Goal: Task Accomplishment & Management: Complete application form

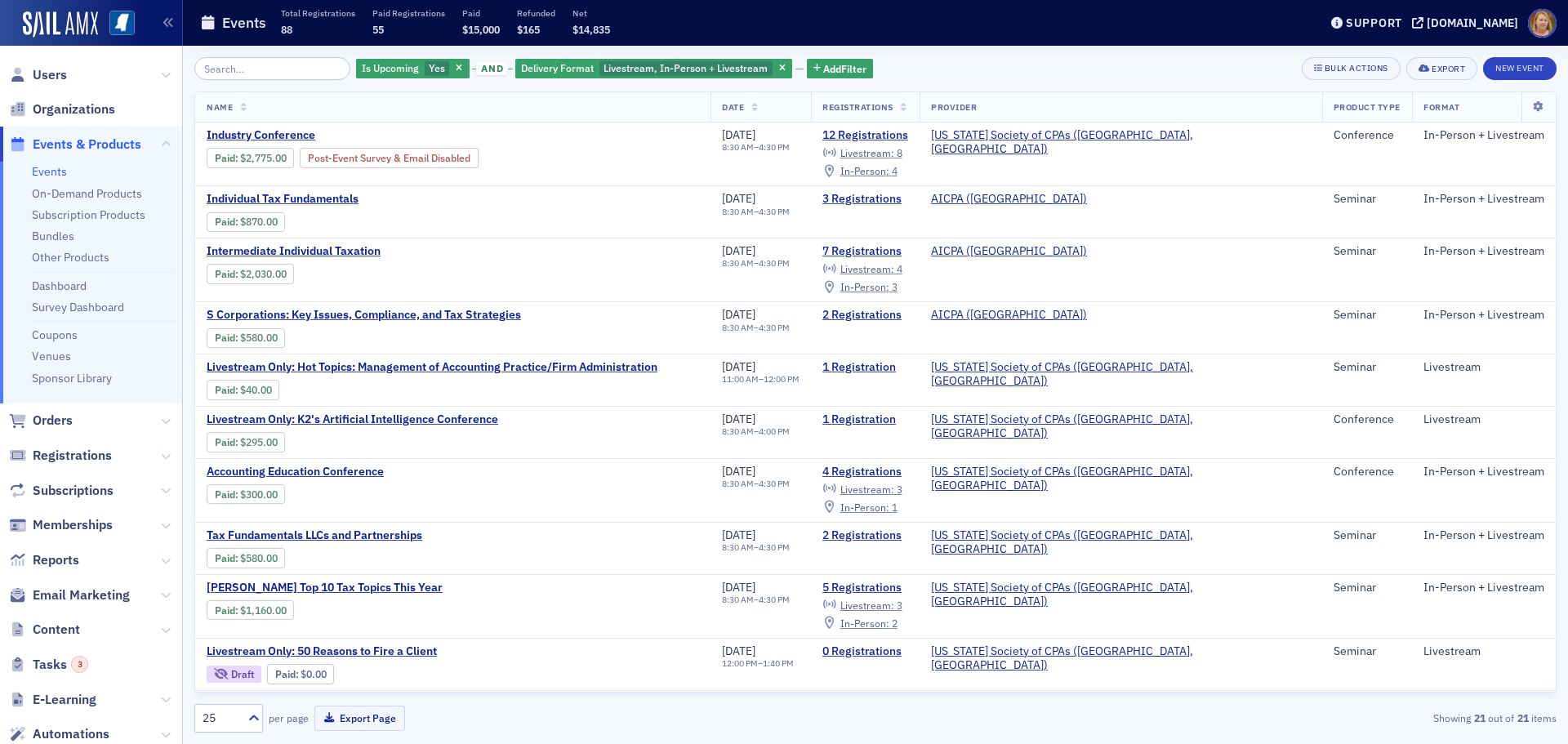
click at [132, 140] on span "Events & Products" at bounding box center [87, 144] width 108 height 18
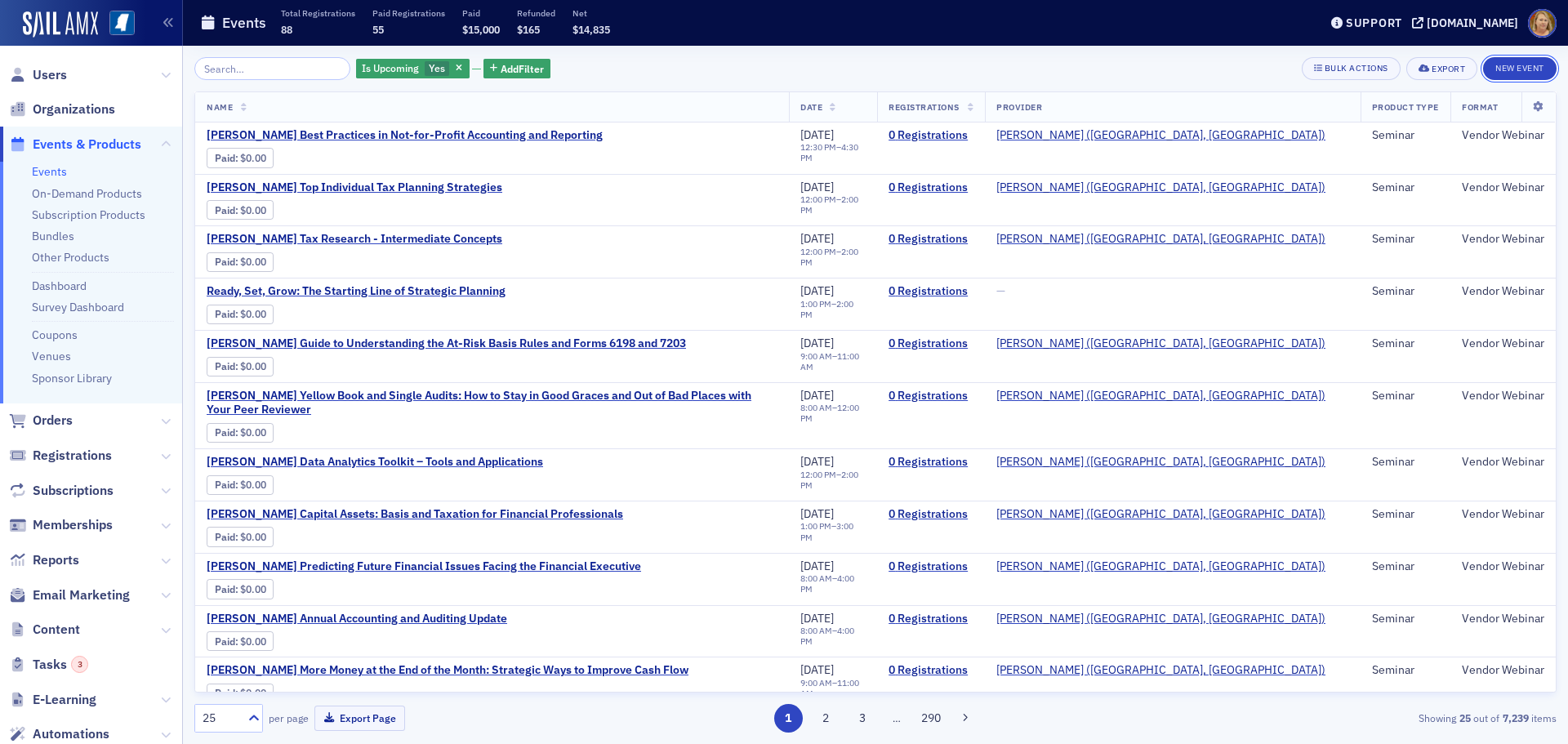
click at [1518, 64] on button "New Event" at bounding box center [1519, 68] width 74 height 22
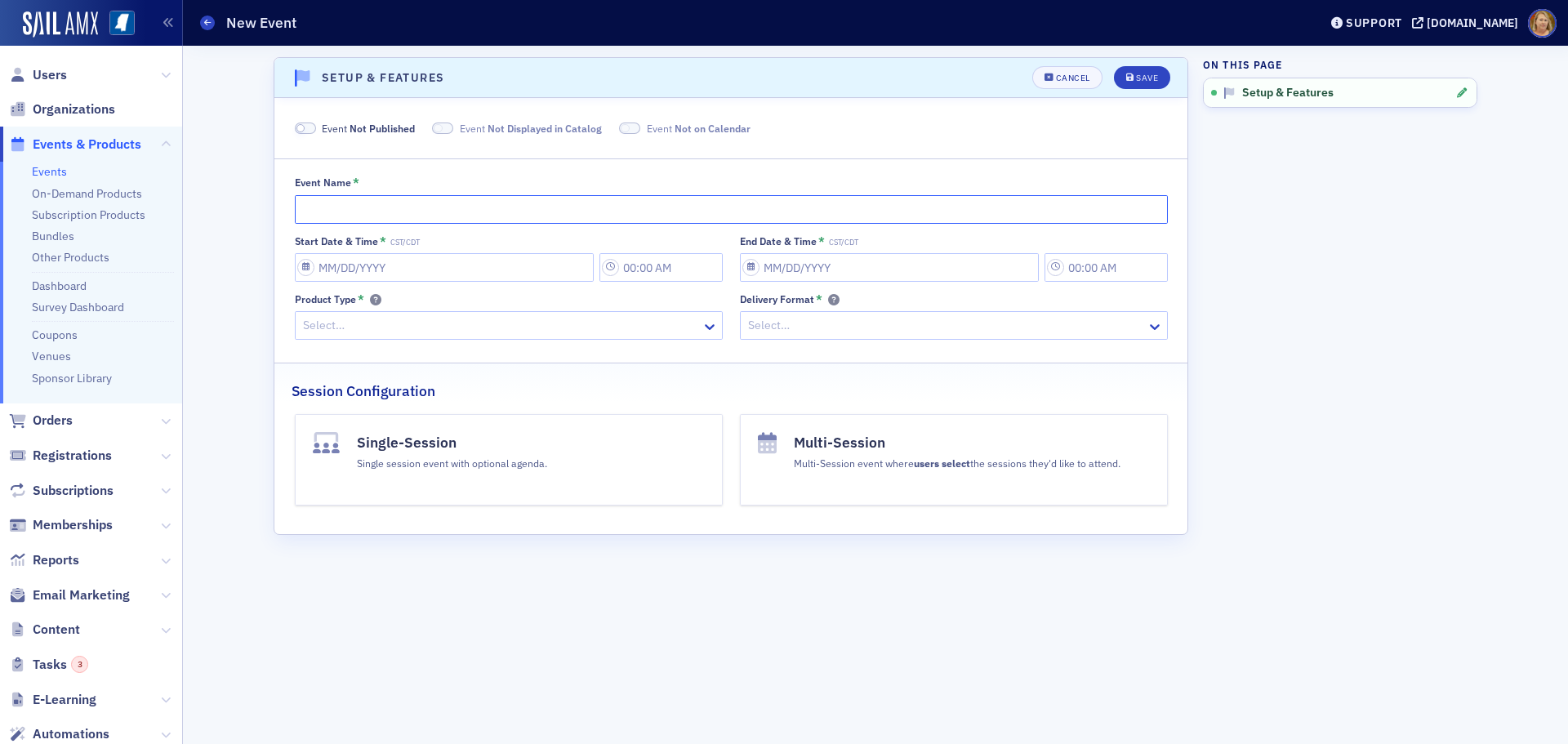
click at [490, 210] on input "Event Name *" at bounding box center [731, 209] width 873 height 29
click at [325, 208] on input "Event Name *" at bounding box center [731, 209] width 873 height 29
paste input "[PERSON_NAME] Annual Review of Tax Court Cases & the Effect on Your Practice & …"
type input "[PERSON_NAME] Annual Review of Tax Court Cases & the Effect on Your Practice & …"
select select "8"
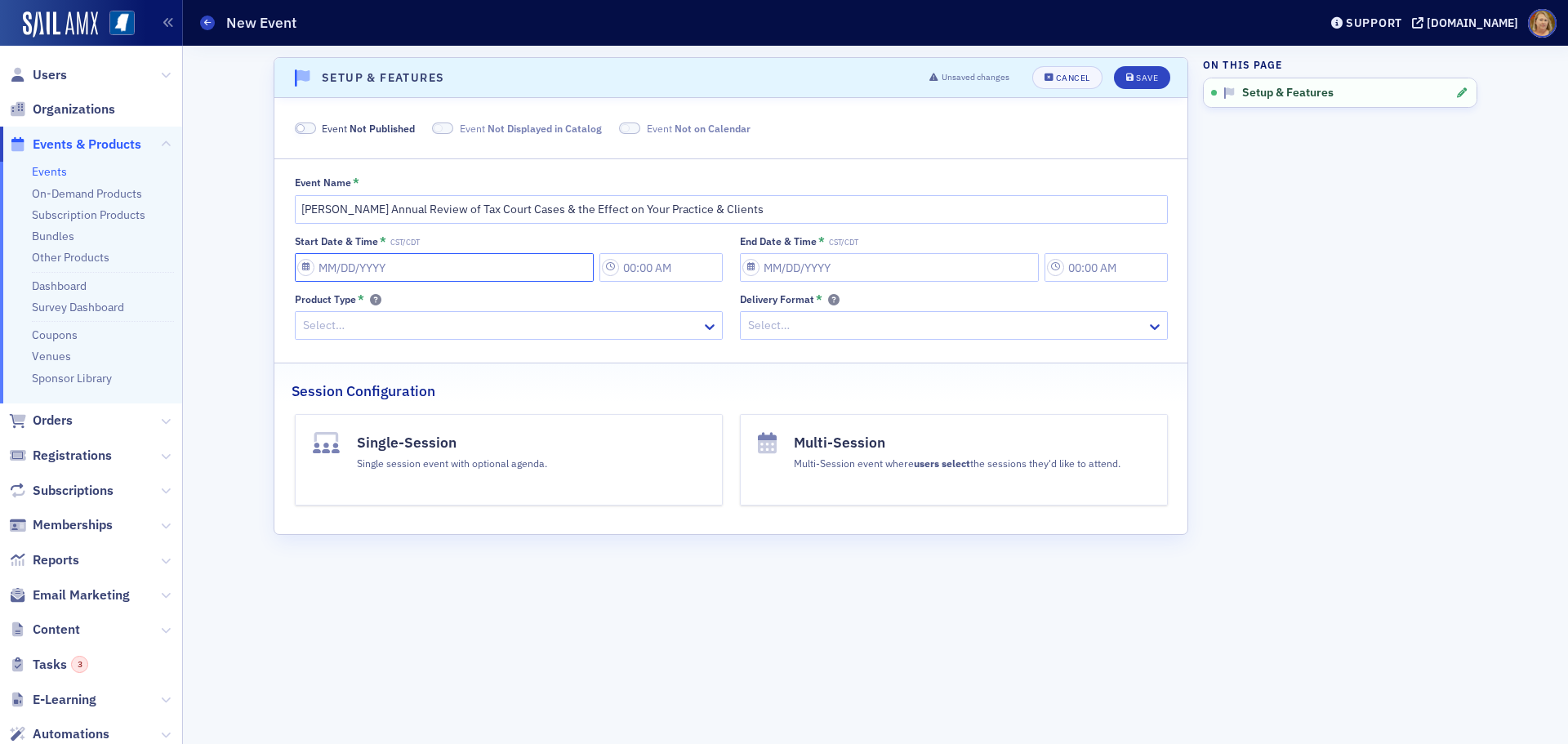
select select "2025"
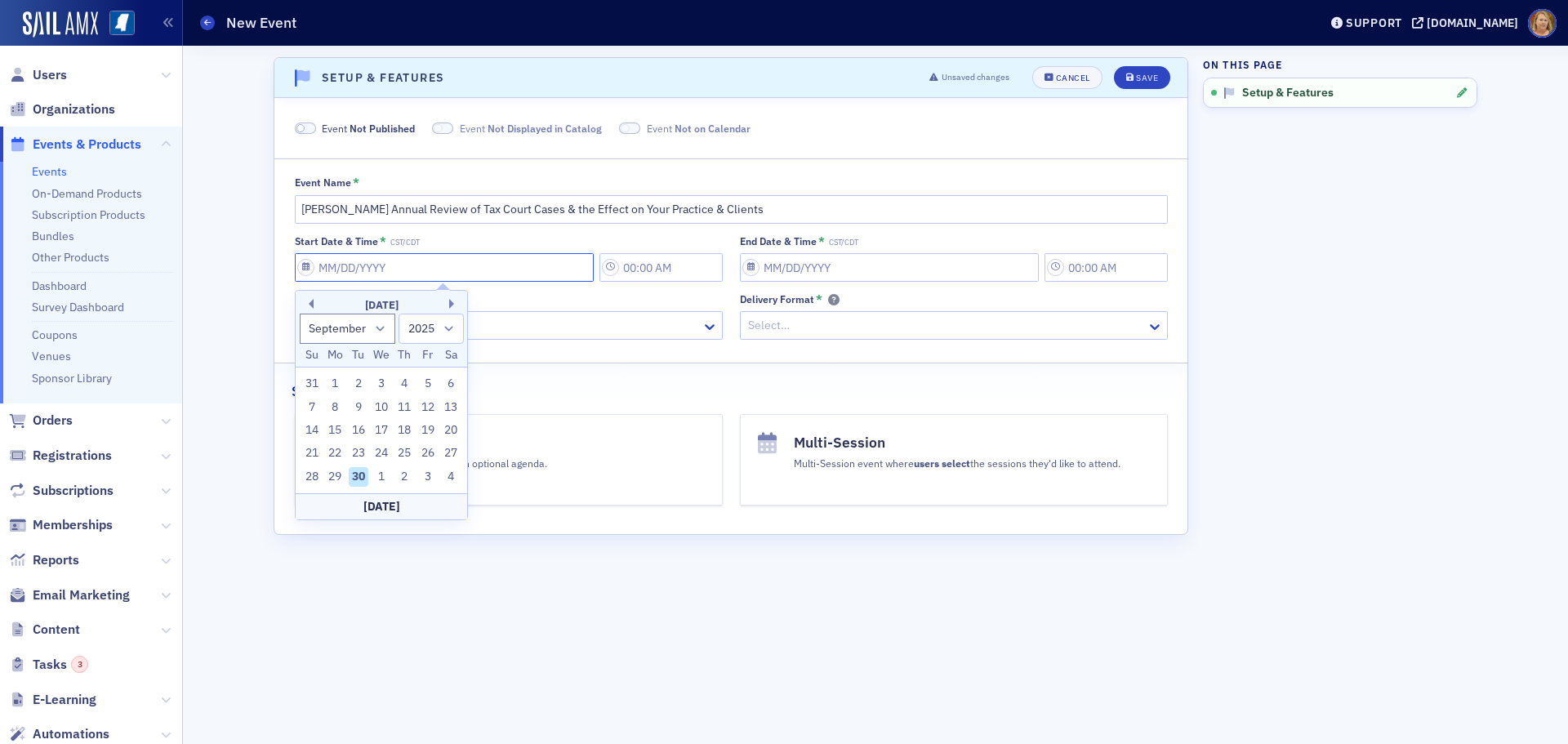
click at [347, 270] on input "Start Date & Time * CST/CDT" at bounding box center [444, 267] width 299 height 29
click at [453, 301] on button "Next Month" at bounding box center [453, 304] width 9 height 9
click at [452, 301] on button "Next Month" at bounding box center [453, 304] width 9 height 9
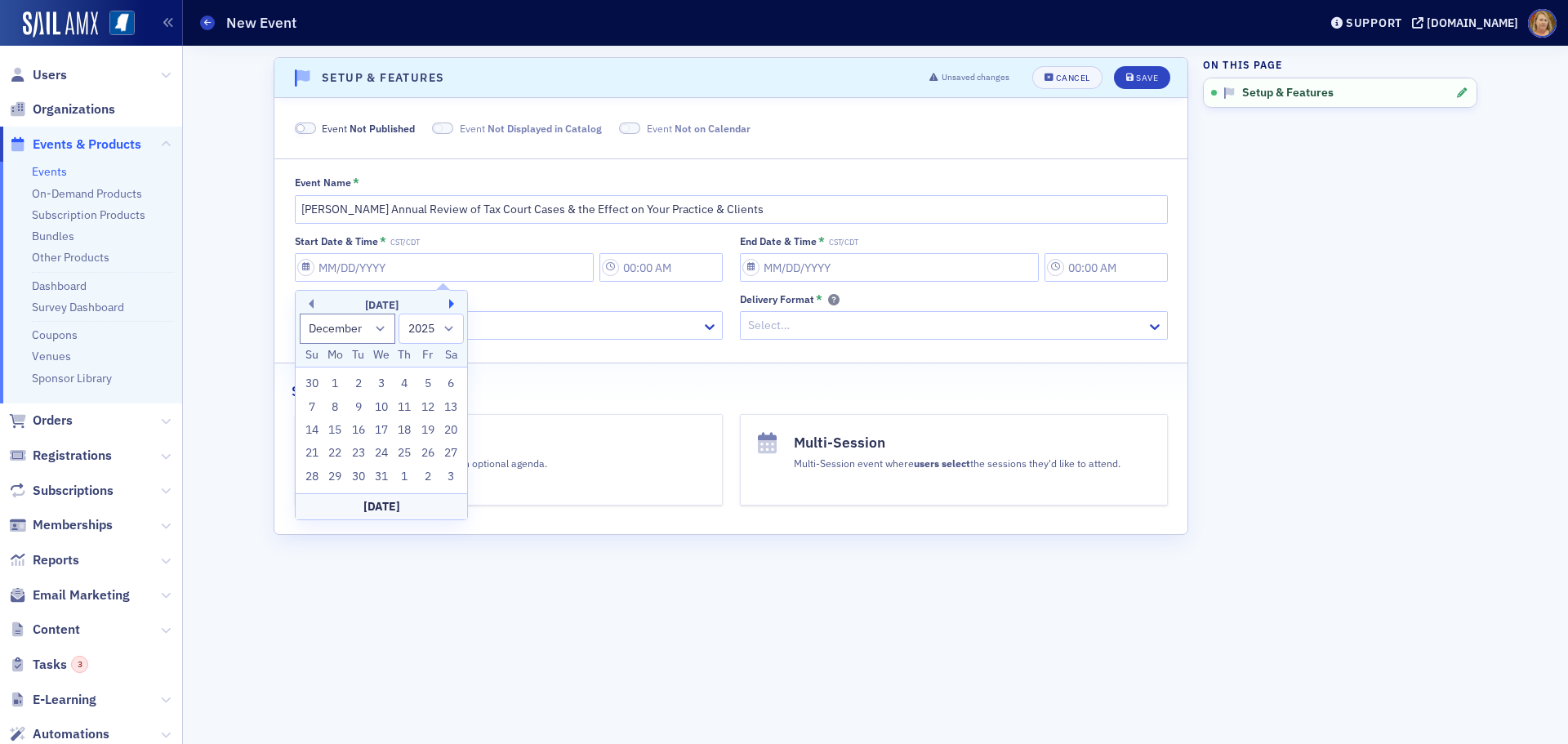
select select "0"
select select "2026"
click at [384, 430] on div "14" at bounding box center [381, 430] width 20 height 20
type input "01/14/2026"
type input "9:00 AM"
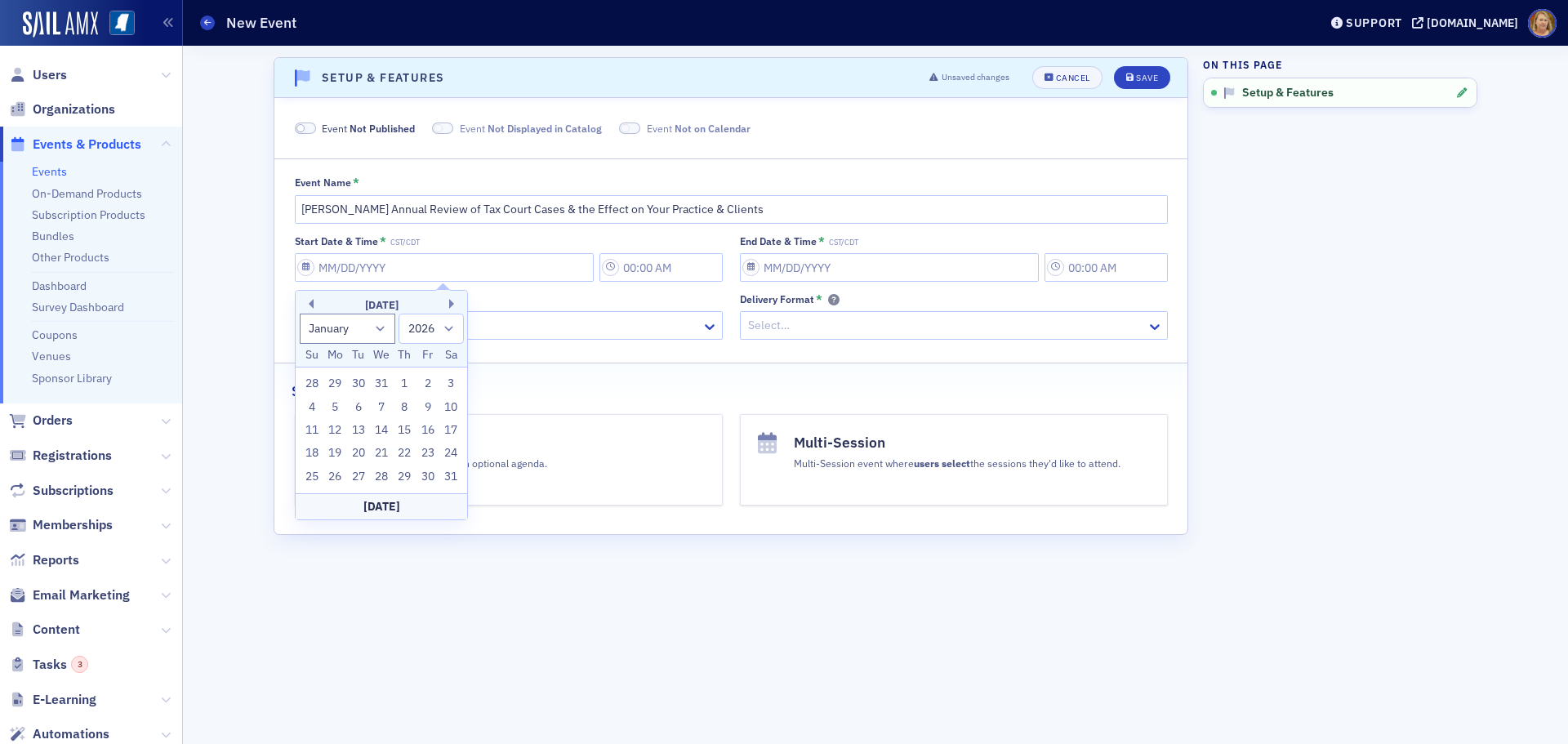
type input "01/14/2026"
type input "10:00 AM"
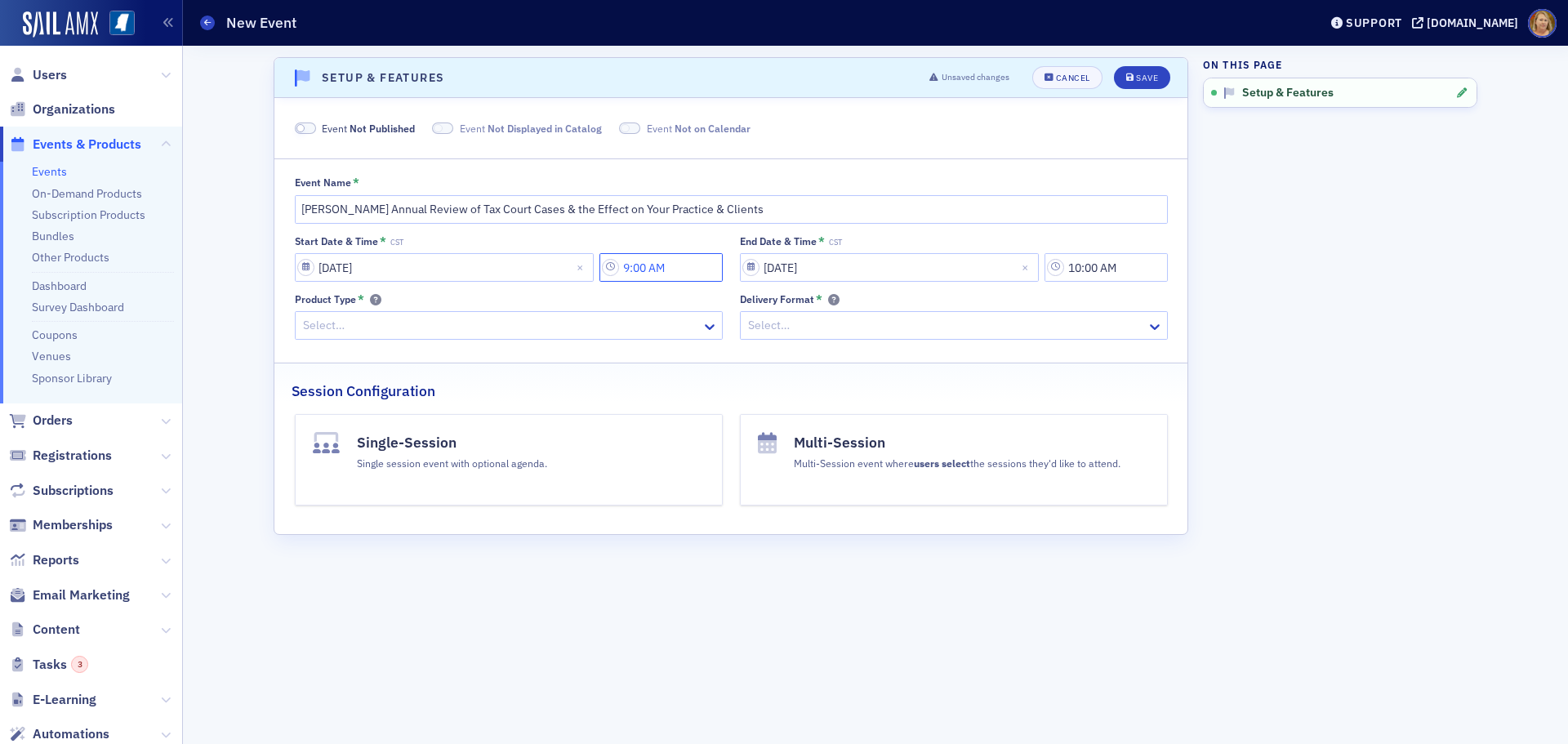
click at [649, 270] on input "9:00 AM" at bounding box center [661, 267] width 123 height 29
click at [760, 261] on div at bounding box center [751, 267] width 31 height 21
click at [757, 298] on div "1" at bounding box center [759, 303] width 39 height 17
click at [899, 262] on button "PM" at bounding box center [908, 267] width 31 height 29
type input "1:00 PM"
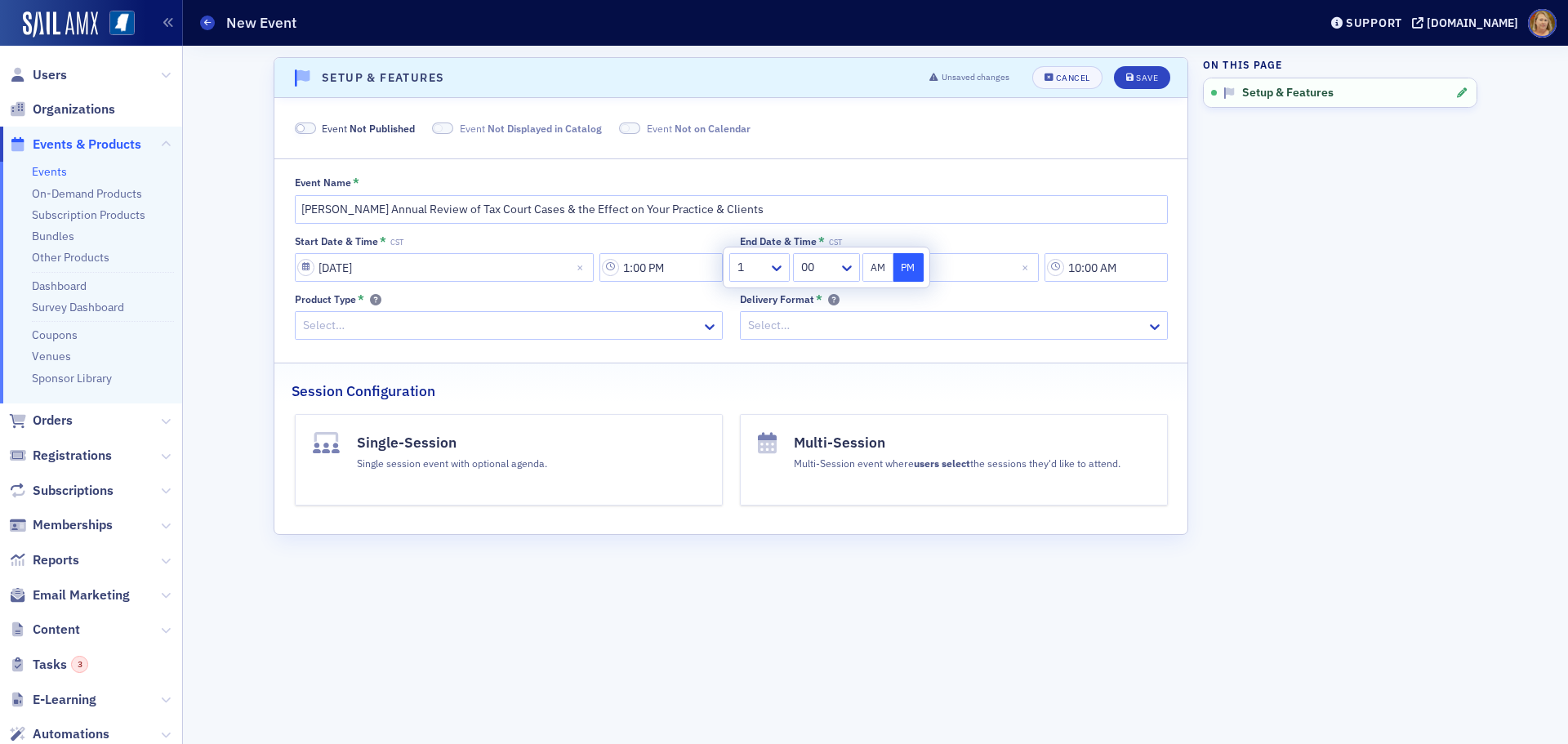
click at [899, 282] on div "1 00 AM PM" at bounding box center [827, 267] width 206 height 40
click at [882, 293] on div "Delivery Format *" at bounding box center [954, 299] width 428 height 12
click at [813, 272] on input "01/14/2026" at bounding box center [889, 267] width 299 height 29
select select "2026"
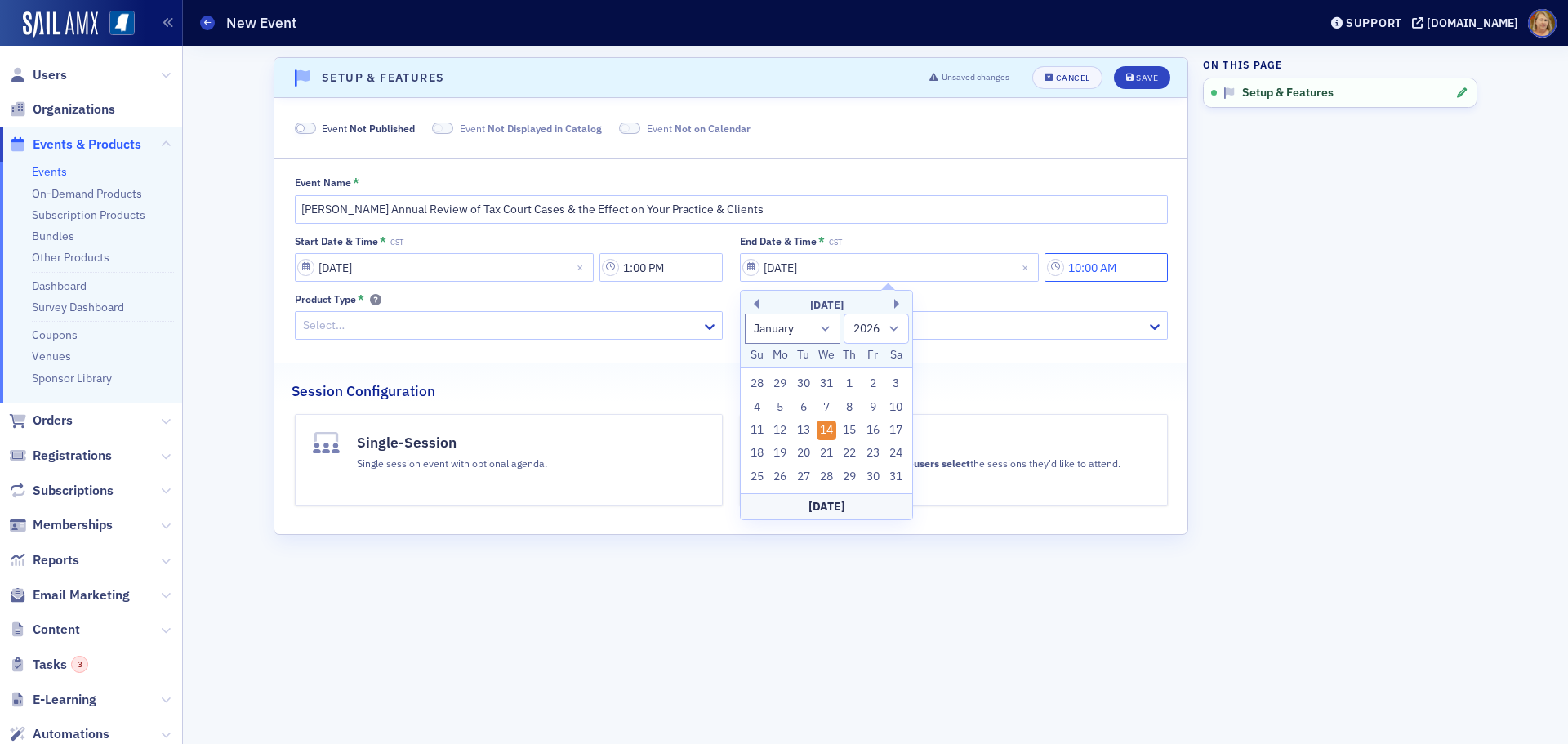
click at [1088, 268] on input "10:00 AM" at bounding box center [1106, 267] width 123 height 29
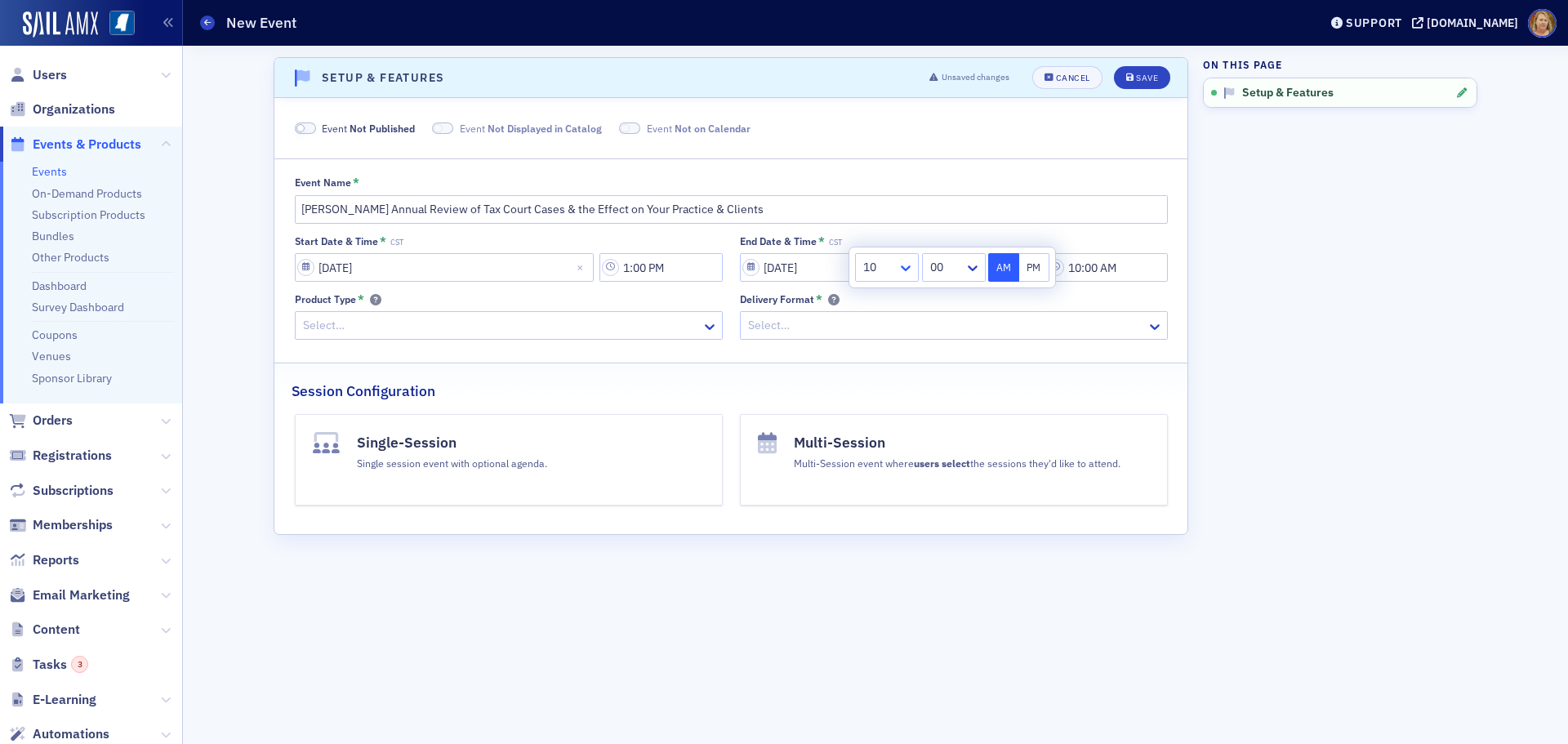
click at [910, 265] on icon at bounding box center [905, 267] width 16 height 16
click at [897, 325] on div "2" at bounding box center [886, 334] width 62 height 30
click at [946, 278] on div "00" at bounding box center [942, 266] width 45 height 23
click at [950, 369] on div "40" at bounding box center [951, 368] width 46 height 17
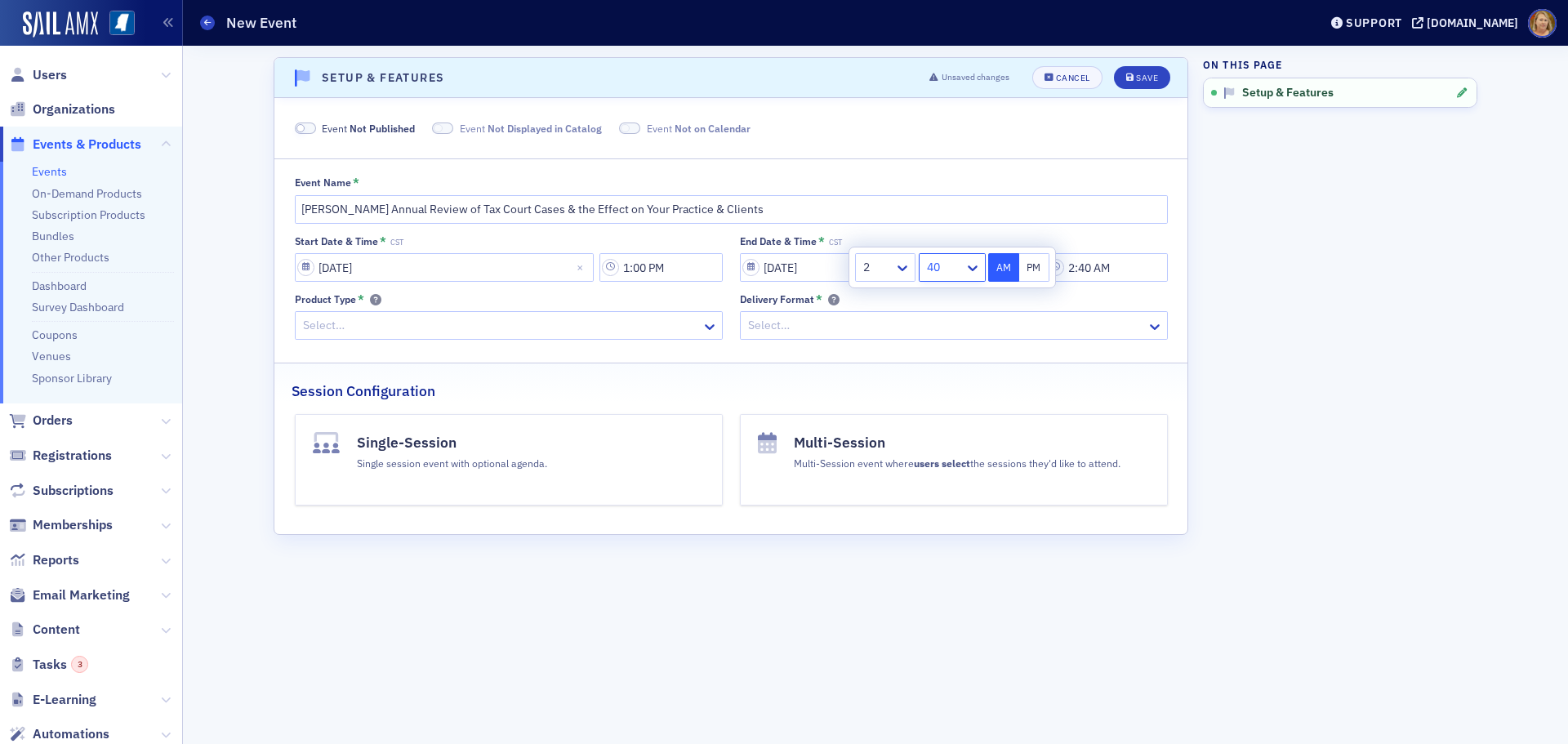
click at [1037, 269] on button "PM" at bounding box center [1034, 267] width 31 height 29
type input "2:40 PM"
click at [976, 326] on div at bounding box center [945, 325] width 398 height 21
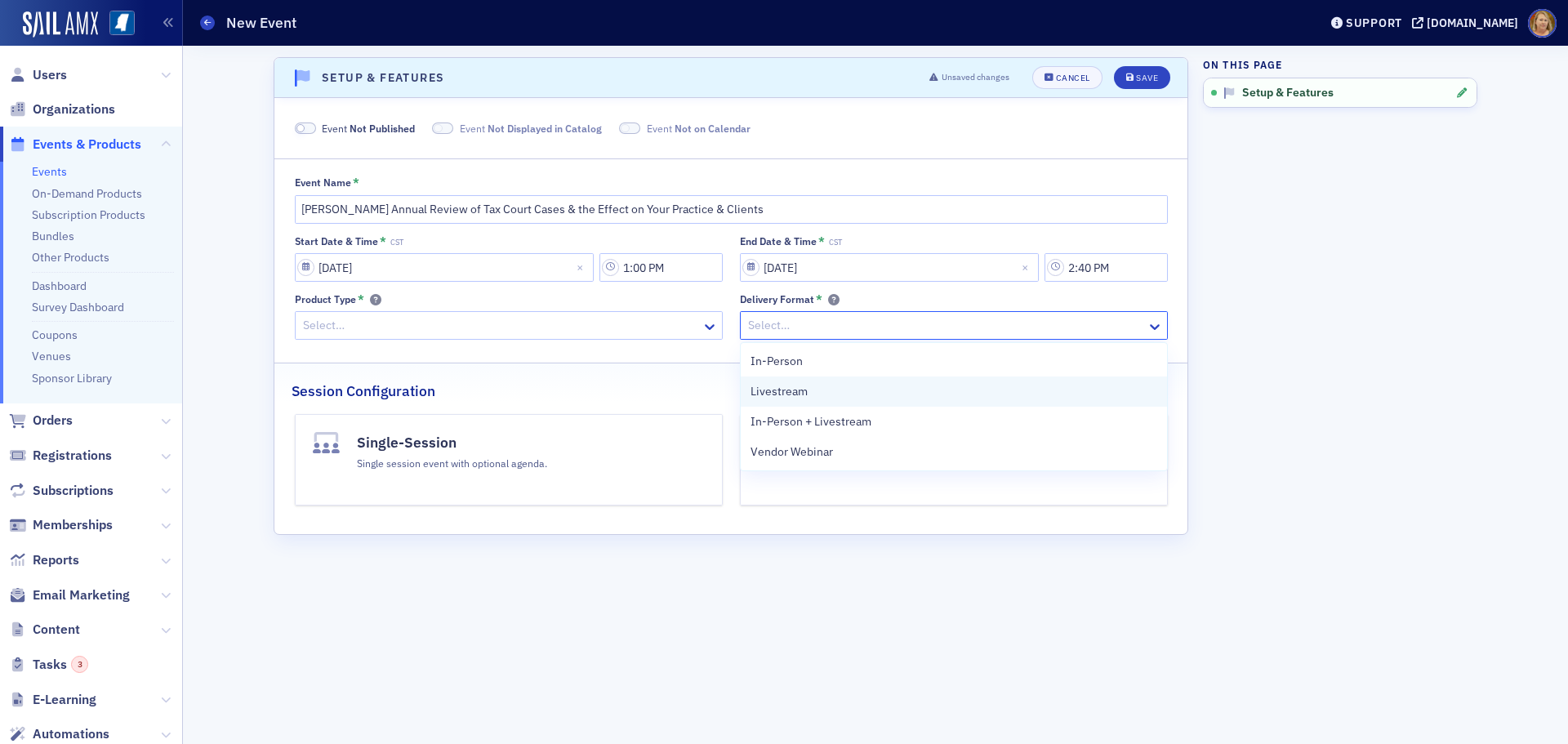
click at [861, 385] on div "Livestream" at bounding box center [954, 392] width 407 height 17
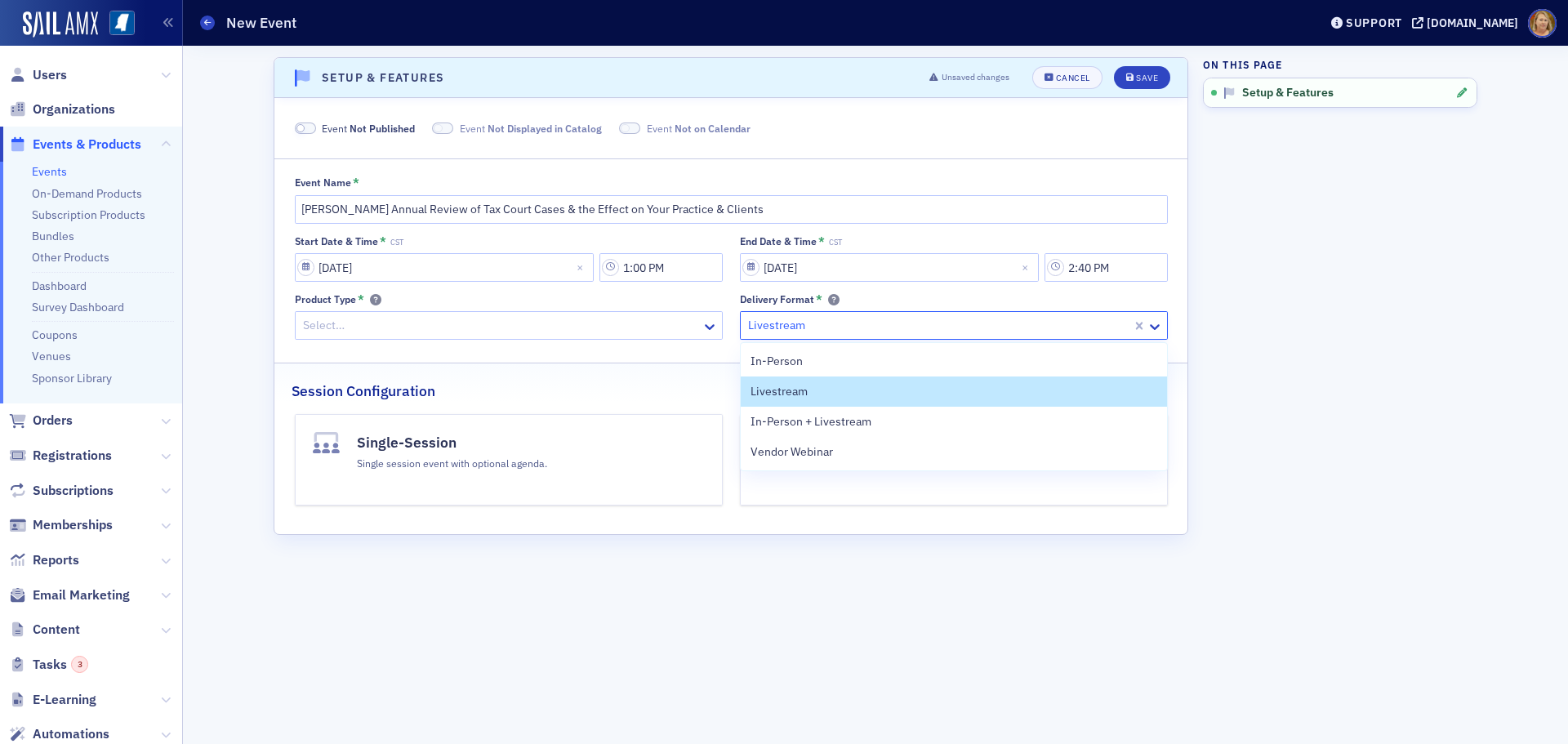
click at [867, 325] on div at bounding box center [938, 325] width 383 height 21
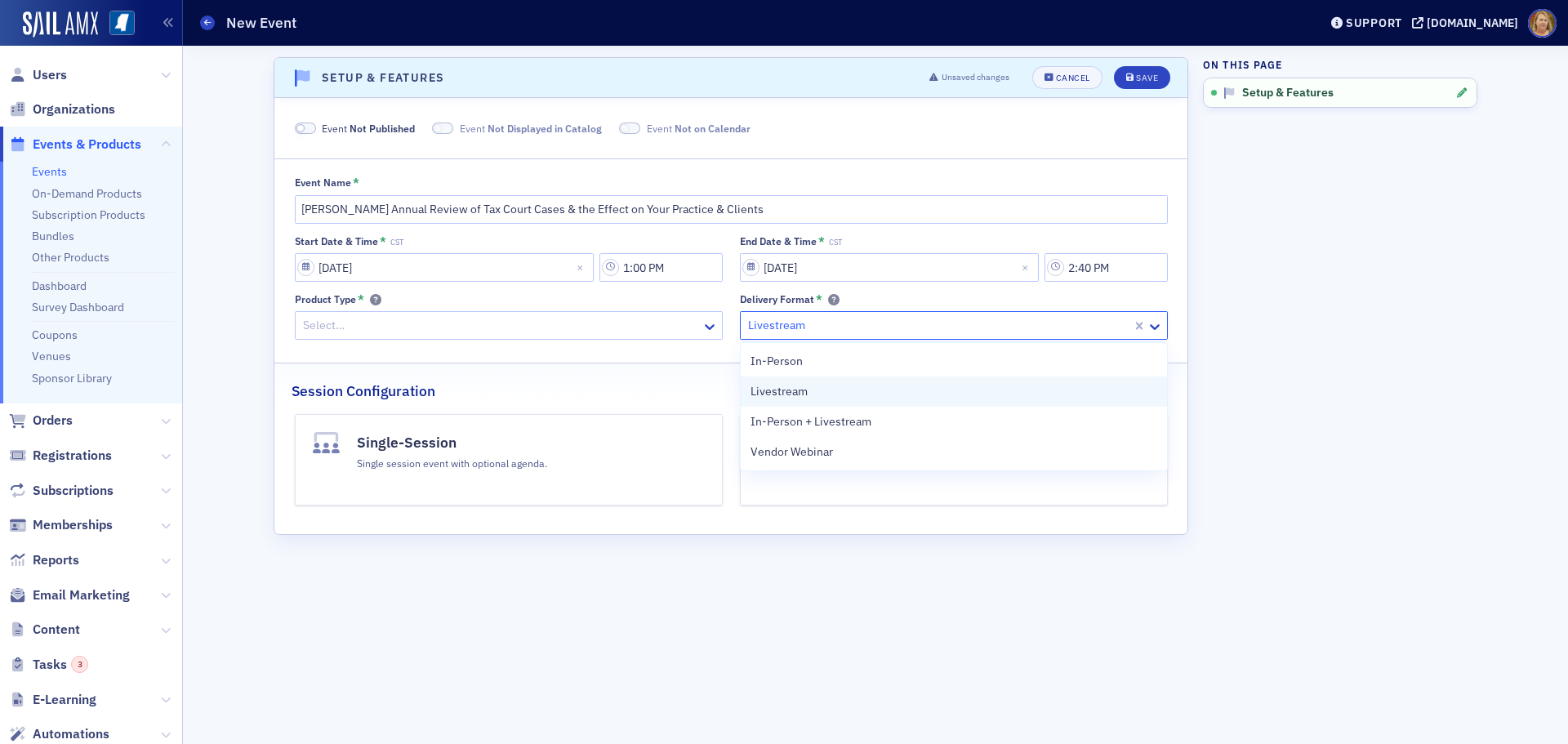
click at [841, 390] on div "Livestream" at bounding box center [954, 392] width 407 height 17
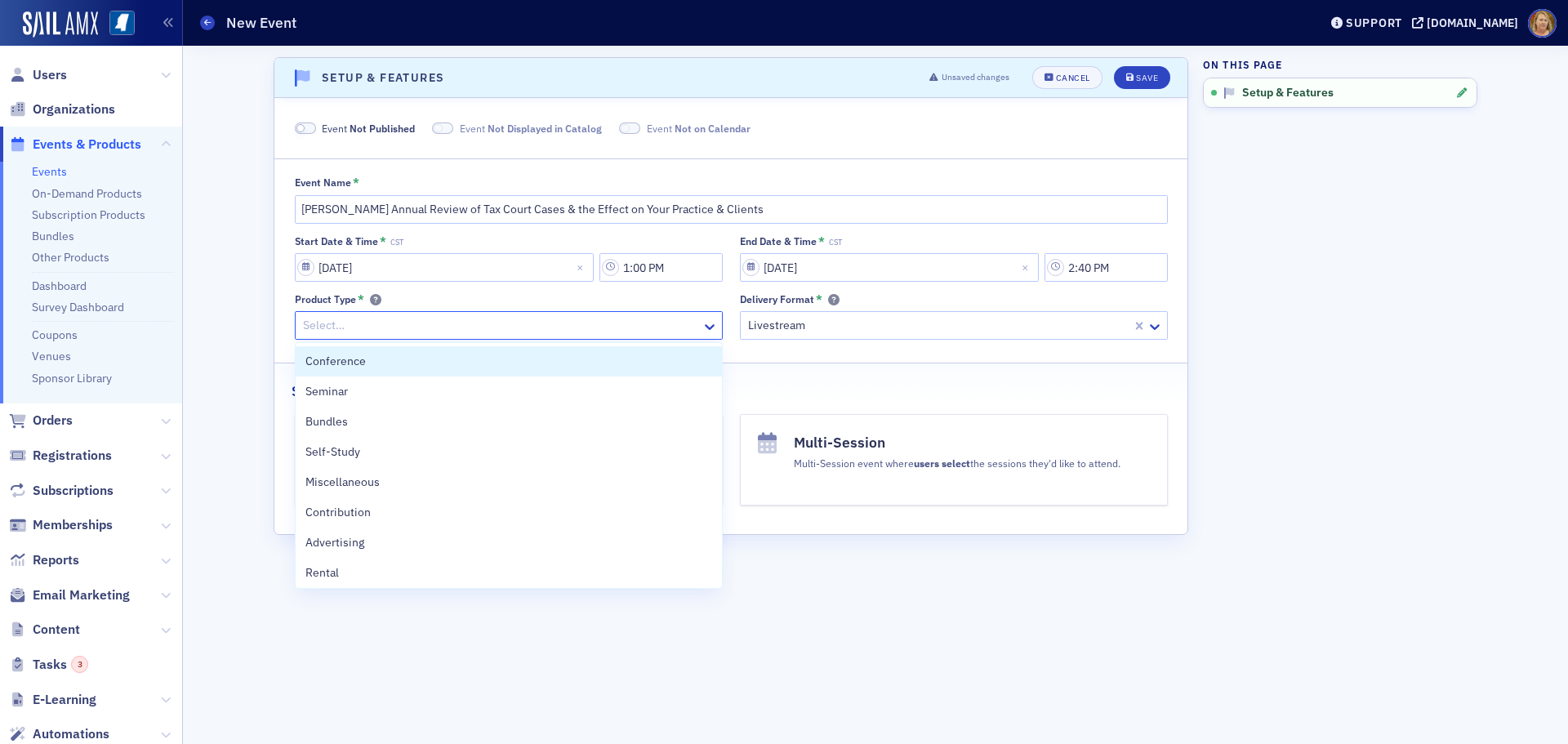
click at [603, 335] on div at bounding box center [500, 325] width 398 height 21
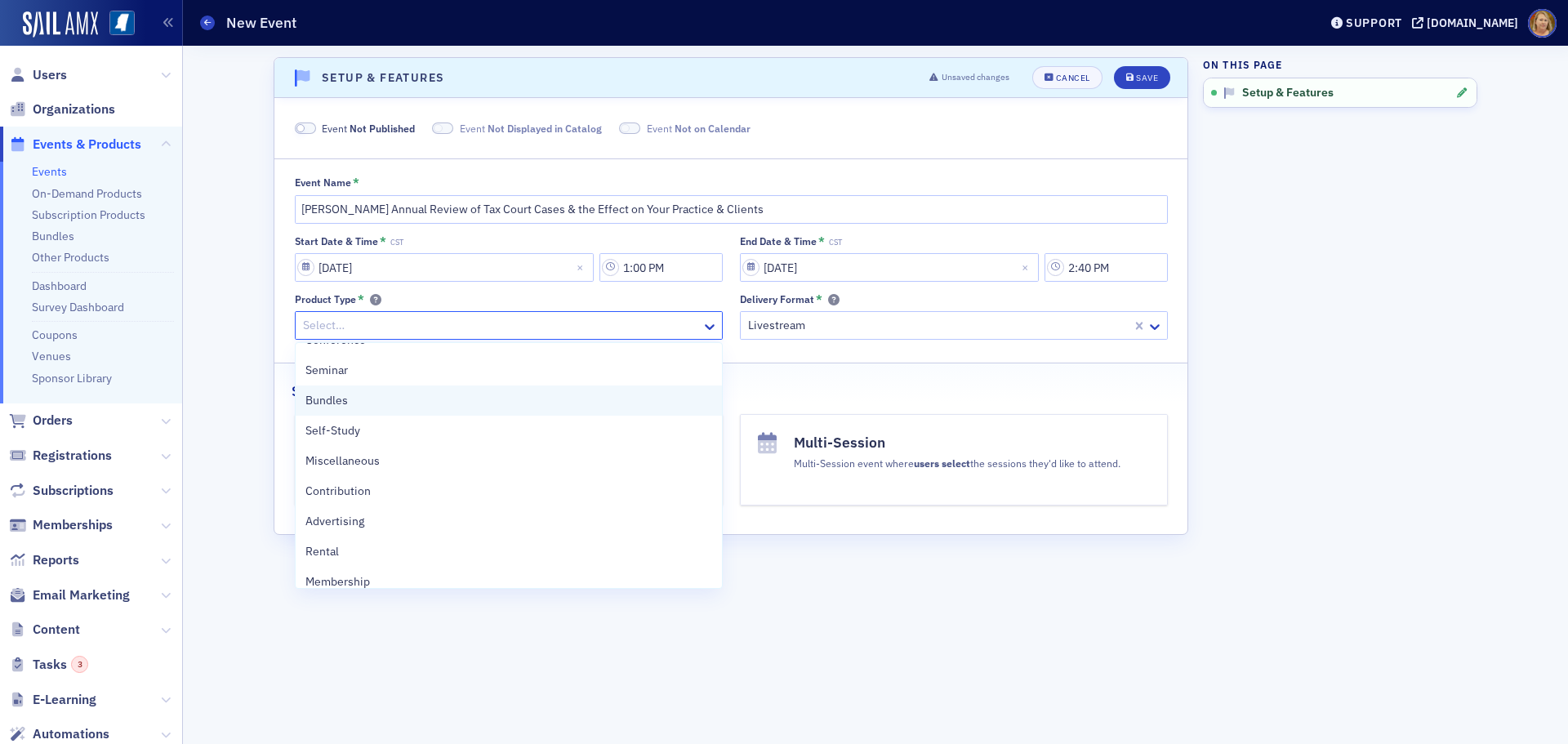
scroll to position [0, 0]
click at [345, 393] on span "Seminar" at bounding box center [326, 392] width 42 height 17
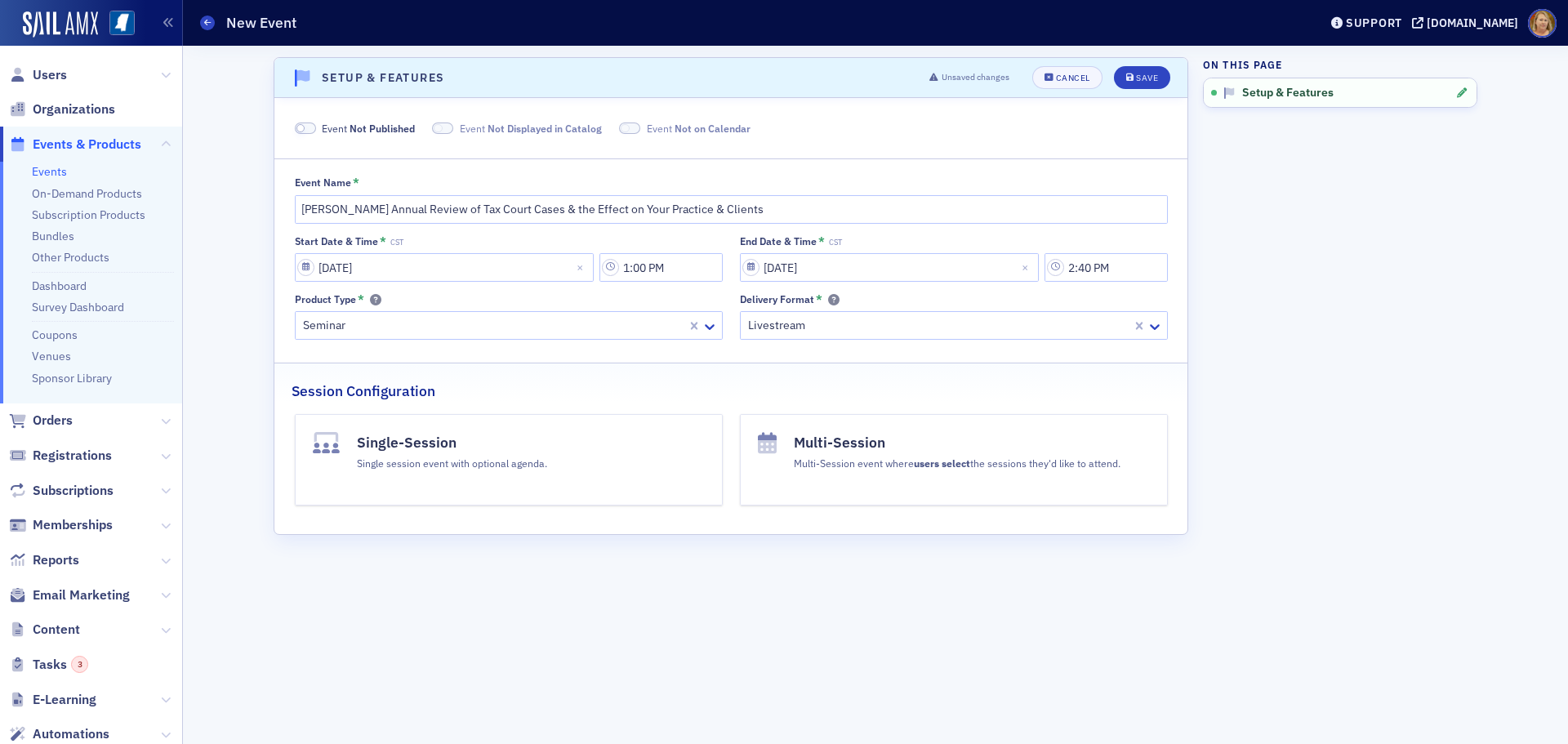
click at [528, 448] on h4 "Single-Session" at bounding box center [452, 442] width 190 height 21
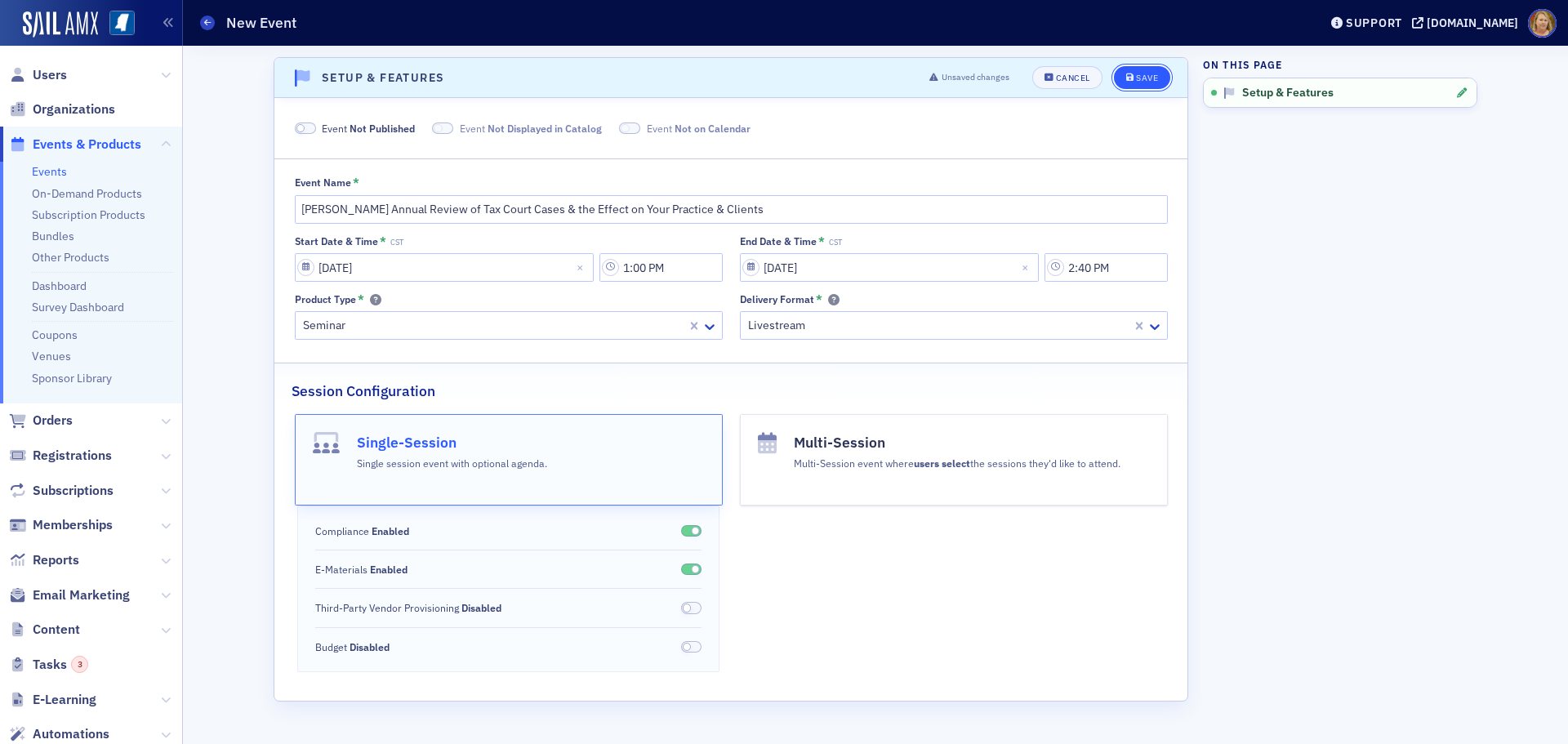
click at [1136, 75] on div "Save" at bounding box center [1147, 79] width 22 height 9
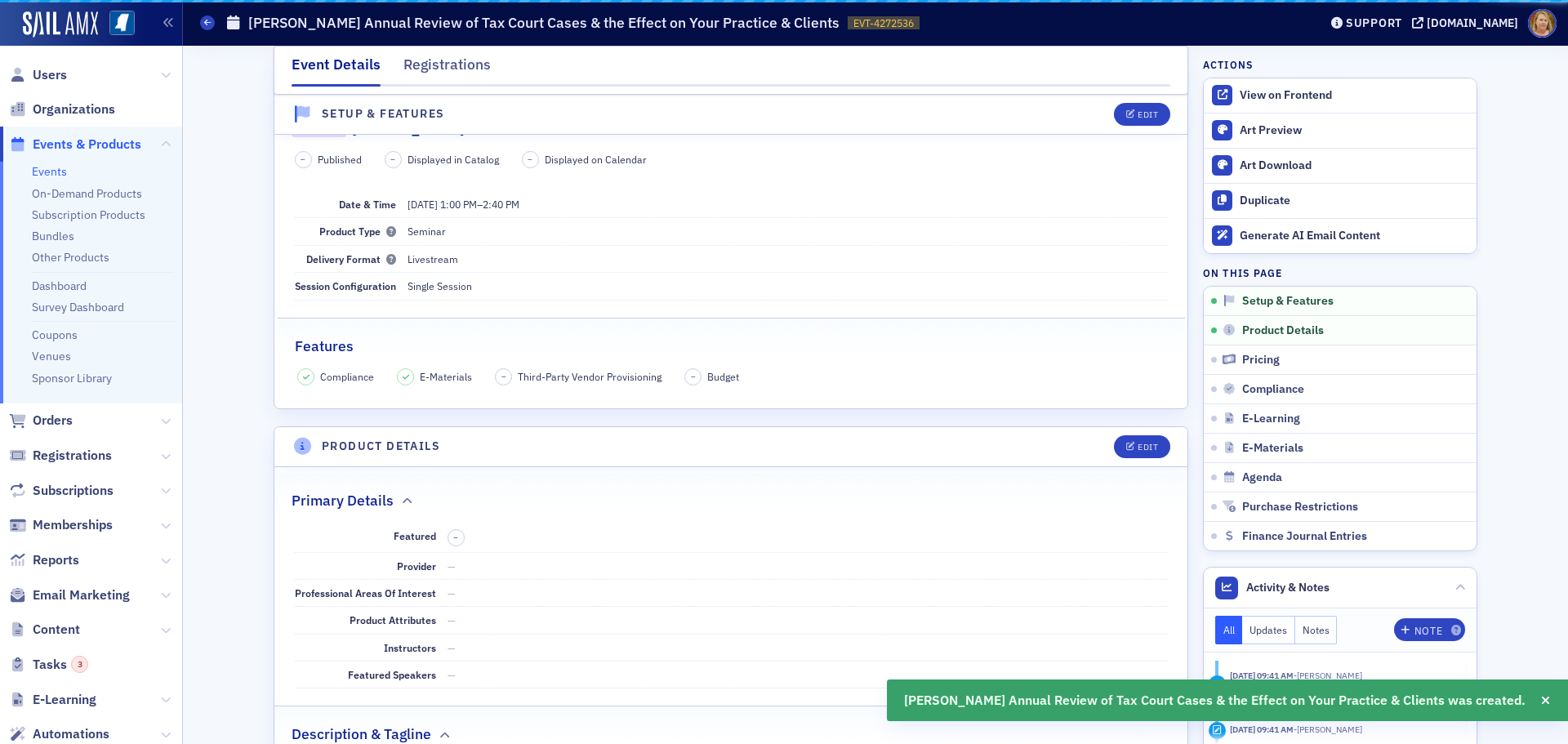
scroll to position [327, 0]
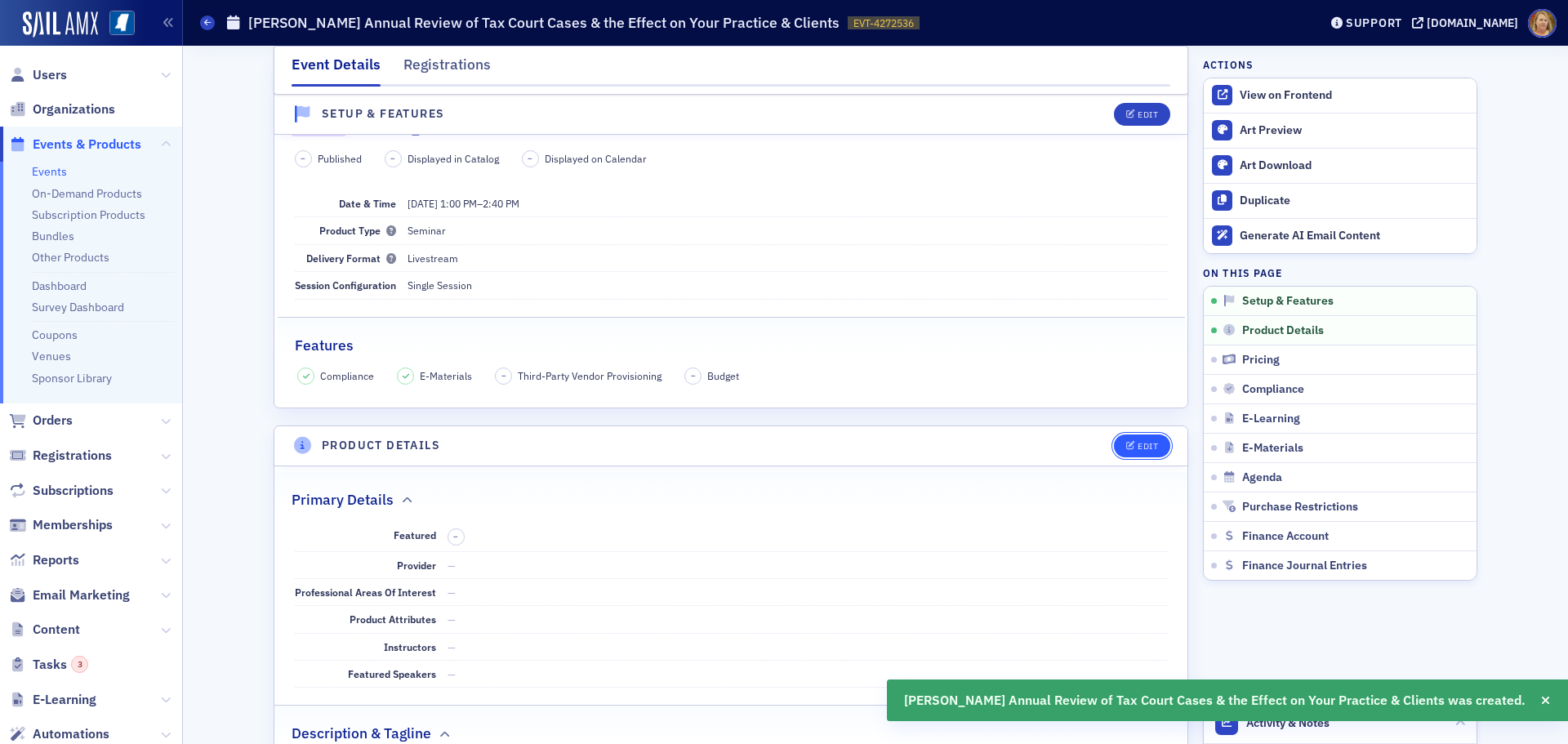
click at [1125, 439] on button "Edit" at bounding box center [1142, 446] width 56 height 22
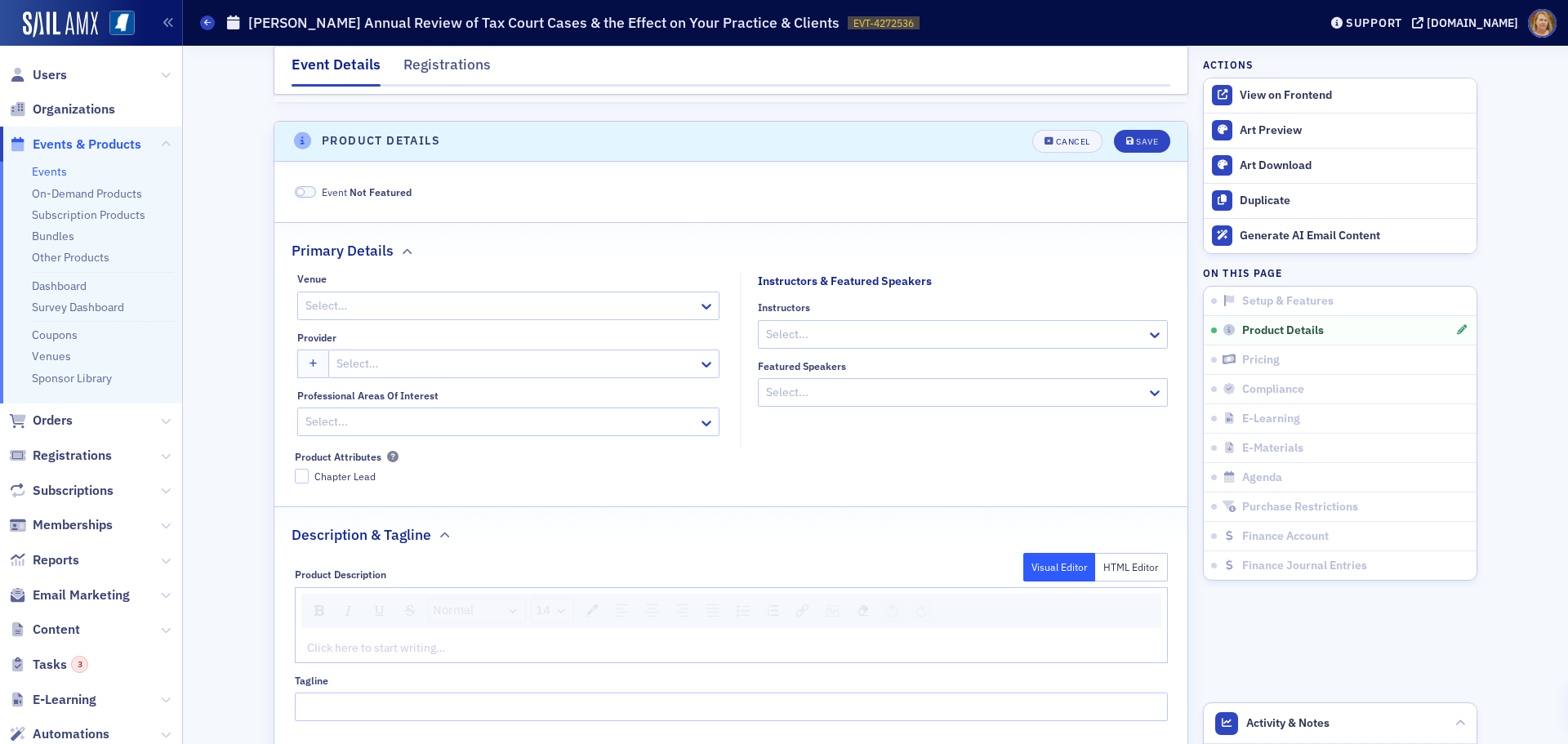
scroll to position [658, 0]
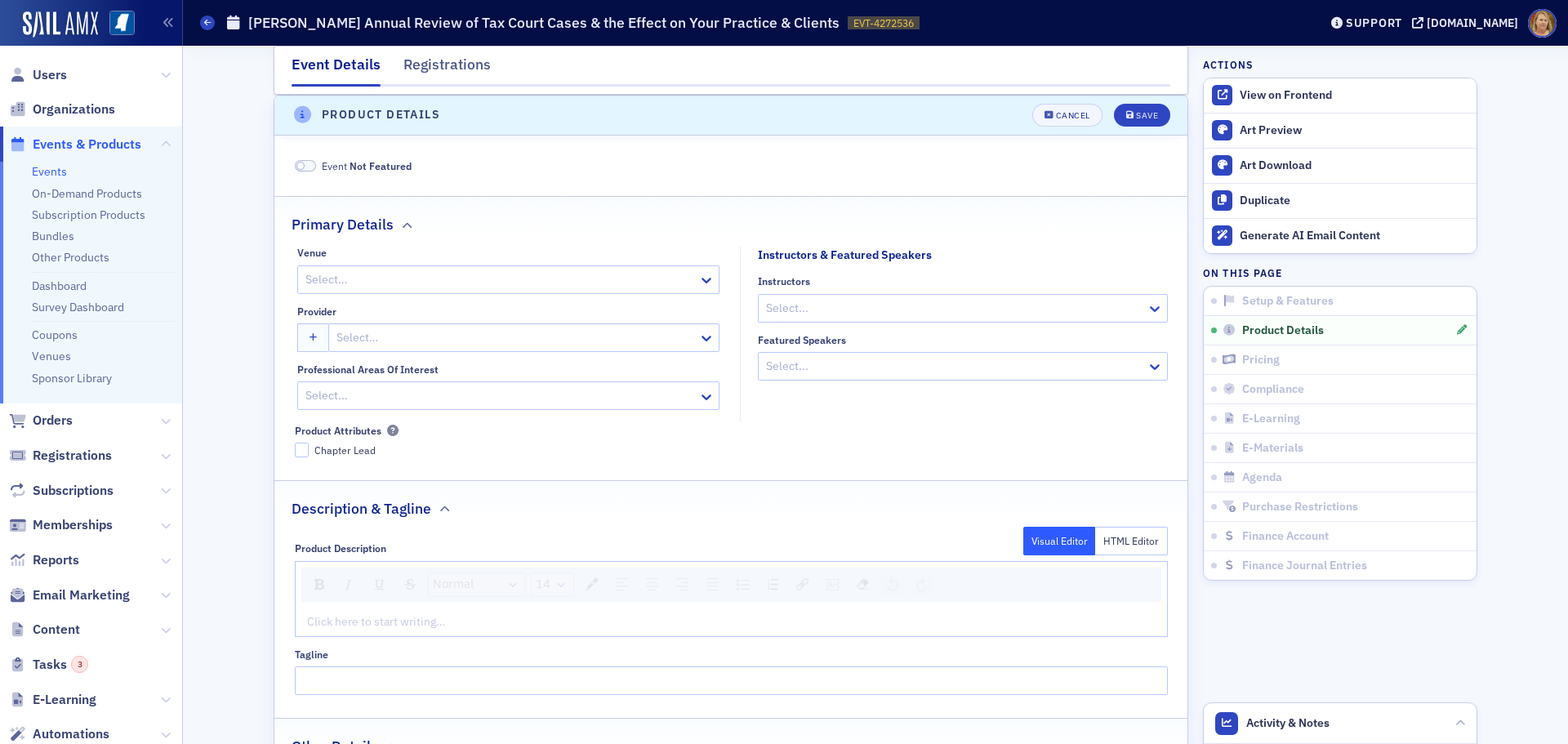
click at [500, 285] on div at bounding box center [500, 279] width 393 height 21
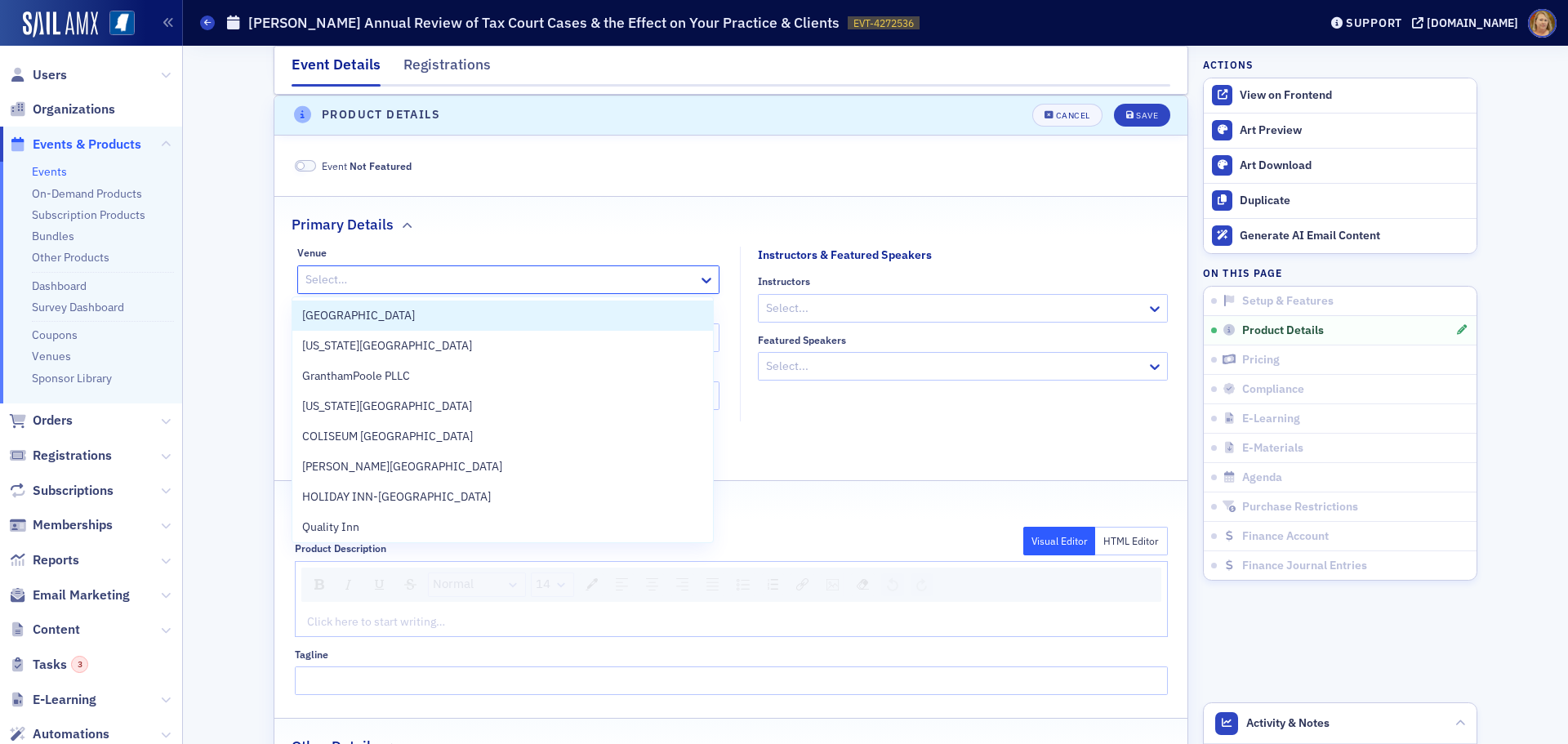
click at [785, 317] on div at bounding box center [954, 308] width 381 height 21
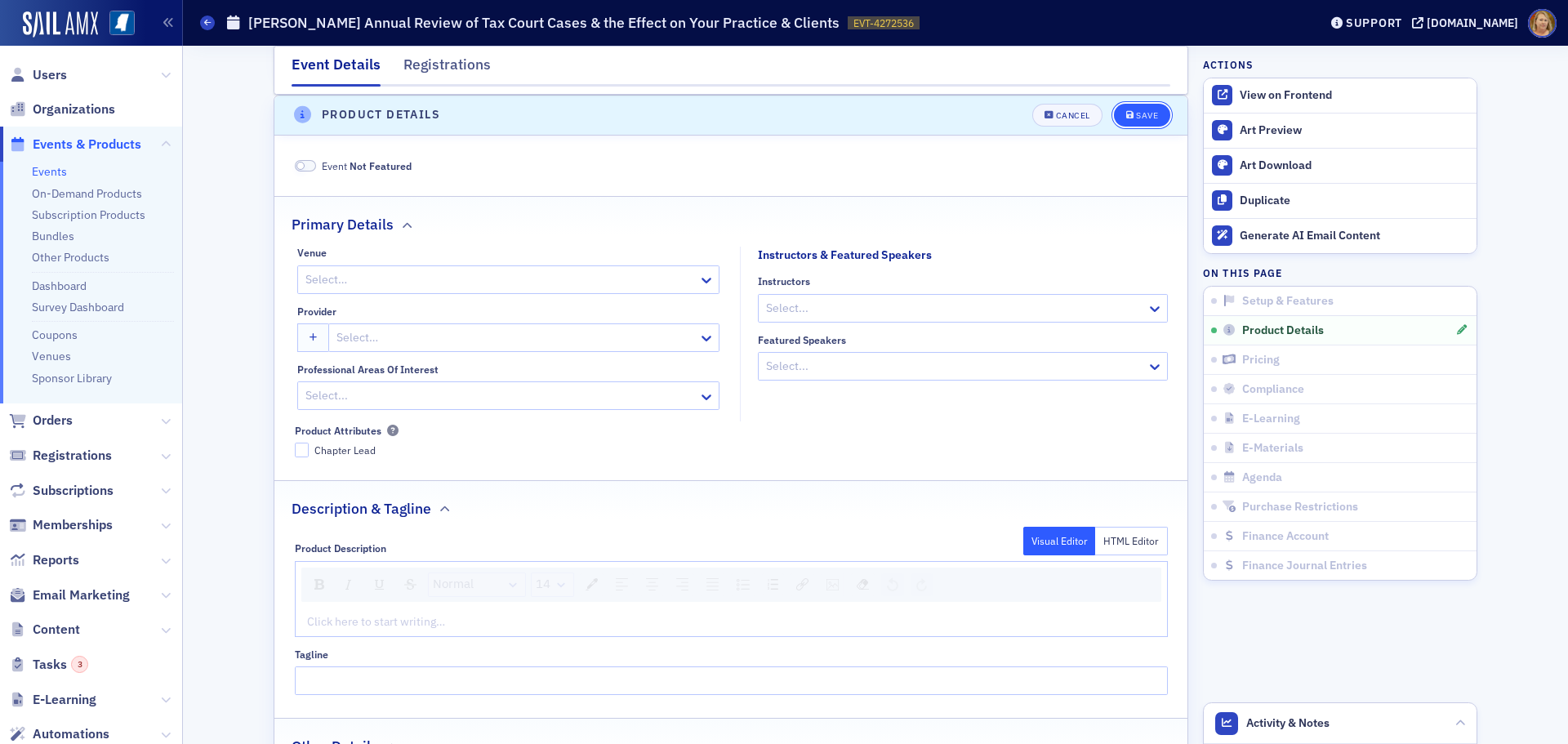
click at [1148, 113] on div "Save" at bounding box center [1147, 116] width 22 height 9
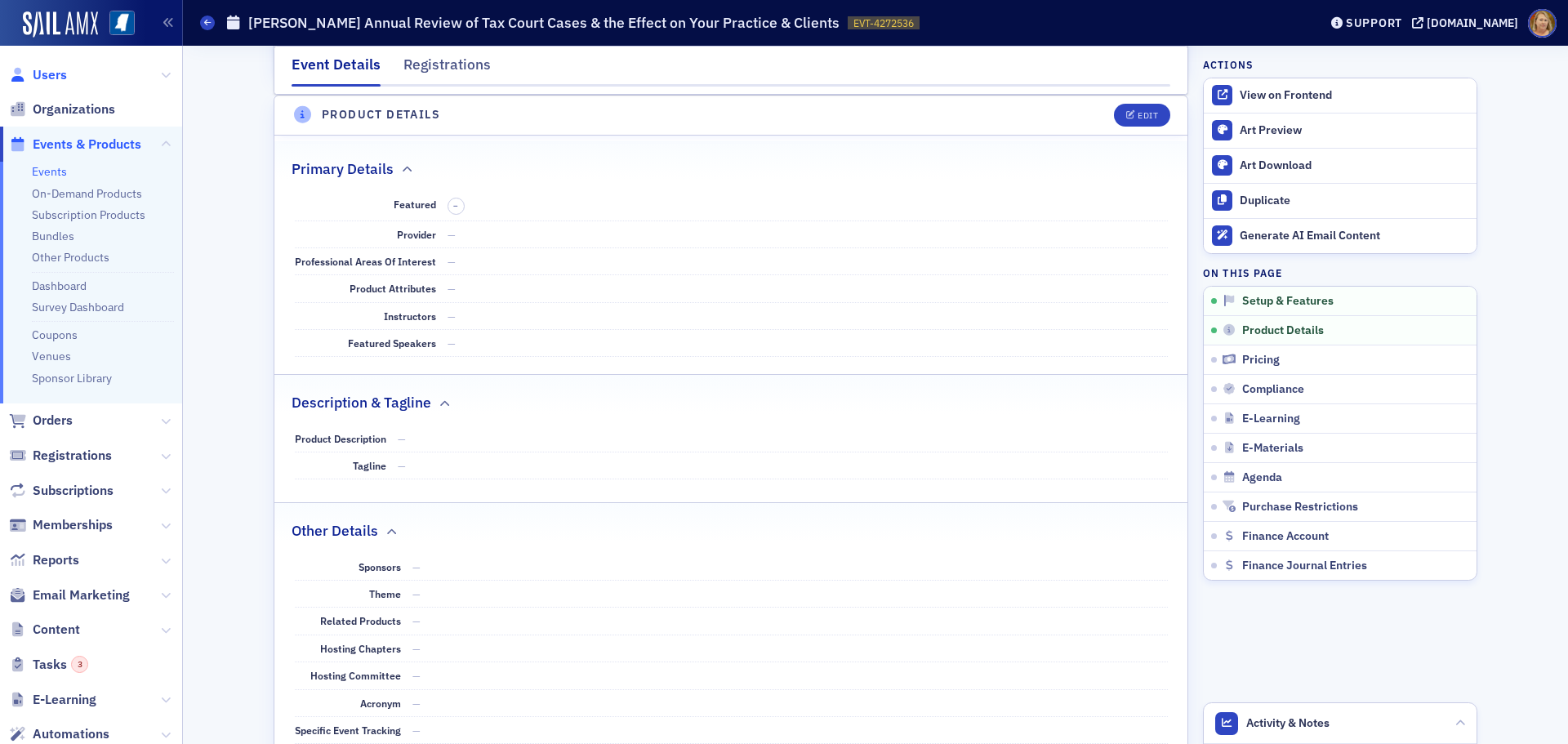
click at [40, 74] on span "Users" at bounding box center [50, 75] width 35 height 18
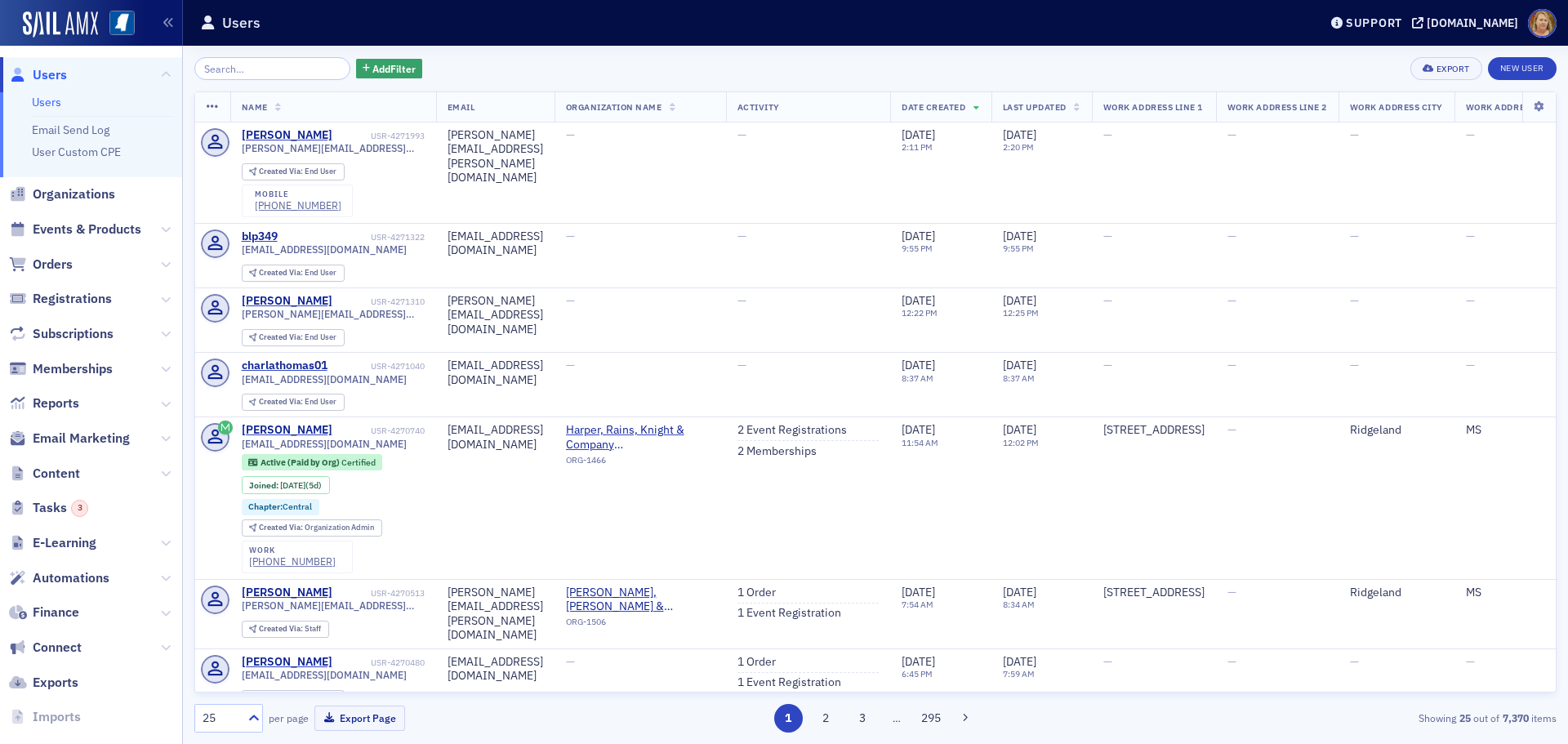
click at [216, 67] on input "search" at bounding box center [272, 68] width 156 height 22
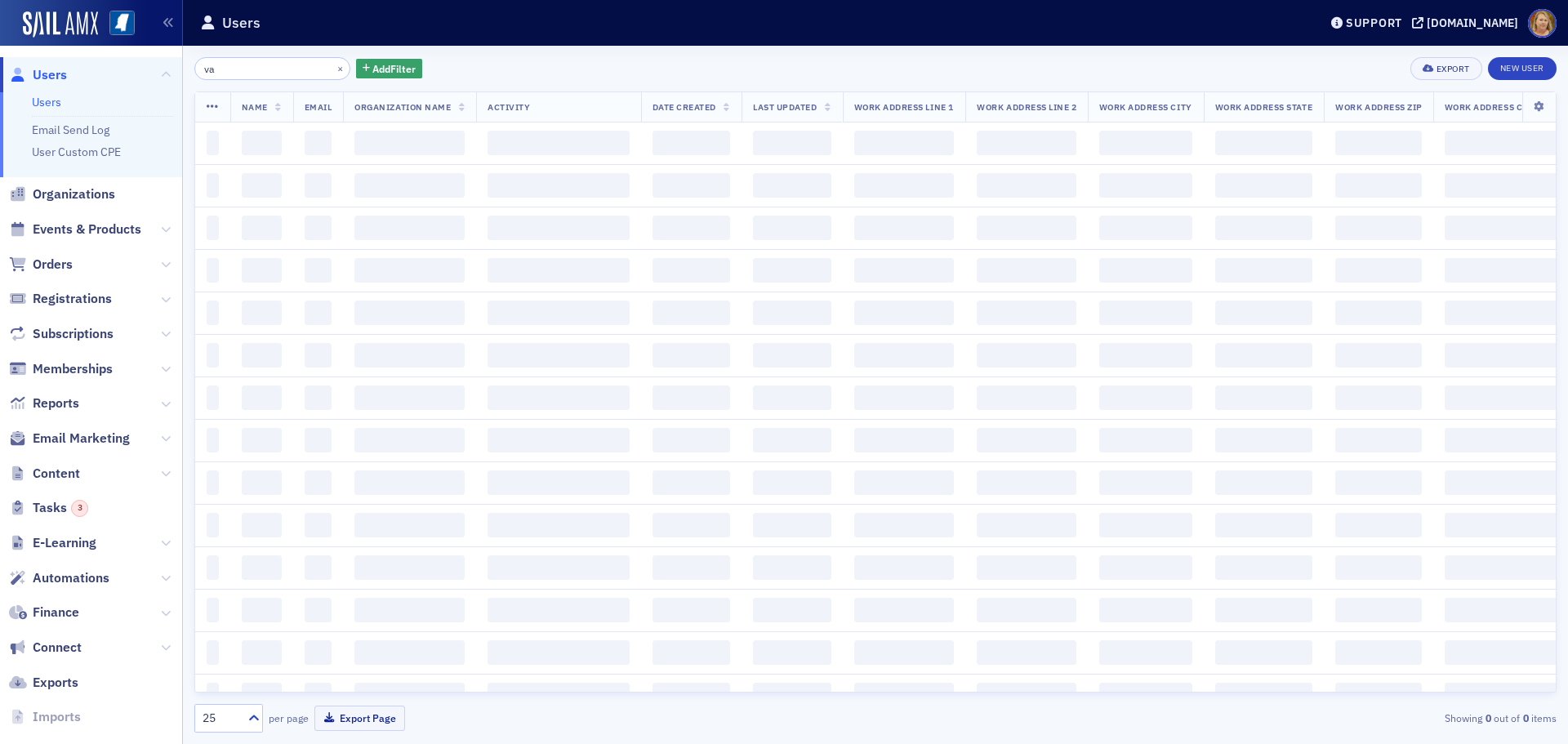
type input "v"
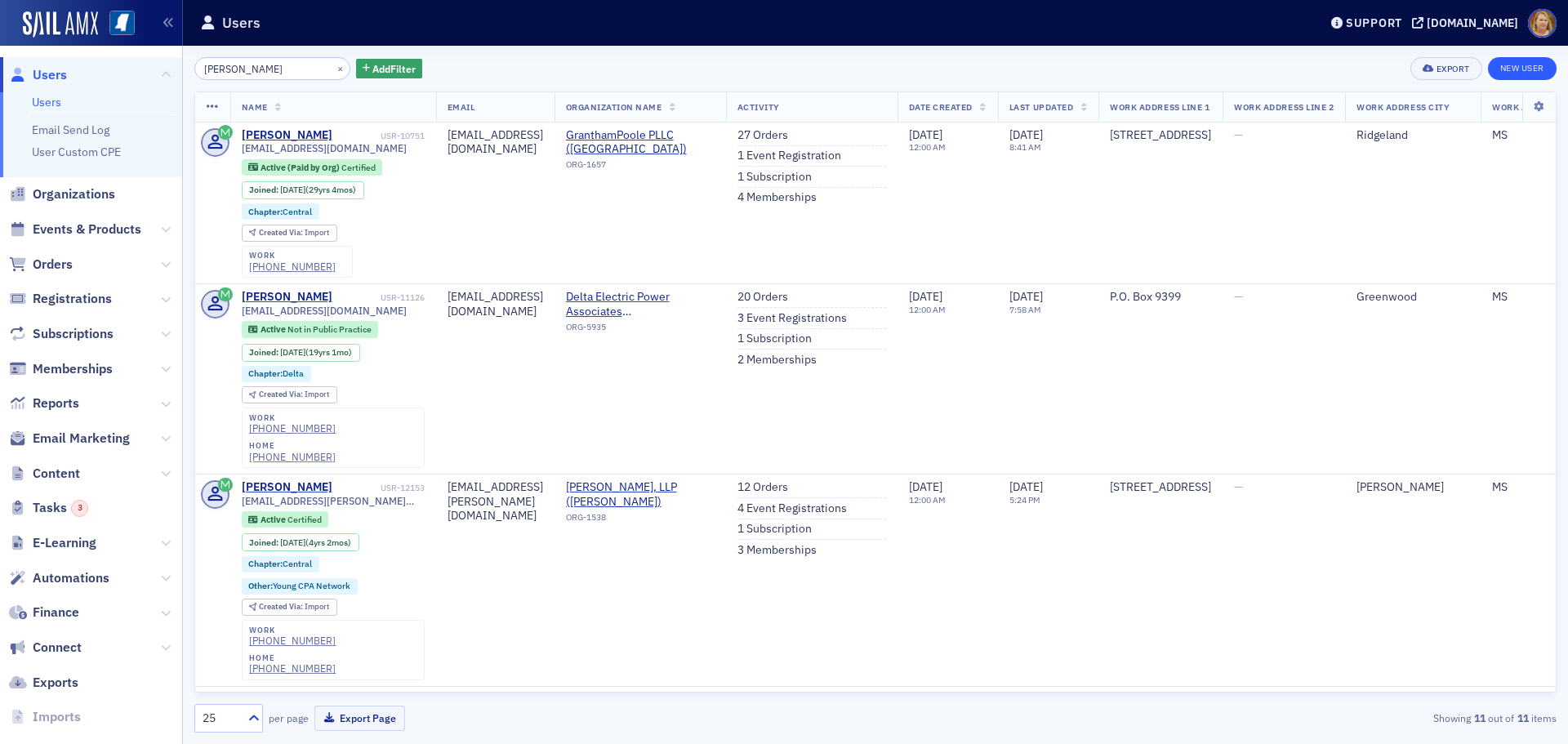
type input "[PERSON_NAME]"
click at [1517, 73] on link "New User" at bounding box center [1521, 68] width 68 height 22
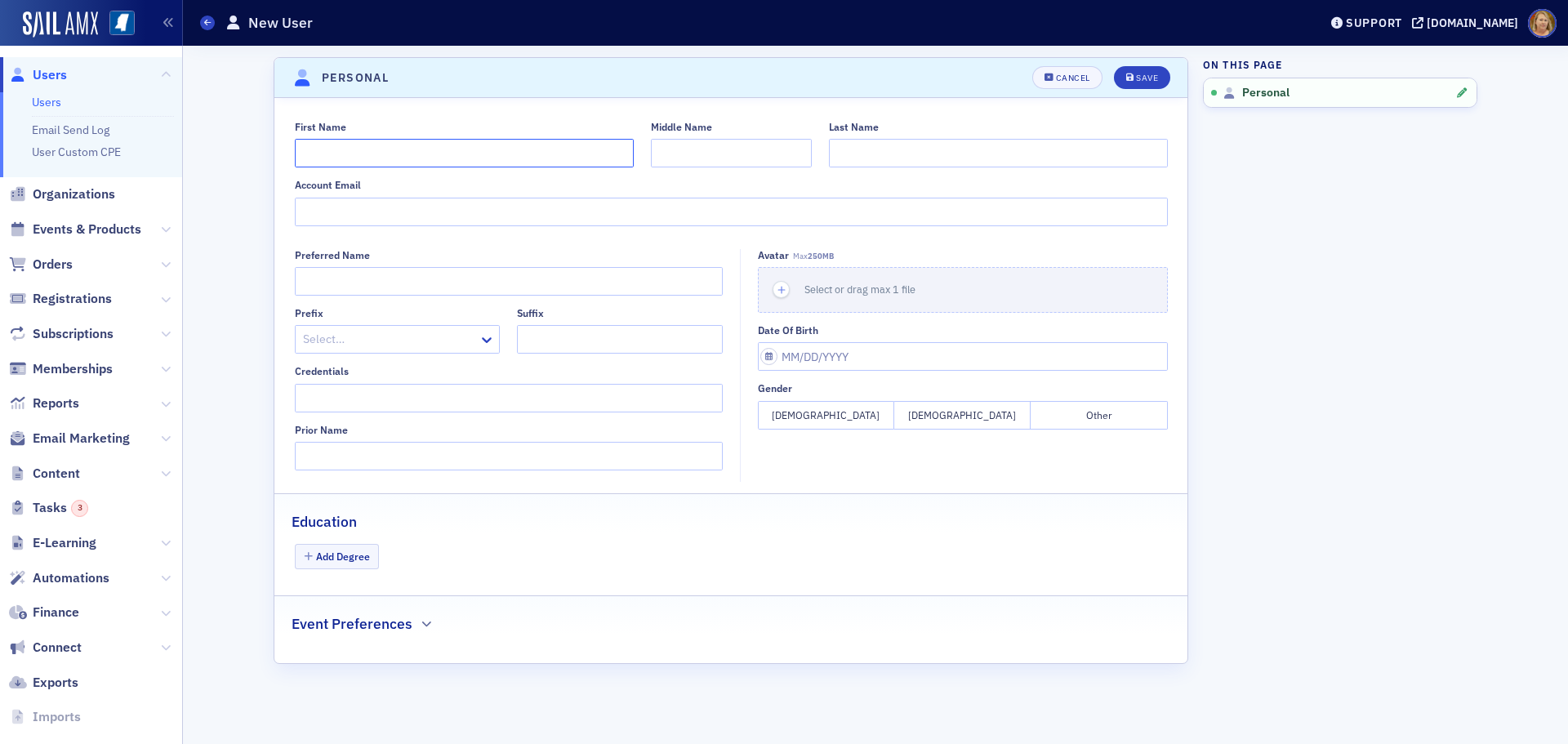
click at [390, 159] on input "First Name" at bounding box center [464, 152] width 338 height 29
type input "[PERSON_NAME]"
type input "Long"
click at [941, 420] on button "Male" at bounding box center [962, 415] width 137 height 29
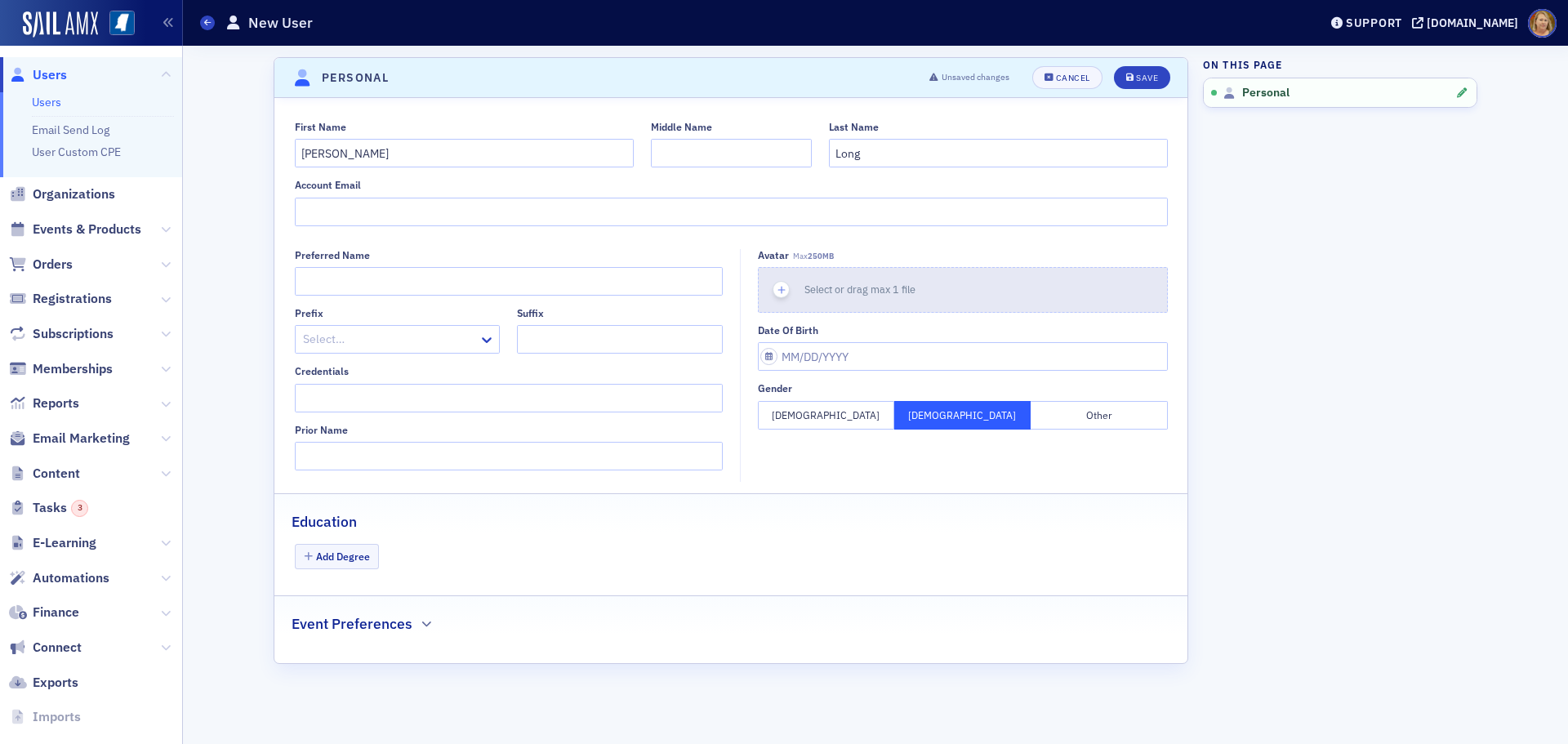
click at [785, 288] on icon "button" at bounding box center [782, 290] width 15 height 15
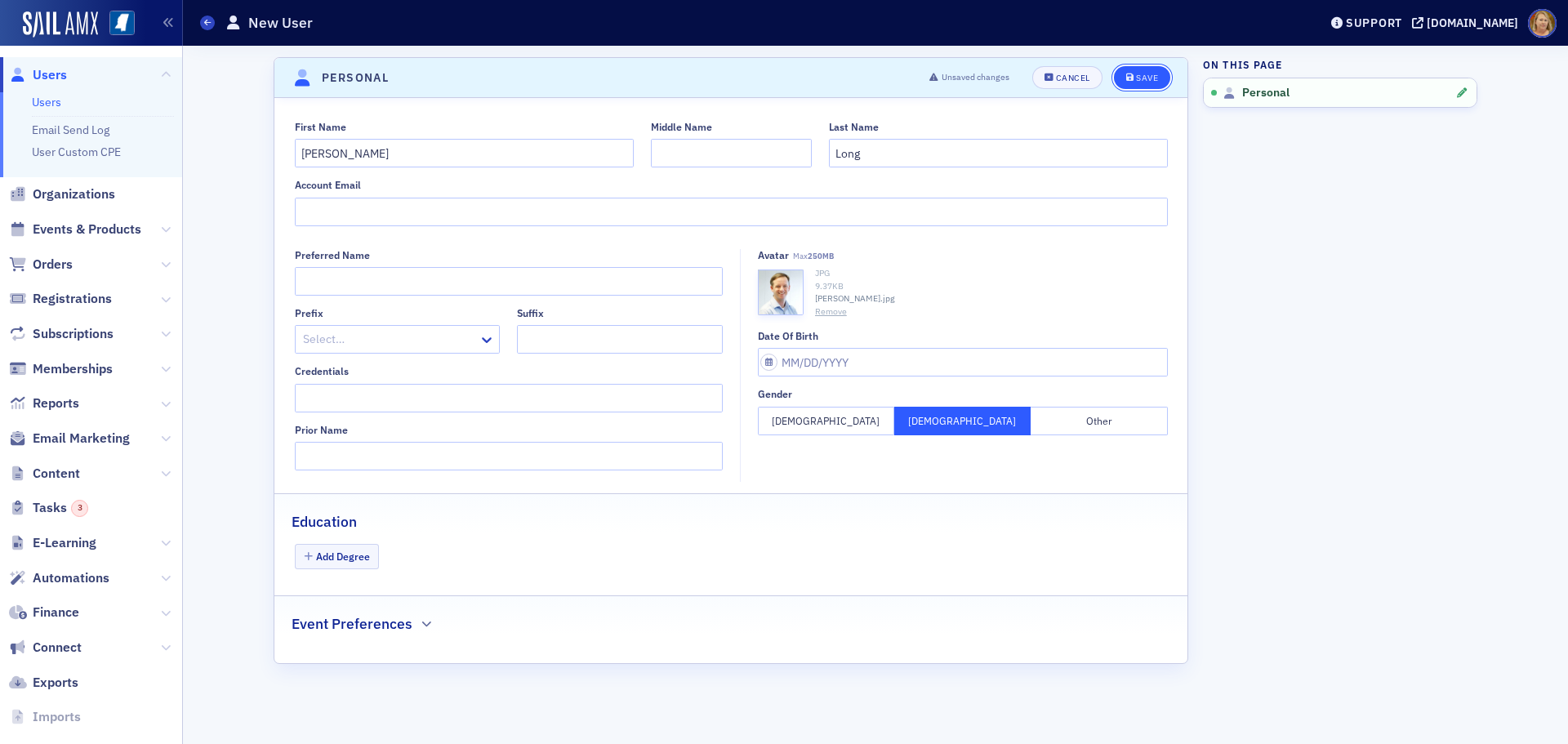
click at [1142, 79] on div "Save" at bounding box center [1147, 79] width 22 height 9
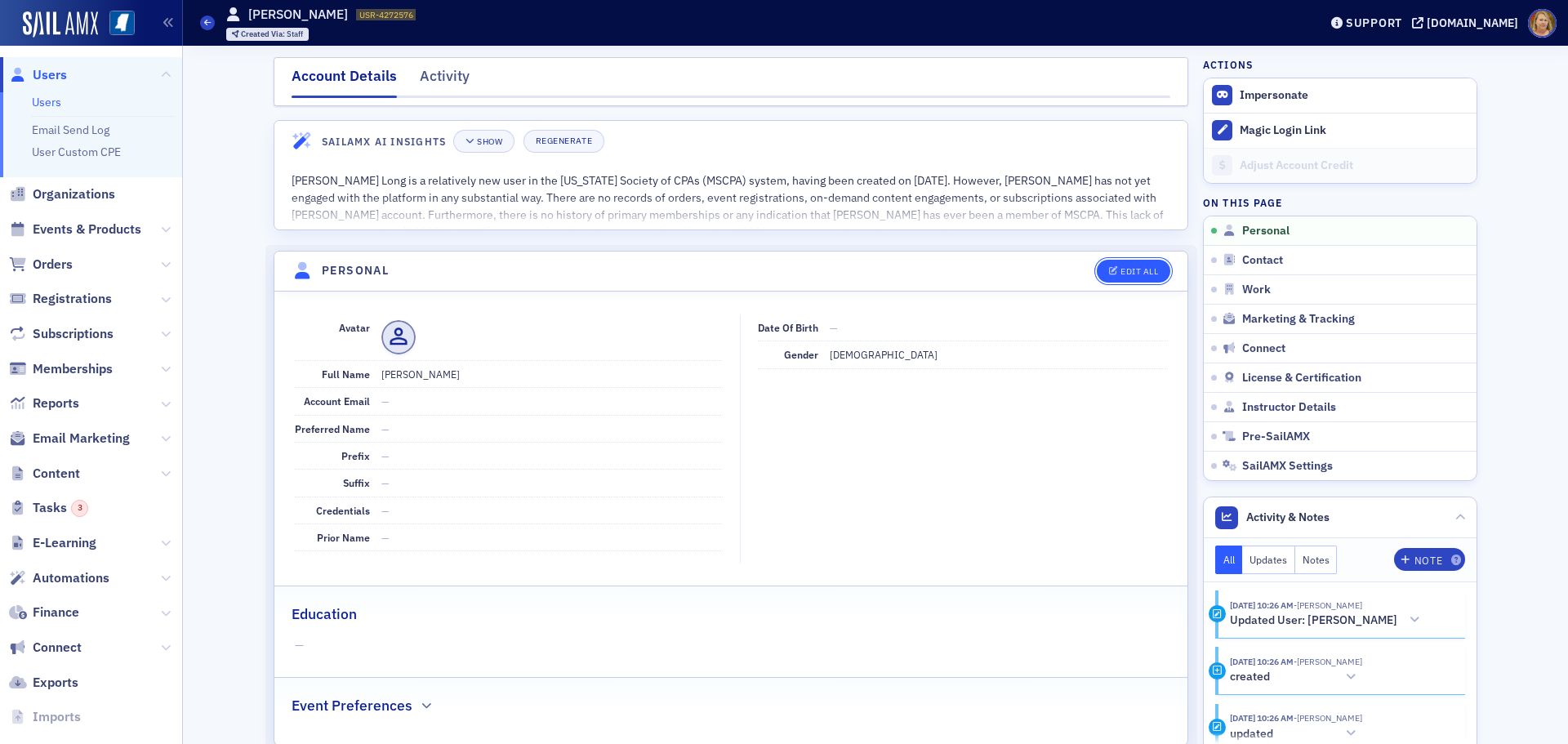
click at [1120, 268] on div "Edit All" at bounding box center [1139, 272] width 37 height 9
select select "US"
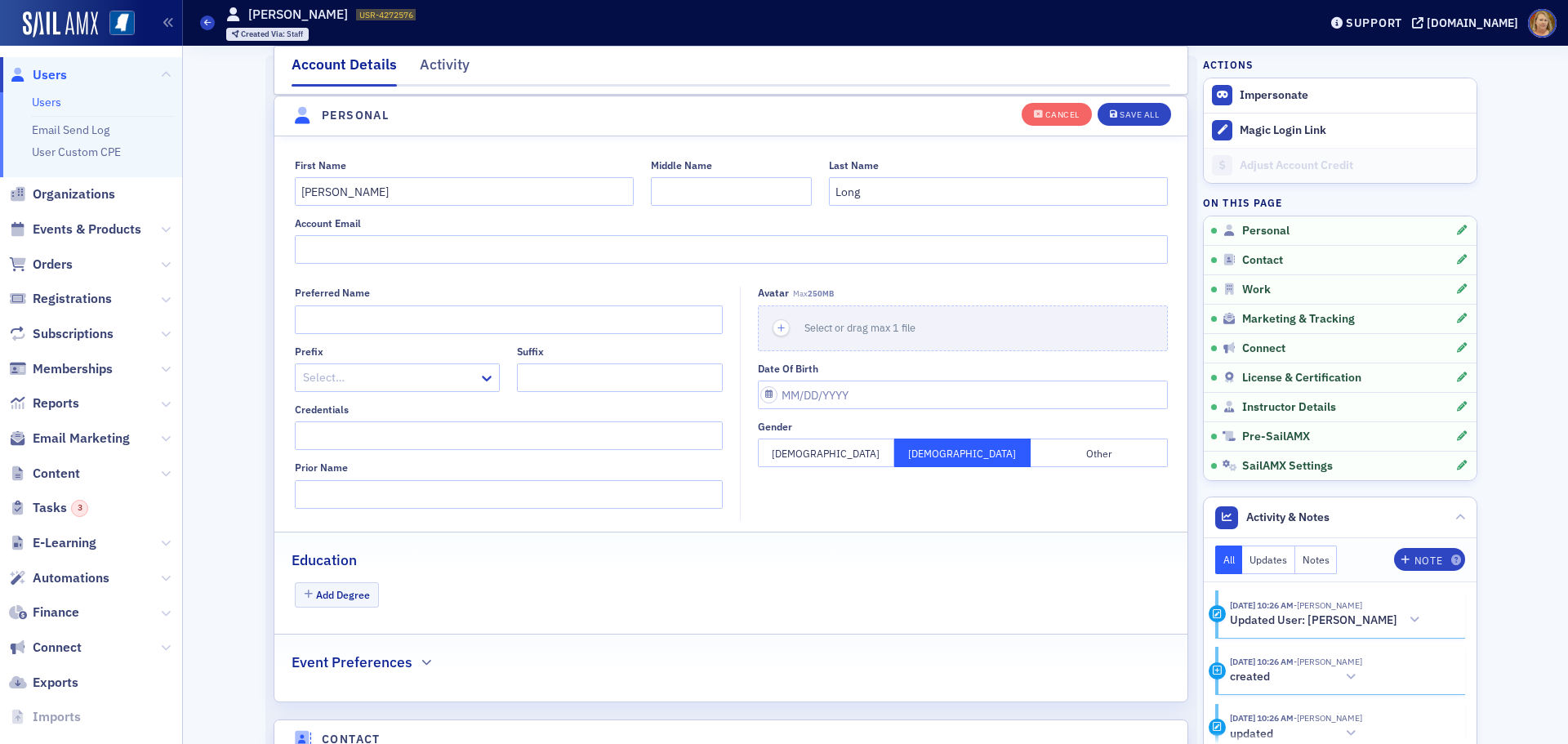
scroll to position [190, 0]
click at [774, 329] on icon "button" at bounding box center [782, 327] width 15 height 15
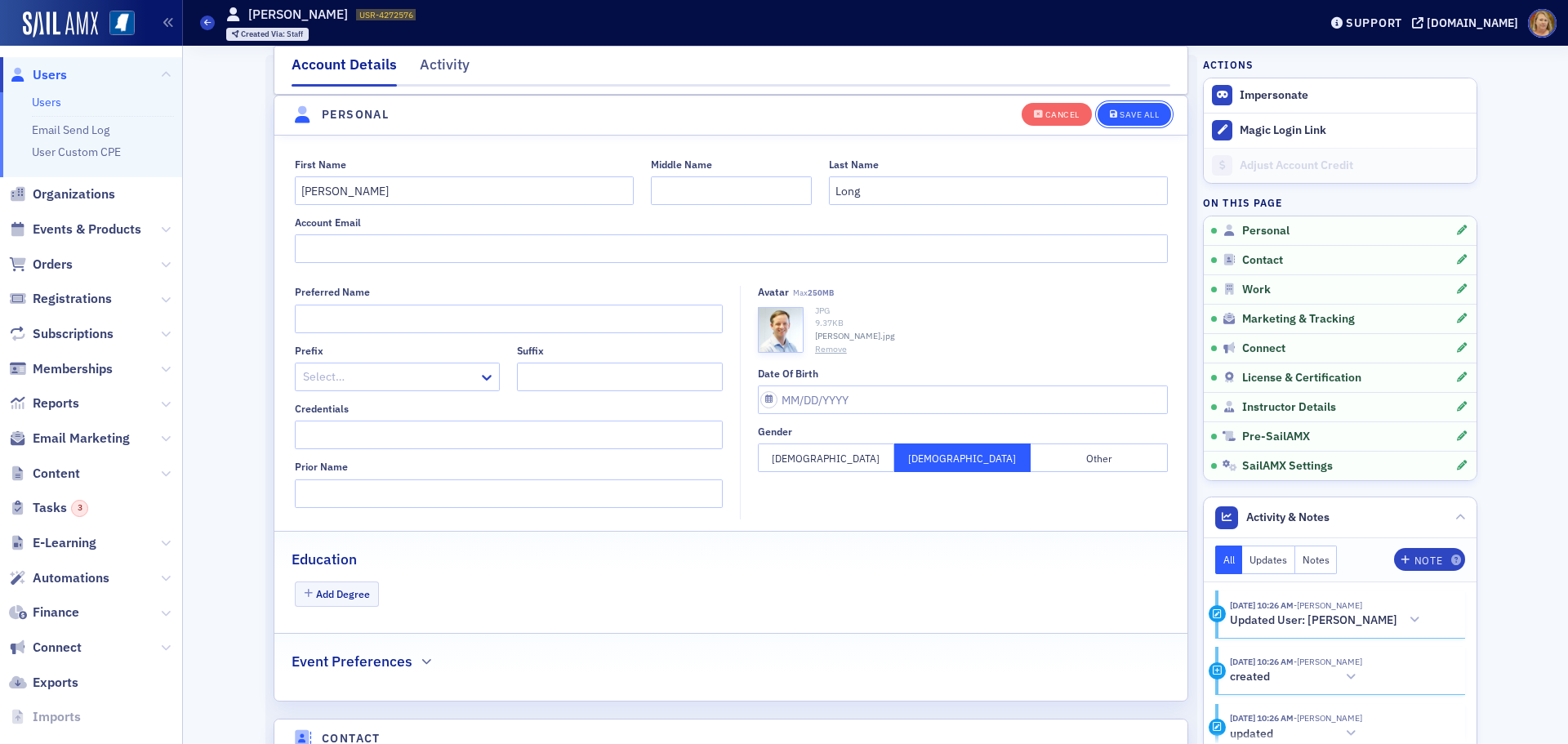
click at [1144, 111] on div "Save All" at bounding box center [1139, 115] width 39 height 9
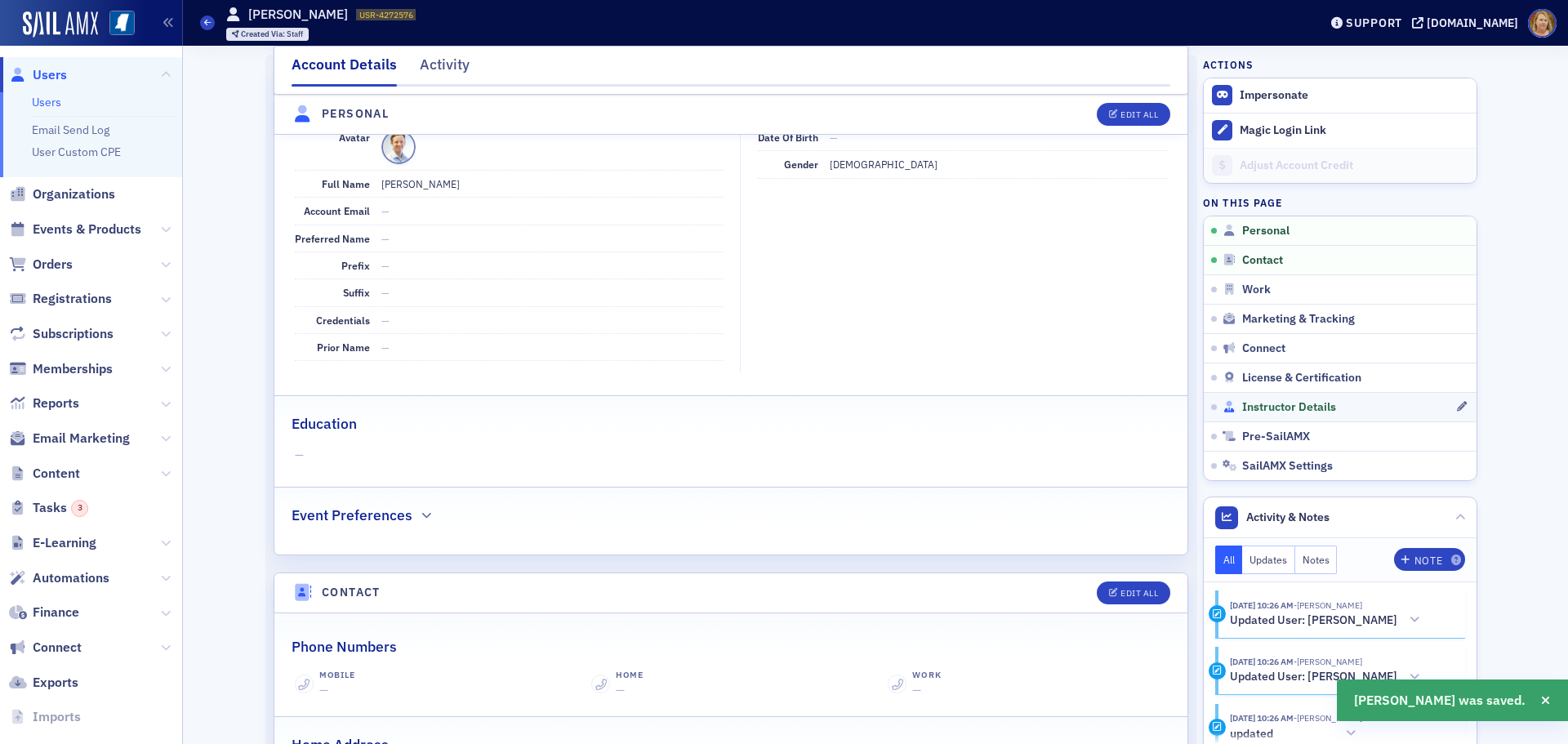
click at [1247, 402] on span "Instructor Details" at bounding box center [1288, 408] width 94 height 15
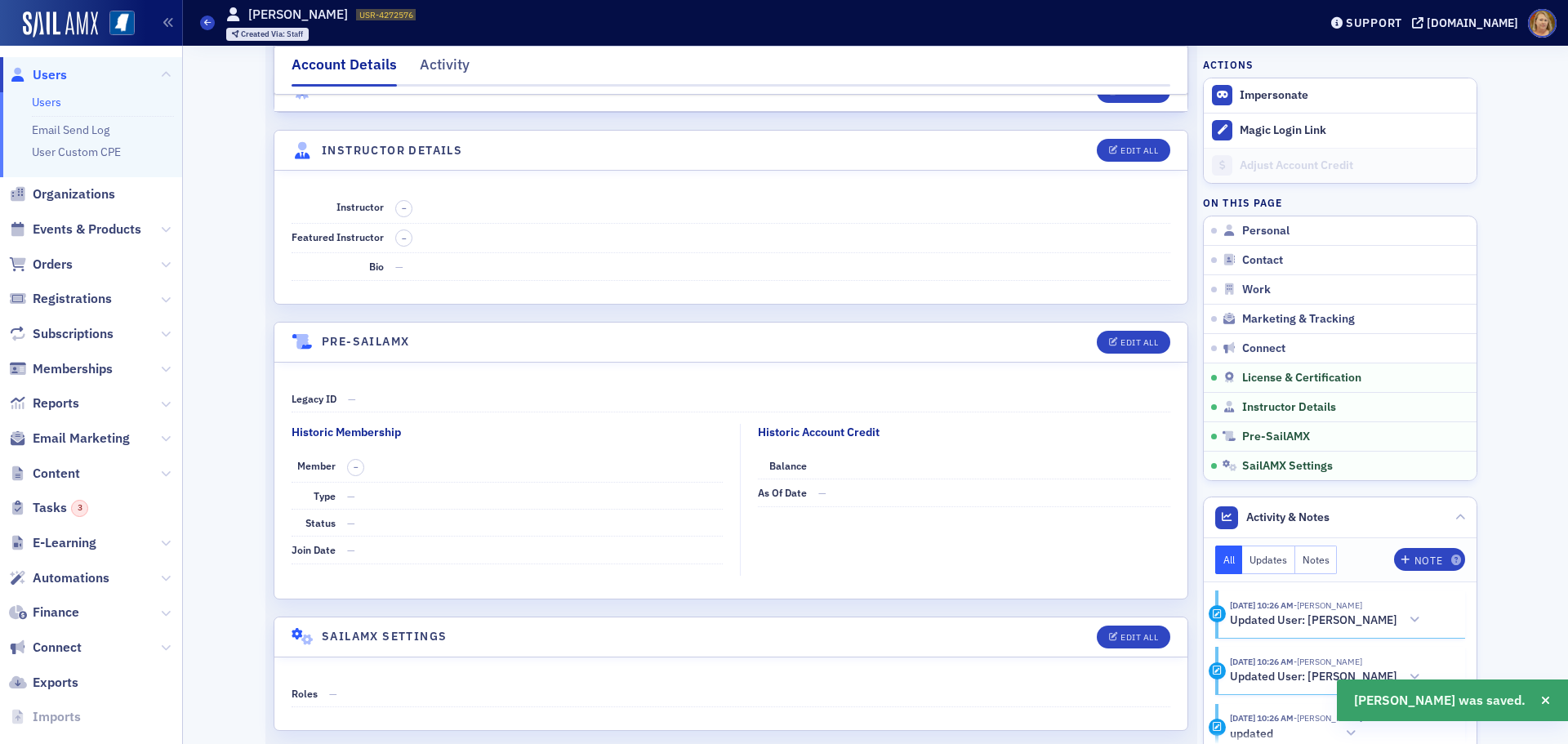
scroll to position [2742, 0]
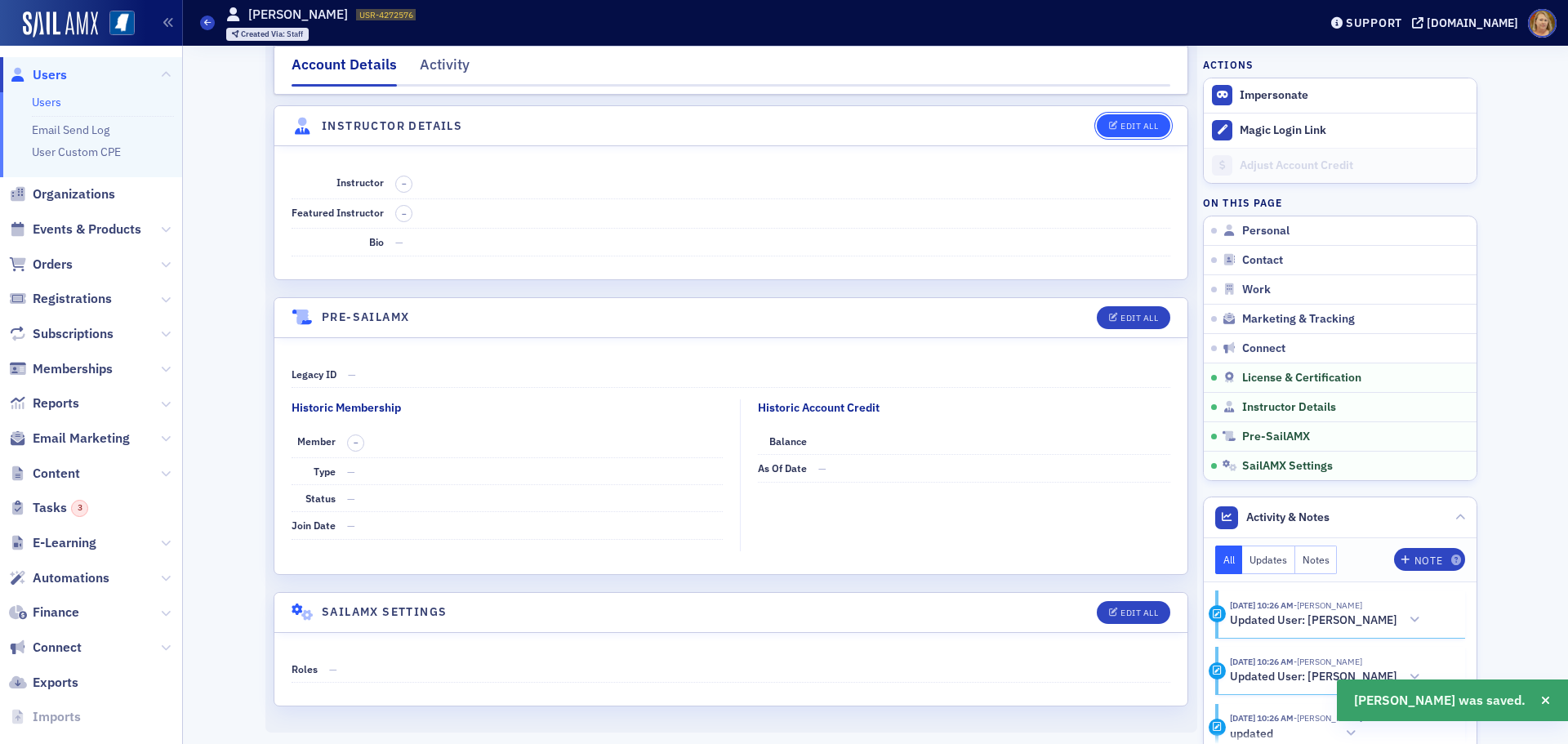
click at [1122, 130] on div "Edit All" at bounding box center [1139, 126] width 37 height 9
select select "US"
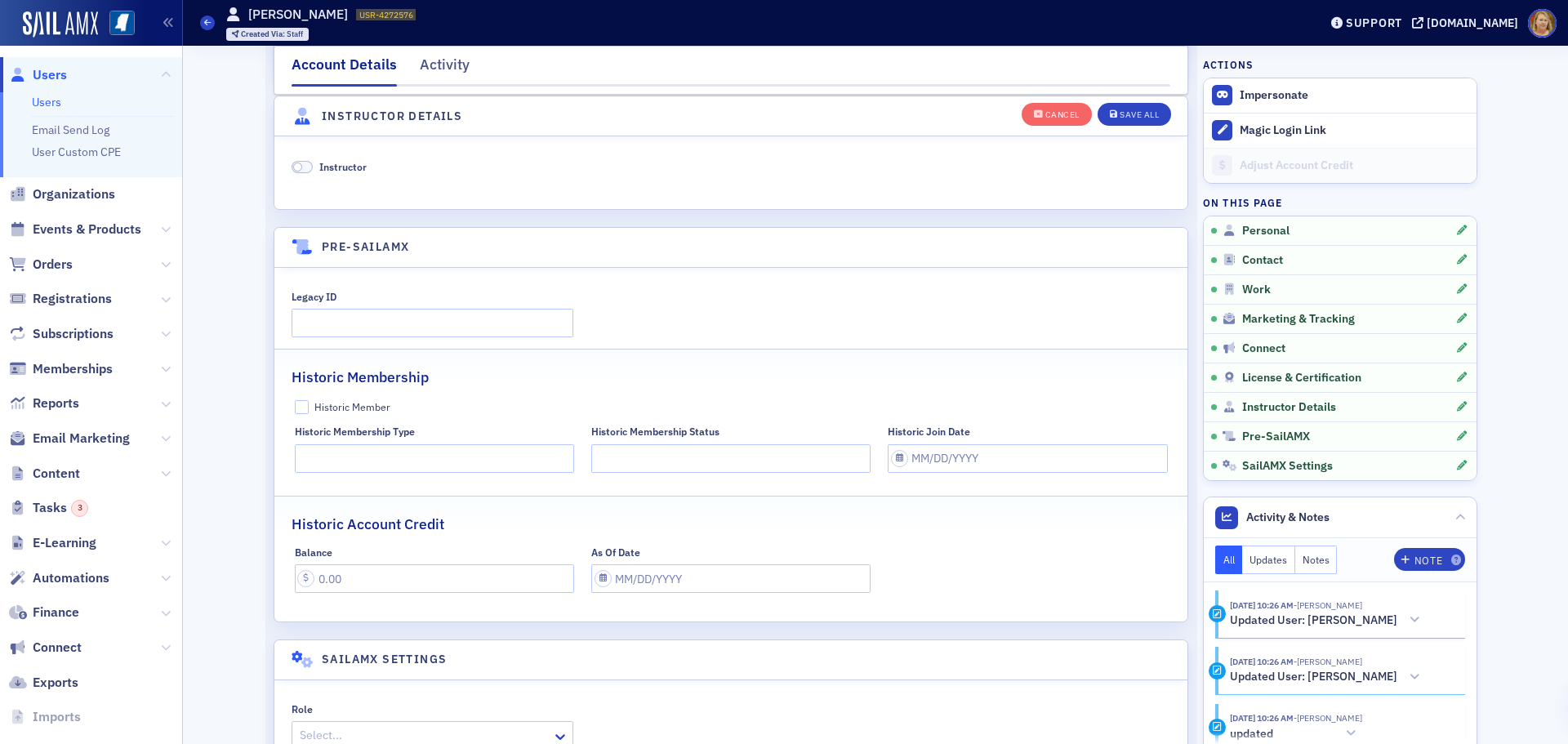
scroll to position [3127, 0]
click at [299, 165] on span at bounding box center [302, 165] width 22 height 12
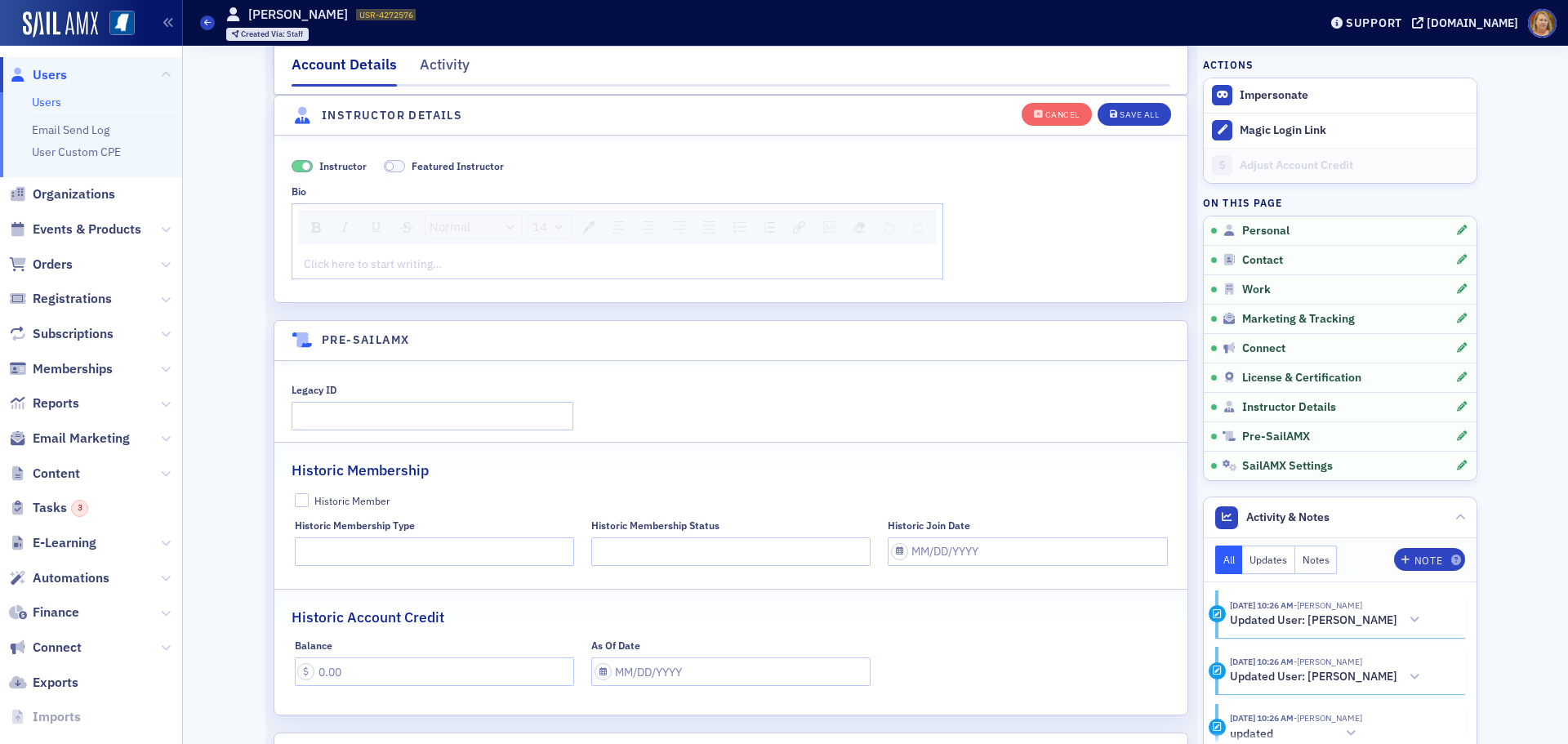
click at [317, 259] on div "rdw-editor" at bounding box center [618, 264] width 626 height 17
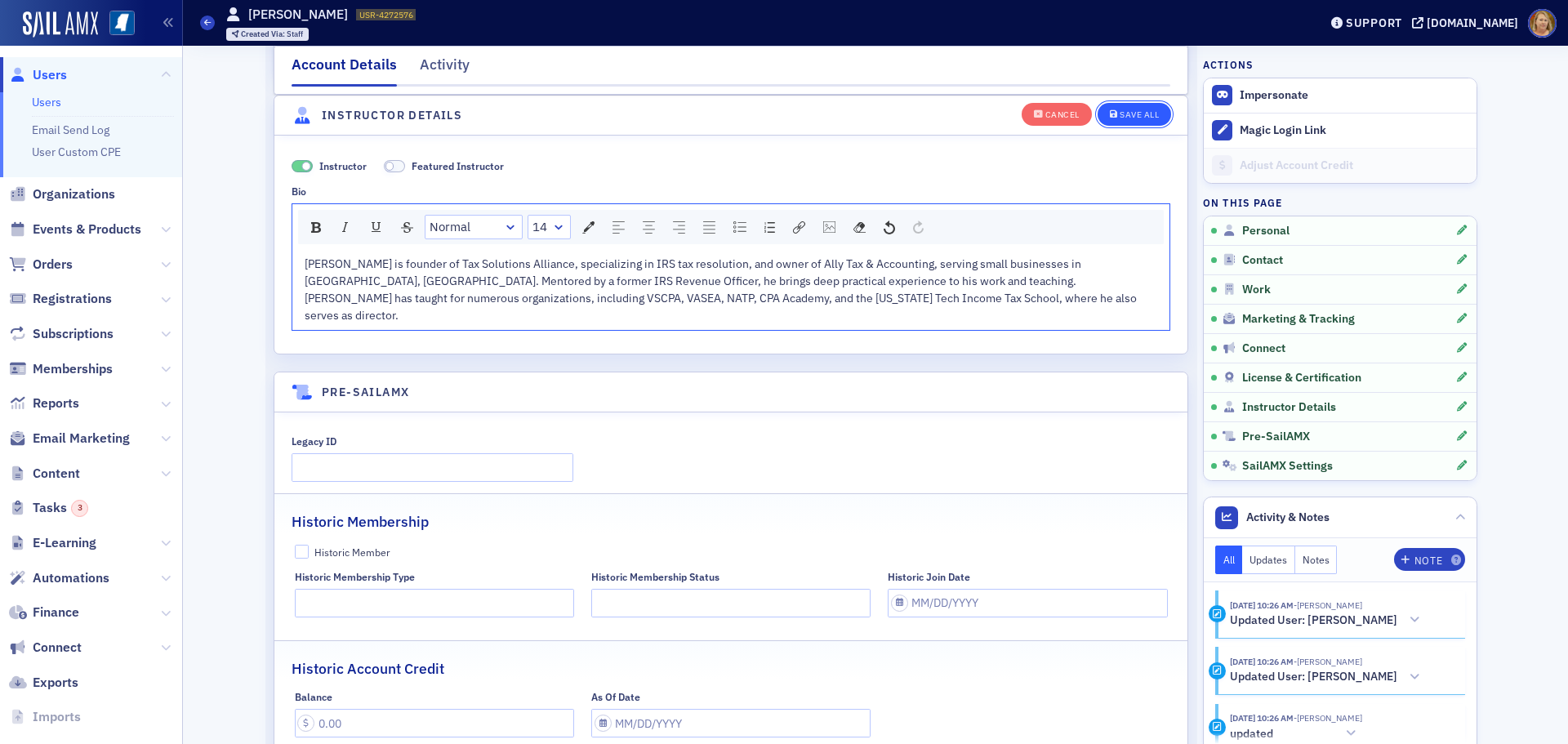
click at [1125, 107] on button "Save All" at bounding box center [1134, 113] width 74 height 22
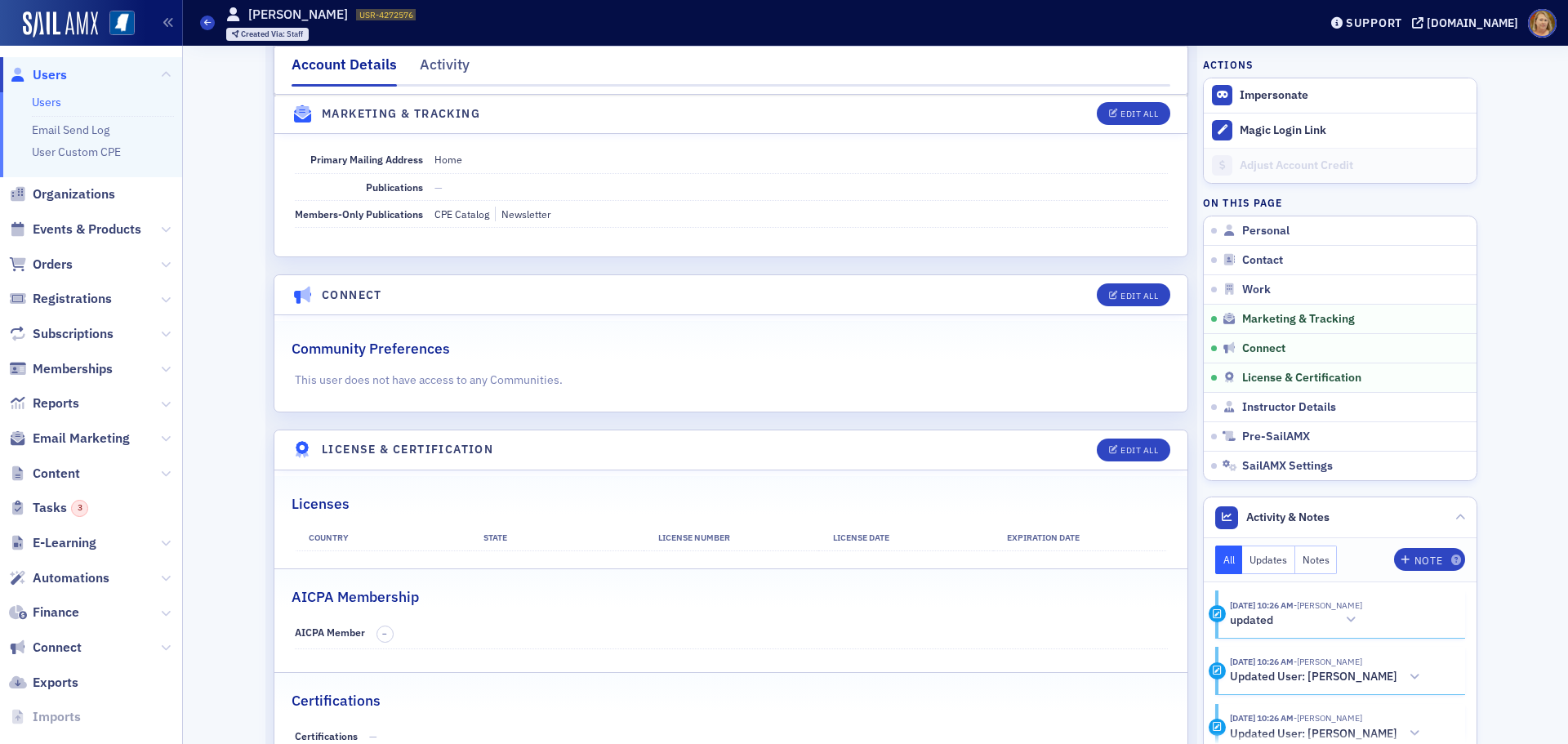
scroll to position [1970, 0]
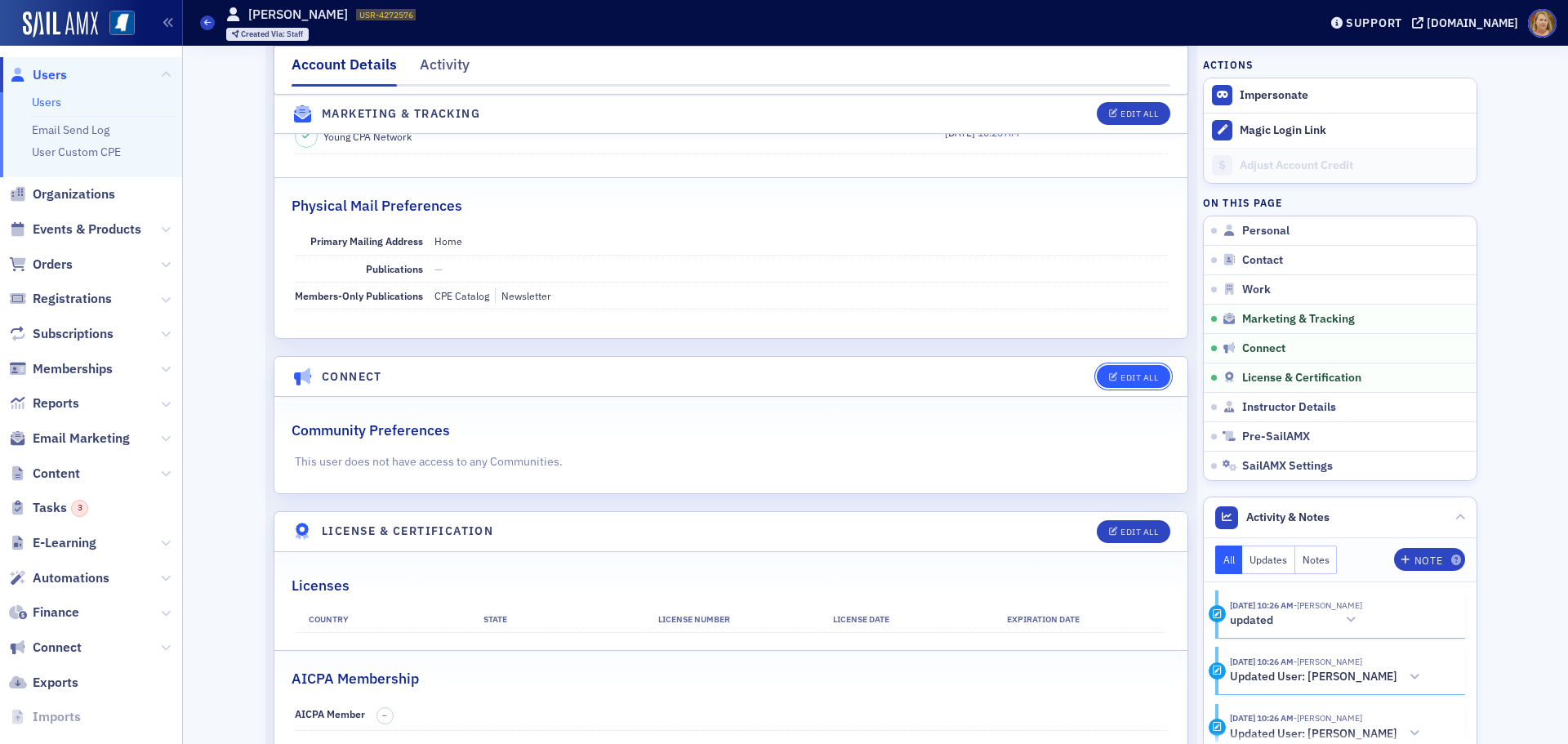
click at [1120, 377] on div "Edit All" at bounding box center [1139, 378] width 37 height 9
select select "US"
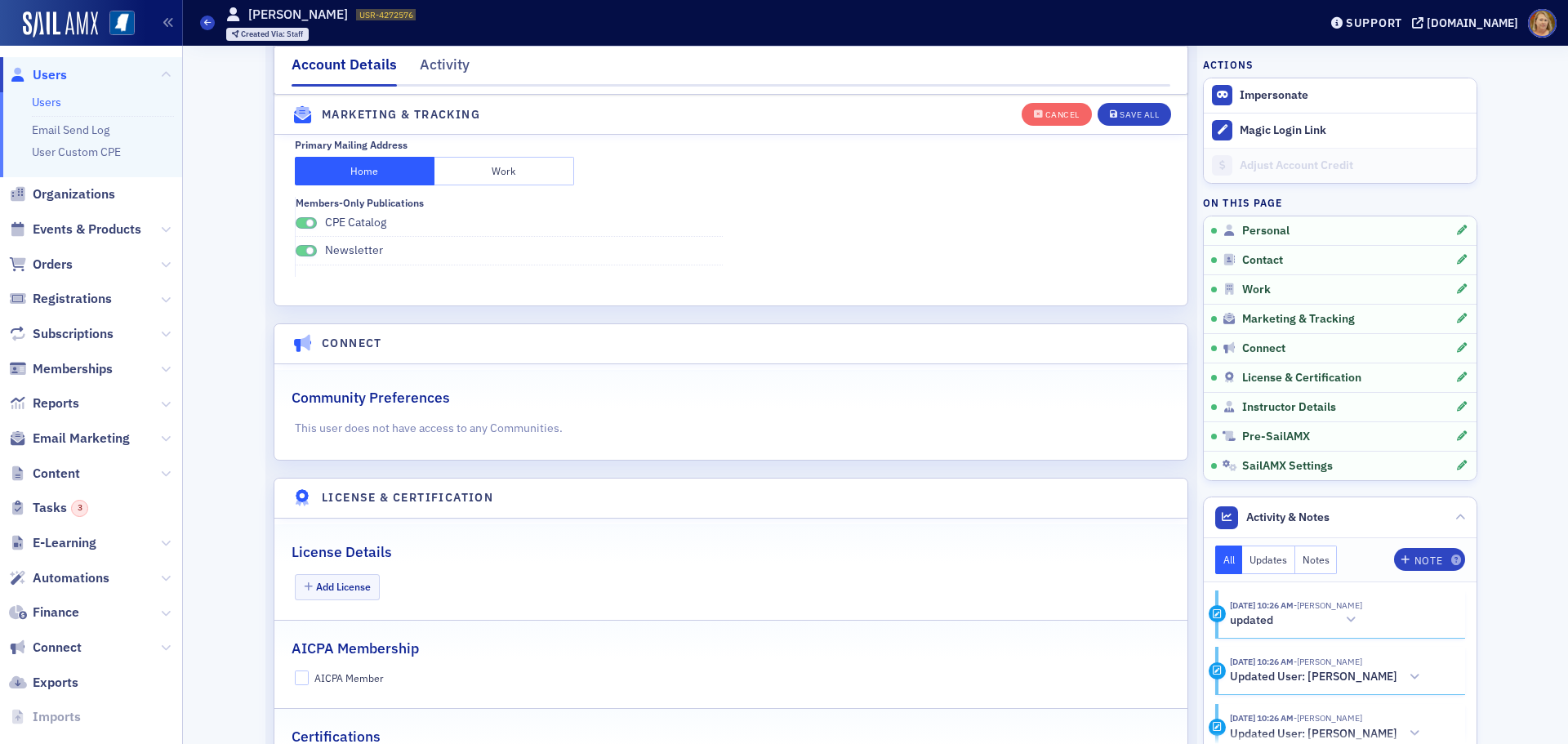
scroll to position [2272, 0]
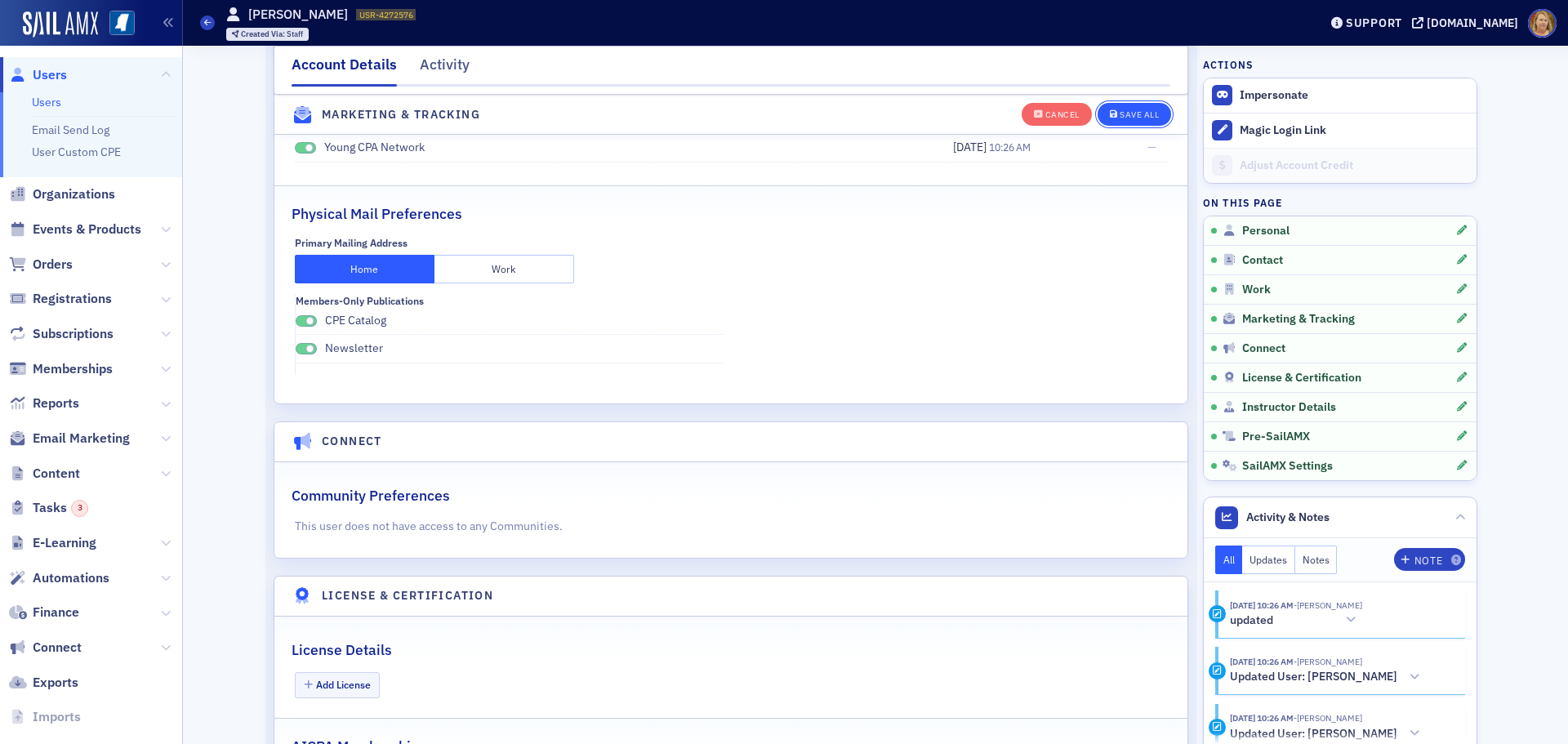
click at [1131, 120] on div "Save All" at bounding box center [1139, 115] width 39 height 9
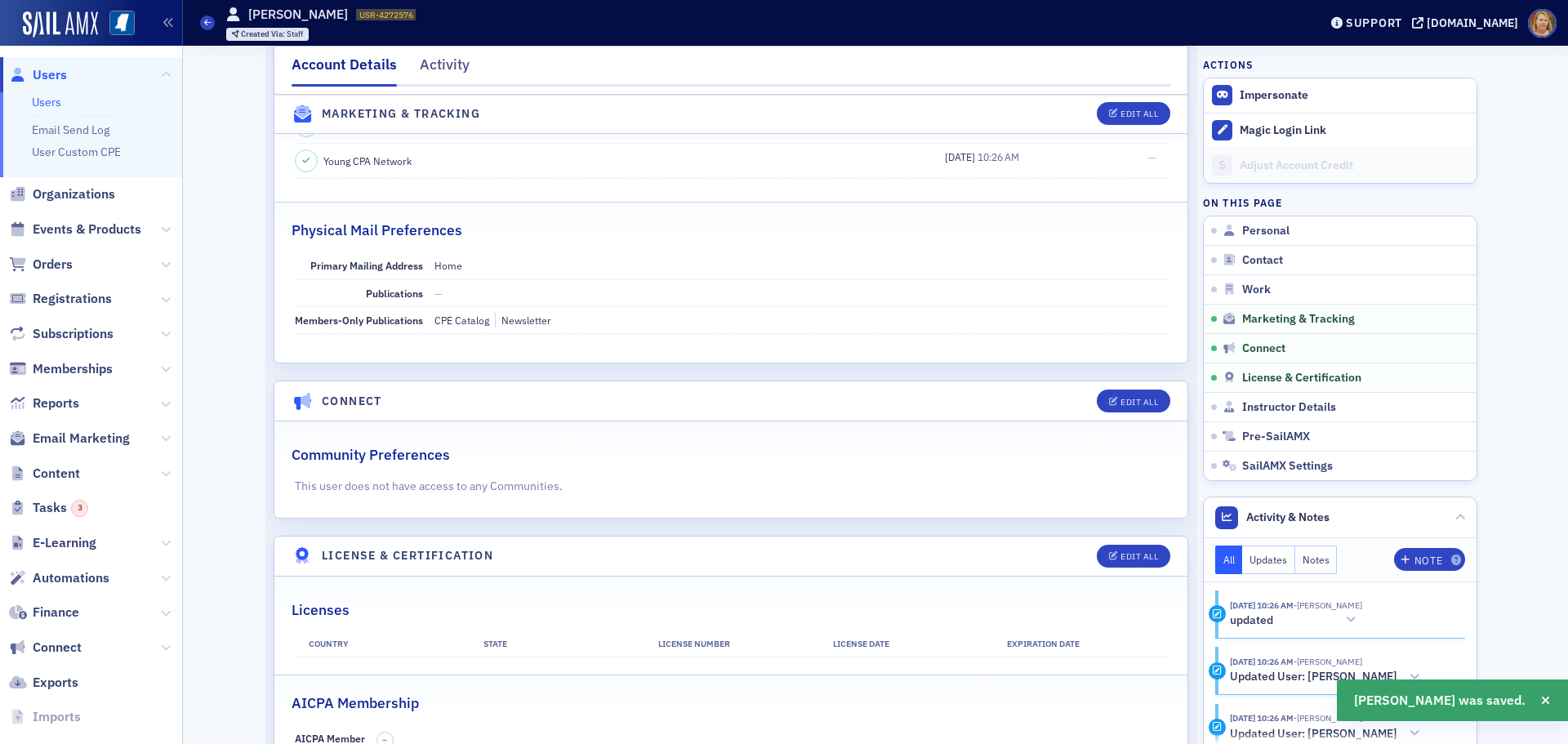
scroll to position [1865, 0]
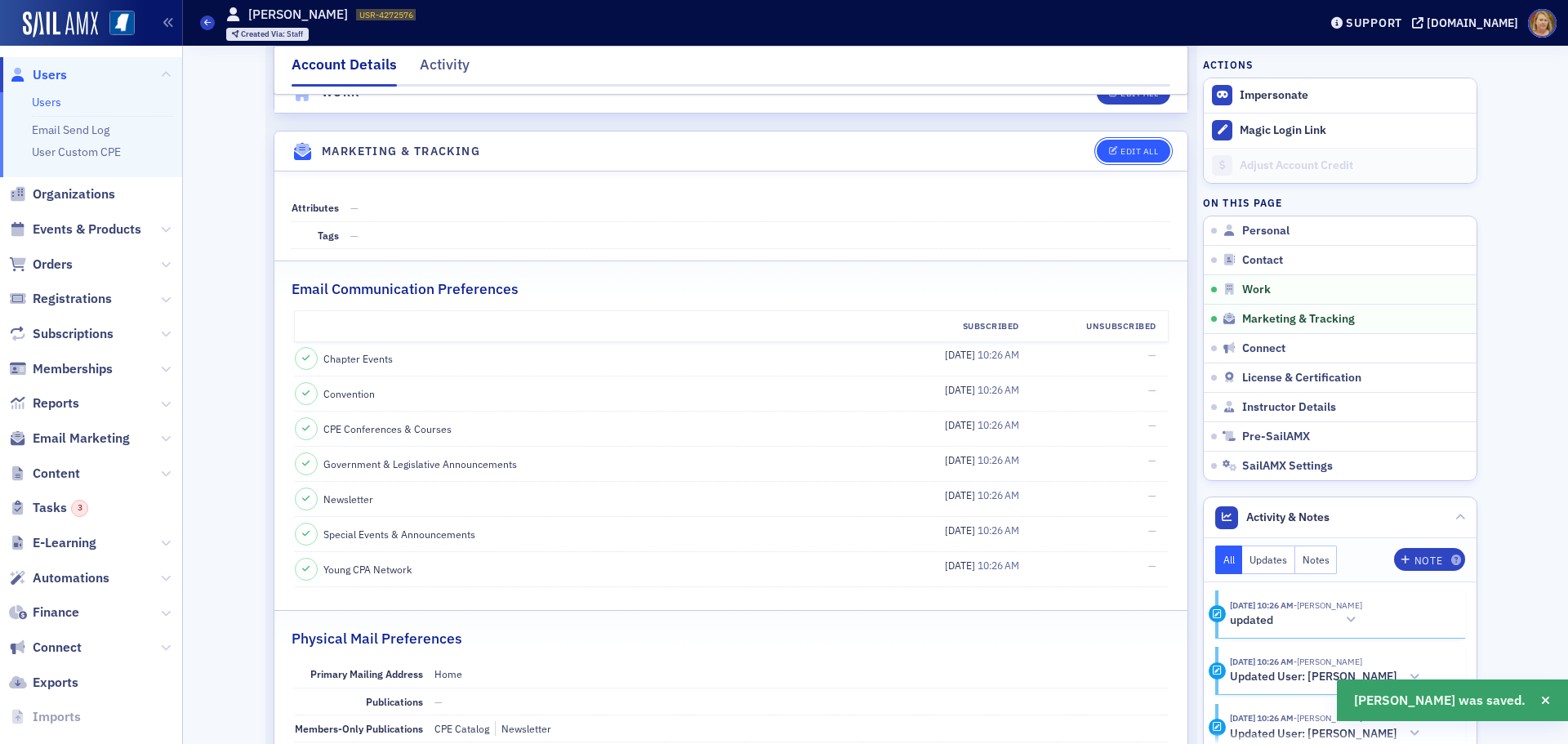
click at [1120, 150] on div "Edit All" at bounding box center [1139, 151] width 37 height 9
select select "US"
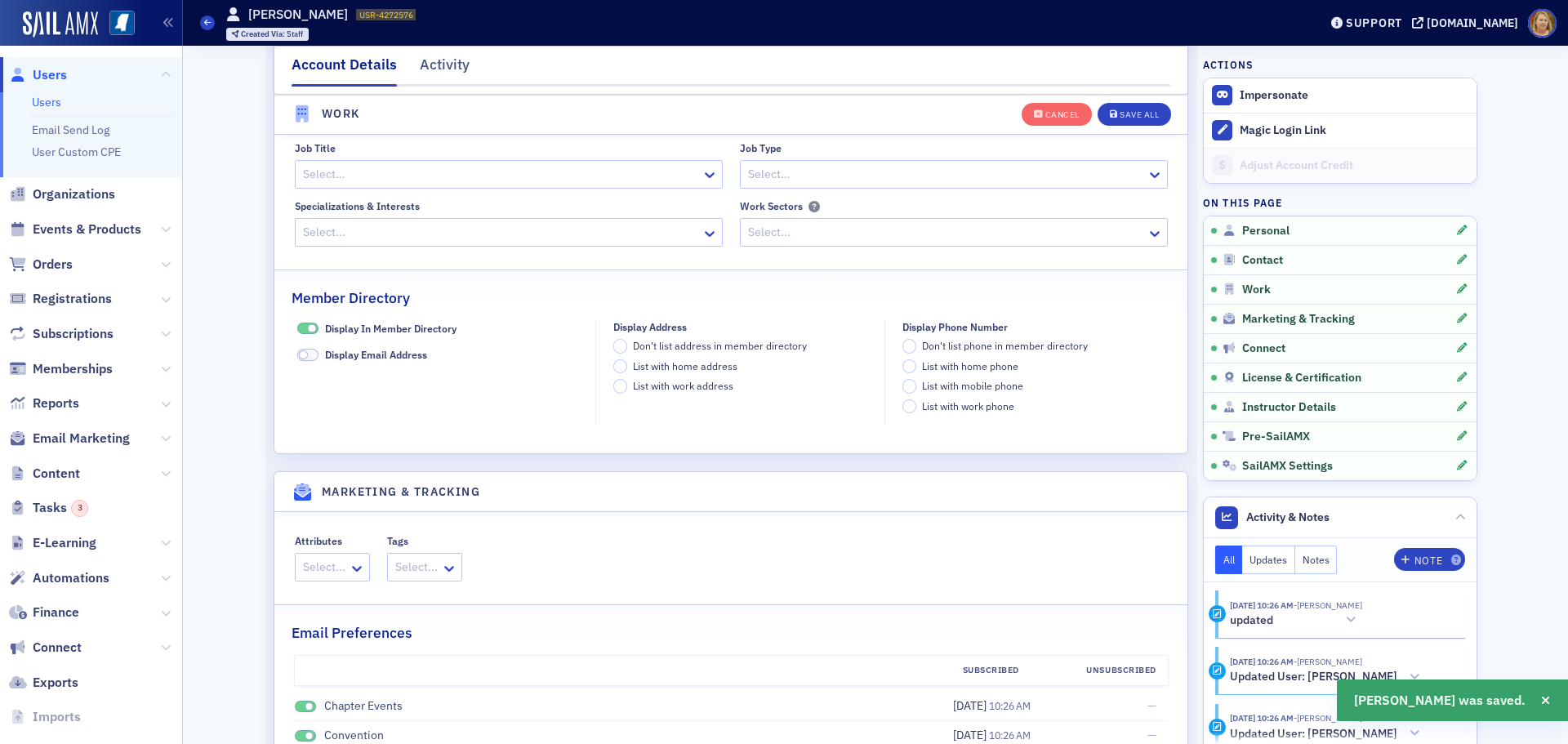
scroll to position [1914, 0]
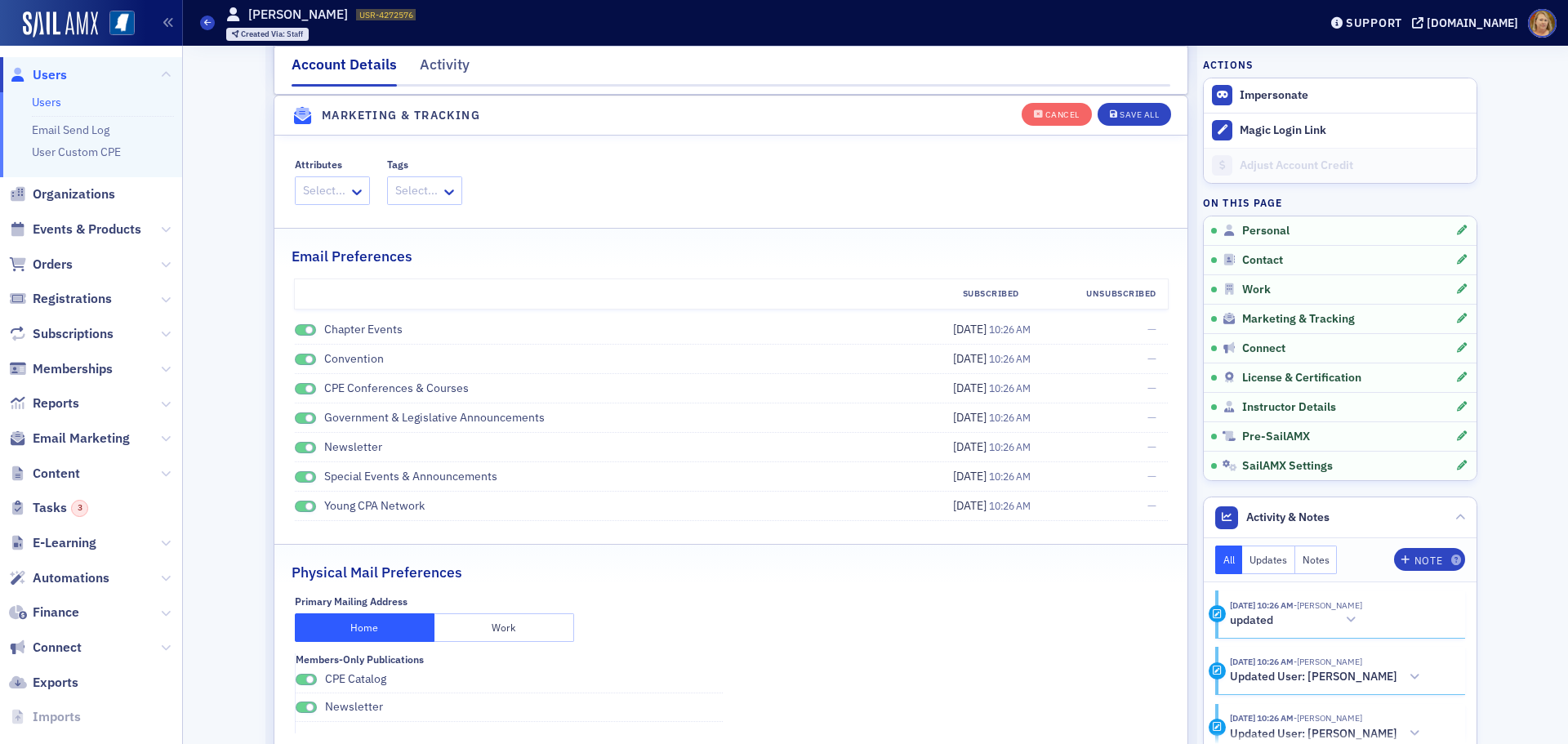
click at [295, 329] on span at bounding box center [305, 330] width 22 height 12
click at [295, 356] on span at bounding box center [305, 359] width 22 height 12
click at [295, 383] on div "CPE Conferences & Courses" at bounding box center [605, 388] width 622 height 17
click at [296, 416] on span at bounding box center [305, 418] width 22 height 12
click at [295, 389] on span at bounding box center [305, 389] width 22 height 12
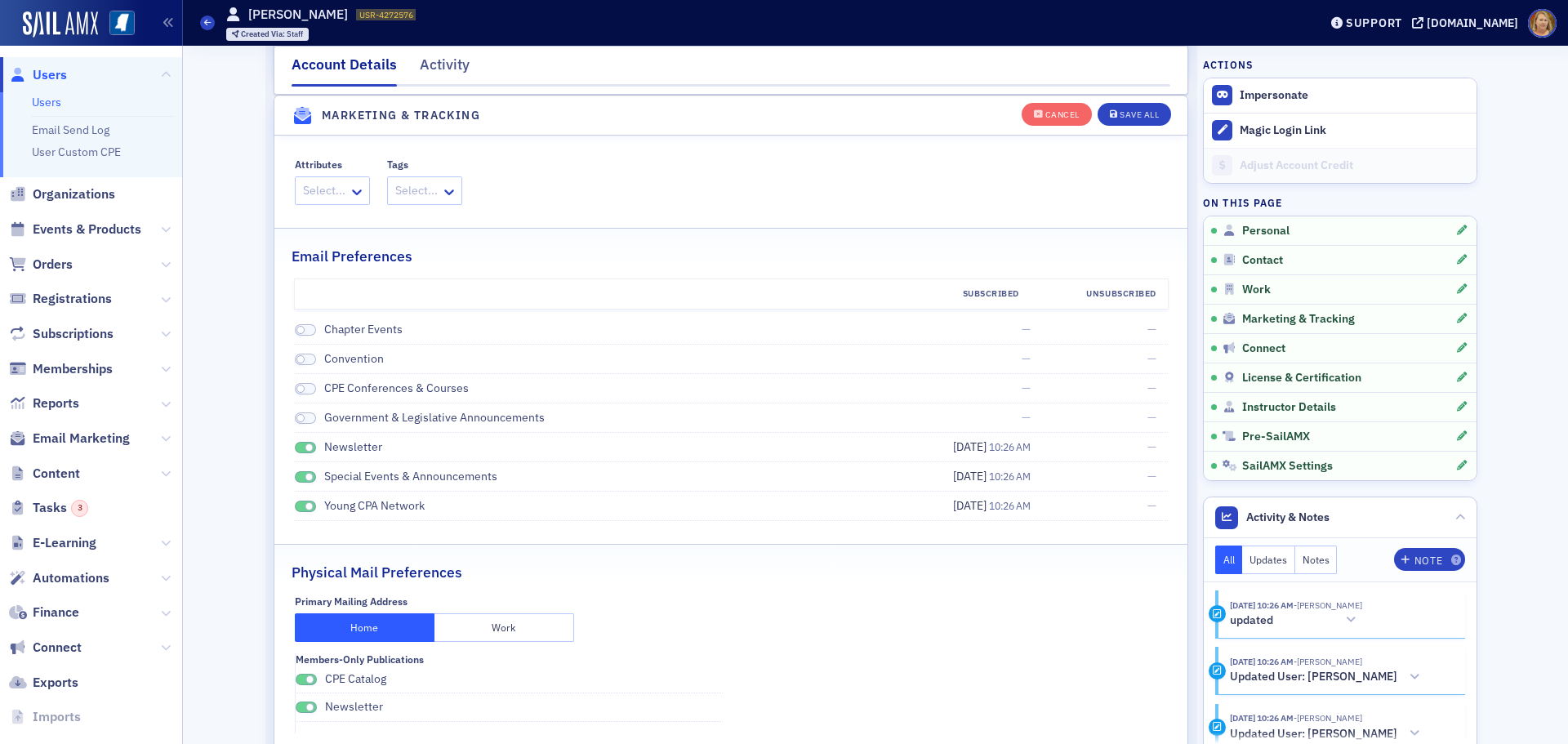
click at [295, 442] on span at bounding box center [305, 447] width 22 height 12
click at [295, 473] on span at bounding box center [305, 477] width 22 height 12
click at [295, 503] on span at bounding box center [305, 506] width 22 height 12
click at [295, 674] on span at bounding box center [306, 679] width 22 height 12
click at [297, 706] on span at bounding box center [306, 707] width 22 height 12
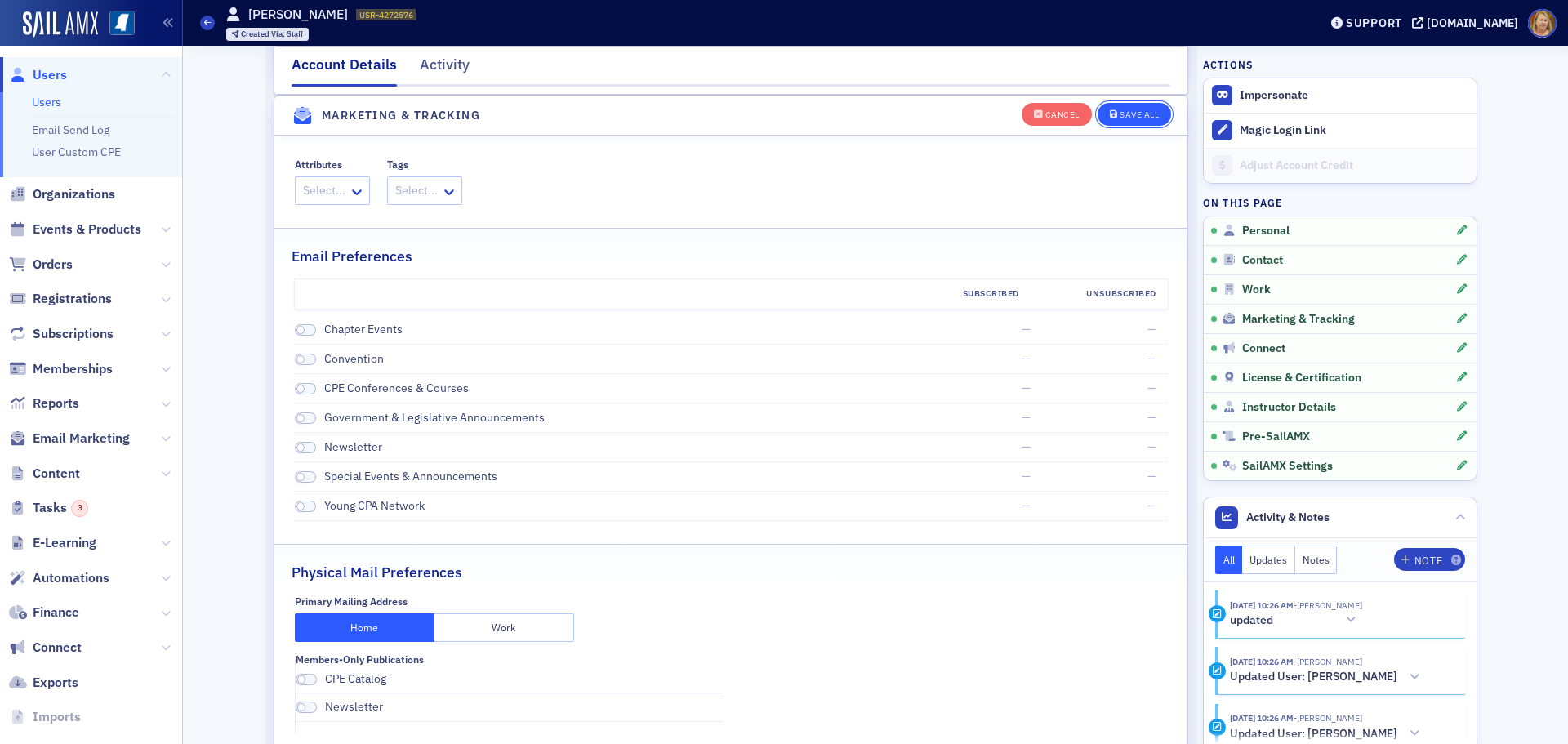
click at [1119, 110] on div "Save All" at bounding box center [1139, 115] width 39 height 9
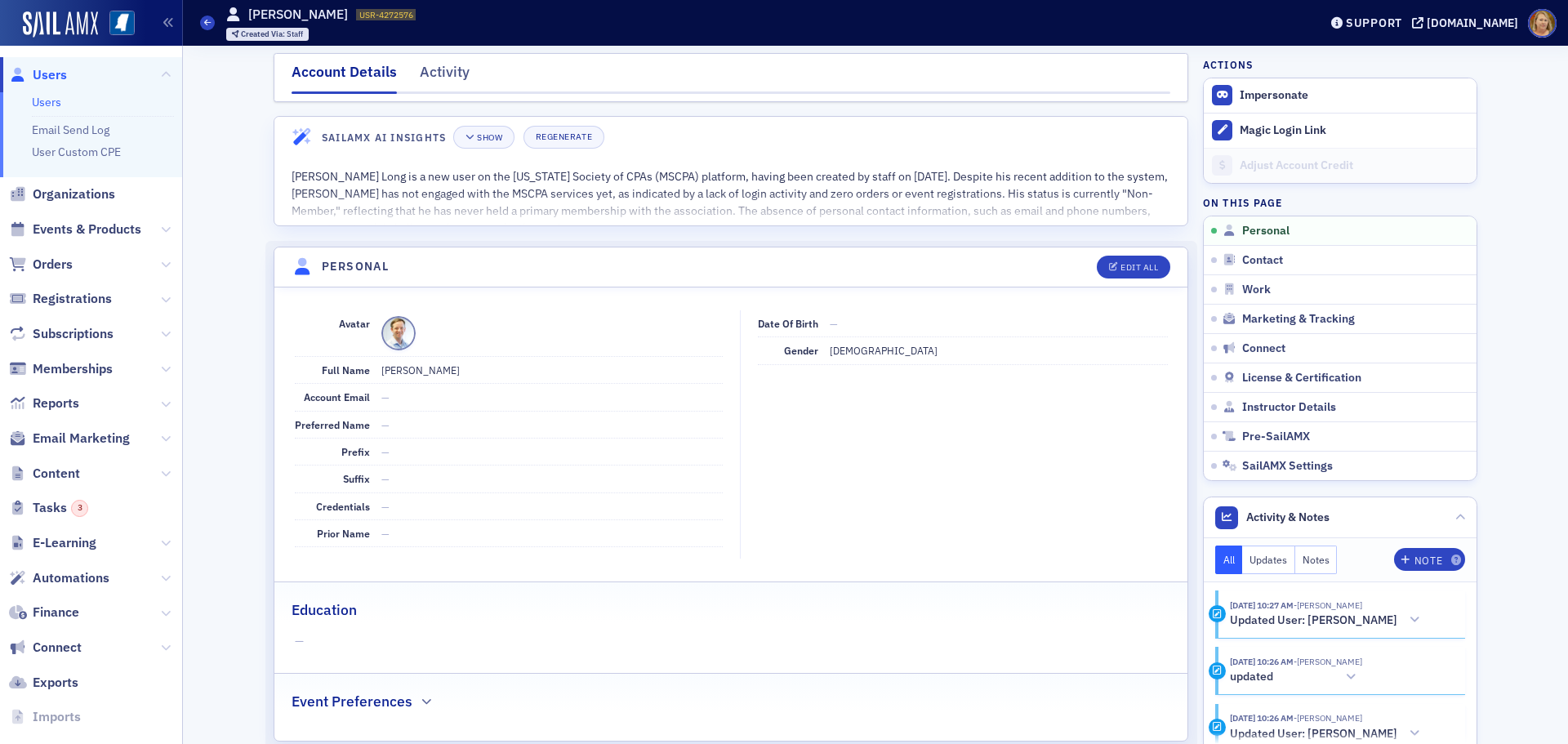
scroll to position [0, 0]
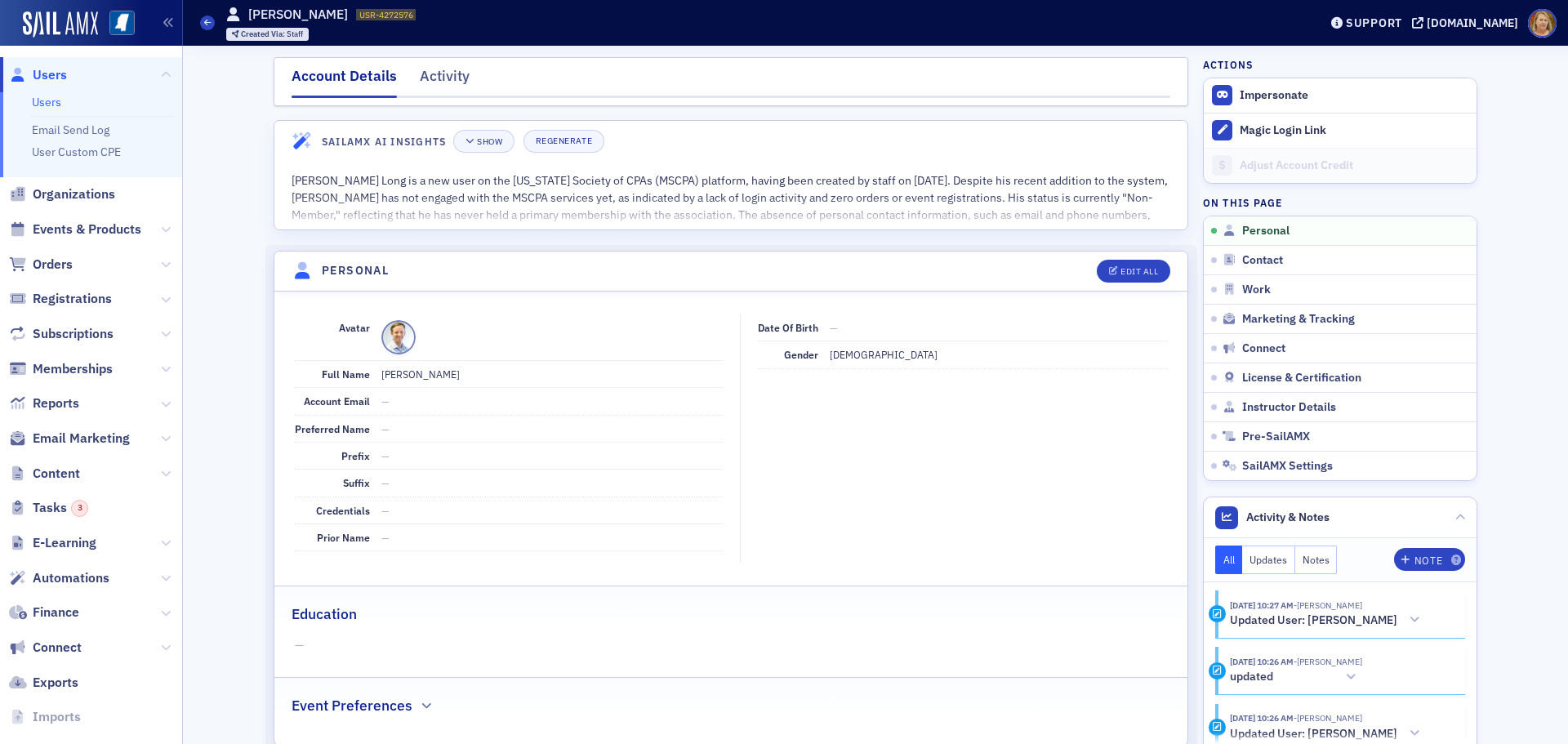
click at [46, 75] on span "Users" at bounding box center [50, 75] width 35 height 18
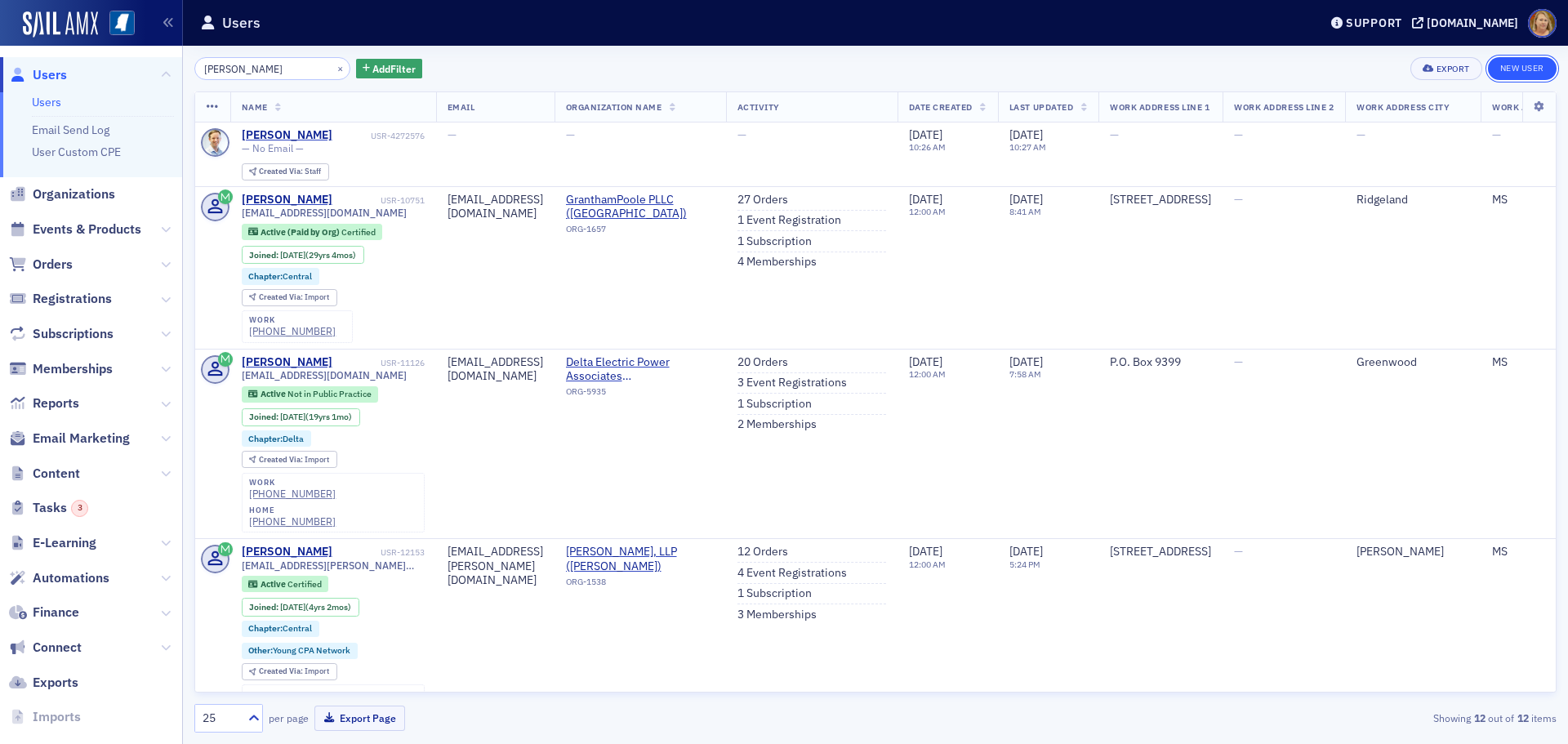
click at [1497, 69] on link "New User" at bounding box center [1521, 68] width 68 height 22
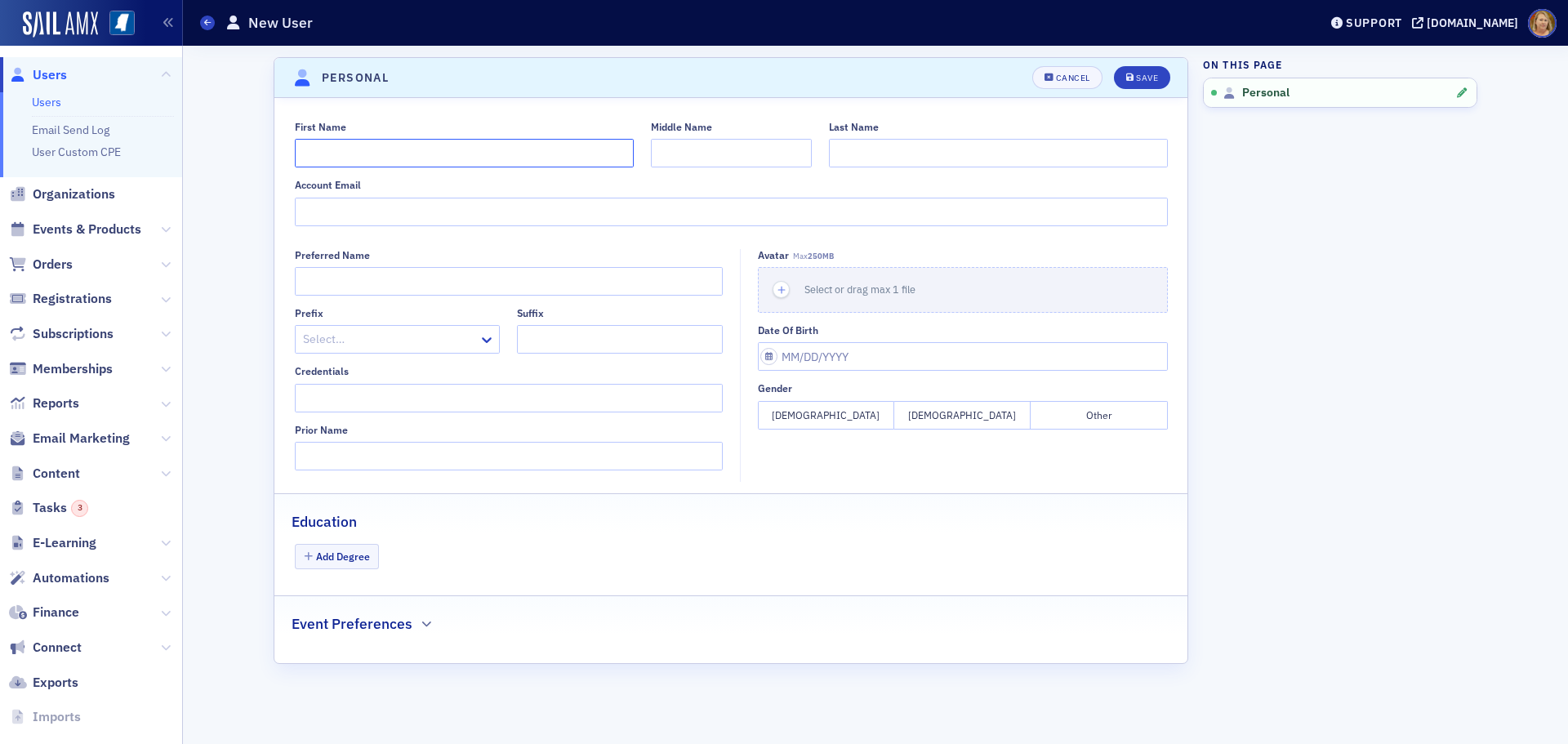
click at [440, 144] on input "First Name" at bounding box center [464, 152] width 338 height 29
type input "[PERSON_NAME]"
type input "J."
type input "Koutelieris"
click at [411, 388] on input "Credentials" at bounding box center [509, 397] width 428 height 29
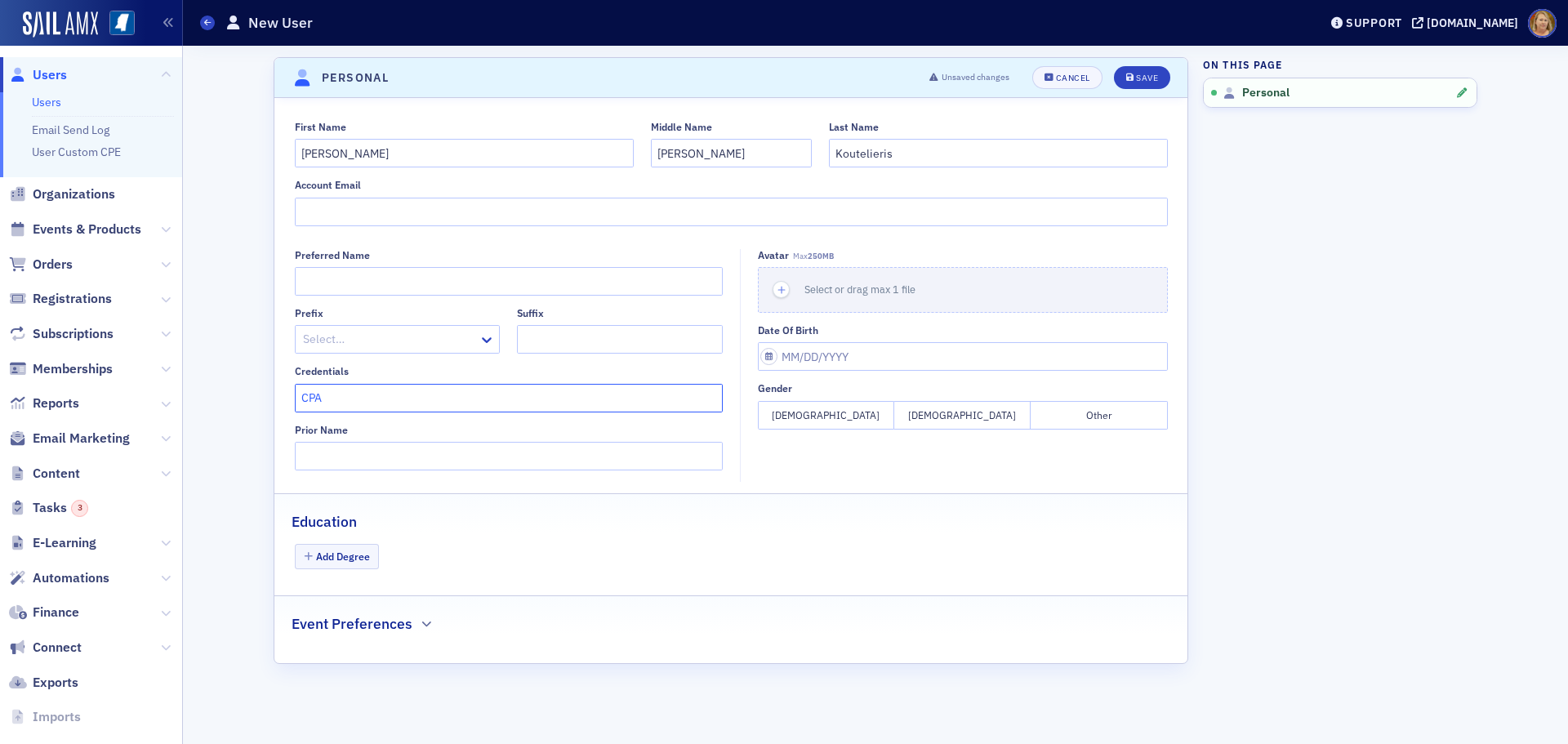
type input "CPA"
click at [928, 412] on button "Male" at bounding box center [962, 415] width 137 height 29
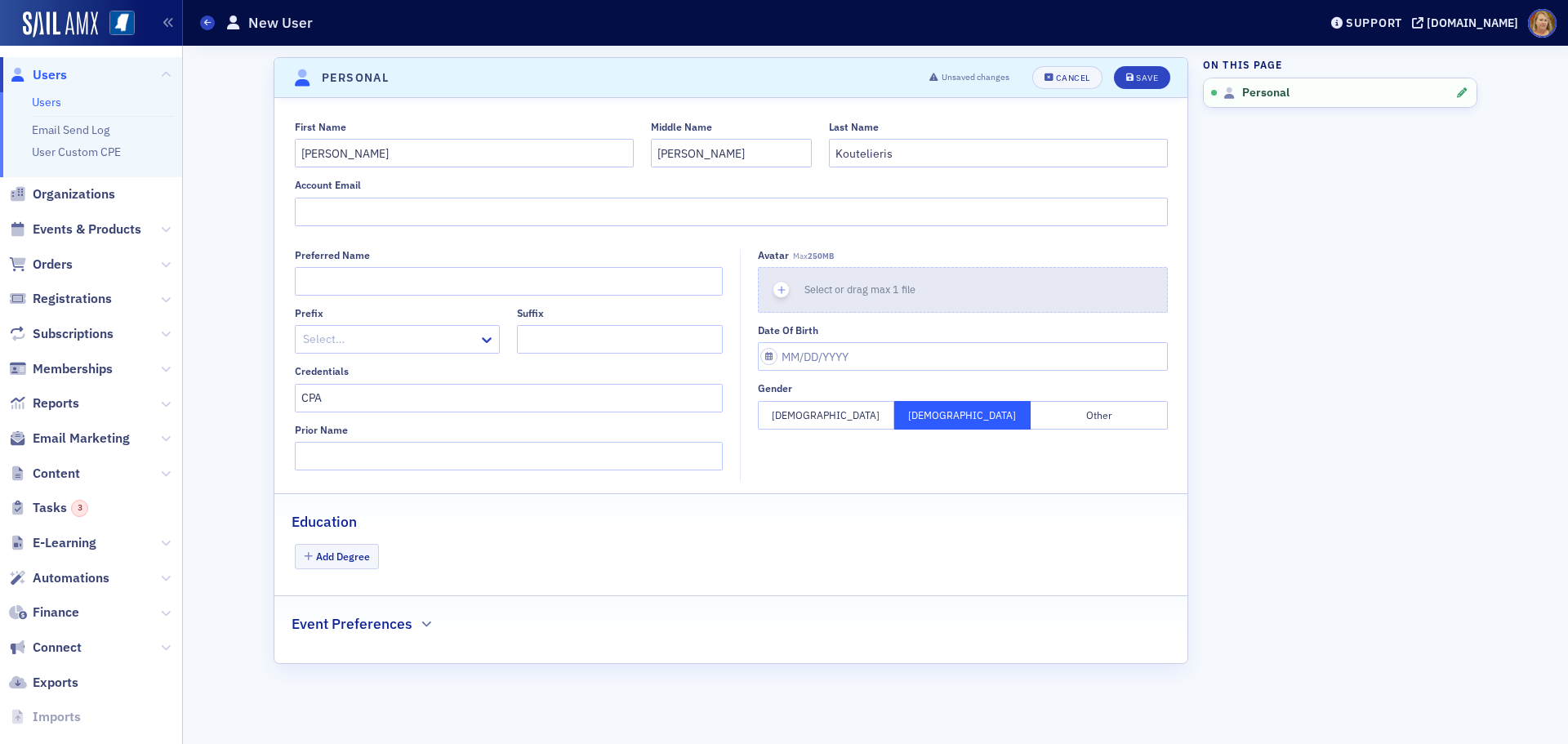
click at [781, 287] on icon "button" at bounding box center [782, 290] width 15 height 15
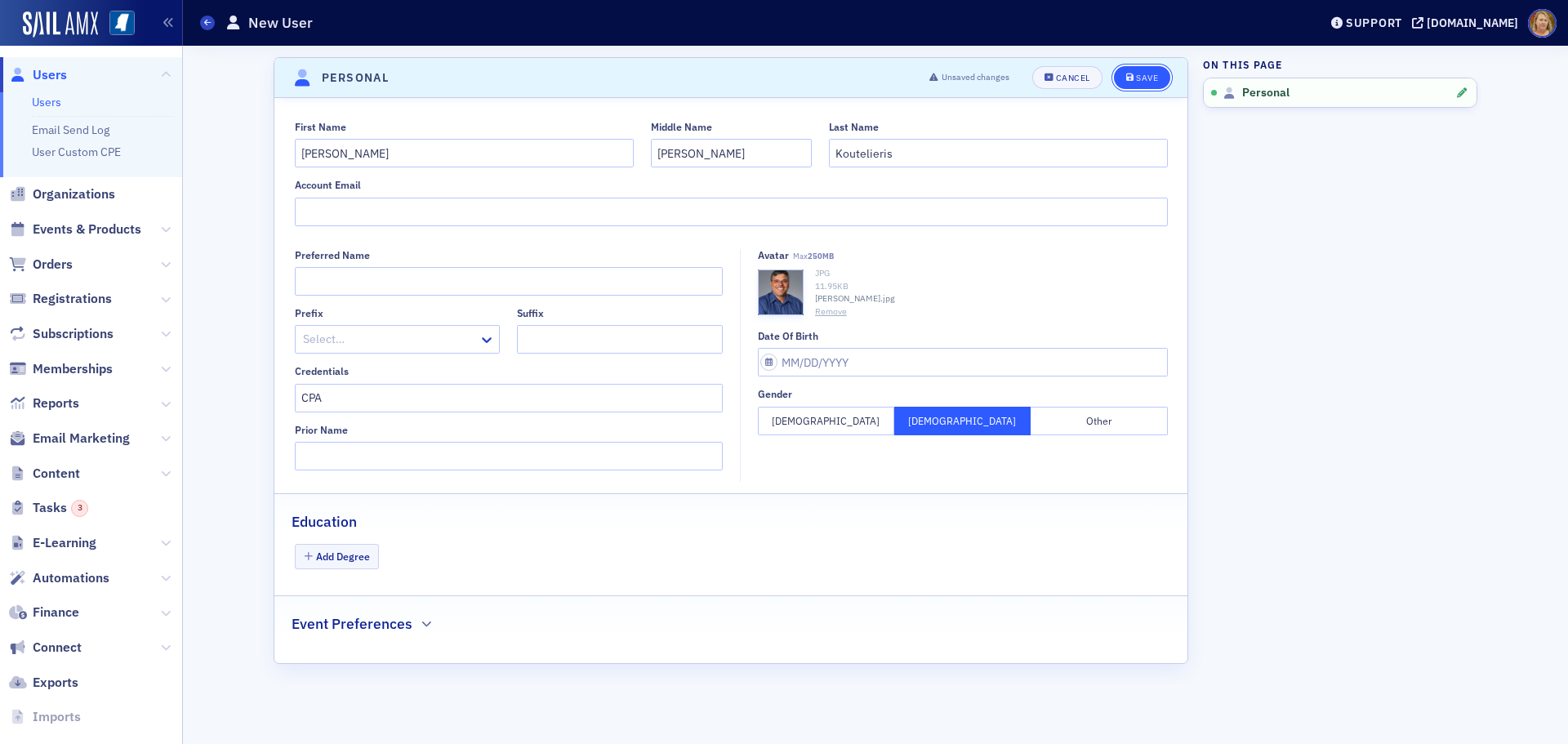
click at [1140, 74] on div "Save" at bounding box center [1147, 79] width 22 height 9
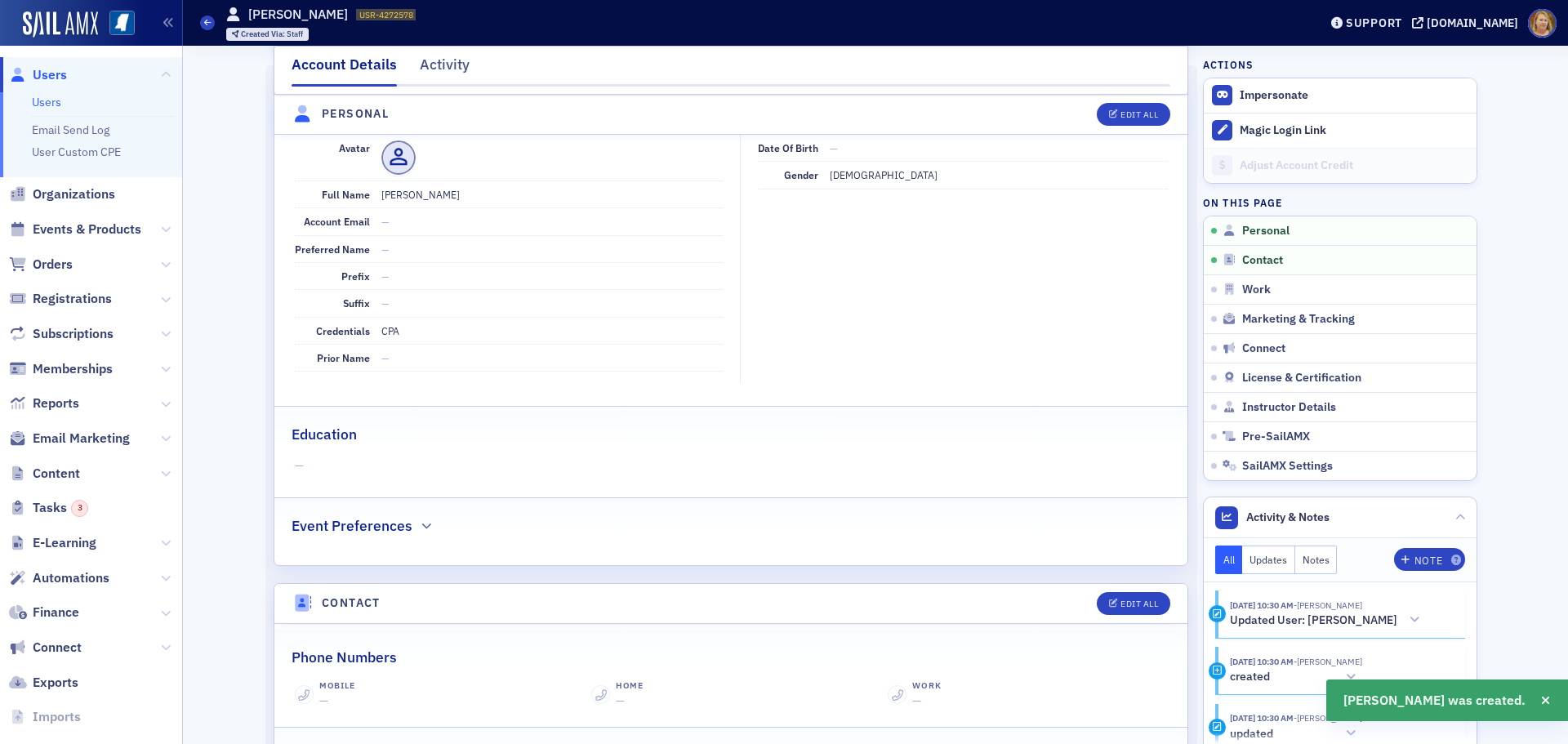
scroll to position [196, 0]
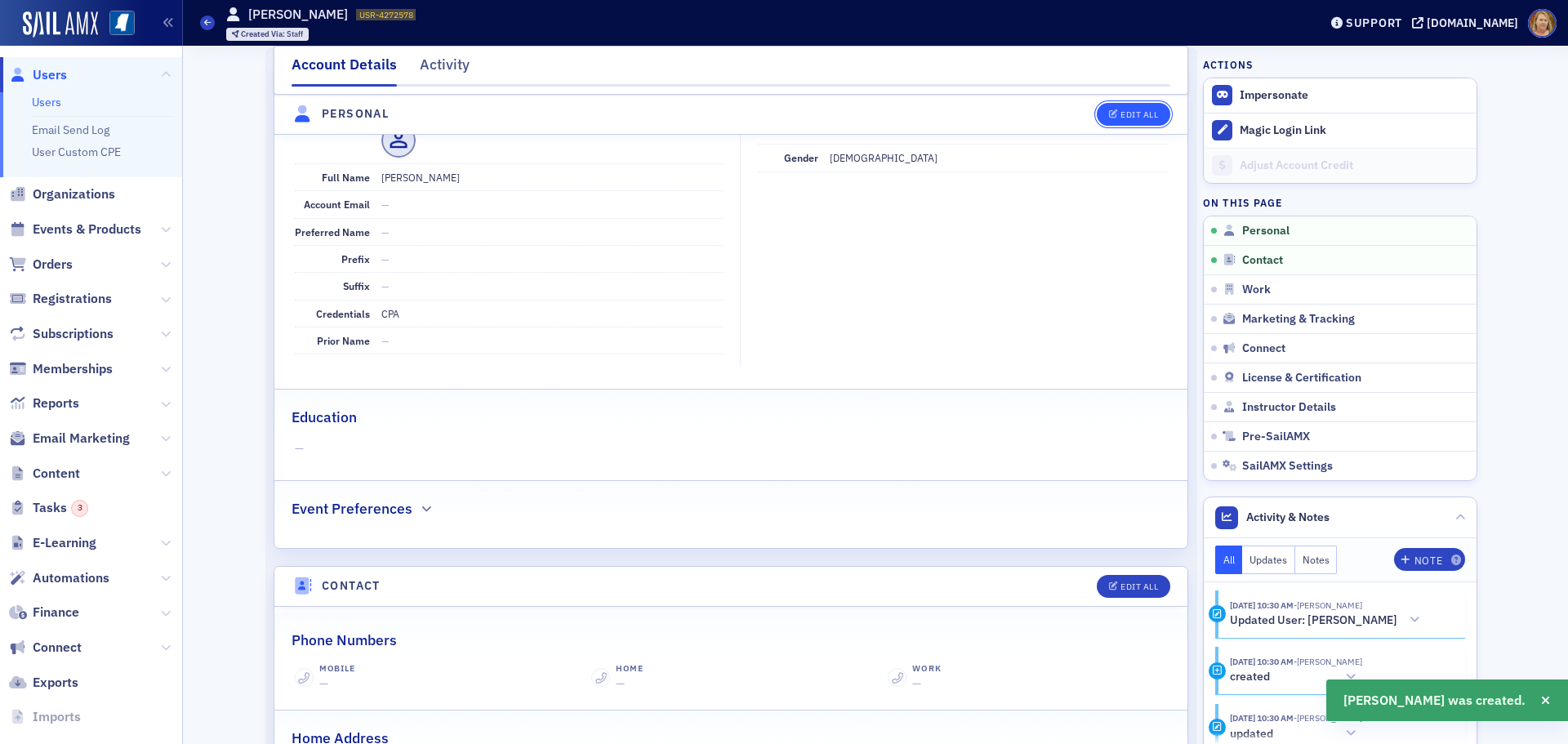
click at [1141, 120] on button "Edit All" at bounding box center [1133, 114] width 74 height 22
select select "US"
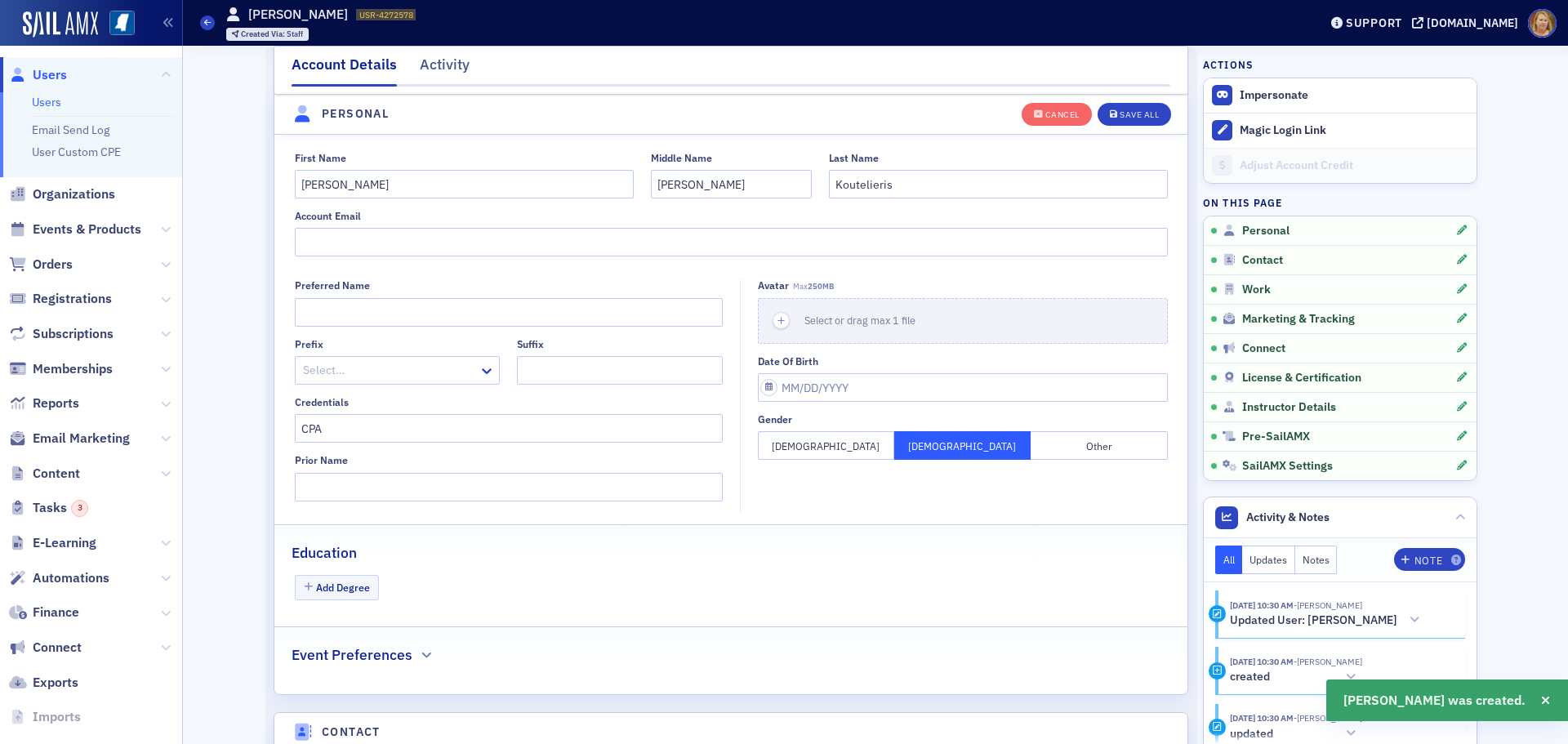
scroll to position [190, 0]
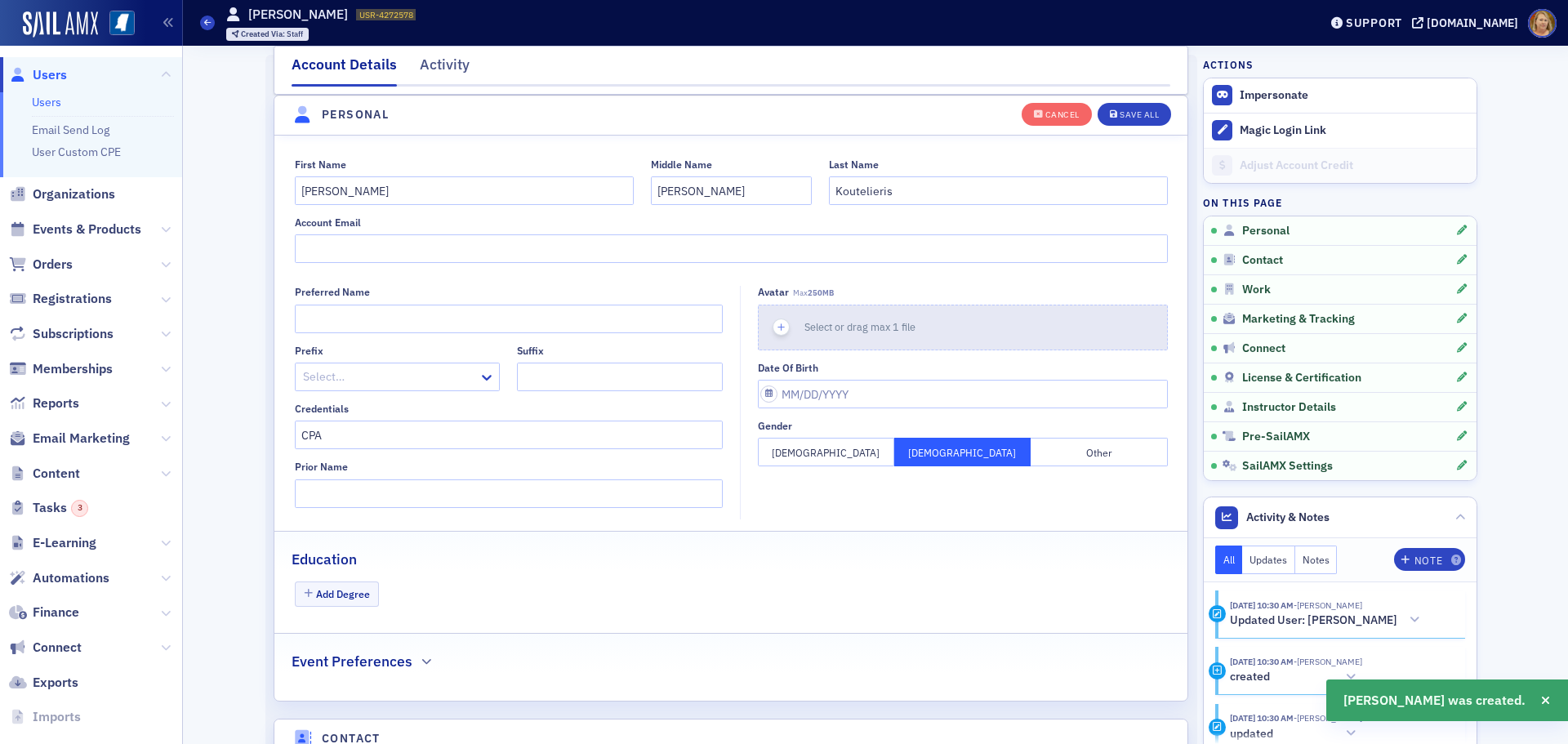
click at [777, 326] on icon "button" at bounding box center [782, 327] width 15 height 15
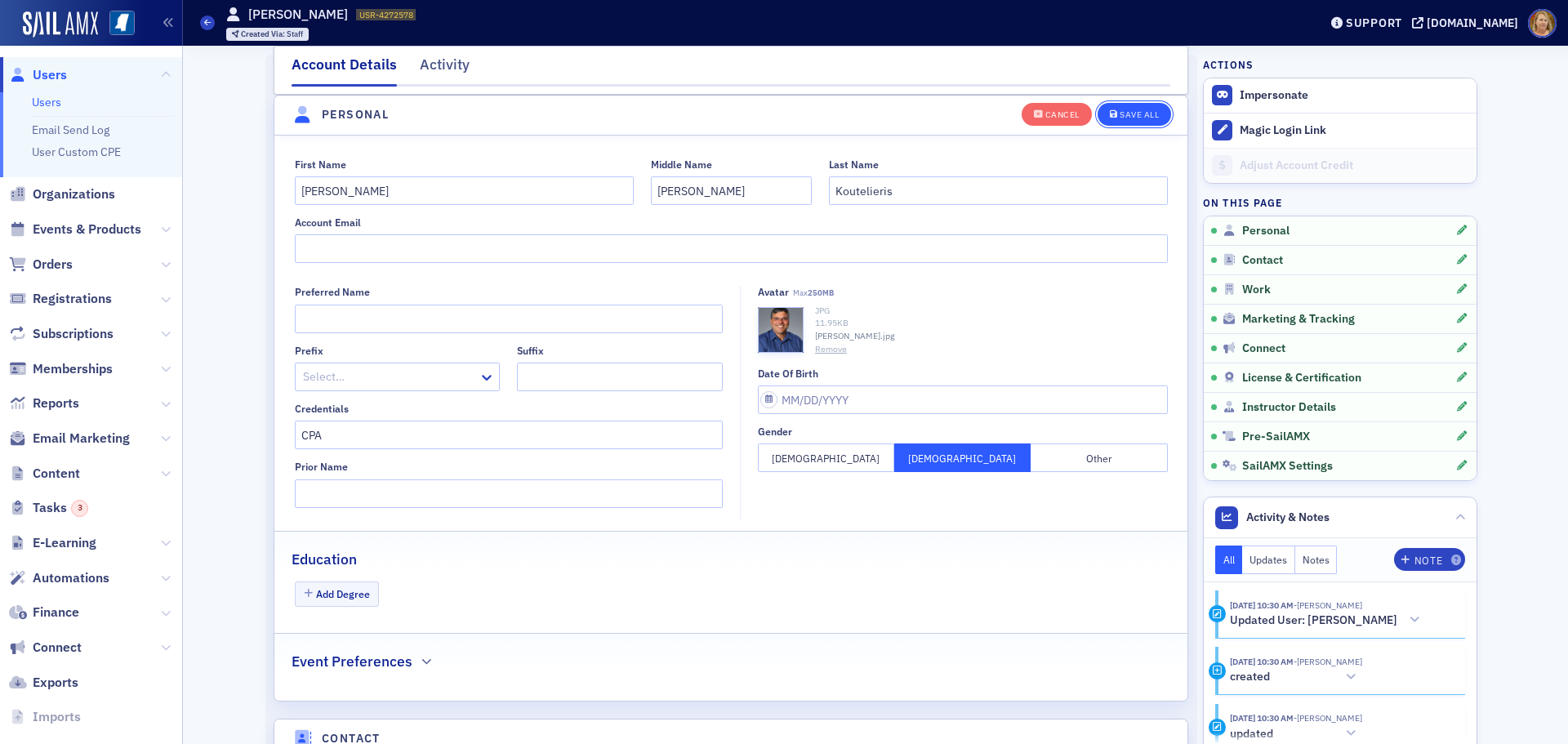
click at [1127, 116] on div "Save All" at bounding box center [1139, 115] width 39 height 9
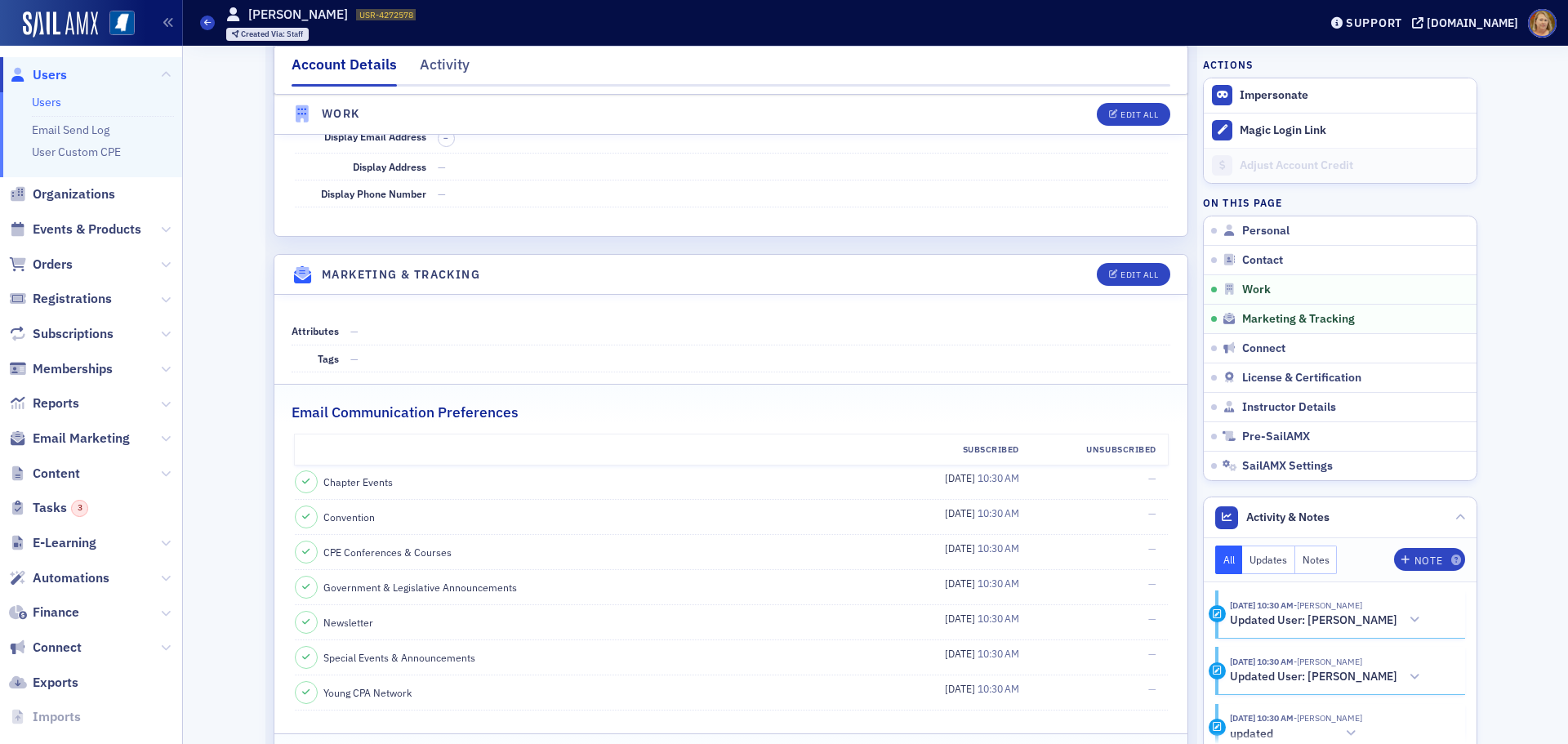
scroll to position [1496, 0]
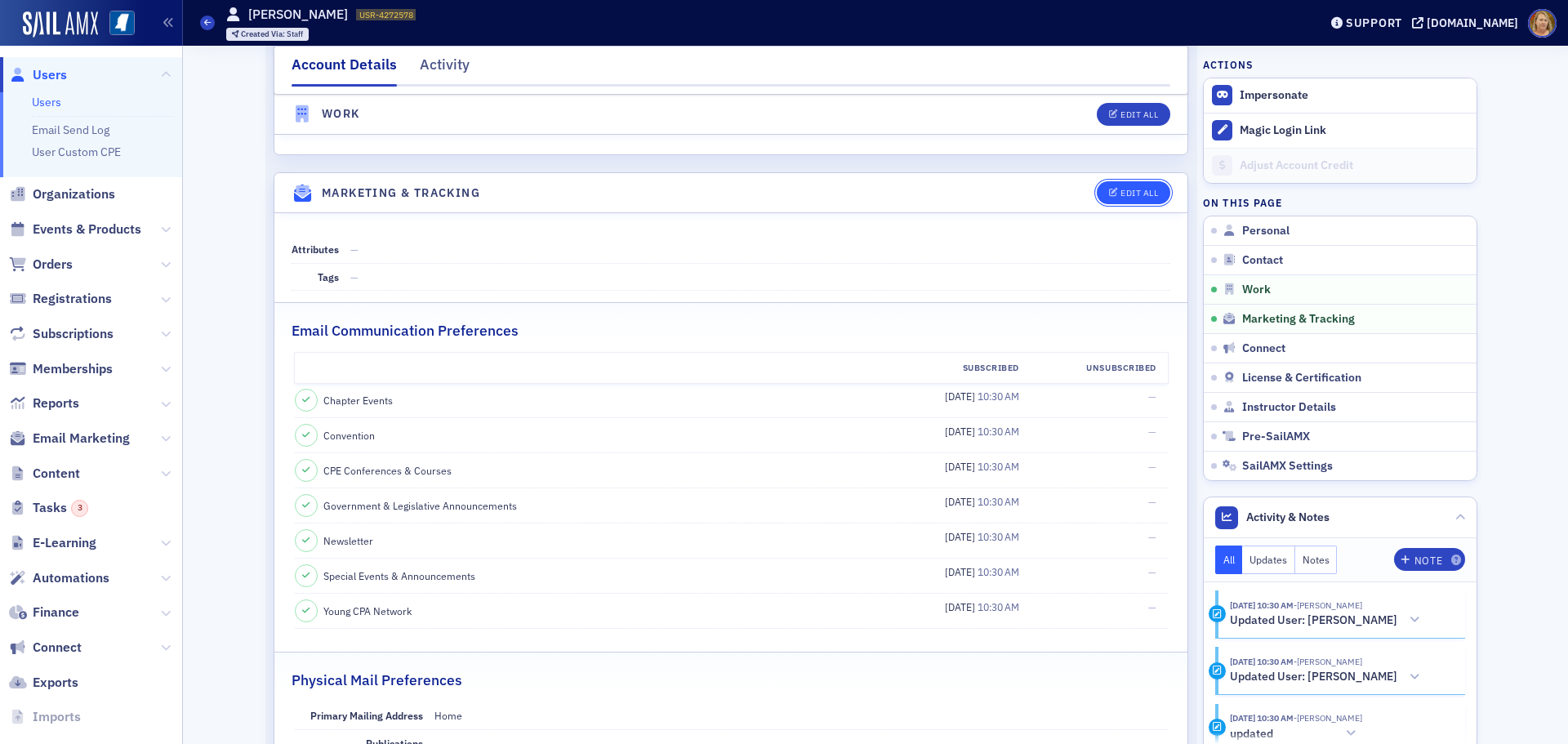
click at [1131, 194] on div "Edit All" at bounding box center [1139, 193] width 37 height 9
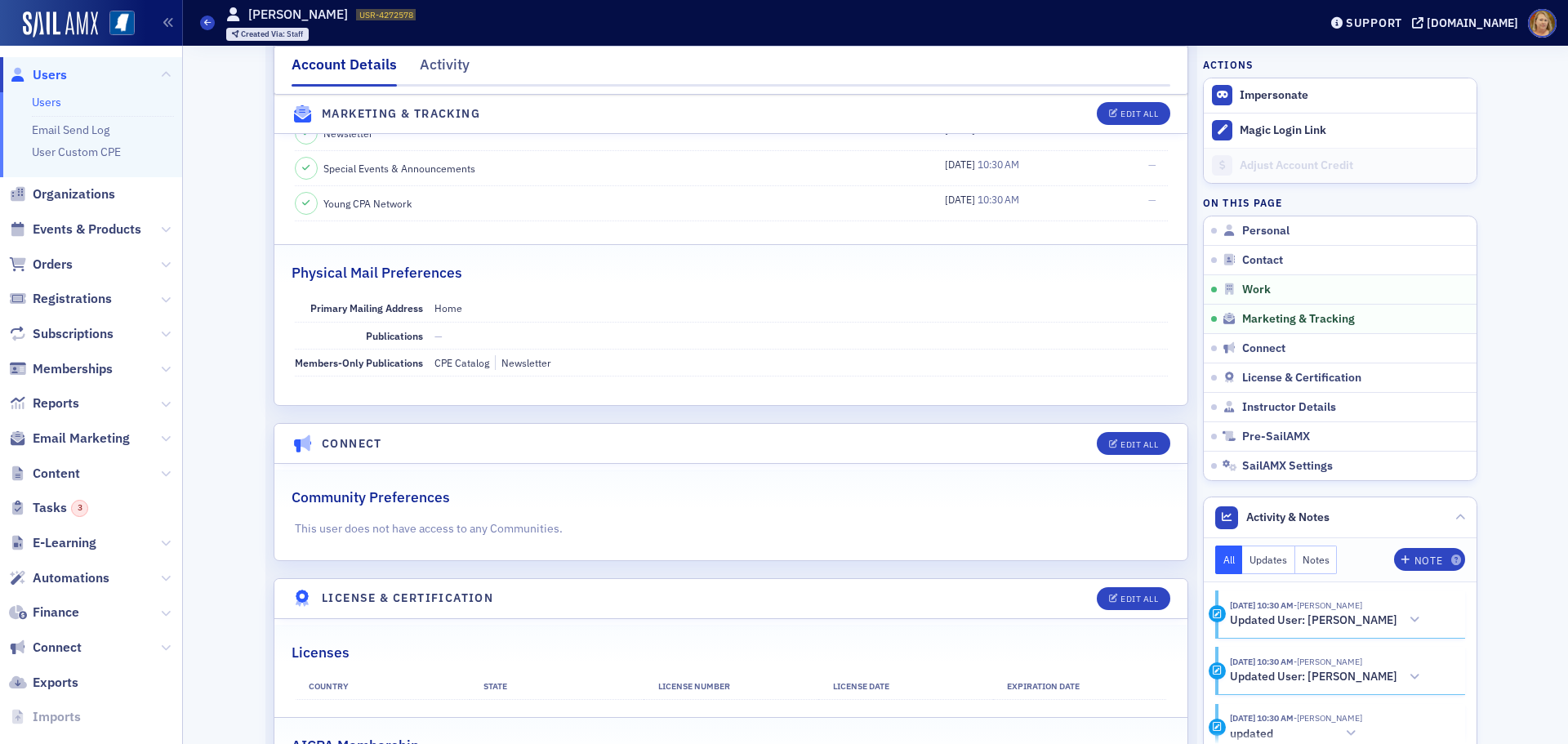
select select "US"
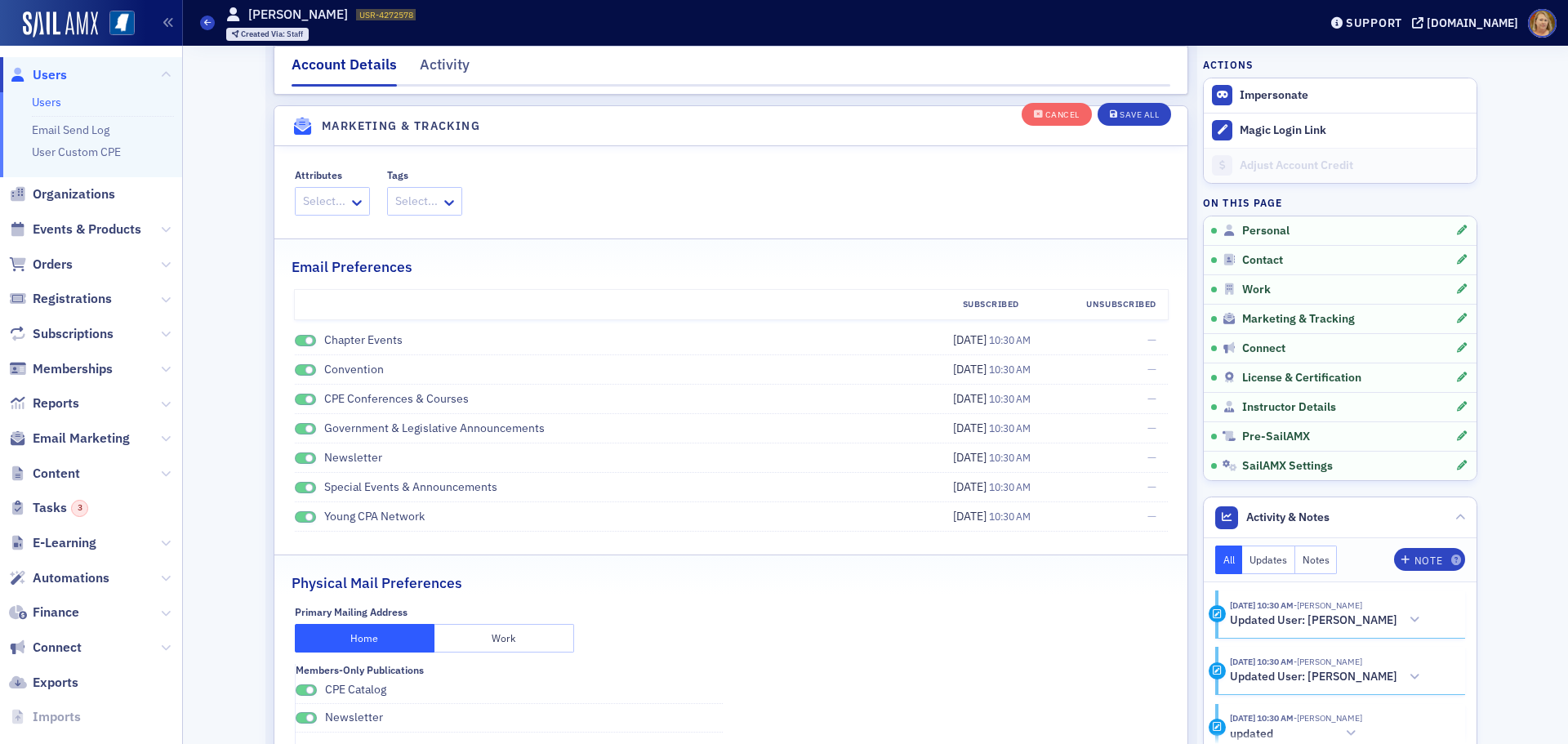
scroll to position [1914, 0]
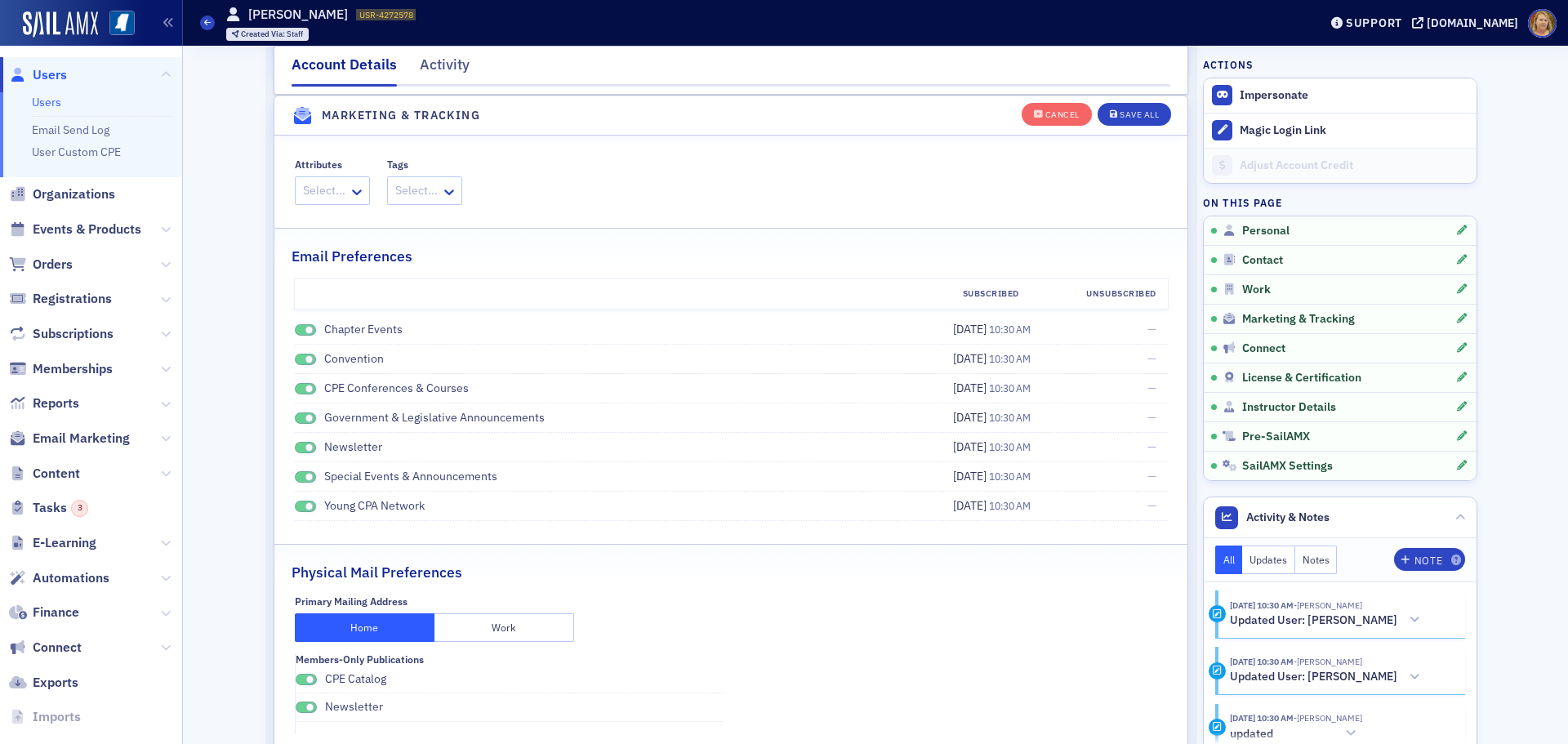
click at [295, 327] on span at bounding box center [305, 330] width 22 height 12
click at [295, 359] on span at bounding box center [305, 359] width 22 height 12
click at [296, 386] on span at bounding box center [305, 389] width 22 height 12
click at [295, 419] on span at bounding box center [305, 418] width 22 height 12
click at [305, 446] on span at bounding box center [309, 448] width 9 height 9
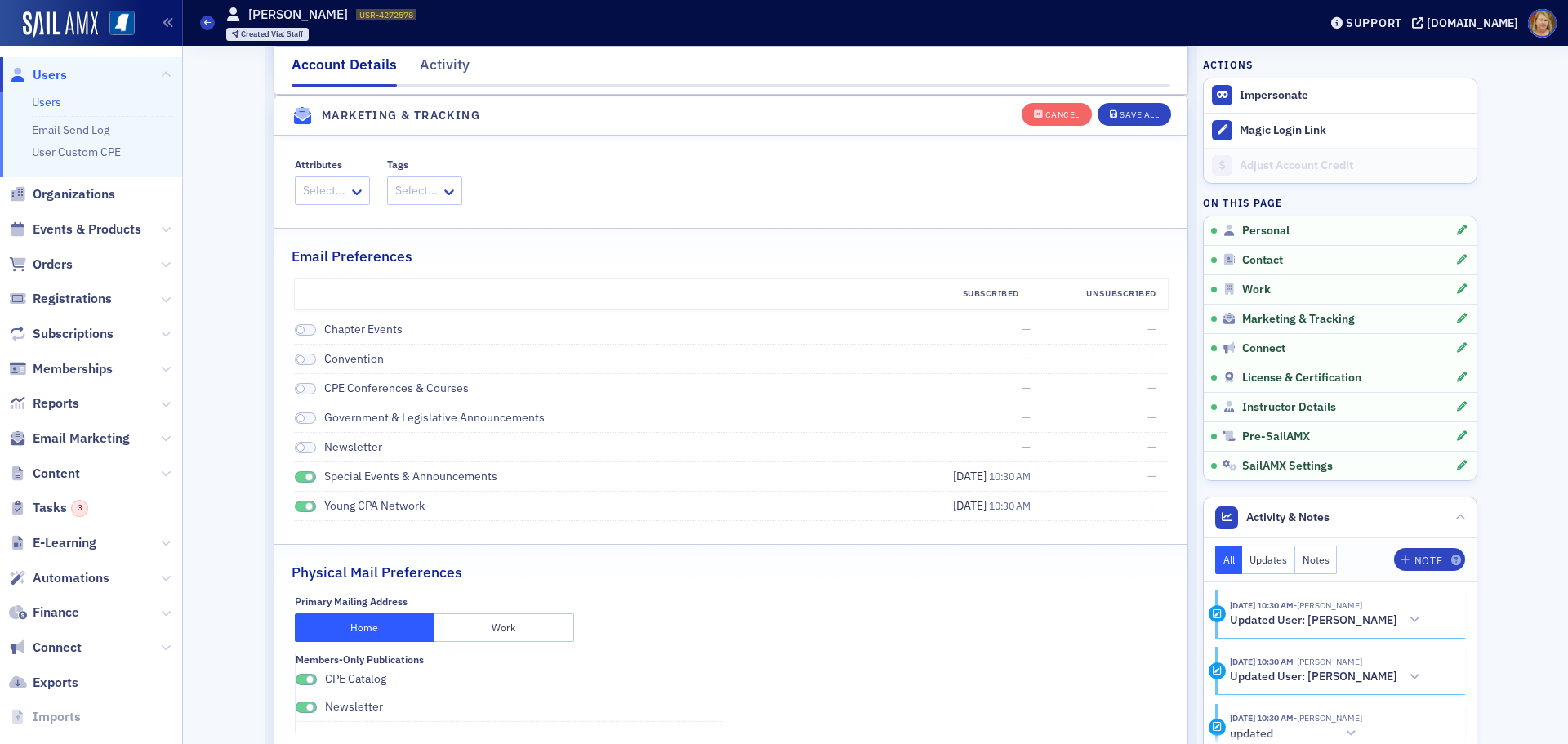
click at [305, 479] on span at bounding box center [309, 478] width 9 height 9
click at [298, 508] on span at bounding box center [305, 506] width 22 height 12
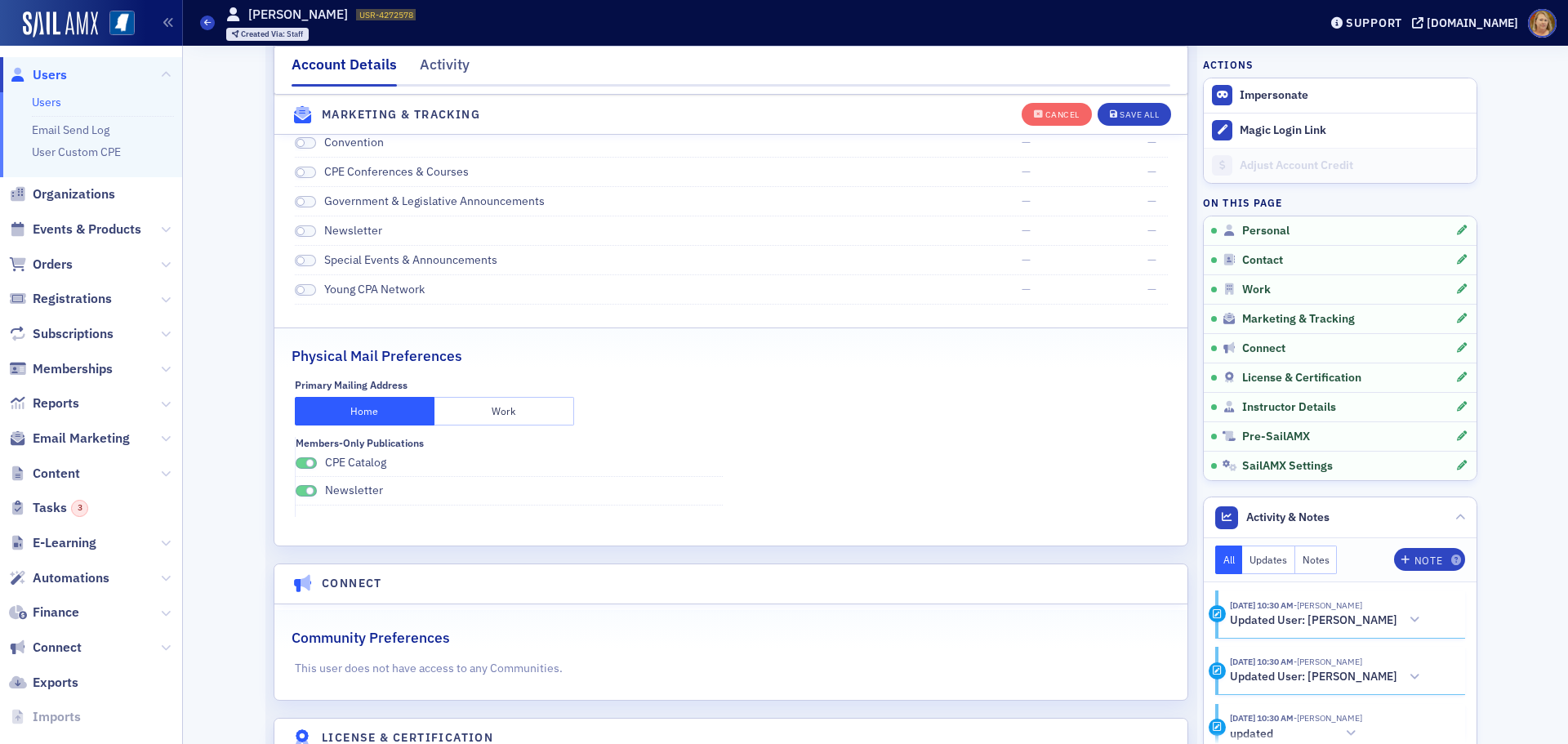
scroll to position [2159, 0]
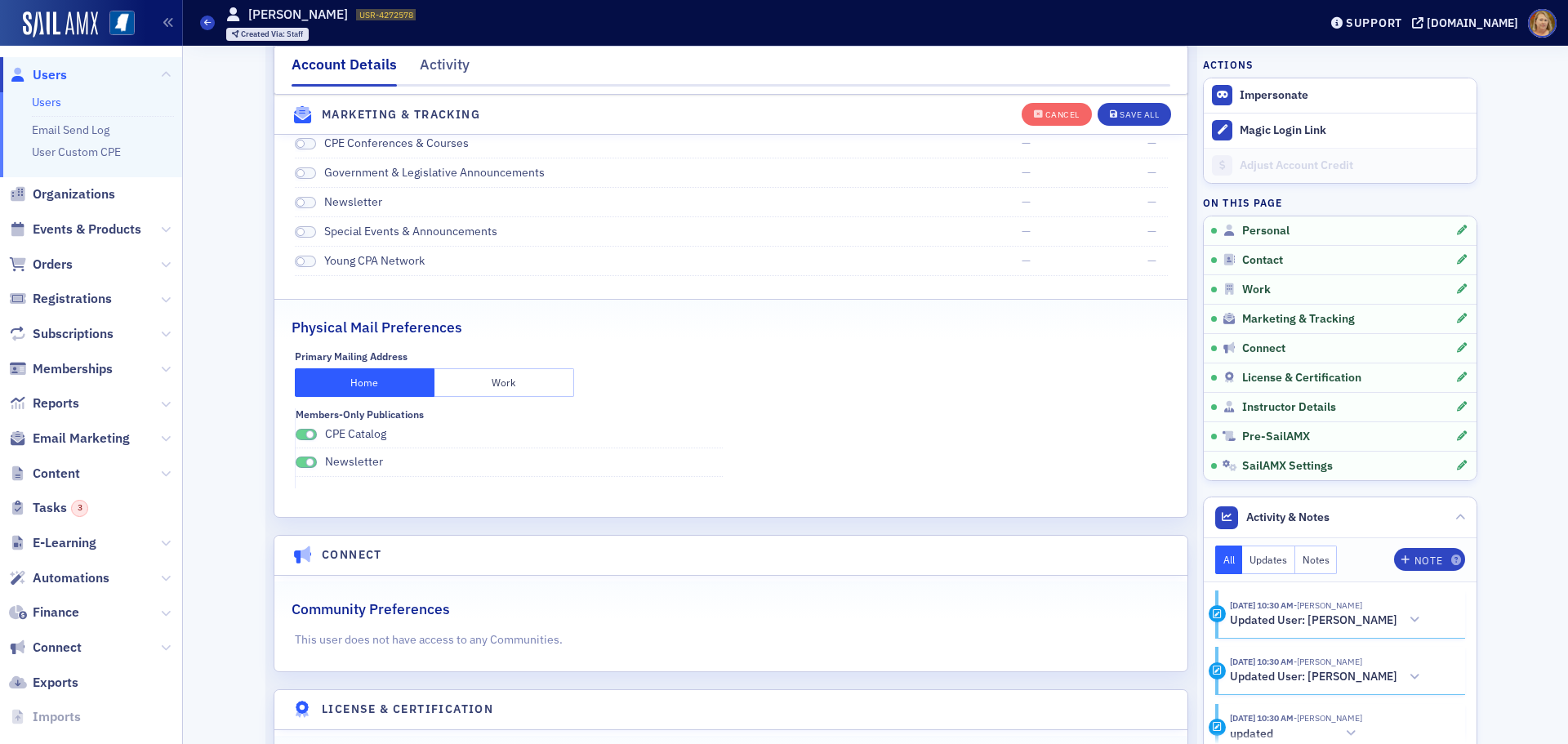
click at [295, 431] on span at bounding box center [306, 434] width 22 height 12
click at [296, 461] on span at bounding box center [306, 462] width 22 height 12
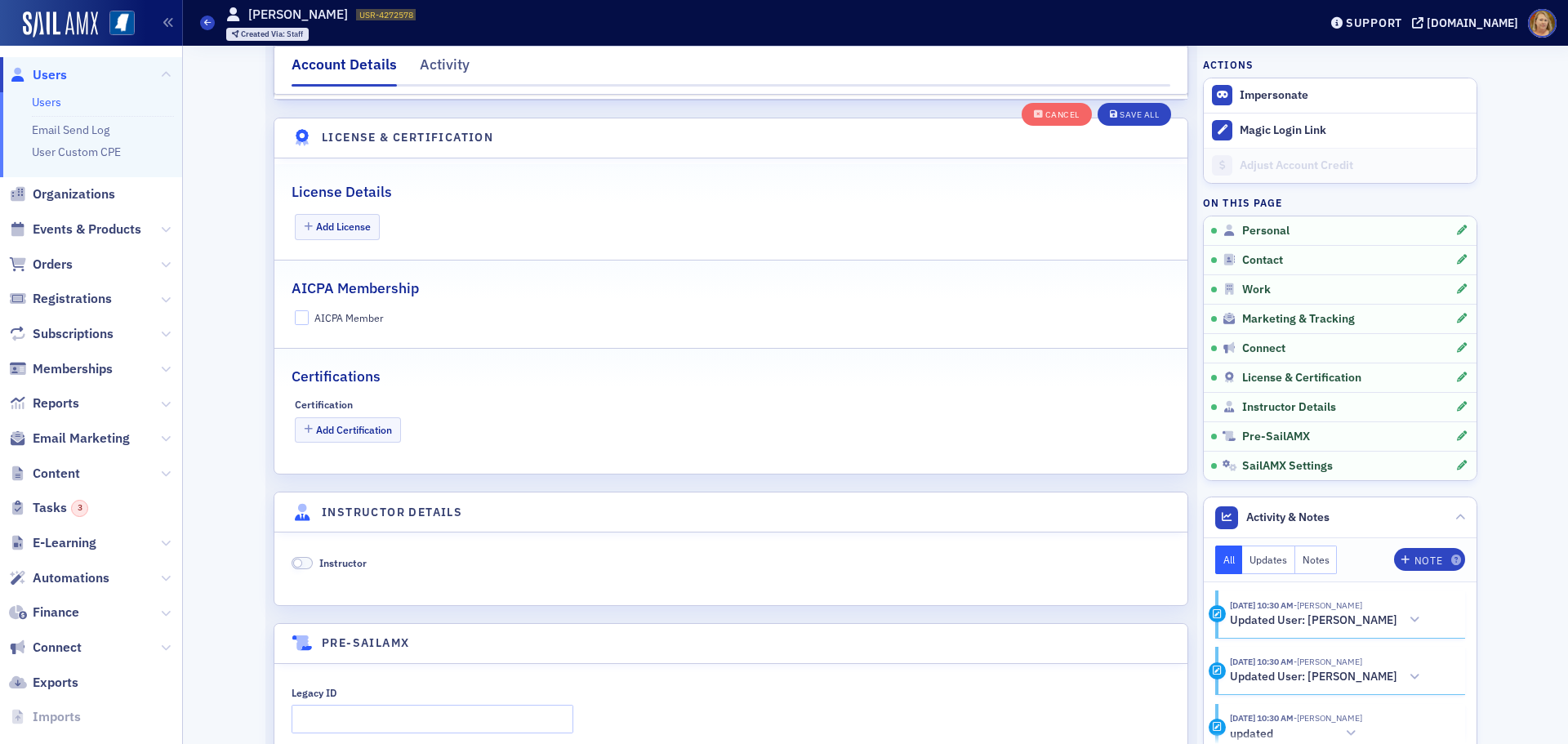
scroll to position [2812, 0]
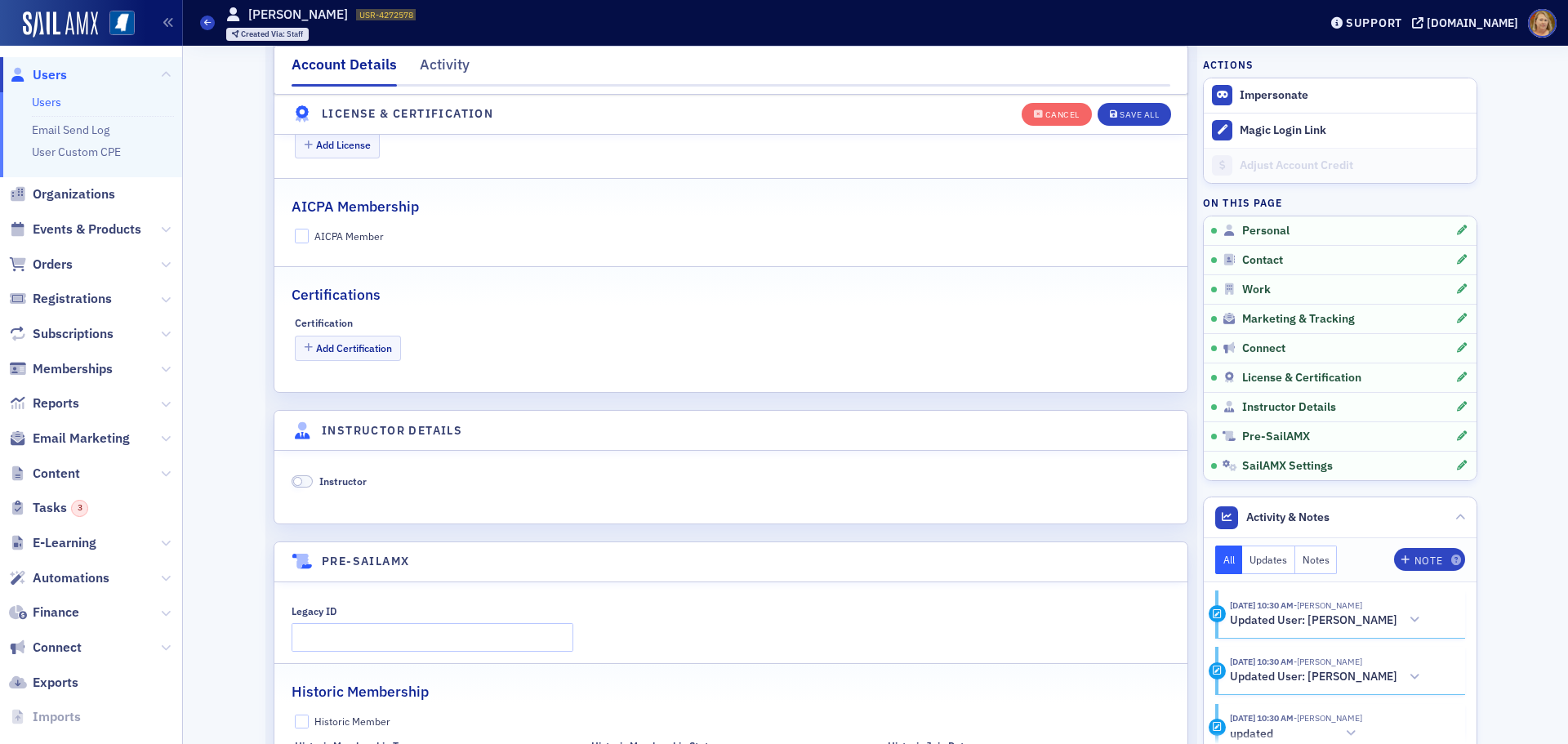
click at [307, 480] on label "Instructor" at bounding box center [329, 481] width 75 height 15
click at [300, 480] on span at bounding box center [302, 480] width 22 height 12
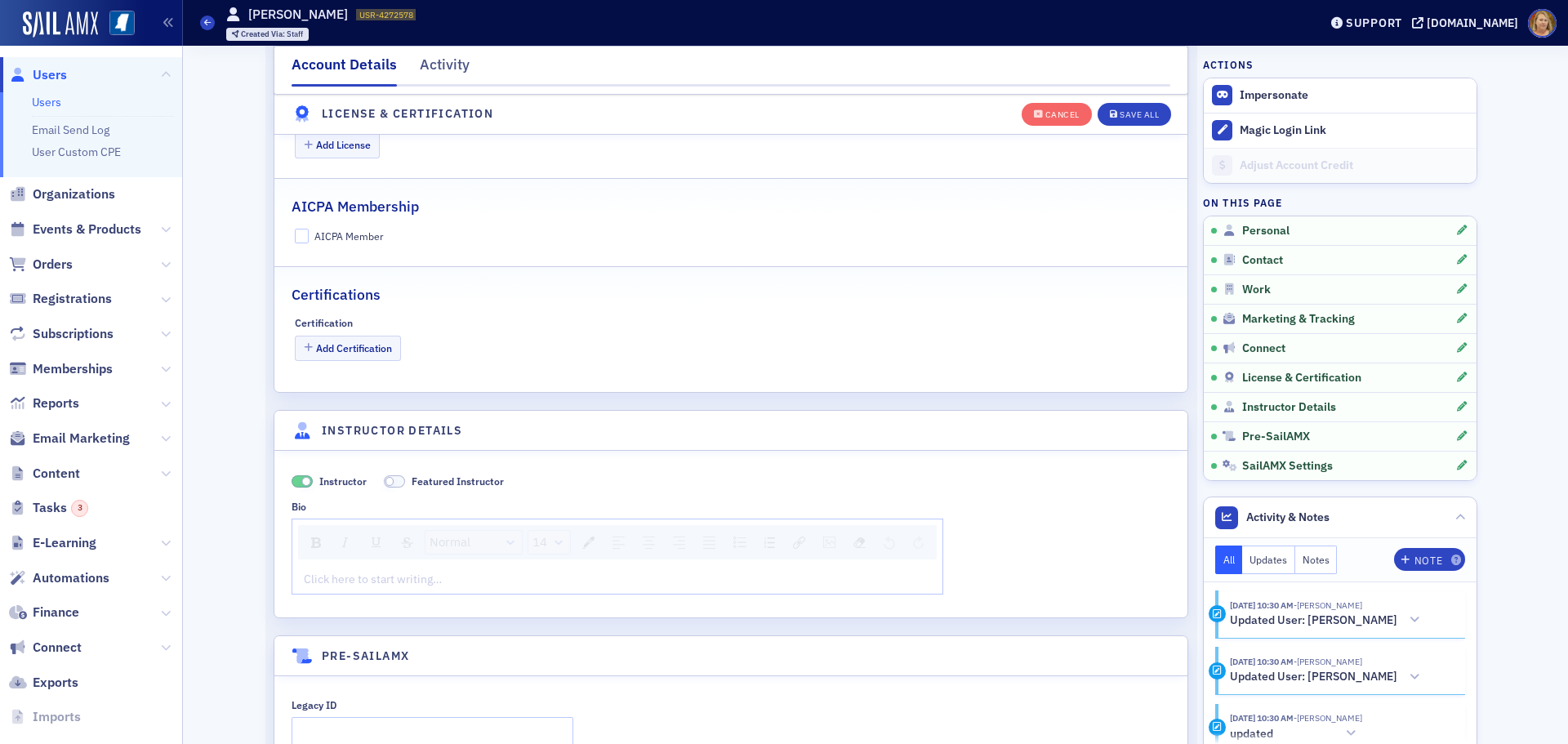
click at [378, 581] on div "rdw-editor" at bounding box center [618, 579] width 626 height 17
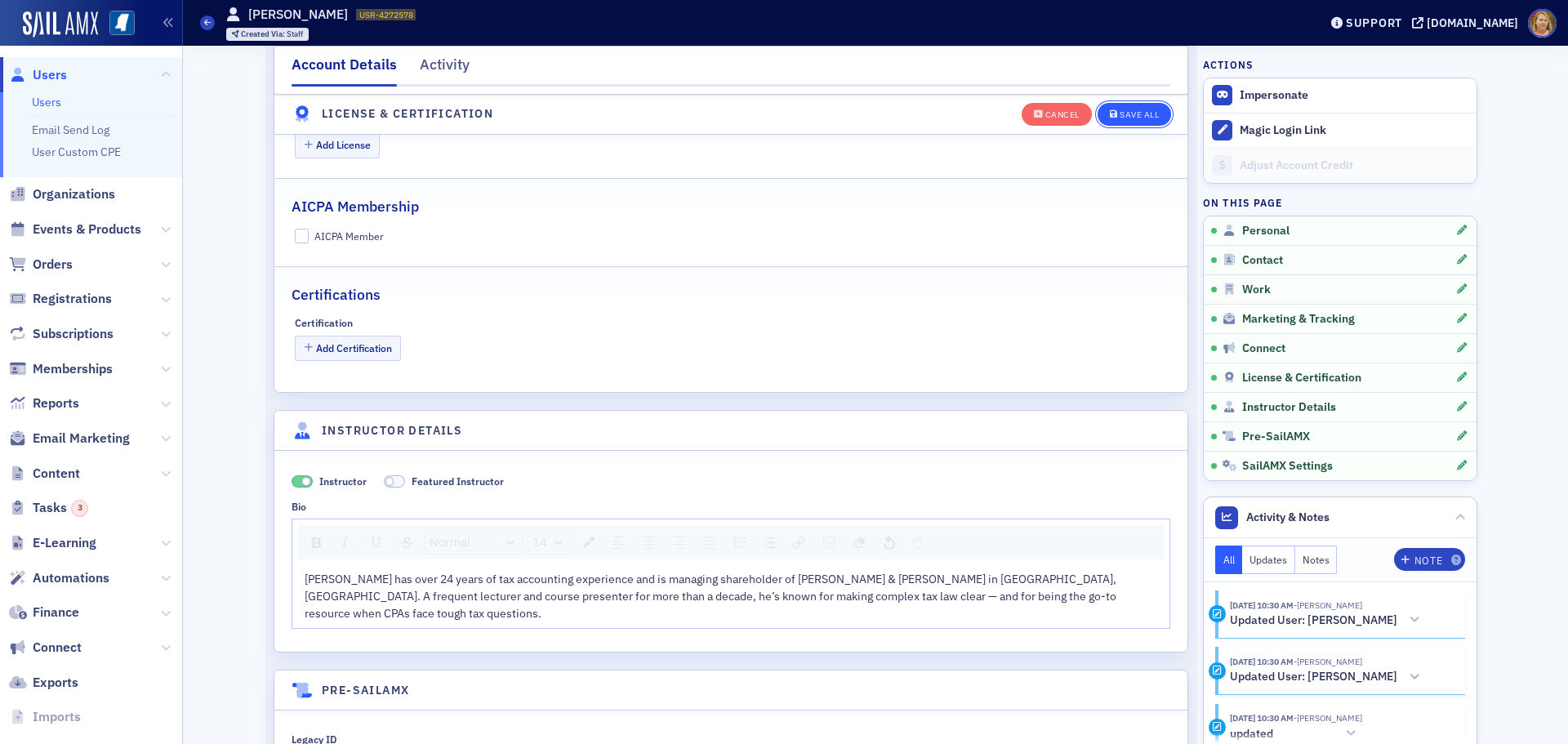
click at [1129, 113] on div "Save All" at bounding box center [1139, 115] width 39 height 9
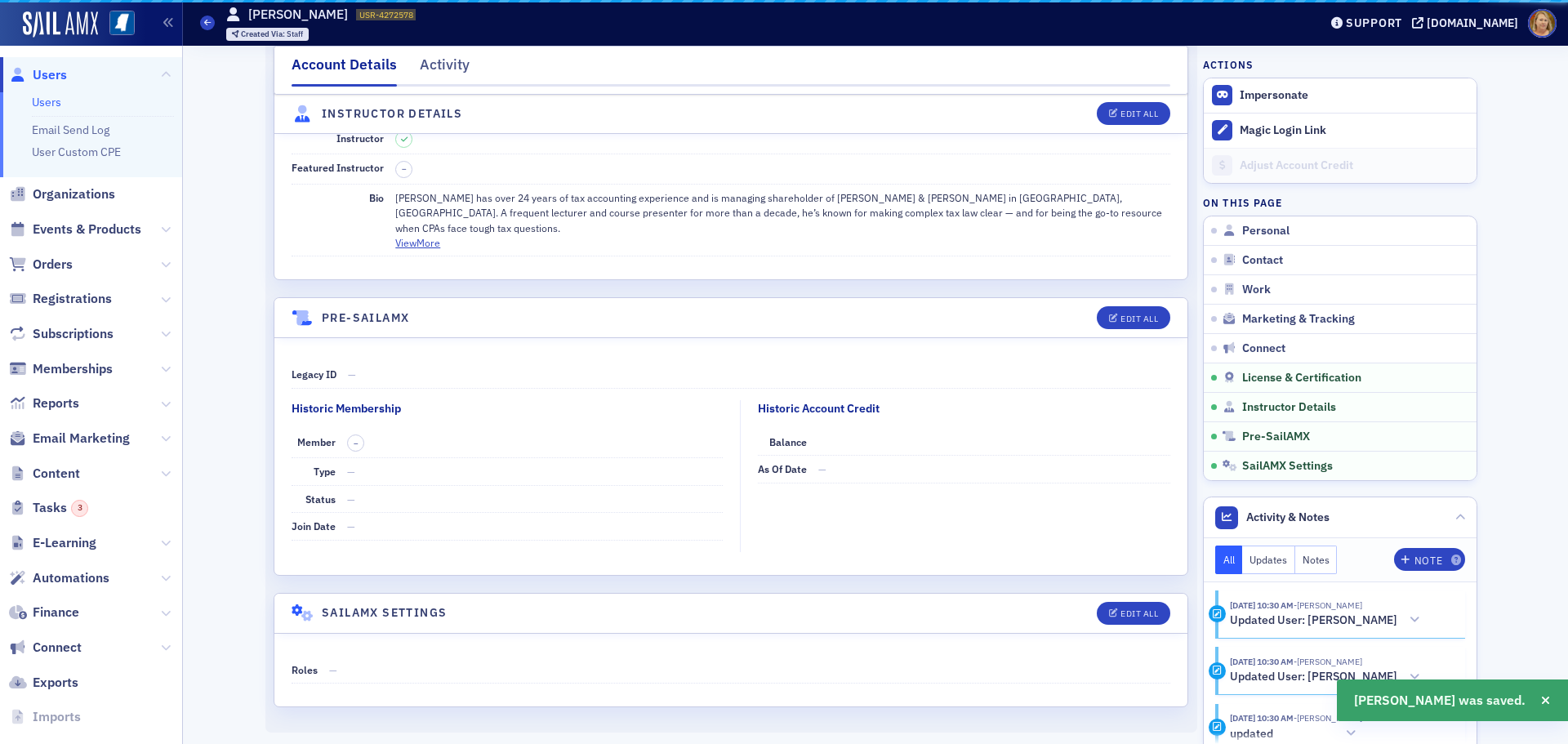
scroll to position [2772, 0]
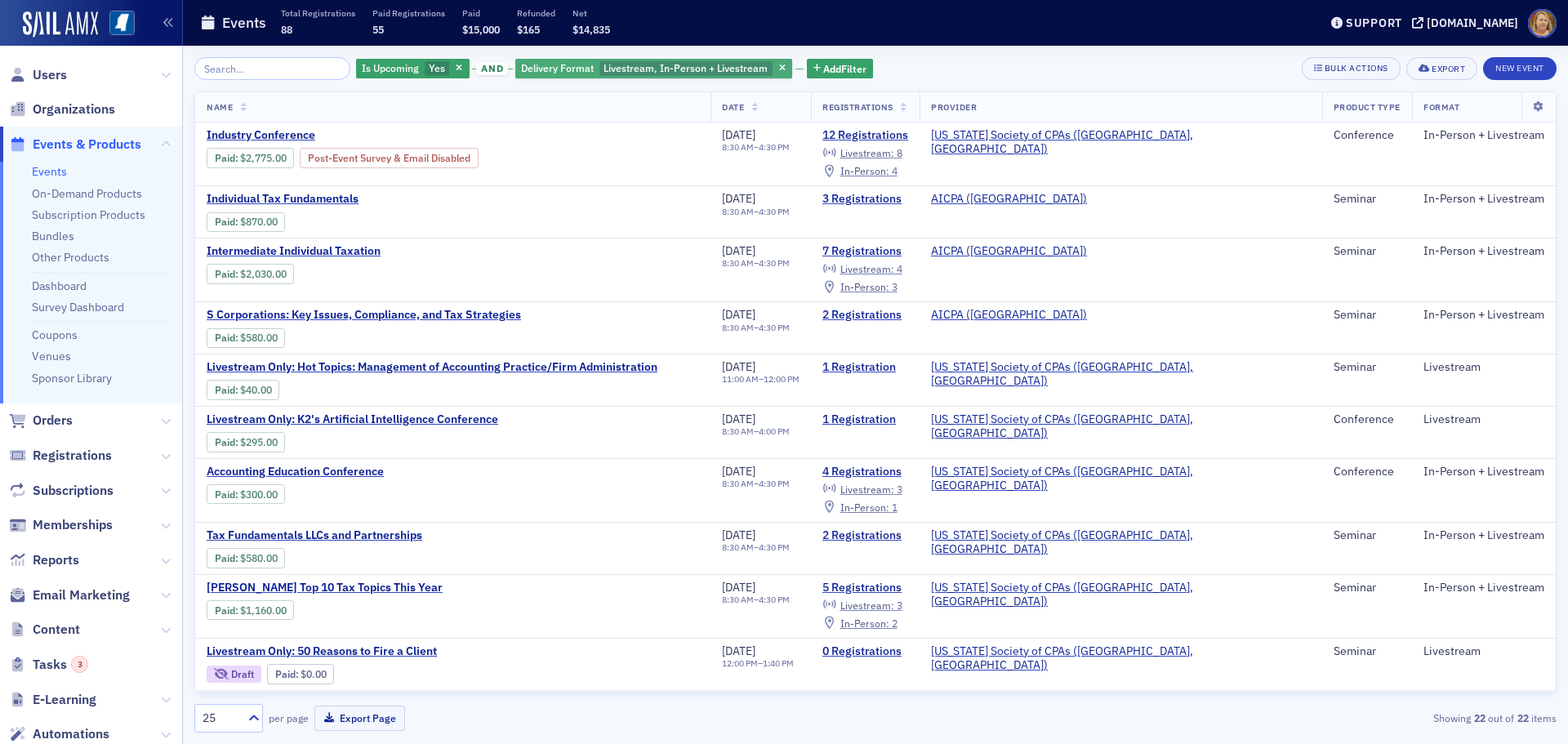
click at [545, 67] on span "Delivery Format" at bounding box center [557, 67] width 73 height 13
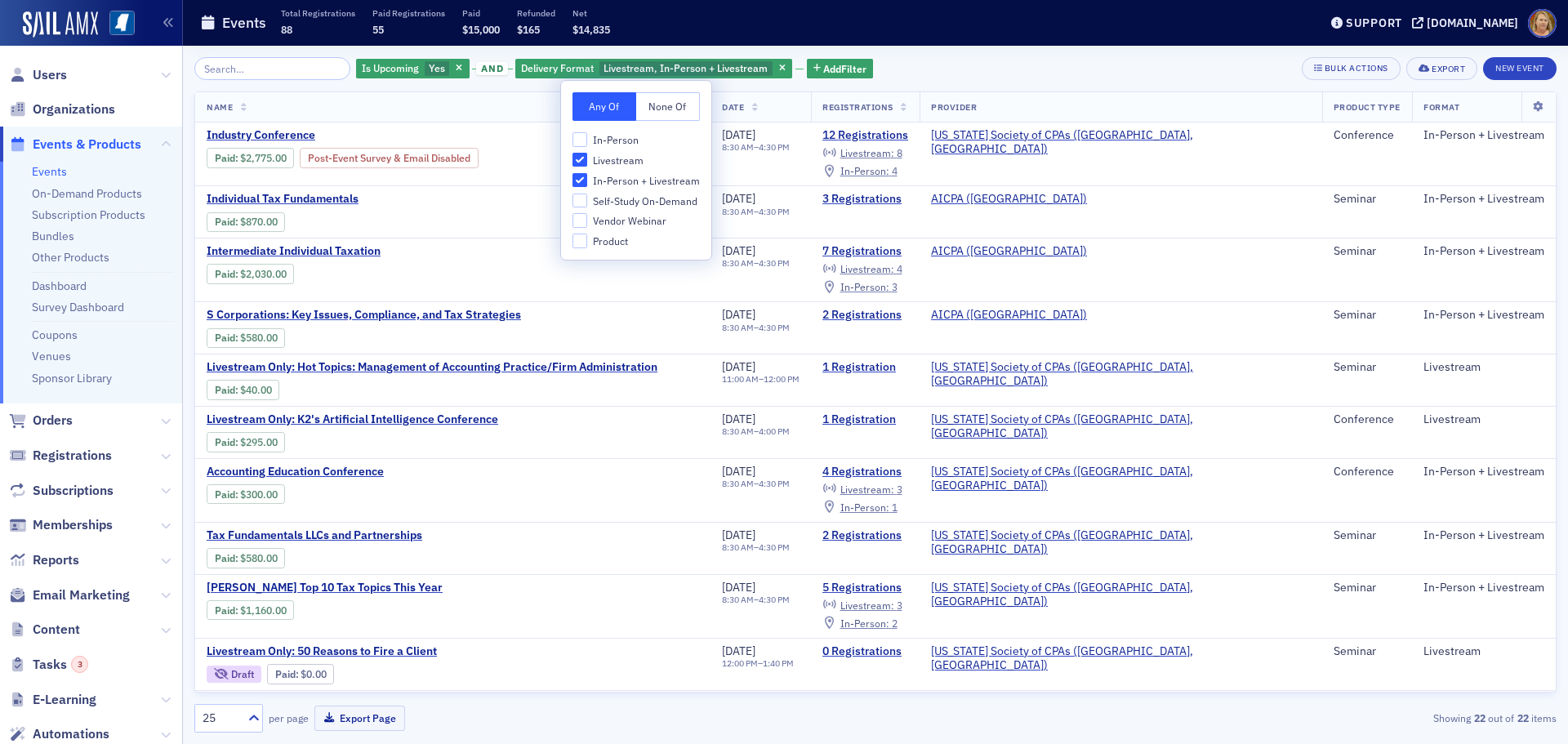
click at [488, 110] on th "Name" at bounding box center [453, 107] width 515 height 30
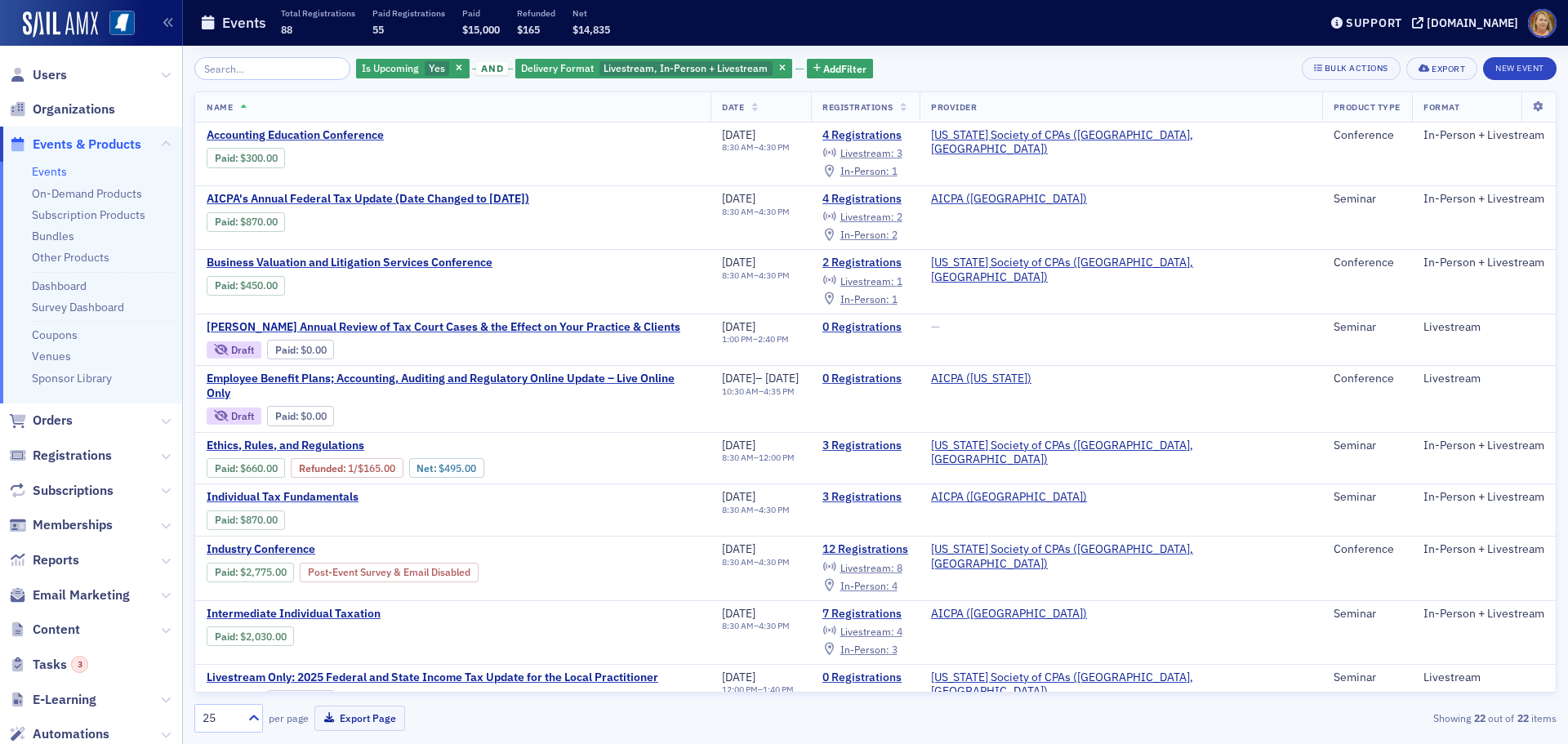
click at [477, 109] on th "Name" at bounding box center [453, 107] width 515 height 30
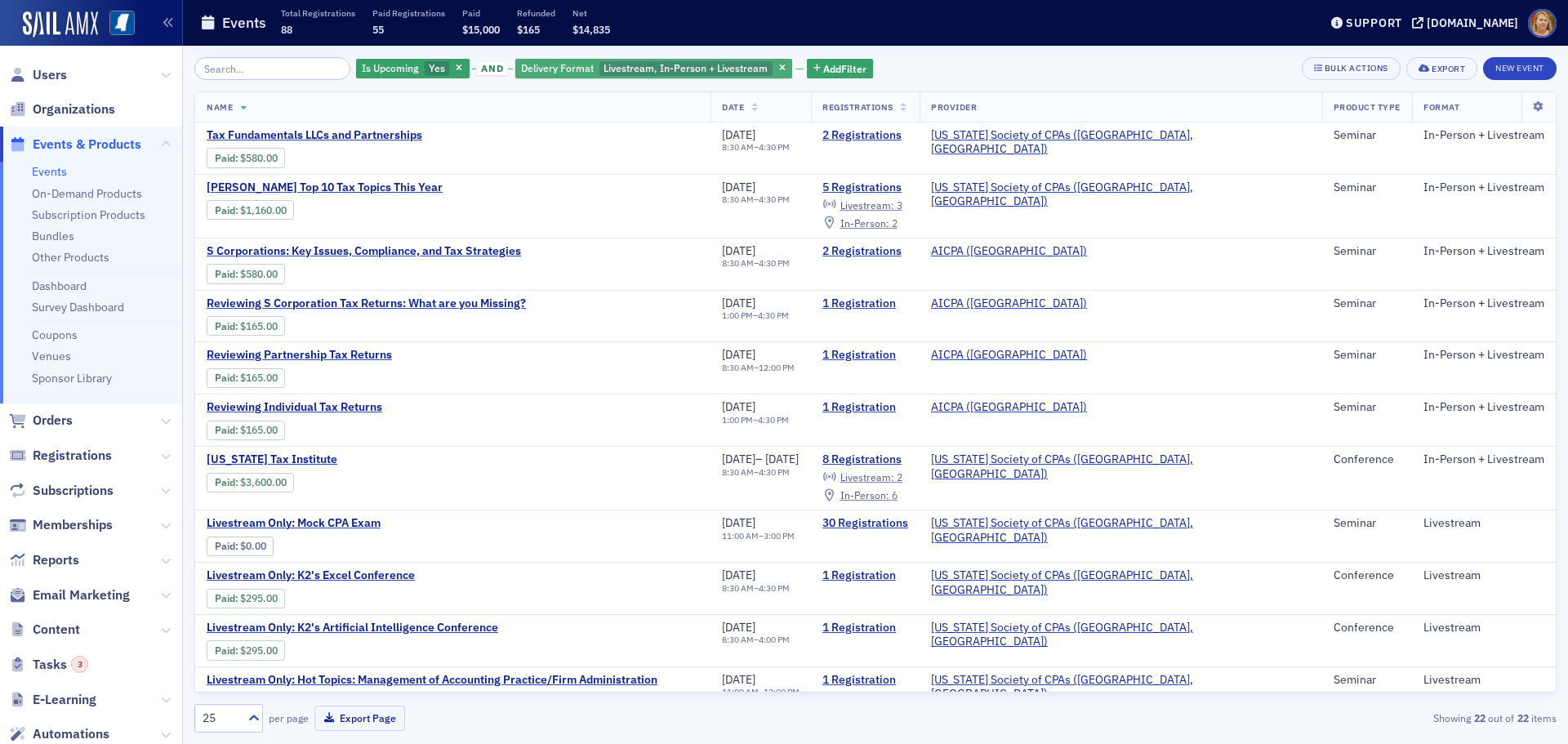
click at [655, 70] on span "Livestream, In-Person + Livestream" at bounding box center [685, 67] width 165 height 13
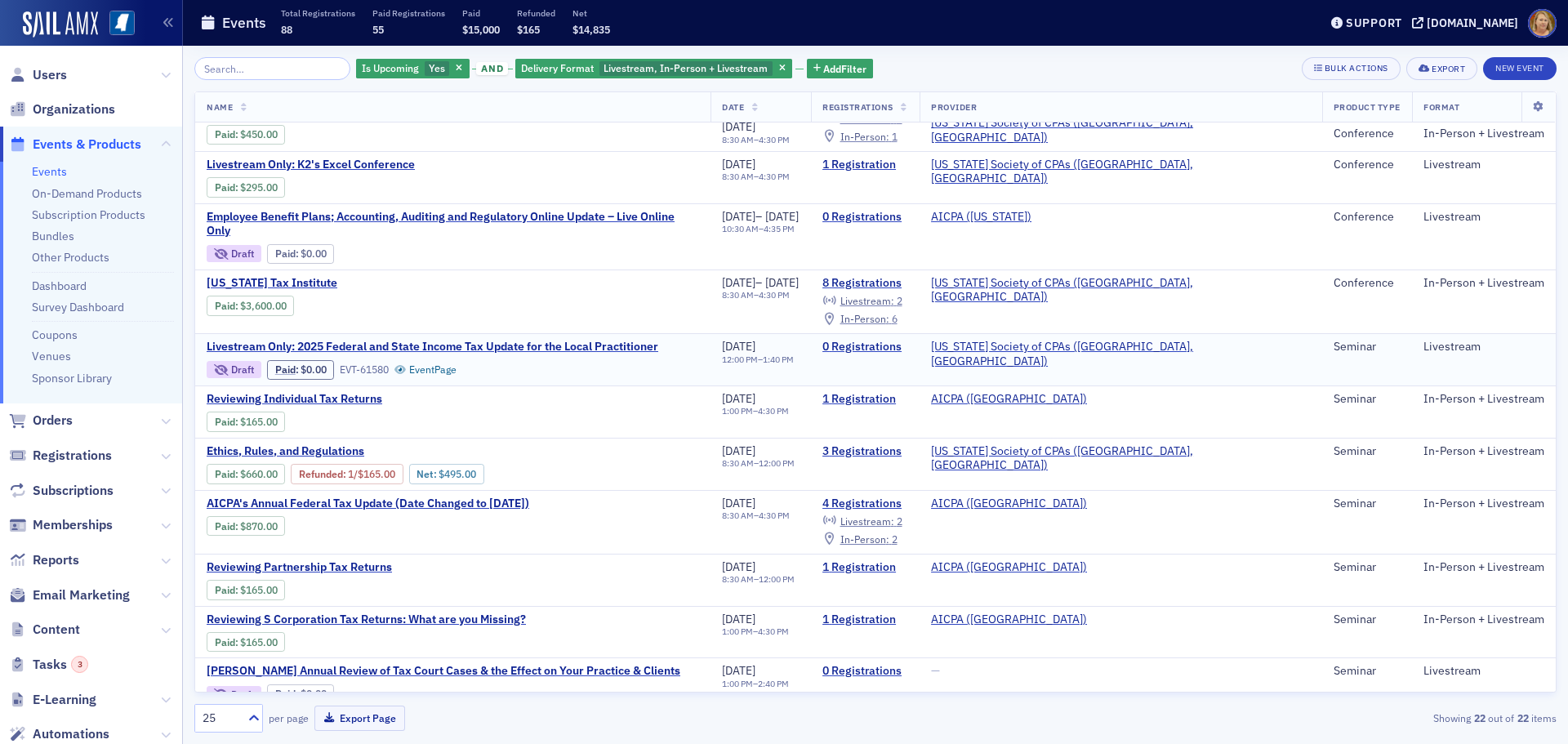
scroll to position [659, 0]
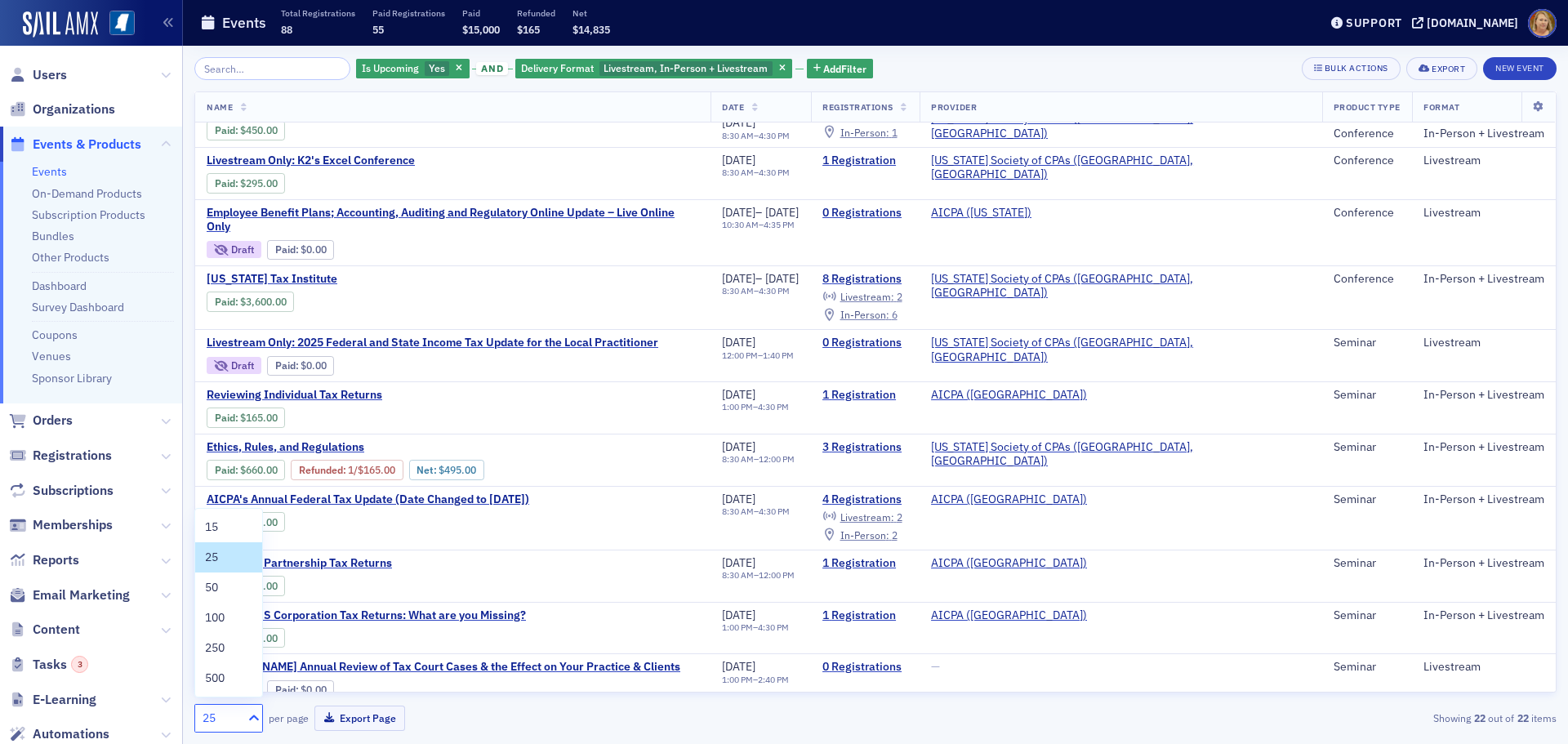
click at [252, 714] on icon at bounding box center [253, 717] width 16 height 16
click at [229, 624] on div "100" at bounding box center [228, 617] width 48 height 17
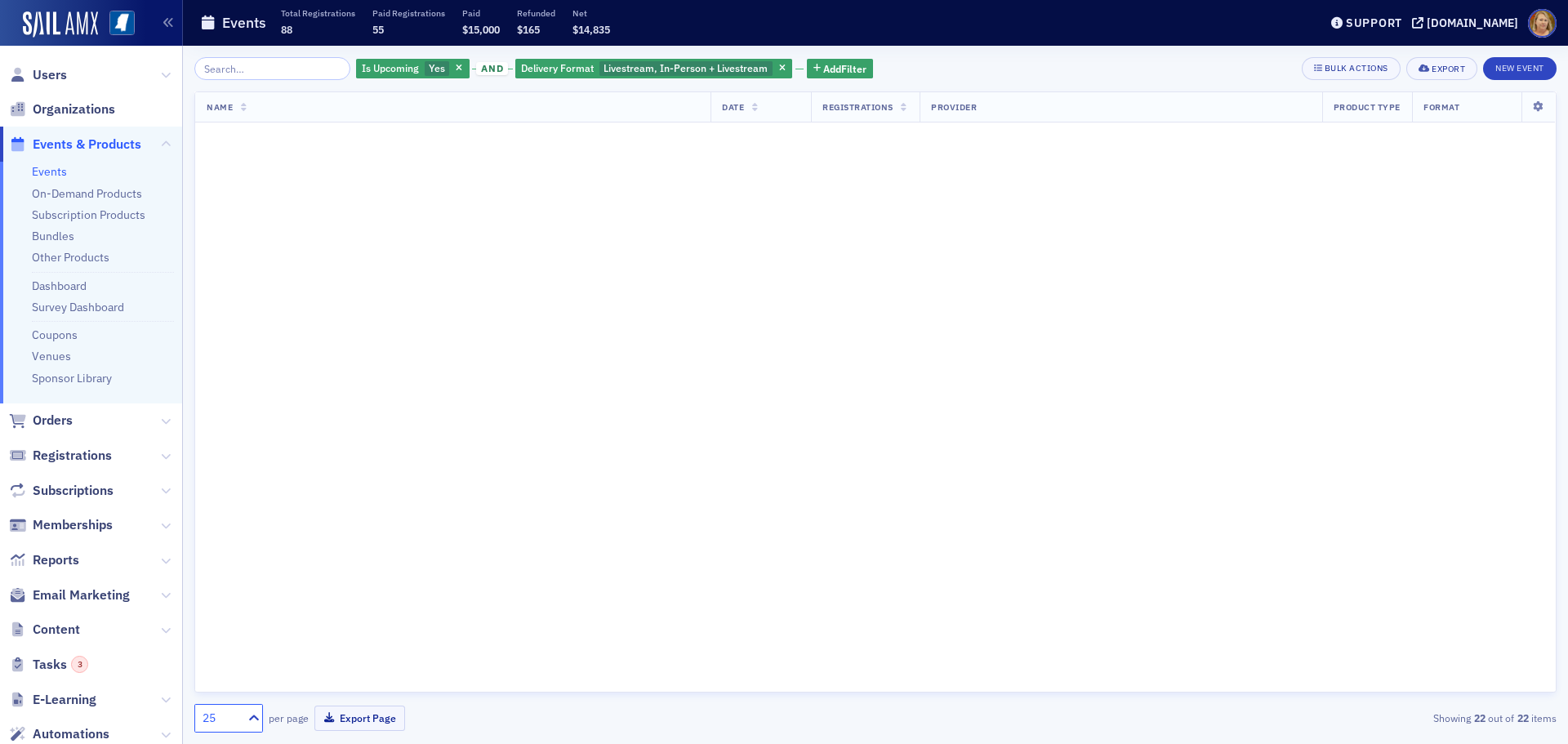
scroll to position [0, 0]
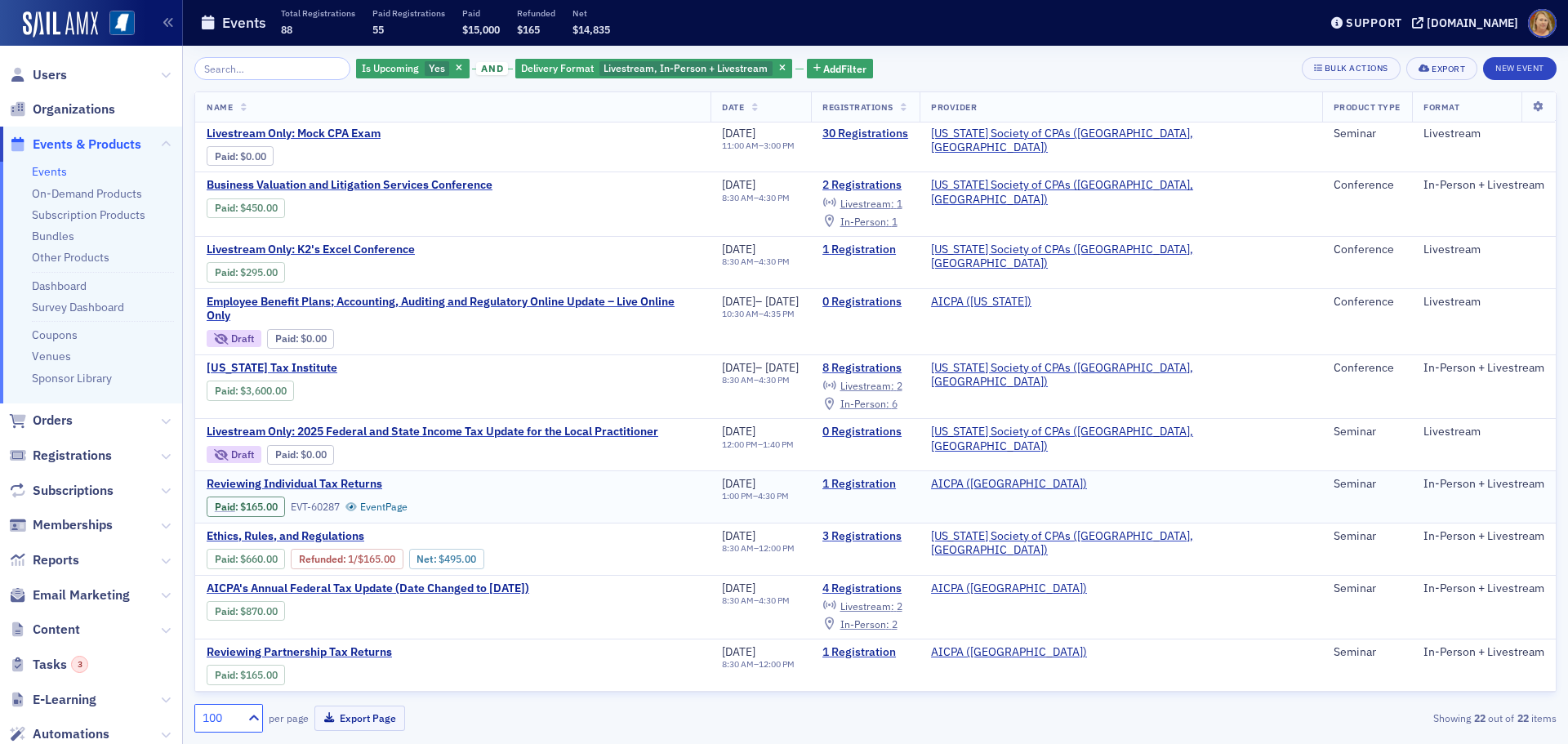
scroll to position [659, 0]
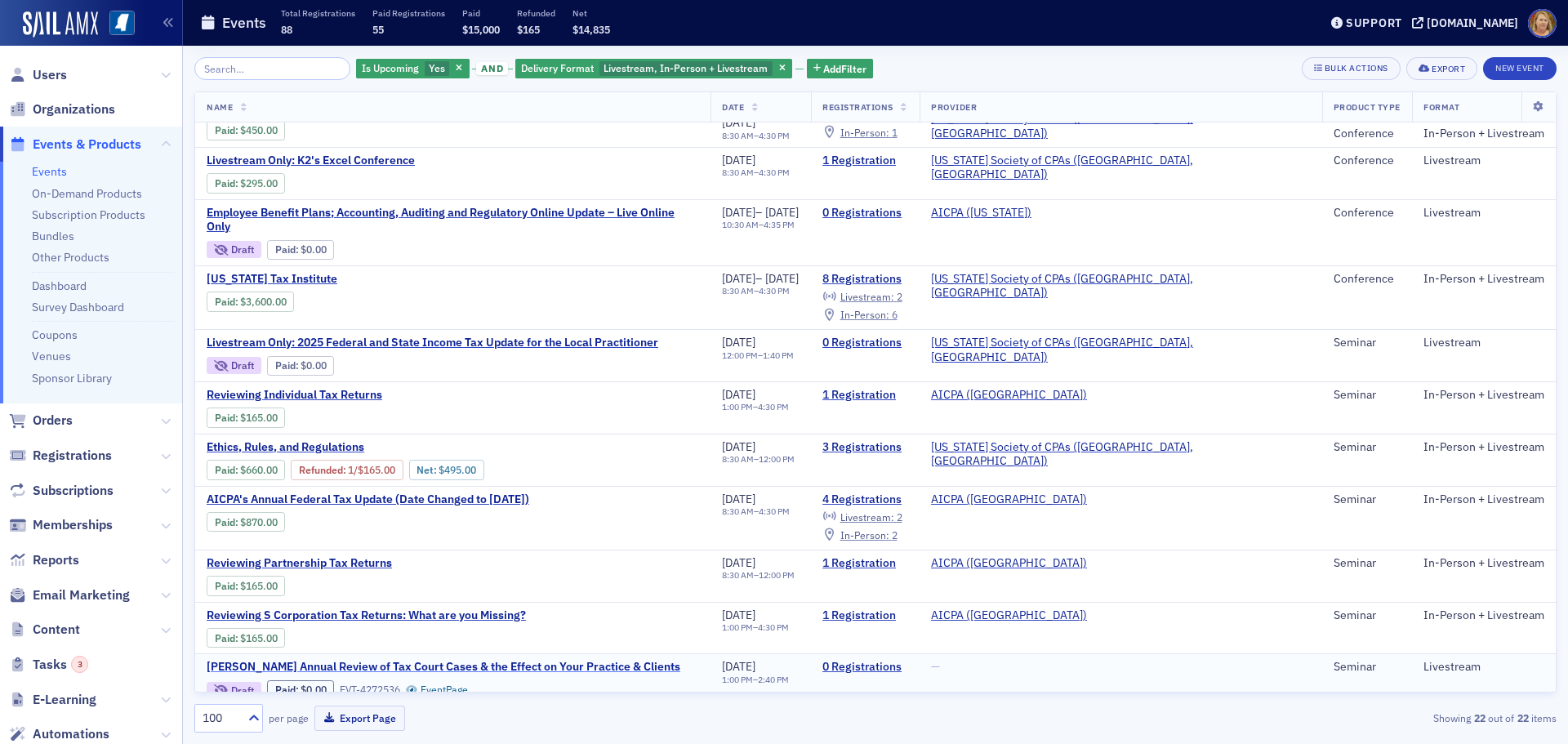
click at [374, 660] on span "[PERSON_NAME] Annual Review of Tax Court Cases & the Effect on Your Practice & …" at bounding box center [443, 667] width 474 height 15
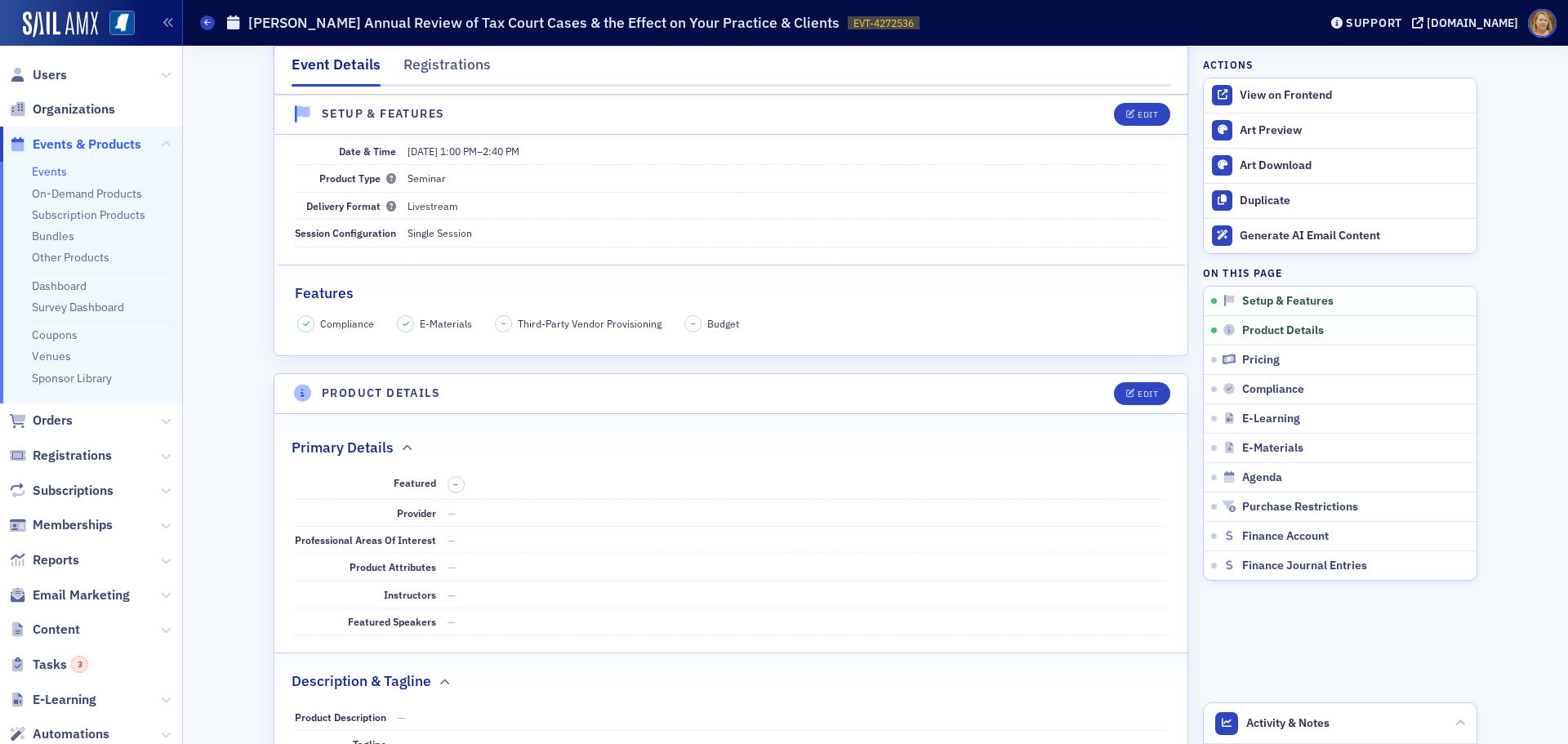
scroll to position [408, 0]
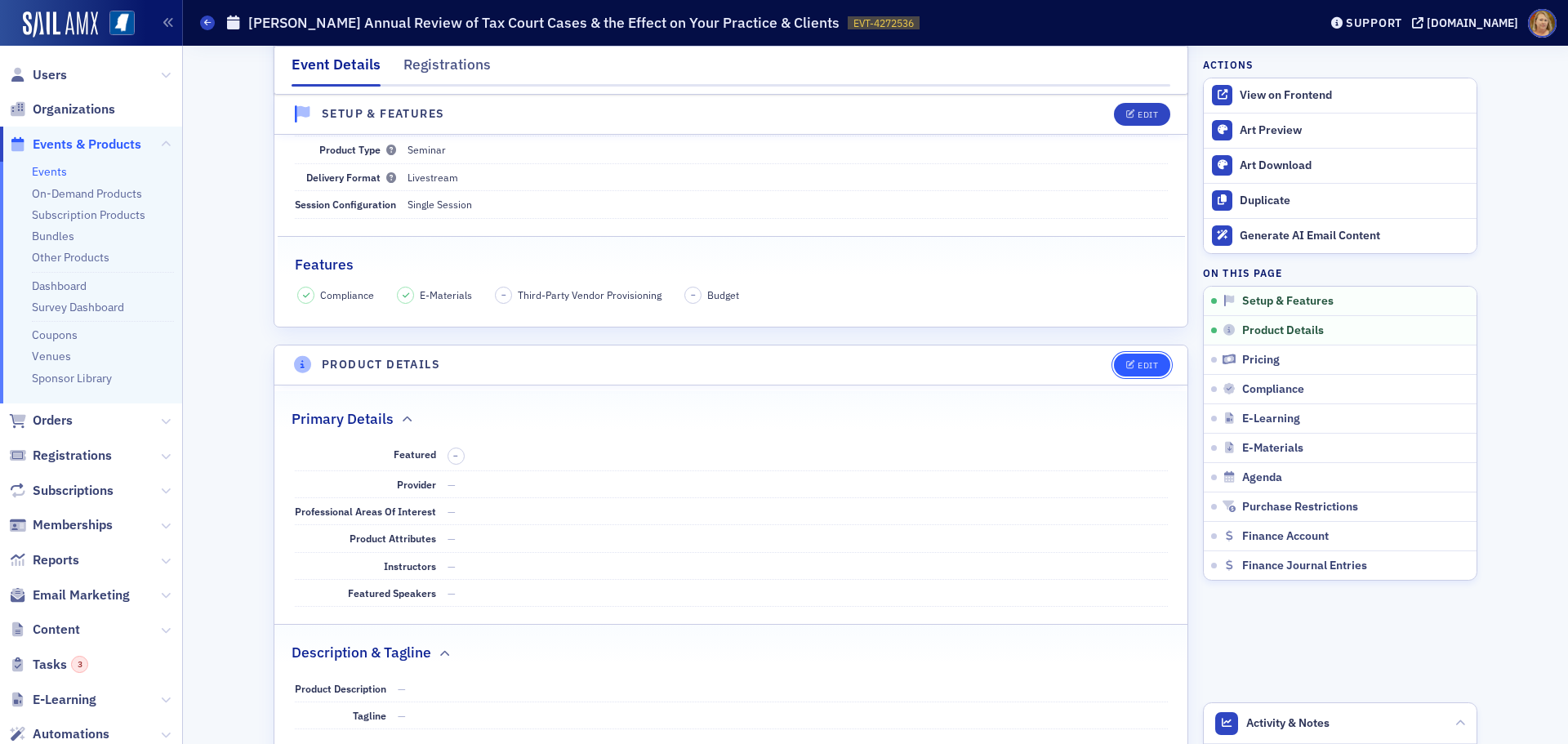
click at [1151, 363] on div "Edit" at bounding box center [1148, 365] width 21 height 9
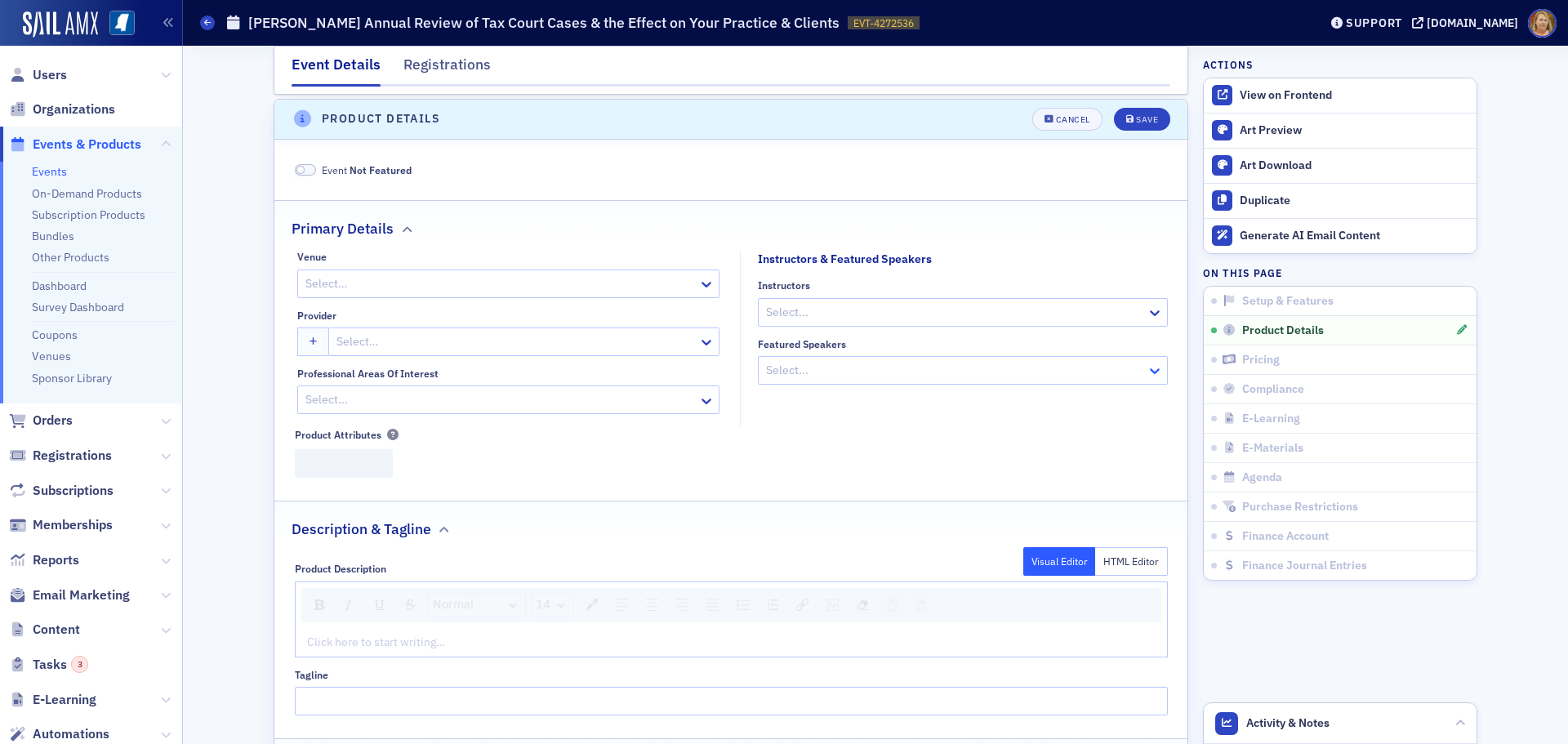
scroll to position [658, 0]
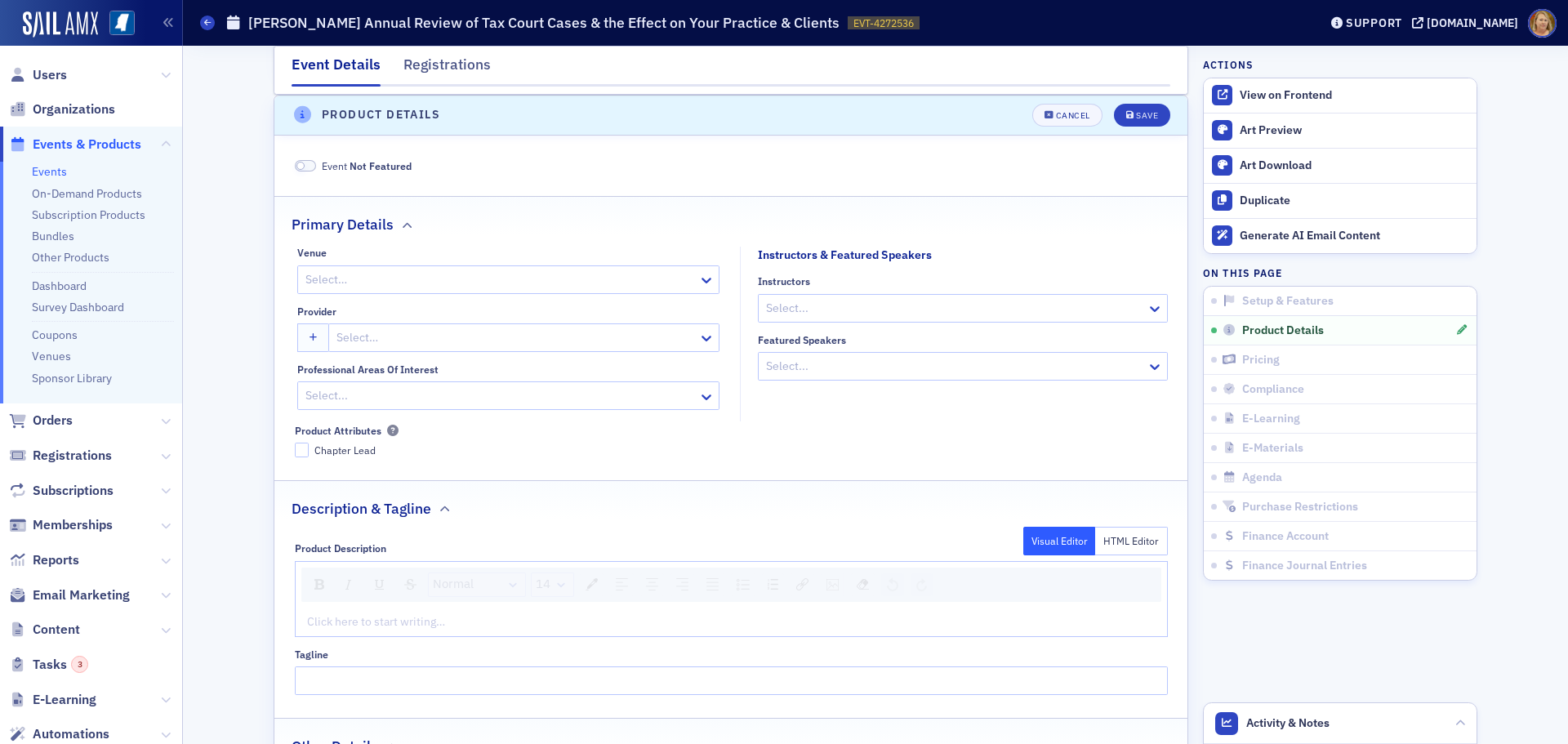
click at [355, 333] on div at bounding box center [515, 337] width 362 height 21
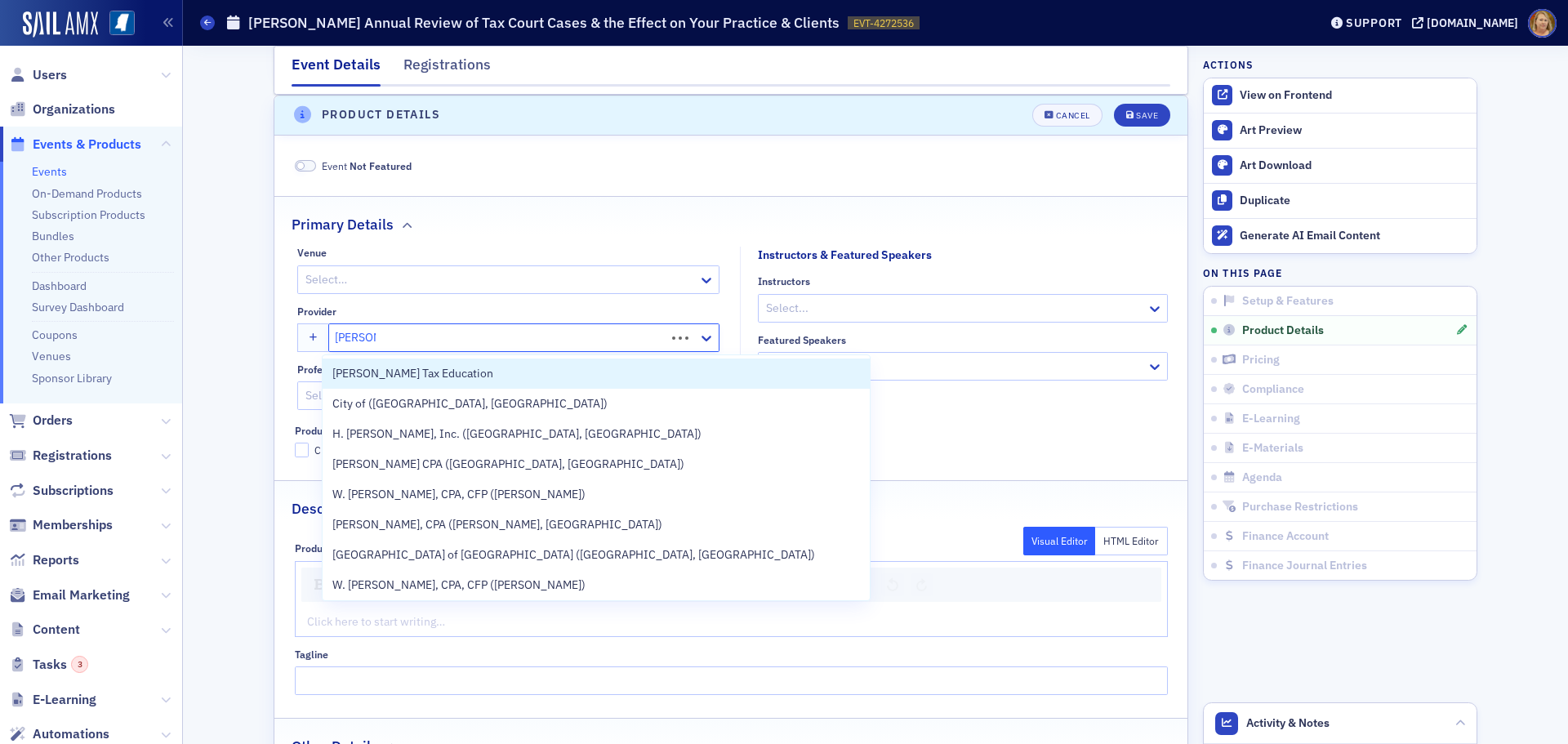
type input "Don Farm"
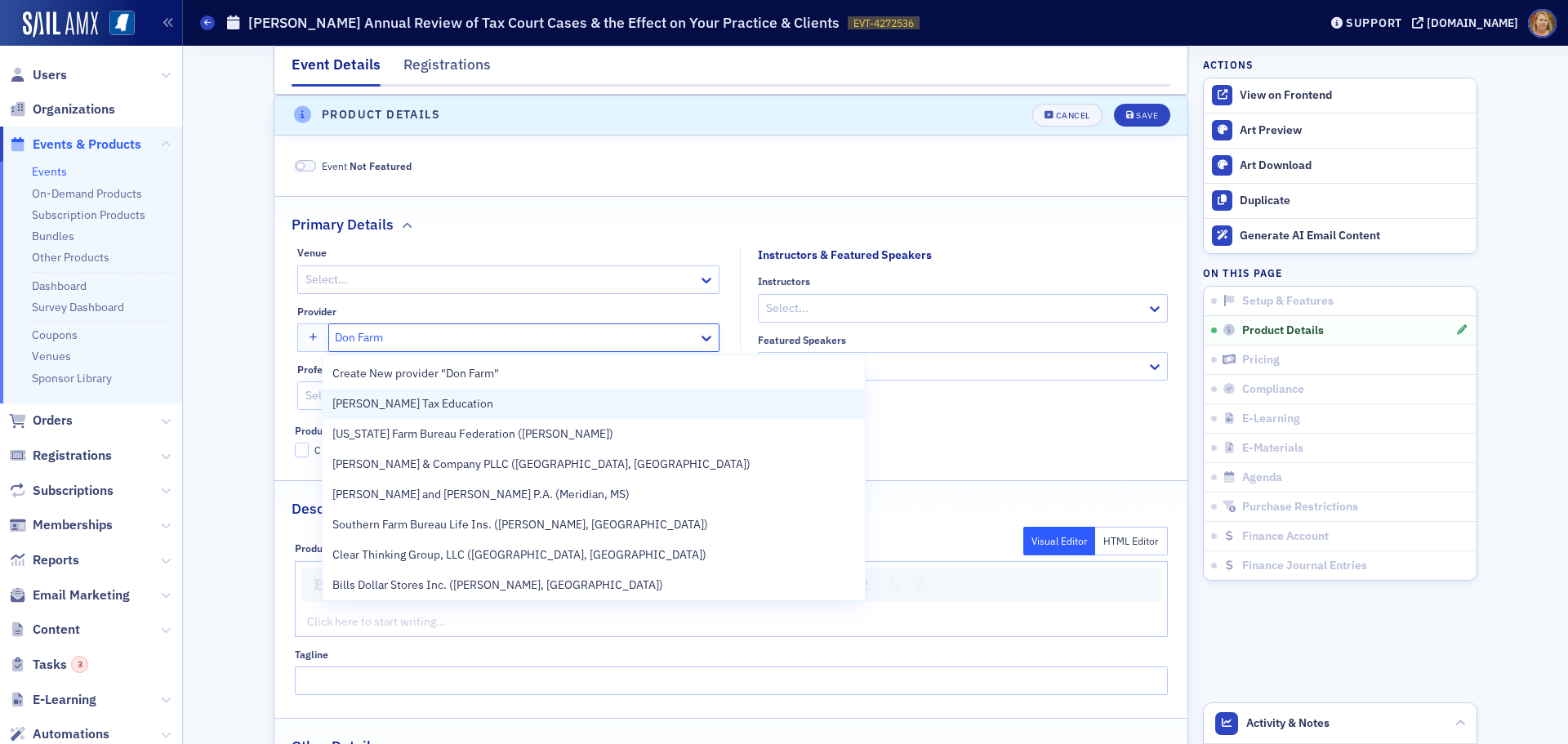
click at [381, 403] on span "[PERSON_NAME] Tax Education" at bounding box center [412, 404] width 161 height 17
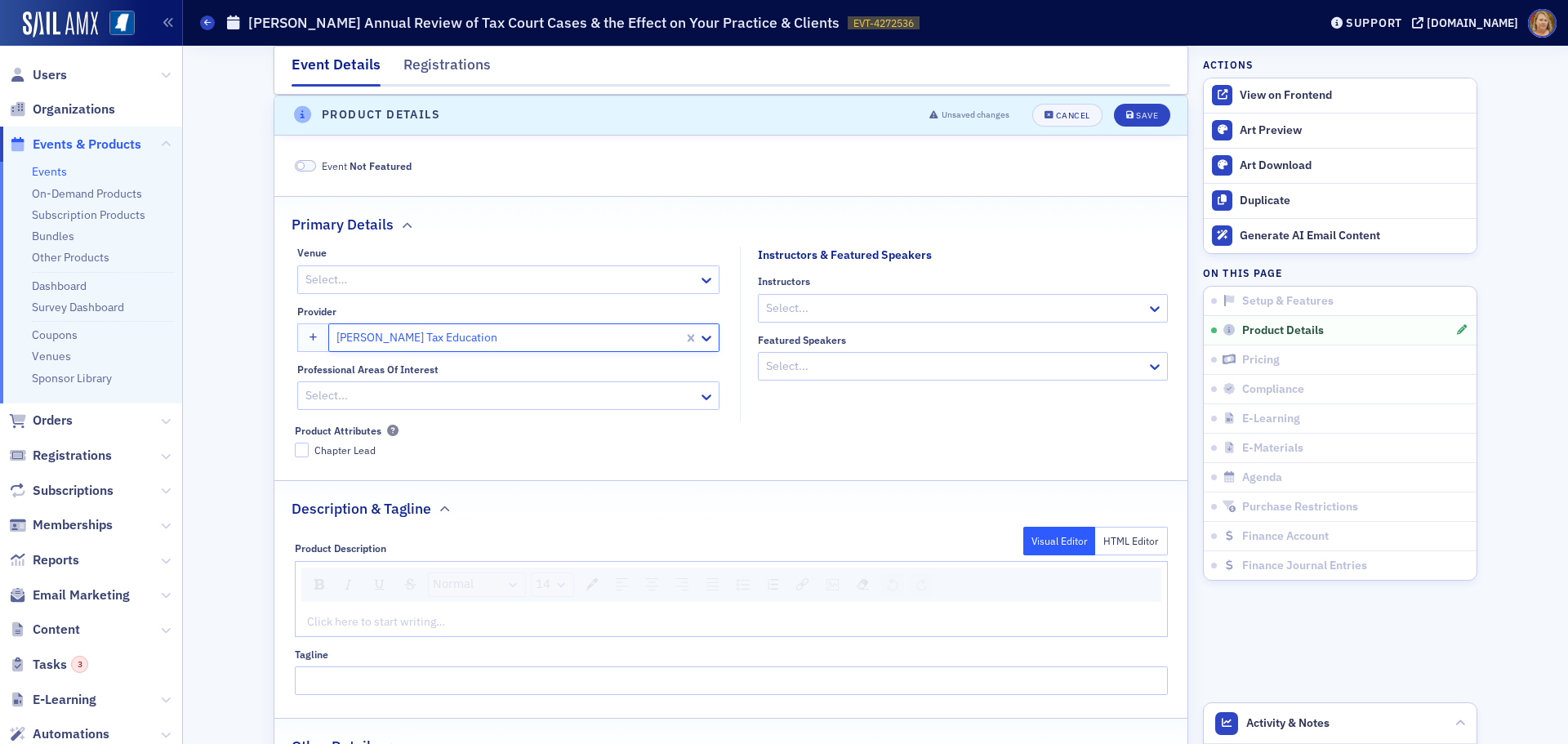
click at [788, 312] on div at bounding box center [954, 308] width 381 height 21
type input "[PERSON_NAME]"
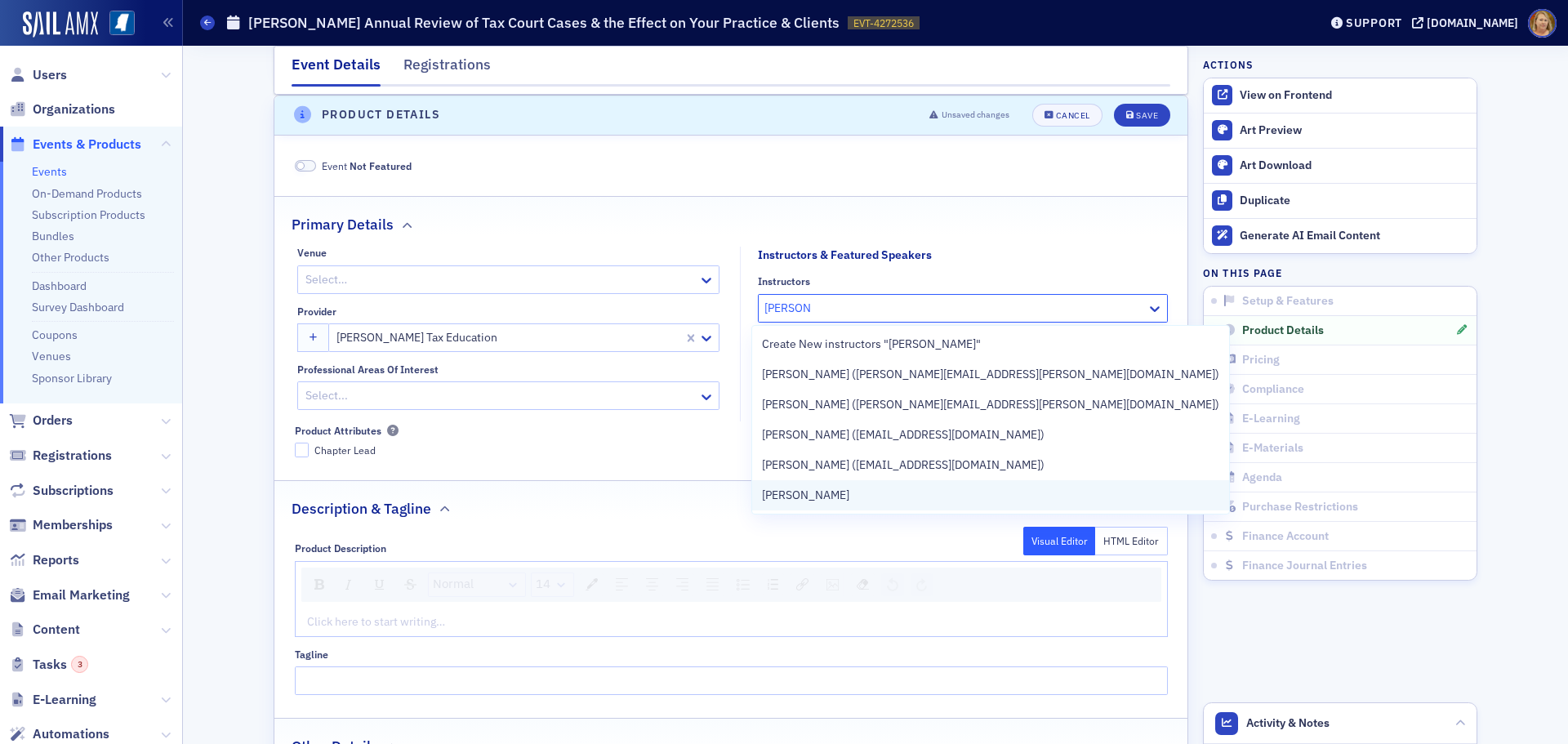
click at [810, 492] on span "[PERSON_NAME]" at bounding box center [805, 494] width 87 height 17
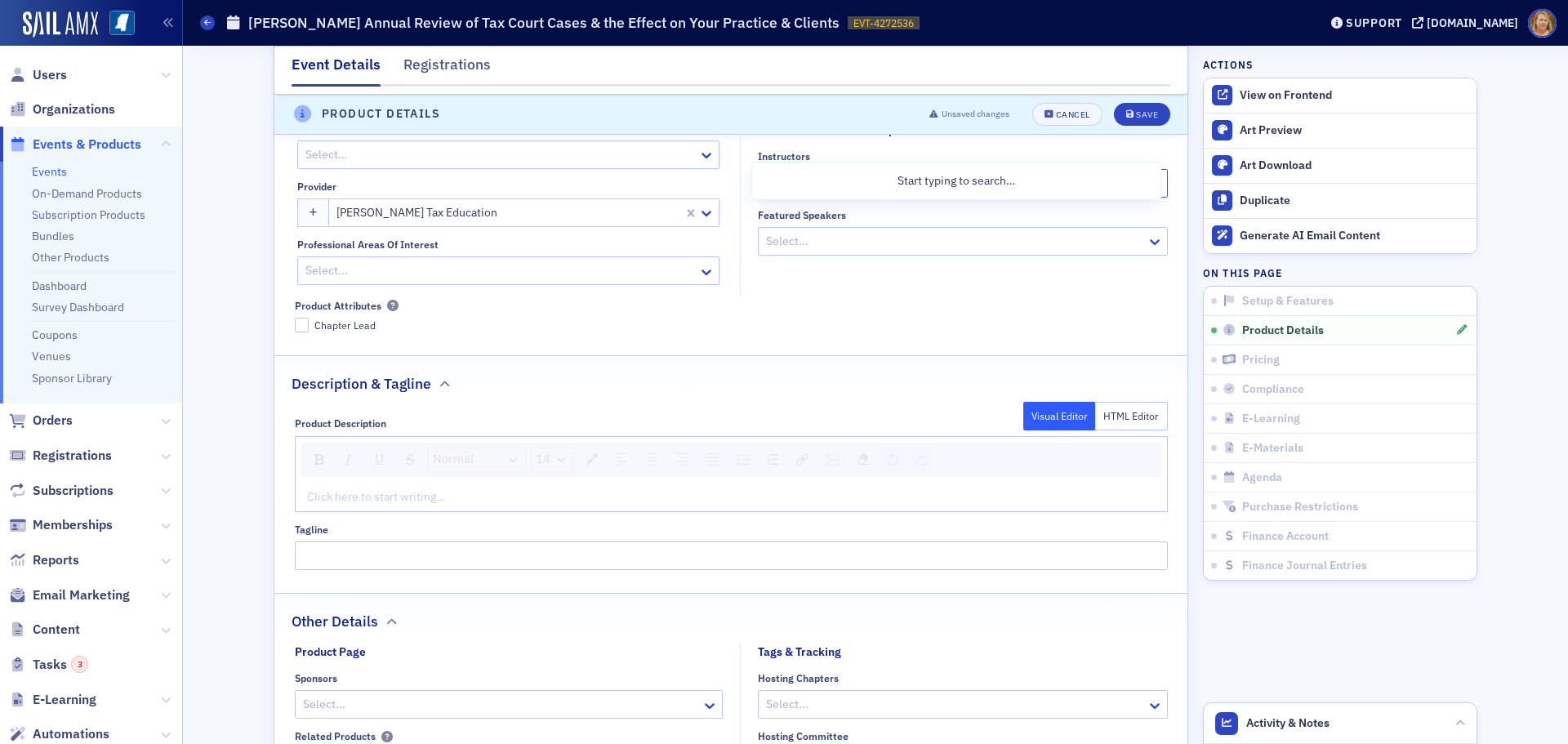
scroll to position [822, 0]
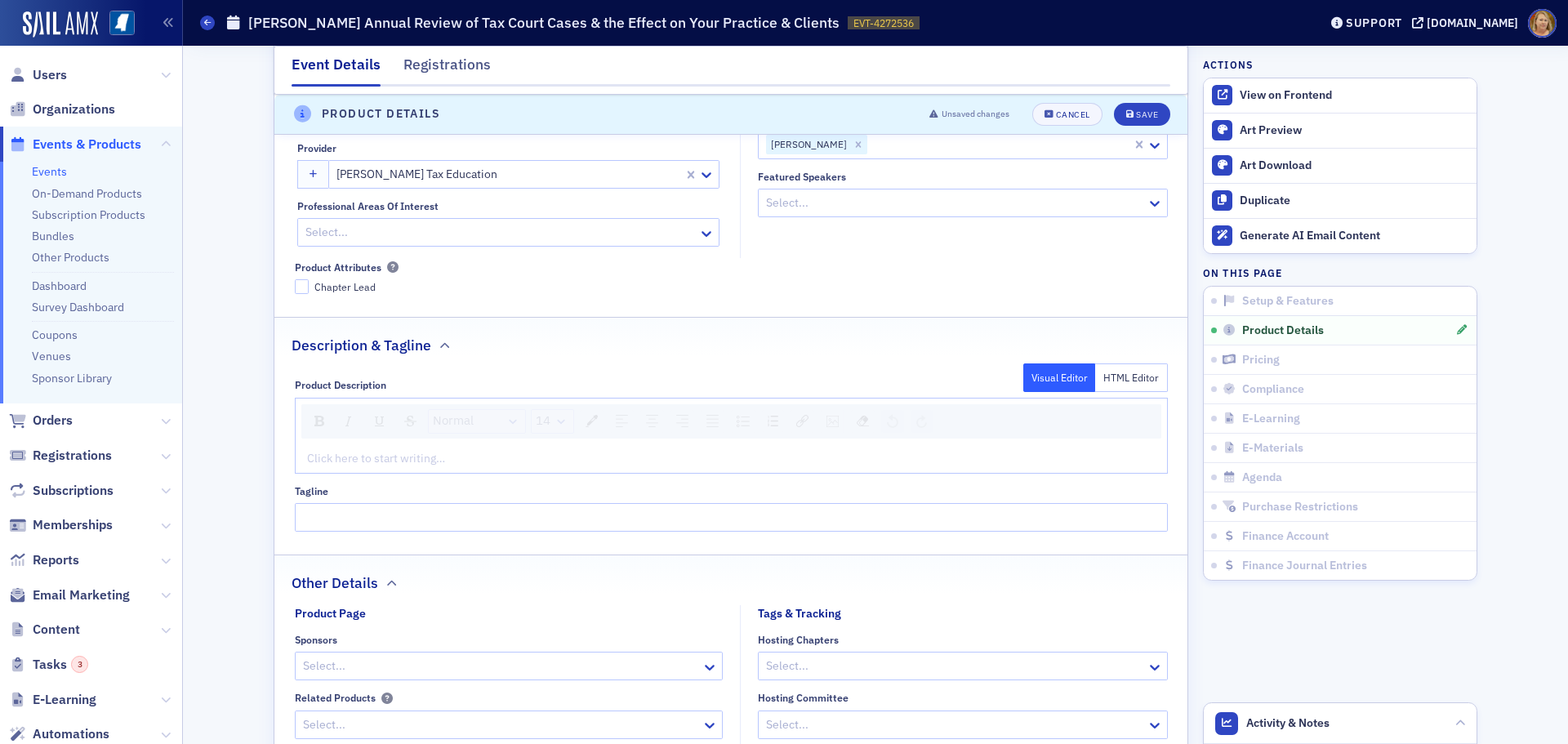
click at [352, 460] on div "rdw-editor" at bounding box center [731, 458] width 848 height 17
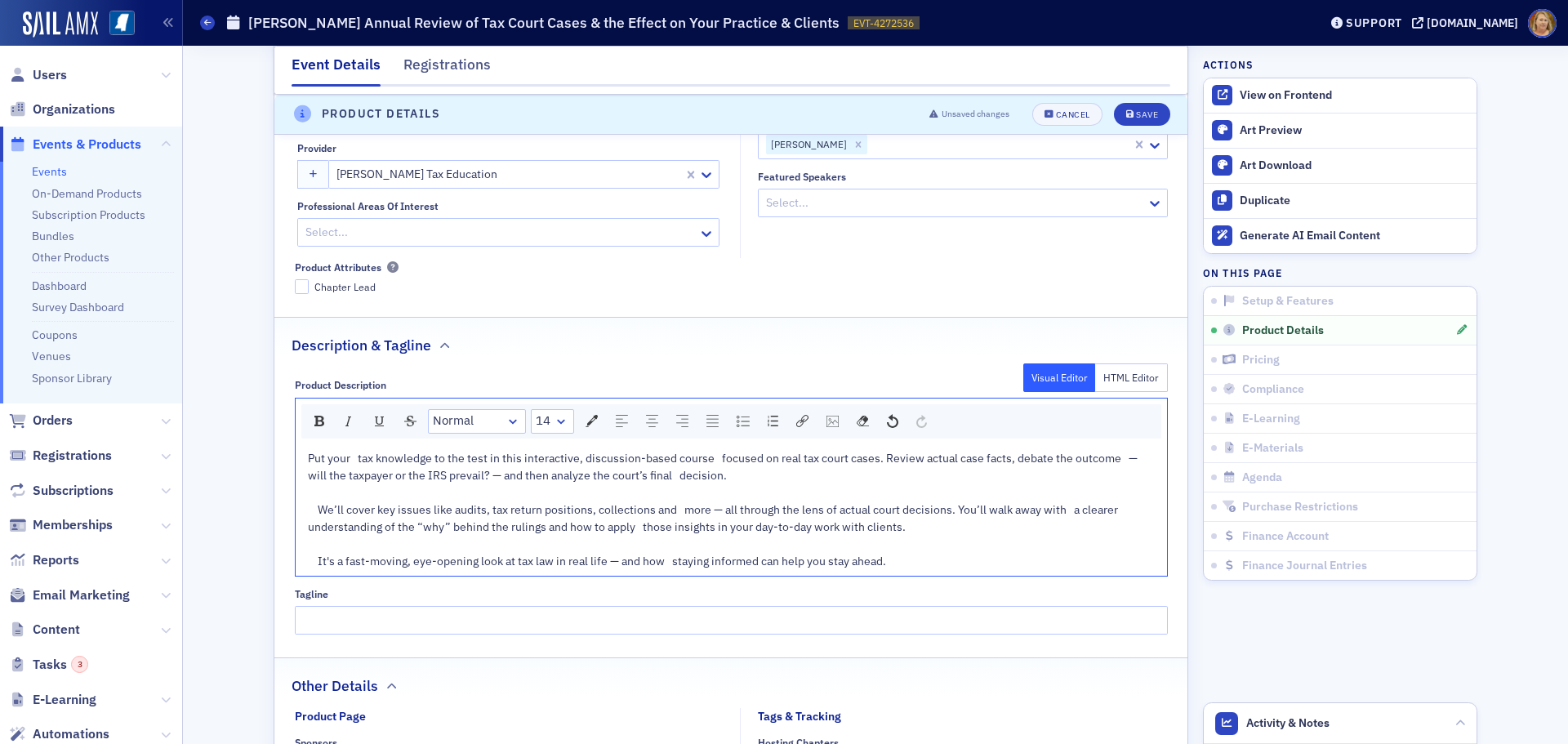
click at [313, 507] on span "Put your tax knowledge to the test in this interactive, discussion-based course…" at bounding box center [724, 509] width 832 height 118
click at [311, 560] on span "Put your tax knowledge to the test in this interactive, discussion-based course…" at bounding box center [724, 509] width 832 height 118
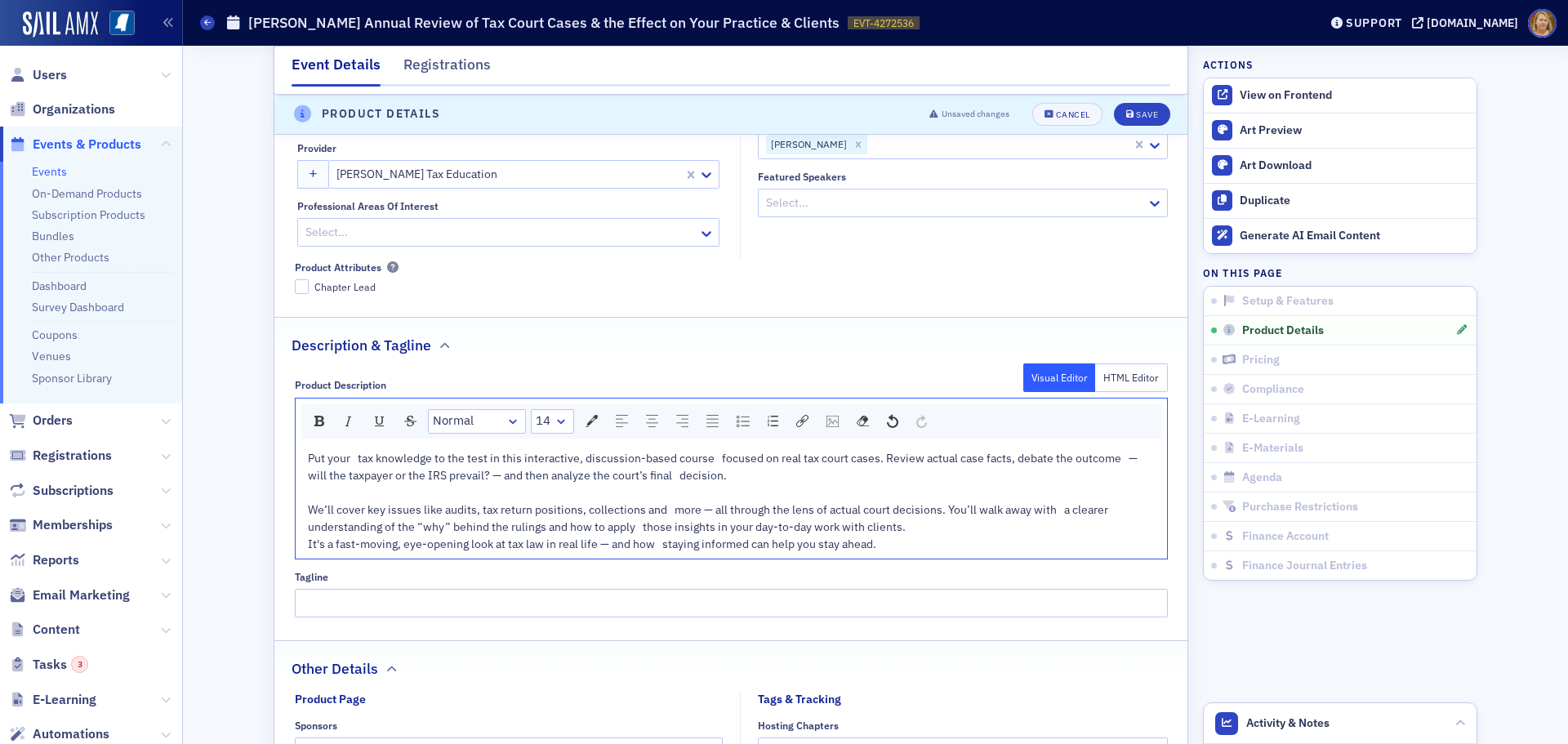
click at [308, 488] on span "Put your tax knowledge to the test in this interactive, discussion-based course…" at bounding box center [724, 500] width 832 height 100
click at [907, 525] on div "Put your tax knowledge to the test in this interactive, discussion-based course…" at bounding box center [731, 501] width 848 height 103
click at [1136, 113] on div "Save" at bounding box center [1147, 115] width 22 height 9
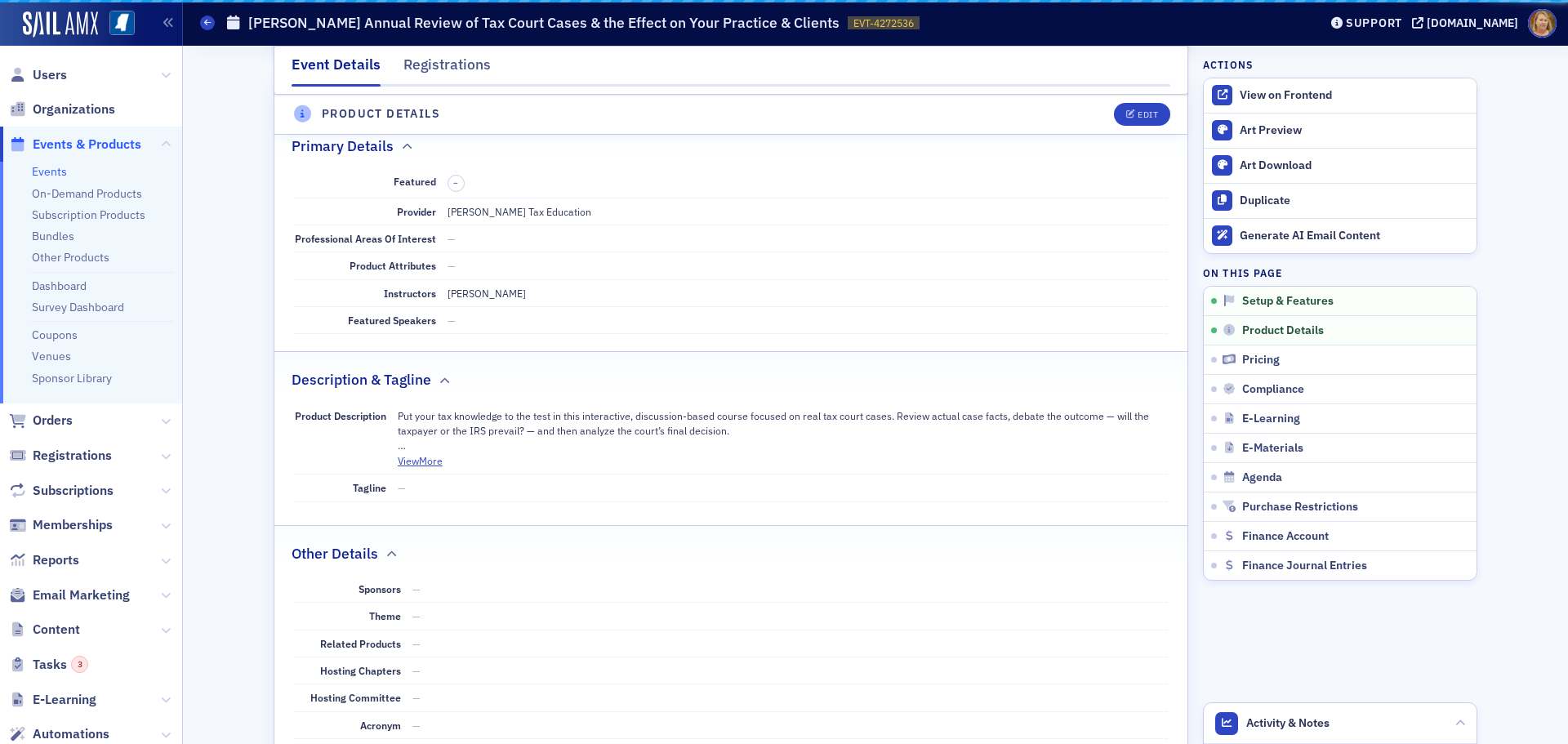
scroll to position [658, 0]
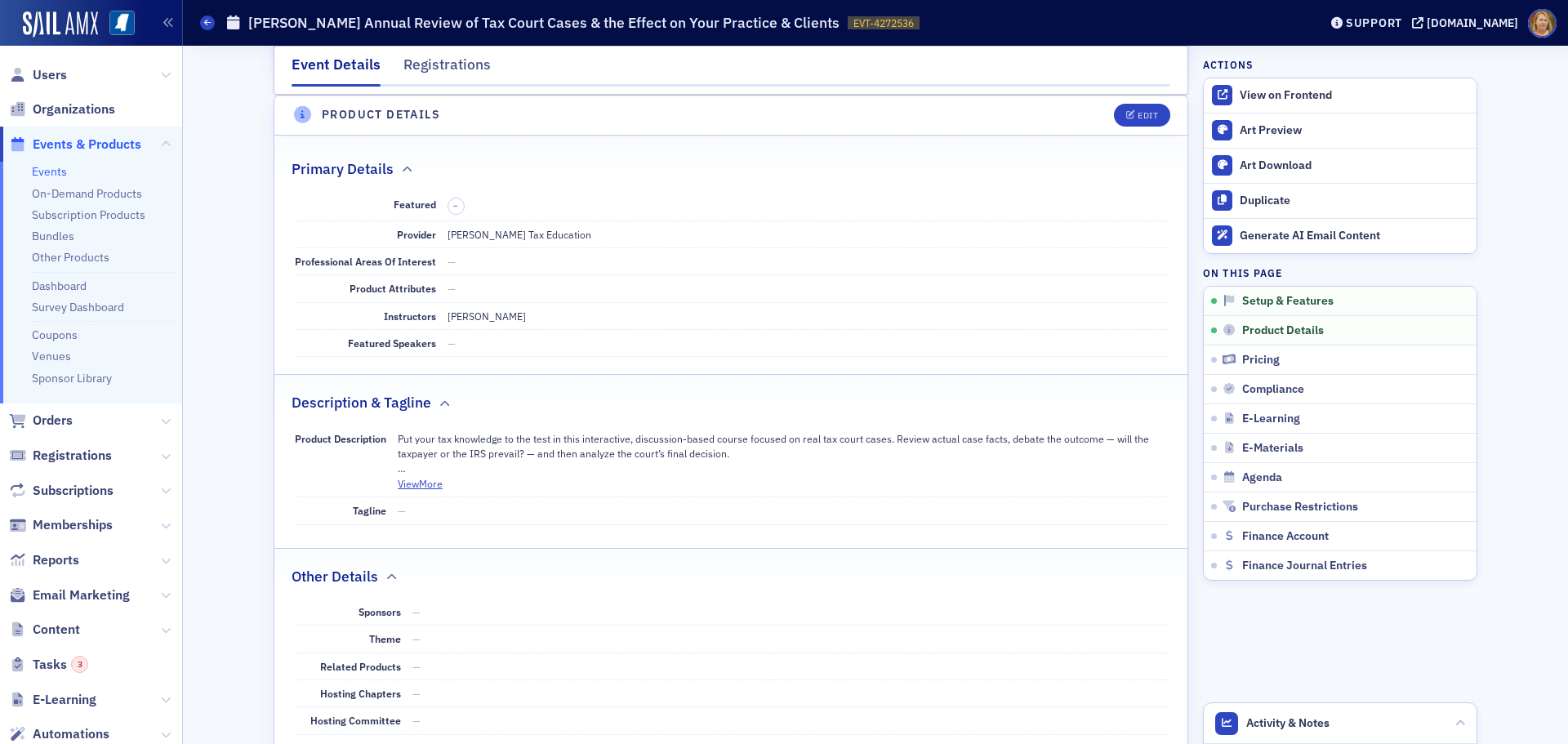
click at [115, 141] on span "Events & Products" at bounding box center [87, 144] width 108 height 18
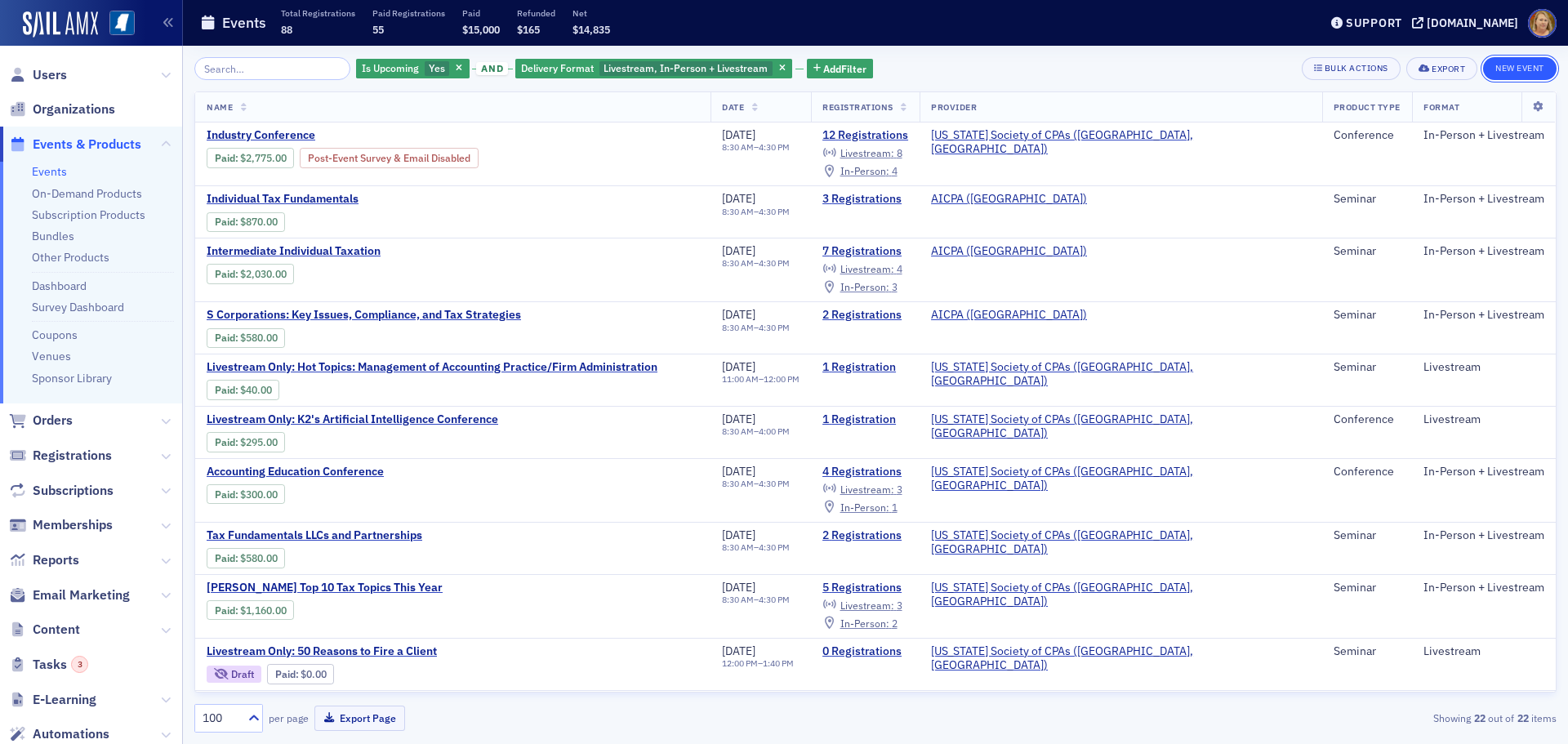
click at [1493, 68] on button "New Event" at bounding box center [1519, 68] width 74 height 22
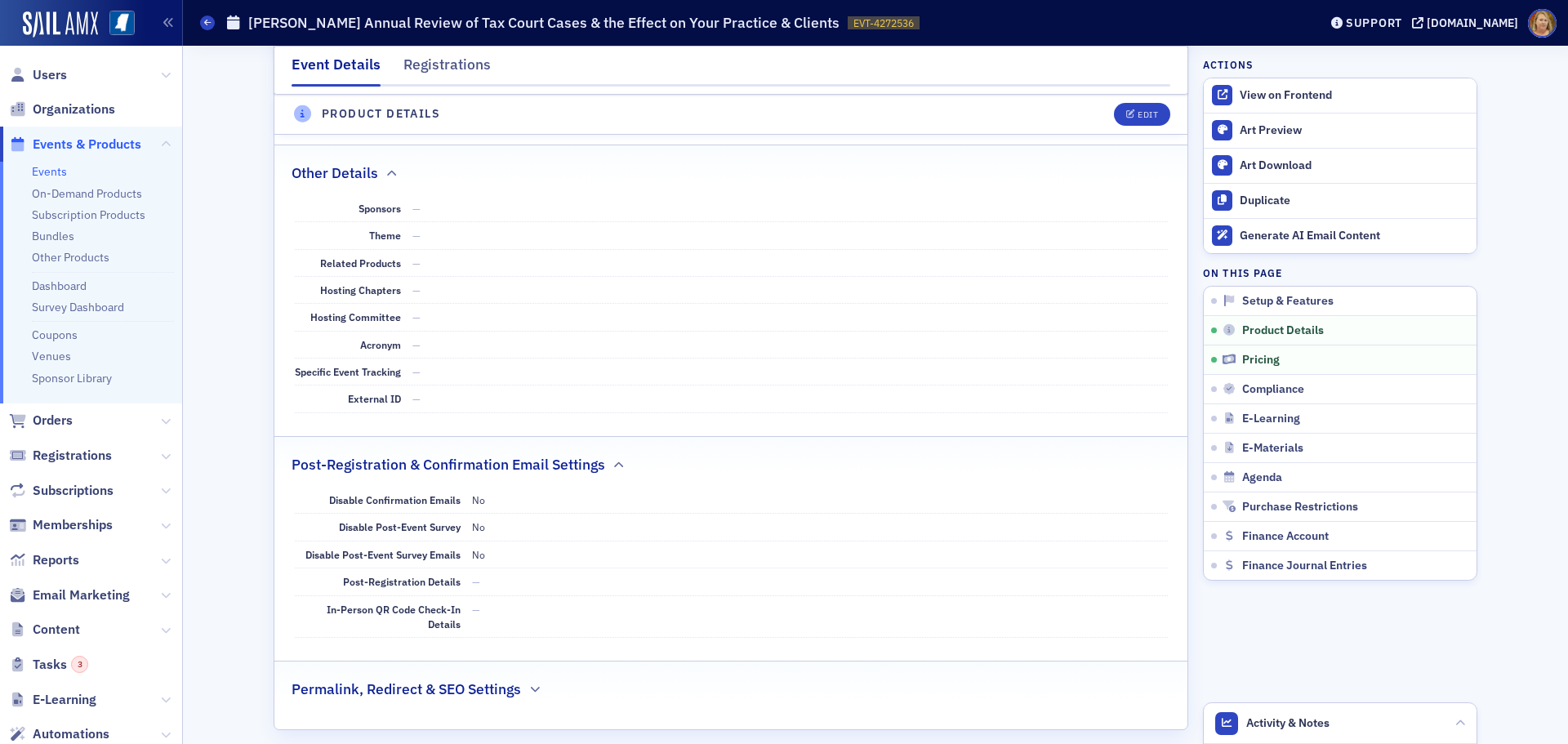
scroll to position [1224, 0]
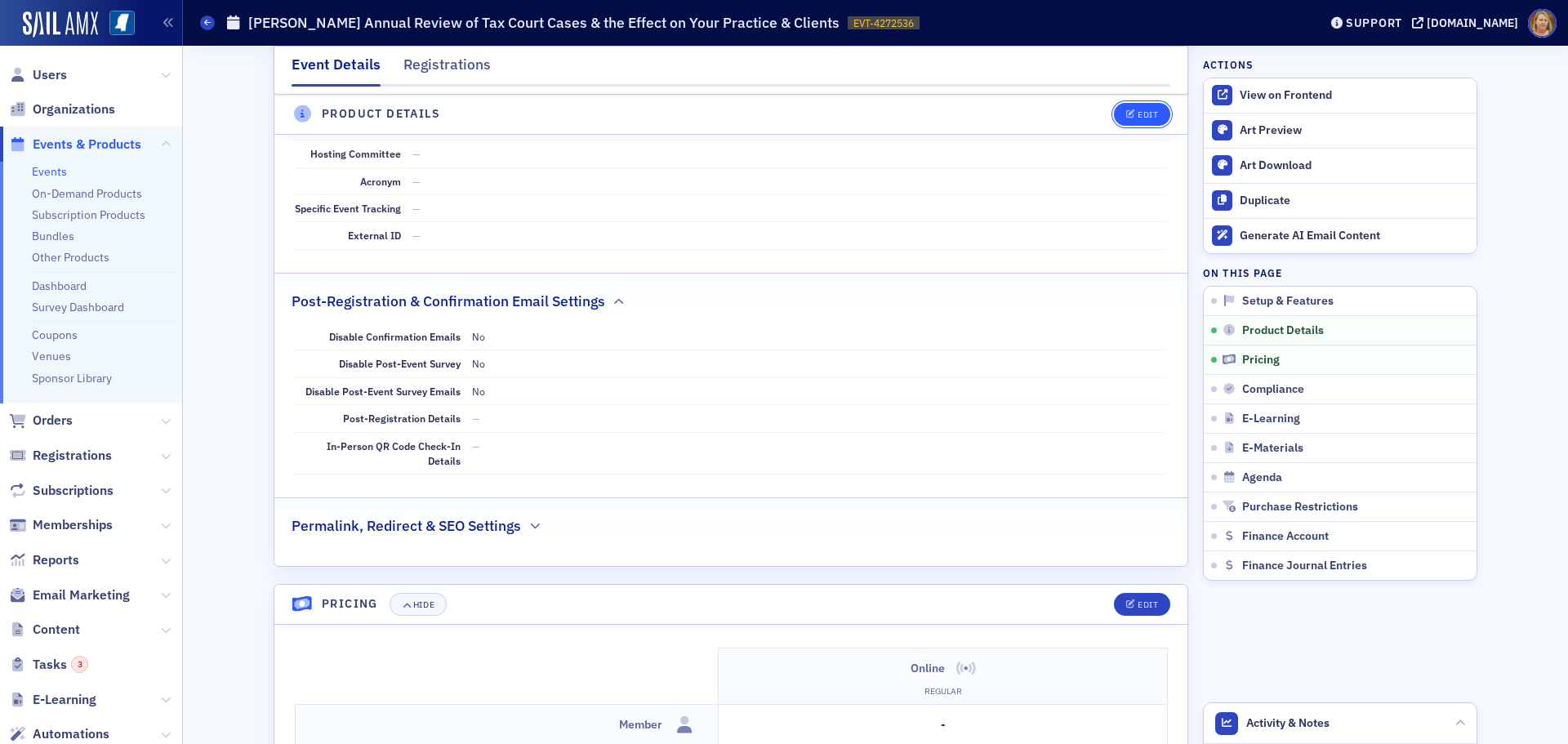
click at [1138, 110] on div "Edit" at bounding box center [1148, 115] width 21 height 9
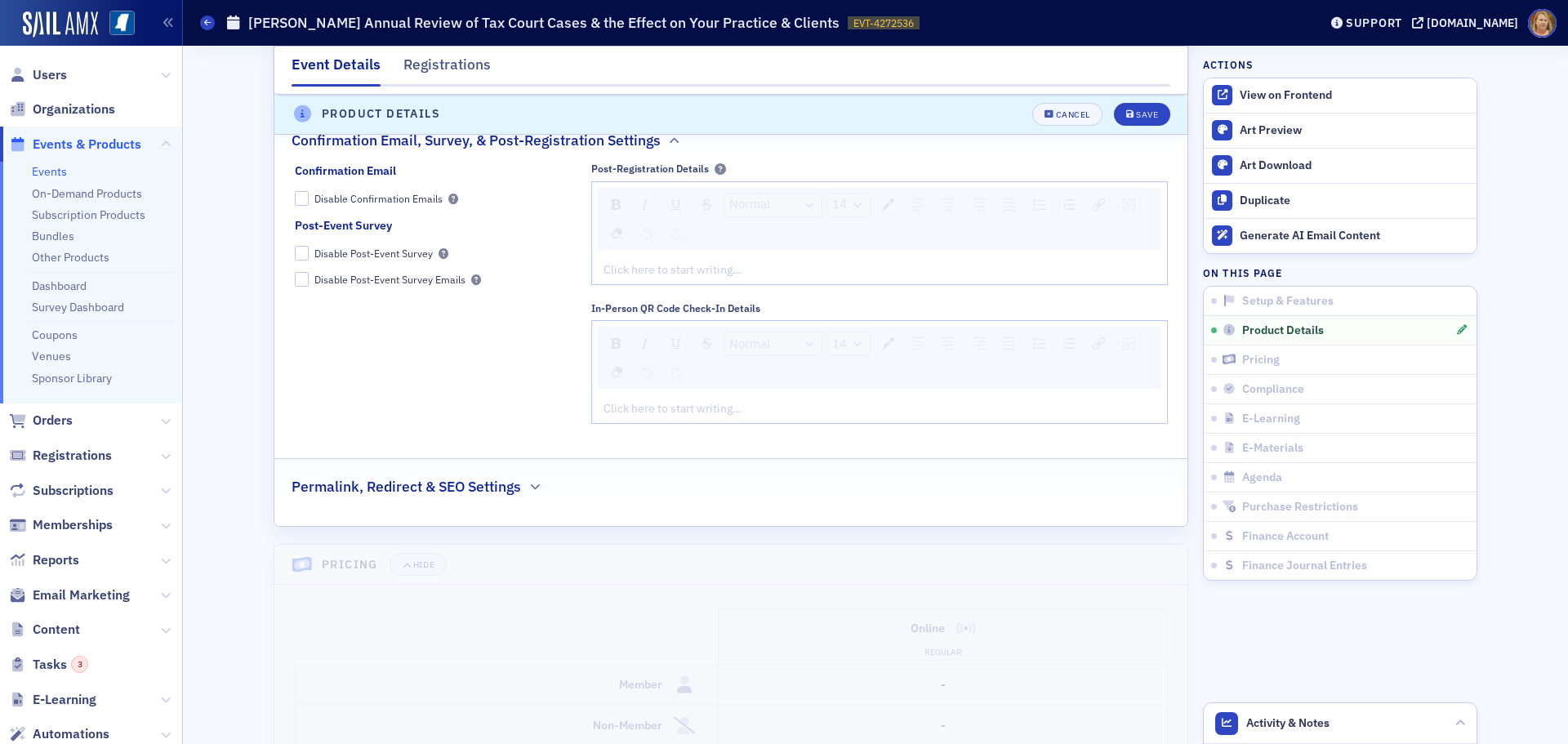
scroll to position [1882, 0]
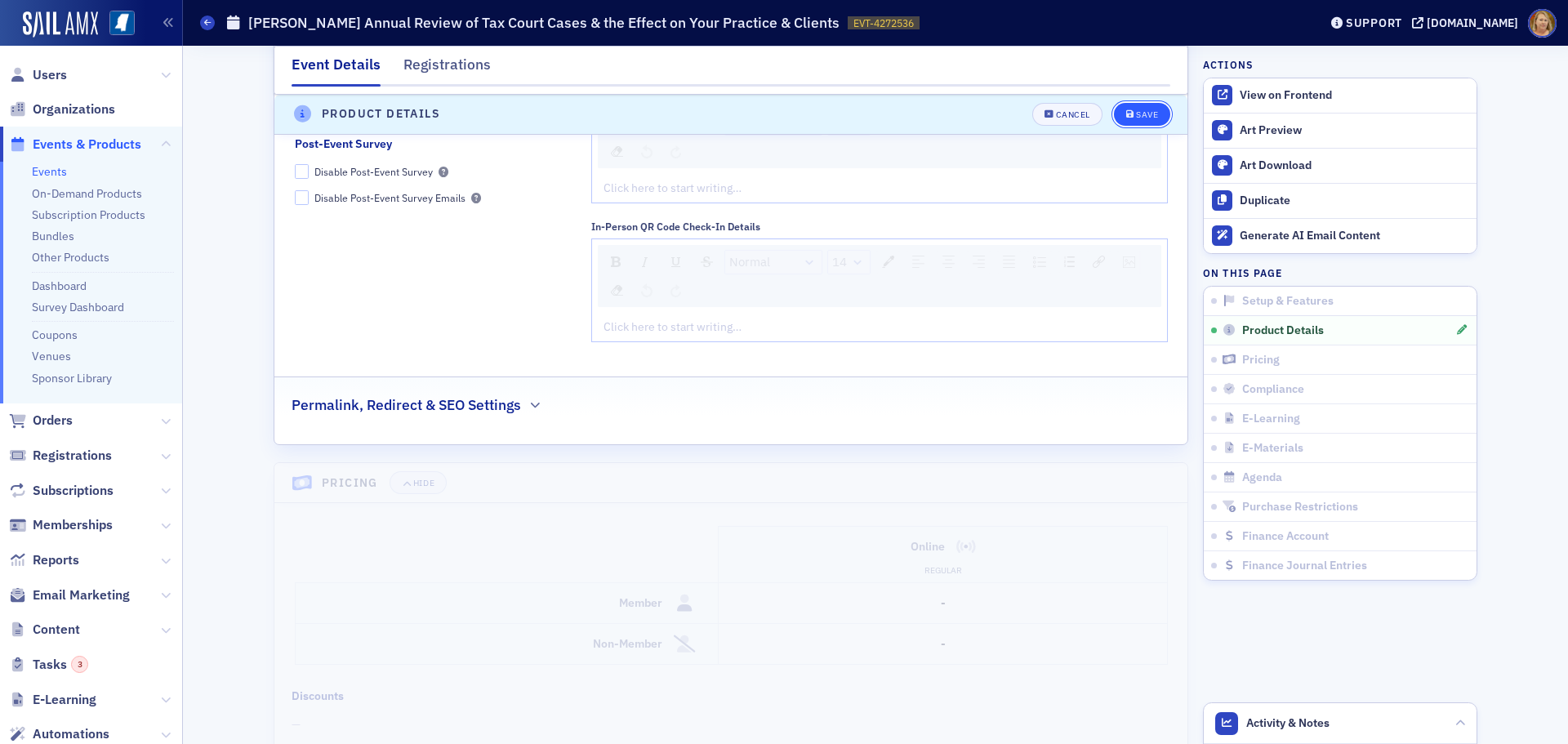
click at [1139, 116] on div "Save" at bounding box center [1147, 115] width 22 height 9
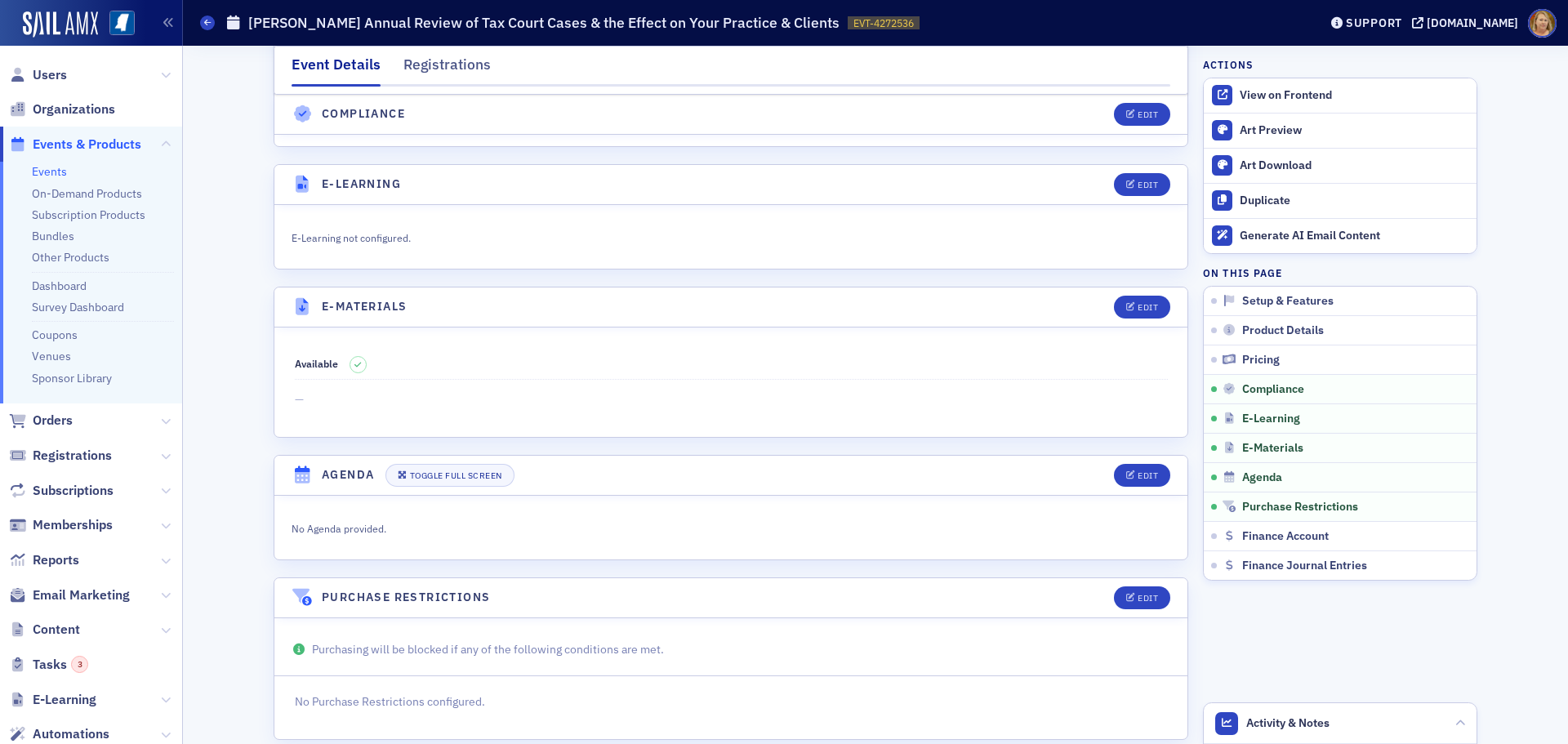
scroll to position [2291, 0]
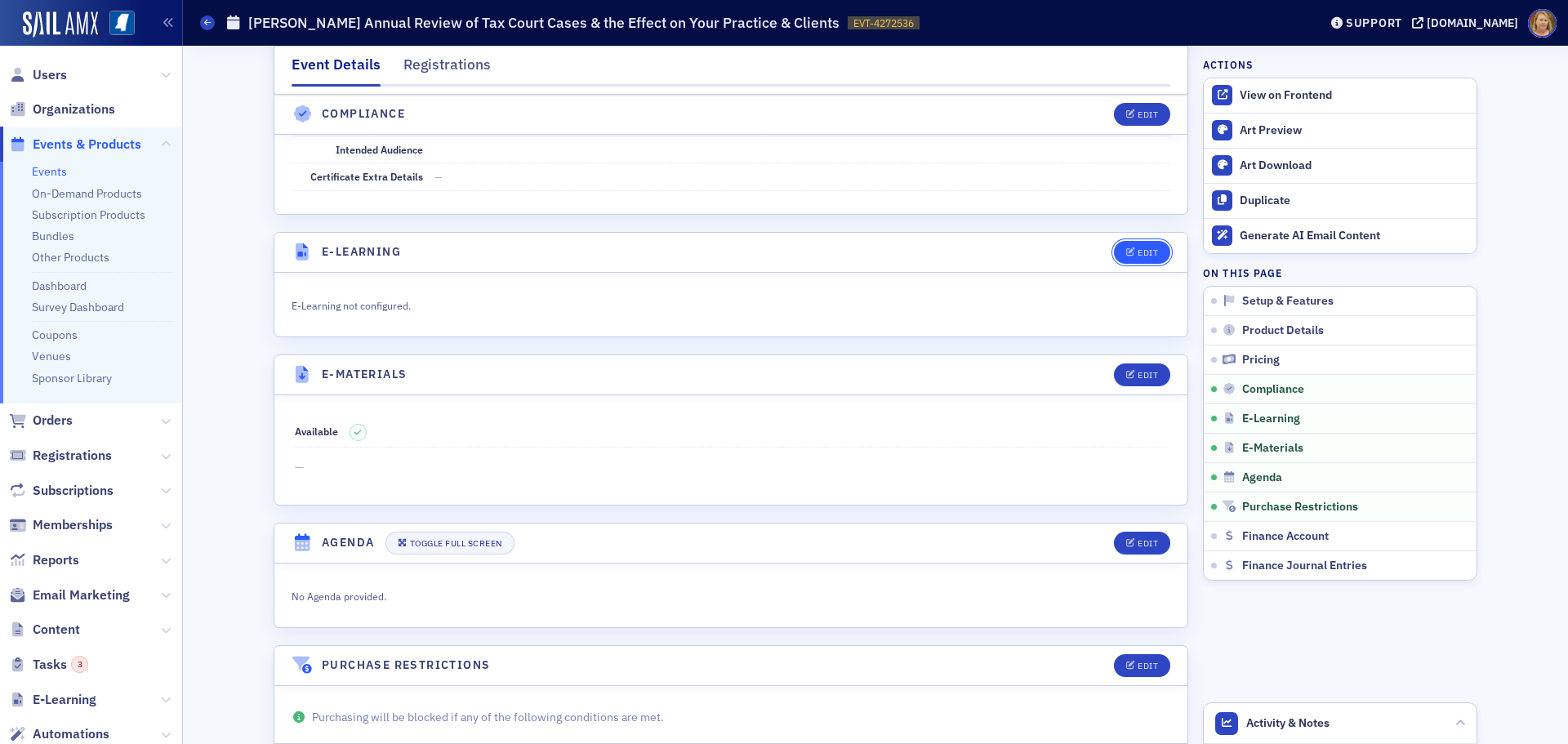
click at [1138, 254] on div "Edit" at bounding box center [1148, 252] width 21 height 9
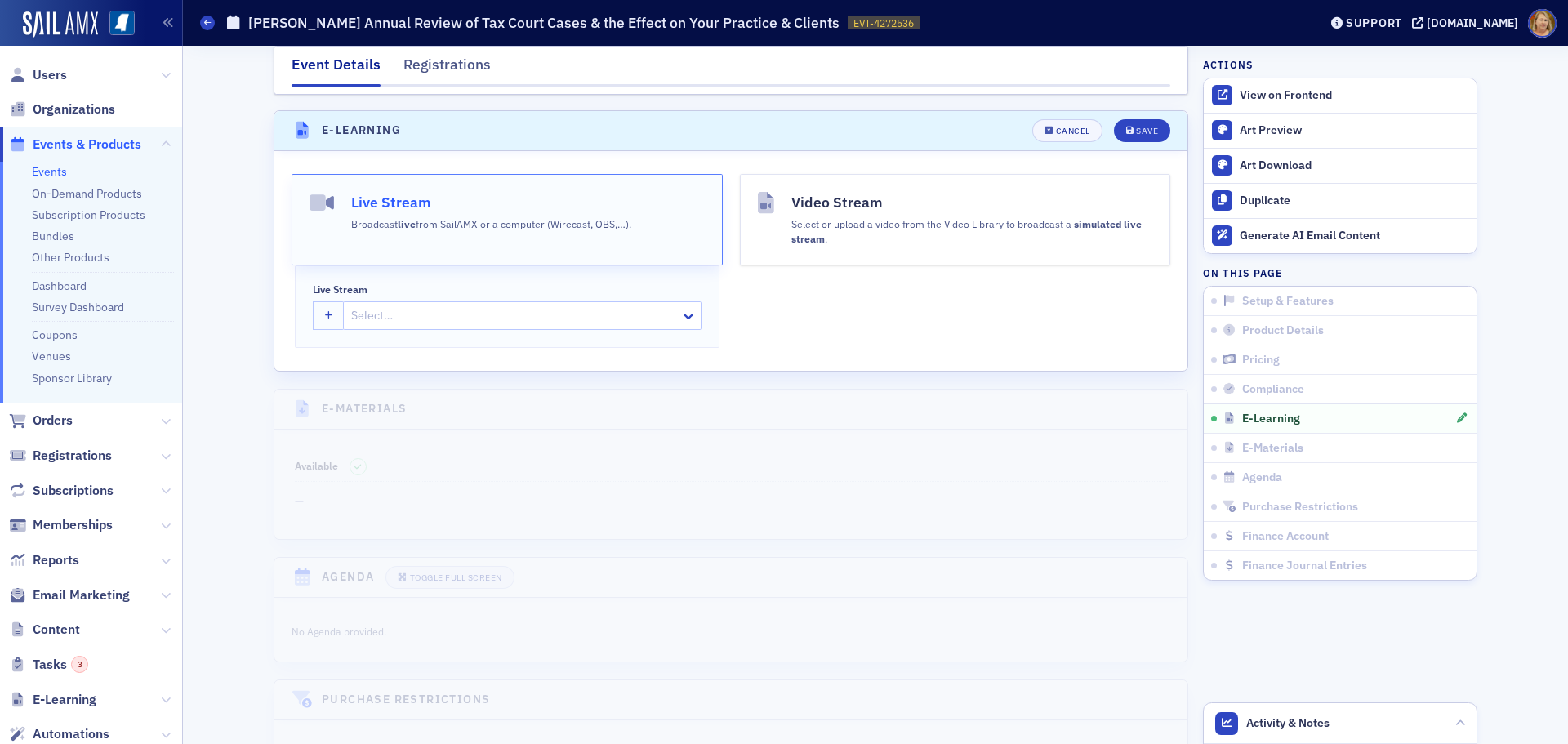
scroll to position [2427, 0]
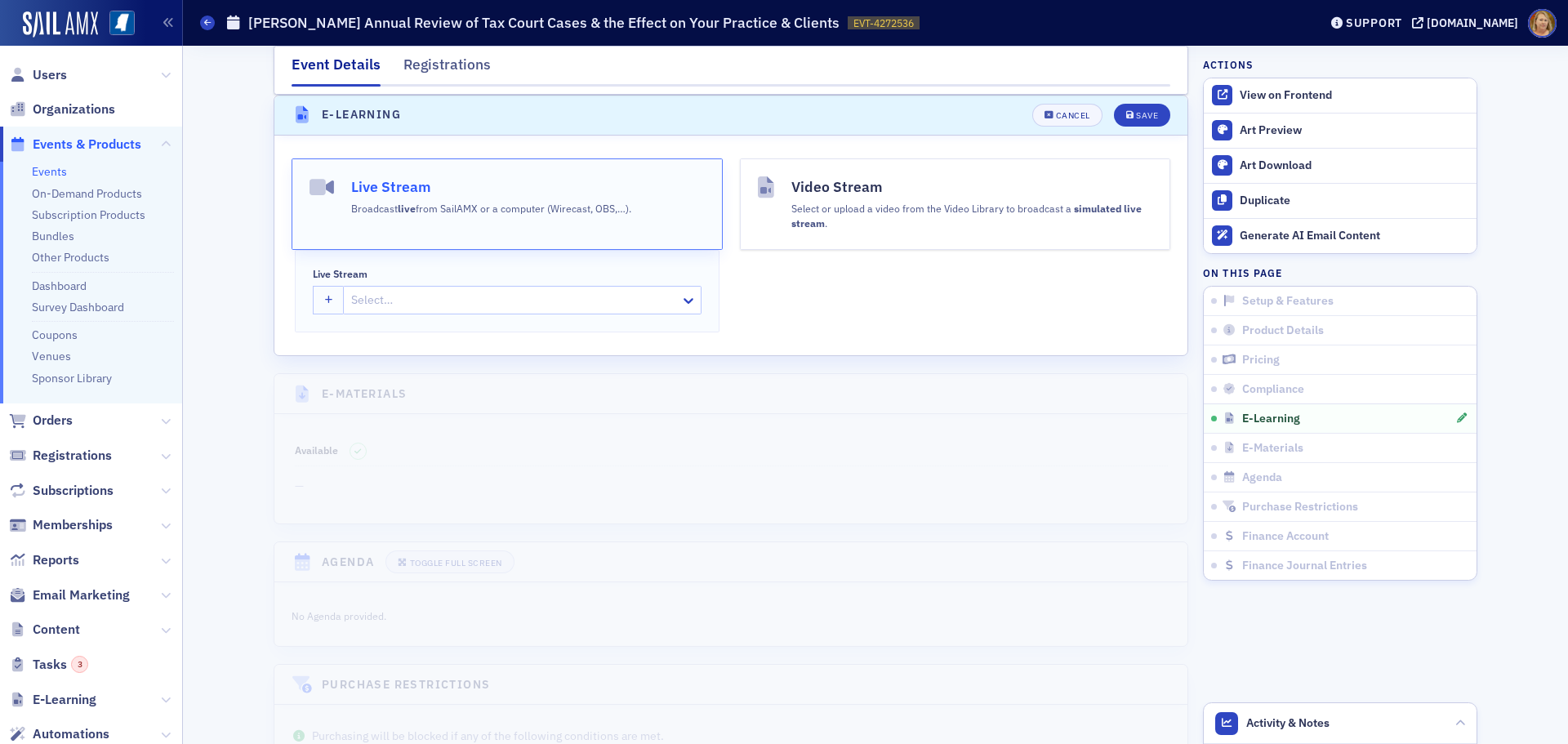
click at [461, 304] on div at bounding box center [514, 300] width 329 height 21
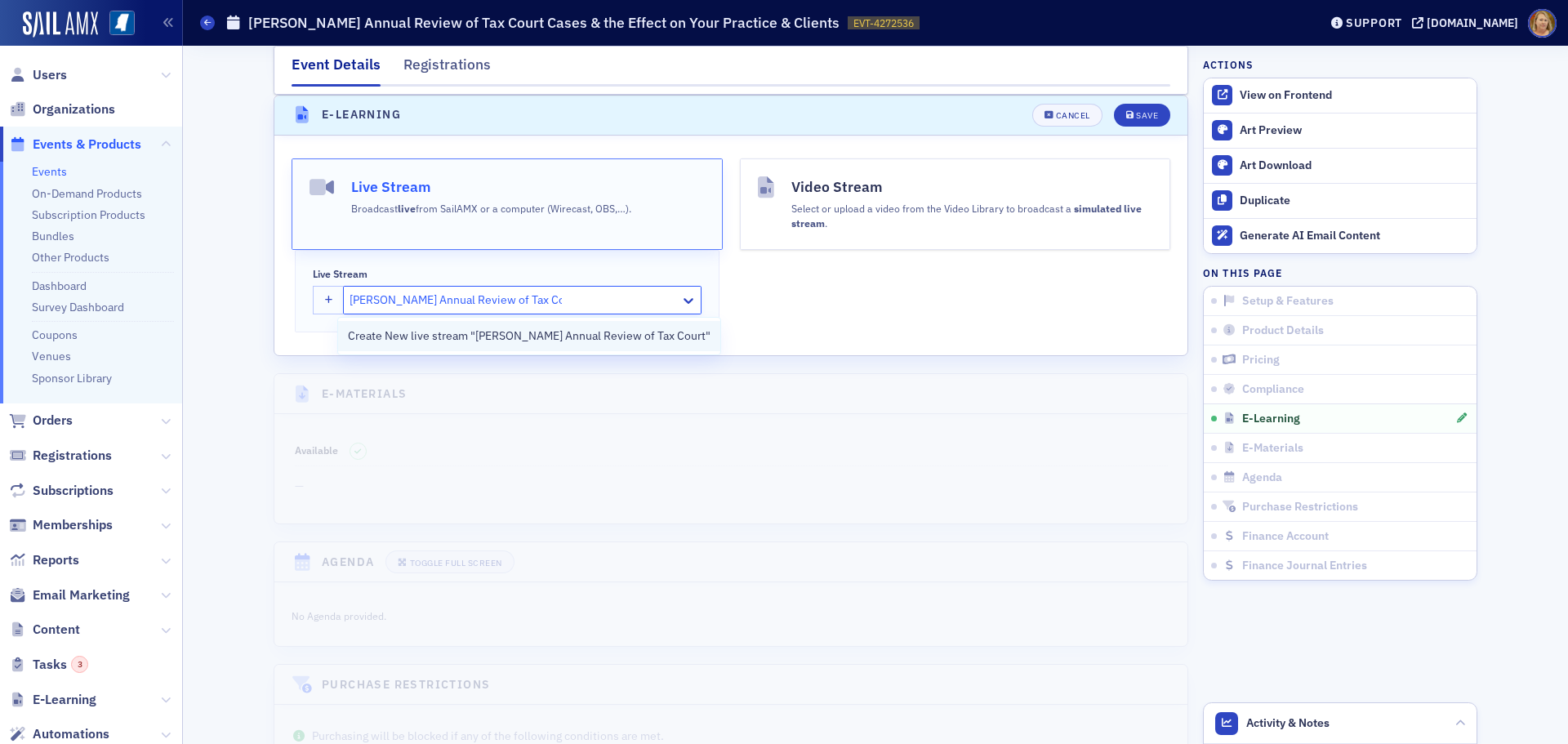
click at [499, 327] on span "Create New live stream "[PERSON_NAME] Annual Review of Tax Court"" at bounding box center [529, 336] width 363 height 17
type input "[PERSON_NAME] Annual Review of Tax Court"
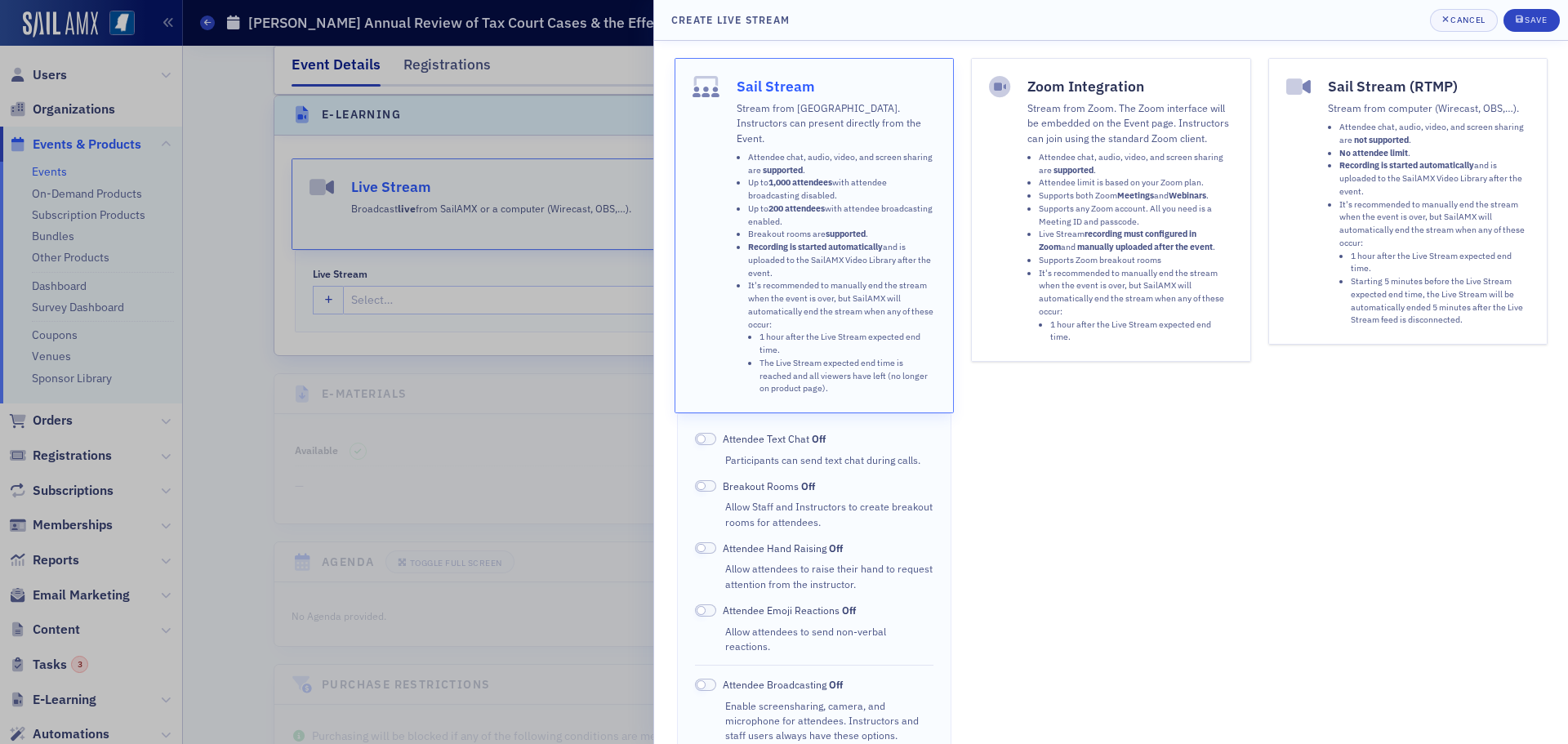
click at [971, 254] on button "Zoom Integration Stream from Zoom. The Zoom interface will be embedded on the E…" at bounding box center [1111, 209] width 281 height 304
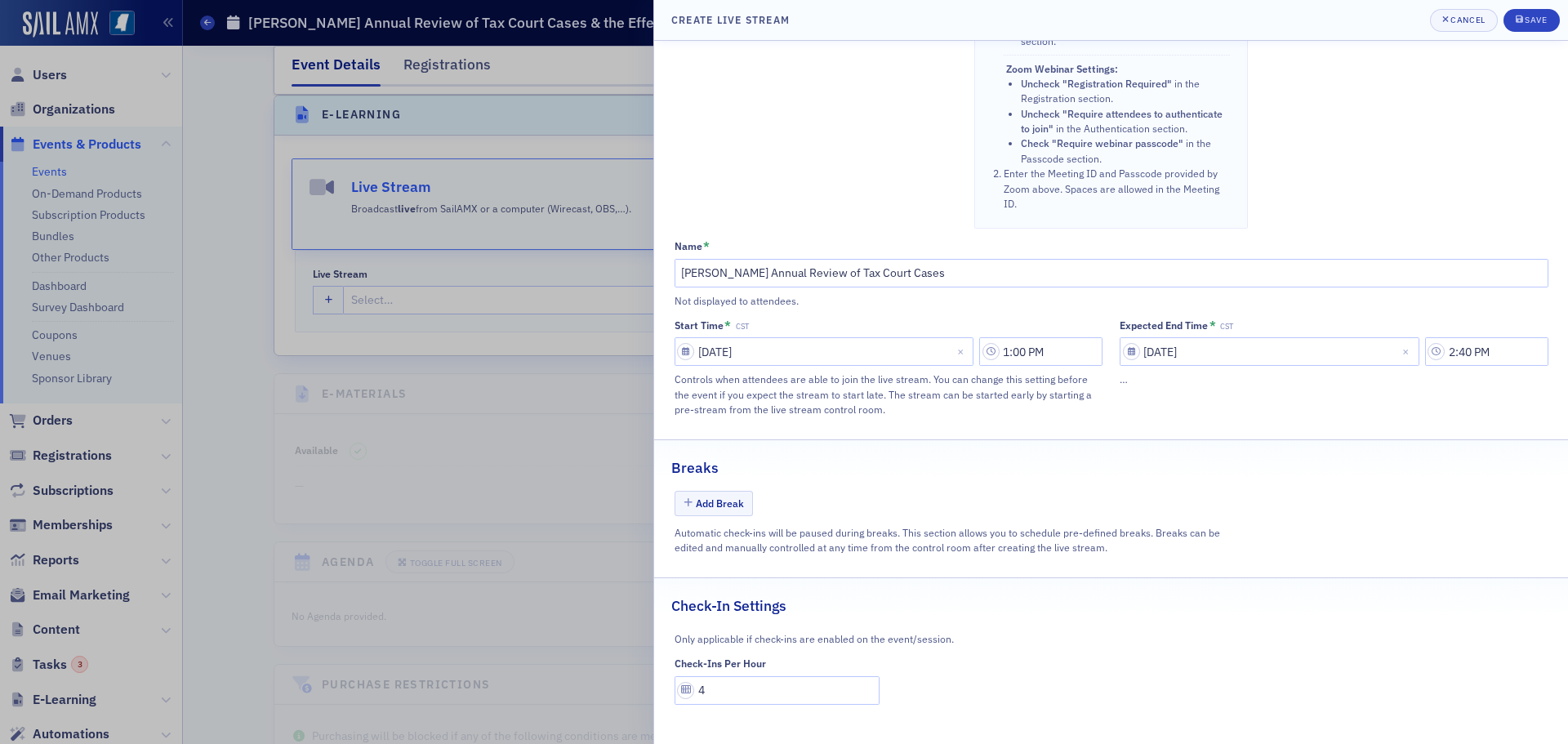
scroll to position [733, 0]
drag, startPoint x: 709, startPoint y: 685, endPoint x: 698, endPoint y: 688, distance: 11.4
click at [698, 688] on input "4" at bounding box center [777, 689] width 206 height 29
type input "1"
click at [1529, 23] on div "Save" at bounding box center [1535, 21] width 22 height 9
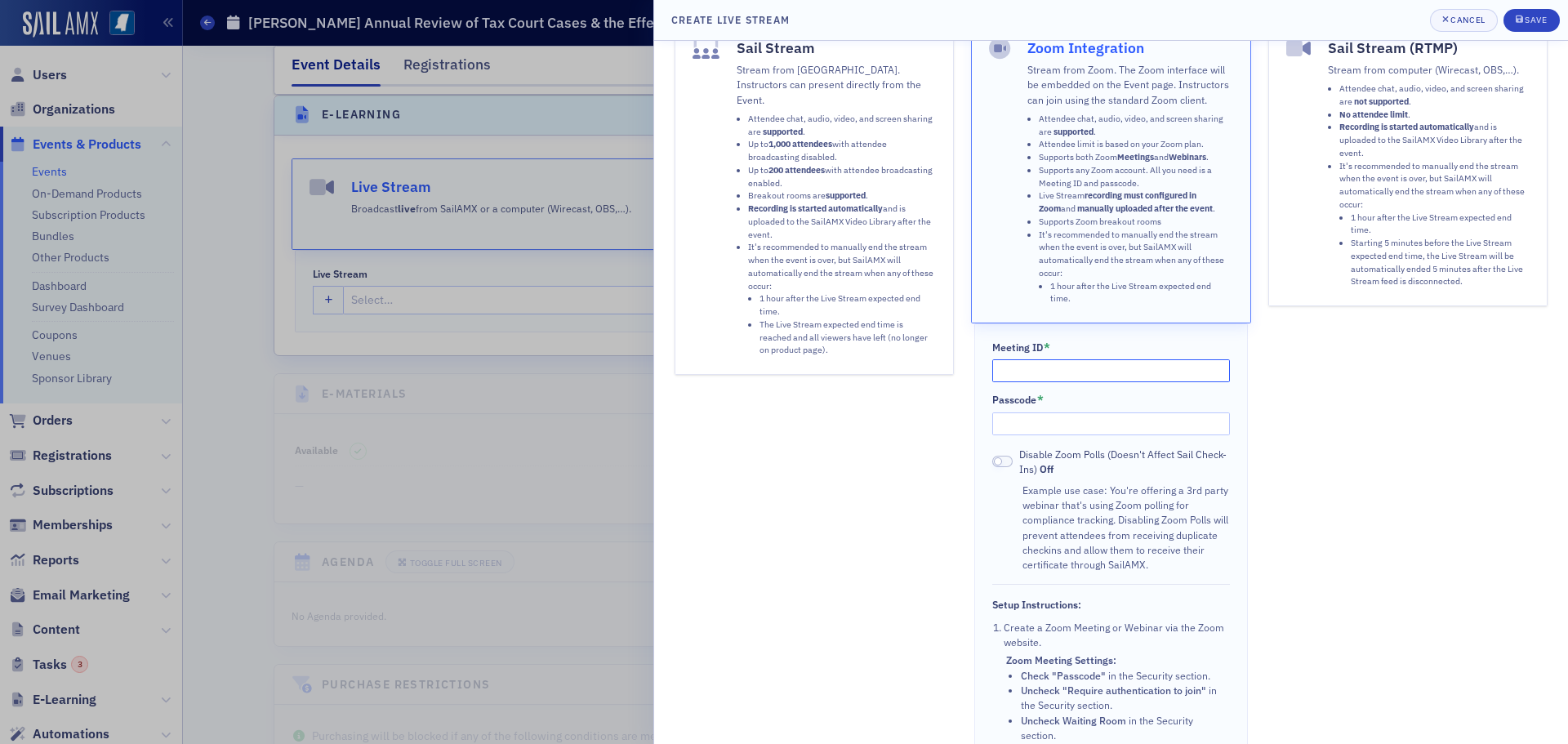
scroll to position [30, 0]
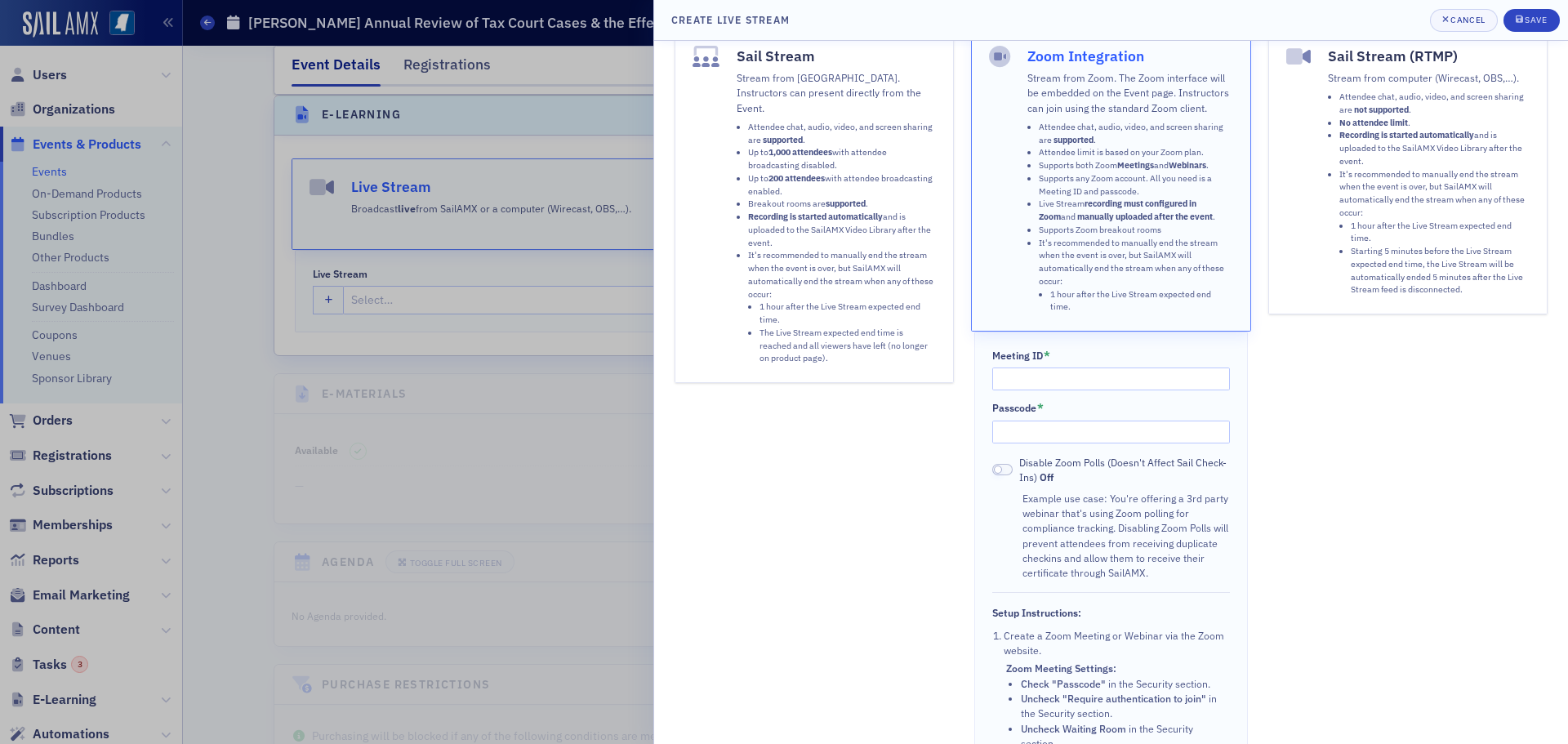
click at [1107, 417] on div "Passcode *" at bounding box center [1111, 422] width 238 height 41
click at [1528, 22] on div "Save" at bounding box center [1535, 21] width 22 height 9
click at [1016, 383] on input "Meeting ID *" at bounding box center [1111, 379] width 238 height 22
click at [784, 151] on li "Up to 1,000 attendees with attendee broadcasting disabled." at bounding box center [842, 159] width 189 height 26
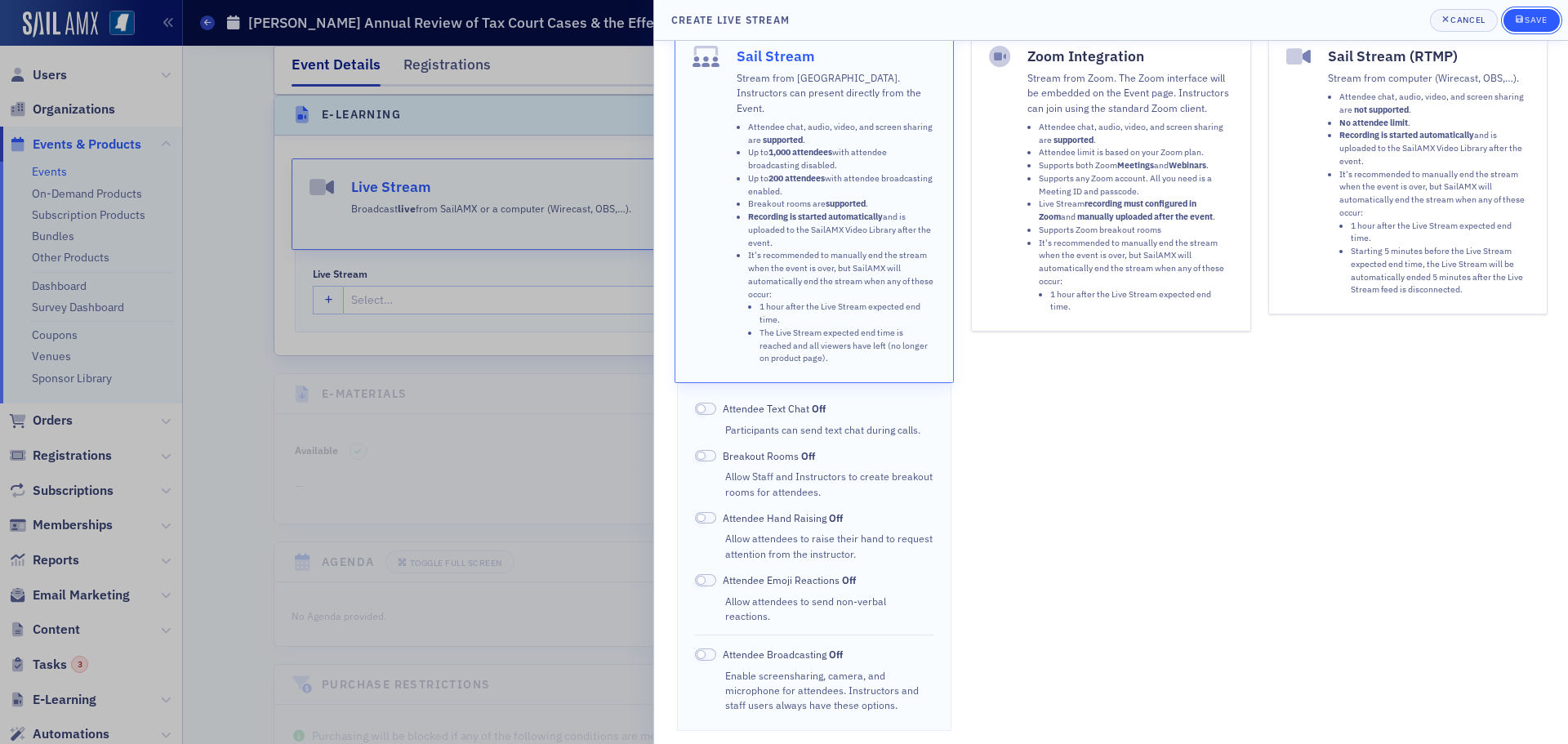
click at [1535, 23] on div "Save" at bounding box center [1535, 21] width 22 height 9
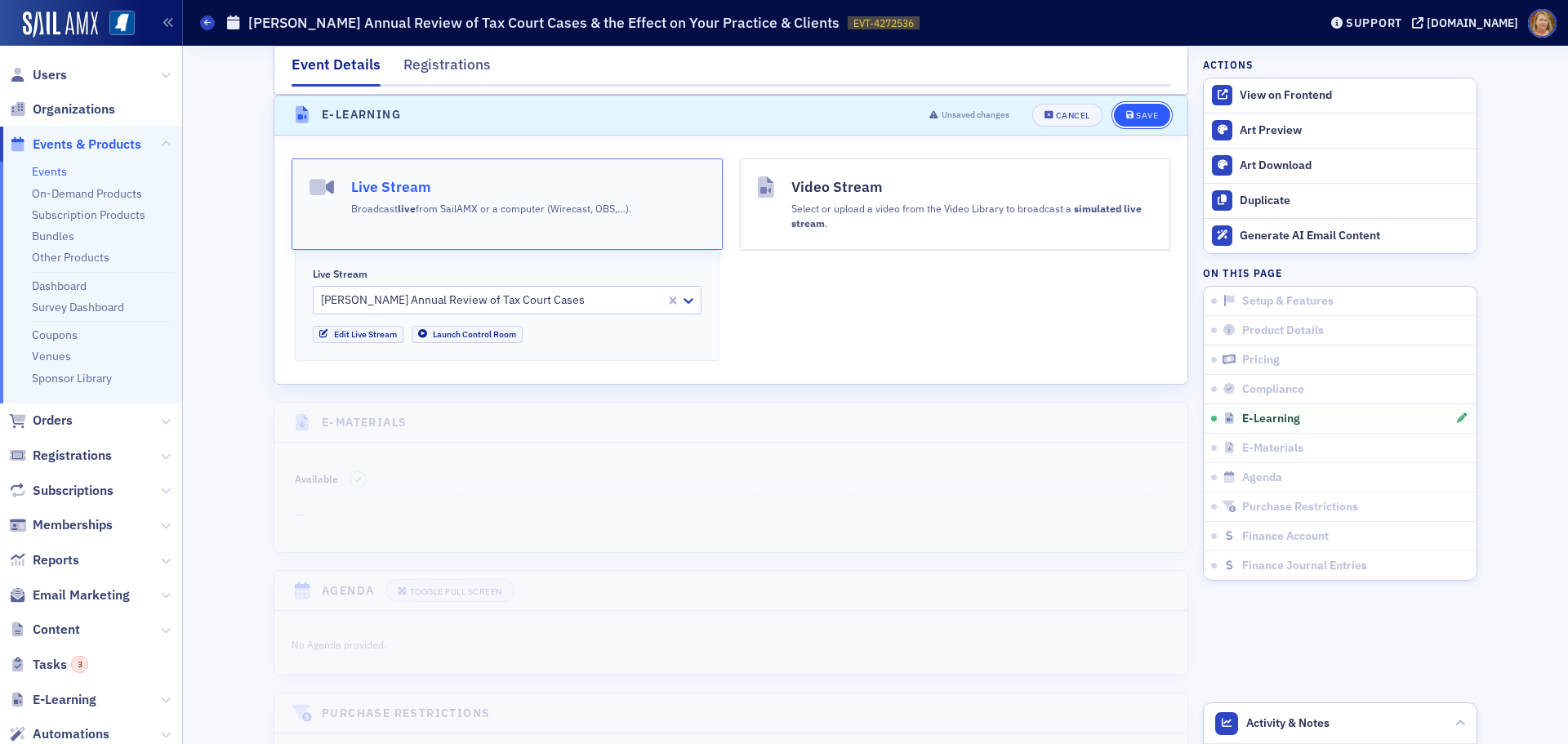
click at [1136, 113] on div "Save" at bounding box center [1147, 116] width 22 height 9
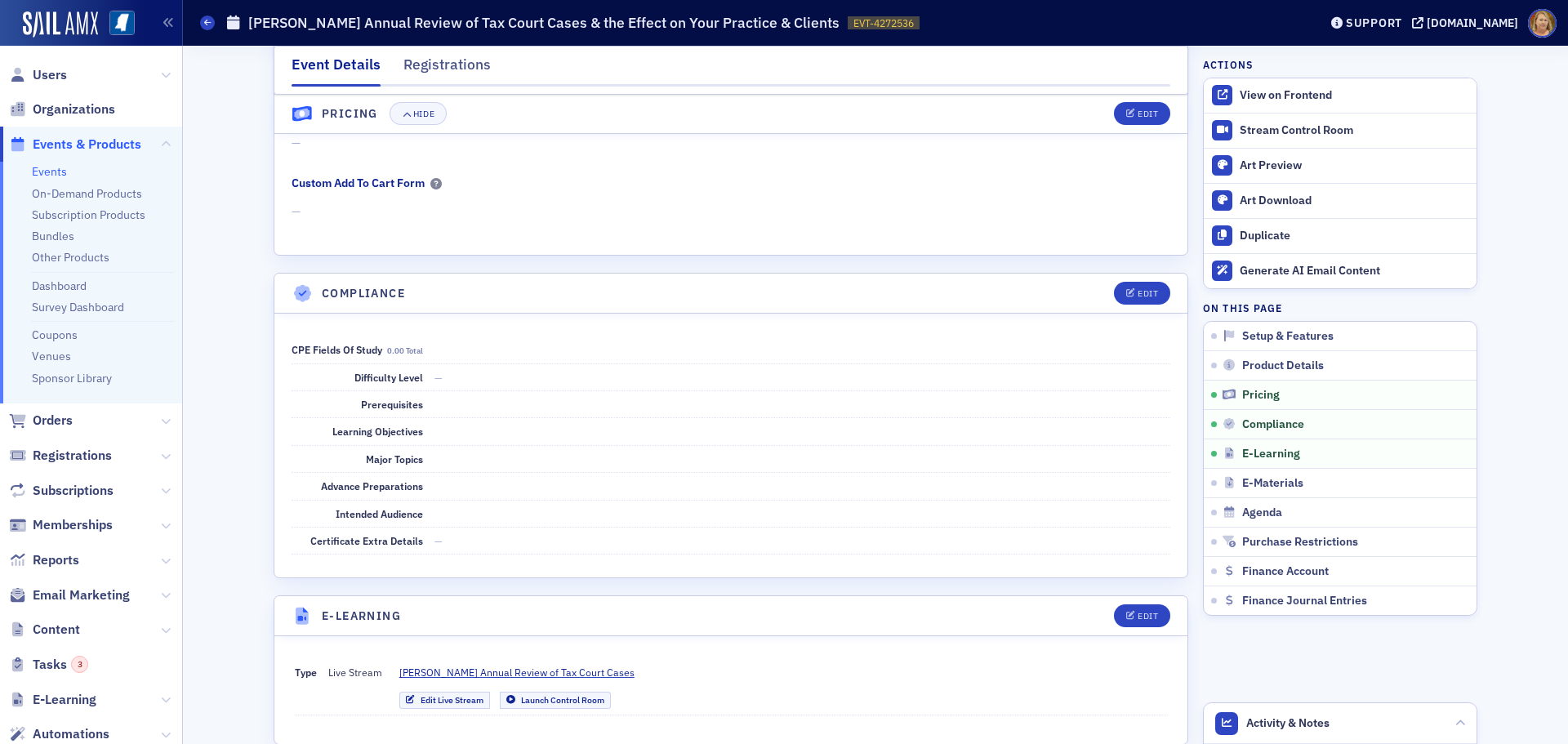
scroll to position [1839, 0]
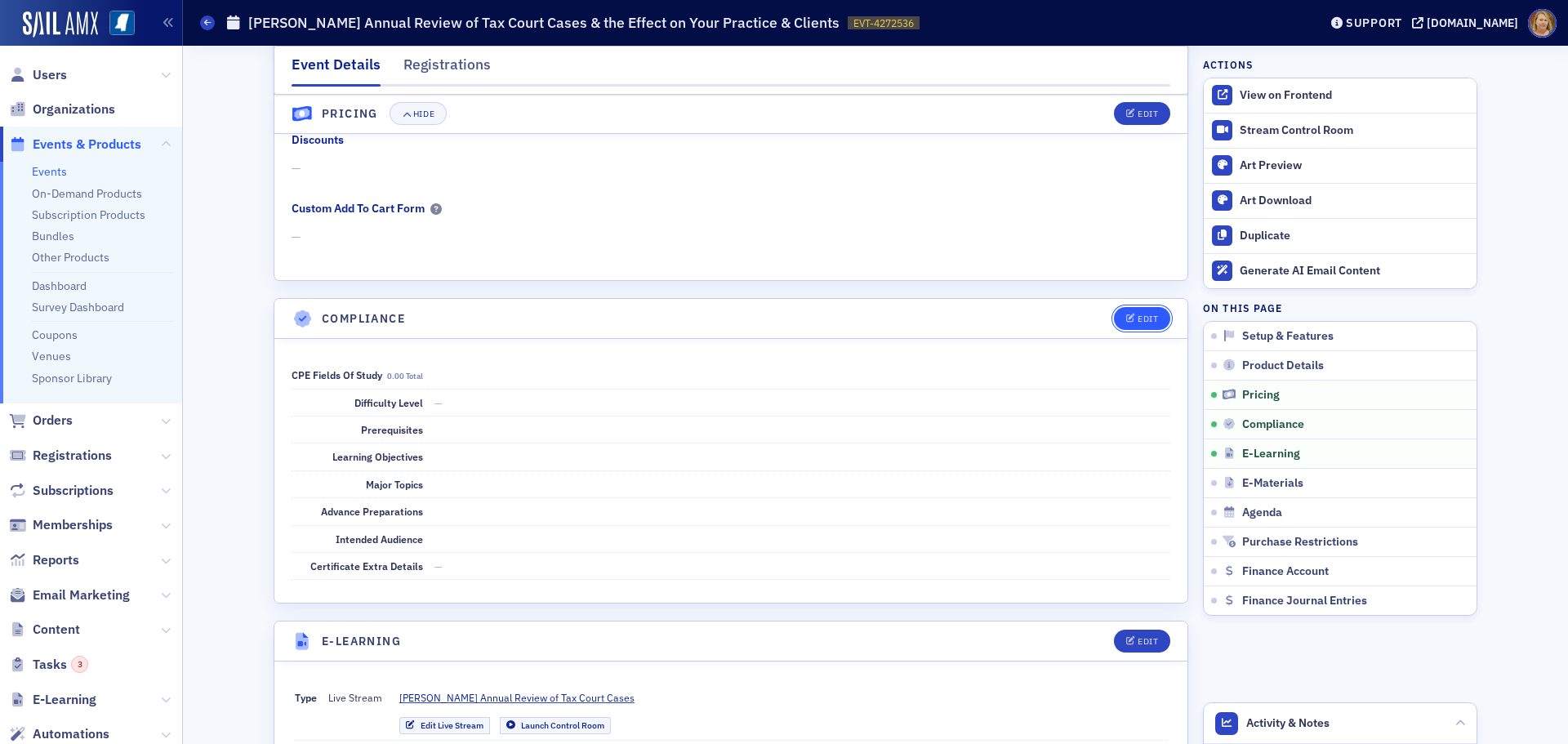
click at [1126, 315] on icon "button" at bounding box center [1130, 319] width 9 height 9
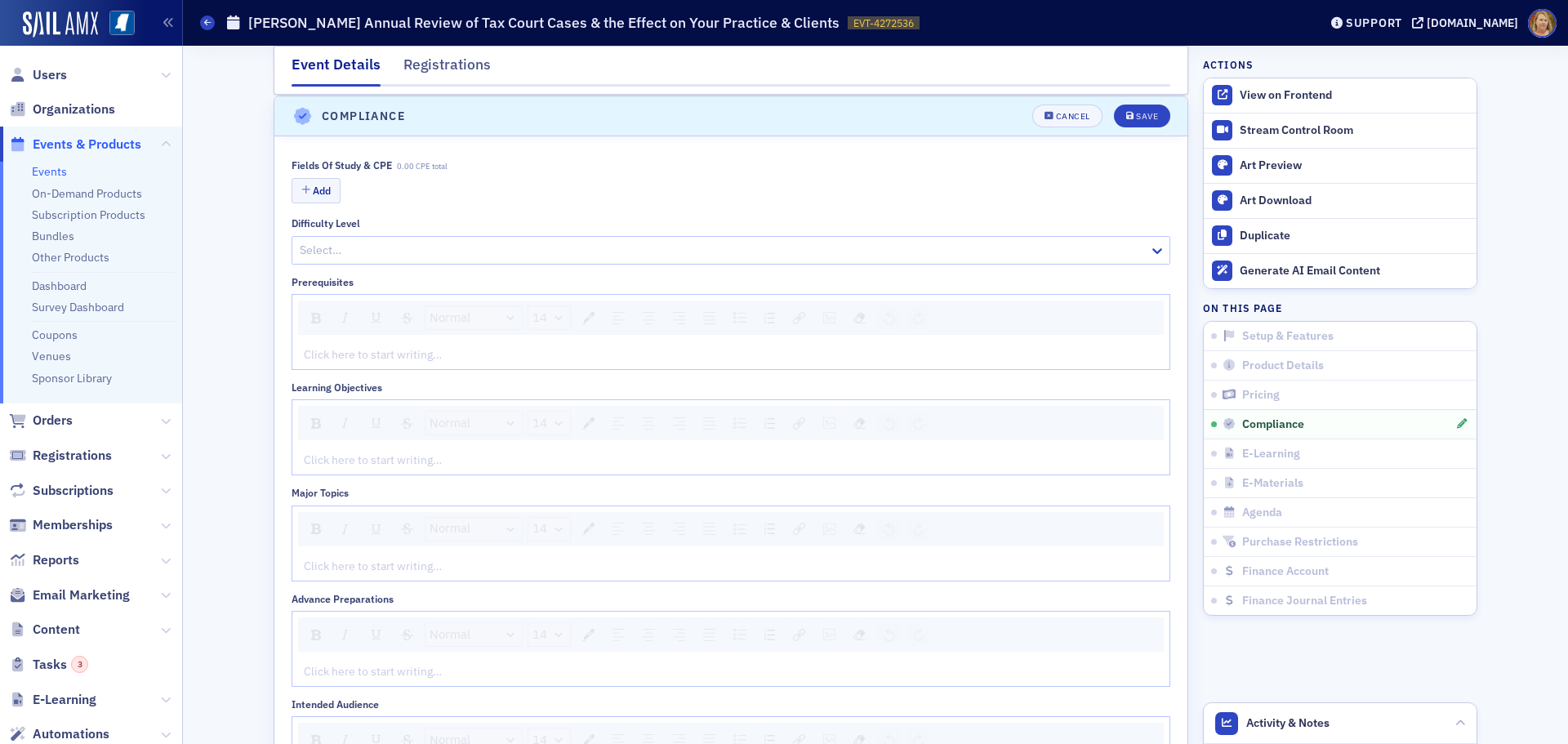
scroll to position [2043, 0]
click at [309, 190] on button "Add" at bounding box center [316, 190] width 49 height 25
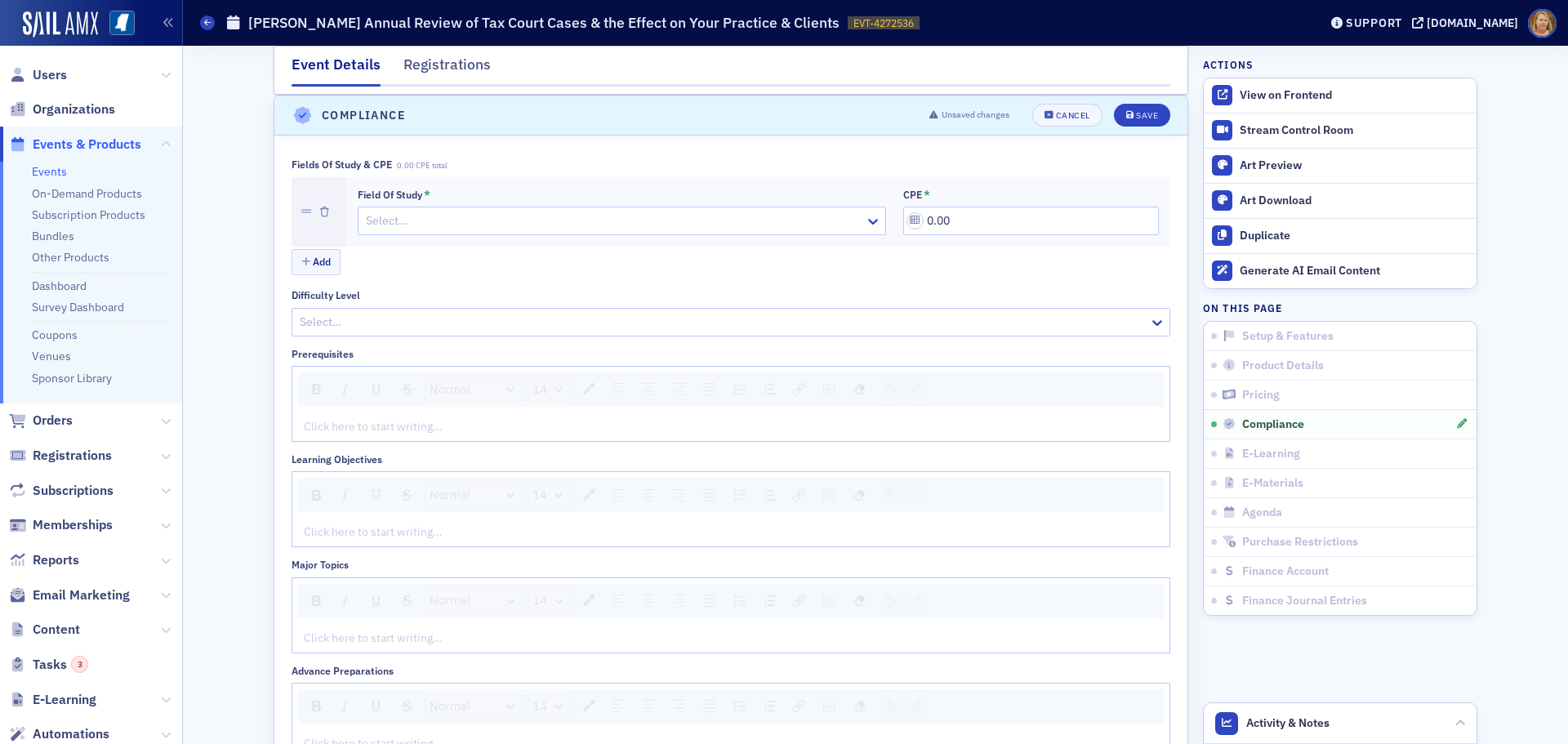
click at [413, 222] on div at bounding box center [614, 221] width 499 height 21
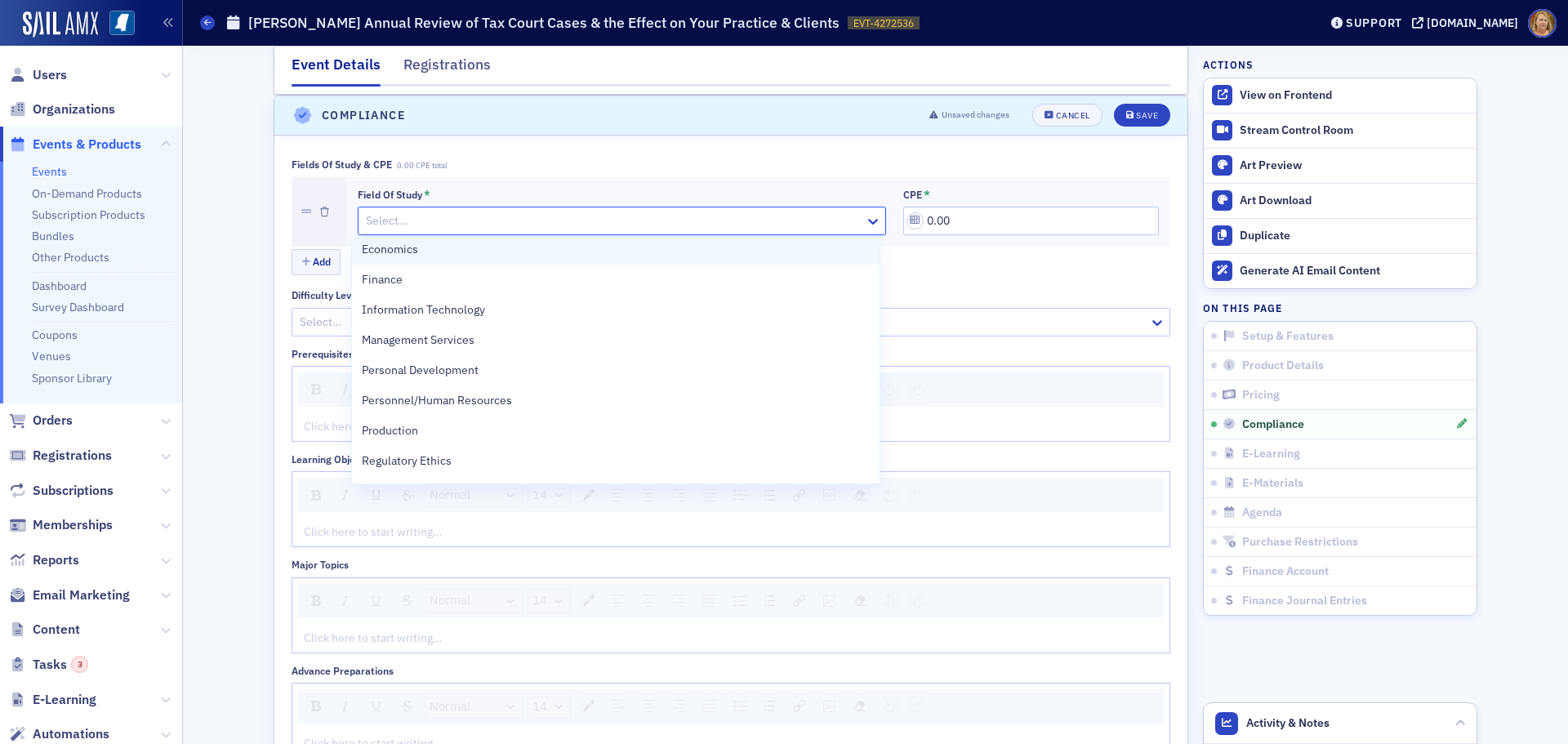
scroll to position [408, 0]
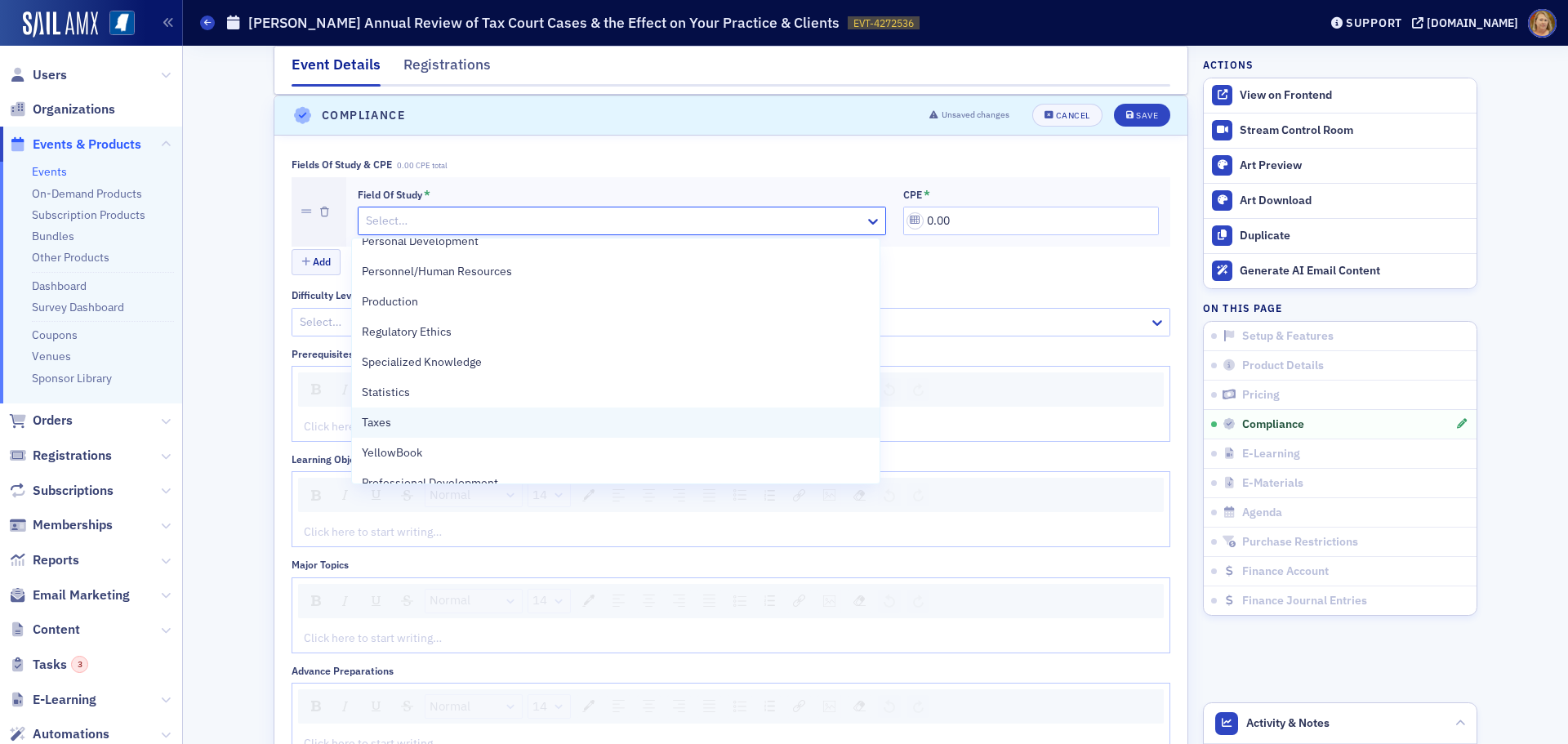
click at [459, 425] on div "Taxes" at bounding box center [615, 422] width 507 height 17
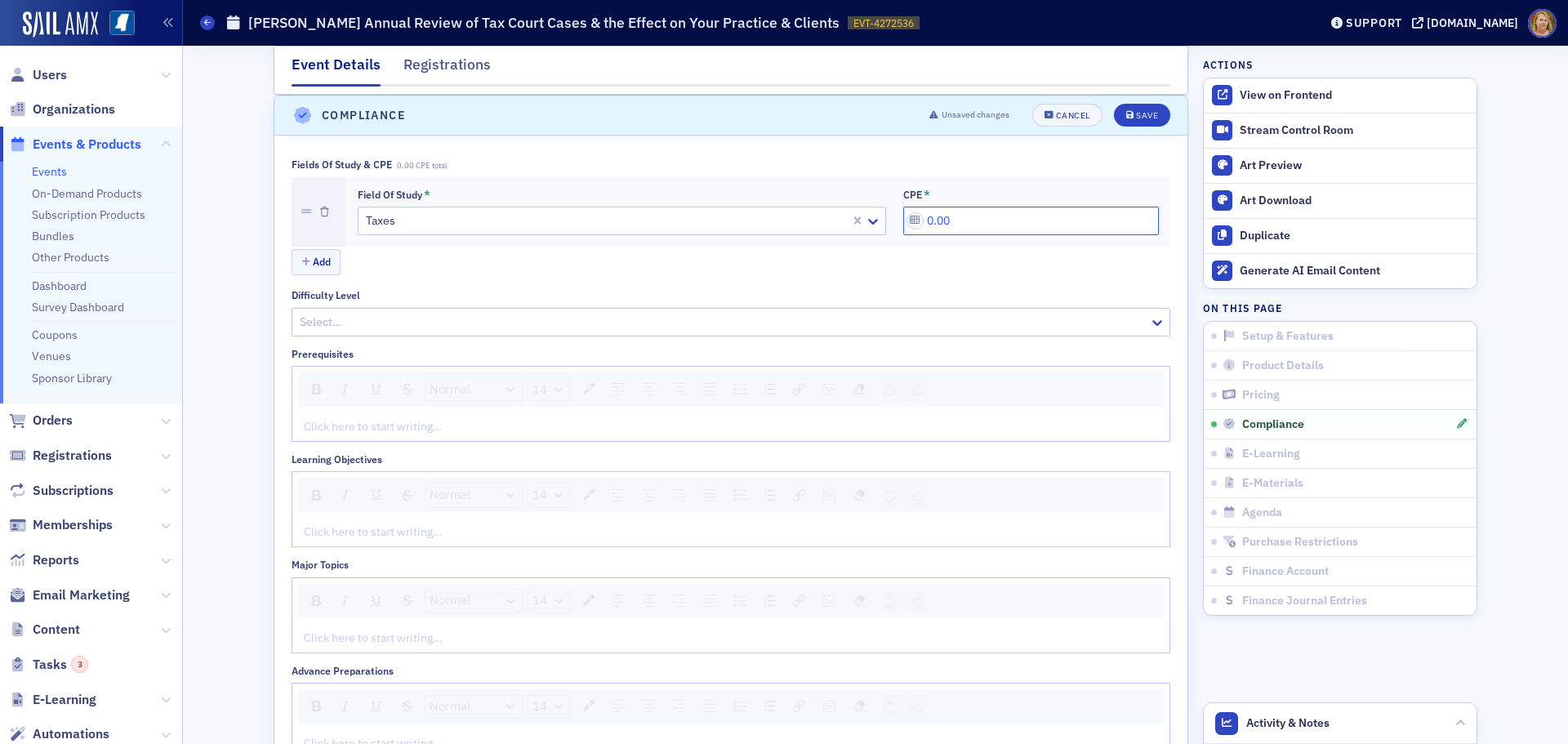
click at [933, 217] on input "0.00" at bounding box center [1030, 221] width 255 height 29
drag, startPoint x: 948, startPoint y: 218, endPoint x: 913, endPoint y: 222, distance: 35.2
click at [913, 222] on input "0.00" at bounding box center [1030, 221] width 255 height 29
type input "2.00"
click at [1138, 111] on div "Save" at bounding box center [1147, 116] width 22 height 9
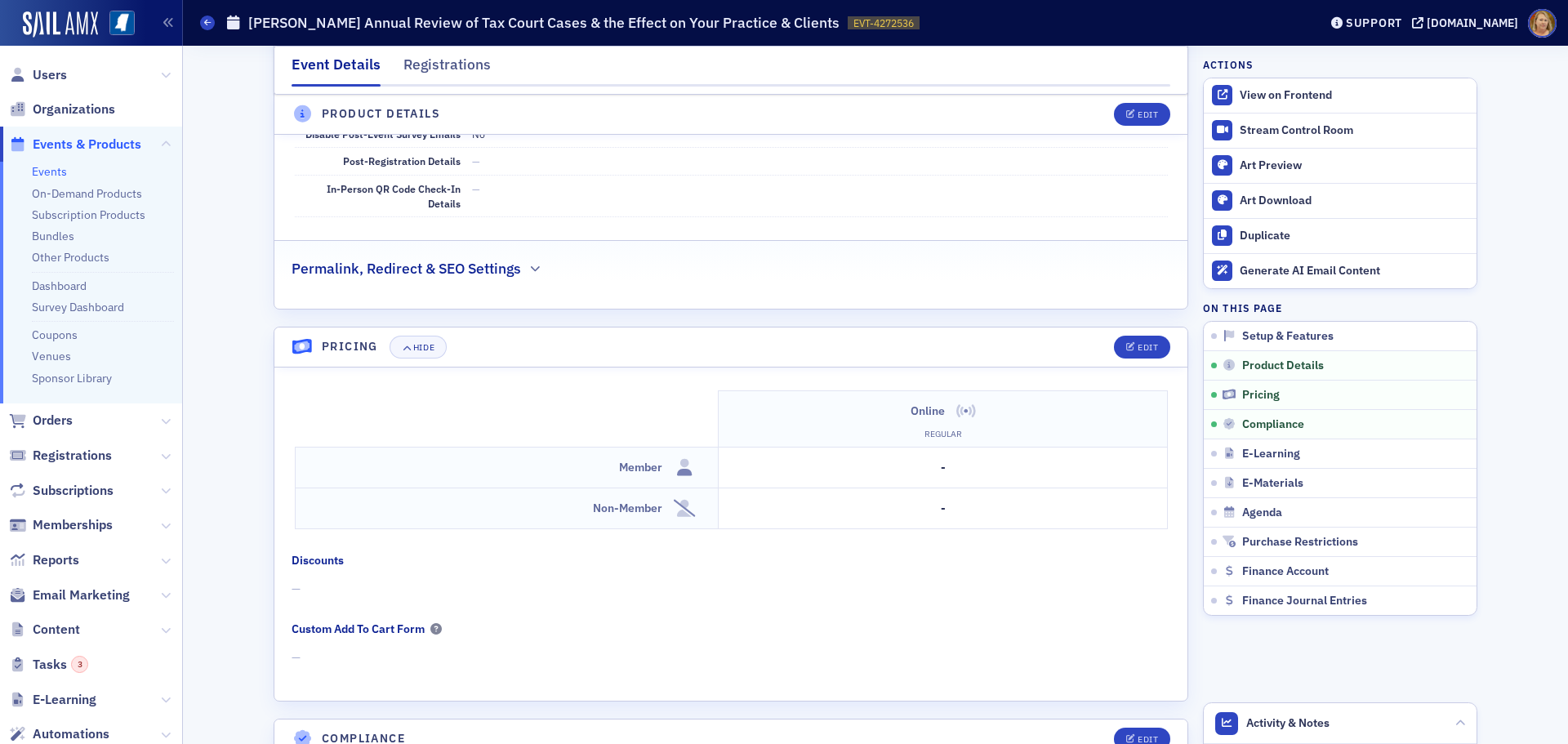
scroll to position [1388, 0]
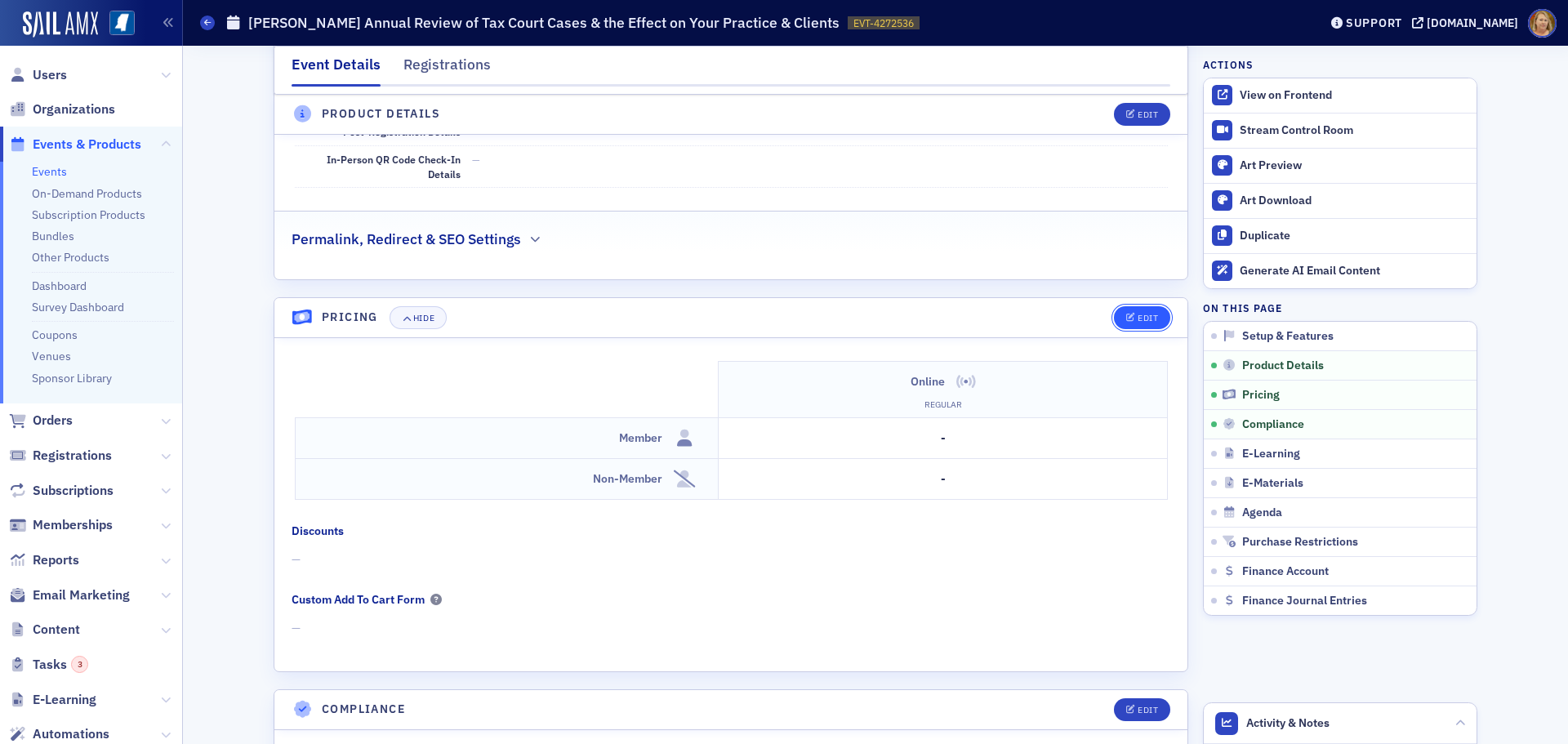
click at [1142, 316] on div "Edit" at bounding box center [1148, 318] width 21 height 9
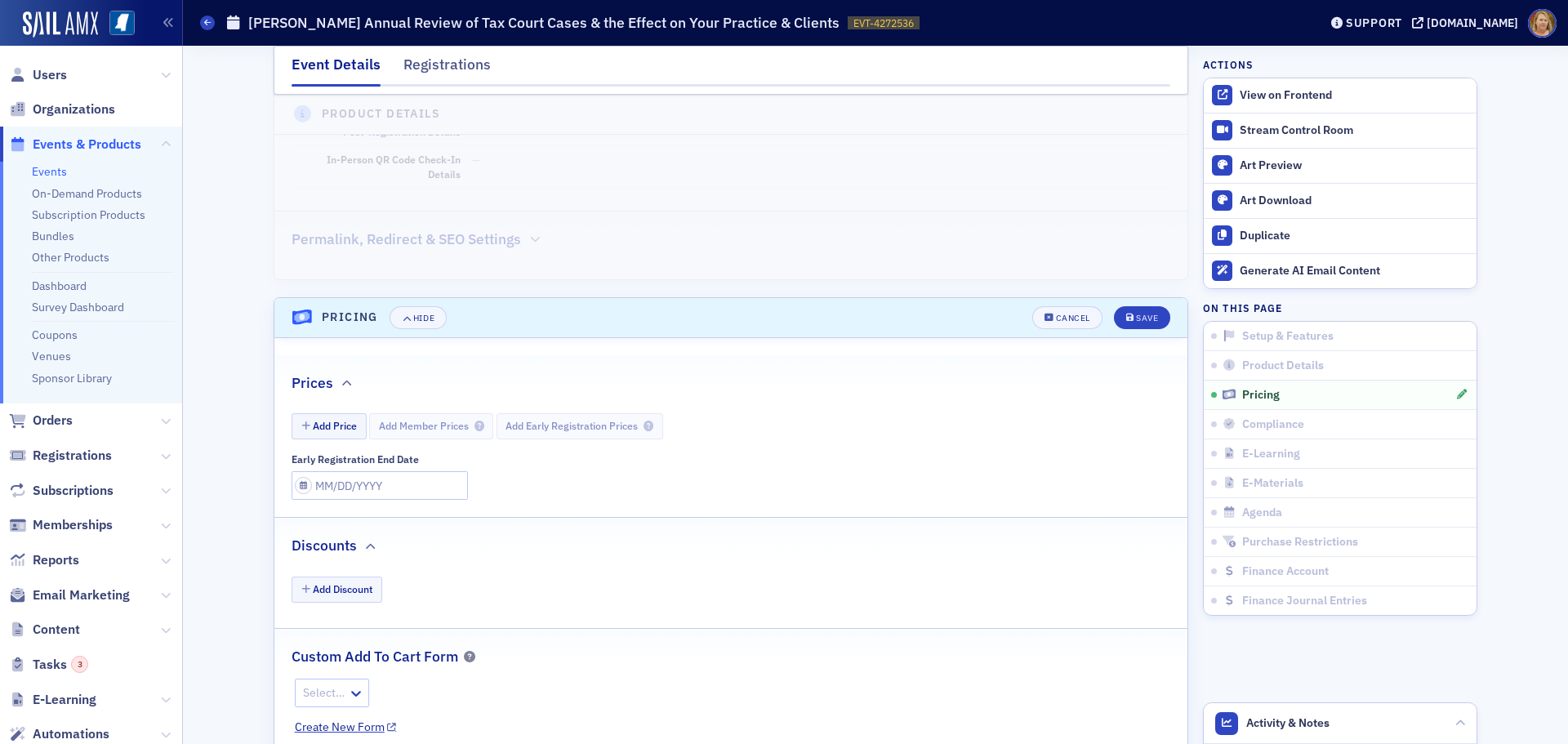
scroll to position [1590, 0]
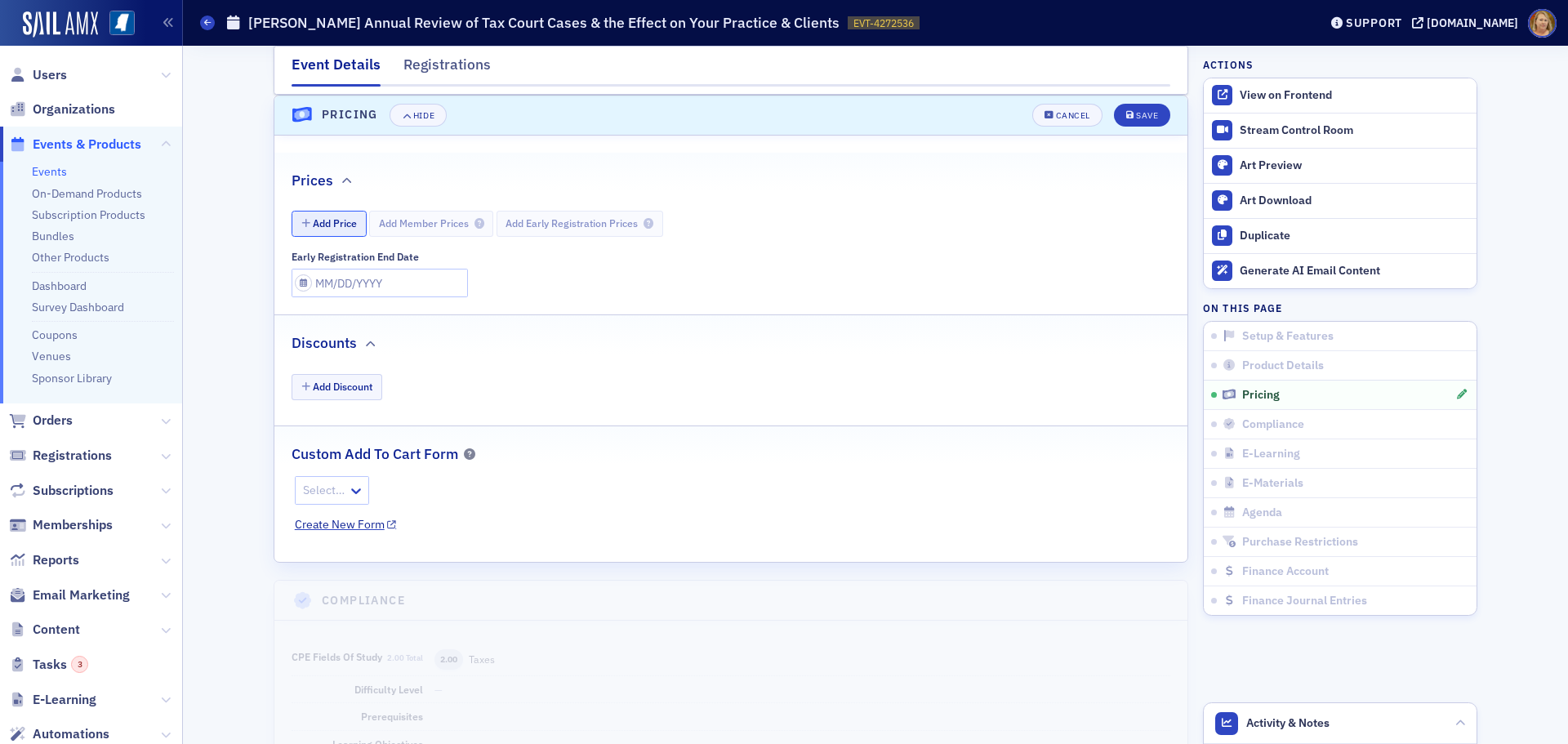
click at [338, 226] on button "Add Price" at bounding box center [329, 222] width 75 height 25
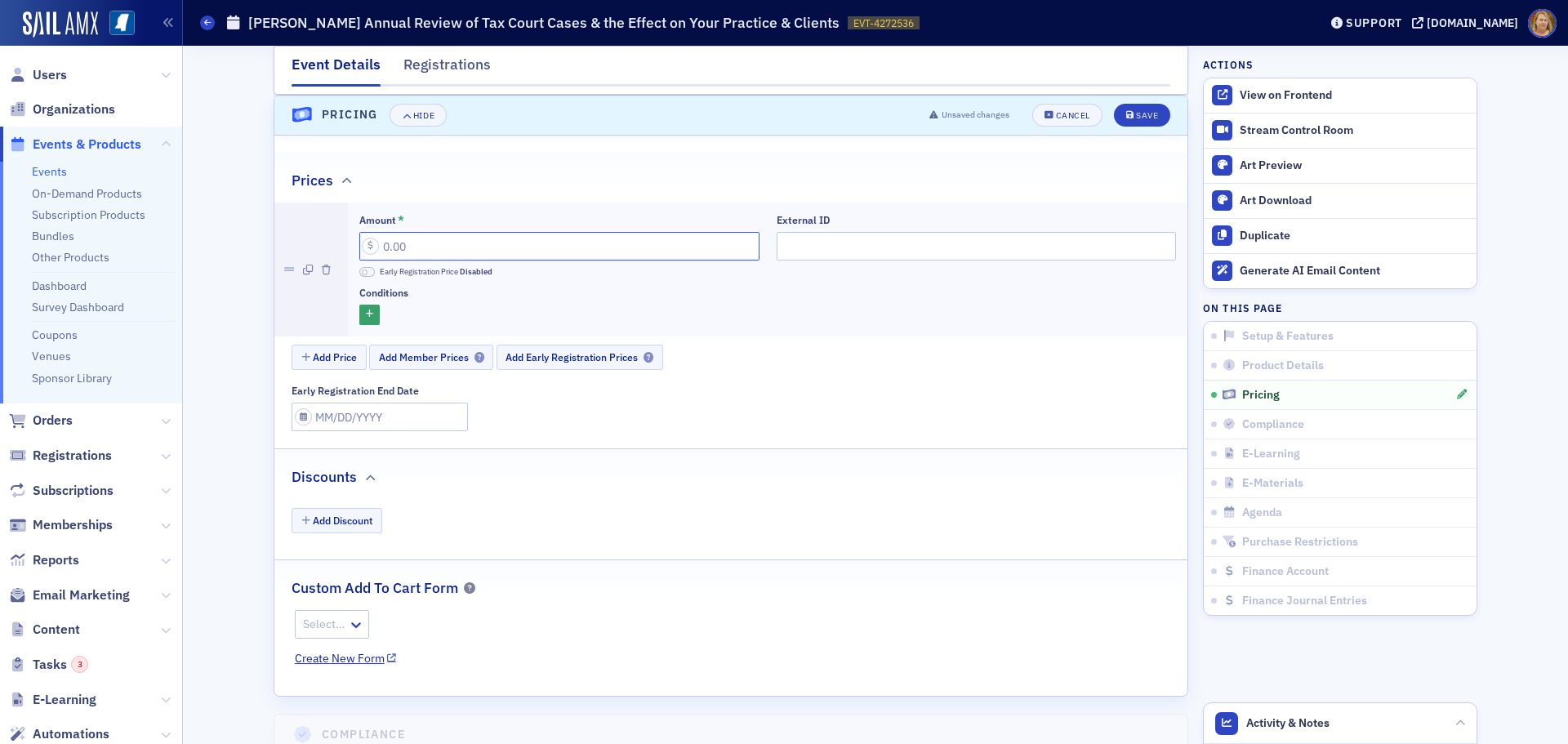
click at [374, 241] on input "Amount *" at bounding box center [559, 246] width 400 height 29
click at [391, 249] on input "Amount *" at bounding box center [559, 246] width 400 height 29
type input "79.00"
click at [1114, 104] on button "Save" at bounding box center [1142, 115] width 56 height 22
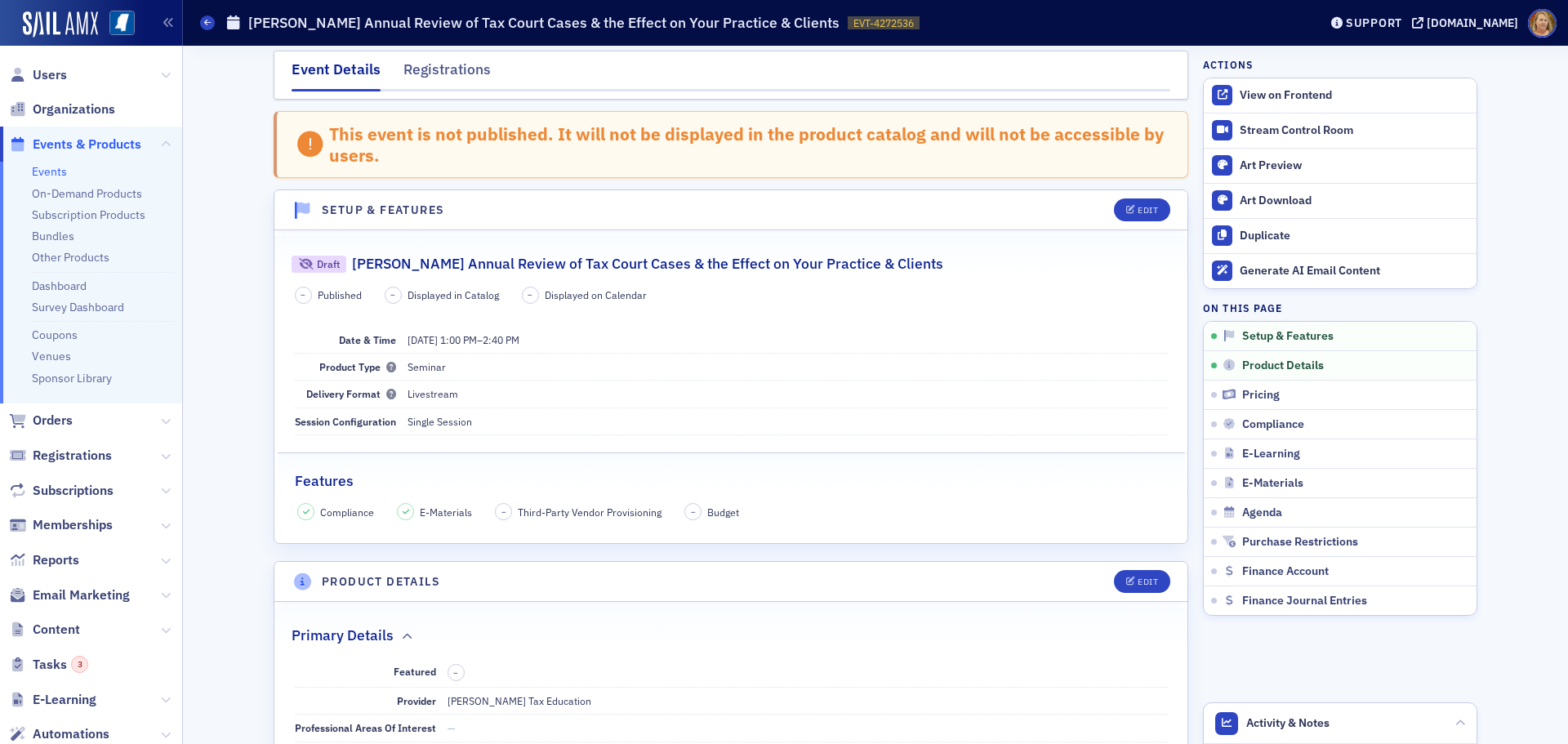
scroll to position [0, 0]
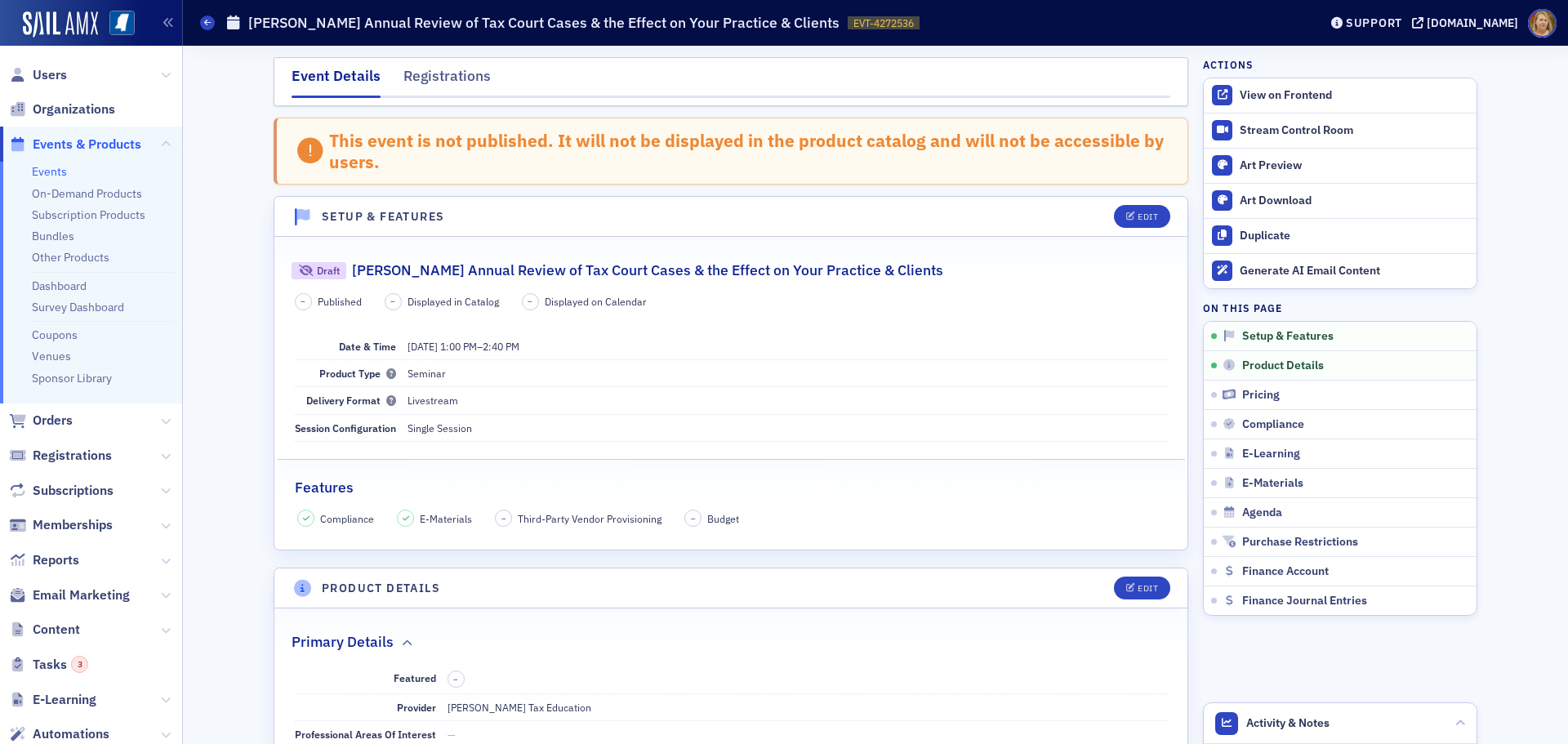
click at [116, 137] on span "Events & Products" at bounding box center [87, 144] width 108 height 18
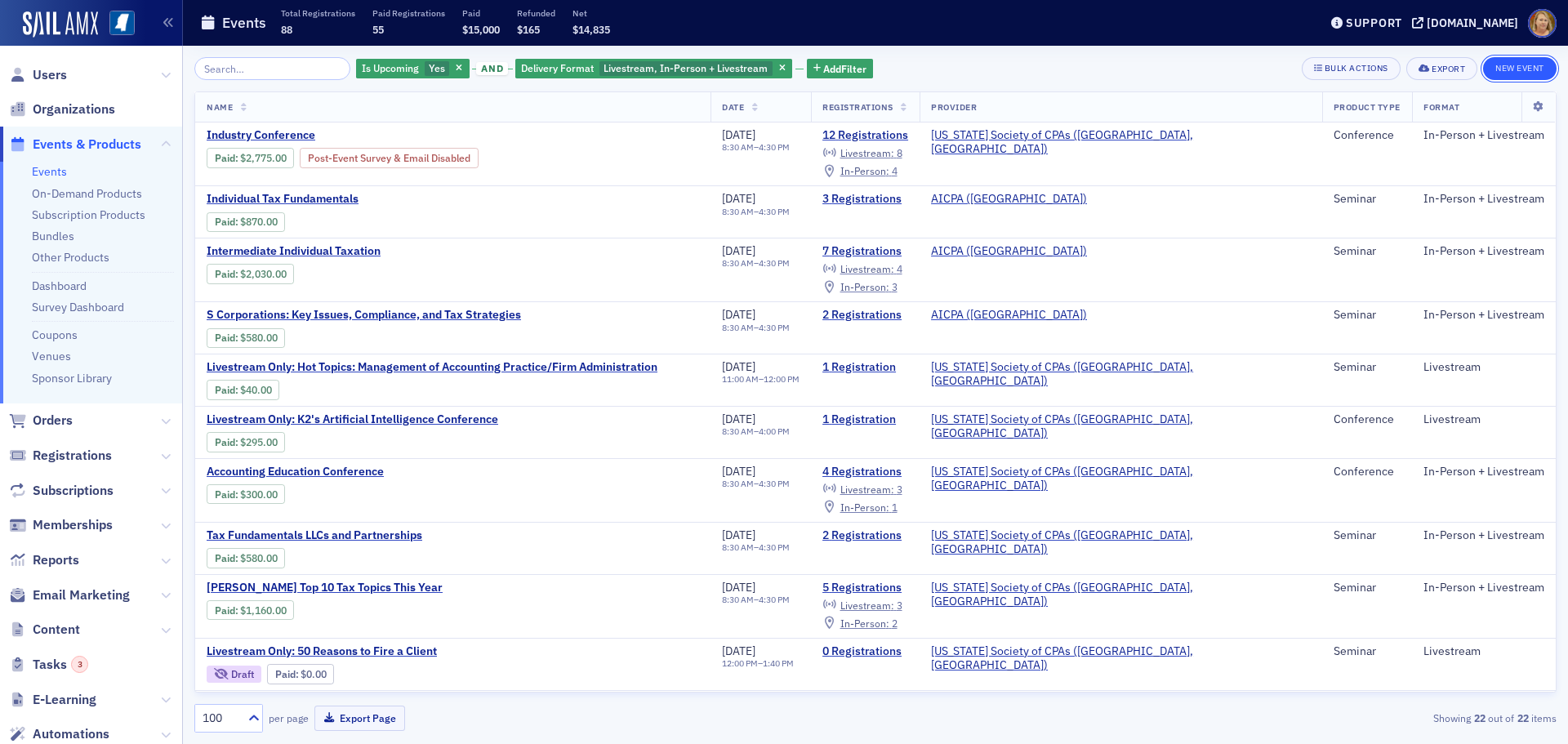
click at [1522, 64] on button "New Event" at bounding box center [1519, 68] width 74 height 22
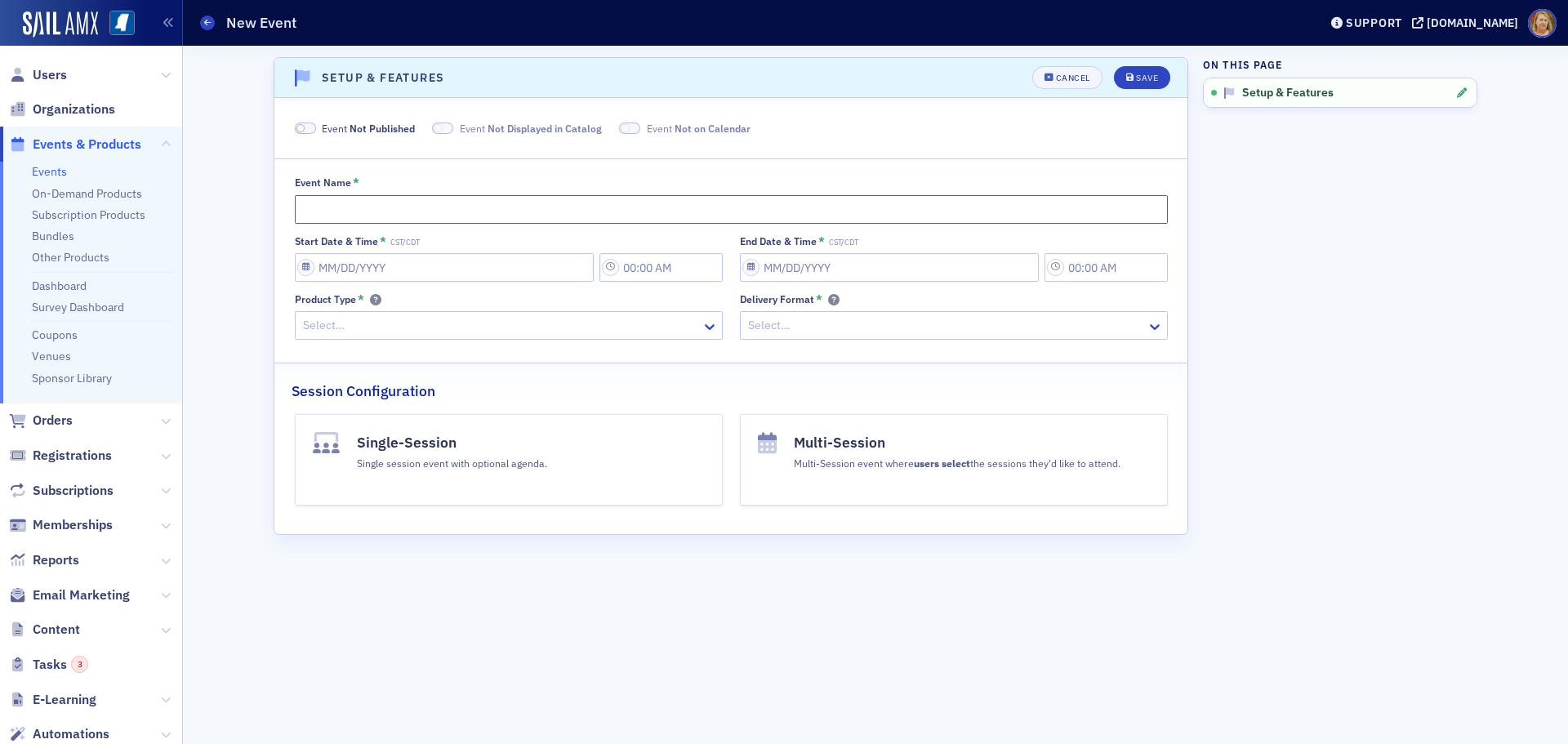
click at [341, 216] on input "Event Name *" at bounding box center [731, 209] width 873 height 29
paste input "[PERSON_NAME] Preparing Form 1065: Navigating the Latest IRS Changes for Partne…"
type input "[PERSON_NAME] Preparing Form 1065: Navigating the Latest IRS Changes for Partne…"
select select "8"
select select "2025"
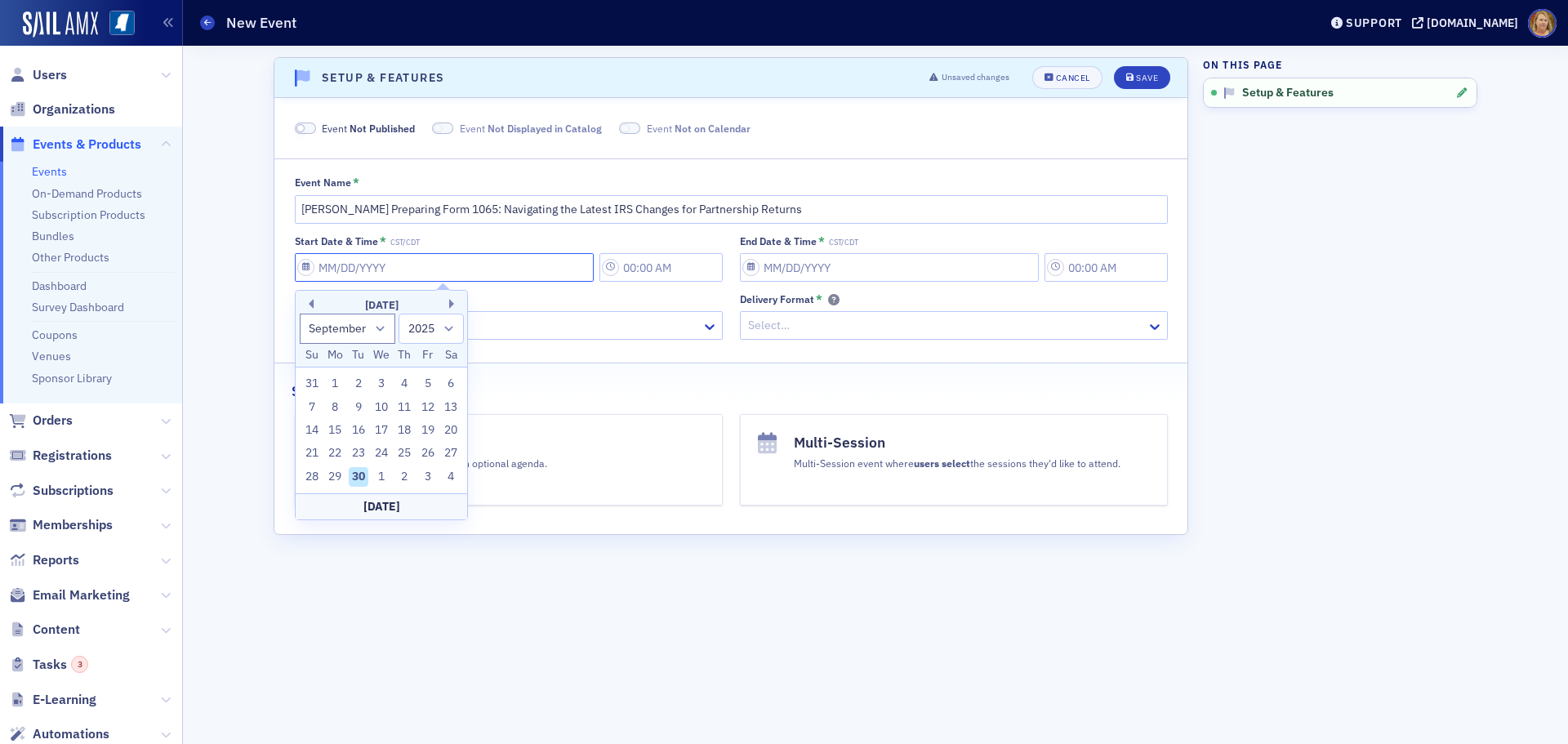
click at [333, 271] on input "Start Date & Time * CST/CDT" at bounding box center [444, 267] width 299 height 29
click at [450, 305] on button "Next Month" at bounding box center [453, 304] width 9 height 9
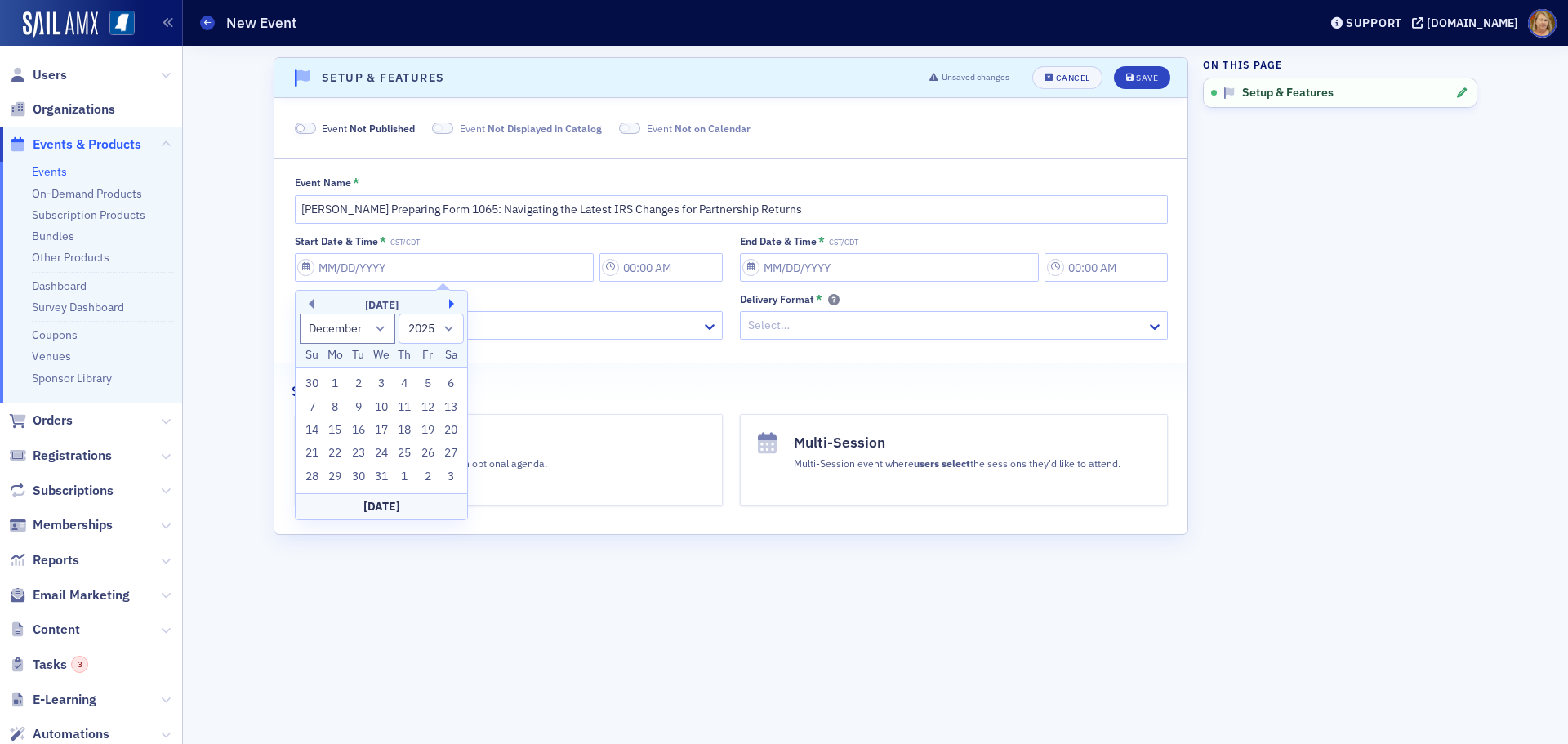
select select "0"
select select "2026"
click at [399, 449] on div "22" at bounding box center [405, 452] width 20 height 20
type input "[DATE]"
type input "10:00 AM"
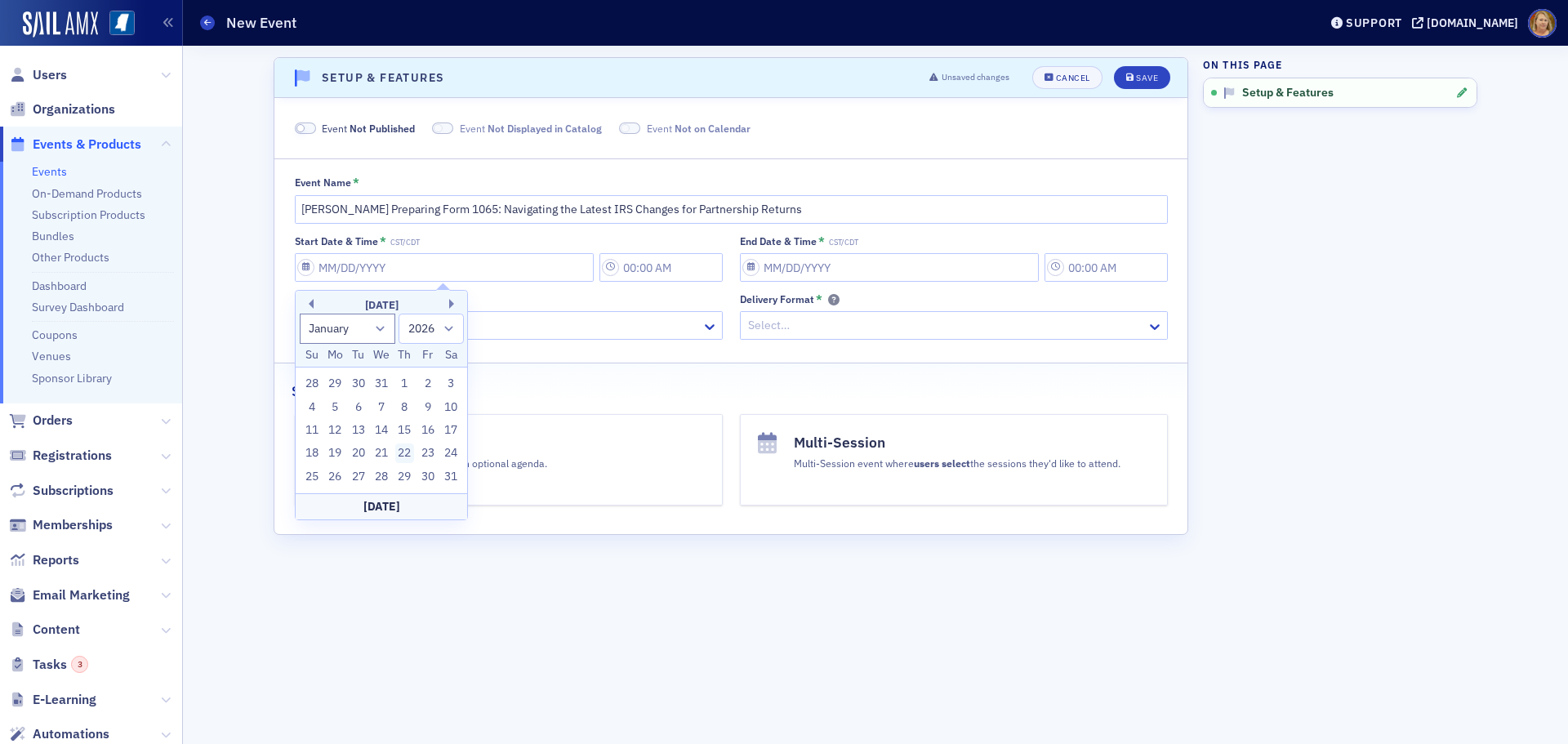
type input "[DATE]"
type input "11:00 AM"
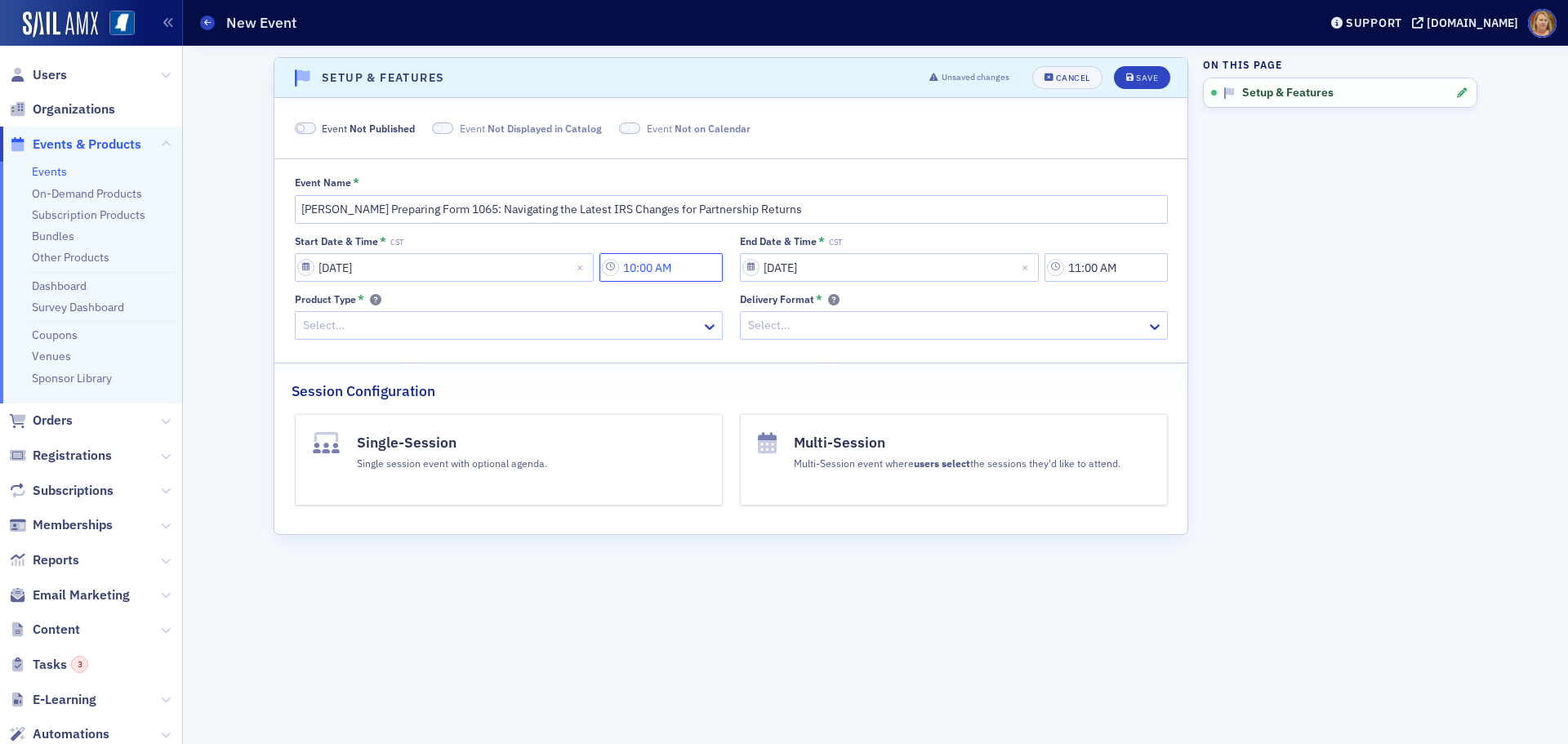
click at [650, 263] on input "10:00 AM" at bounding box center [661, 267] width 123 height 29
click at [765, 267] on div at bounding box center [753, 267] width 35 height 21
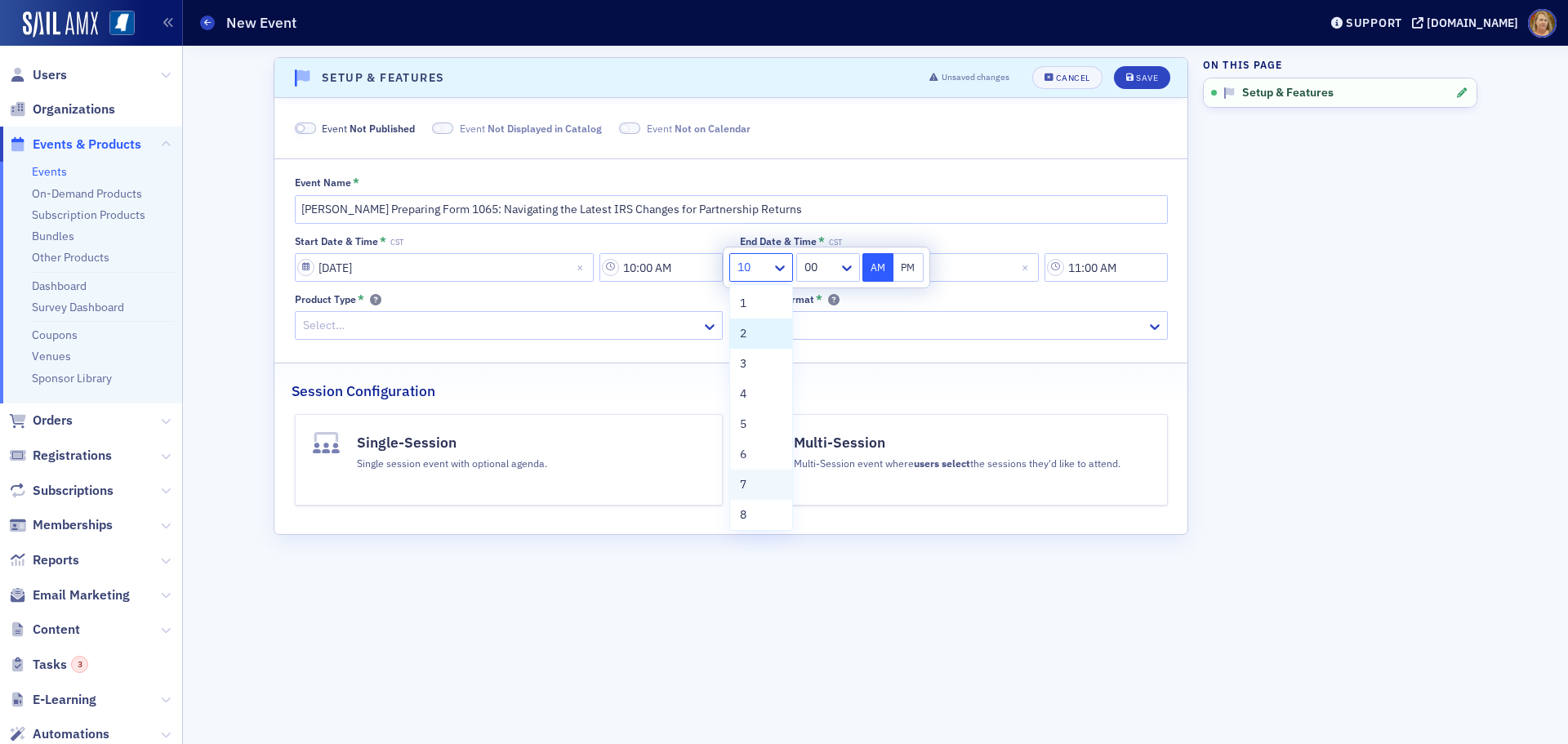
scroll to position [124, 0]
click at [751, 514] on span "12" at bounding box center [746, 511] width 13 height 17
click at [813, 274] on div at bounding box center [819, 267] width 35 height 21
click at [822, 477] on div "30" at bounding box center [827, 475] width 42 height 17
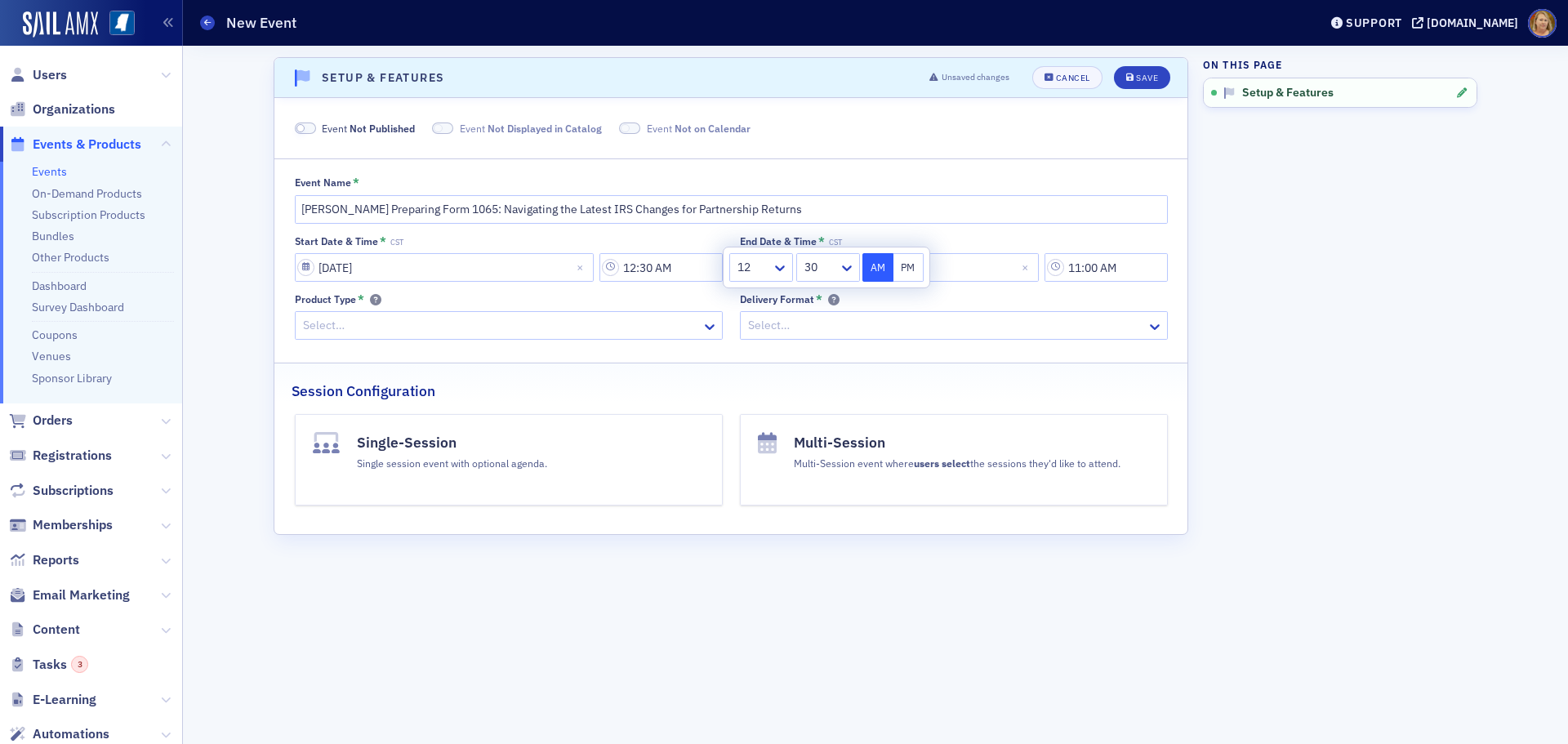
click at [901, 269] on button "PM" at bounding box center [908, 267] width 31 height 29
type input "12:30 PM"
click at [936, 265] on input "[DATE]" at bounding box center [889, 267] width 299 height 29
select select "2026"
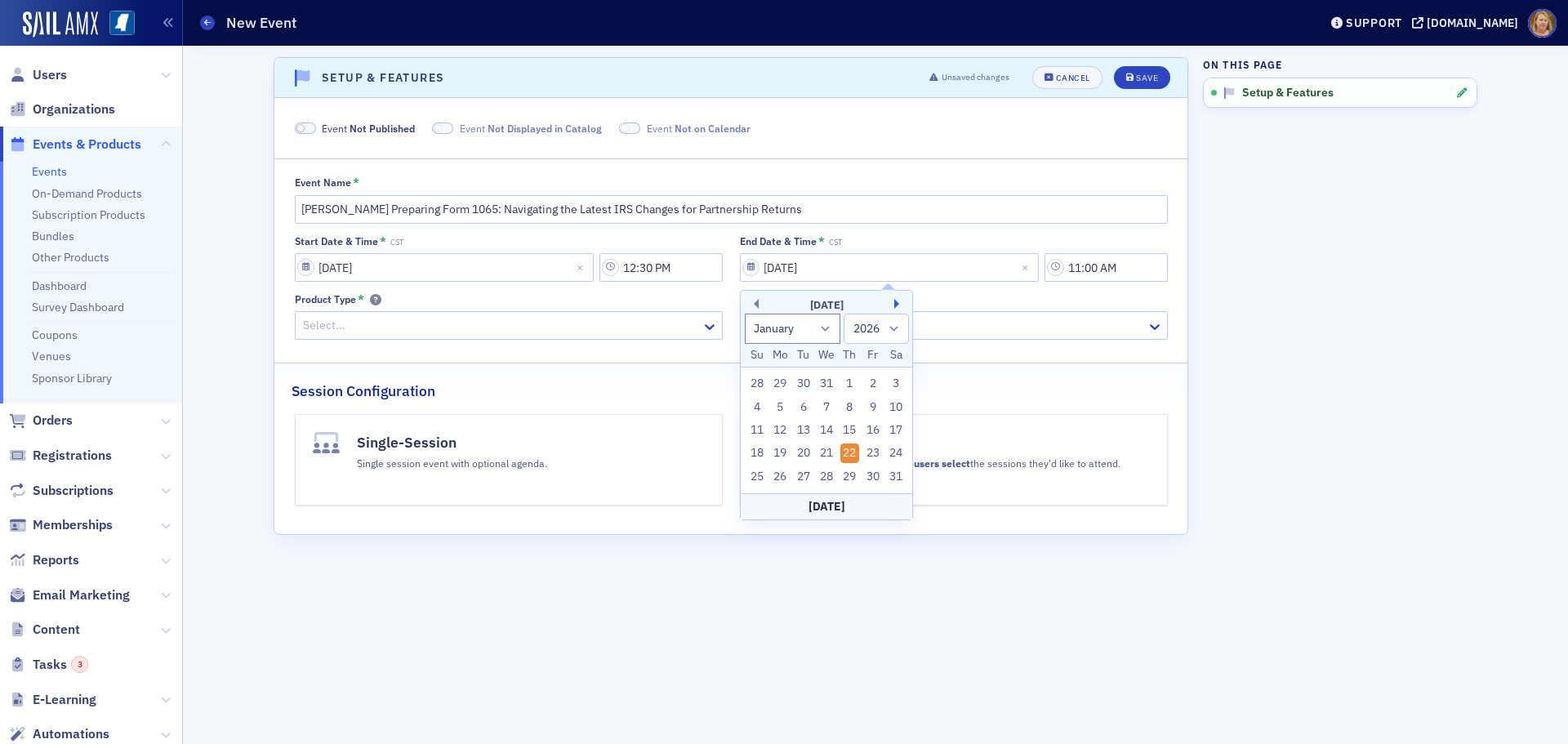
click at [898, 304] on button "Next Month" at bounding box center [899, 304] width 9 height 9
select select "1"
click at [1082, 270] on input "11:00 AM" at bounding box center [1106, 267] width 123 height 29
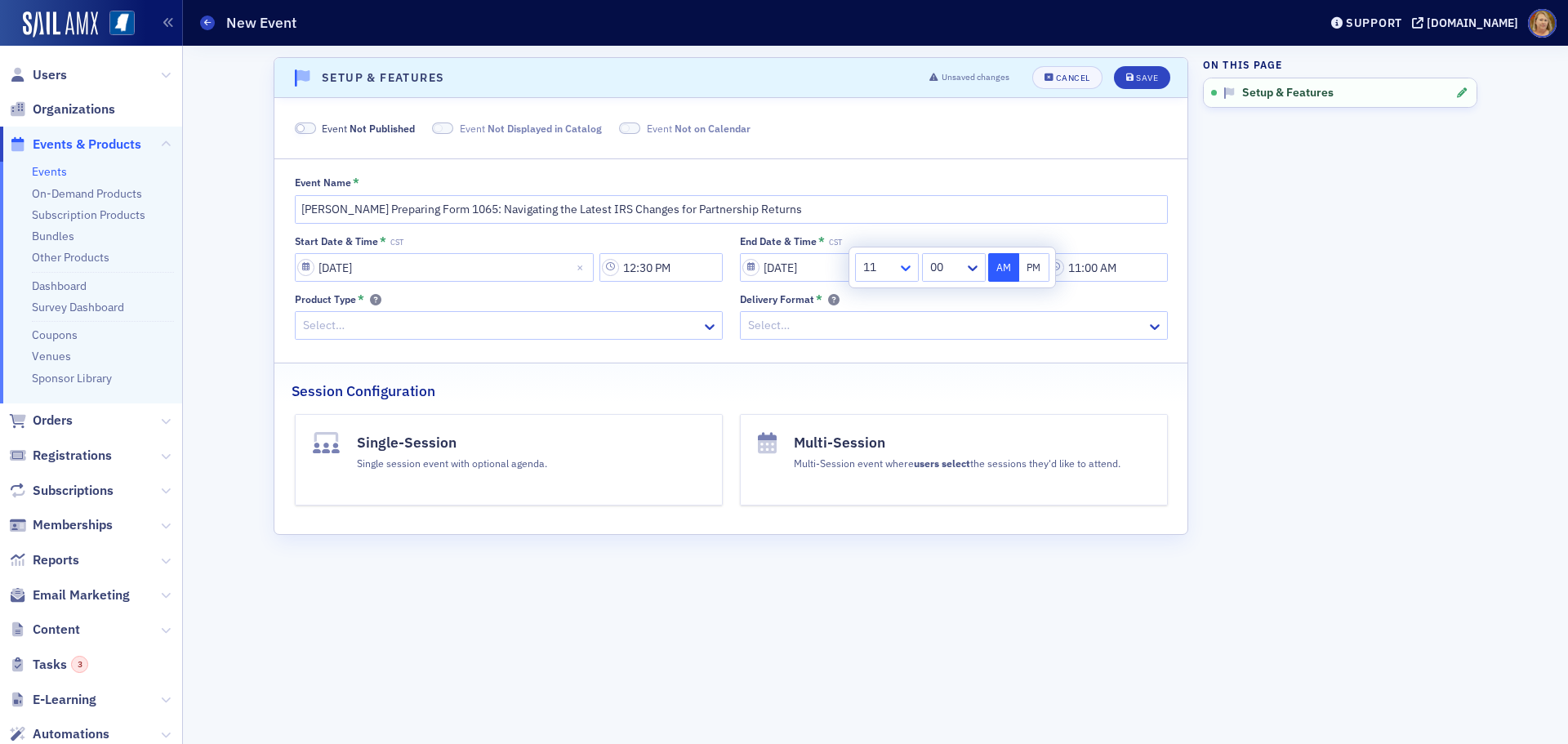
click at [899, 265] on icon at bounding box center [905, 267] width 16 height 16
click at [869, 331] on span "2" at bounding box center [869, 334] width 7 height 17
click at [951, 273] on div at bounding box center [943, 267] width 37 height 21
click at [946, 345] on div "40" at bounding box center [951, 342] width 46 height 17
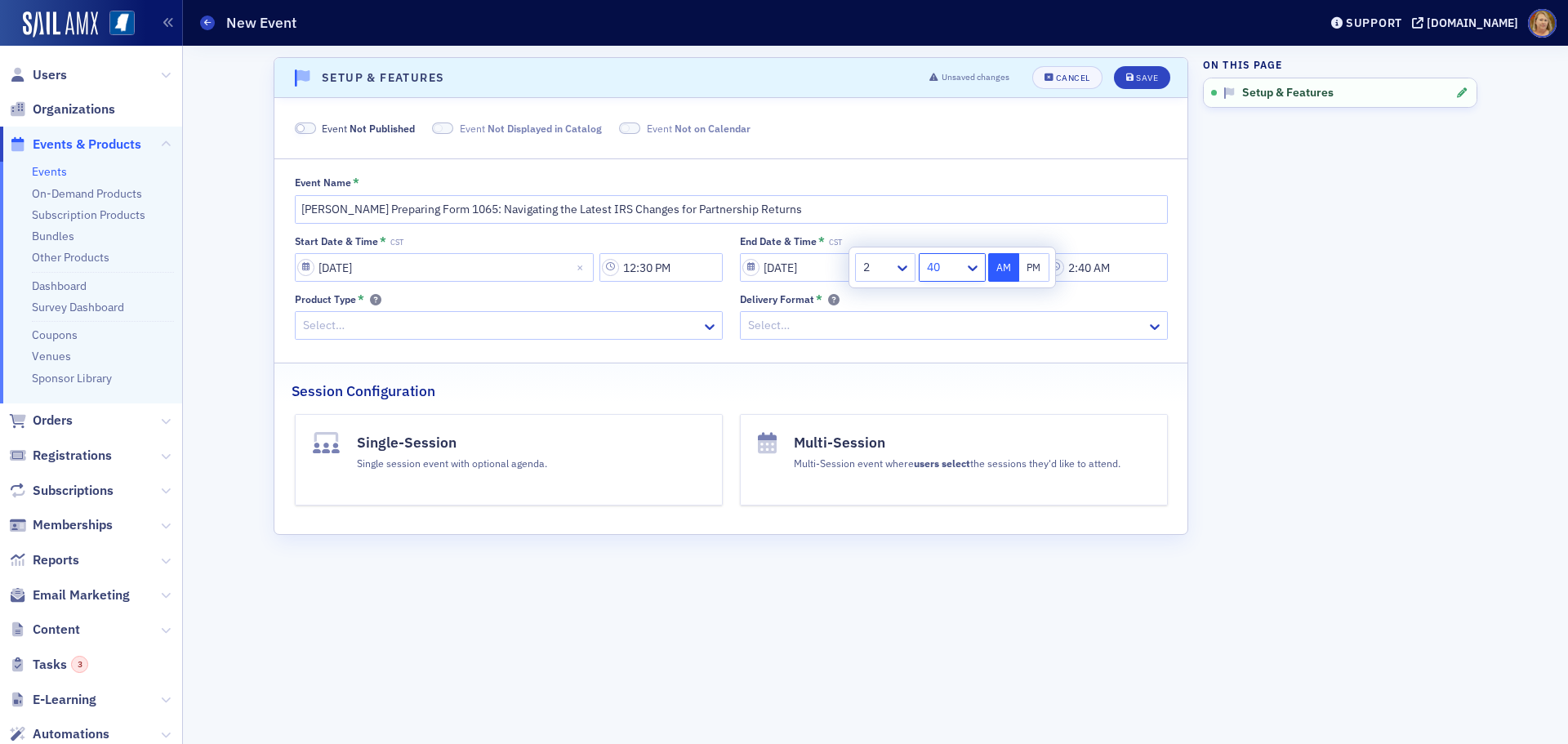
click at [1031, 271] on button "PM" at bounding box center [1034, 267] width 31 height 29
click at [906, 268] on icon at bounding box center [901, 267] width 16 height 16
drag, startPoint x: 870, startPoint y: 365, endPoint x: 909, endPoint y: 318, distance: 61.1
click at [871, 360] on span "3" at bounding box center [869, 364] width 7 height 17
click at [938, 274] on div at bounding box center [943, 267] width 37 height 21
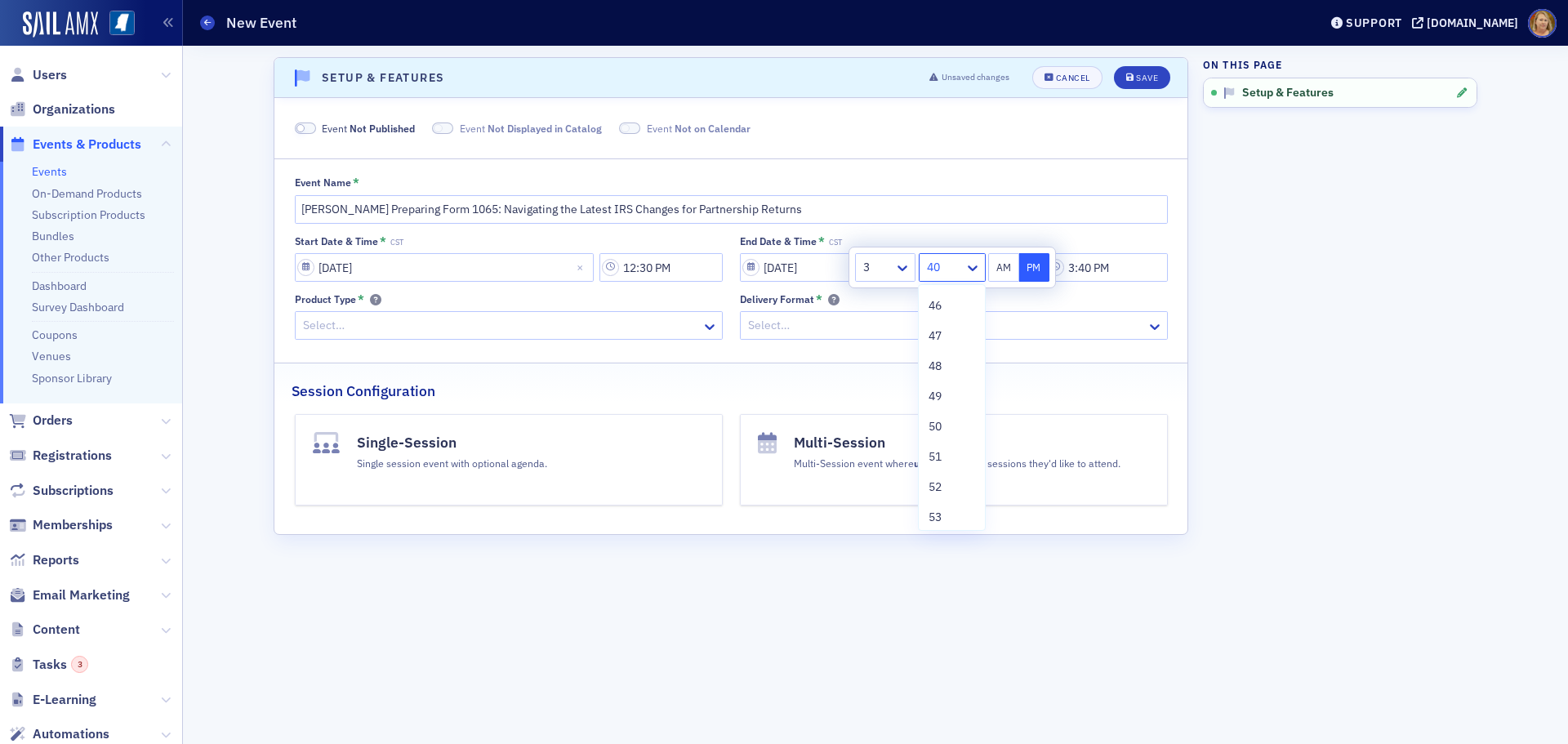
scroll to position [1388, 0]
click at [939, 423] on span "50" at bounding box center [935, 425] width 13 height 17
type input "3:50 PM"
click at [1029, 263] on button "PM" at bounding box center [1034, 267] width 31 height 29
click at [899, 324] on div at bounding box center [945, 325] width 398 height 21
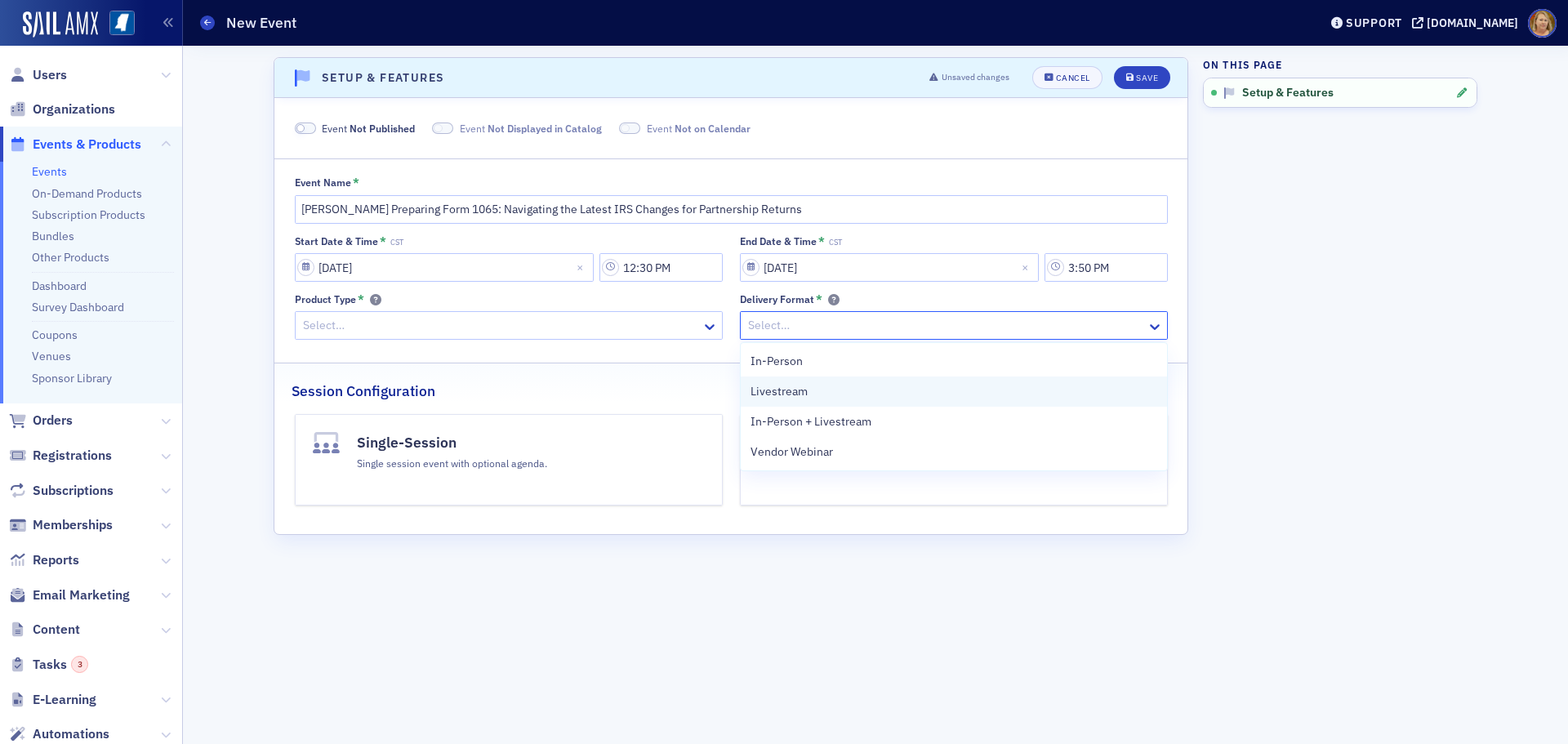
click at [799, 389] on span "Livestream" at bounding box center [779, 392] width 57 height 17
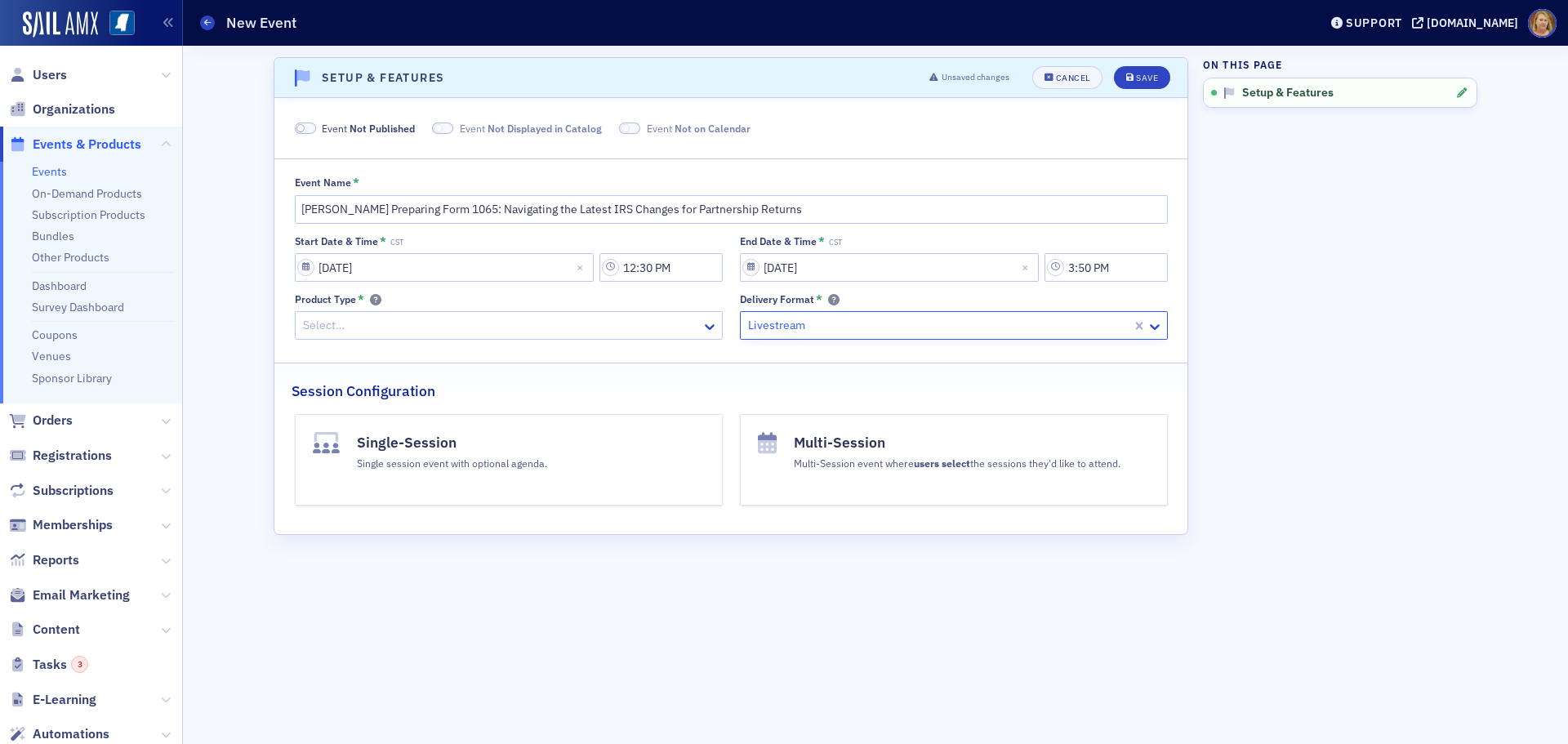
click at [617, 330] on div at bounding box center [500, 325] width 398 height 21
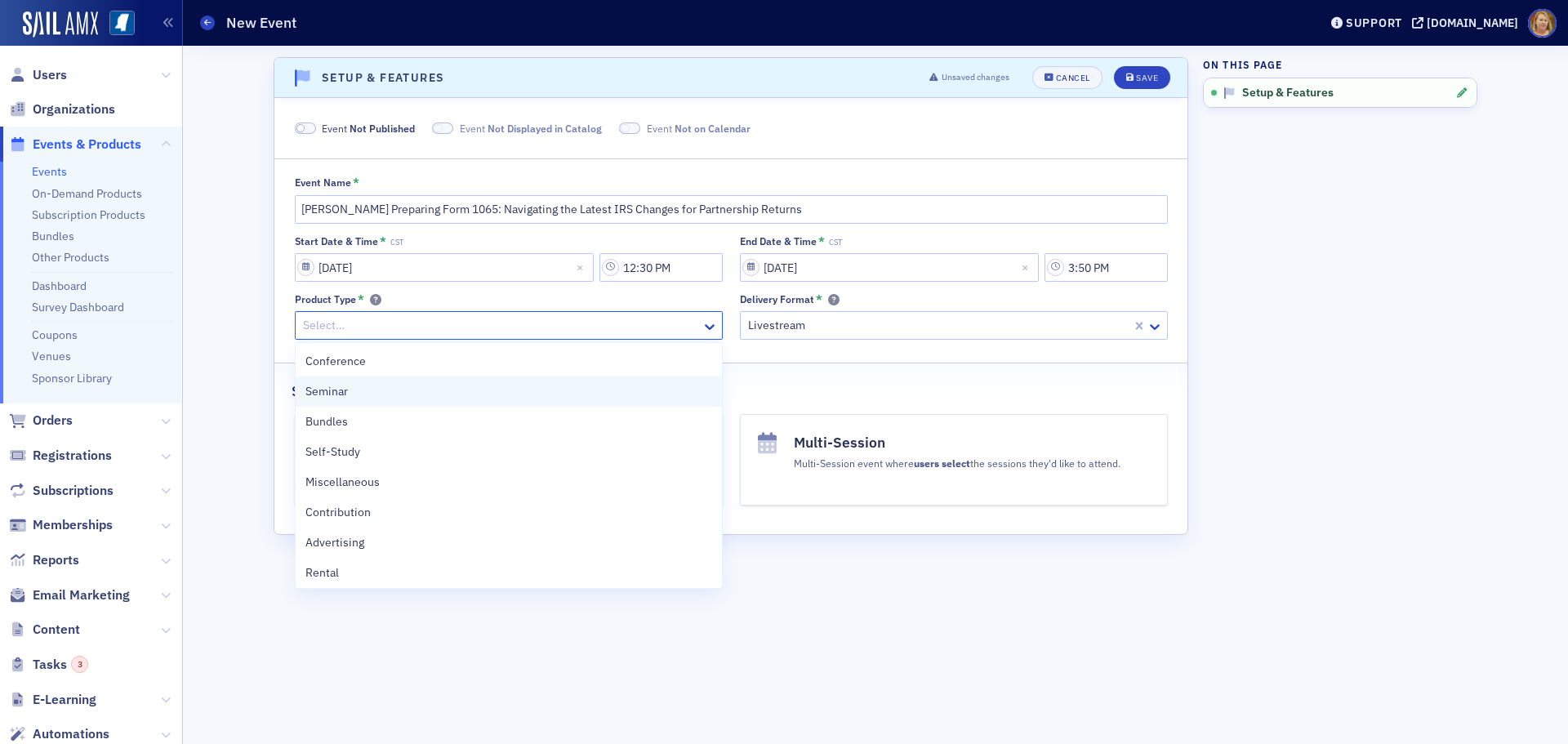
click at [338, 386] on span "Seminar" at bounding box center [326, 392] width 42 height 17
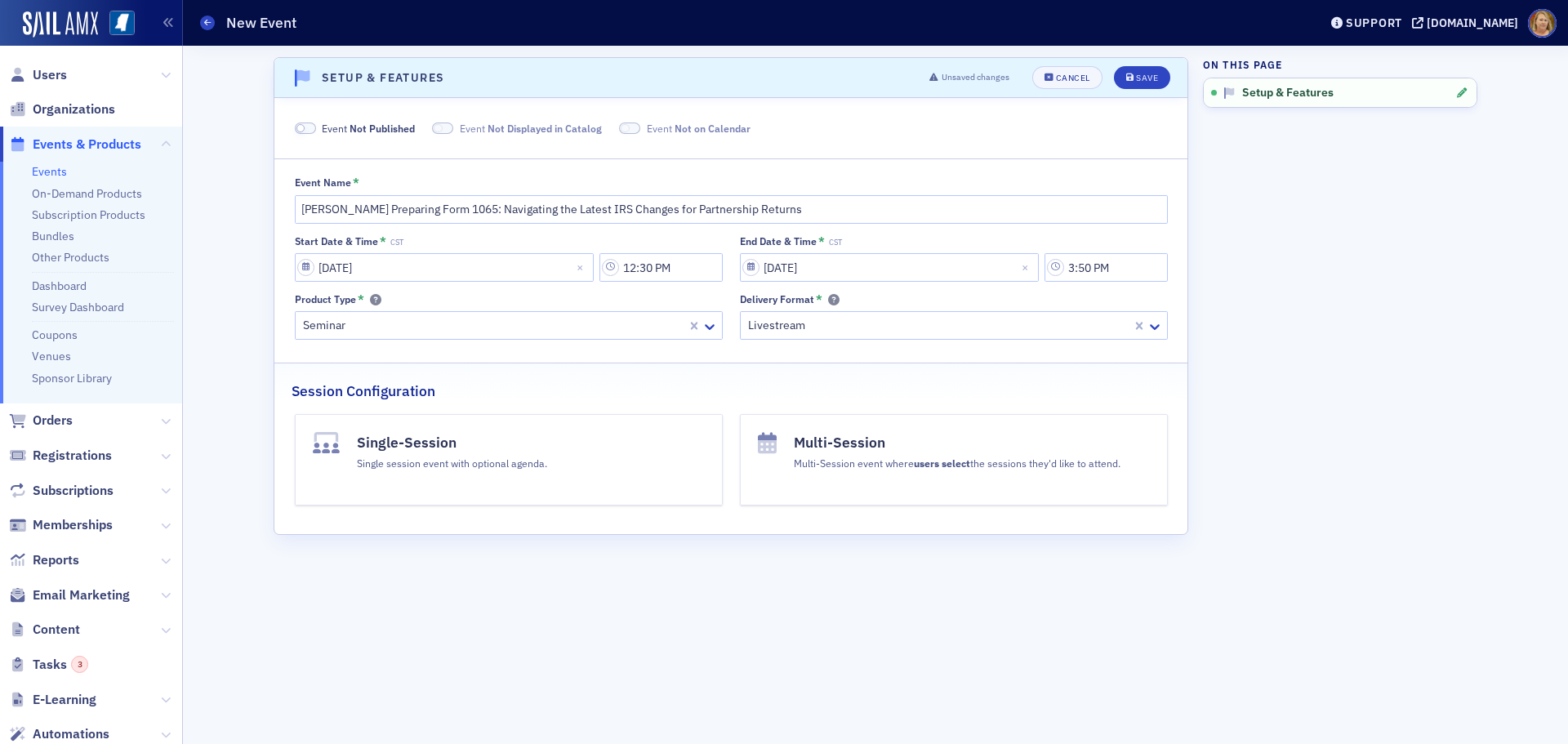
click at [421, 447] on h4 "Single-Session" at bounding box center [452, 442] width 190 height 21
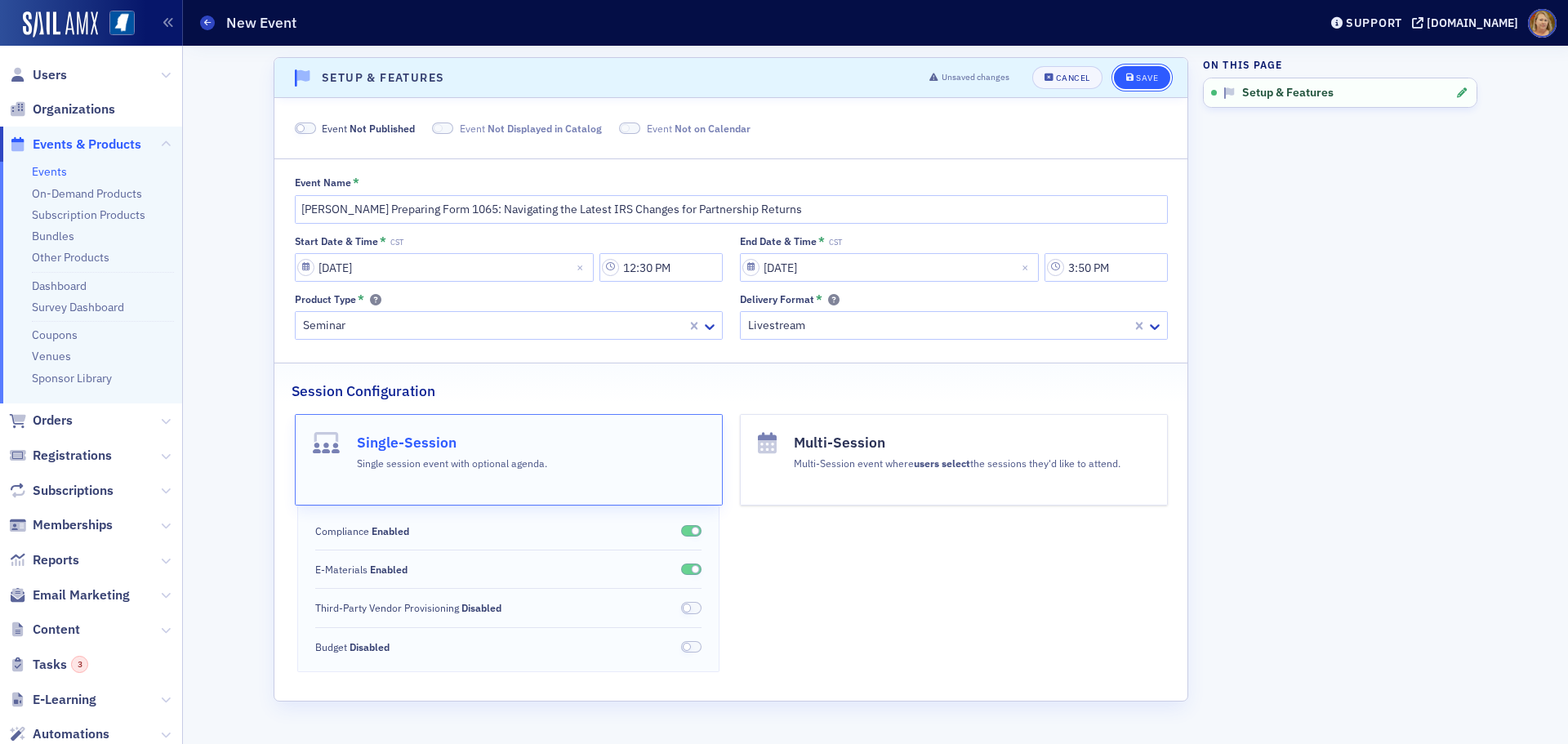
click at [1149, 81] on div "Save" at bounding box center [1147, 79] width 22 height 9
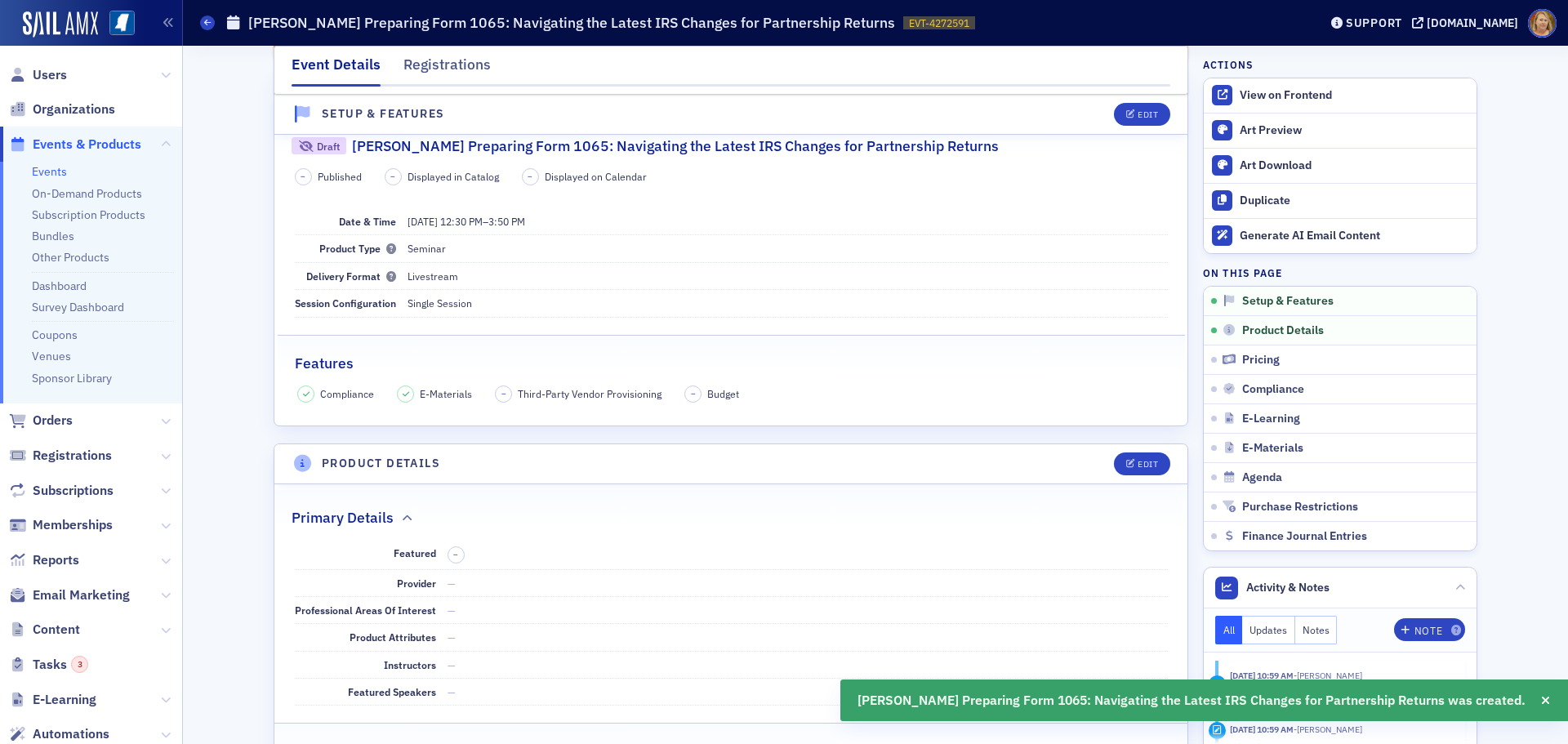
scroll to position [327, 0]
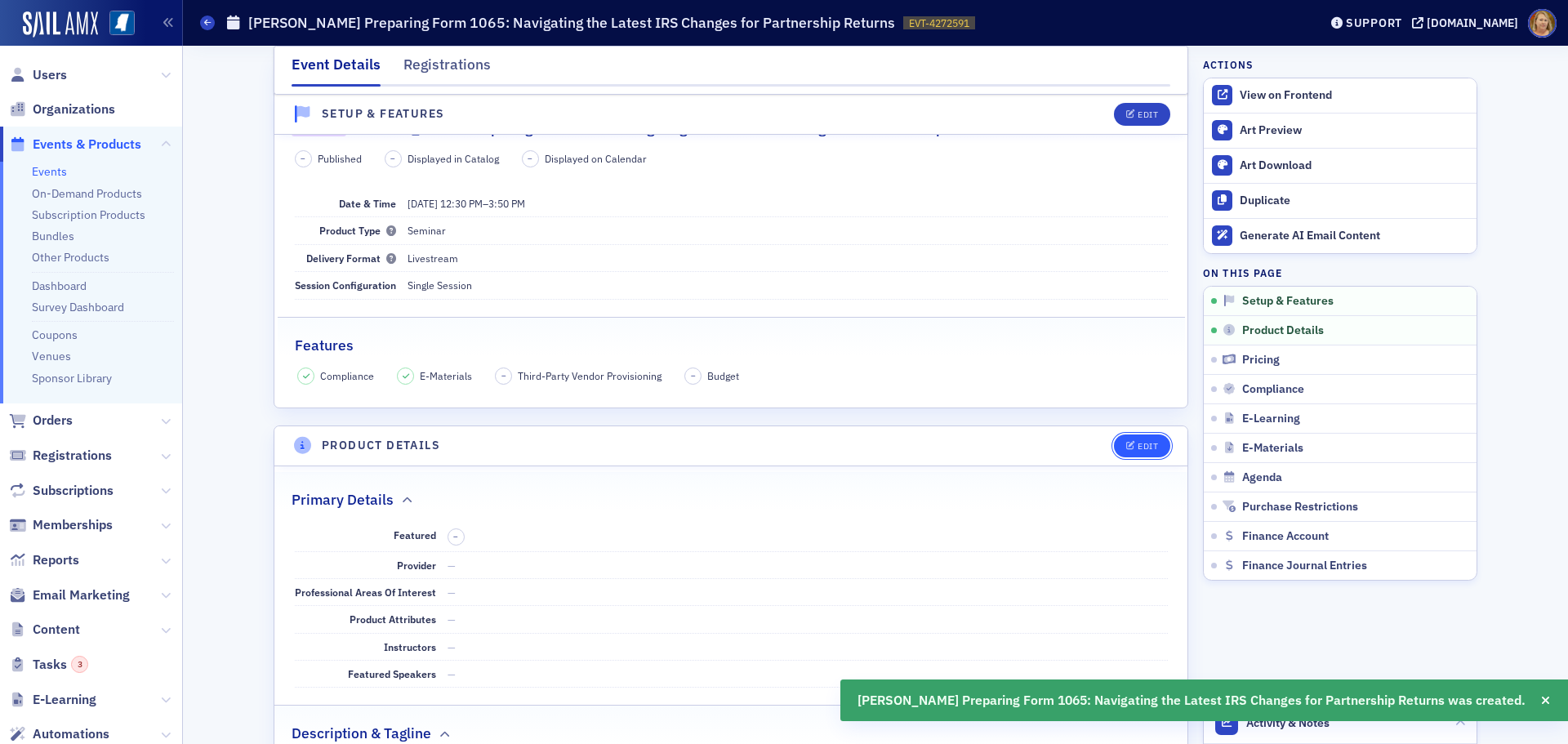
click at [1144, 445] on div "Edit" at bounding box center [1148, 446] width 21 height 9
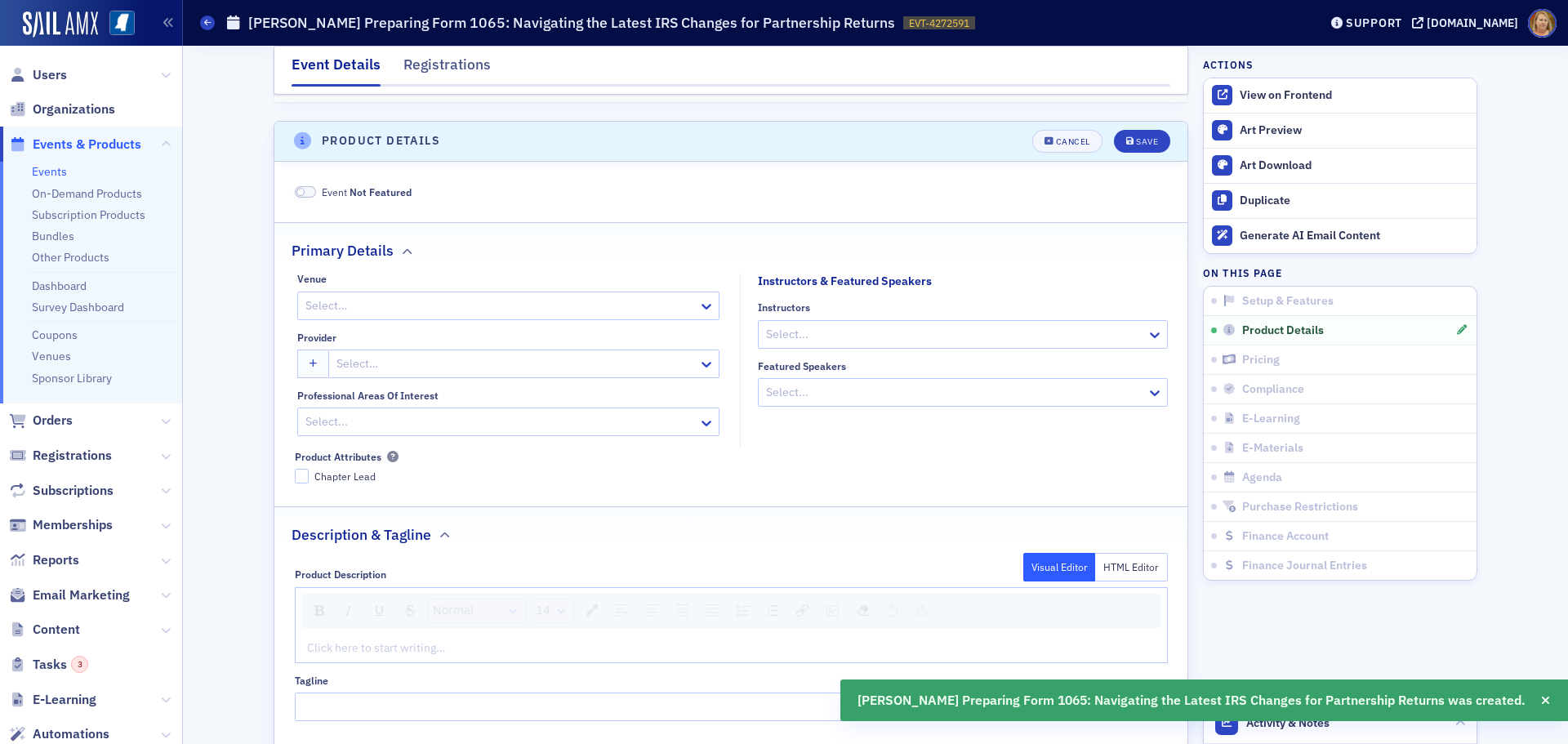
scroll to position [658, 0]
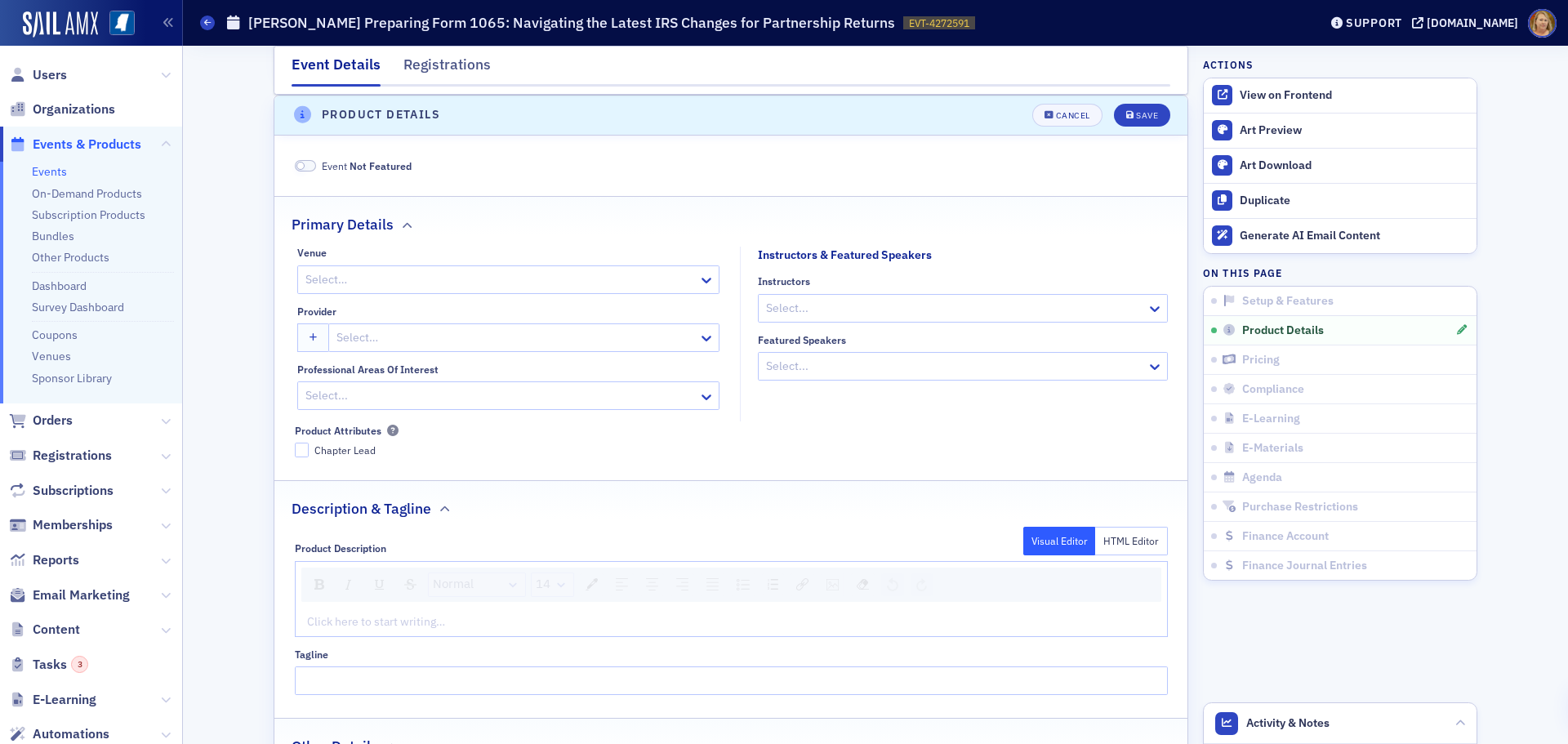
click at [353, 334] on div at bounding box center [515, 337] width 362 height 21
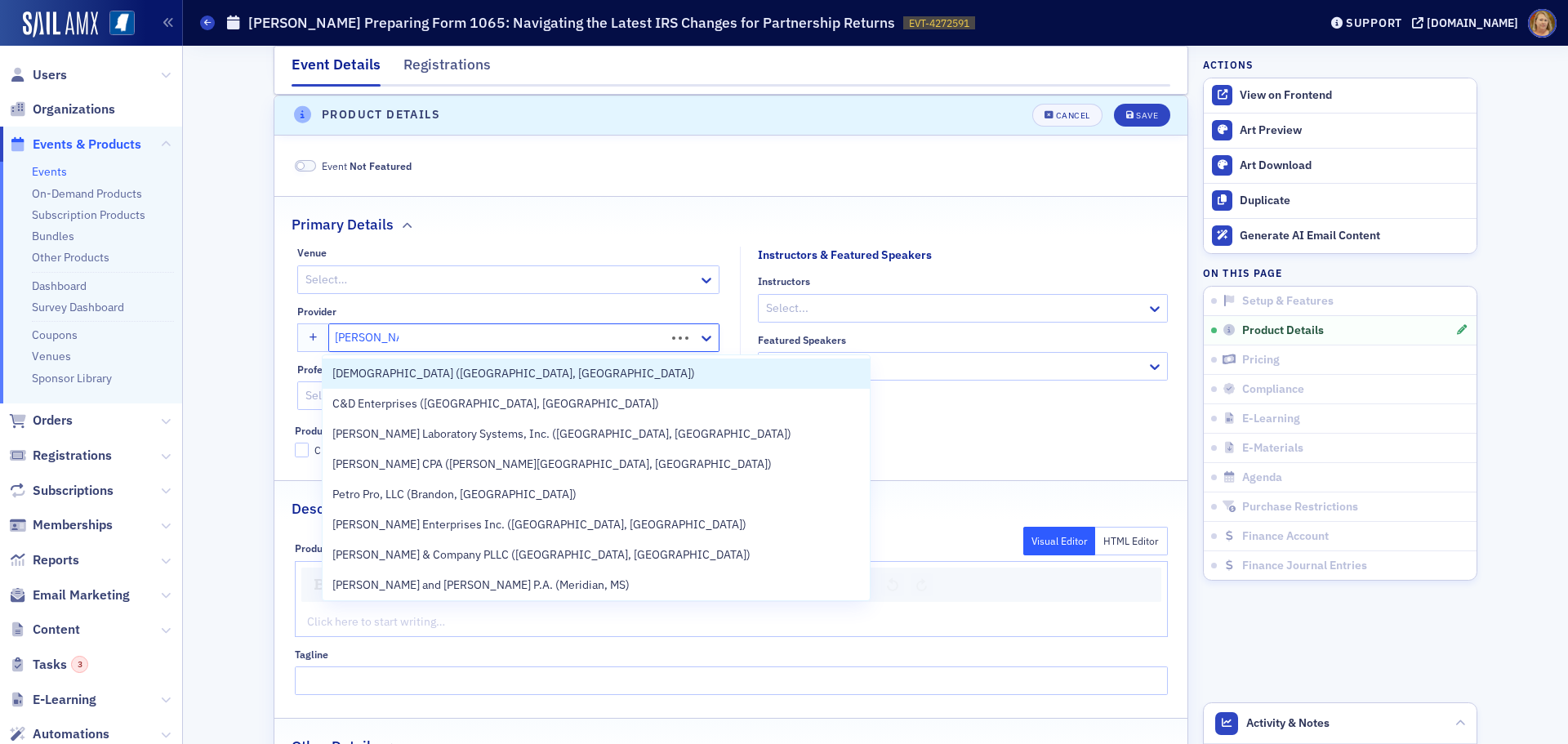
type input "[PERSON_NAME]"
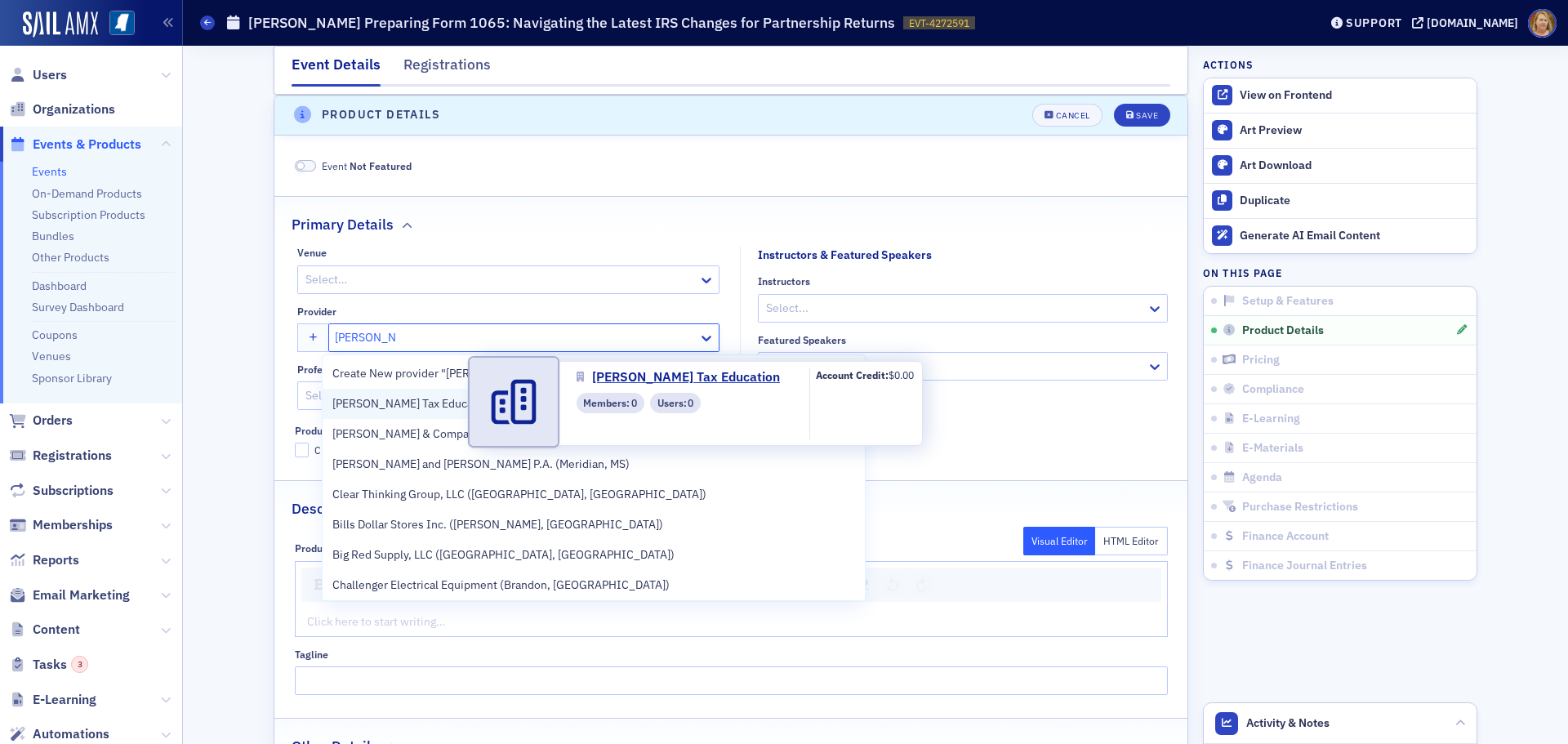
click at [409, 405] on span "[PERSON_NAME] Tax Education" at bounding box center [412, 404] width 161 height 17
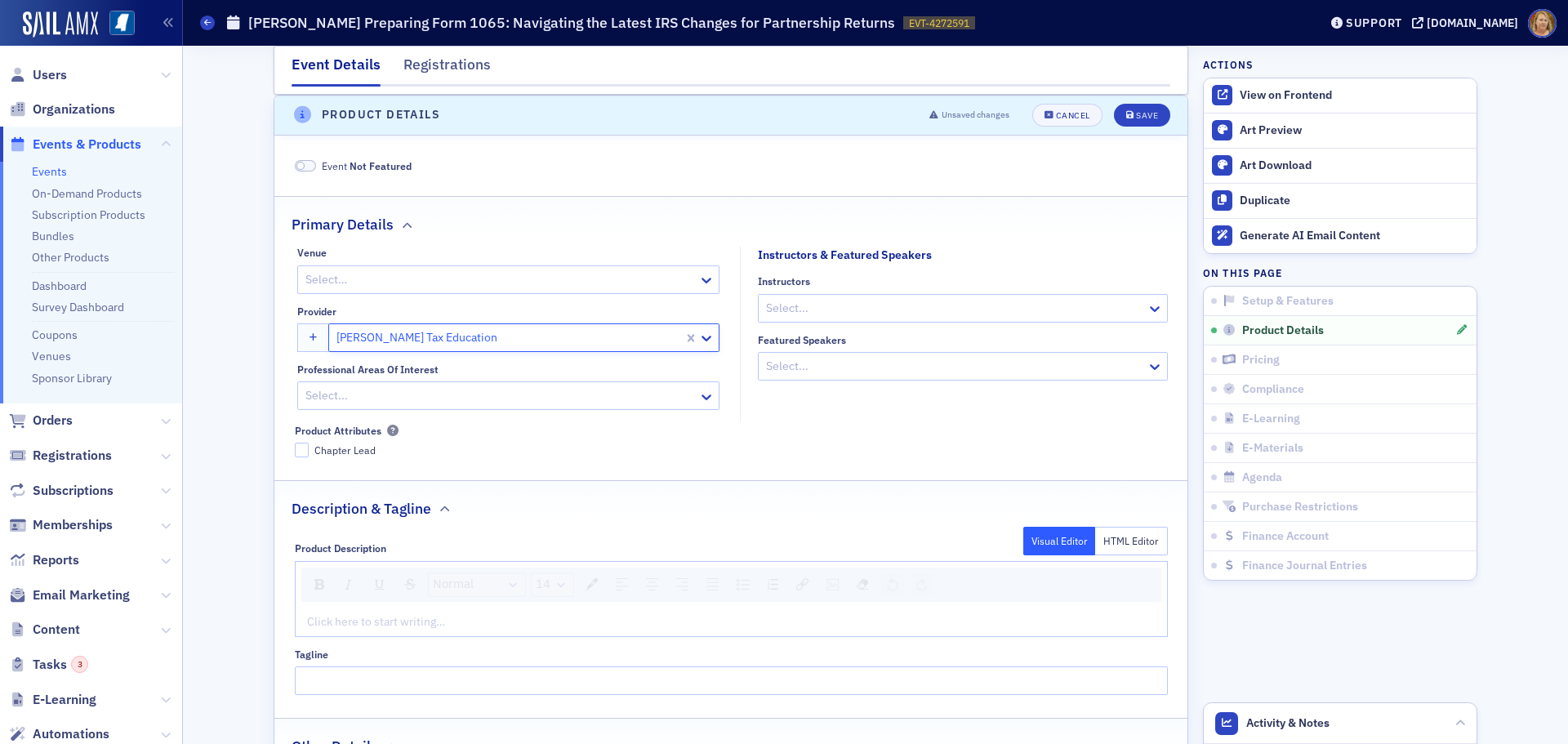
click at [410, 397] on div at bounding box center [500, 395] width 393 height 21
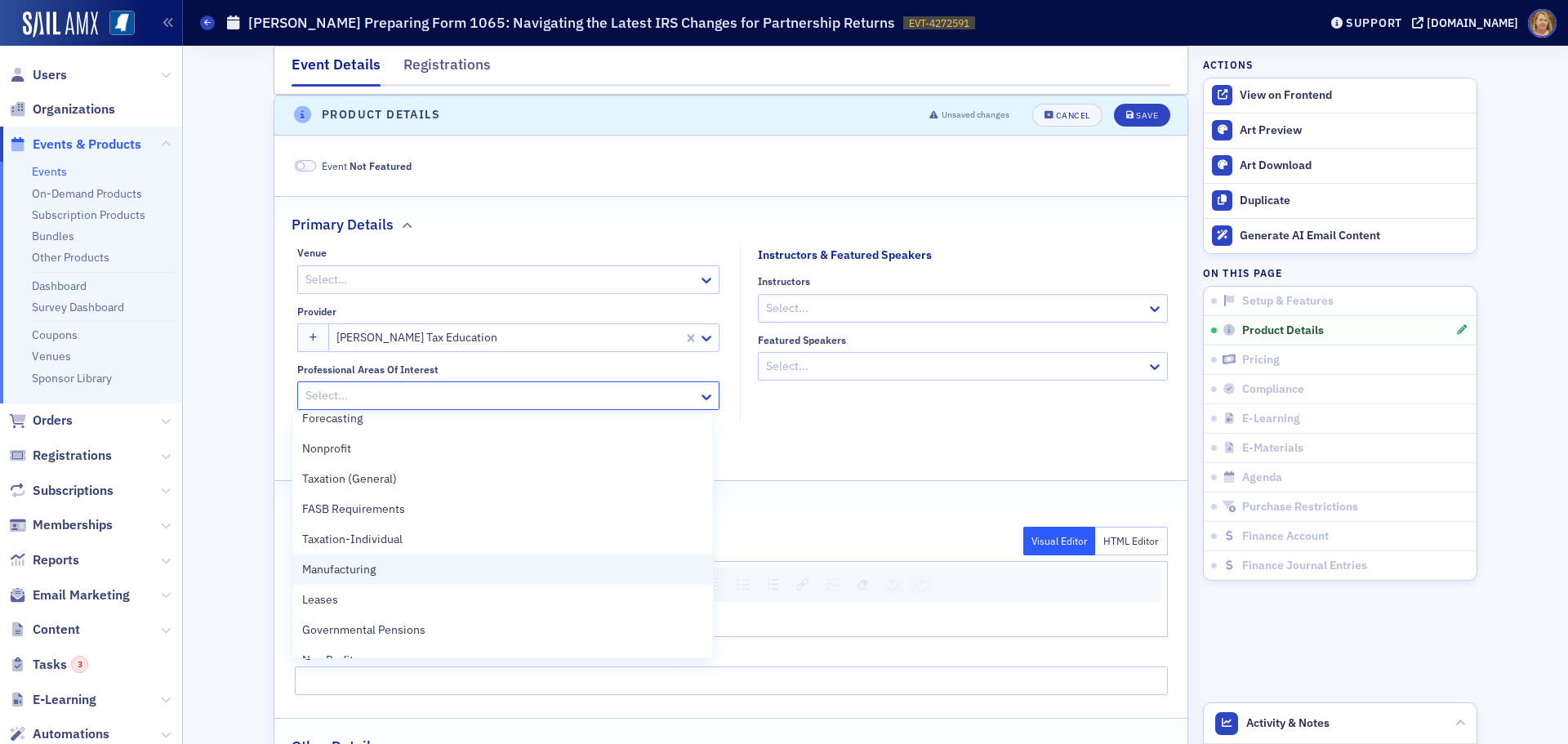
scroll to position [3428, 0]
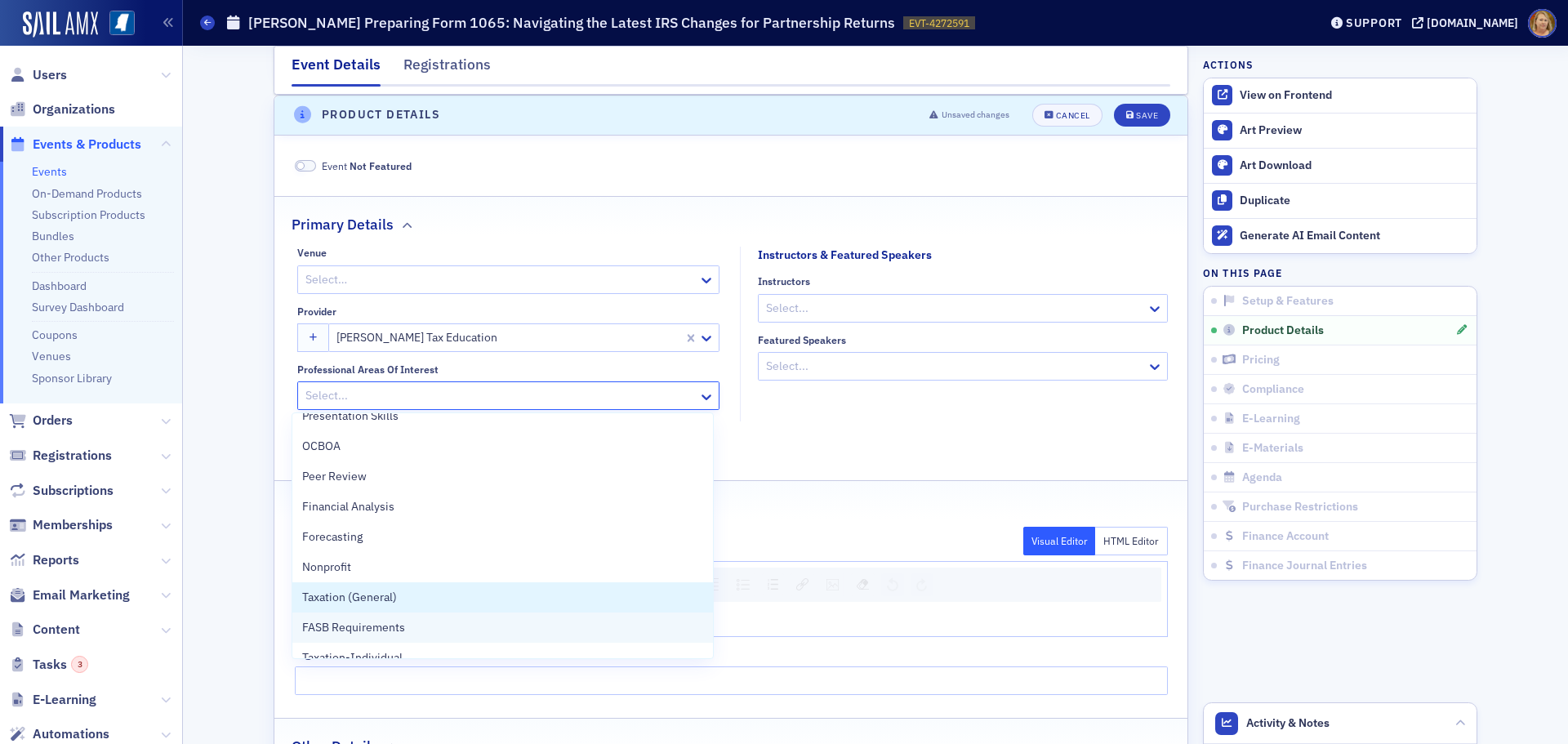
click at [331, 601] on span "Taxation (General)" at bounding box center [349, 597] width 94 height 17
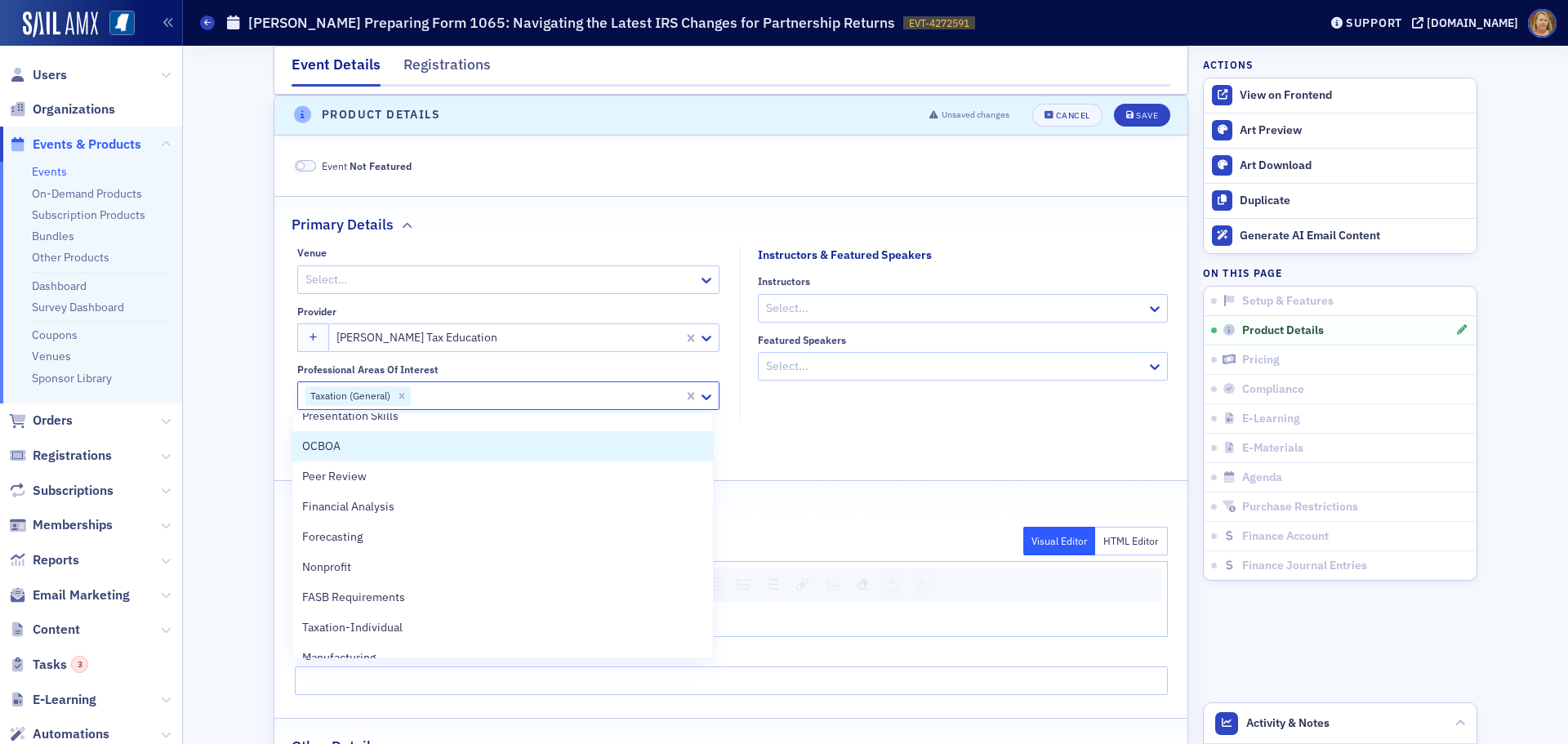
click at [814, 313] on div at bounding box center [954, 308] width 381 height 21
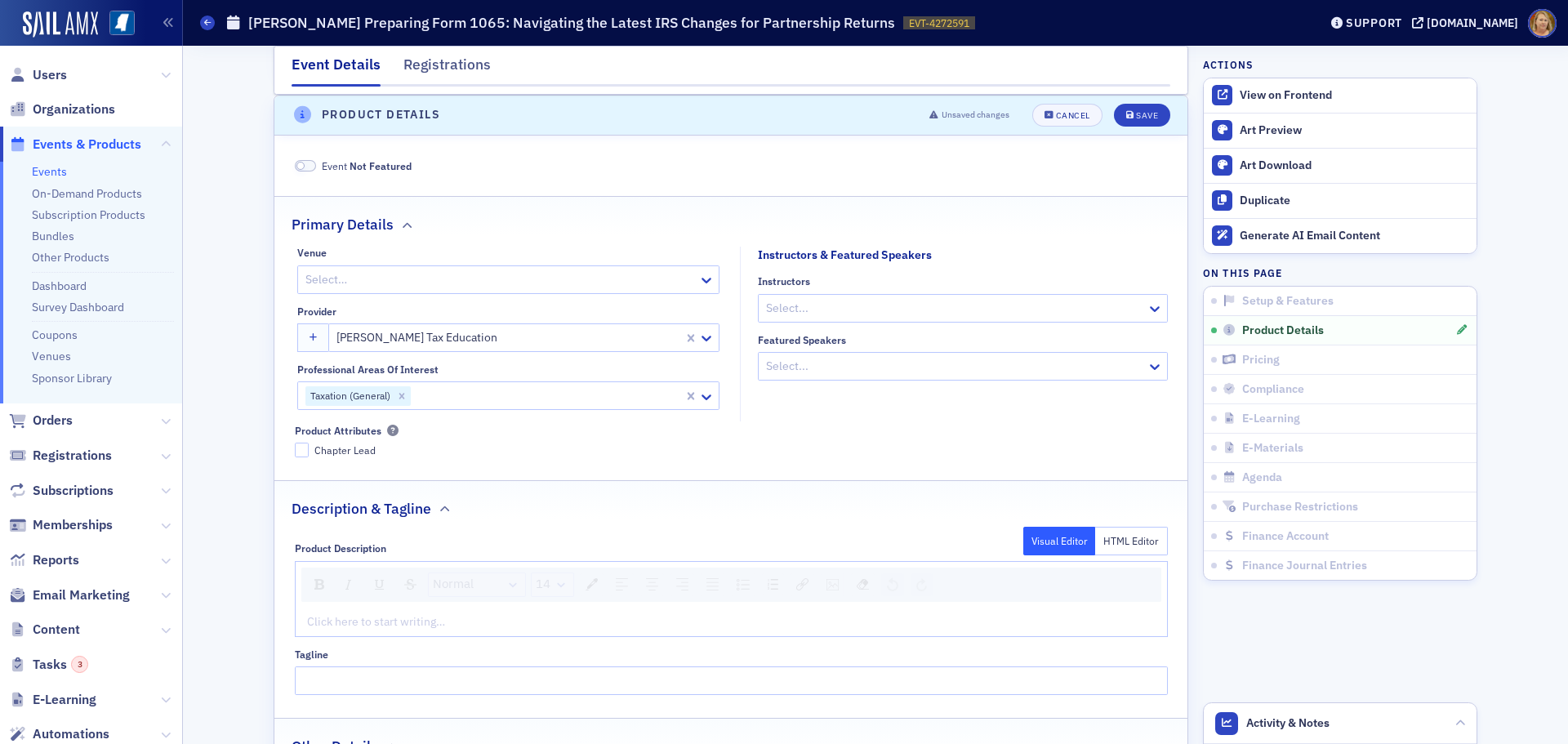
click at [764, 301] on div at bounding box center [954, 308] width 381 height 21
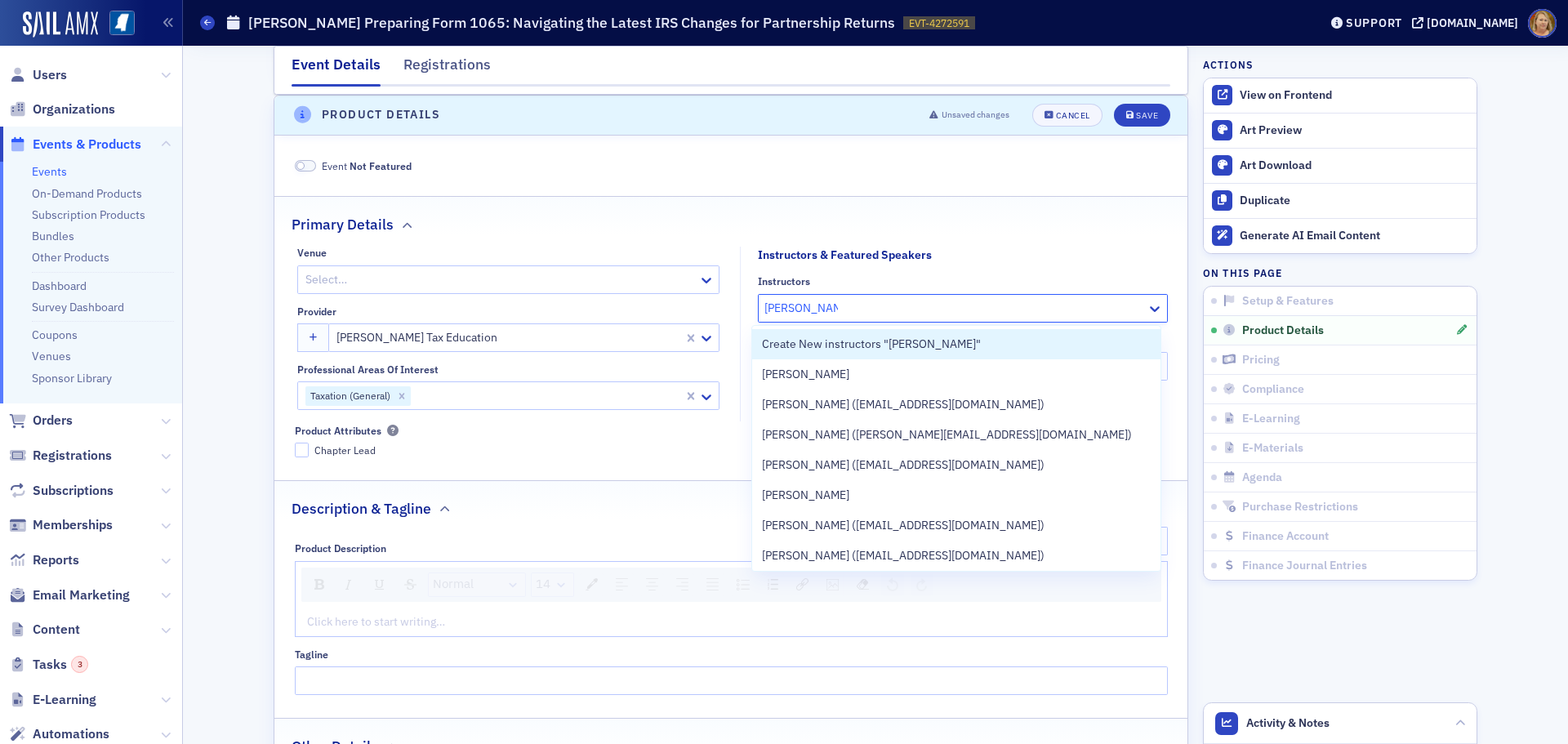
type input "[PERSON_NAME]"
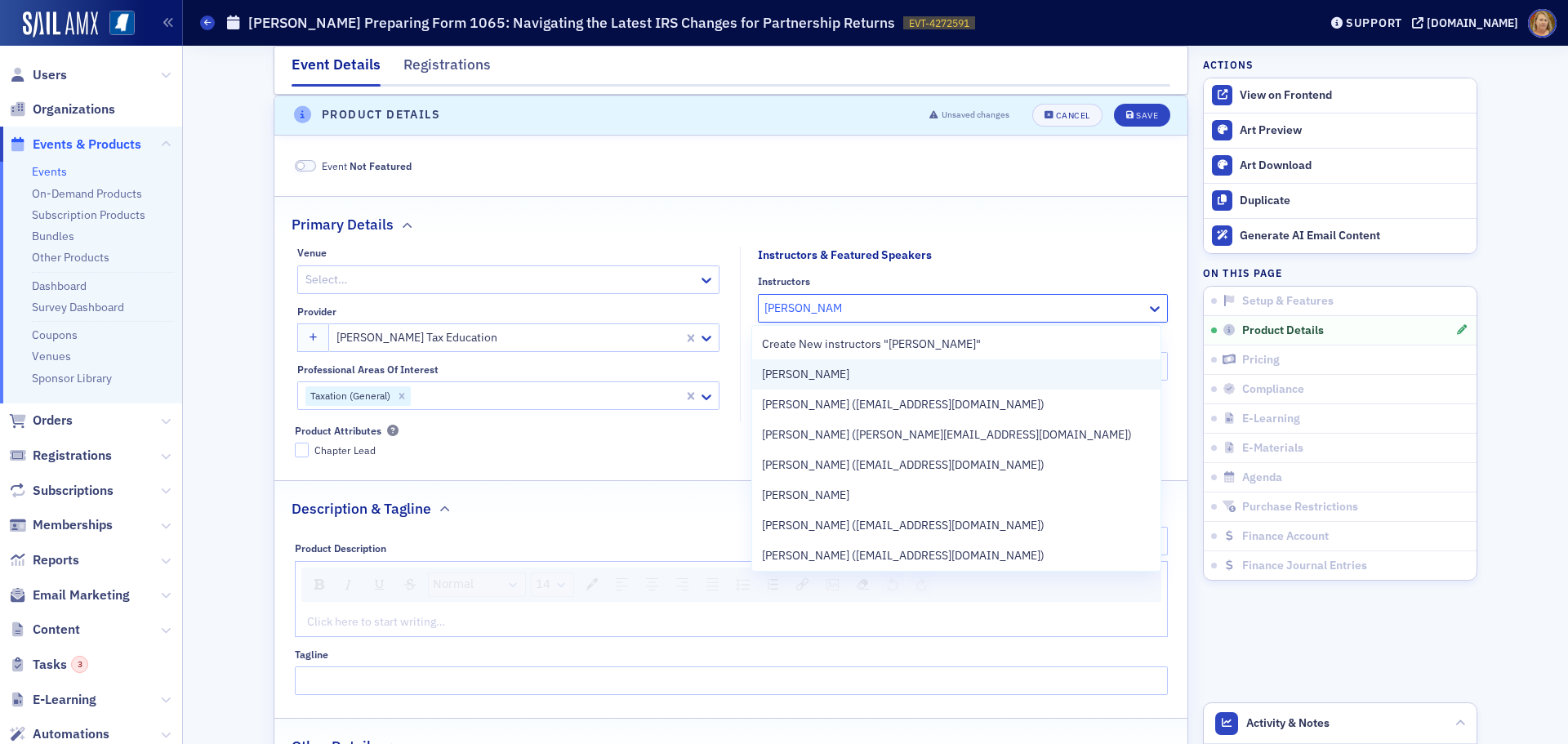
click at [804, 369] on span "[PERSON_NAME]" at bounding box center [805, 374] width 87 height 17
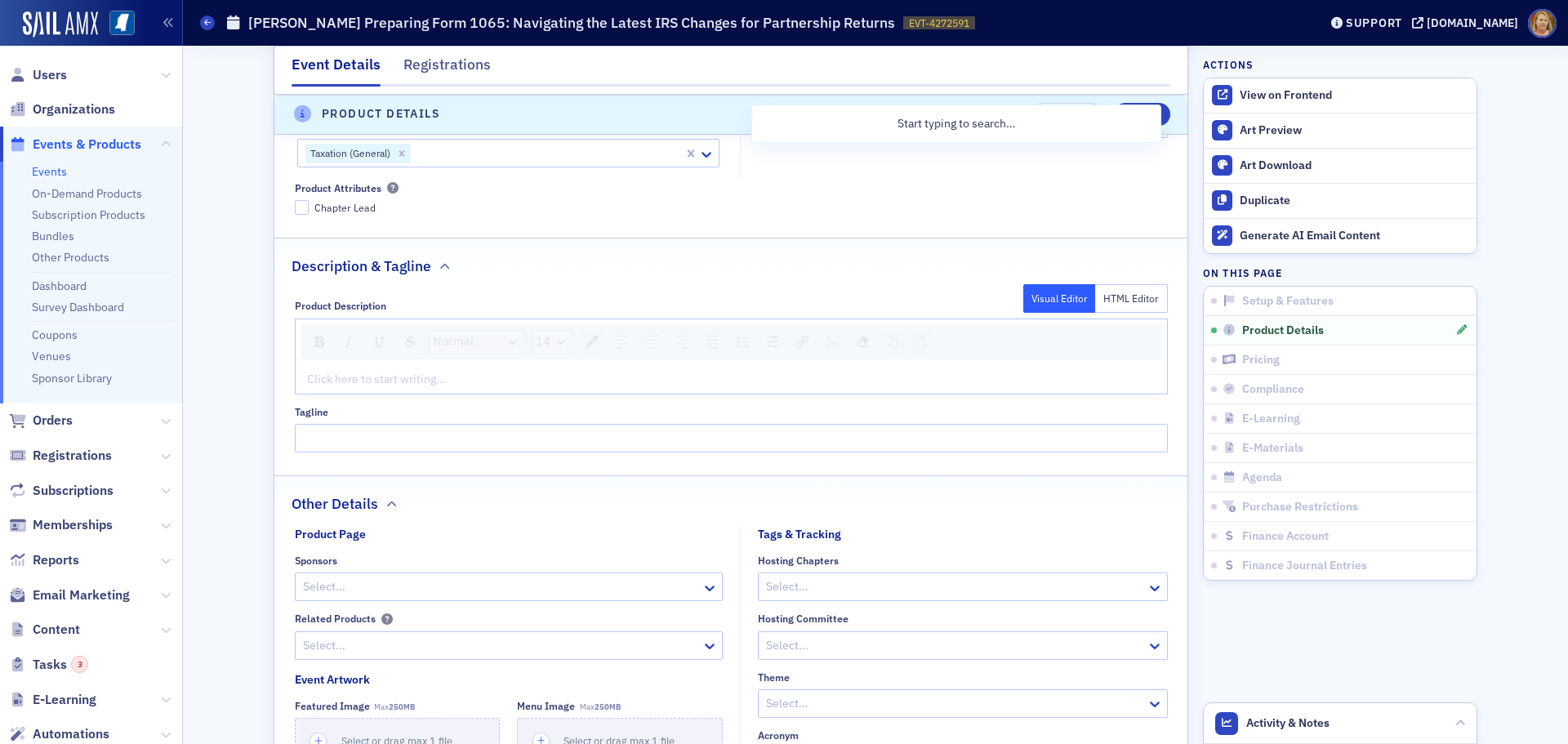
scroll to position [903, 0]
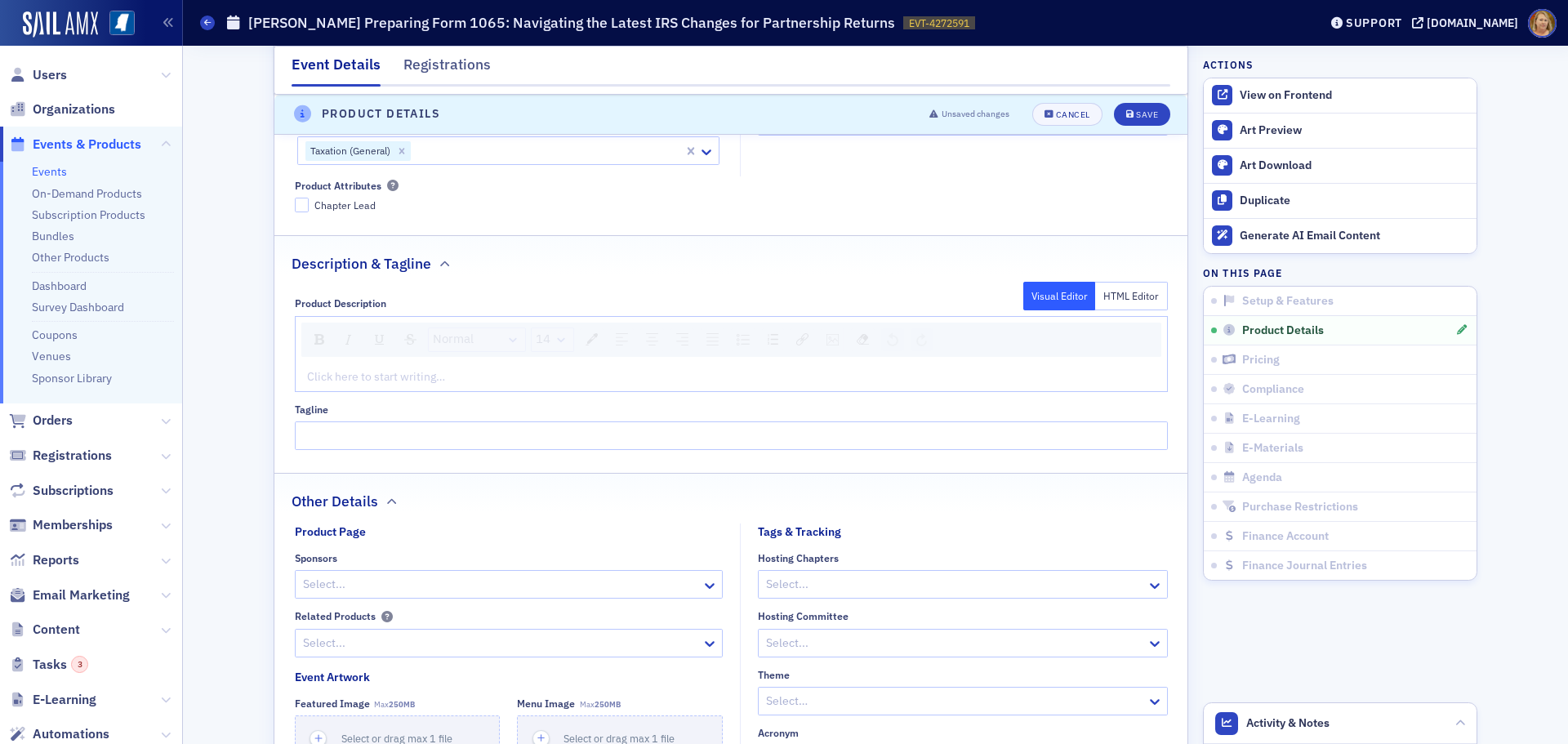
click at [338, 370] on div "rdw-editor" at bounding box center [731, 377] width 848 height 17
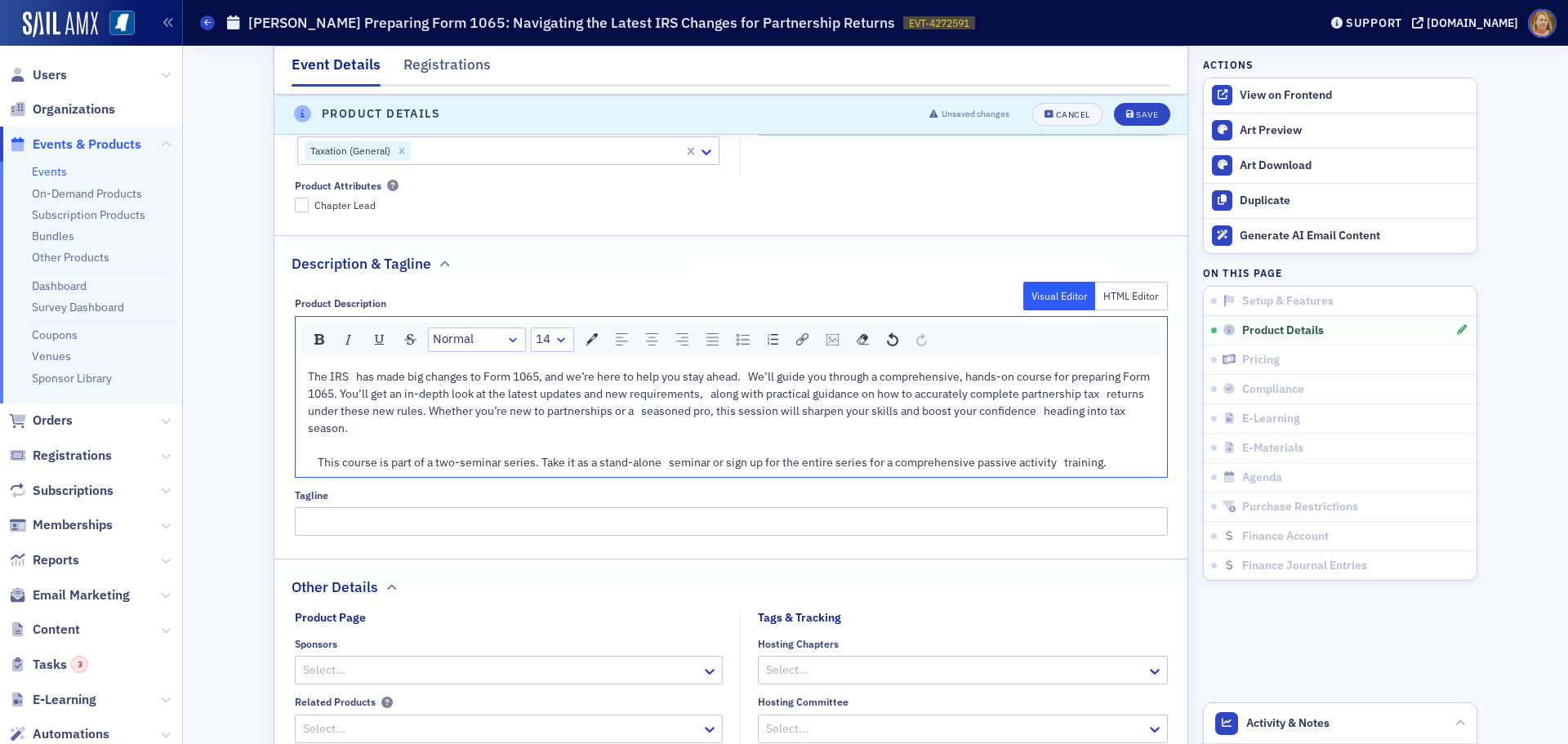
click at [312, 460] on span "The IRS has made big changes to Form 1065, and we’re here to help you stay ahea…" at bounding box center [732, 419] width 849 height 100
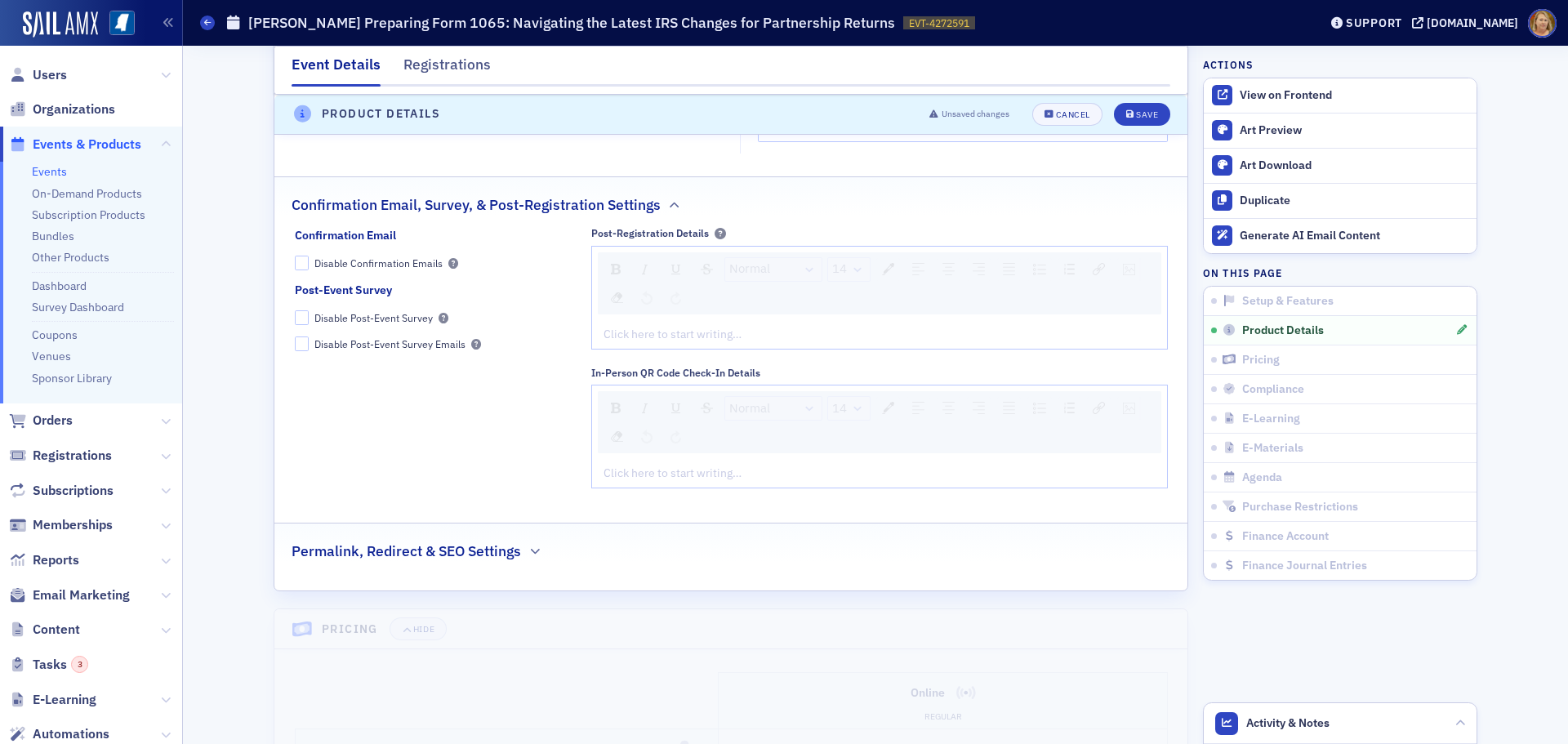
scroll to position [1801, 0]
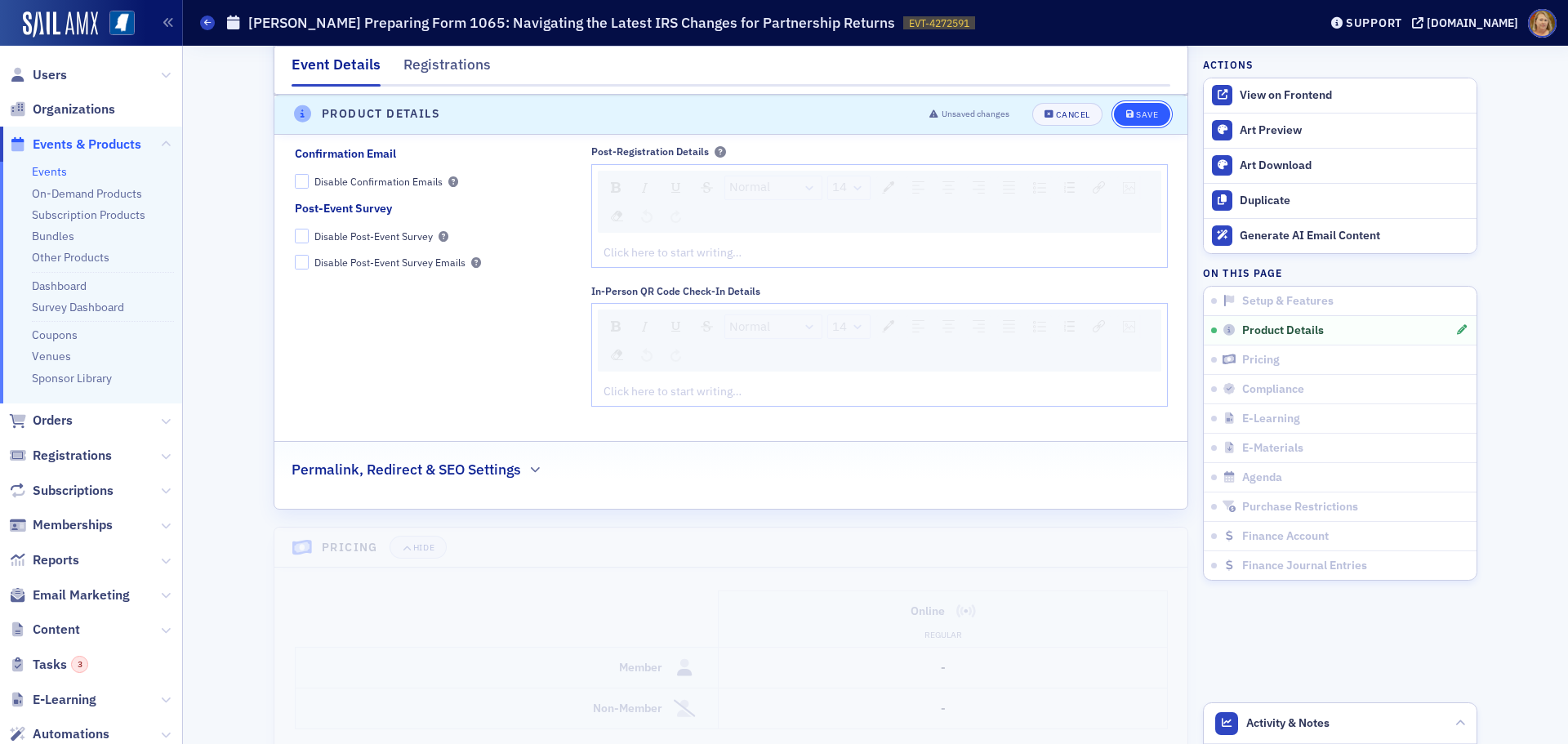
click at [1129, 107] on button "Save" at bounding box center [1142, 114] width 56 height 22
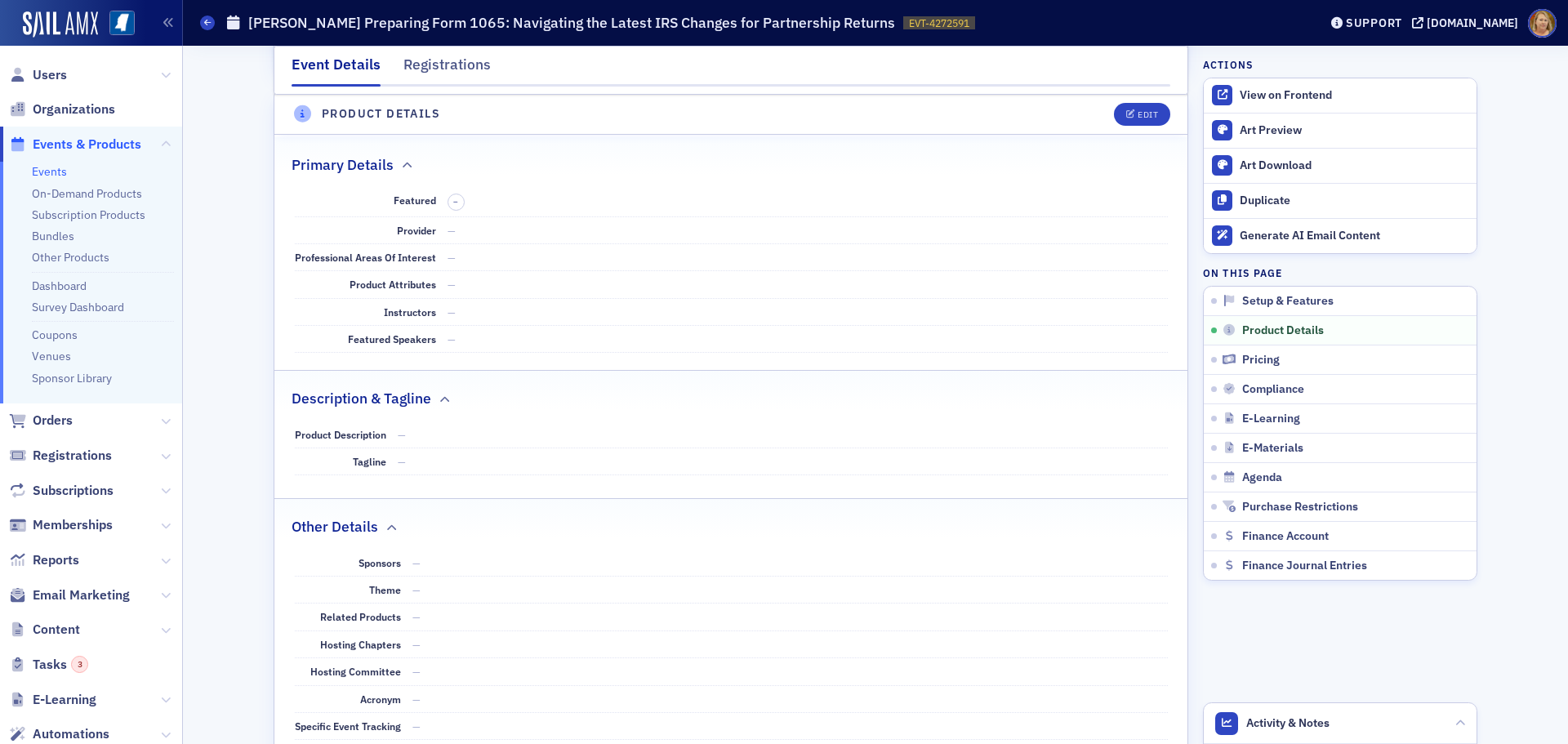
scroll to position [658, 0]
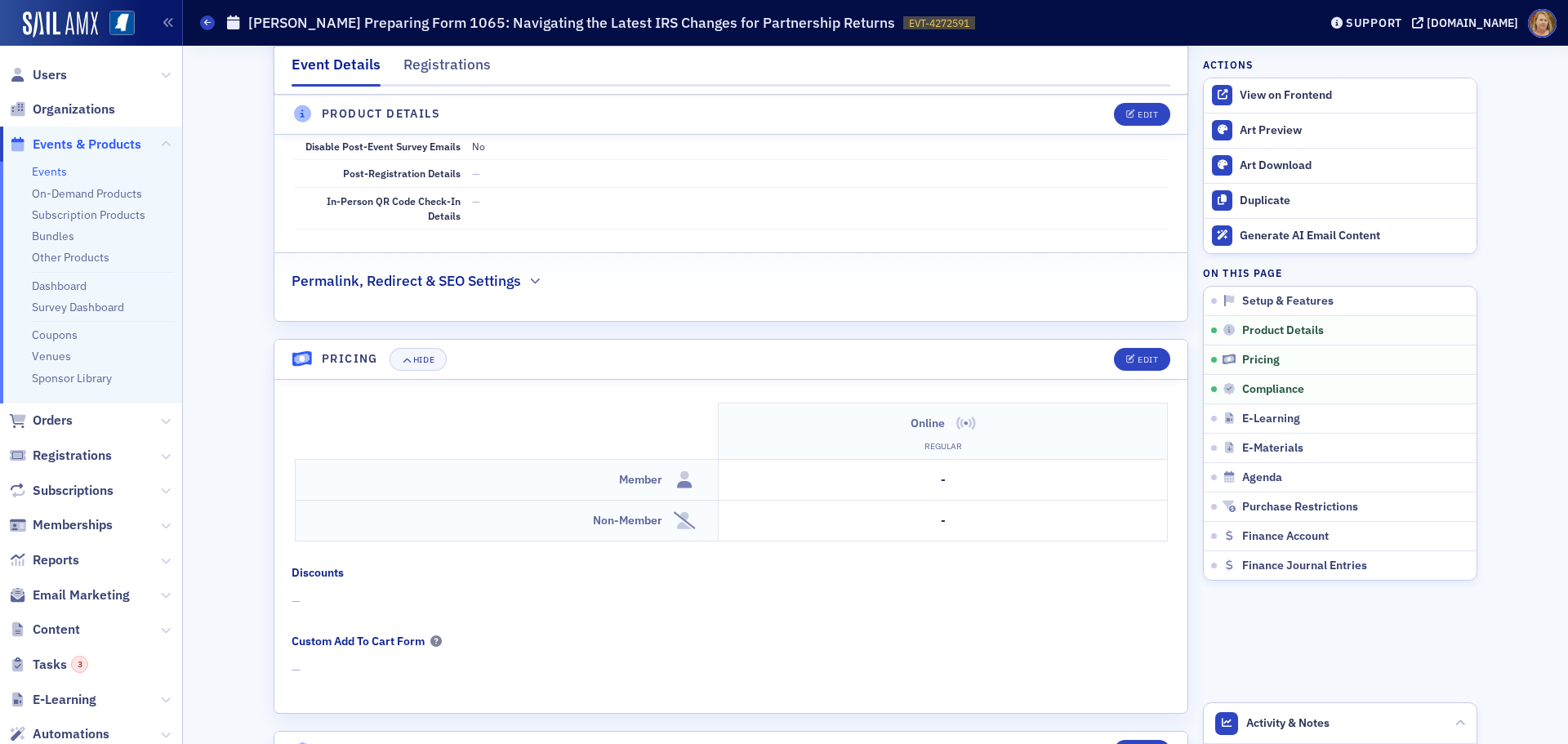
scroll to position [1551, 0]
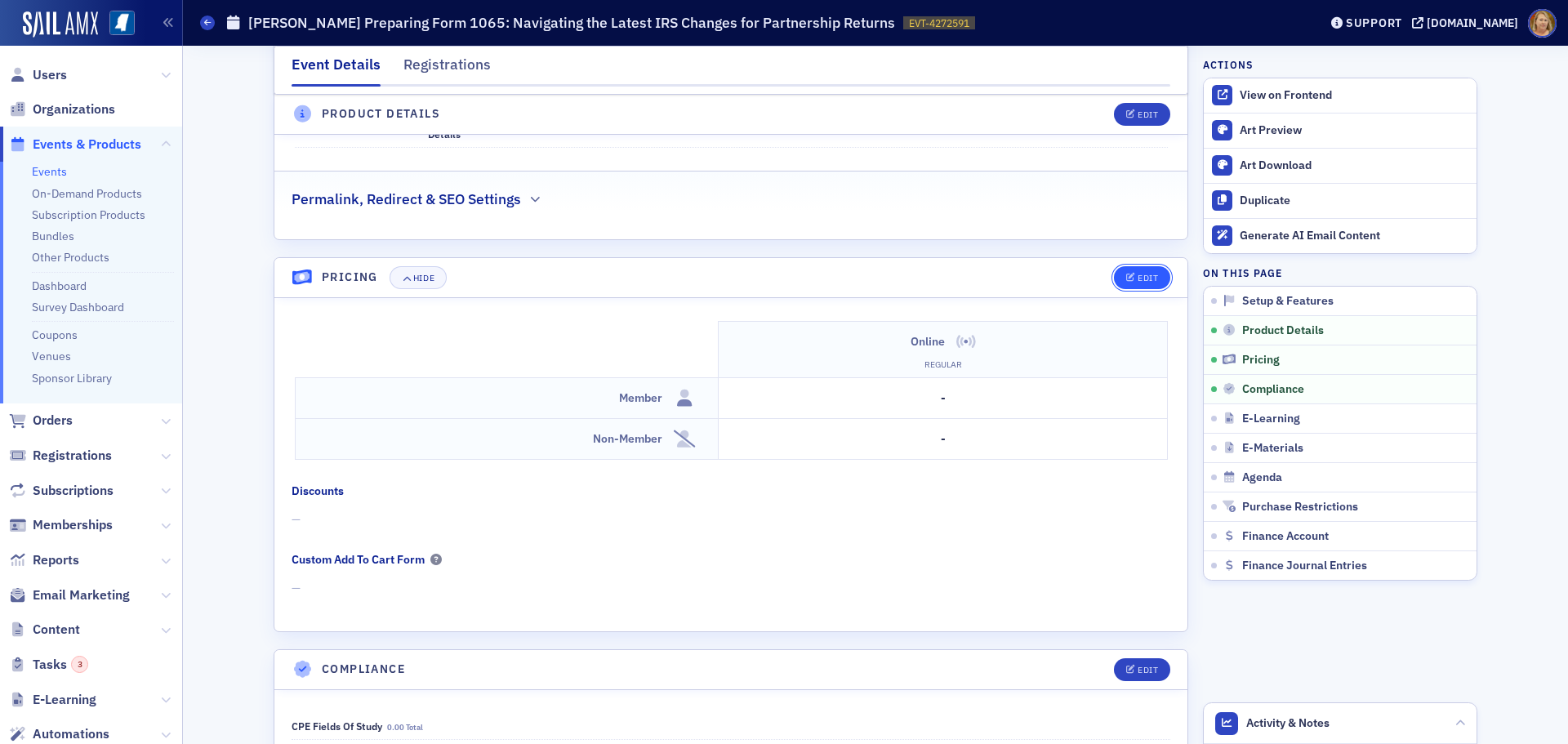
click at [1129, 276] on span "Edit" at bounding box center [1142, 279] width 32 height 9
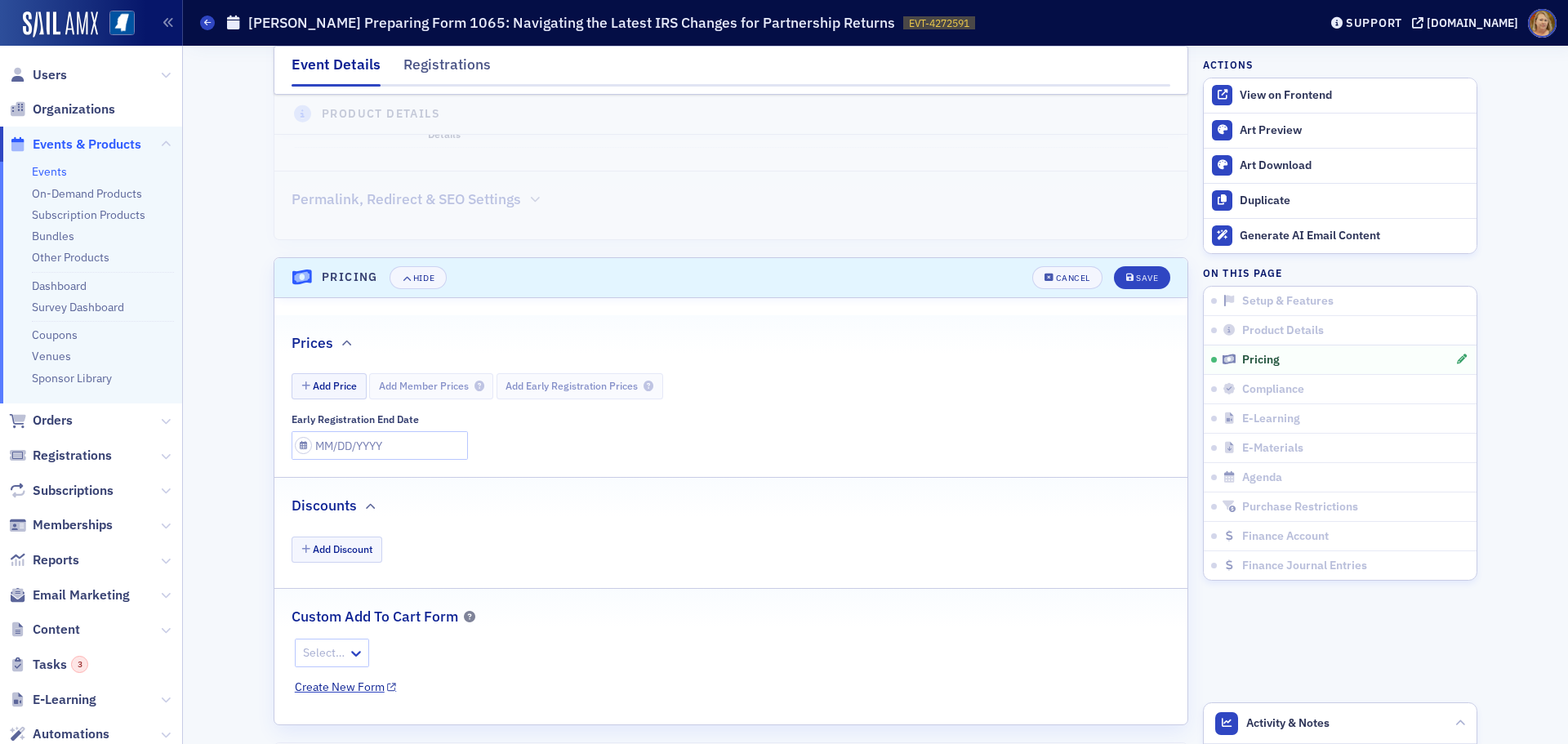
scroll to position [1713, 0]
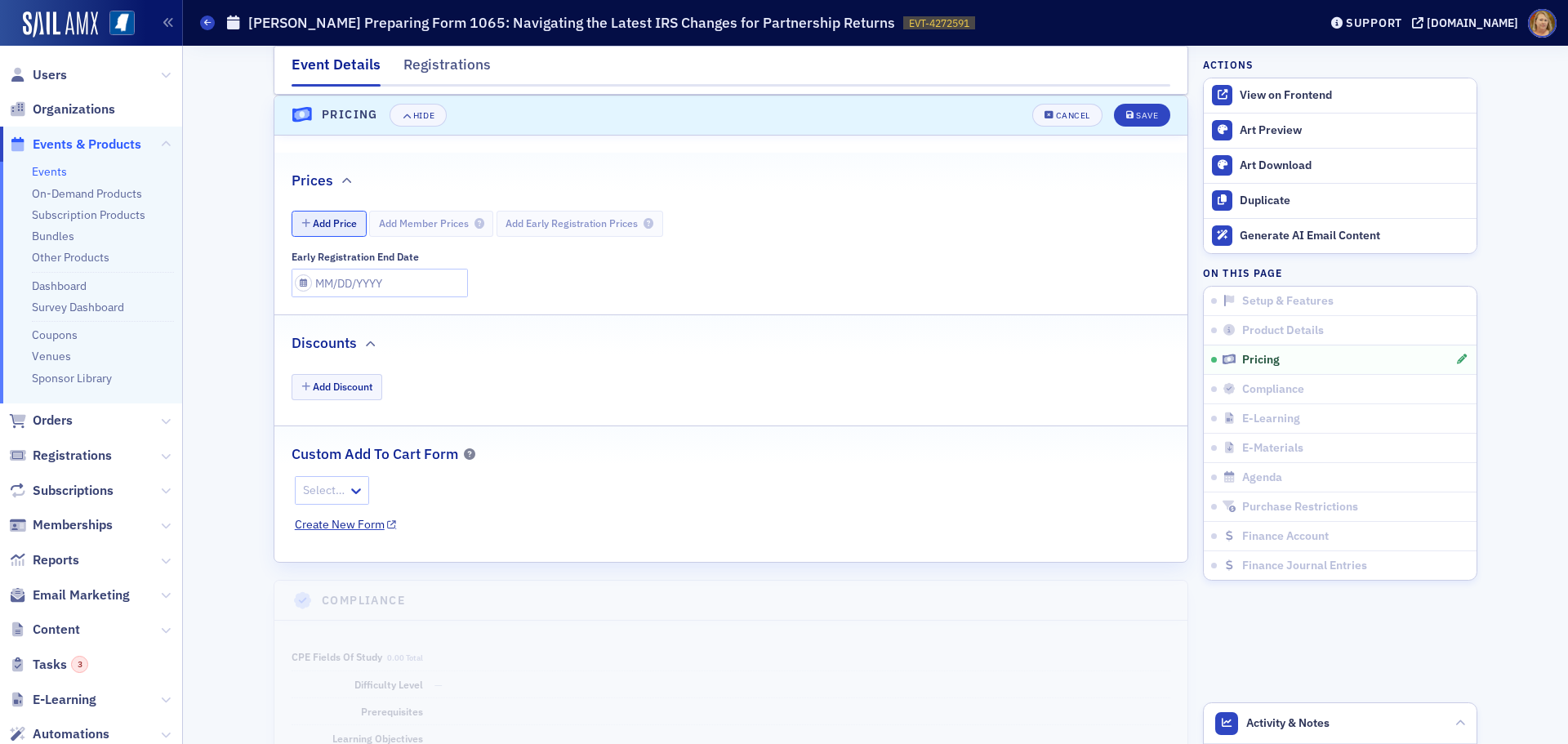
click at [350, 223] on button "Add Price" at bounding box center [329, 222] width 75 height 25
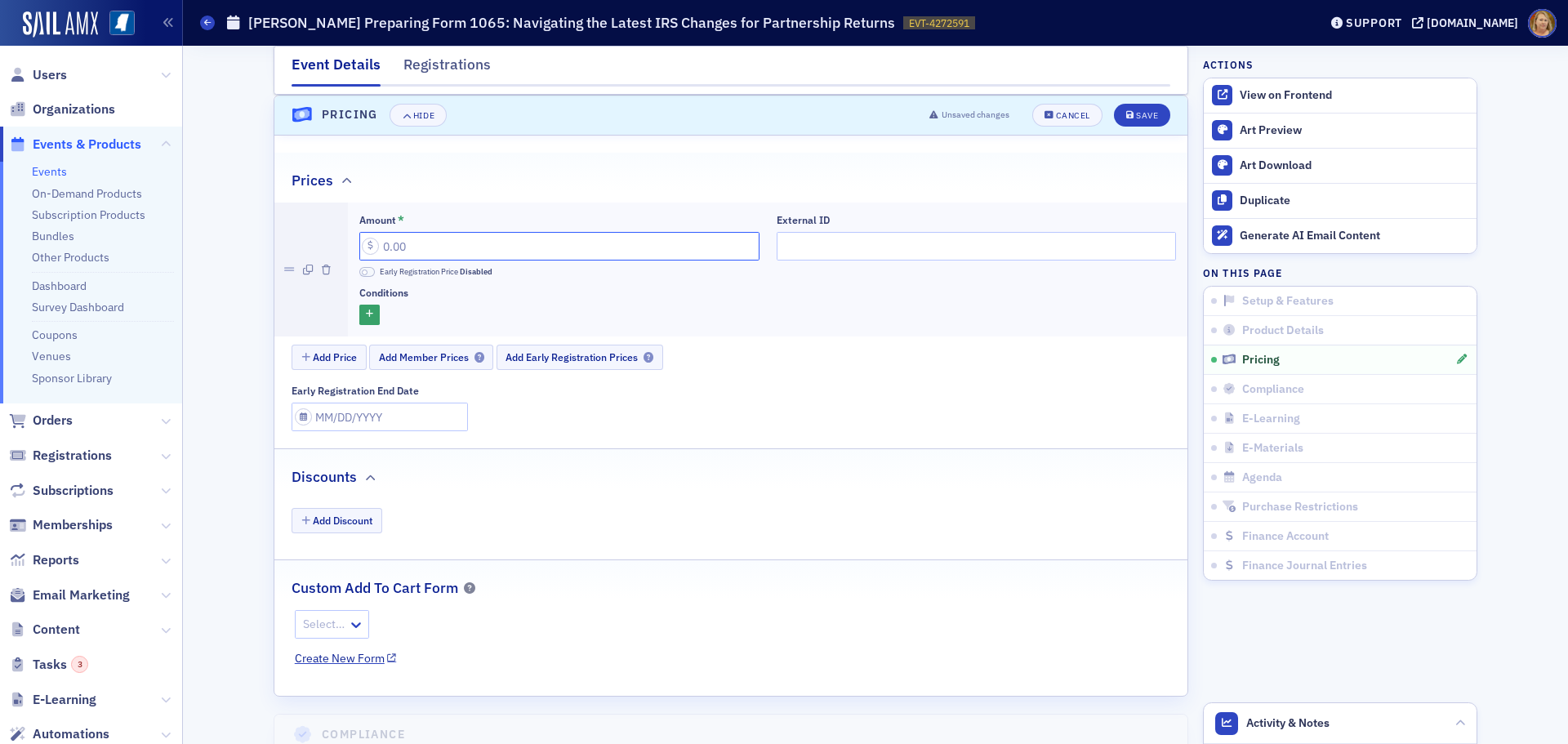
click at [378, 248] on input "Amount *" at bounding box center [559, 246] width 400 height 29
click at [329, 365] on button "Add Price" at bounding box center [329, 357] width 75 height 25
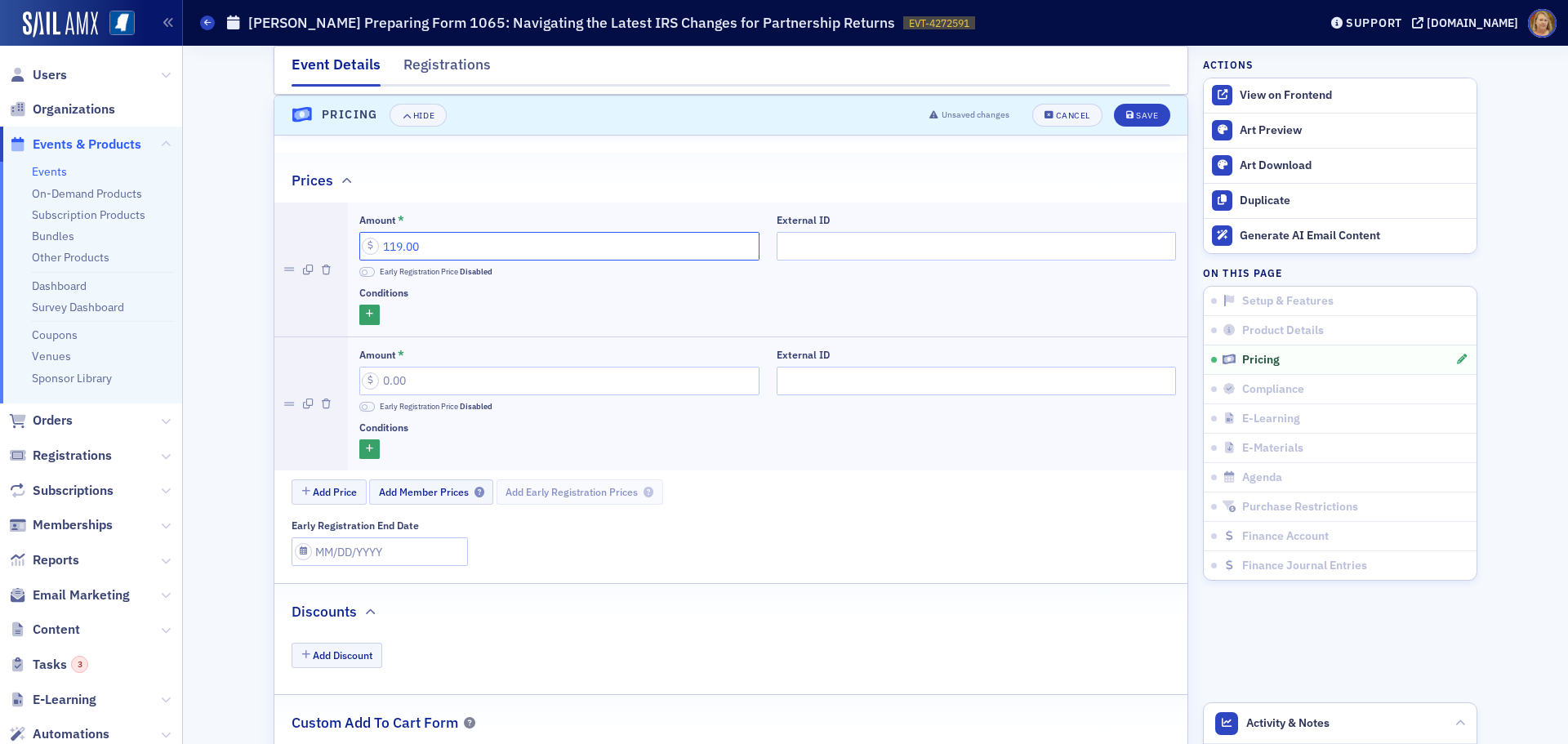
click at [389, 246] on input "119.00" at bounding box center [559, 246] width 400 height 29
type input "149.00"
click at [383, 380] on input "Amount *" at bounding box center [559, 380] width 400 height 29
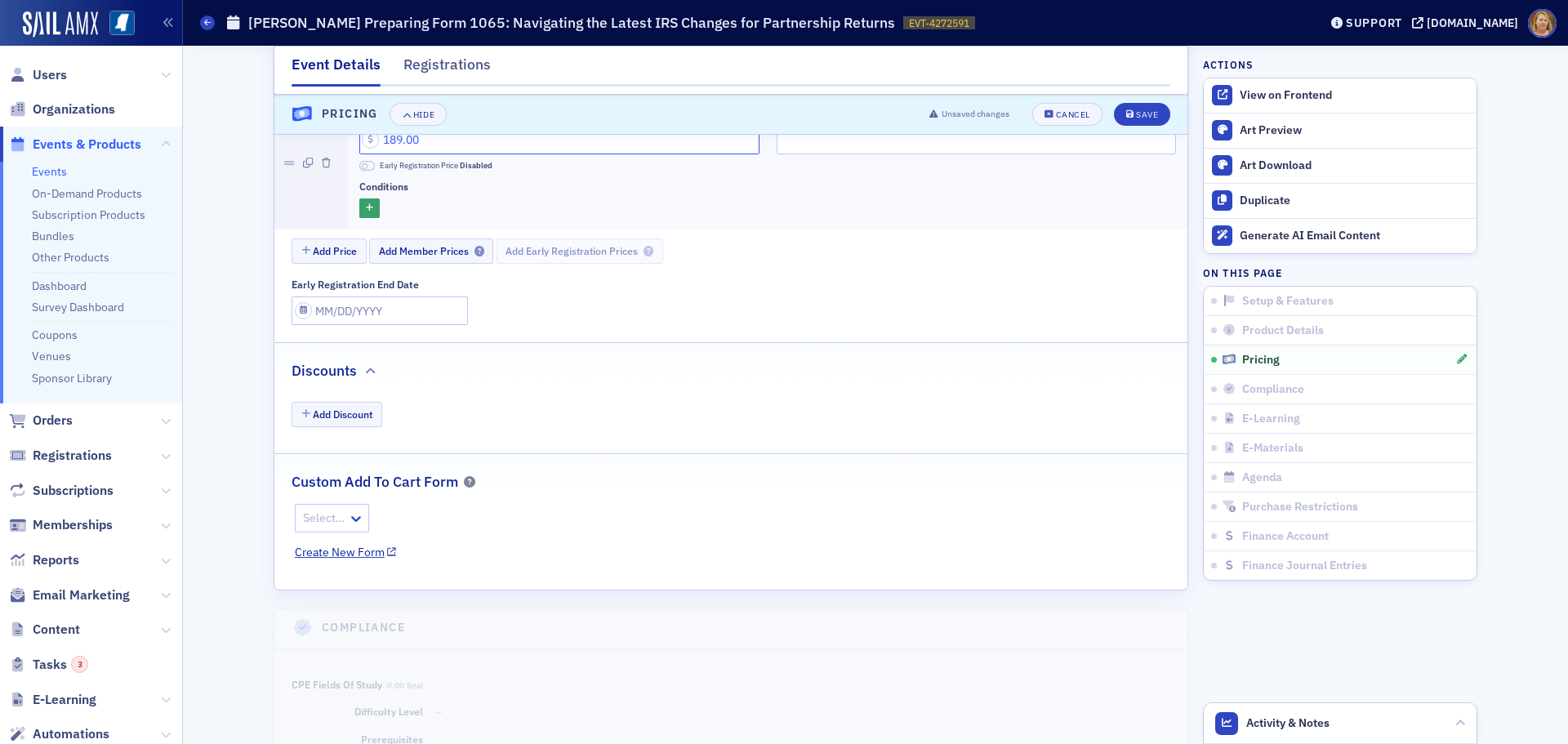
scroll to position [1958, 0]
type input "189.00"
click at [1147, 114] on div "Save" at bounding box center [1147, 115] width 22 height 9
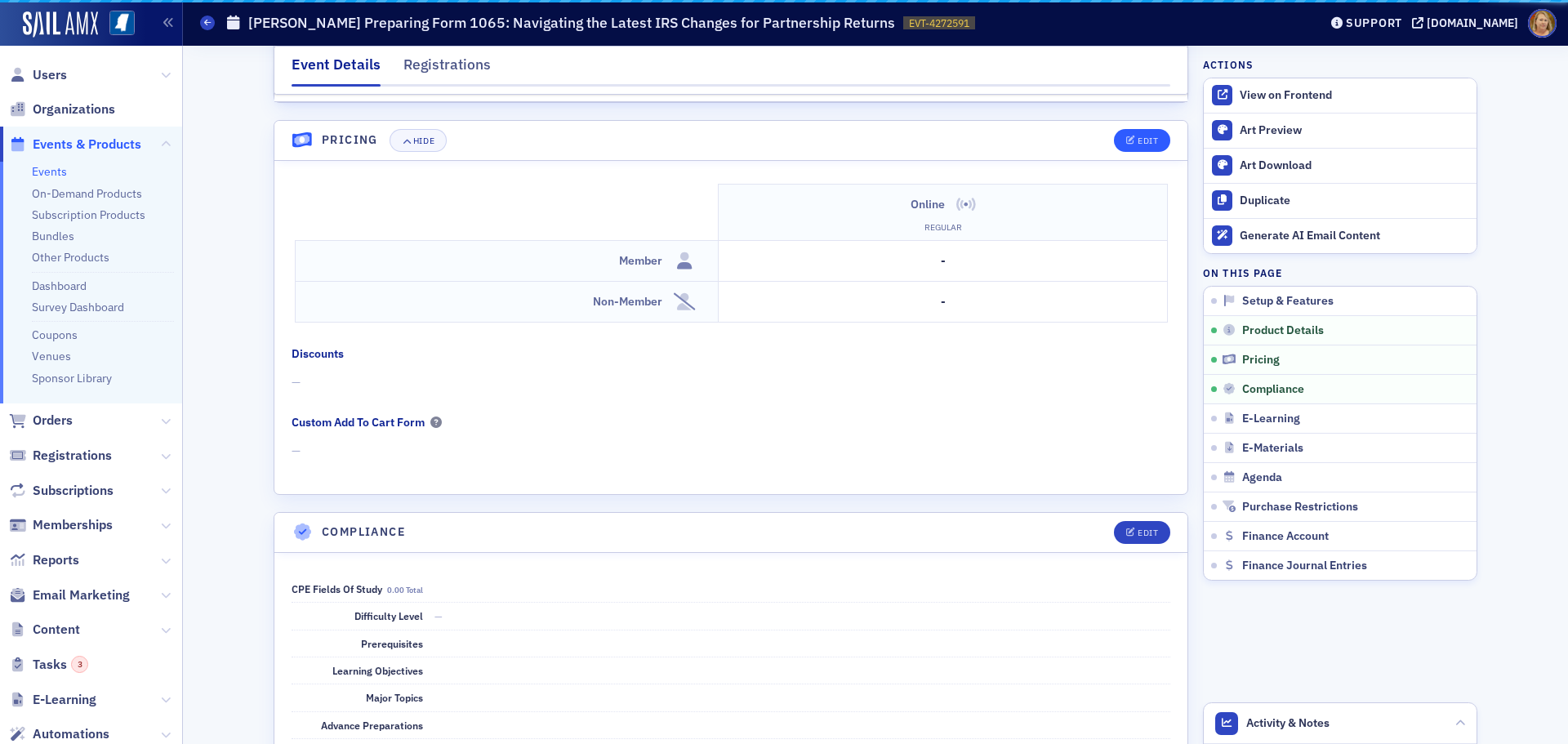
scroll to position [1713, 0]
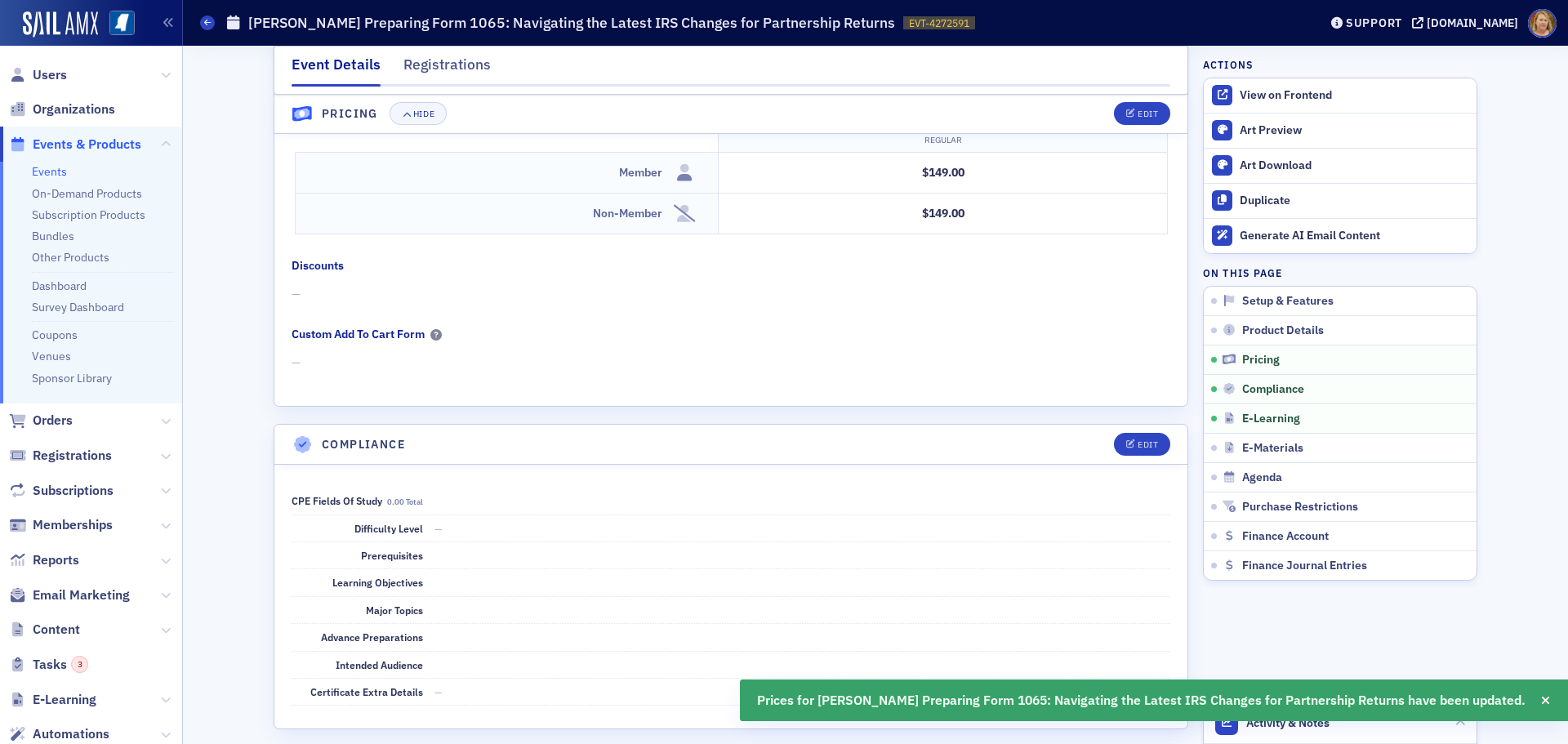
scroll to position [1796, 0]
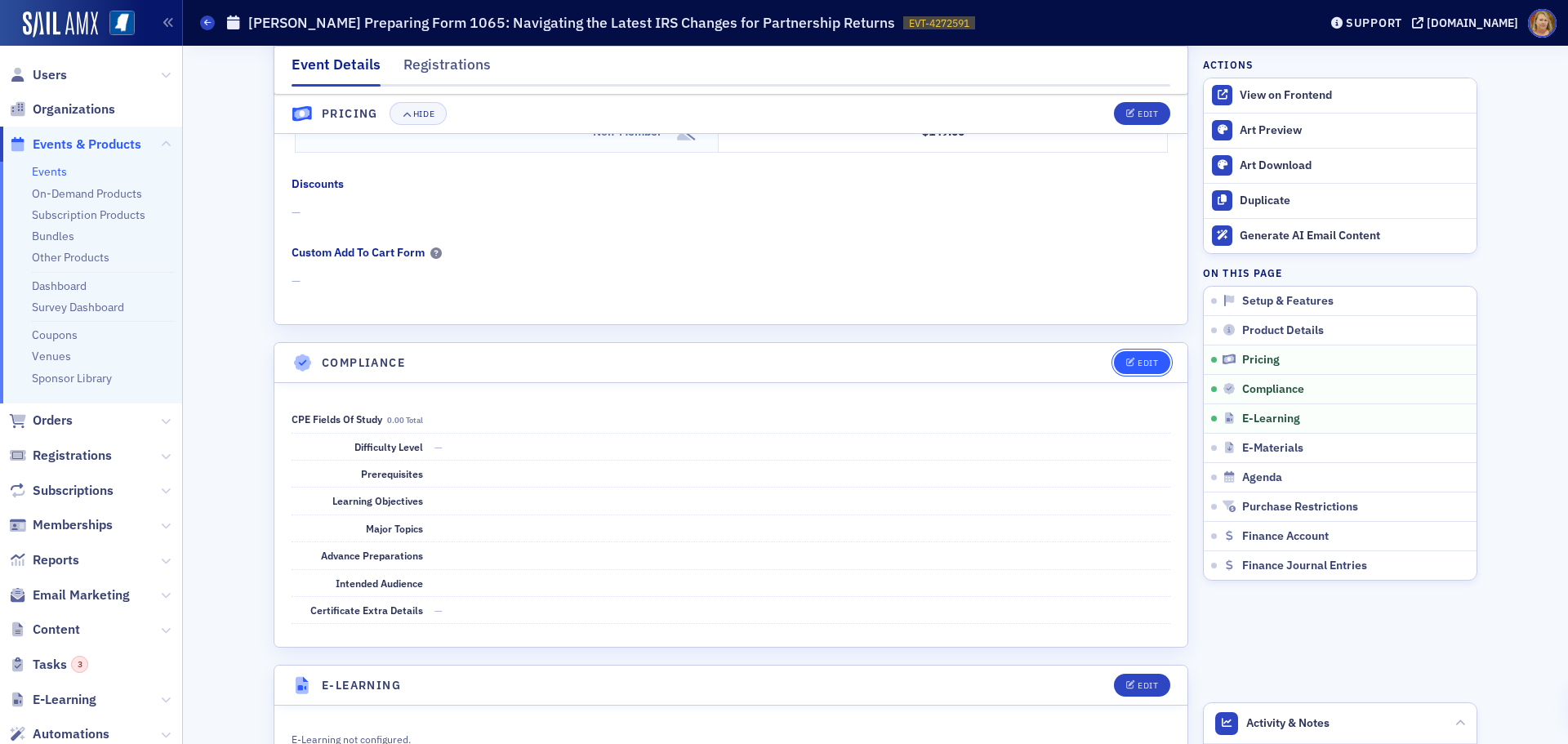
click at [1126, 358] on icon "button" at bounding box center [1130, 363] width 9 height 9
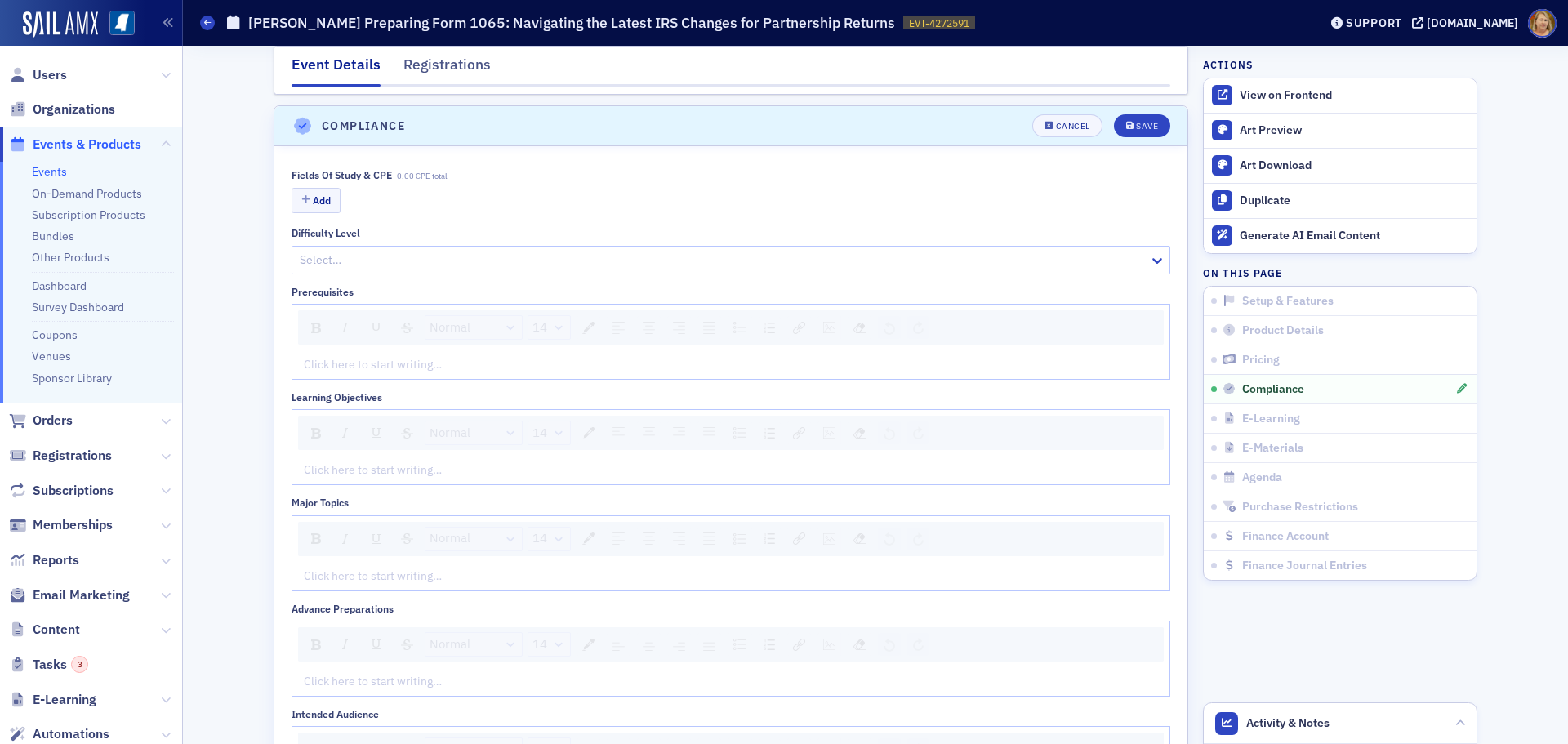
scroll to position [2043, 0]
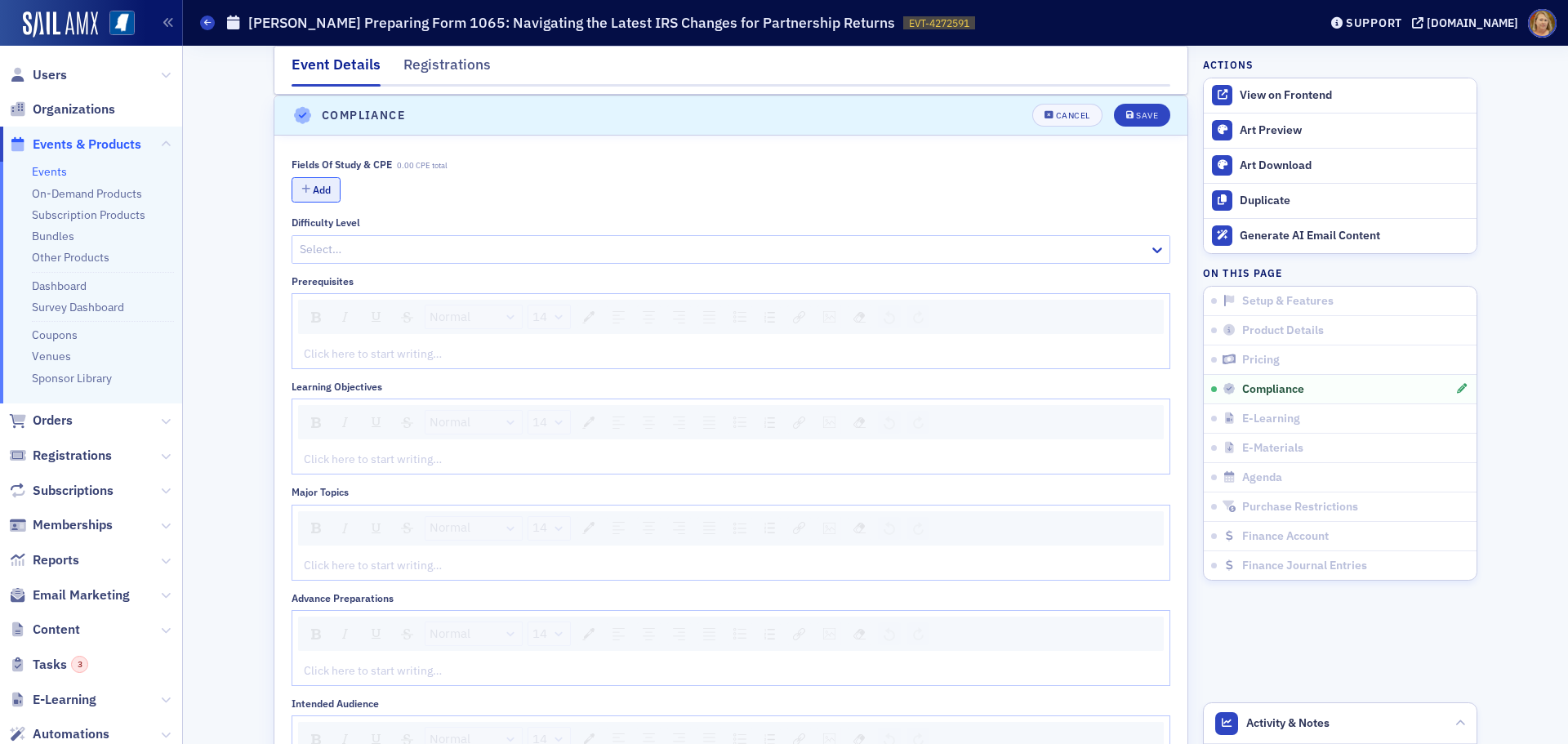
click at [306, 194] on button "Add" at bounding box center [316, 190] width 49 height 25
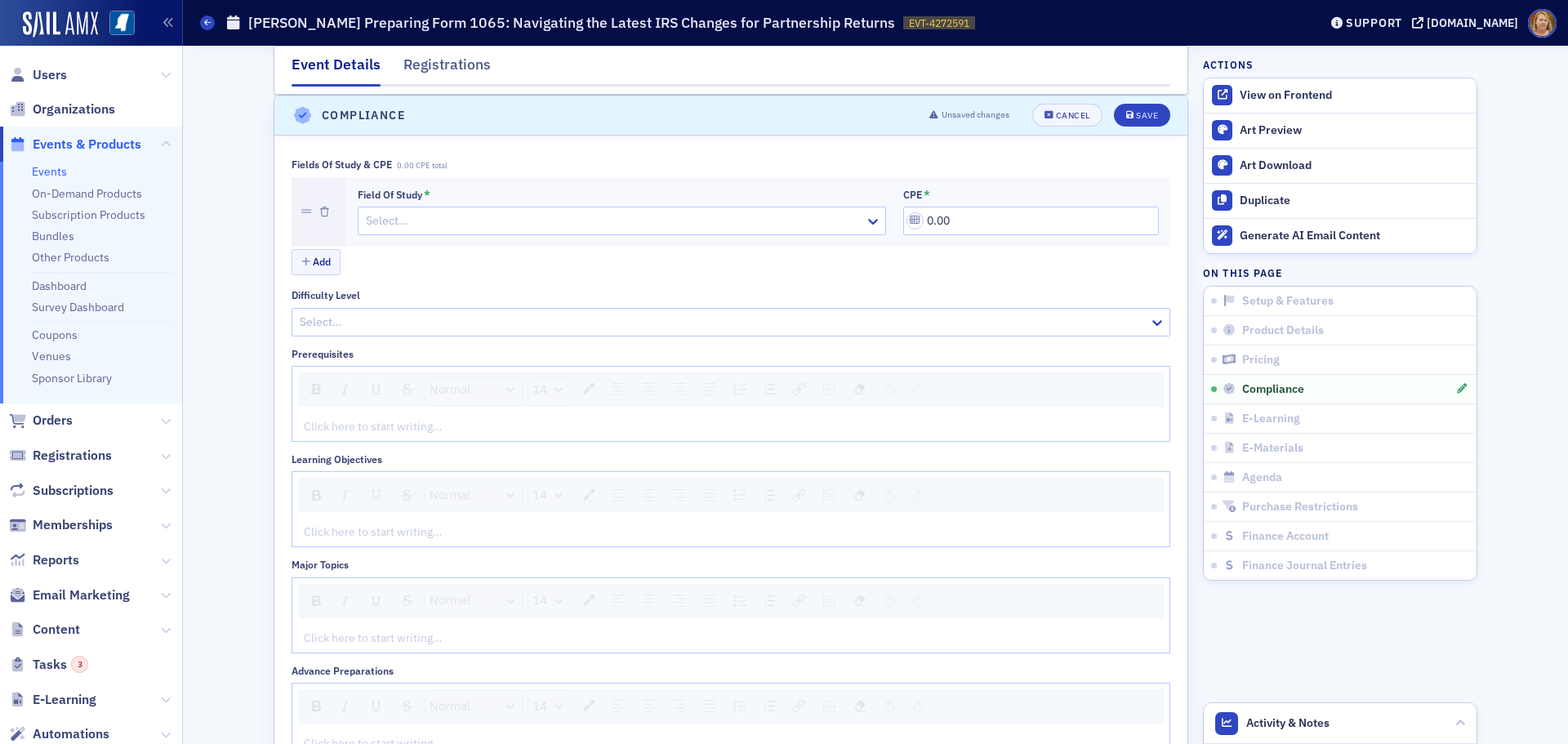
click at [383, 224] on div at bounding box center [614, 221] width 499 height 21
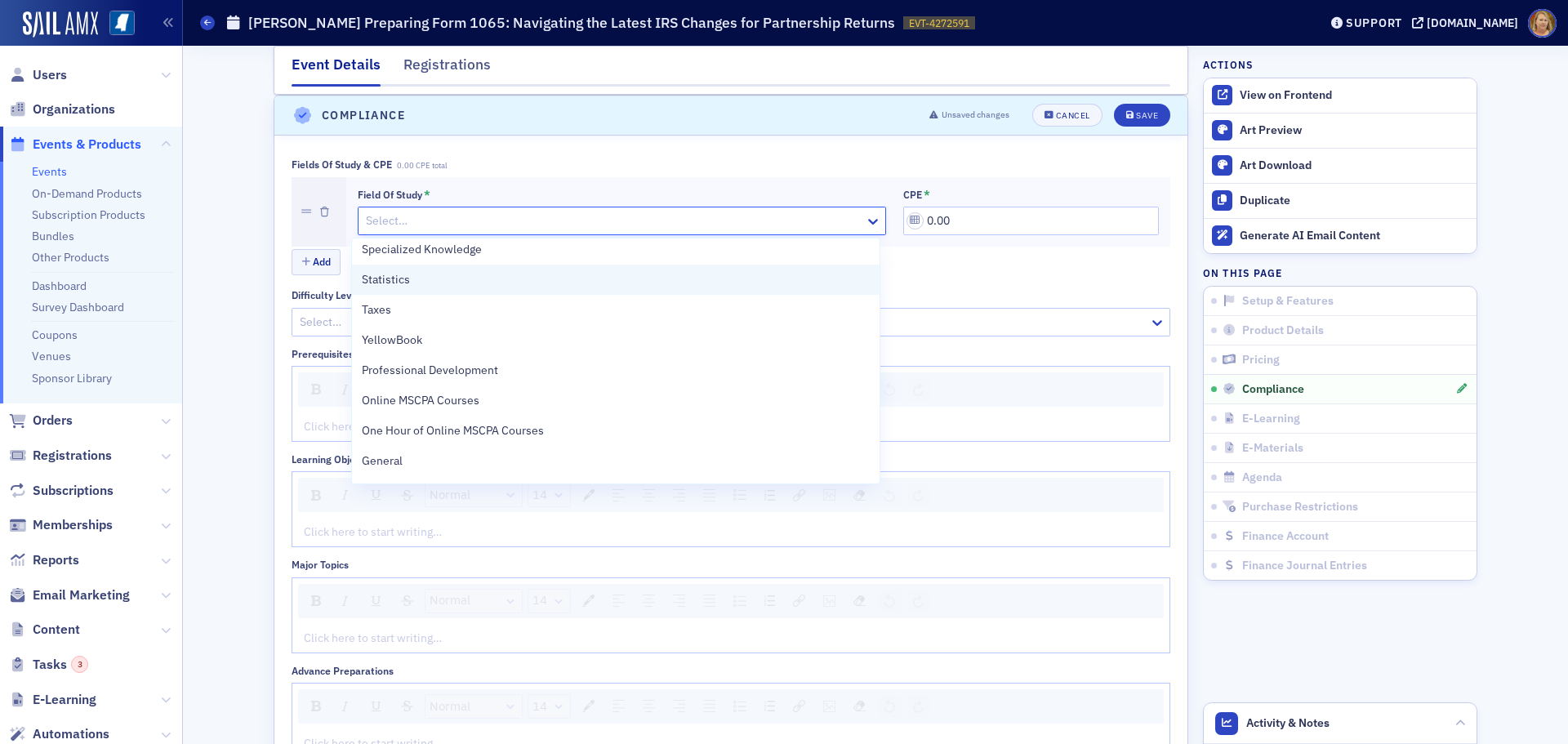
scroll to position [571, 0]
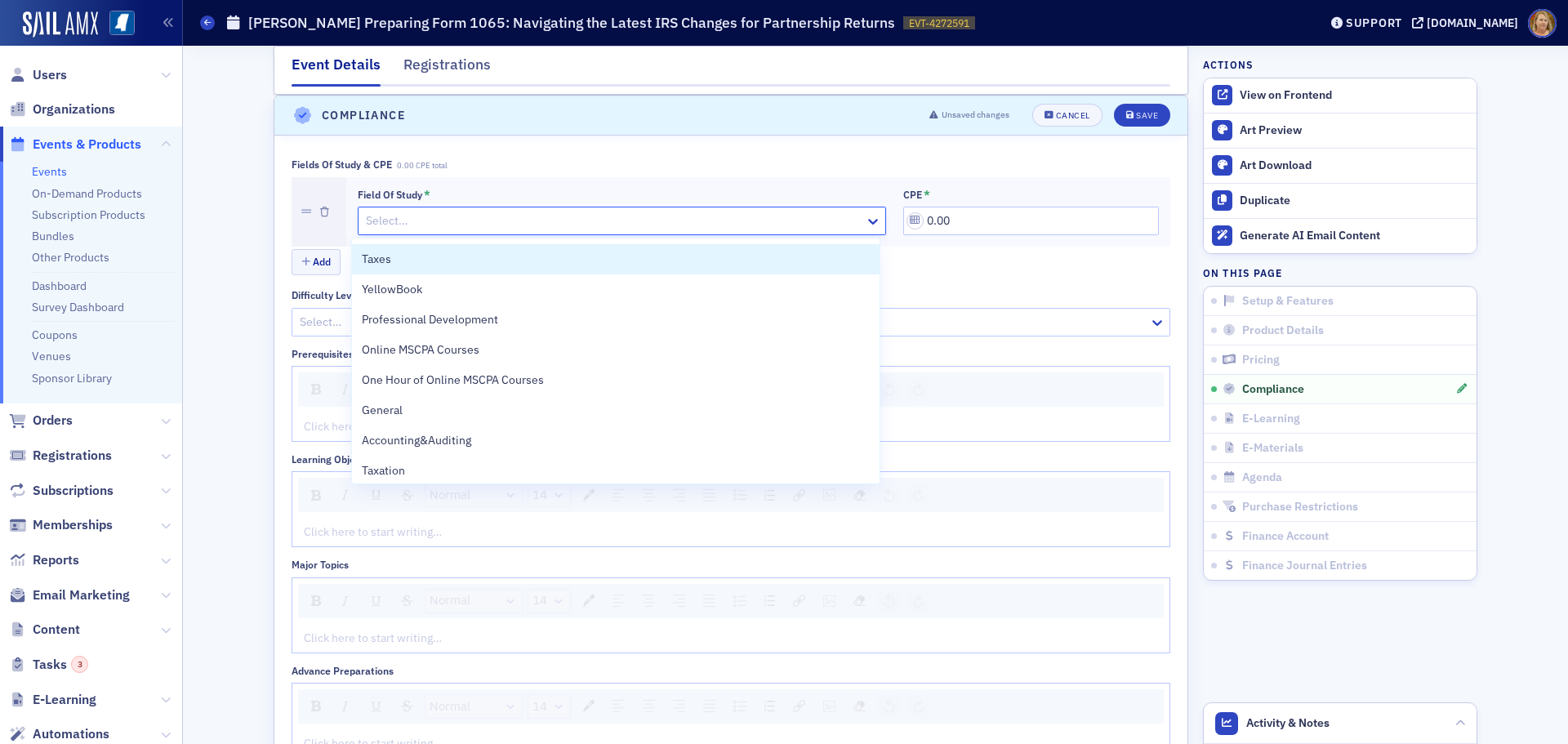
click at [404, 263] on div "Taxes" at bounding box center [615, 259] width 507 height 17
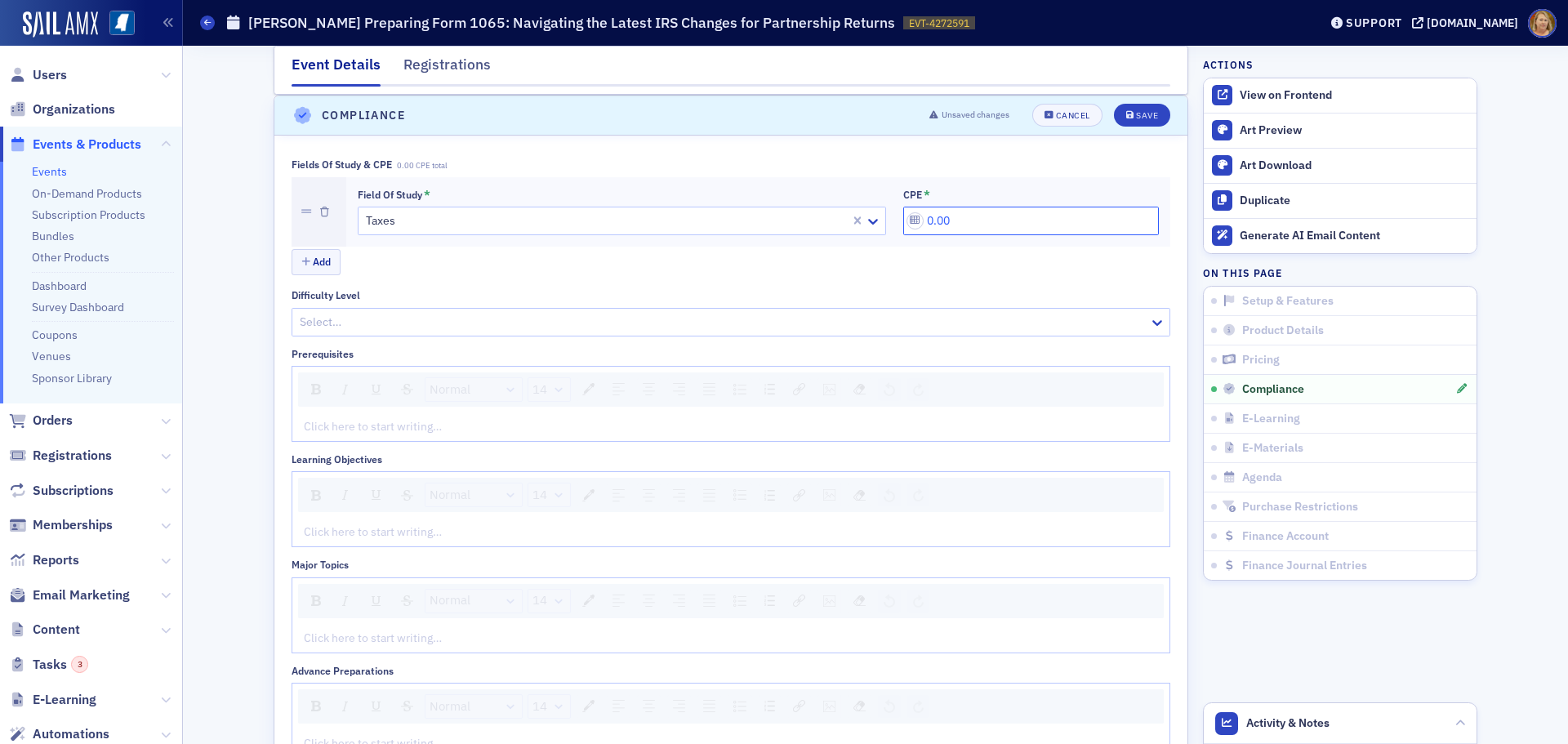
drag, startPoint x: 921, startPoint y: 217, endPoint x: 951, endPoint y: 214, distance: 30.1
click at [951, 214] on input "0.00" at bounding box center [1030, 221] width 255 height 29
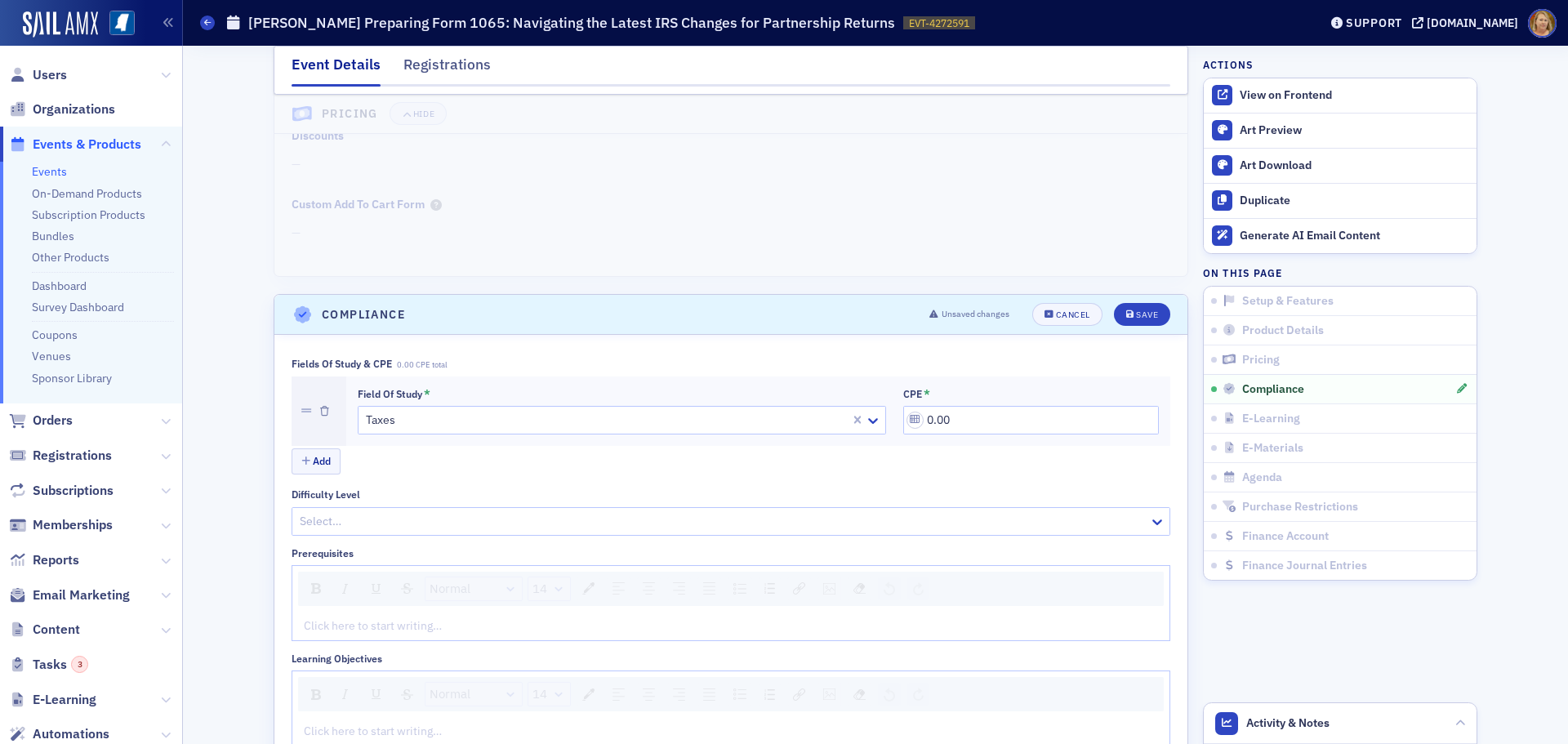
scroll to position [1959, 0]
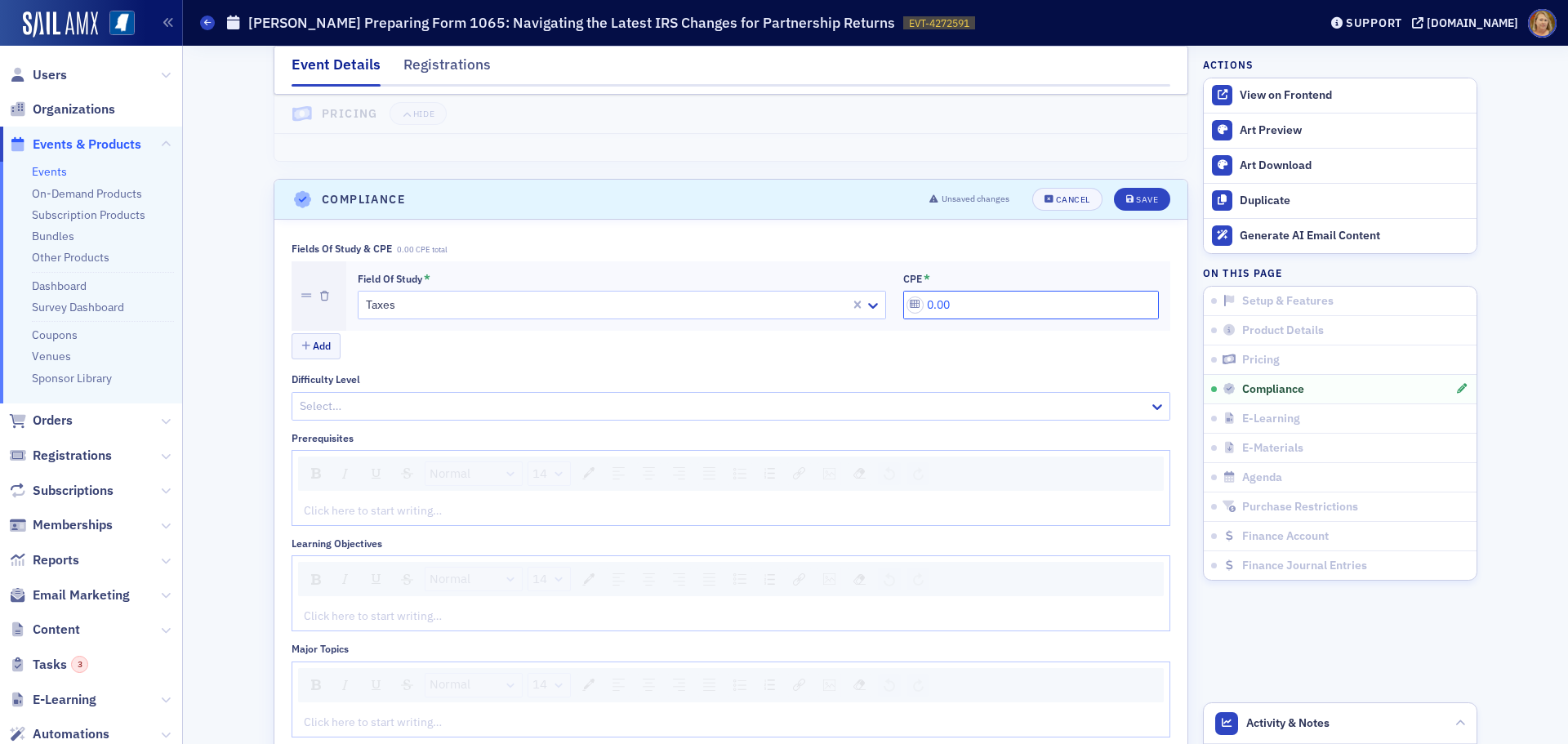
click at [925, 308] on input "0.00" at bounding box center [1030, 305] width 255 height 29
drag, startPoint x: 944, startPoint y: 303, endPoint x: 913, endPoint y: 305, distance: 31.1
click at [913, 305] on input "0.00" at bounding box center [1030, 305] width 255 height 29
type input "4.00"
click at [347, 613] on div "rdw-editor" at bounding box center [731, 616] width 854 height 17
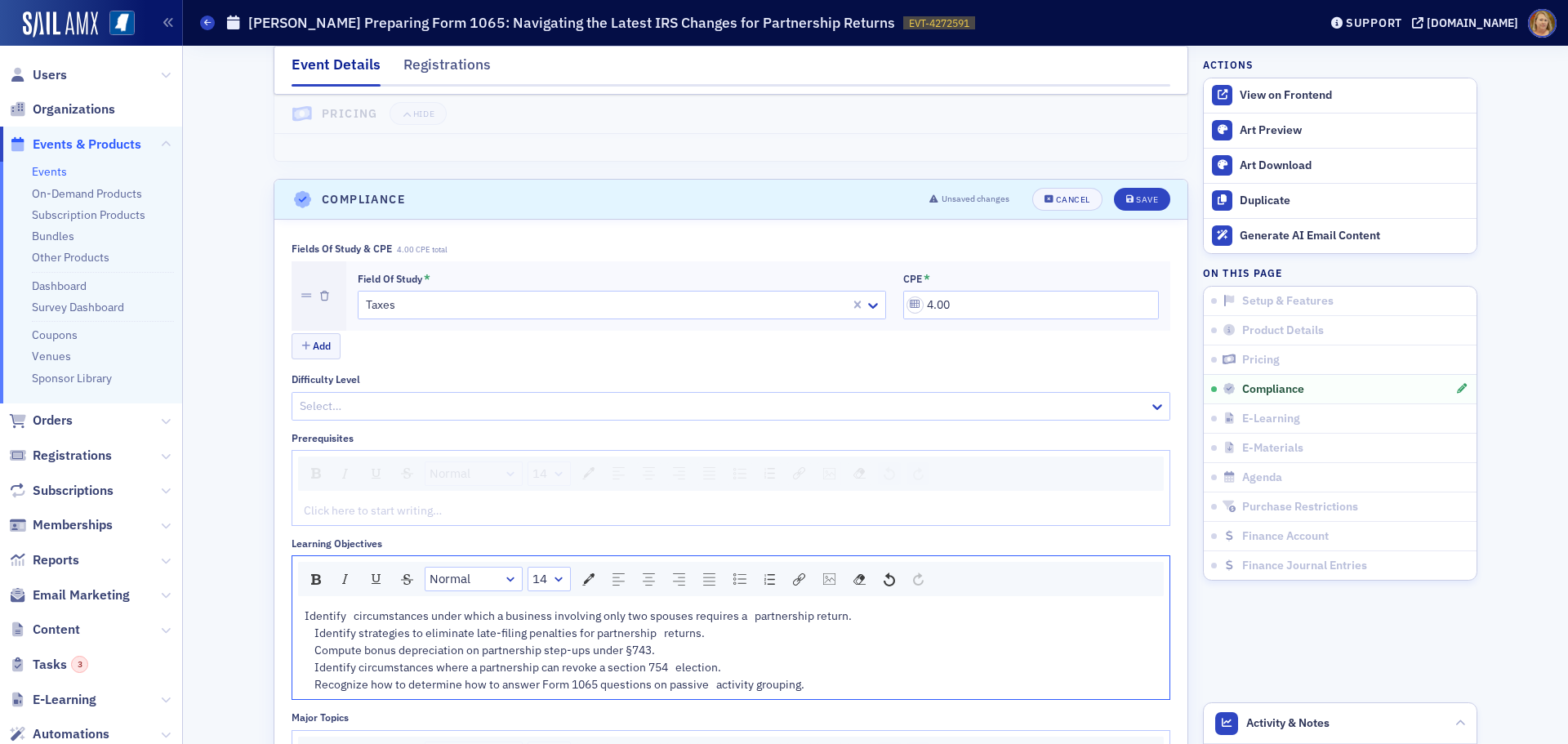
click at [309, 629] on span "Identify circumstances under which a business involving only two spouses requir…" at bounding box center [580, 650] width 550 height 83
click at [309, 648] on span "Identify circumstances under which a business involving only two spouses requir…" at bounding box center [580, 650] width 550 height 83
click at [308, 667] on span "Identify circumstances under which a business involving only two spouses requir…" at bounding box center [580, 650] width 550 height 83
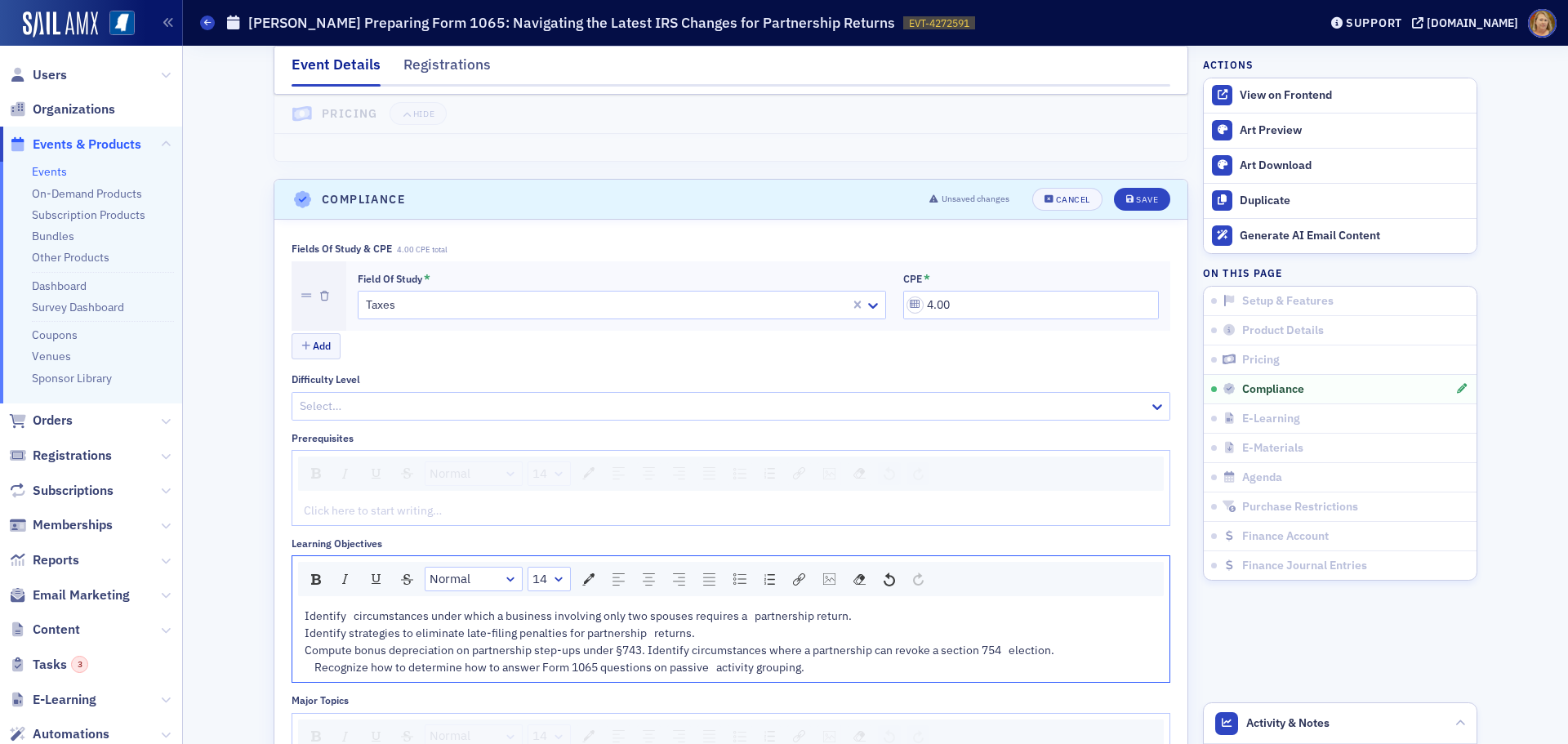
click at [308, 668] on span "Identify circumstances under which a business involving only two spouses requir…" at bounding box center [681, 641] width 752 height 66
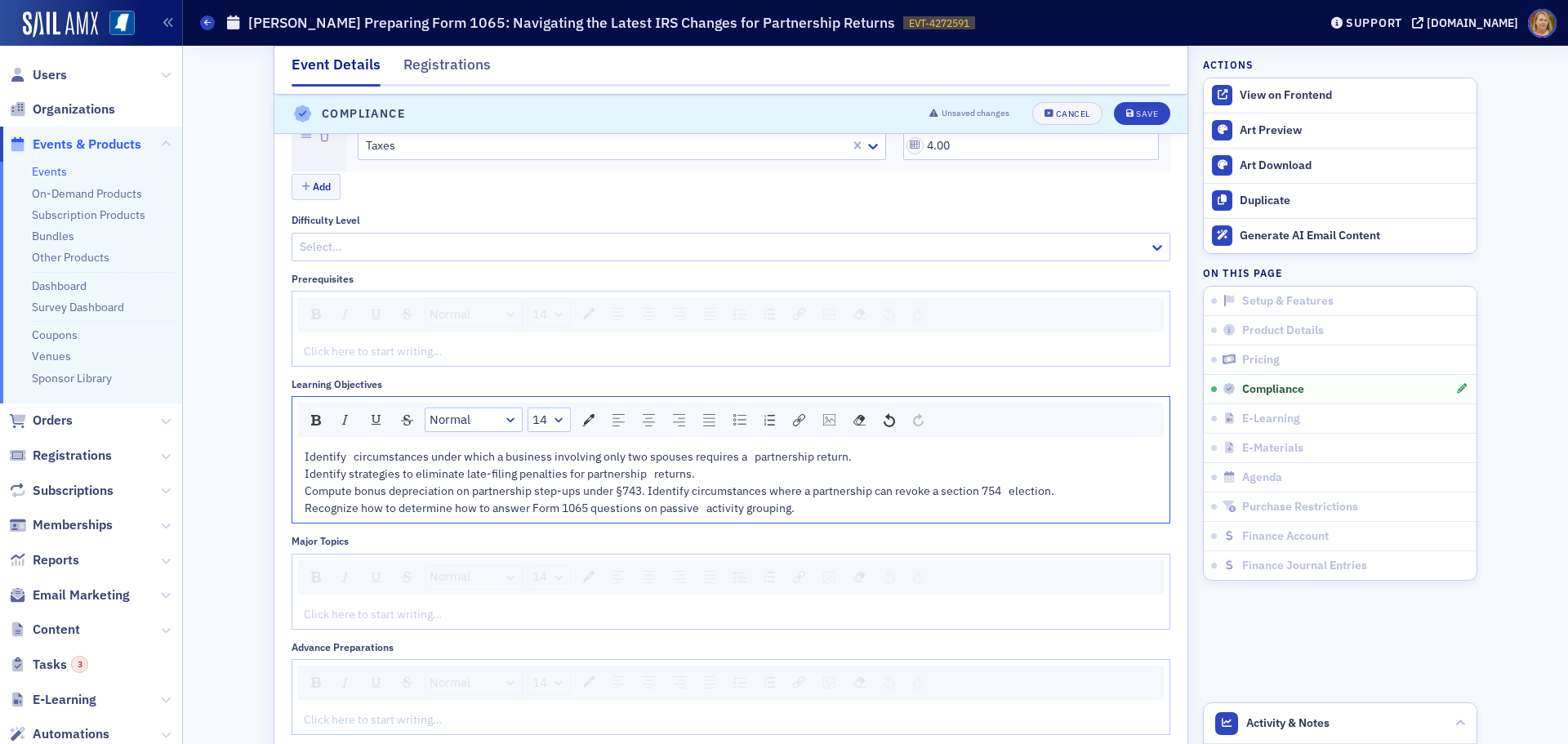
scroll to position [2204, 0]
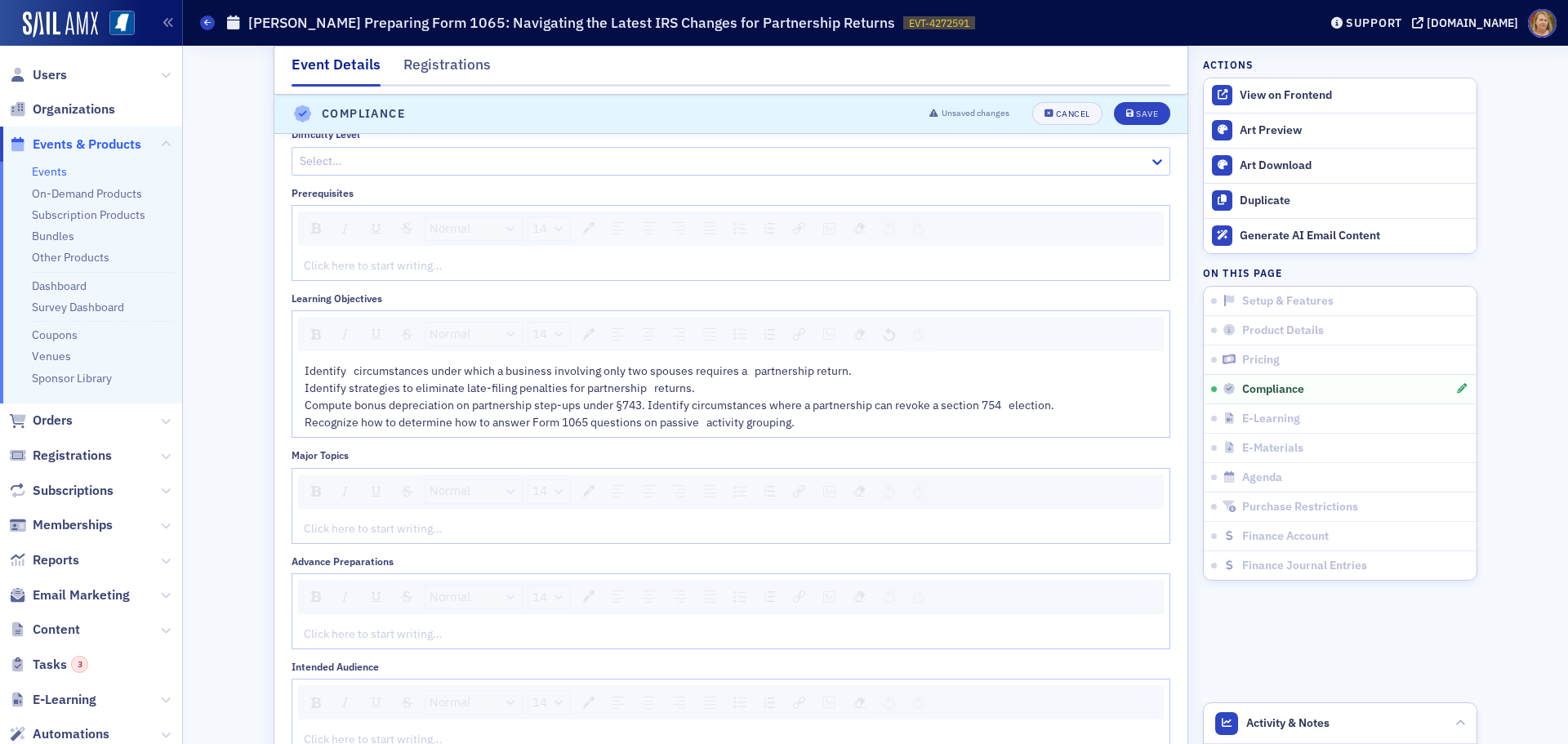
click at [305, 531] on div "rdw-editor" at bounding box center [731, 528] width 854 height 17
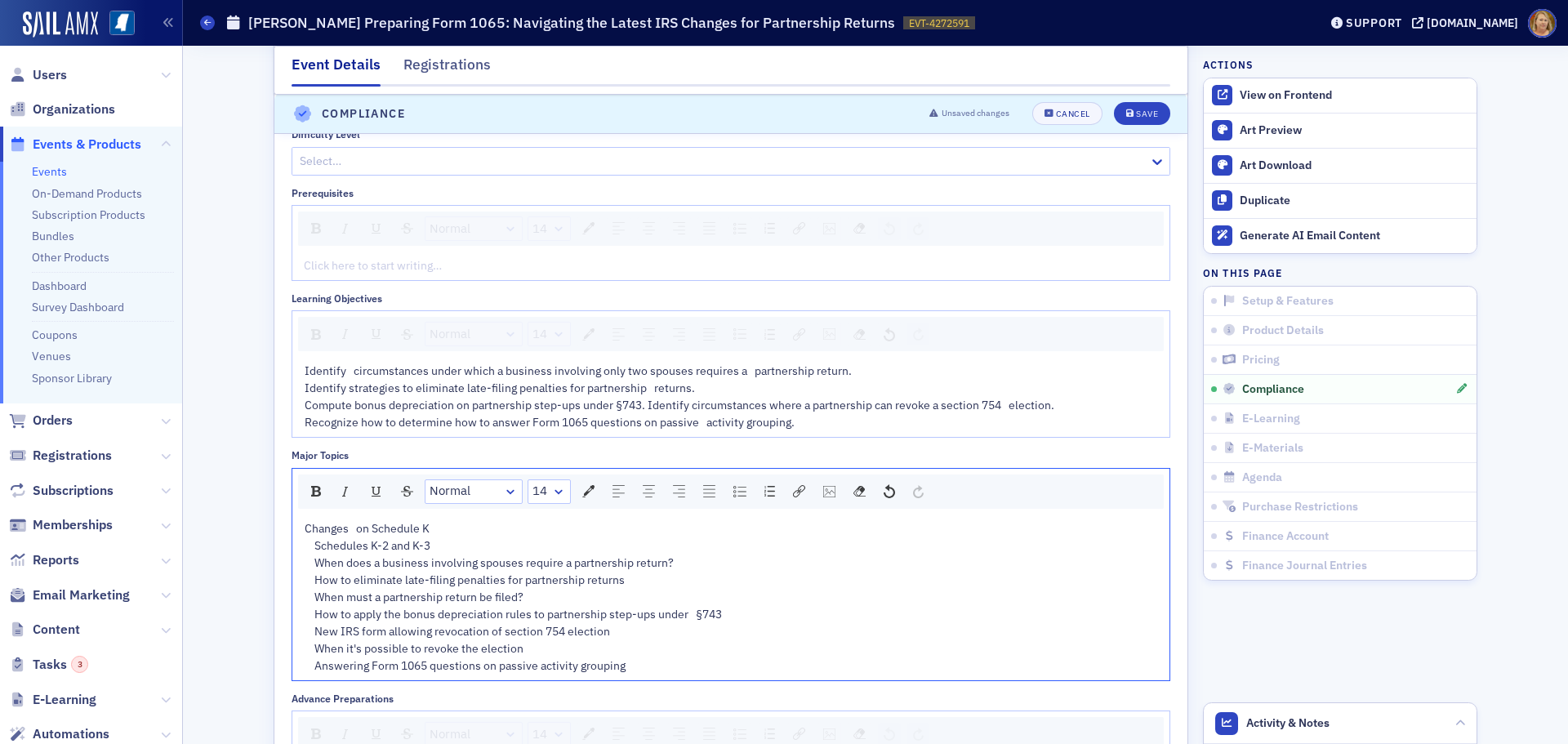
click at [309, 542] on span "Changes on Schedule K Schedules K-2 and K-3 When does a business involving spou…" at bounding box center [513, 596] width 417 height 151
click at [310, 561] on span "Changes on Schedule K Schedules K-2 and K-3 When does a business involving spou…" at bounding box center [513, 596] width 417 height 151
click at [308, 579] on span "Changes on Schedule K Schedules K-2 and K-3 When does a business involving spou…" at bounding box center [513, 596] width 417 height 151
click at [309, 579] on span "Changes on Schedule K Schedules K-2 and K-3 When does a business involving spou…" at bounding box center [513, 596] width 417 height 151
click at [311, 594] on span "Changes on Schedule K Schedules K-2 and K-3 When does a business involving spou…" at bounding box center [513, 596] width 417 height 151
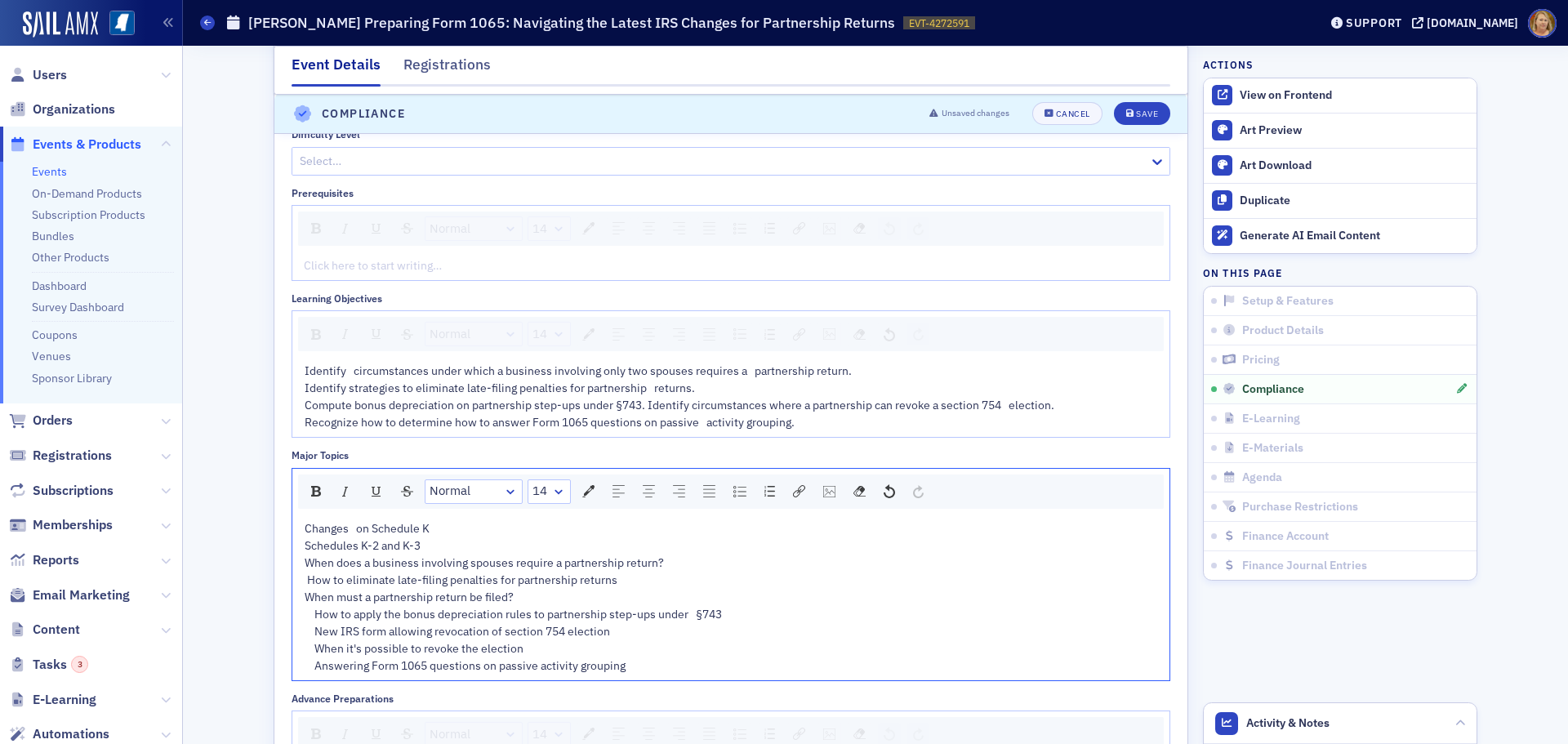
click at [305, 578] on span "Changes on Schedule K Schedules K-2 and K-3 When does a business involving spou…" at bounding box center [513, 596] width 417 height 151
click at [310, 610] on span "How to eliminate late-filing penalties for partnership returns When must a part…" at bounding box center [513, 622] width 417 height 100
click at [311, 629] on span "How to eliminate late-filing penalties for partnership returns When must a part…" at bounding box center [509, 622] width 408 height 100
click at [312, 644] on span "How to eliminate late-filing penalties for partnership returns When must a part…" at bounding box center [509, 622] width 408 height 100
click at [311, 667] on span "How to eliminate late-filing penalties for partnership returns When must a part…" at bounding box center [509, 622] width 408 height 100
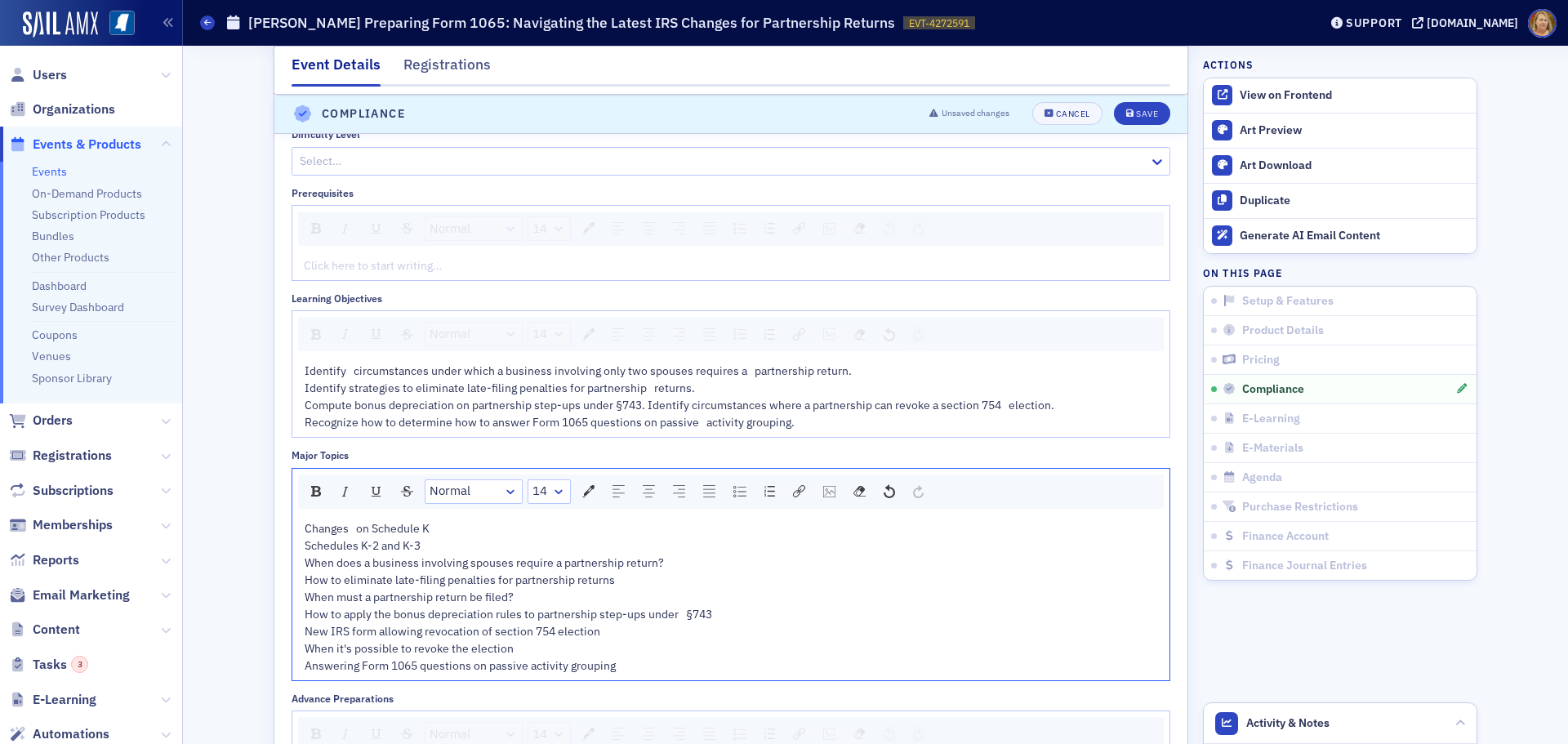
click at [305, 580] on span "How to eliminate late-filing penalties for partnership returns When must a part…" at bounding box center [509, 622] width 408 height 100
click at [1136, 111] on div "Save" at bounding box center [1147, 115] width 22 height 9
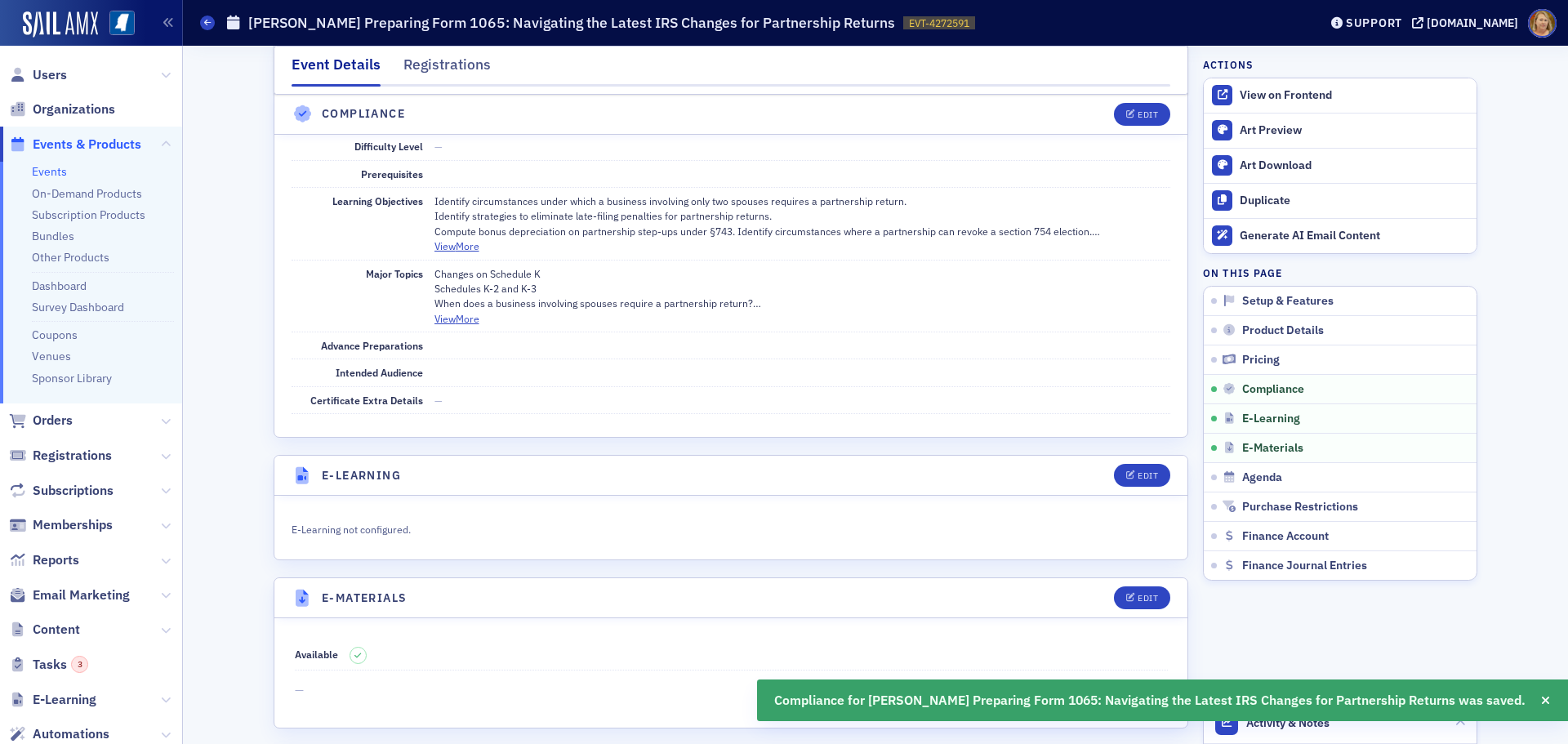
scroll to position [2064, 0]
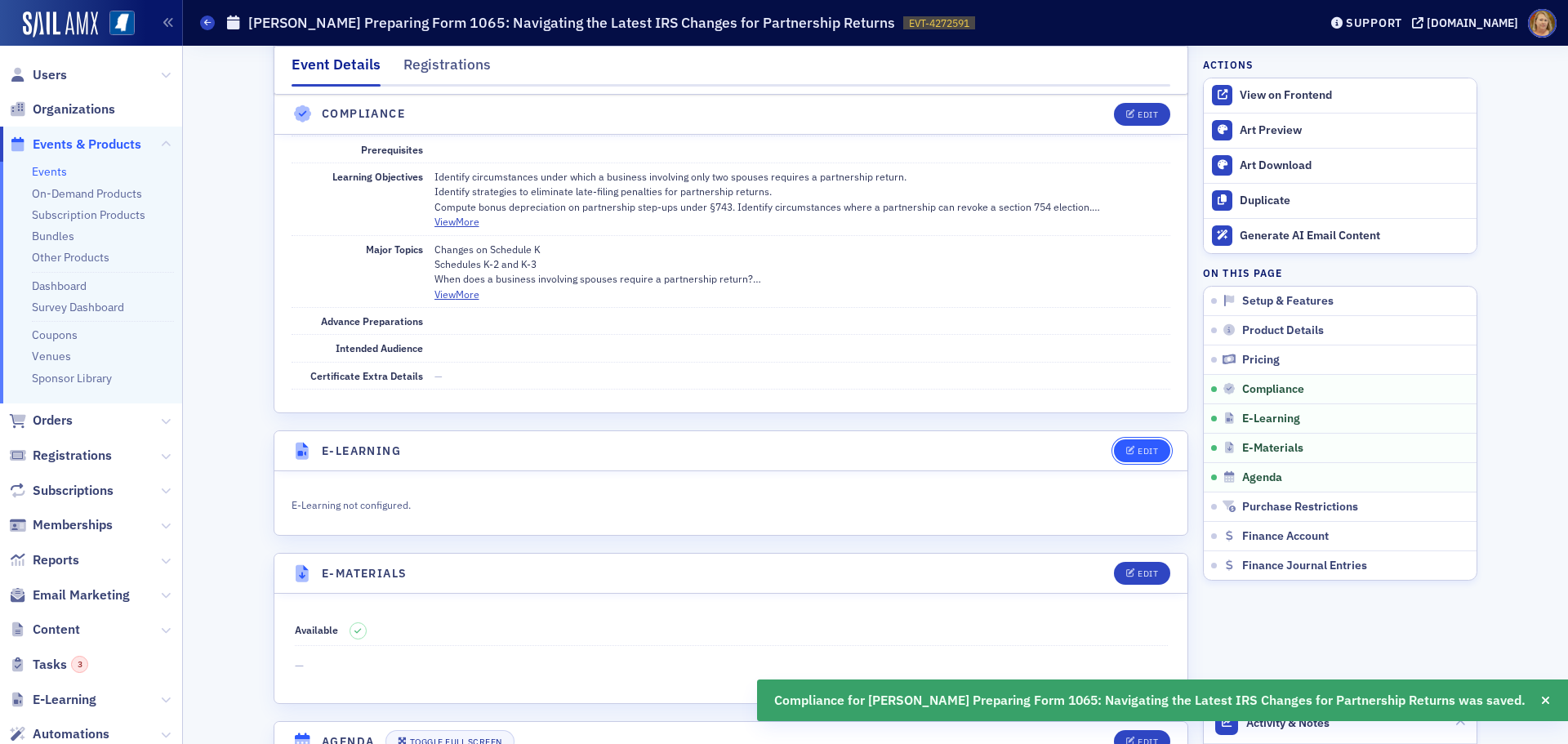
click at [1138, 447] on div "Edit" at bounding box center [1148, 451] width 21 height 9
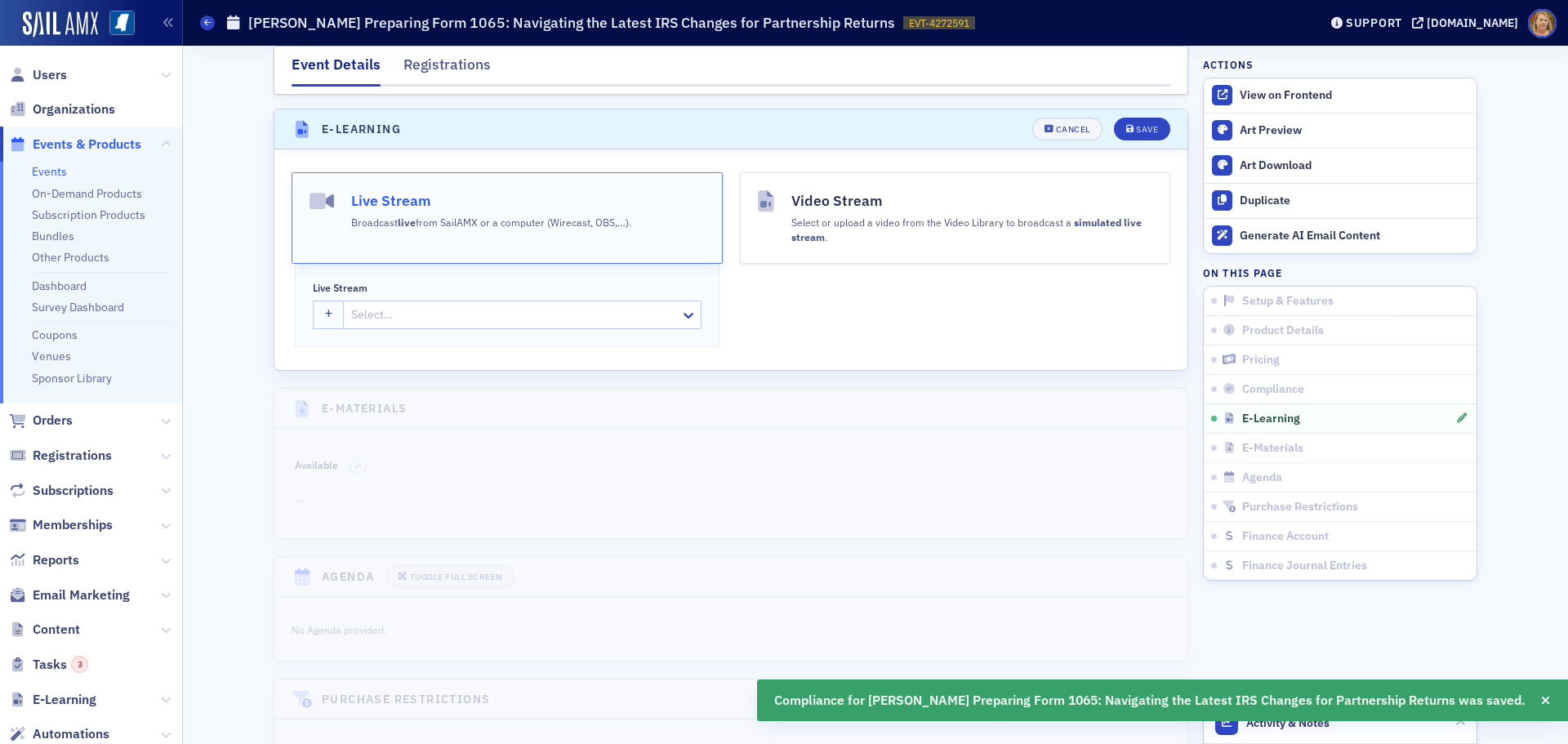
scroll to position [2399, 0]
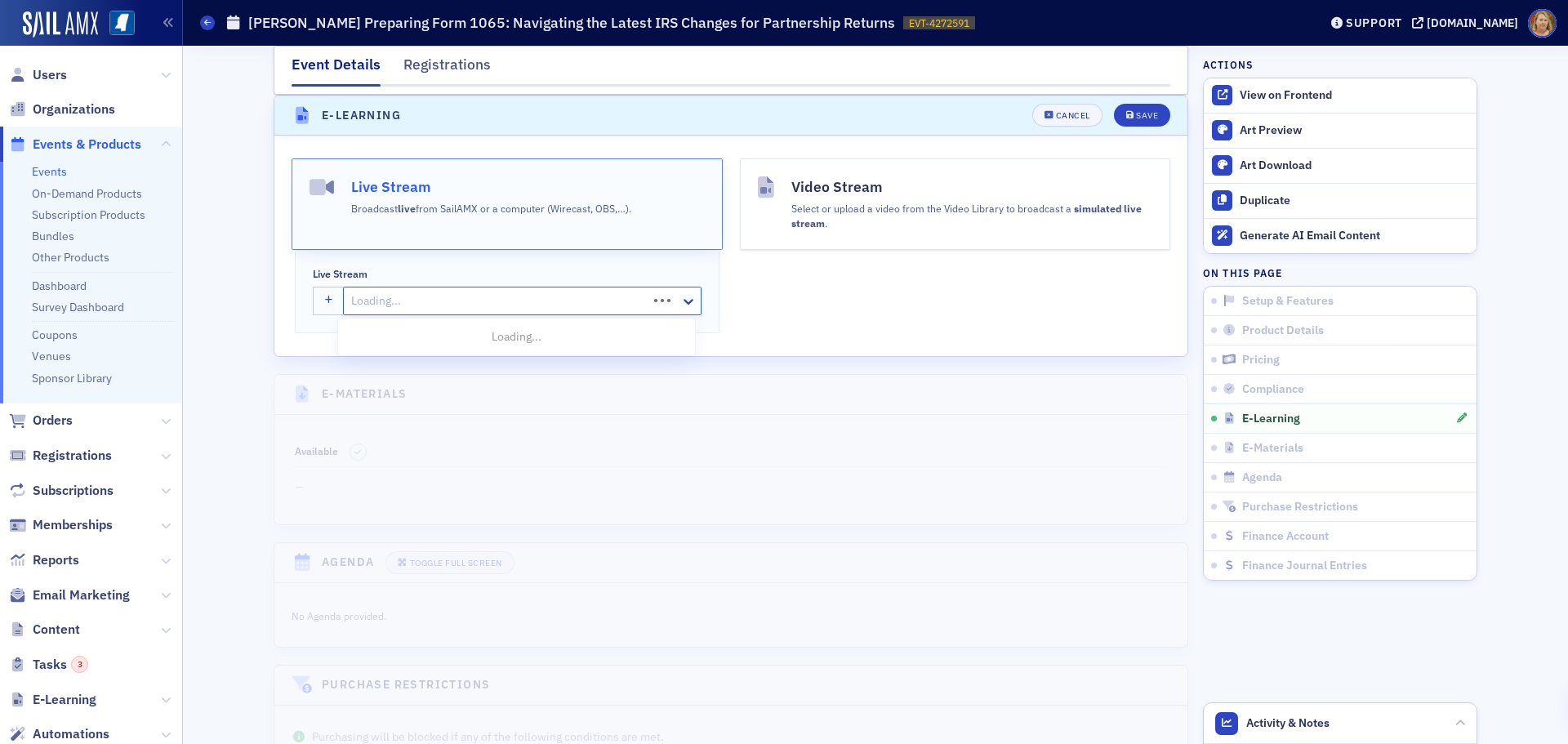
click at [421, 307] on div at bounding box center [497, 301] width 296 height 21
click at [350, 295] on input "Live Stream" at bounding box center [351, 301] width 3 height 17
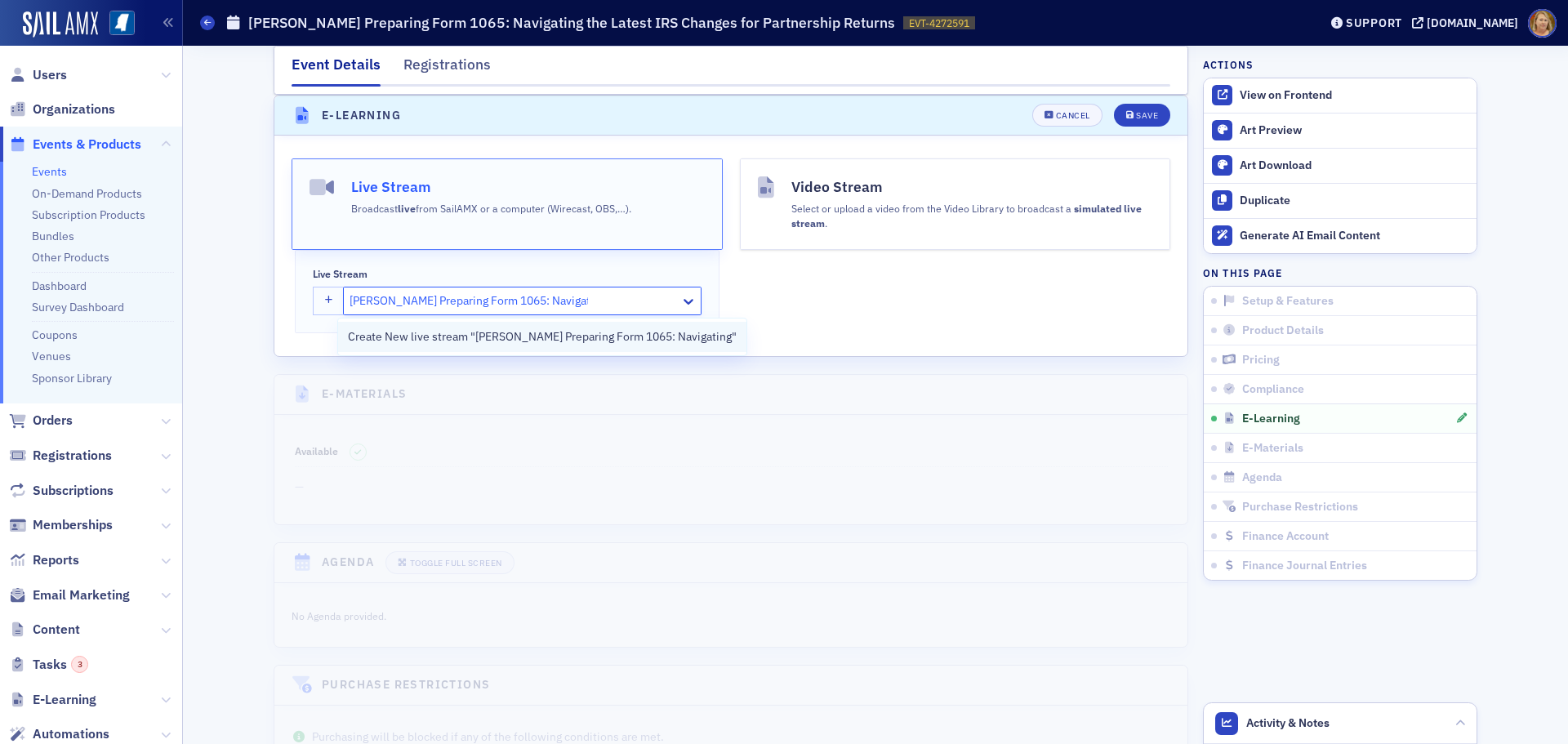
click at [388, 332] on span "Create New live stream "Don Farmer's Preparing Form 1065: Navigating"" at bounding box center [542, 336] width 389 height 17
type input "Don Farmer's Preparing Form 1065: Navigating"
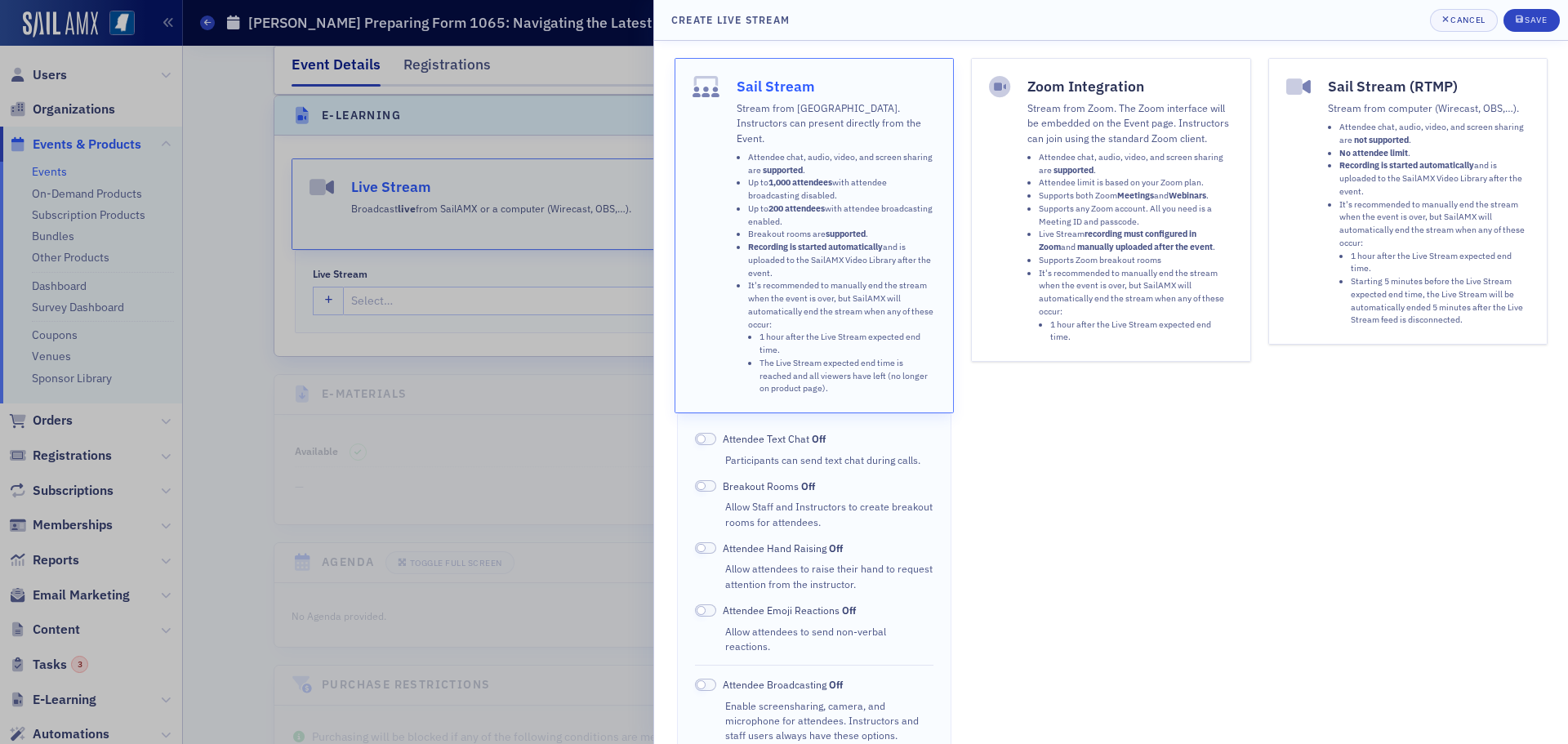
click at [864, 362] on li "The Live Stream expected end time is reached and all viewers have left (no long…" at bounding box center [848, 376] width 178 height 38
click at [1531, 22] on div "Save" at bounding box center [1535, 21] width 22 height 9
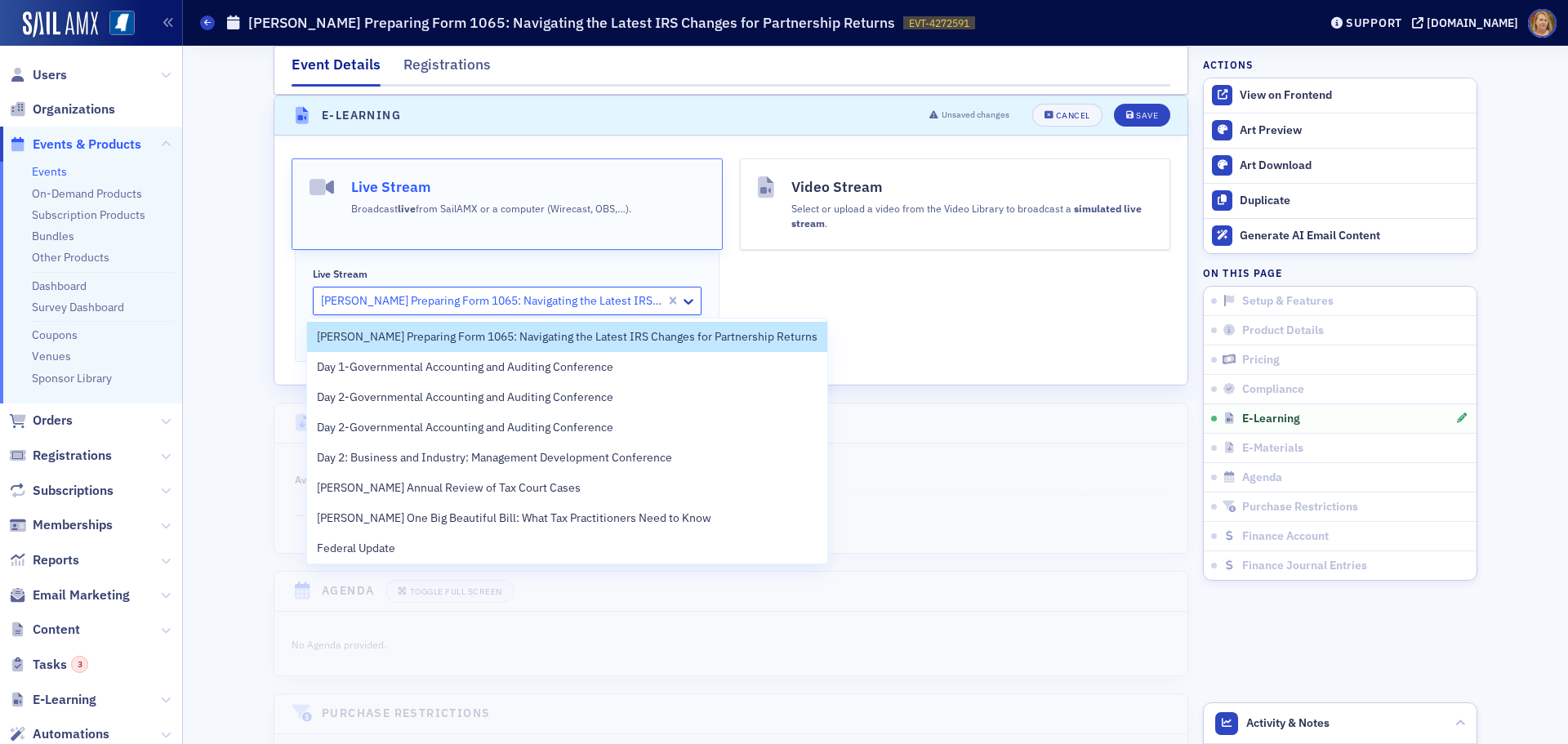
click at [644, 304] on div at bounding box center [491, 301] width 345 height 21
click at [646, 333] on span "[PERSON_NAME] Preparing Form 1065: Navigating the Latest IRS Changes for Partne…" at bounding box center [567, 336] width 500 height 17
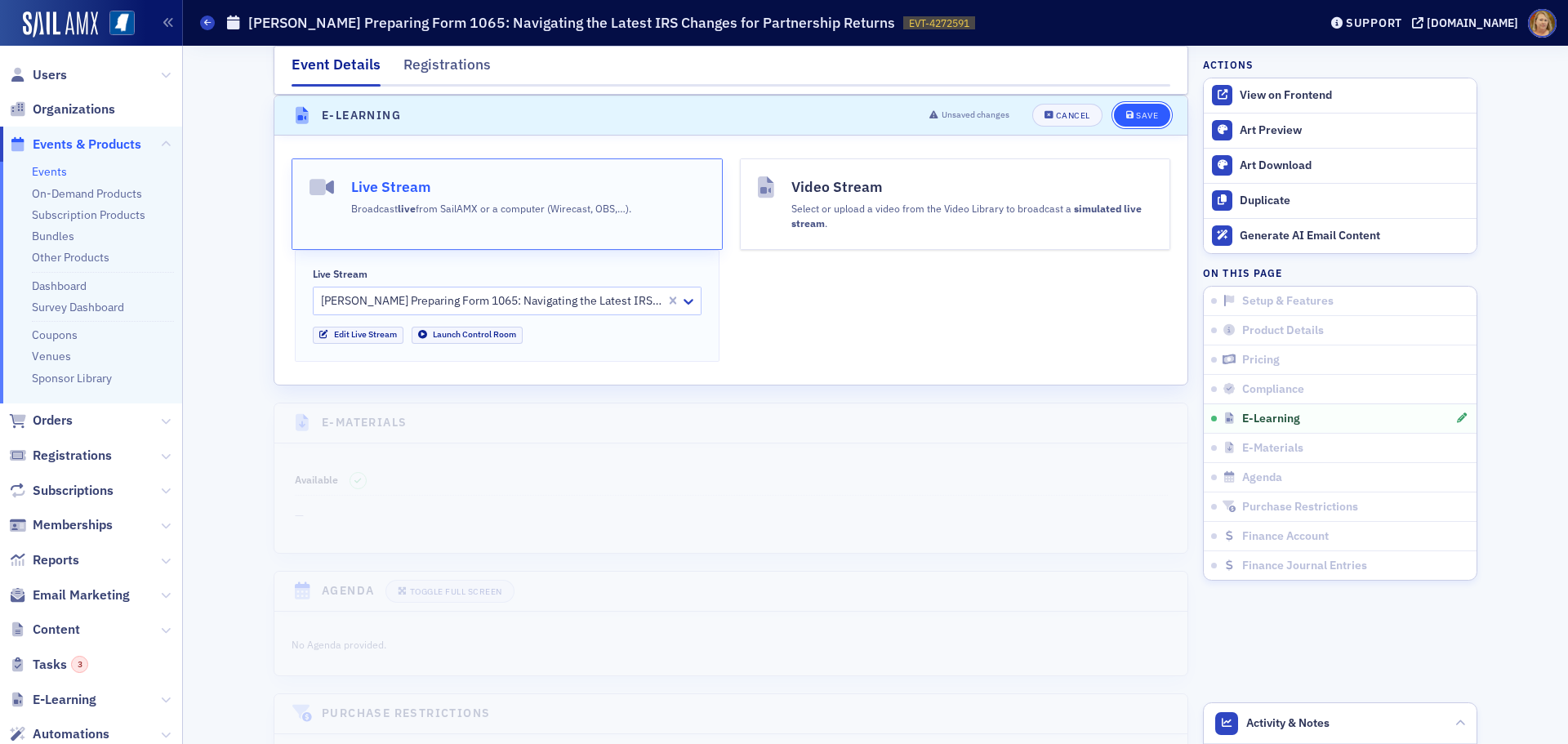
click at [1151, 114] on div "Save" at bounding box center [1147, 116] width 22 height 9
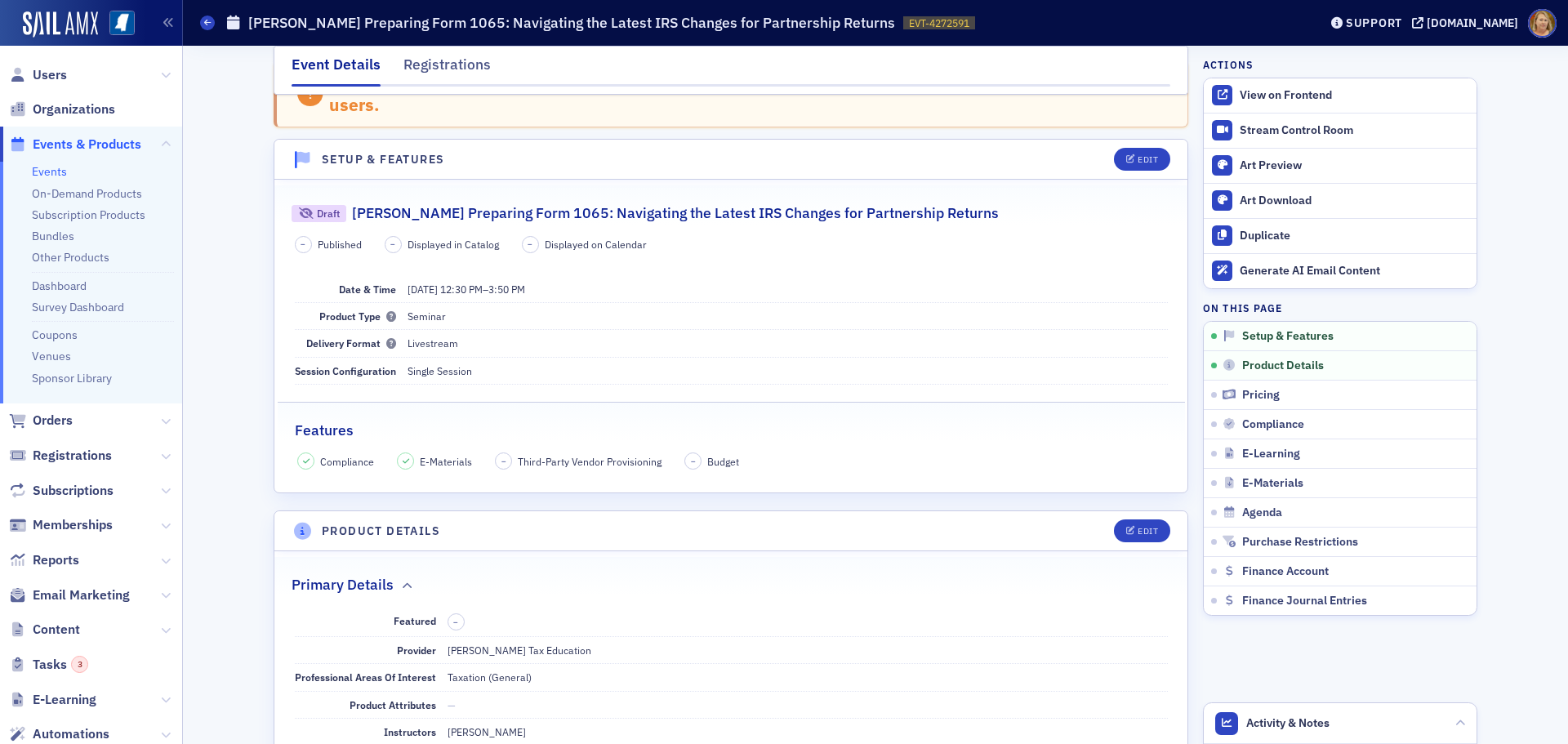
scroll to position [0, 0]
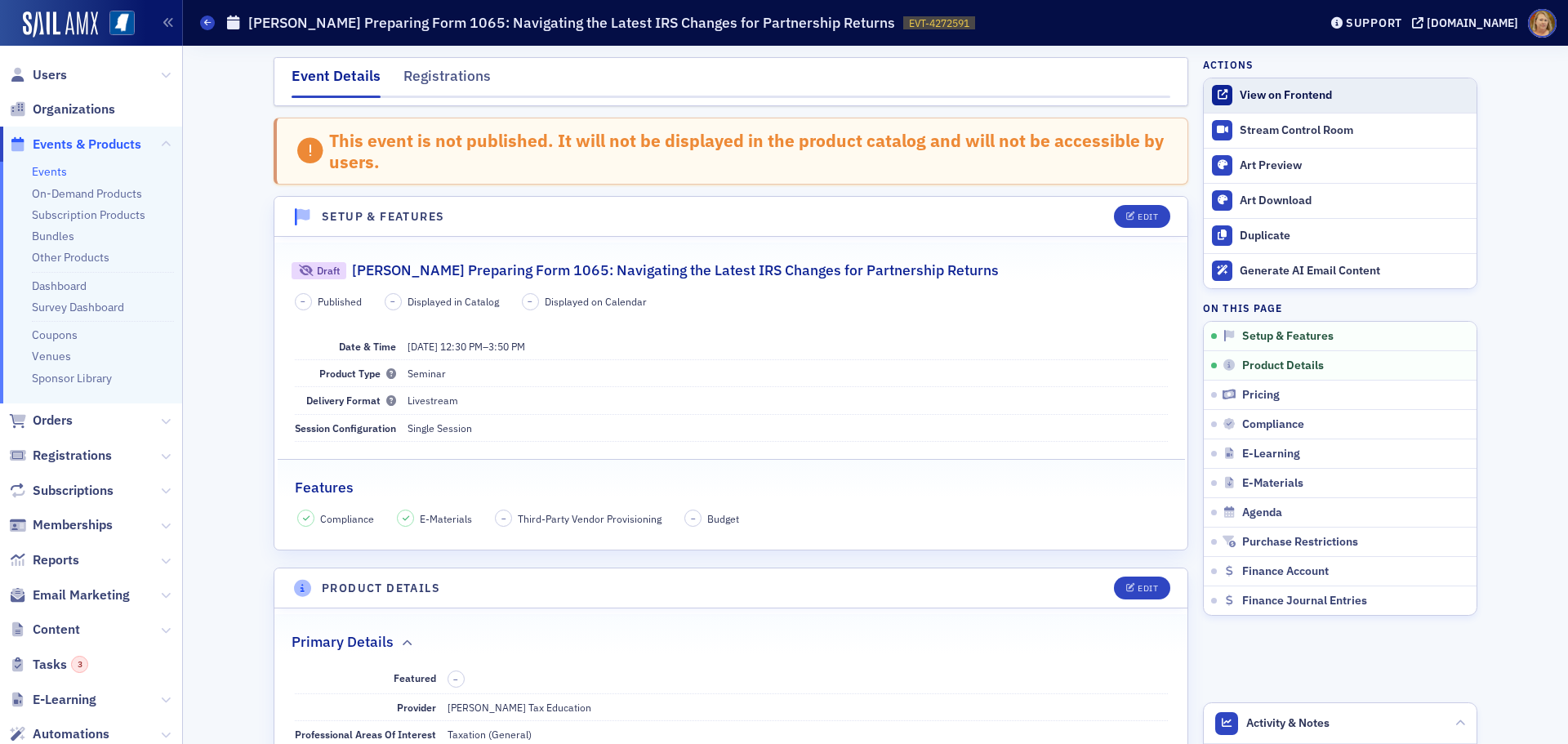
click at [1248, 100] on div "View on Frontend" at bounding box center [1354, 95] width 229 height 15
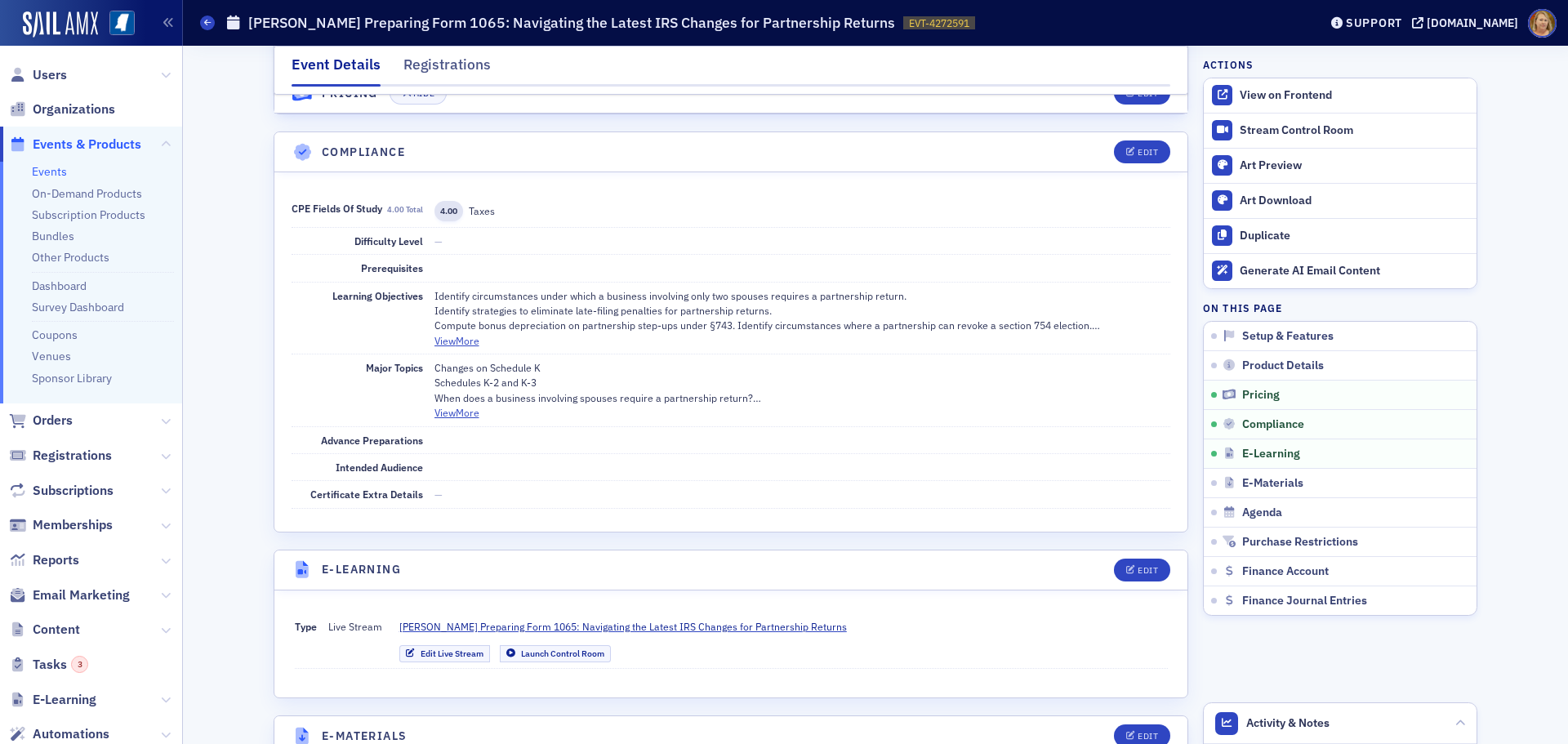
scroll to position [1714, 0]
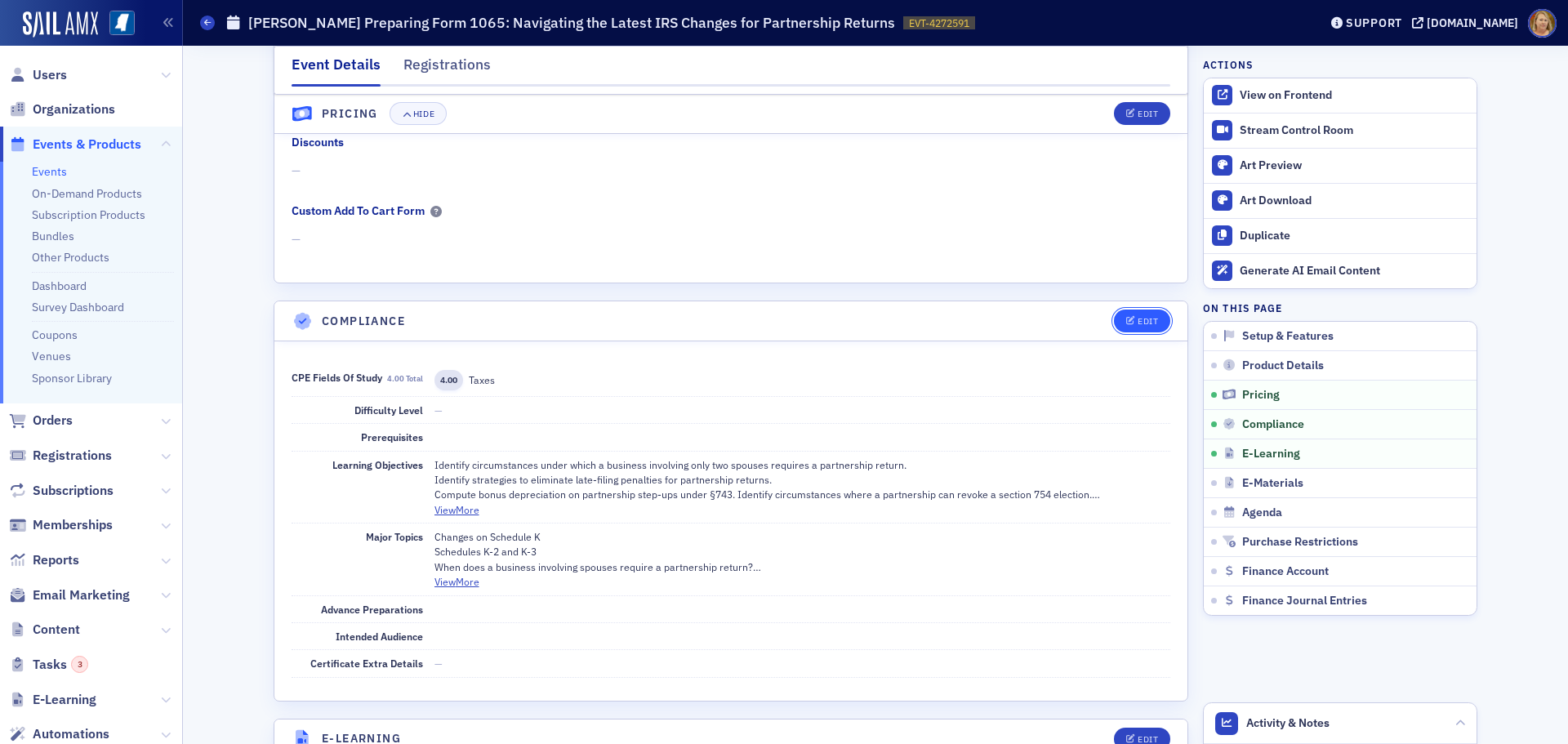
click at [1126, 322] on icon "button" at bounding box center [1130, 322] width 9 height 9
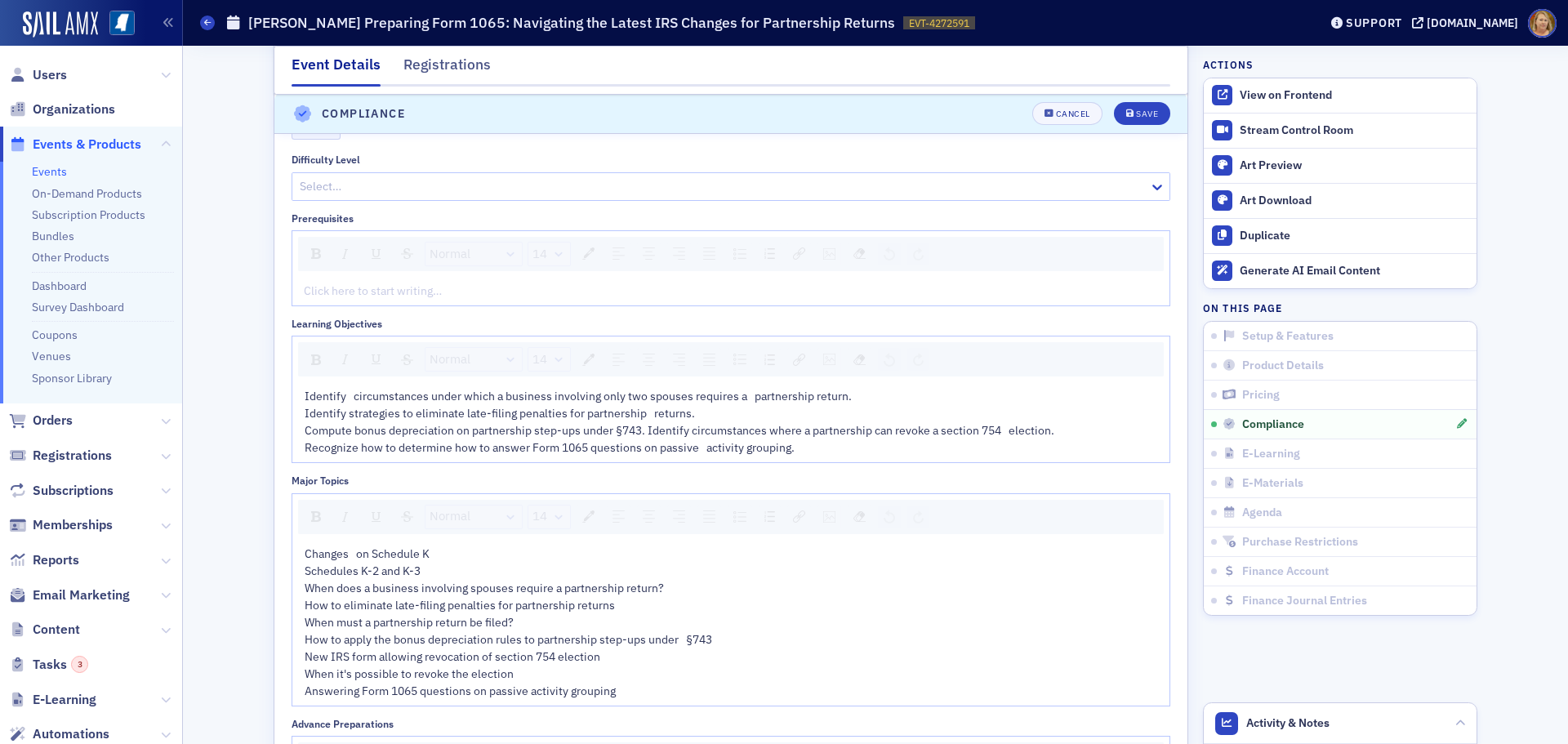
scroll to position [2083, 0]
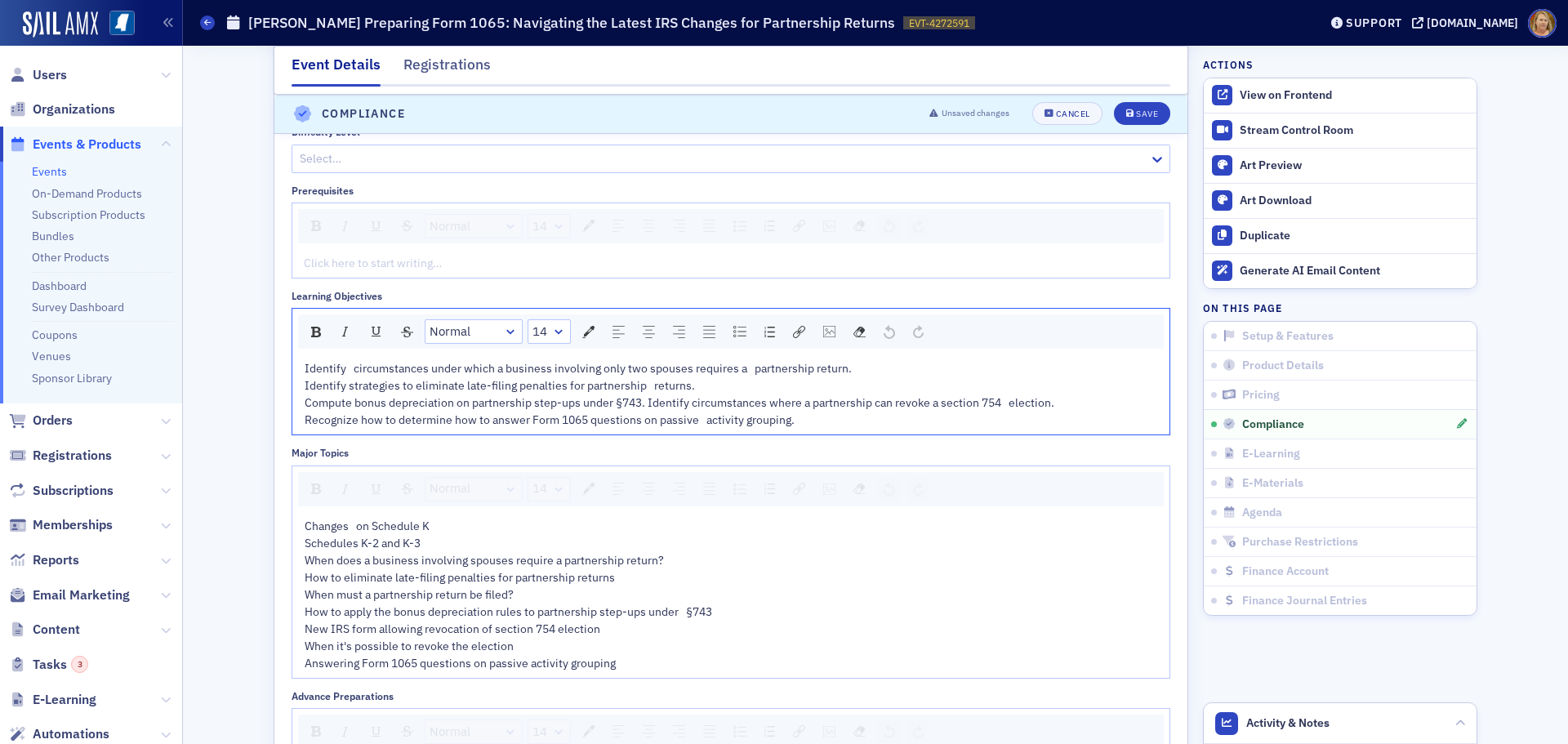
click at [796, 421] on div "Recognize how to determine how to answer Form 1065 questions on passive activit…" at bounding box center [731, 420] width 854 height 17
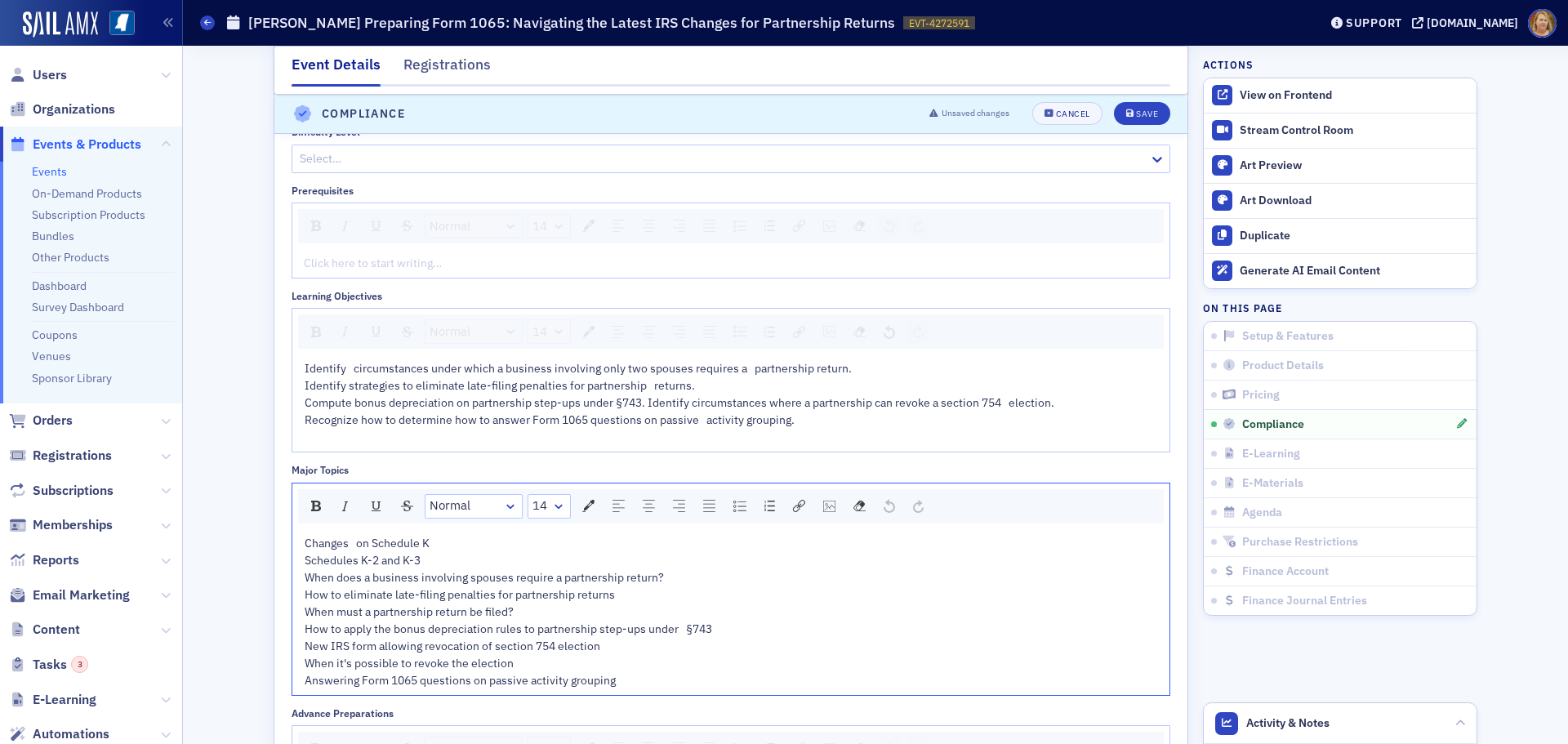
click at [615, 683] on div "How to eliminate late-filing penalties for partnership returns When must a part…" at bounding box center [731, 637] width 854 height 103
click at [642, 402] on span "Identify circumstances under which a business involving only two spouses requir…" at bounding box center [680, 385] width 750 height 49
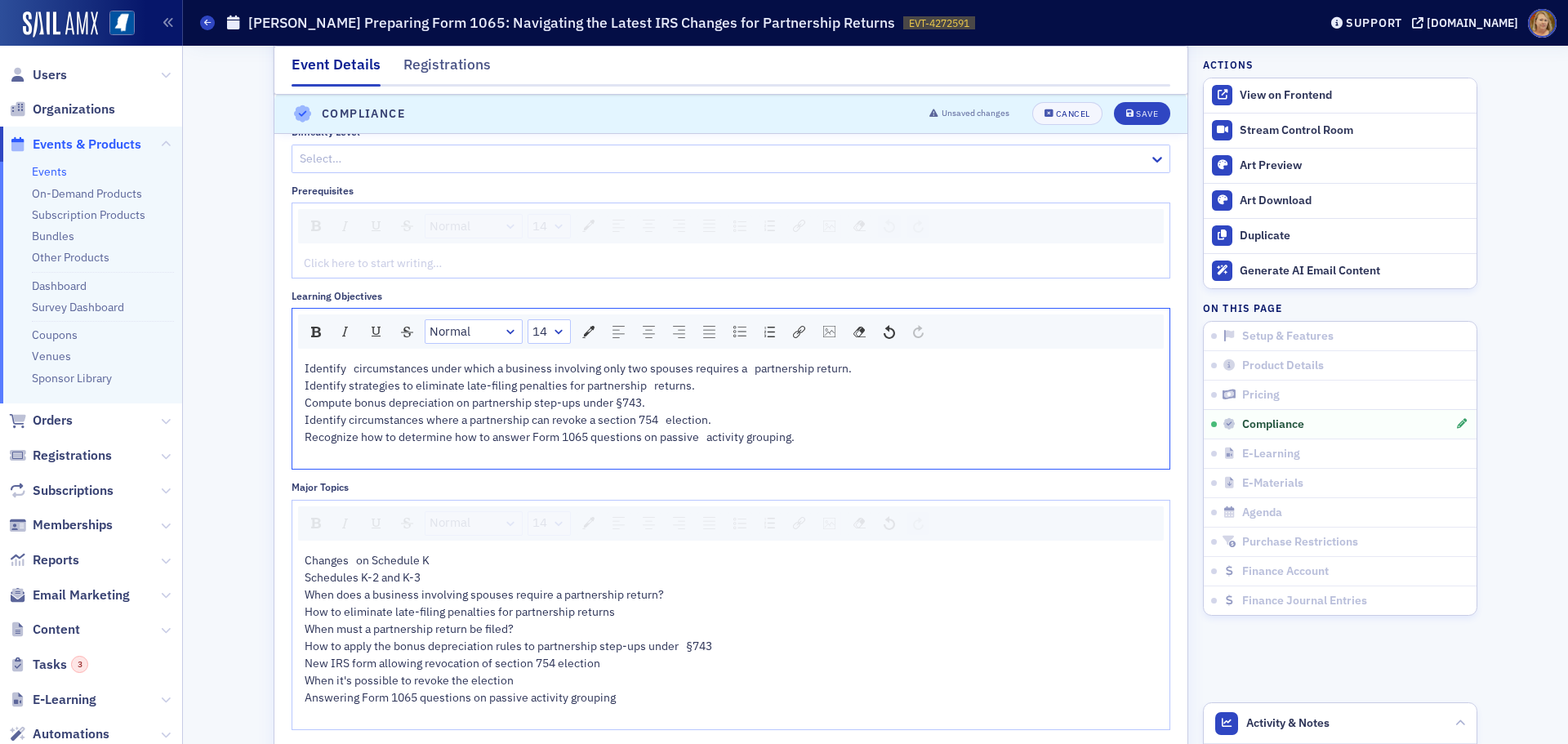
click at [660, 419] on span "Identify circumstances where a partnership can revoke a section 754 election." at bounding box center [508, 420] width 407 height 15
click at [701, 438] on span "Recognize how to determine how to answer Form 1065 questions on passive activit…" at bounding box center [550, 436] width 490 height 15
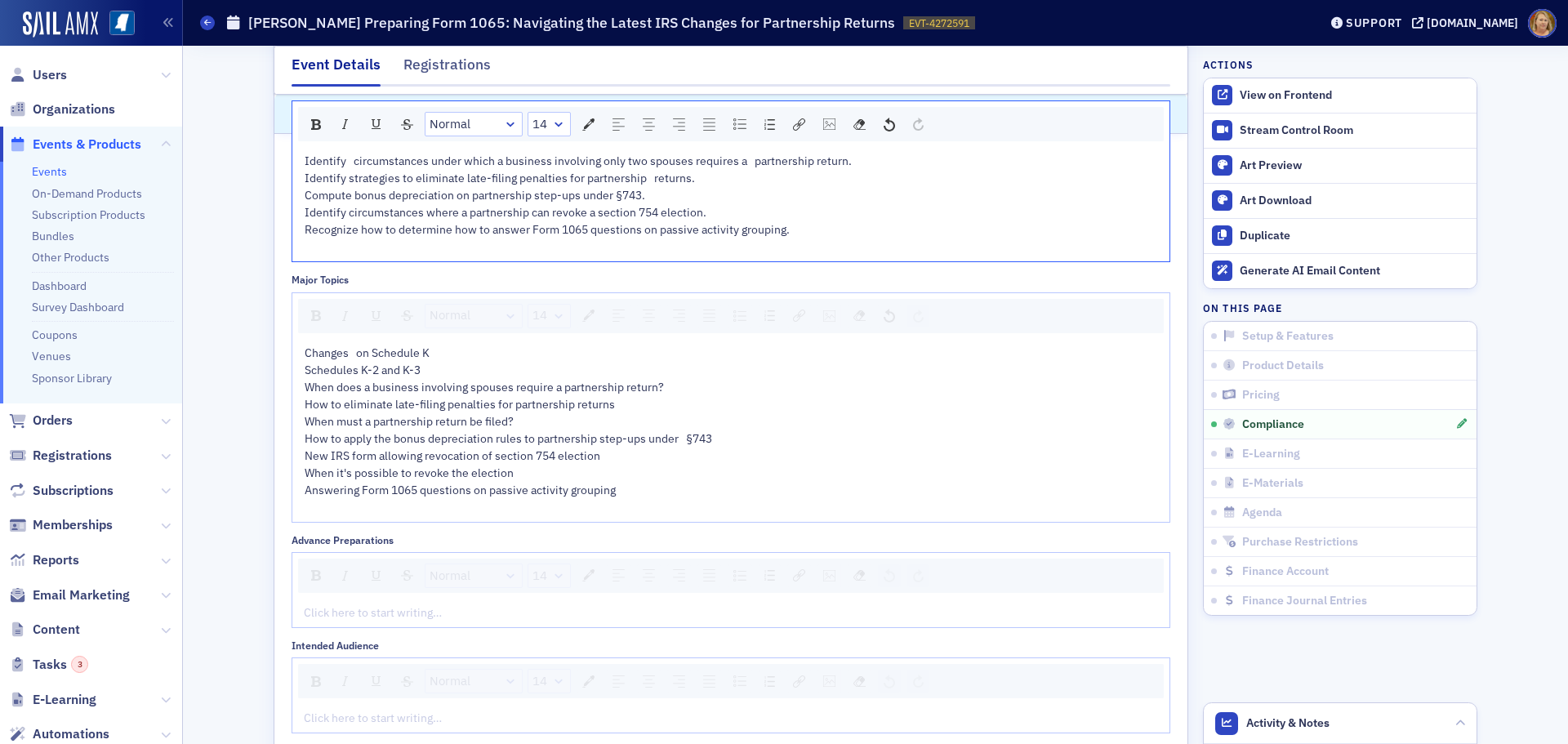
scroll to position [2328, 0]
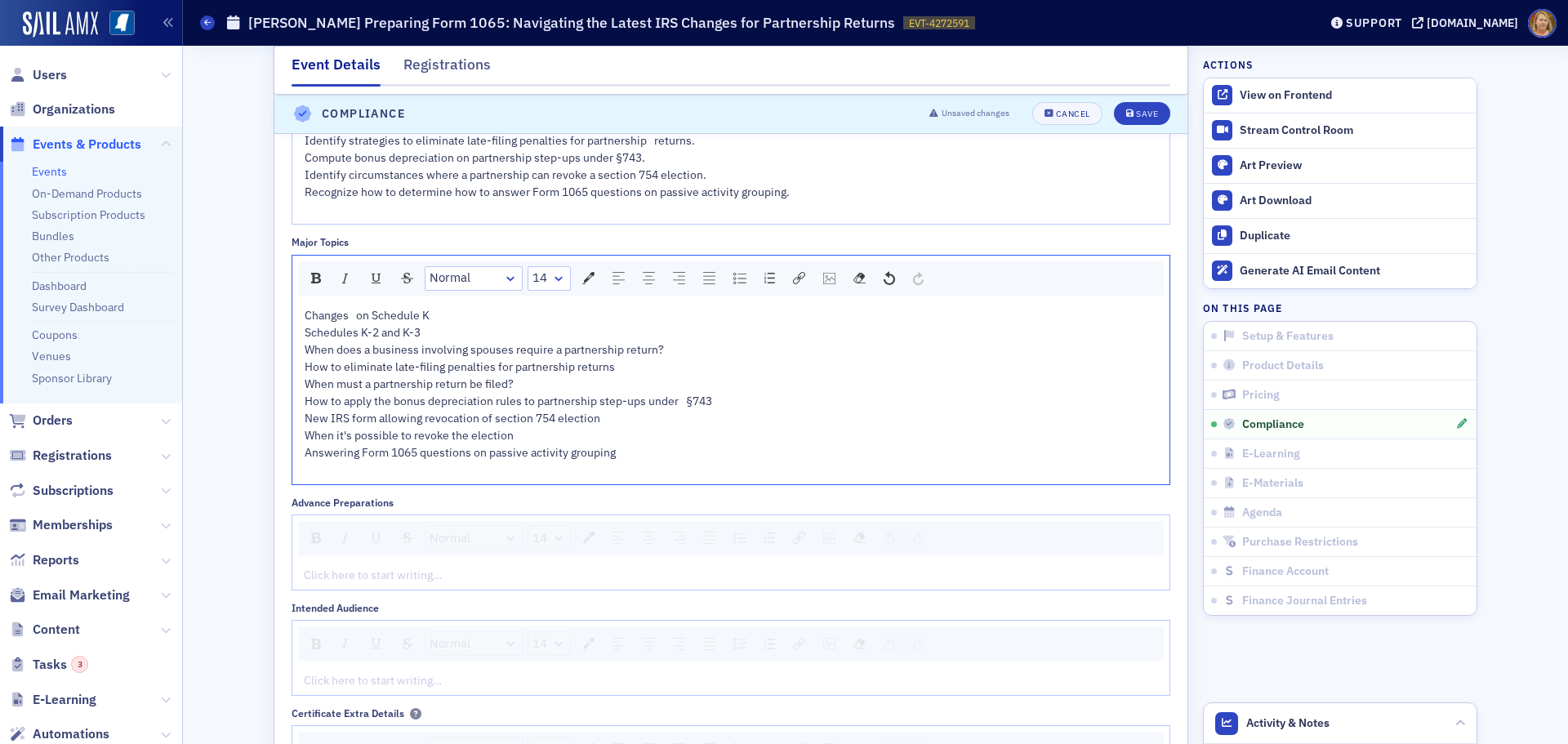
click at [681, 403] on span "How to eliminate late-filing penalties for partnership returns When must a part…" at bounding box center [509, 408] width 408 height 100
click at [1135, 107] on button "Save" at bounding box center [1142, 114] width 56 height 22
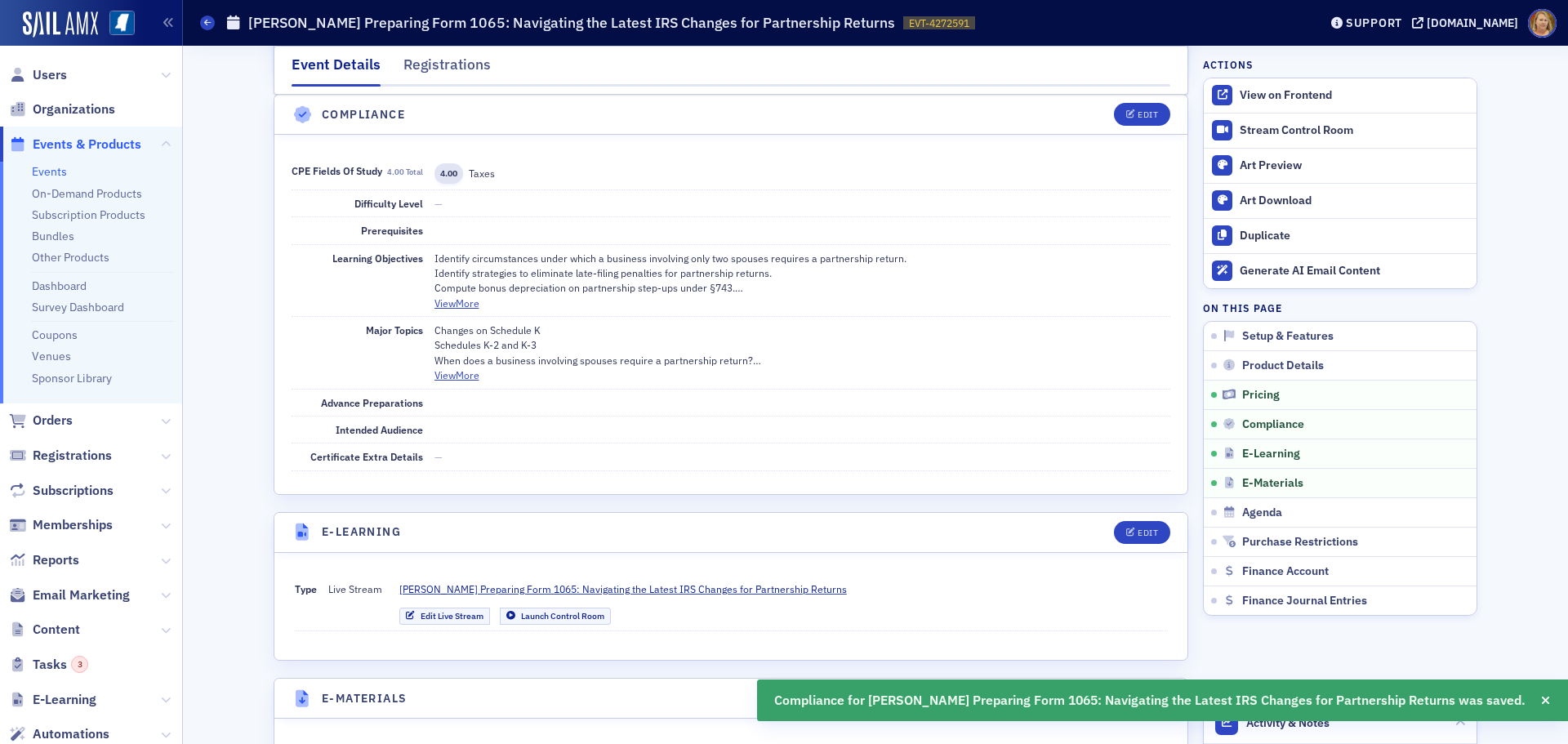
scroll to position [1920, 0]
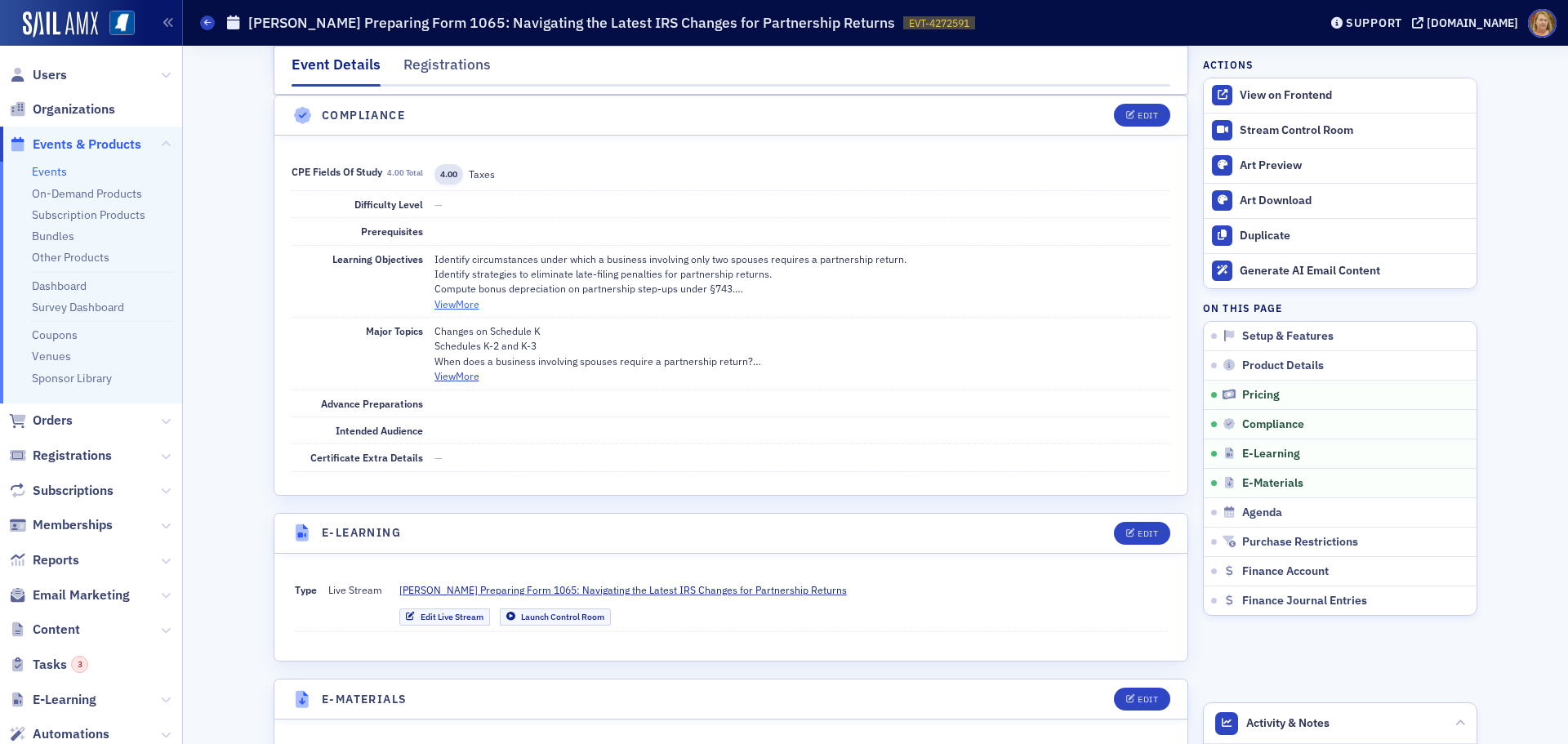
click at [459, 305] on button "View More" at bounding box center [457, 304] width 45 height 15
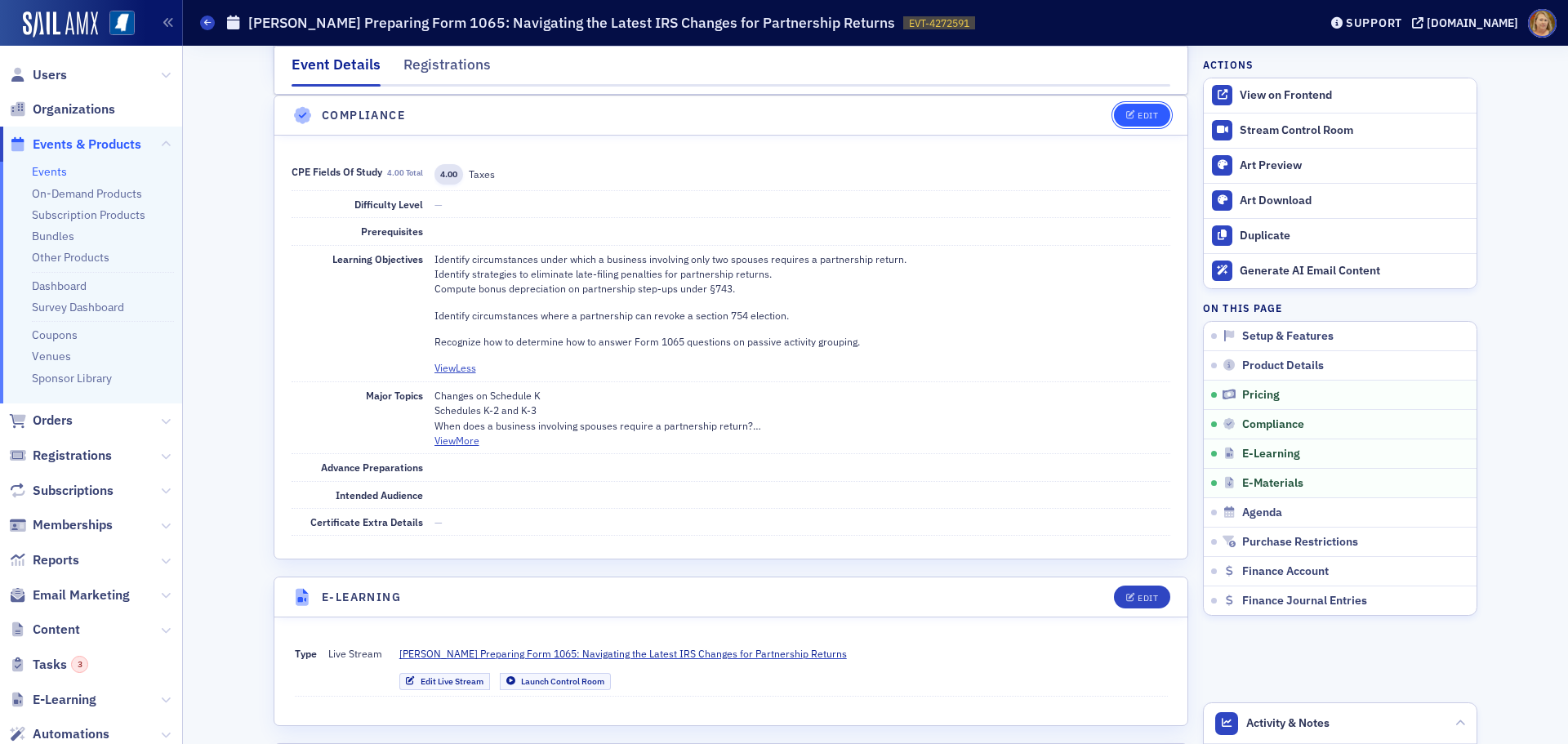
click at [1129, 115] on span "Edit" at bounding box center [1142, 116] width 32 height 9
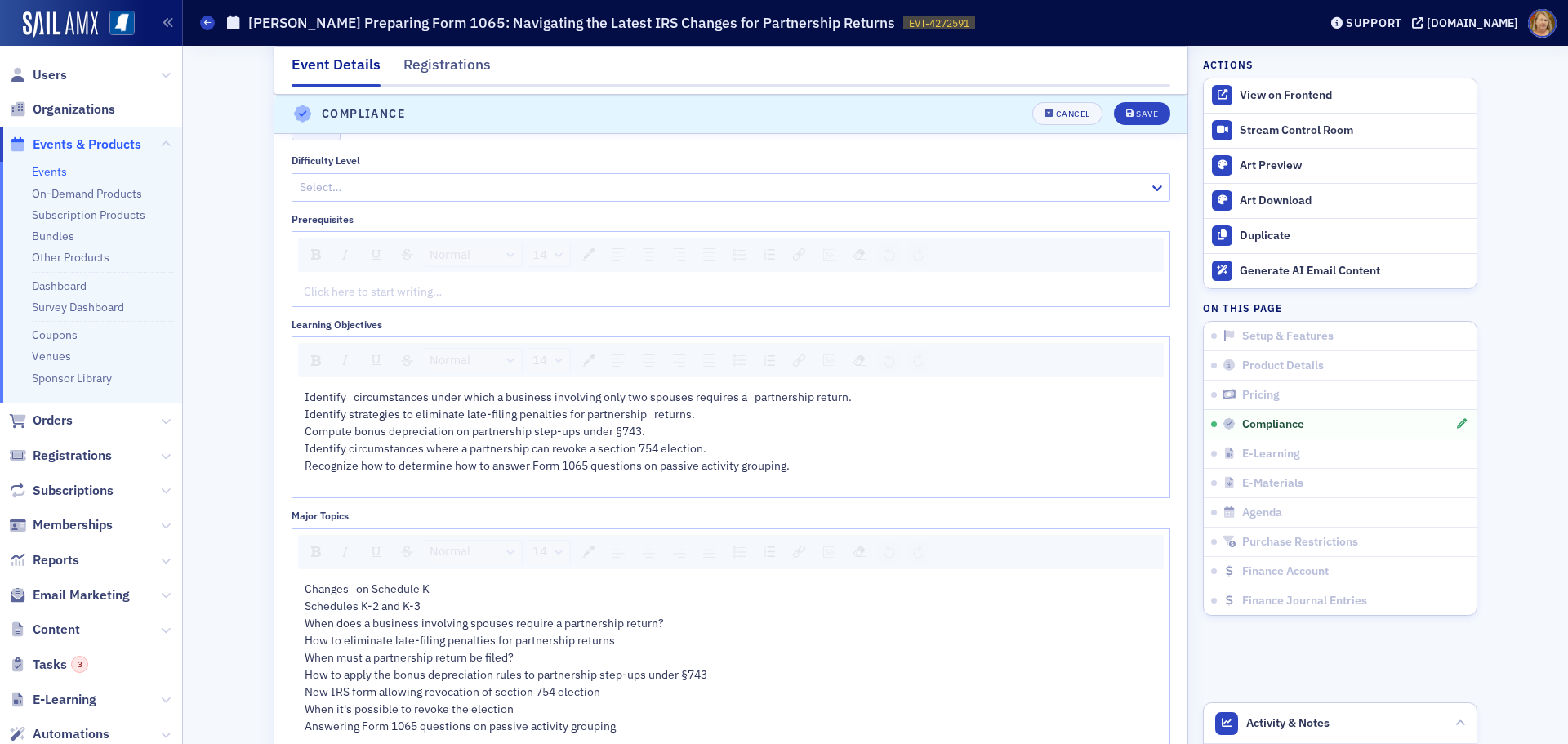
scroll to position [2083, 0]
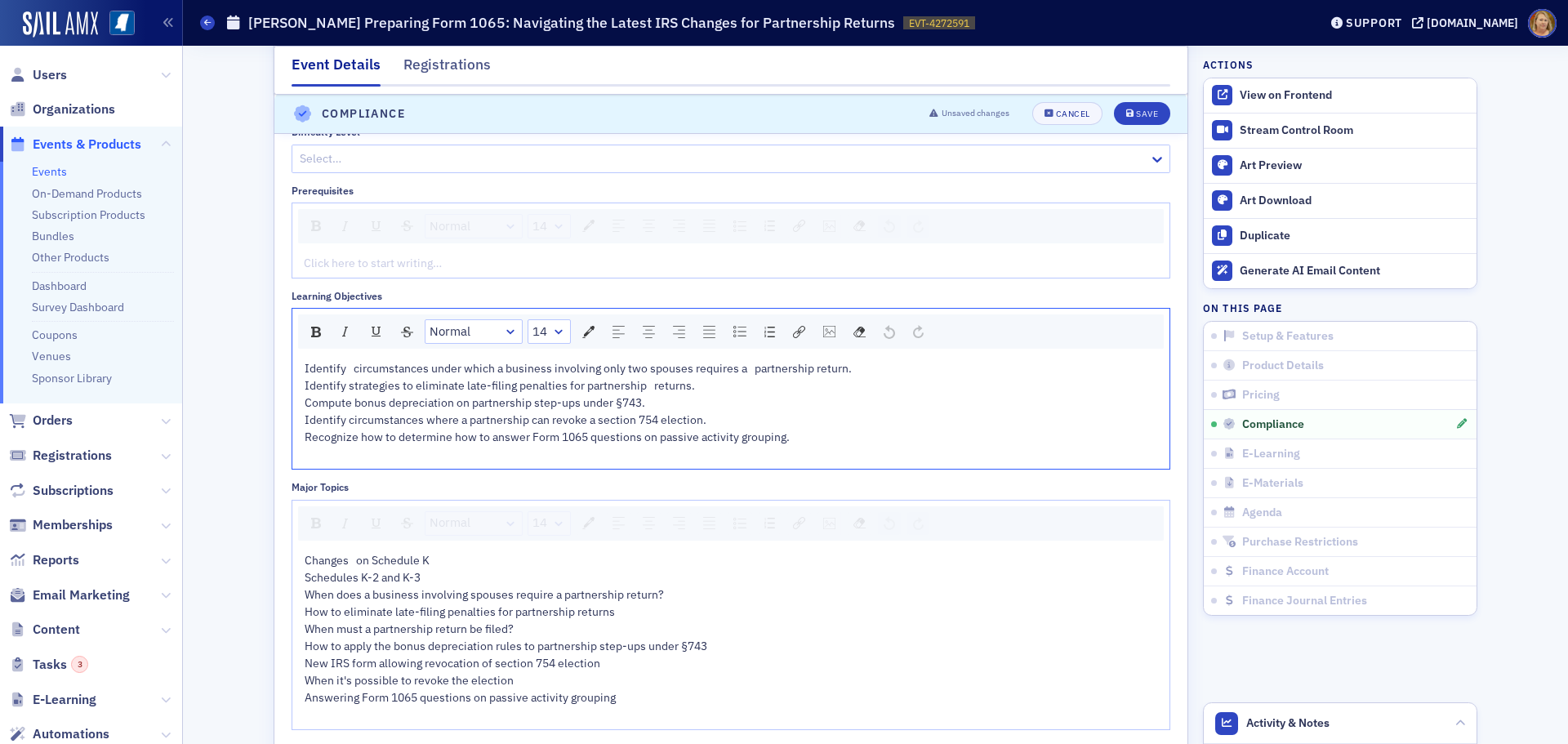
click at [645, 384] on span "Identify circumstances under which a business involving only two spouses requir…" at bounding box center [580, 385] width 550 height 49
click at [1126, 116] on icon "submit" at bounding box center [1129, 115] width 8 height 9
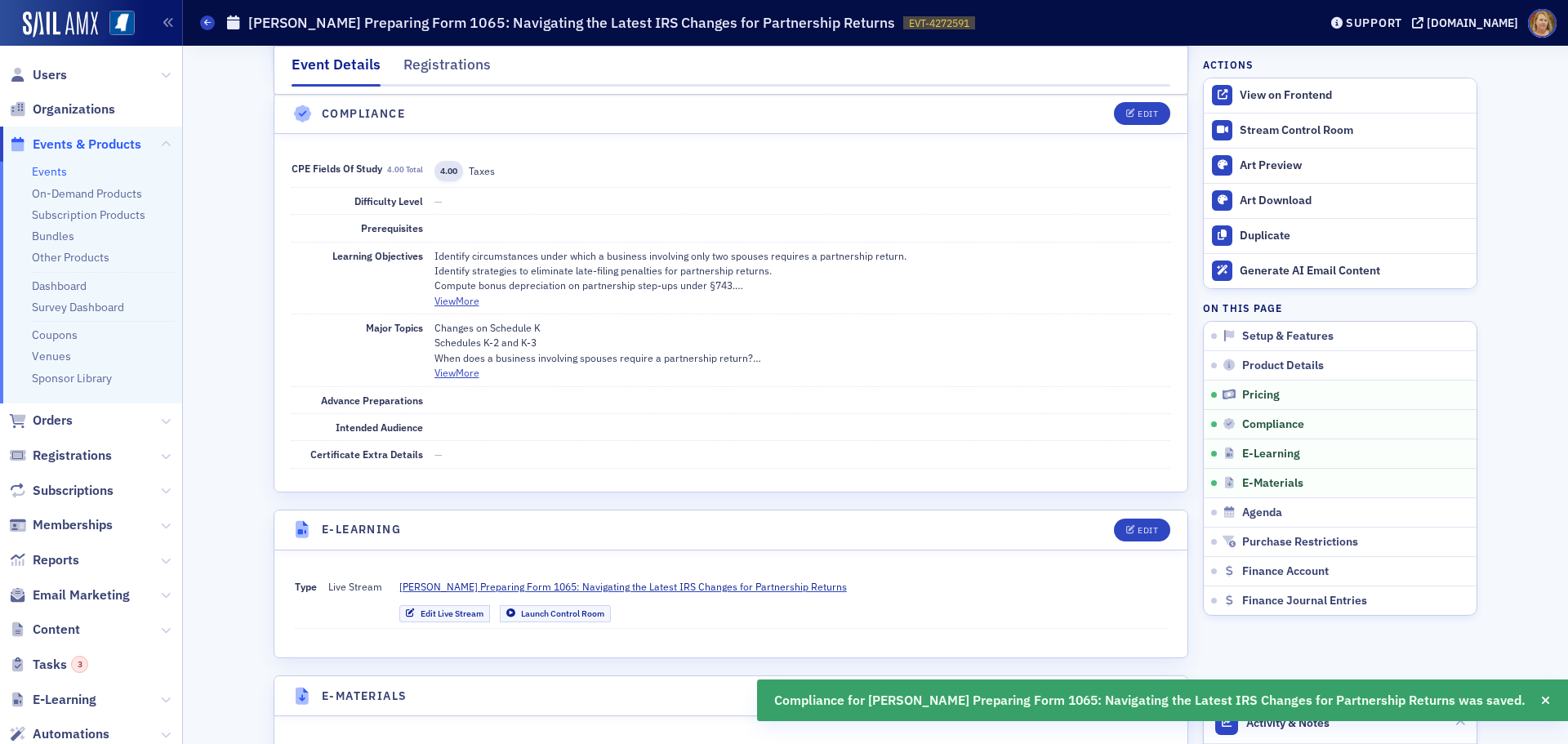
scroll to position [1920, 0]
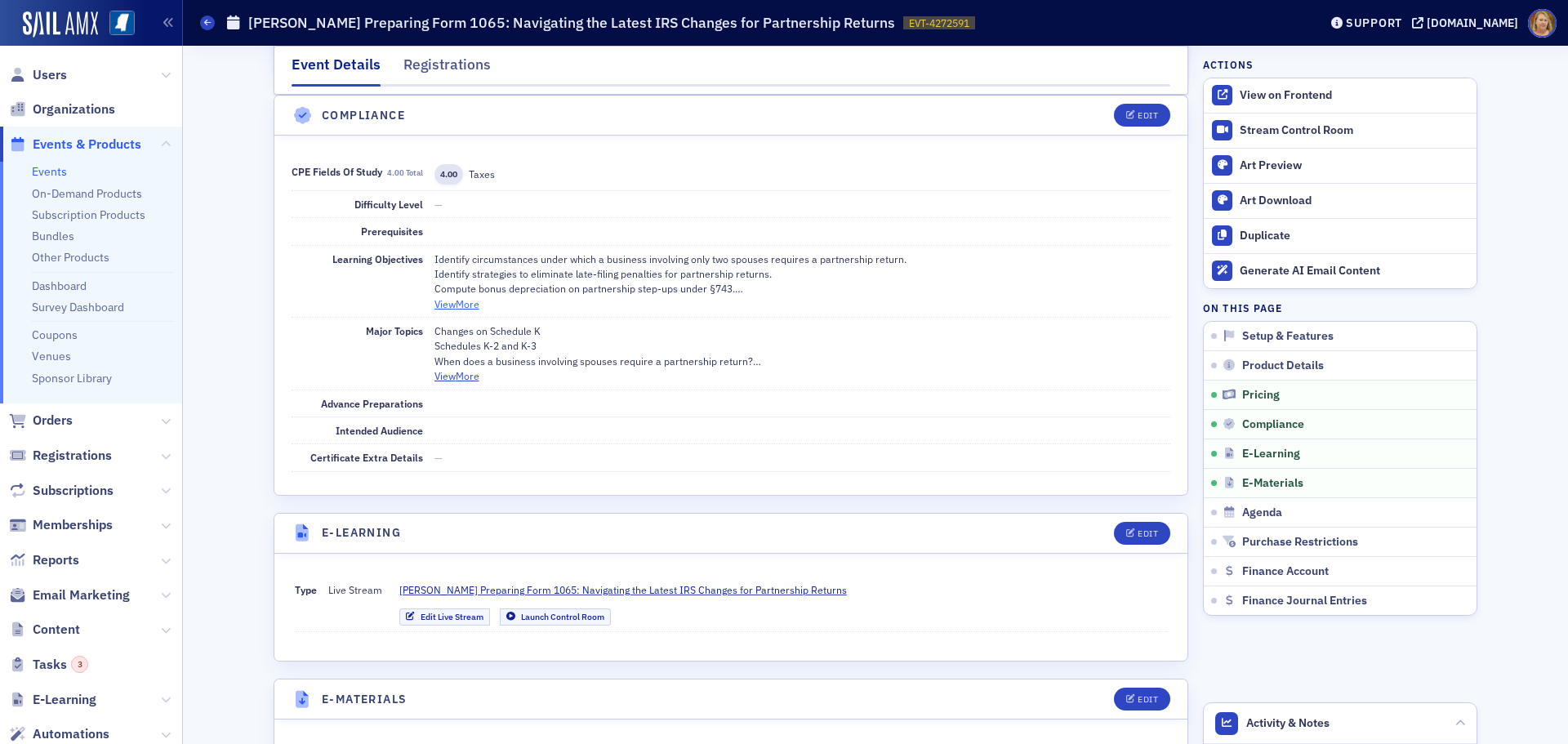
click at [468, 301] on button "View More" at bounding box center [457, 304] width 45 height 15
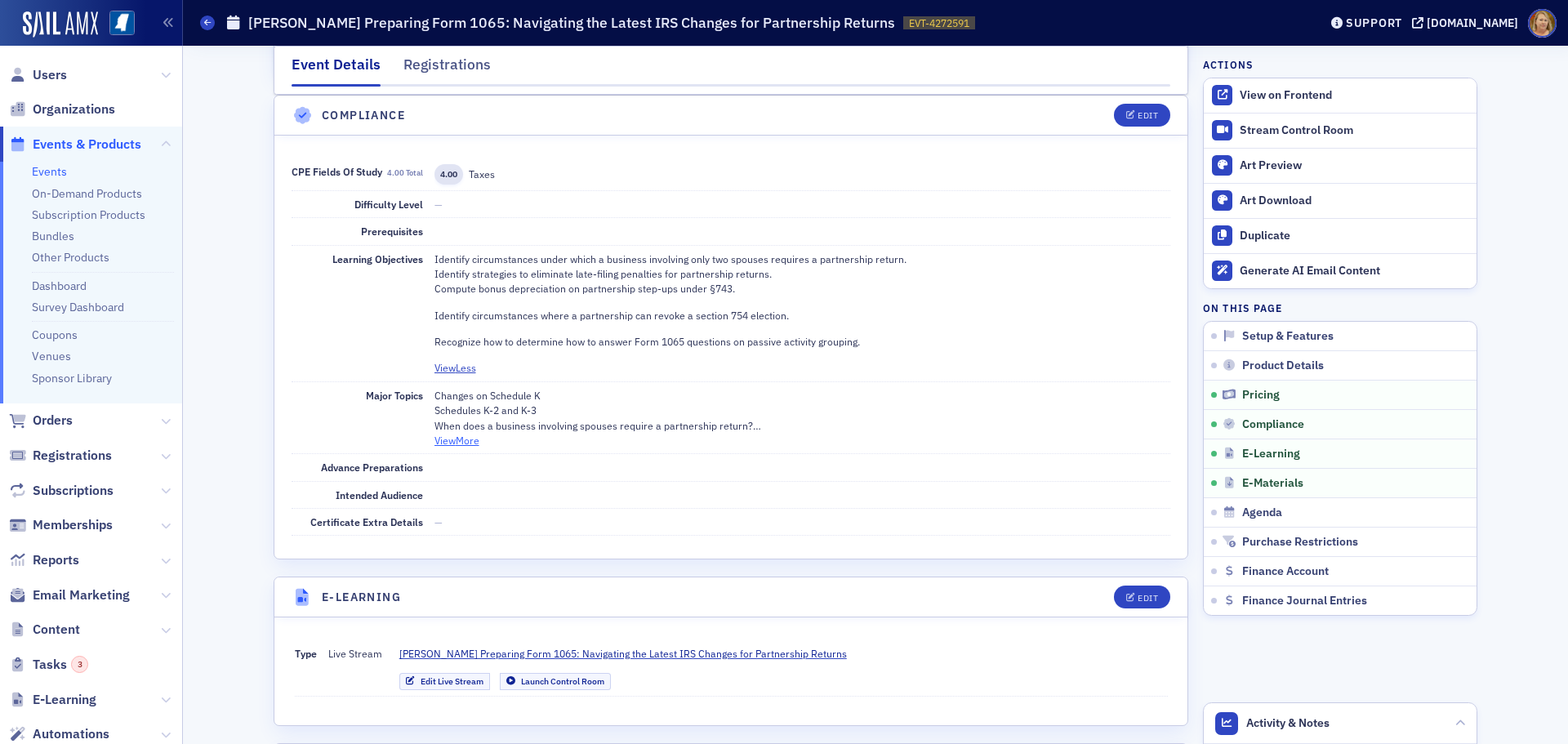
click at [460, 440] on button "View More" at bounding box center [457, 440] width 45 height 15
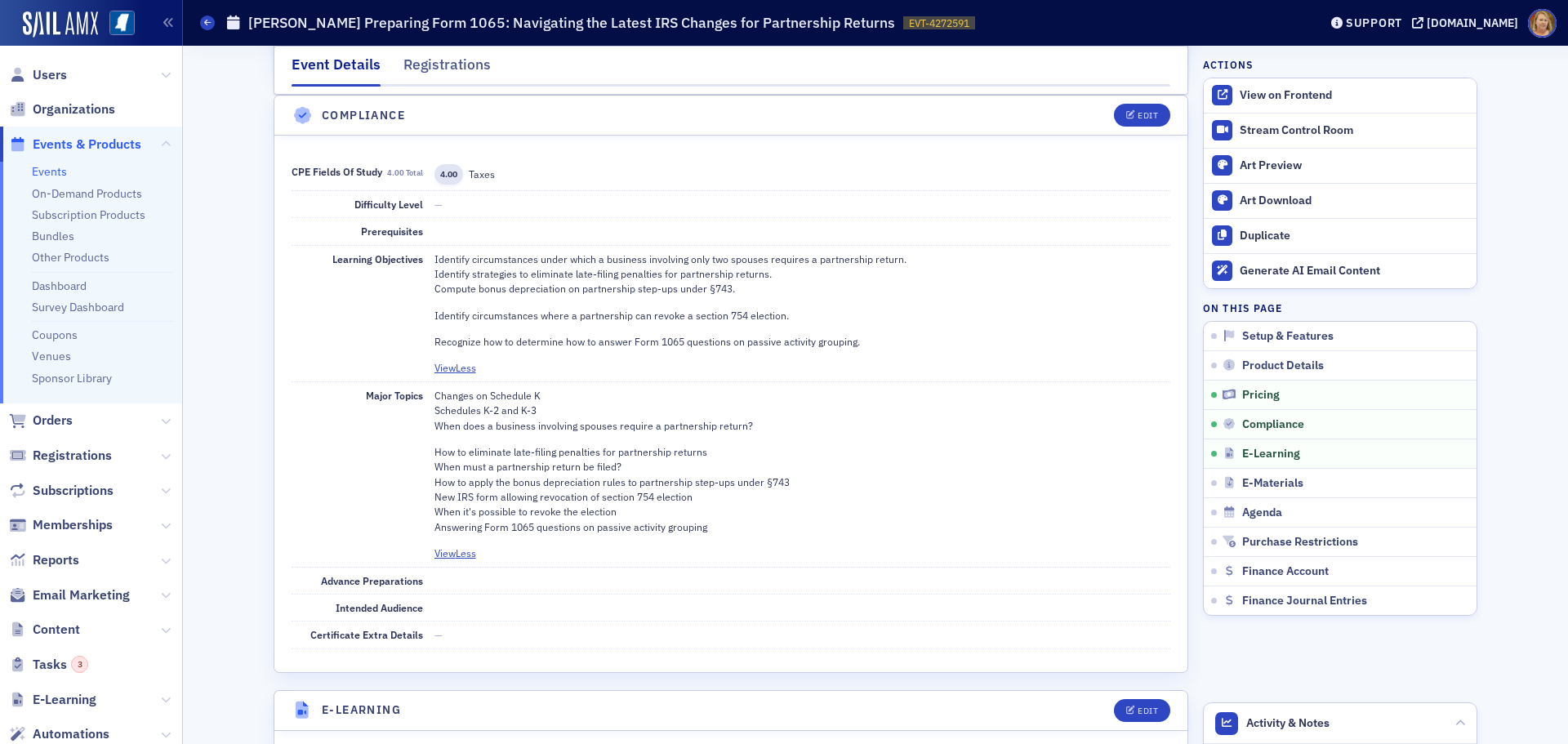
click at [435, 438] on div "Changes on Schedule K Schedules K-2 and K-3 When does a business involving spou…" at bounding box center [803, 466] width 737 height 158
click at [1134, 121] on button "Edit" at bounding box center [1142, 115] width 56 height 22
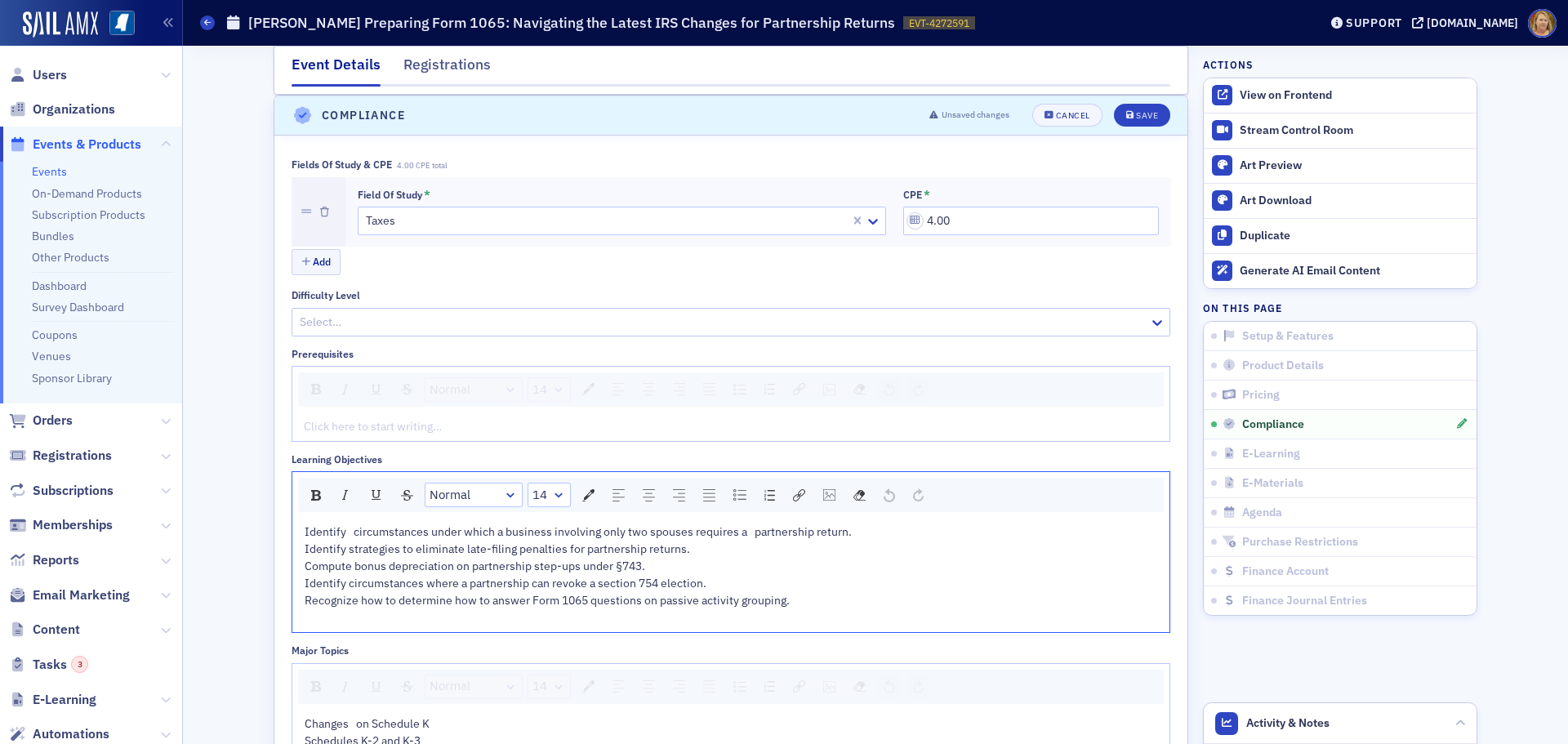
click at [305, 581] on span "Identify circumstances where a partnership can revoke a section 754 election." at bounding box center [506, 583] width 402 height 15
click at [305, 600] on span "Recognize how to determine how to answer Form 1065 questions on passive activit…" at bounding box center [547, 600] width 485 height 15
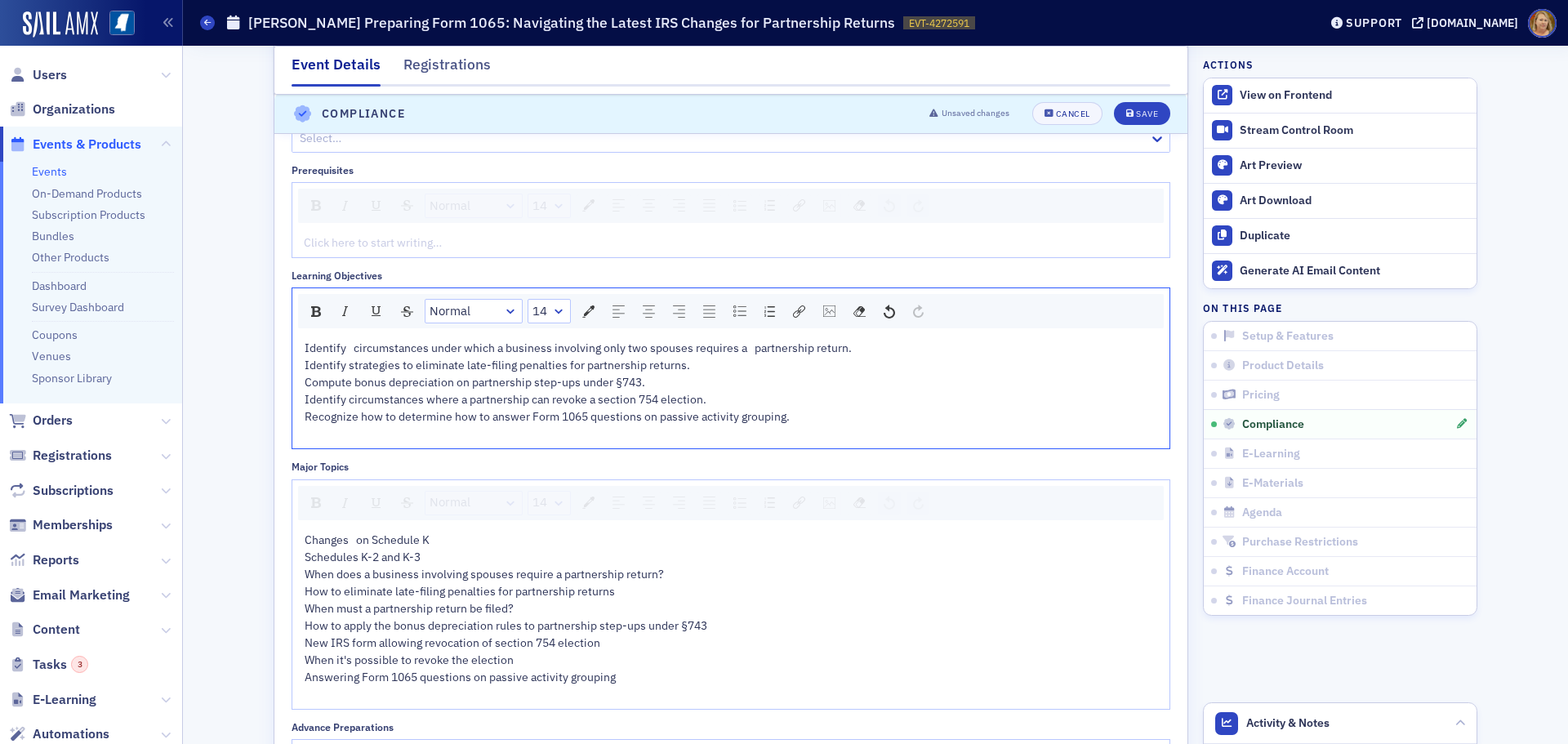
scroll to position [2165, 0]
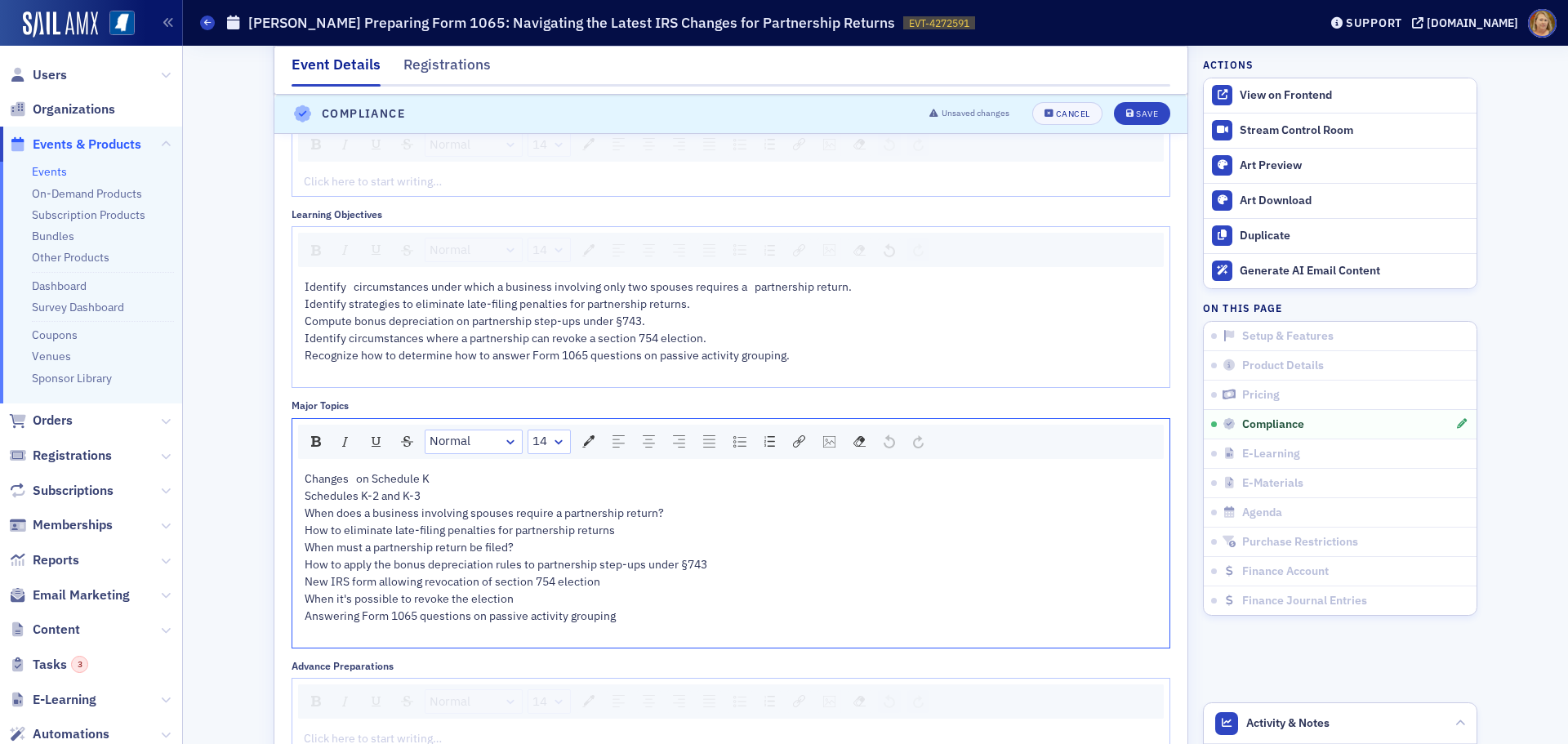
click at [305, 564] on span "How to eliminate late-filing penalties for partnership returns When must a part…" at bounding box center [506, 572] width 403 height 100
drag, startPoint x: 295, startPoint y: 475, endPoint x: 324, endPoint y: 478, distance: 29.2
click at [324, 478] on div "Changes on Schedule K Schedules K-2 and K-3 When does a business involving spou…" at bounding box center [731, 556] width 877 height 183
click at [297, 480] on div "Changes on Schedule K Schedules K-2 and K-3 When does a business involving spou…" at bounding box center [731, 556] width 877 height 183
drag, startPoint x: 532, startPoint y: 563, endPoint x: 706, endPoint y: 567, distance: 174.0
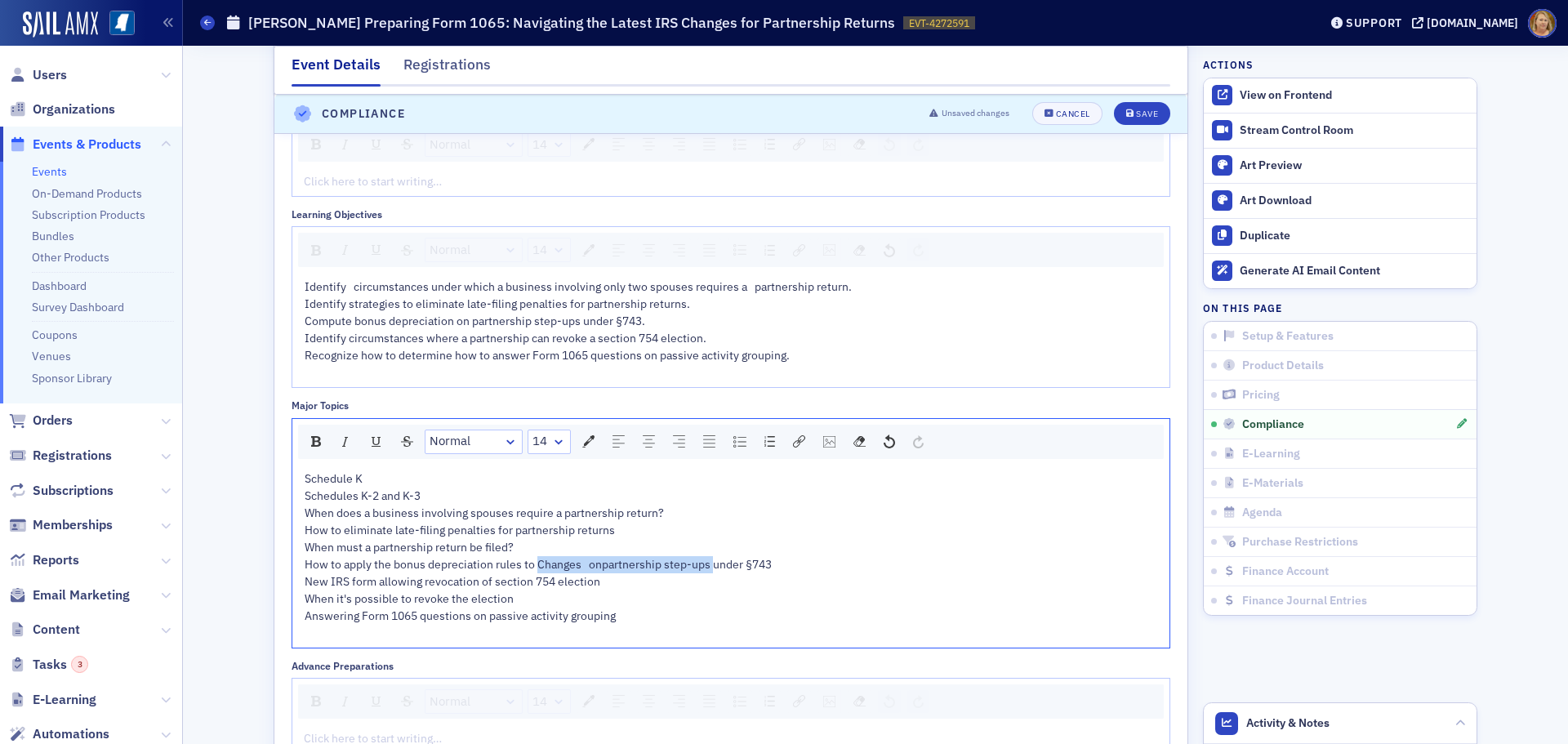
click at [706, 567] on span "How to apply the bonus depreciation rules to Changes onpartnership step-ups und…" at bounding box center [539, 590] width 468 height 66
click at [1070, 115] on div "Cancel" at bounding box center [1072, 115] width 35 height 9
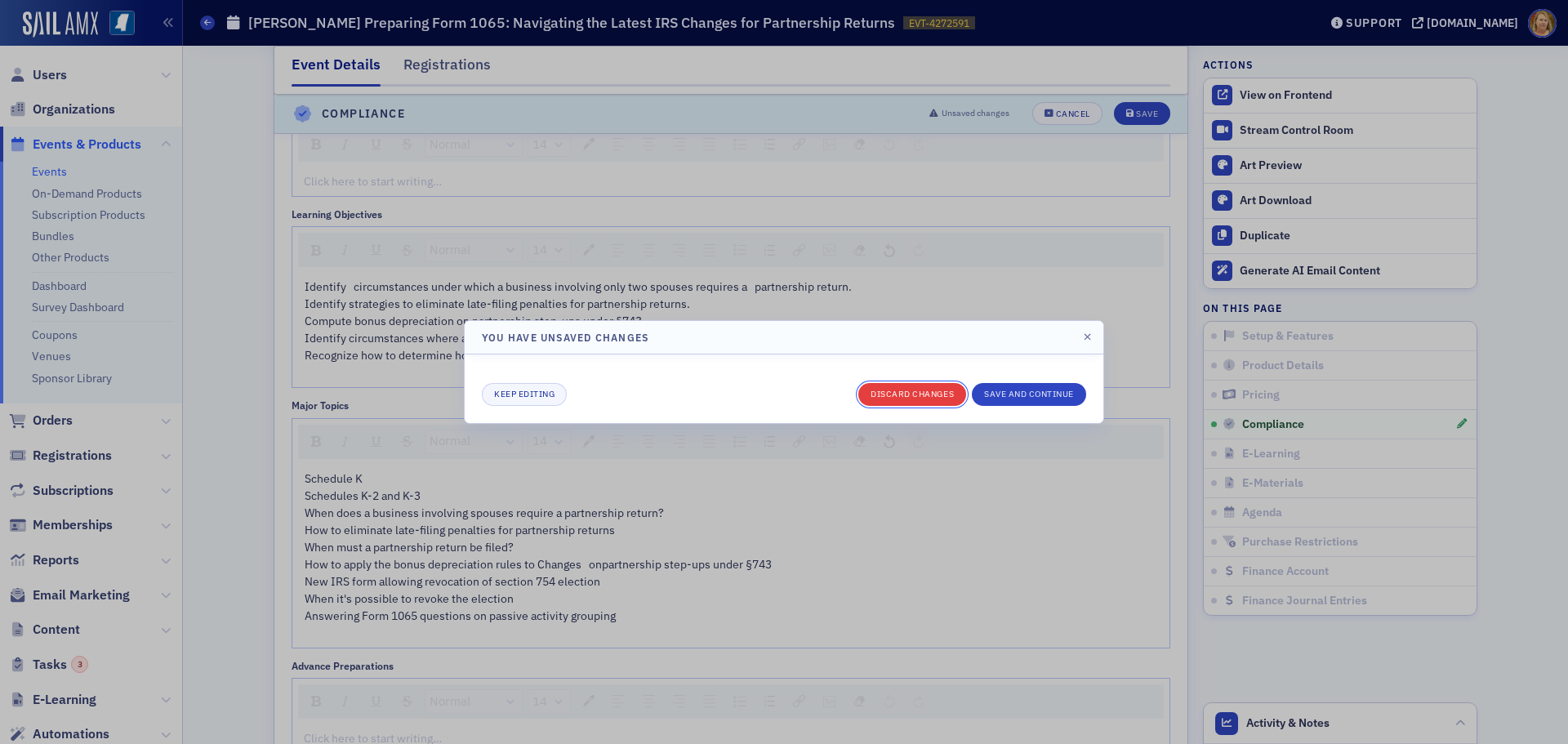
click at [924, 392] on button "Discard changes" at bounding box center [912, 394] width 108 height 22
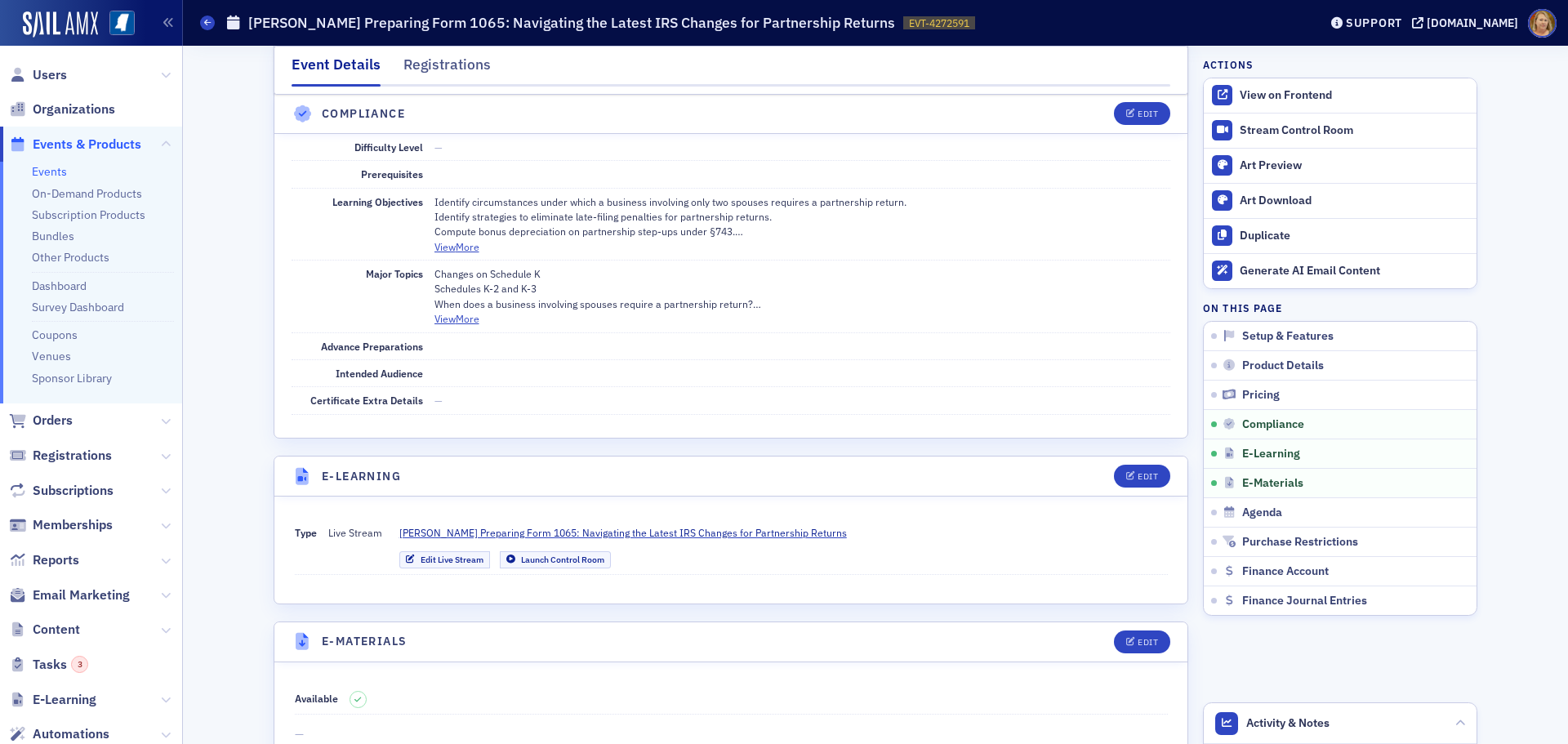
scroll to position [1920, 0]
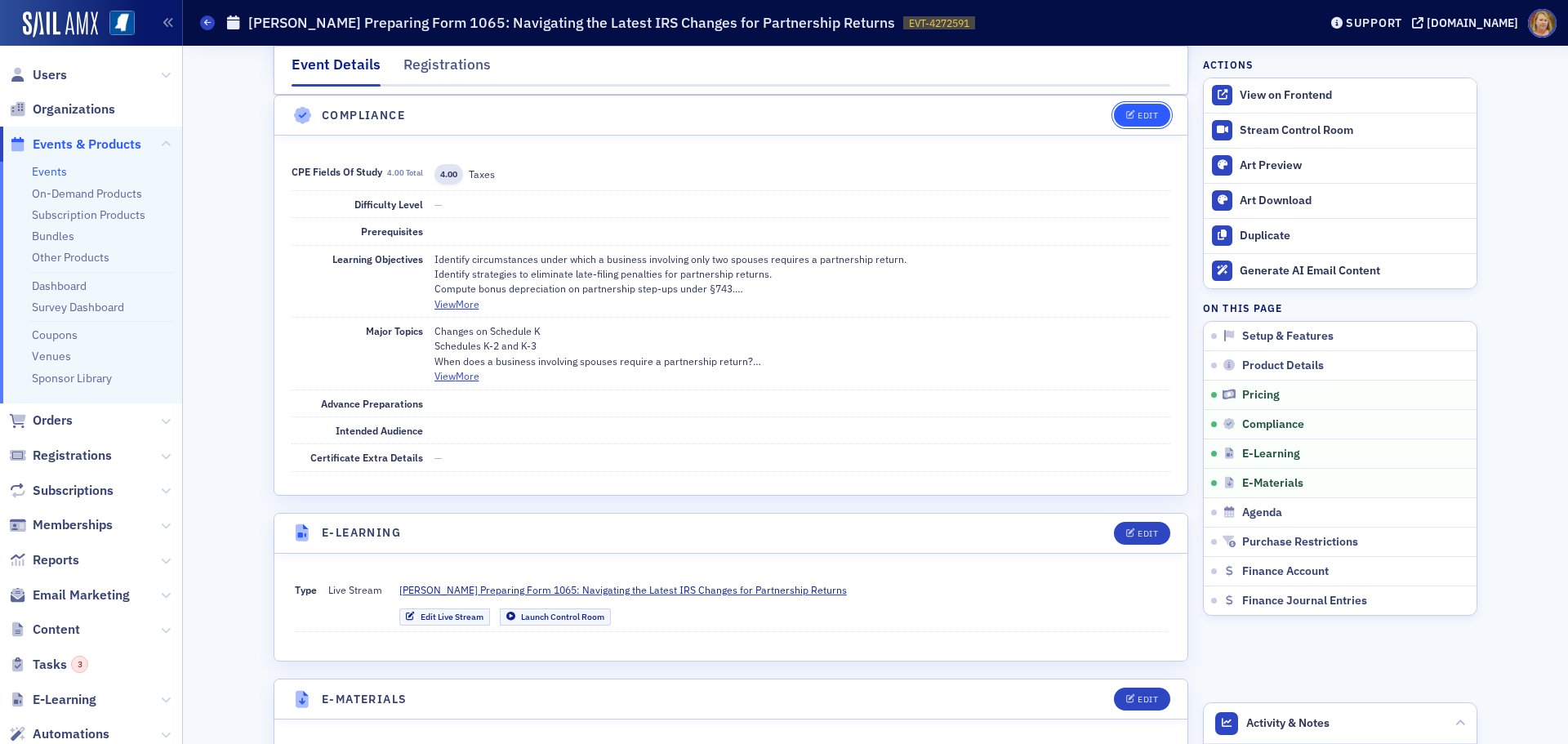
click at [1126, 111] on icon "button" at bounding box center [1130, 116] width 9 height 9
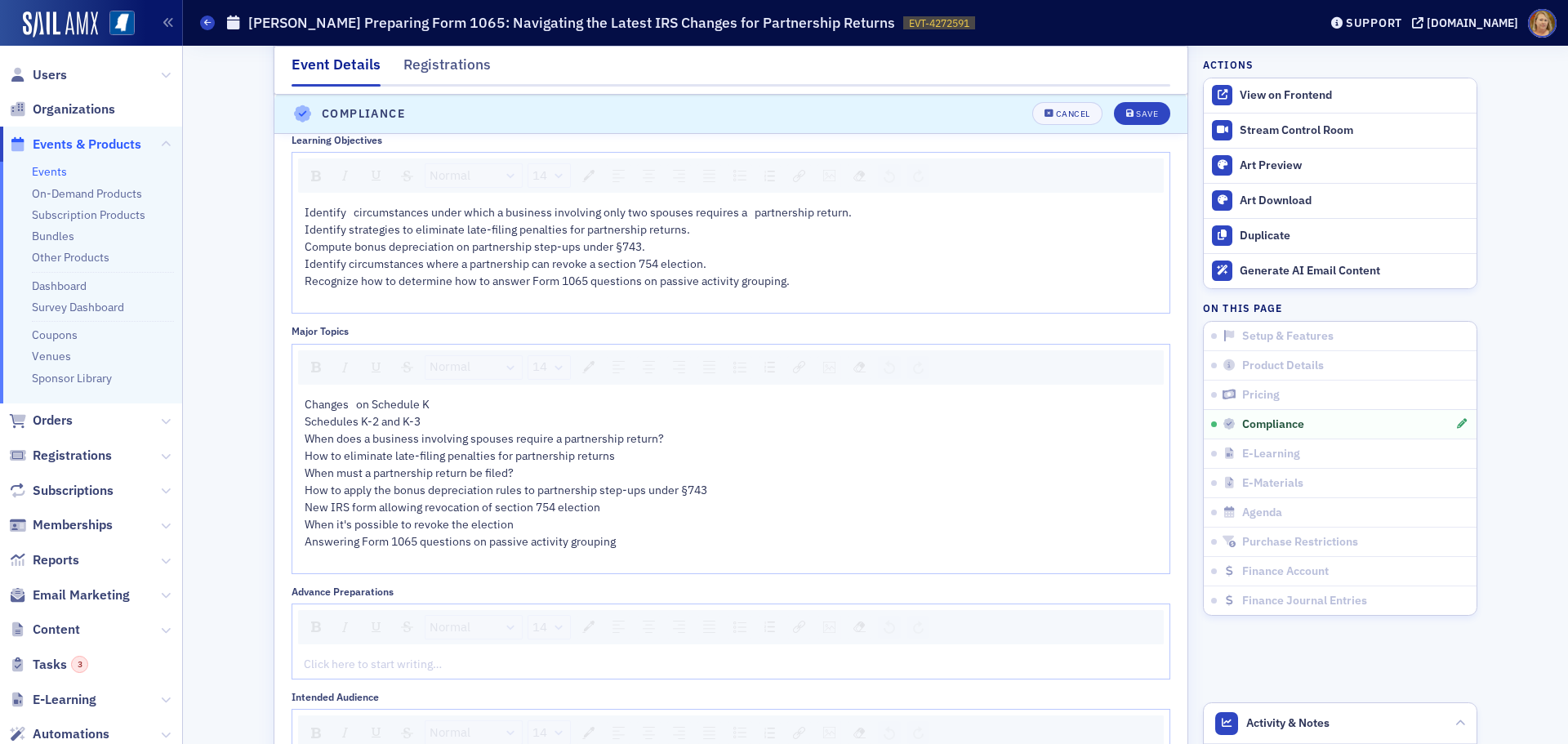
scroll to position [2246, 0]
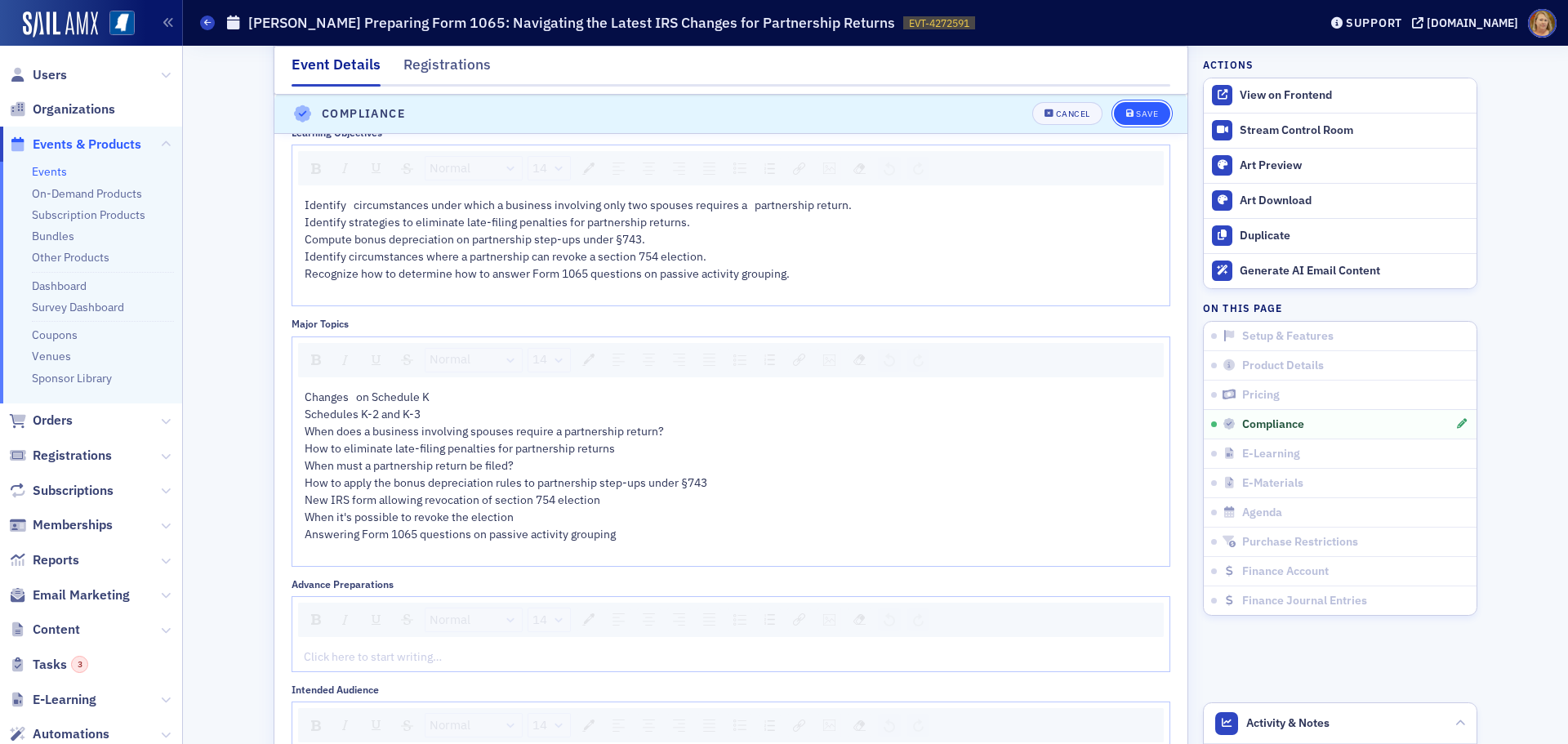
click at [1138, 117] on div "Save" at bounding box center [1147, 115] width 22 height 9
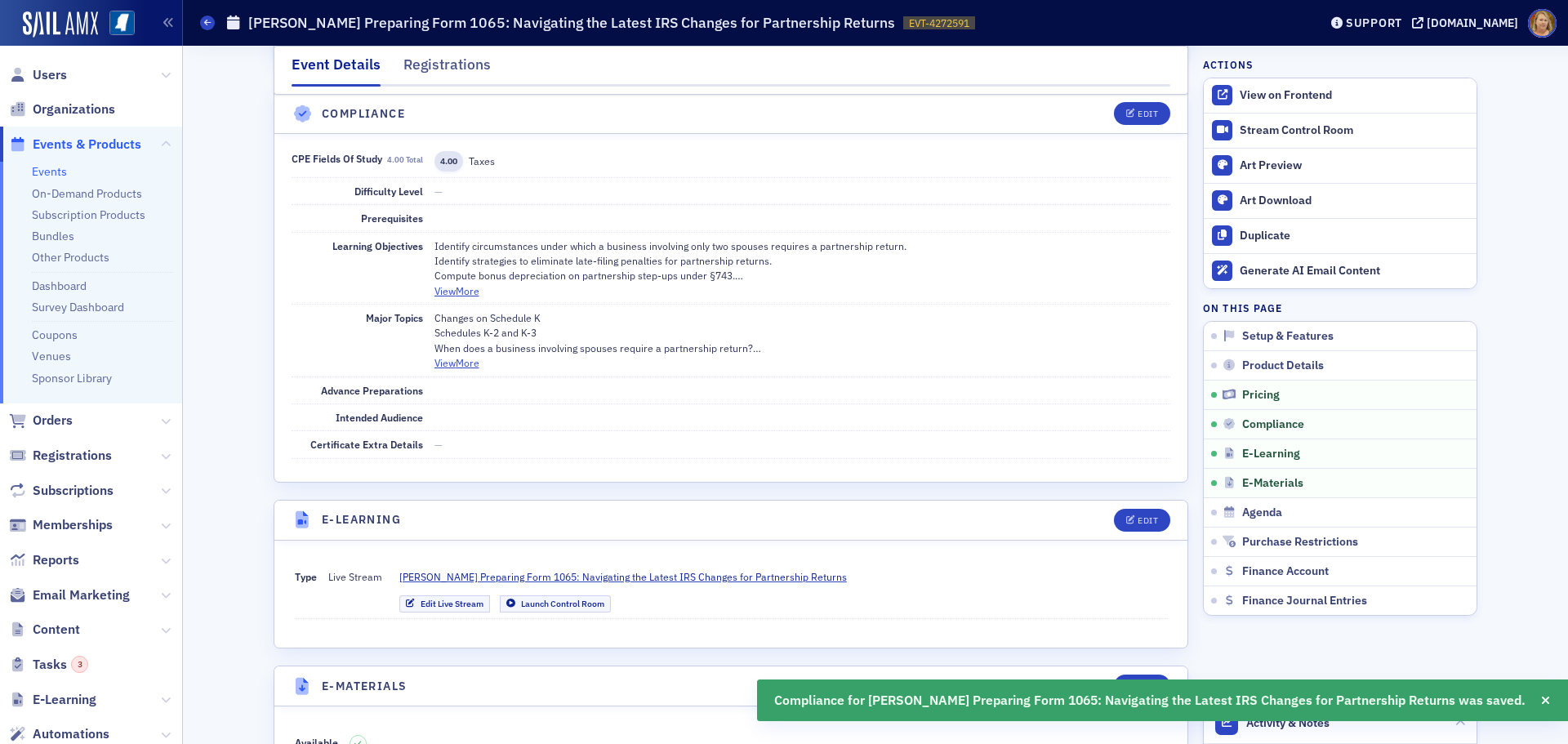
scroll to position [1920, 0]
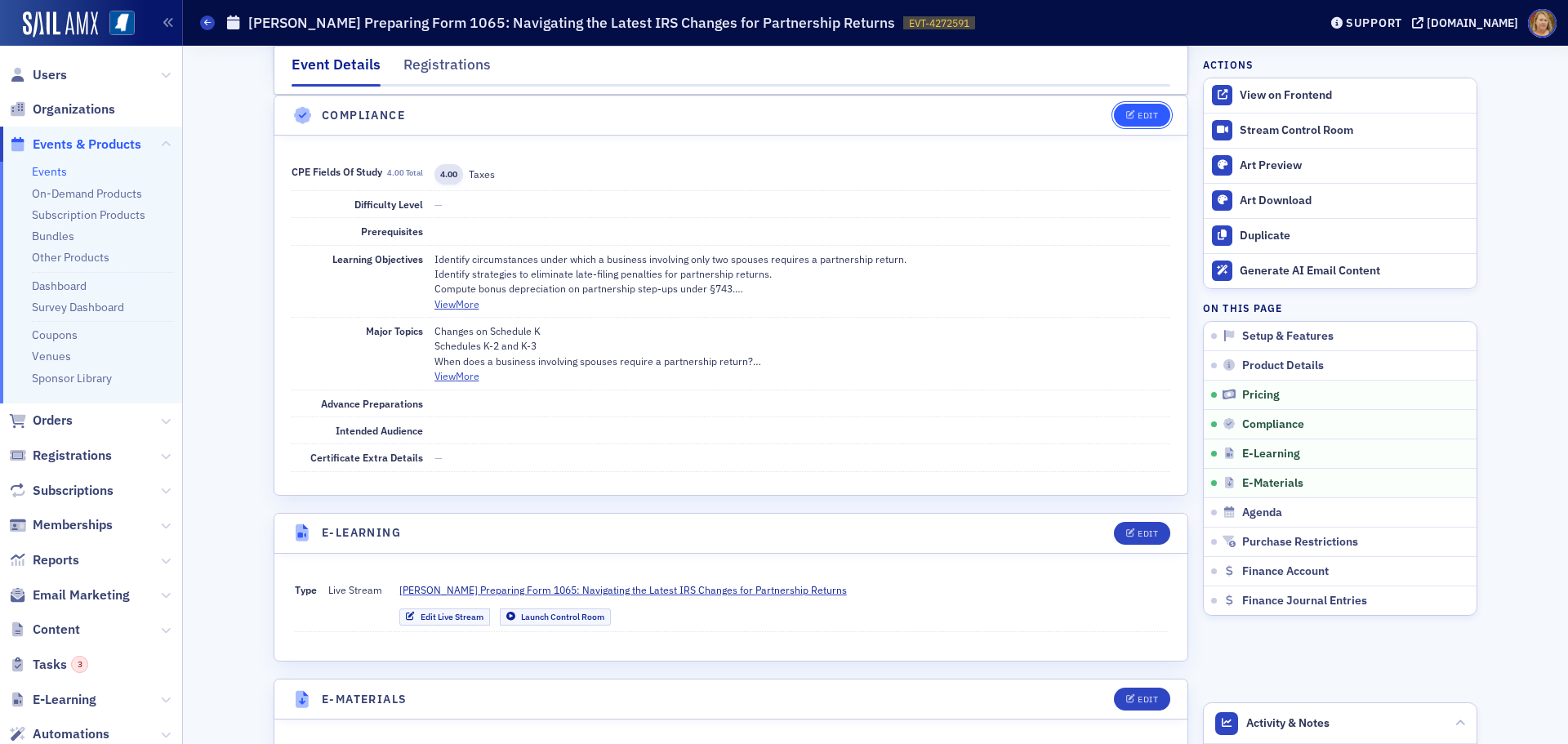
click at [1147, 118] on div "Edit" at bounding box center [1148, 116] width 21 height 9
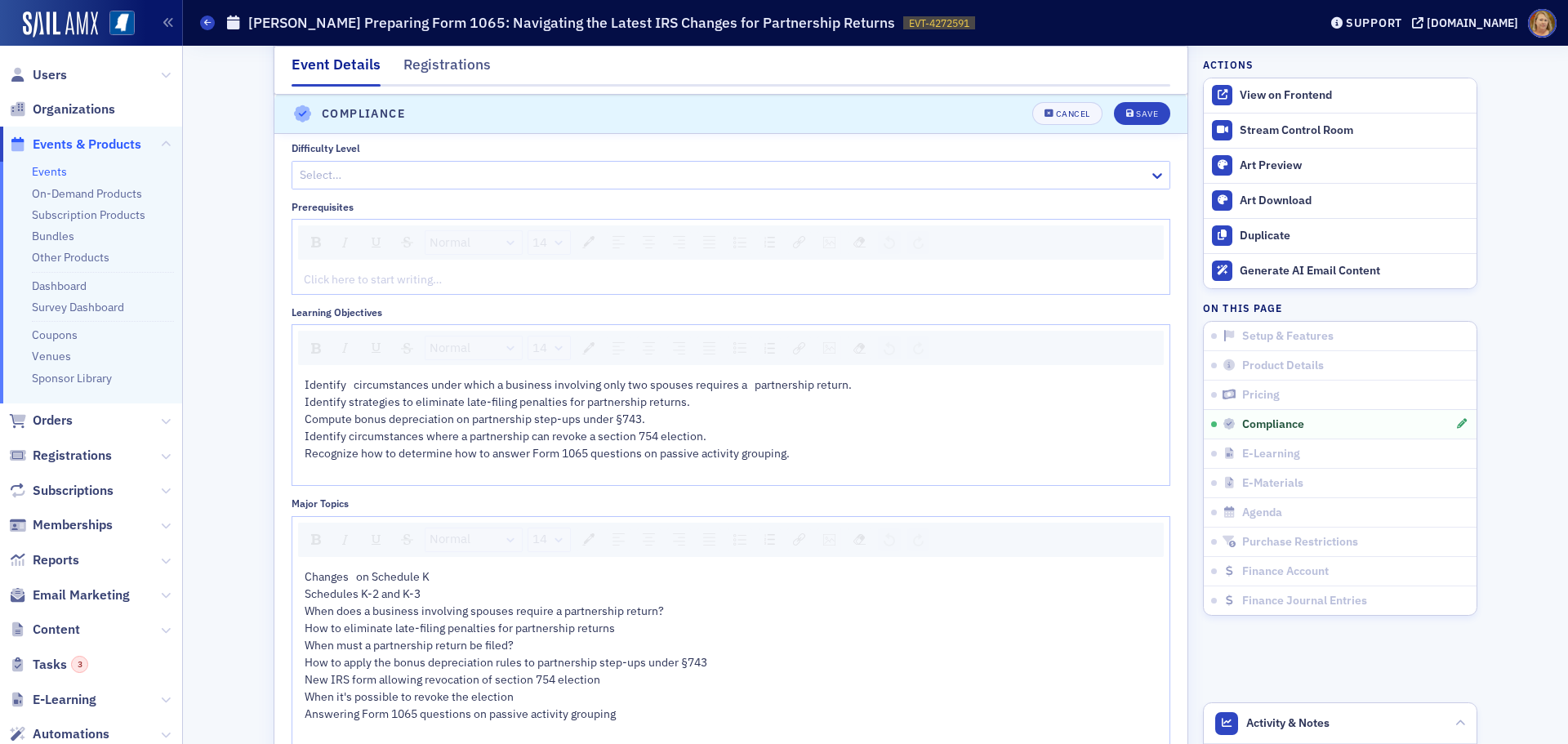
scroll to position [2083, 0]
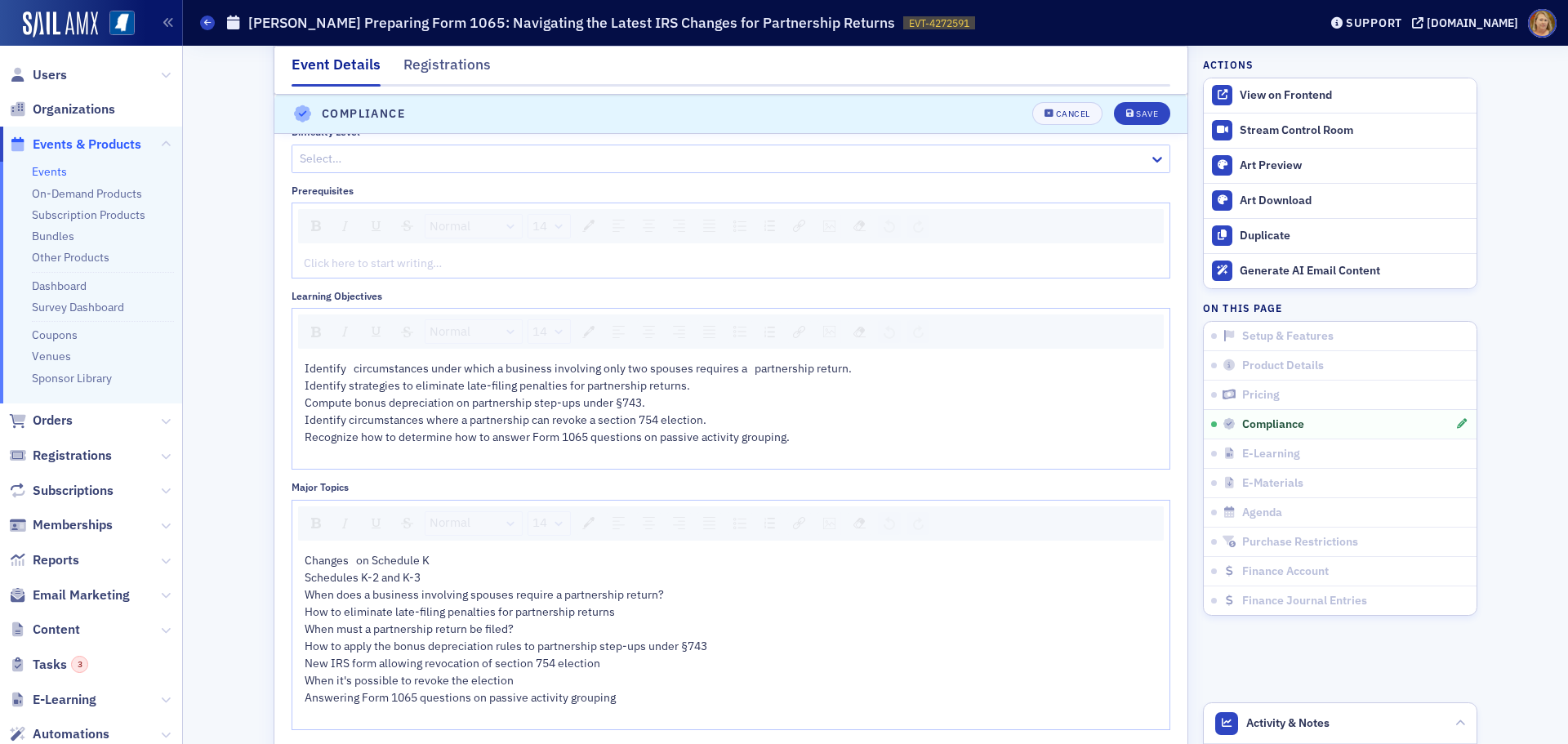
click at [305, 400] on span "Identify circumstances under which a business involving only two spouses requir…" at bounding box center [580, 385] width 550 height 49
click at [1136, 114] on div "Save" at bounding box center [1147, 115] width 22 height 9
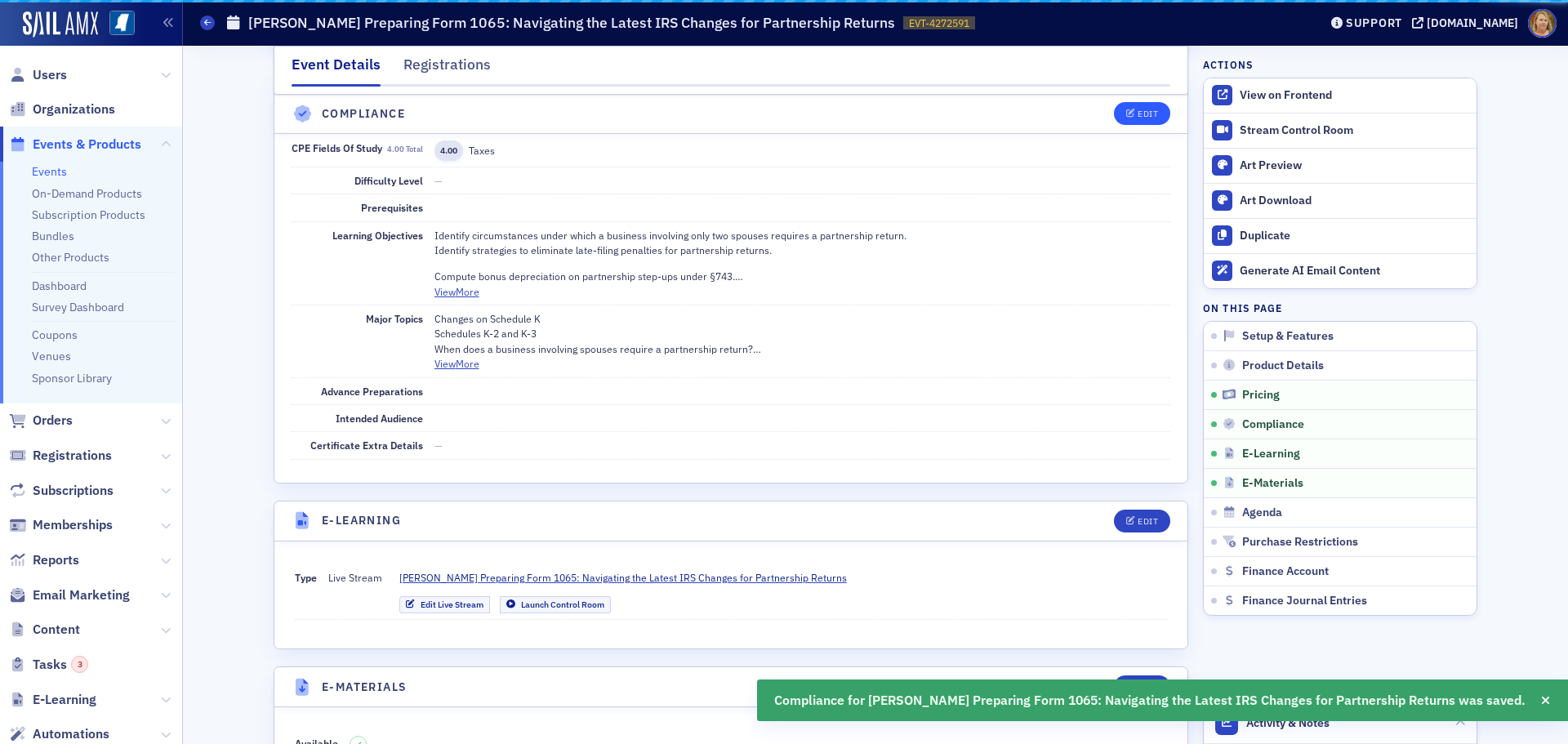
scroll to position [1920, 0]
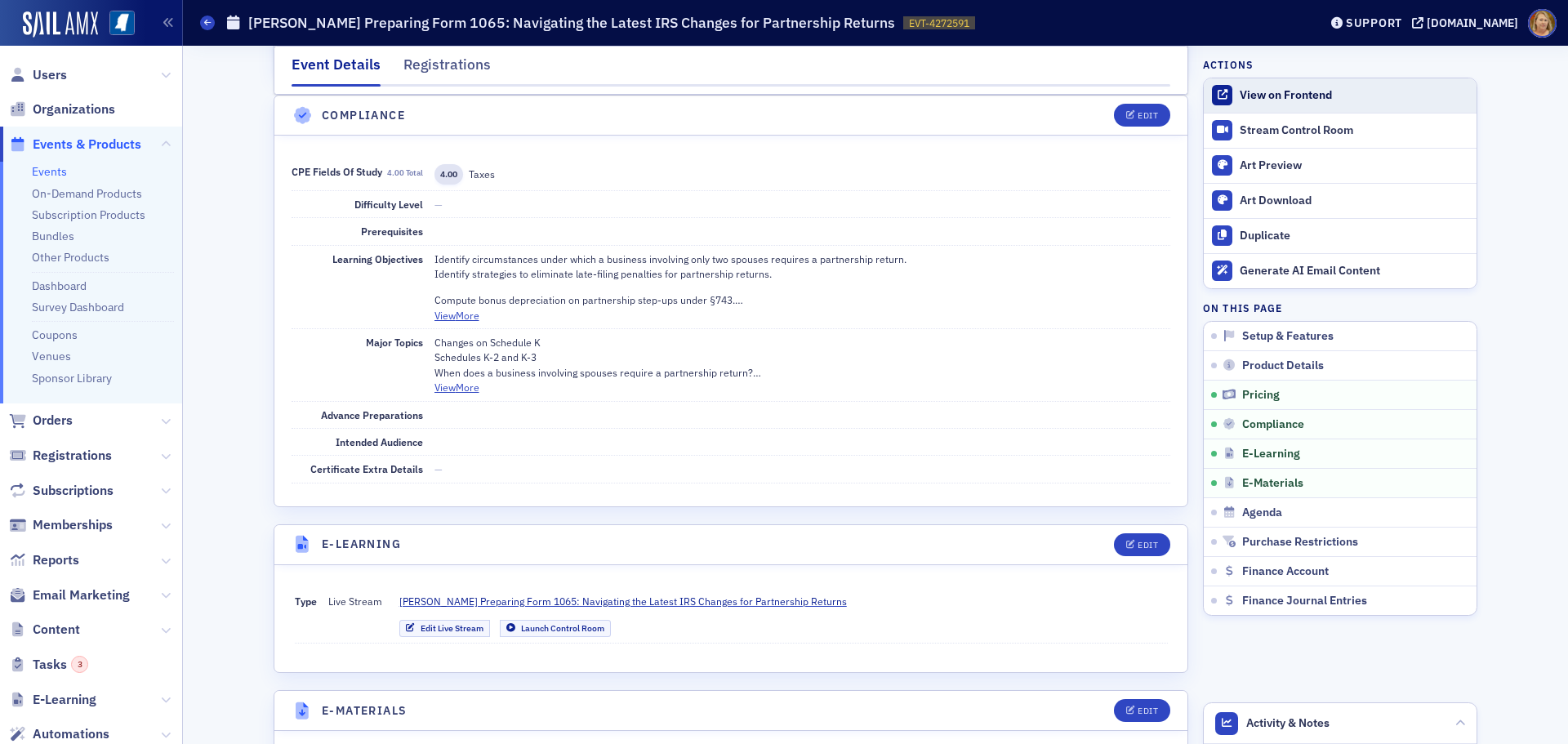
click at [1248, 95] on div "View on Frontend" at bounding box center [1354, 95] width 229 height 15
click at [1399, 13] on div "Support" at bounding box center [1366, 22] width 77 height 22
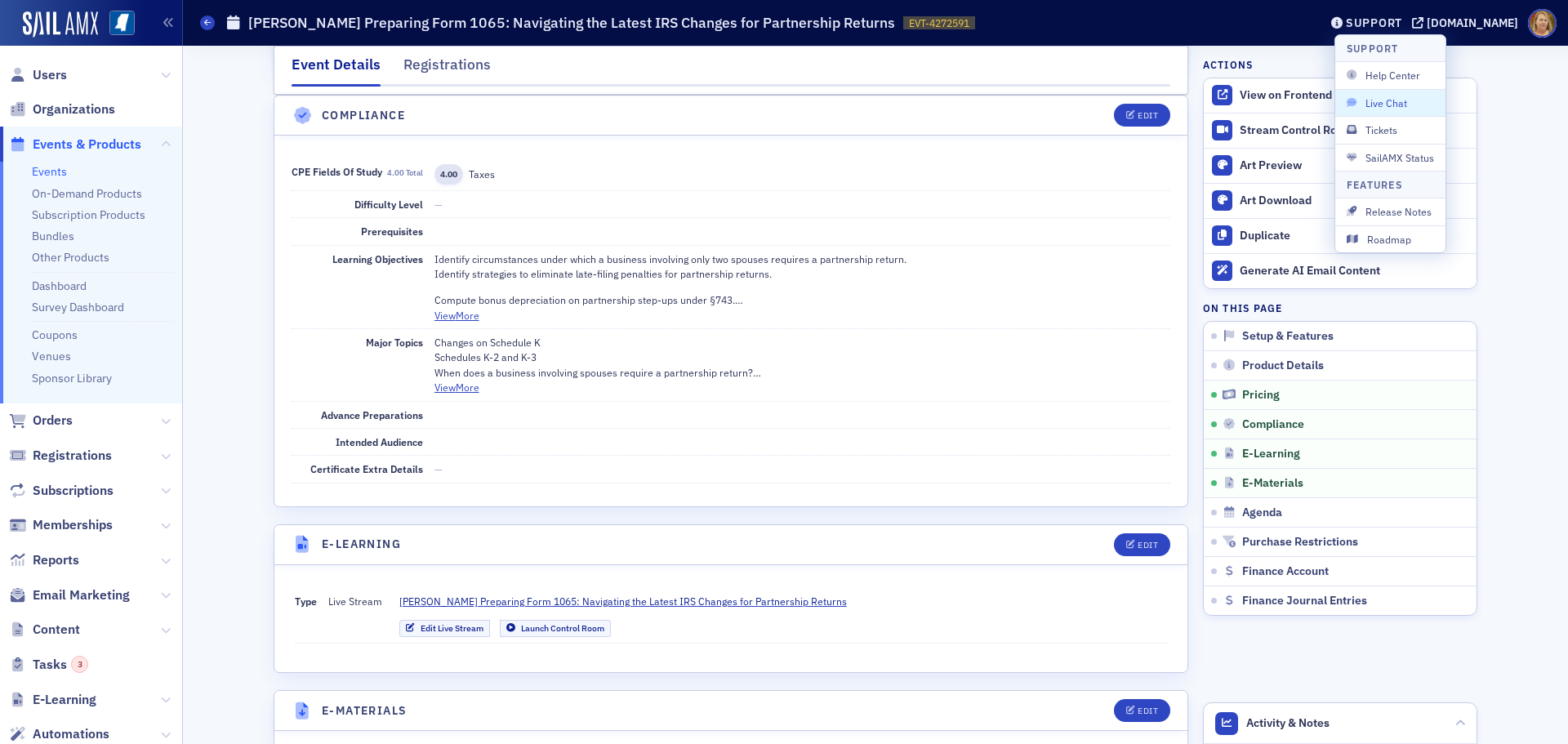
click at [1388, 107] on span "Live Chat" at bounding box center [1389, 103] width 87 height 15
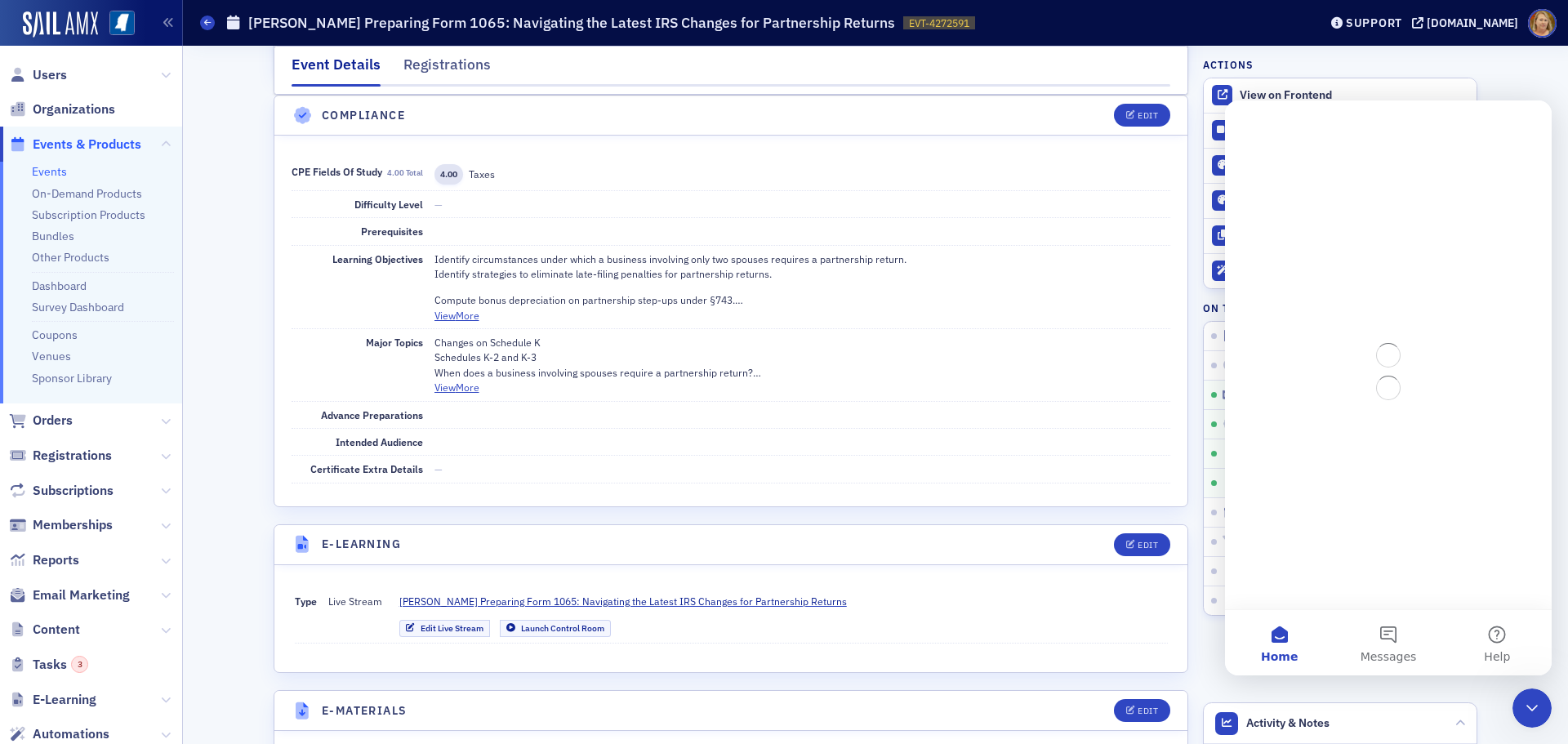
scroll to position [0, 0]
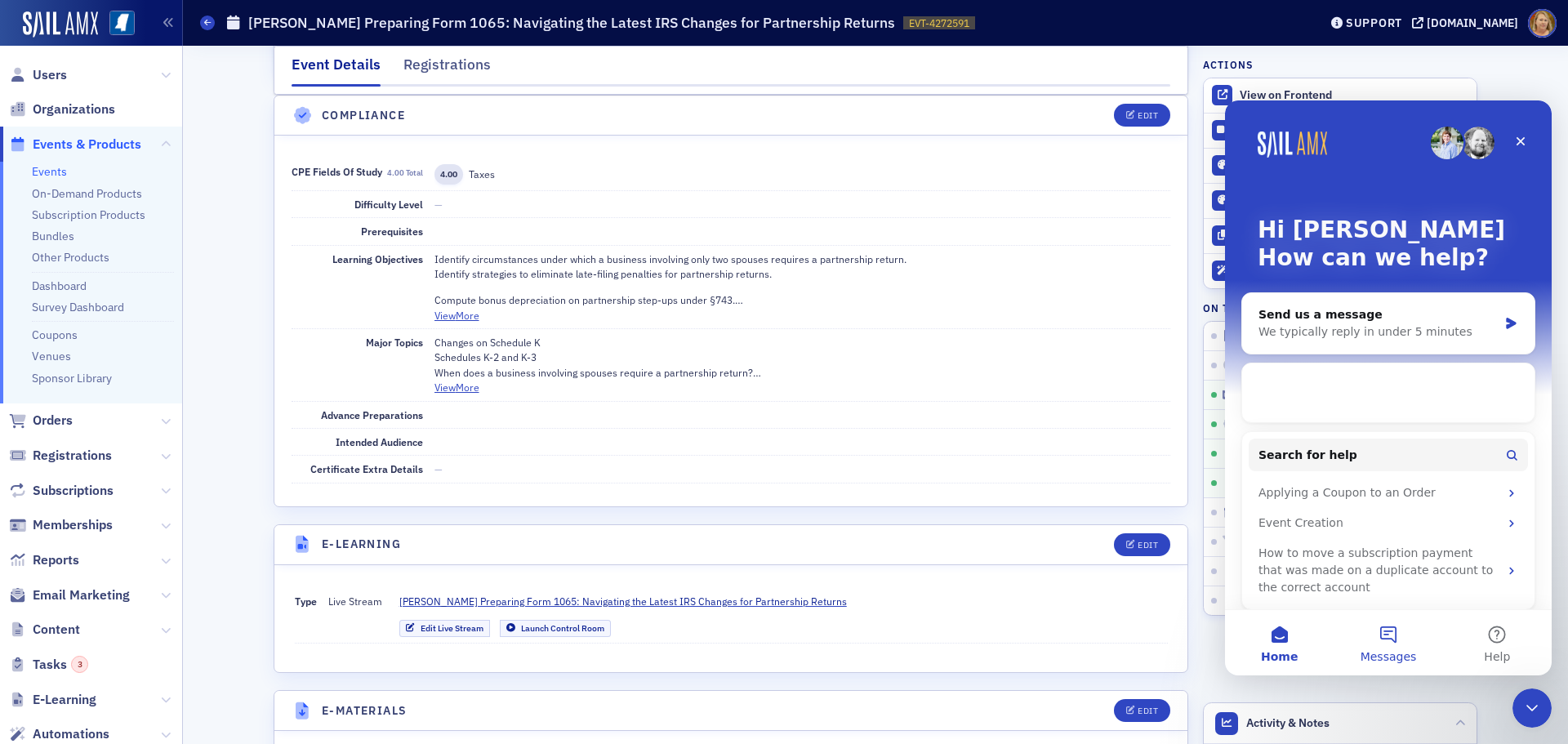
click at [1380, 637] on button "Messages" at bounding box center [1388, 642] width 108 height 65
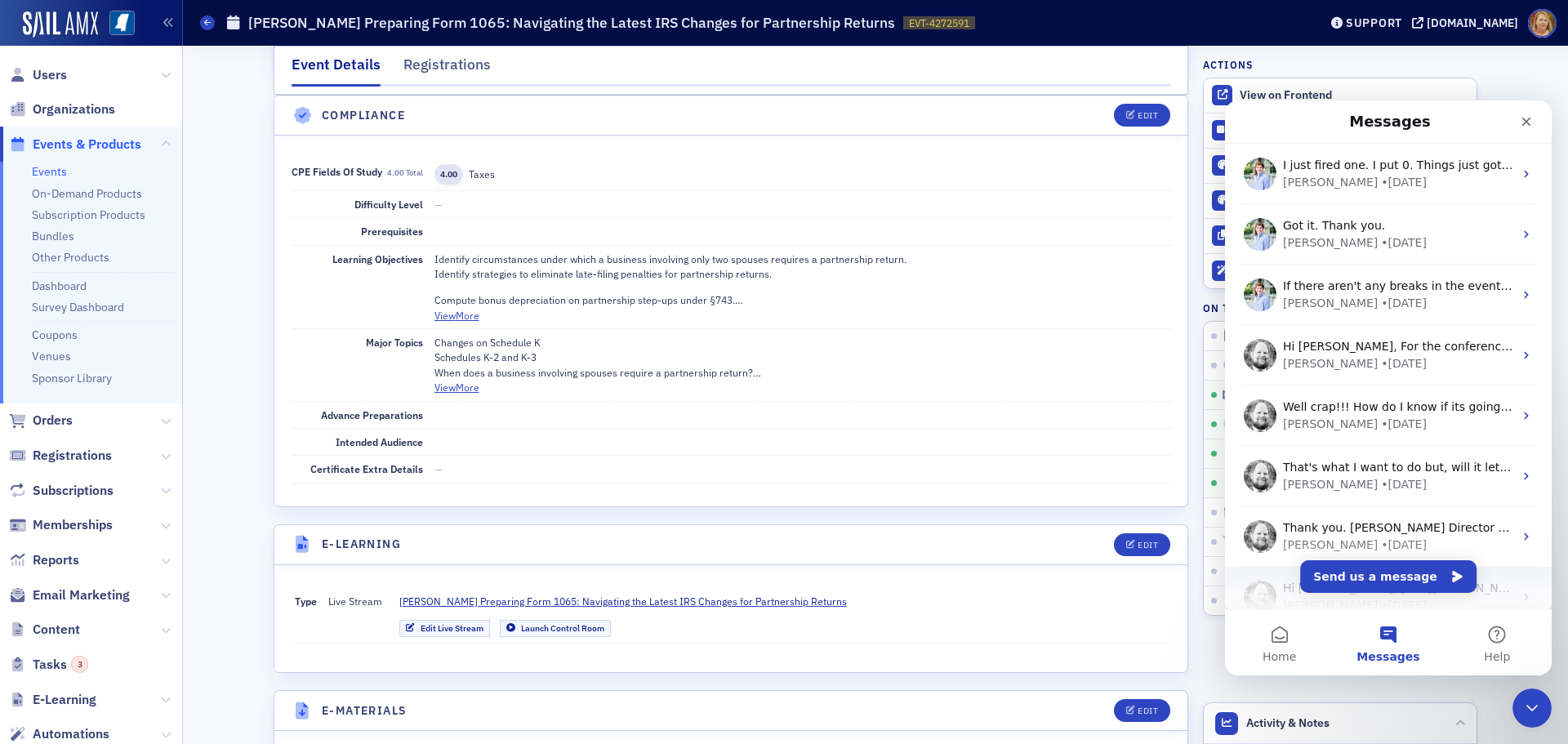
click at [1292, 588] on span "Hi Ellen, https://meet.google.com/kqy-hncj-ior is the meeting link for 10:30 ce…" at bounding box center [1512, 588] width 458 height 13
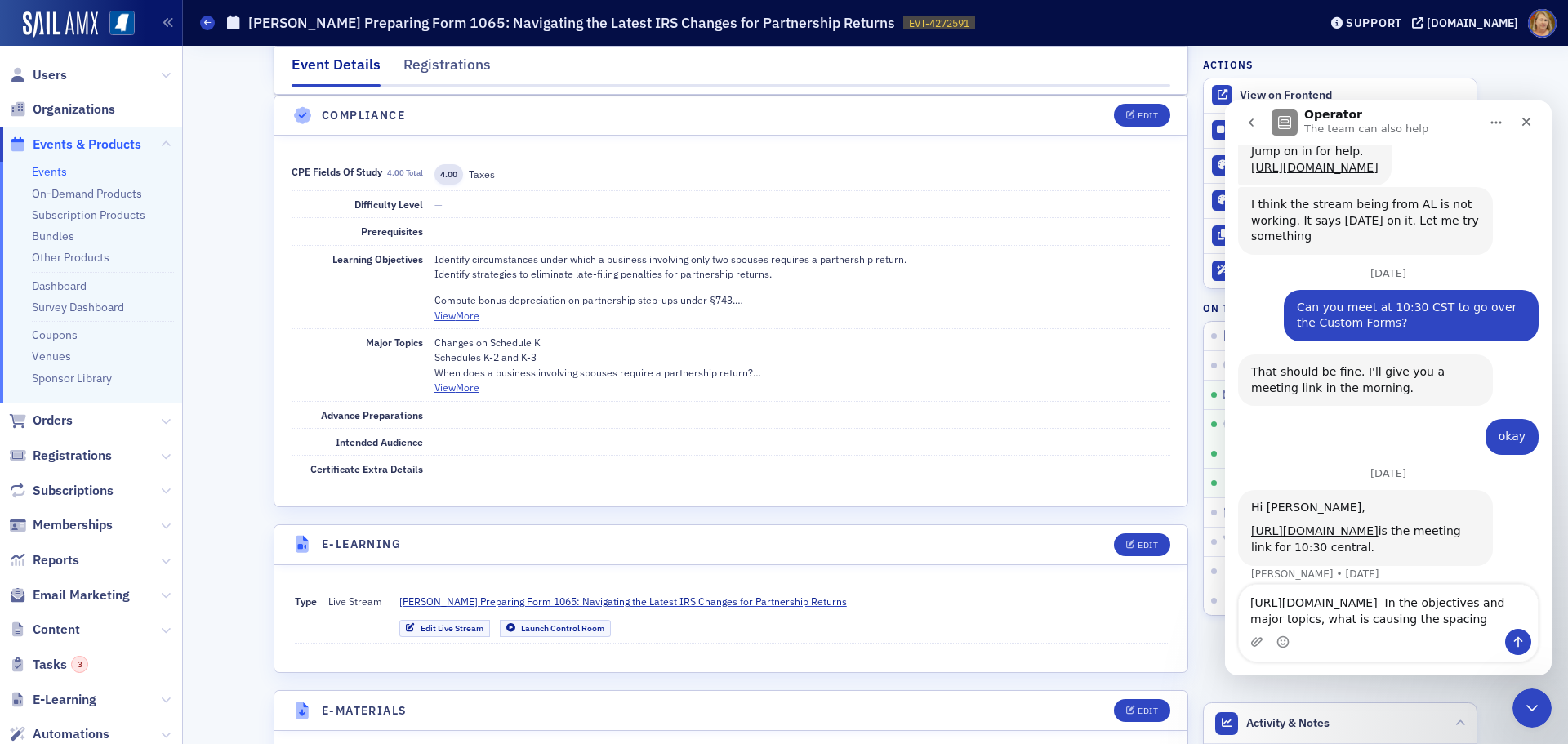
scroll to position [630, 0]
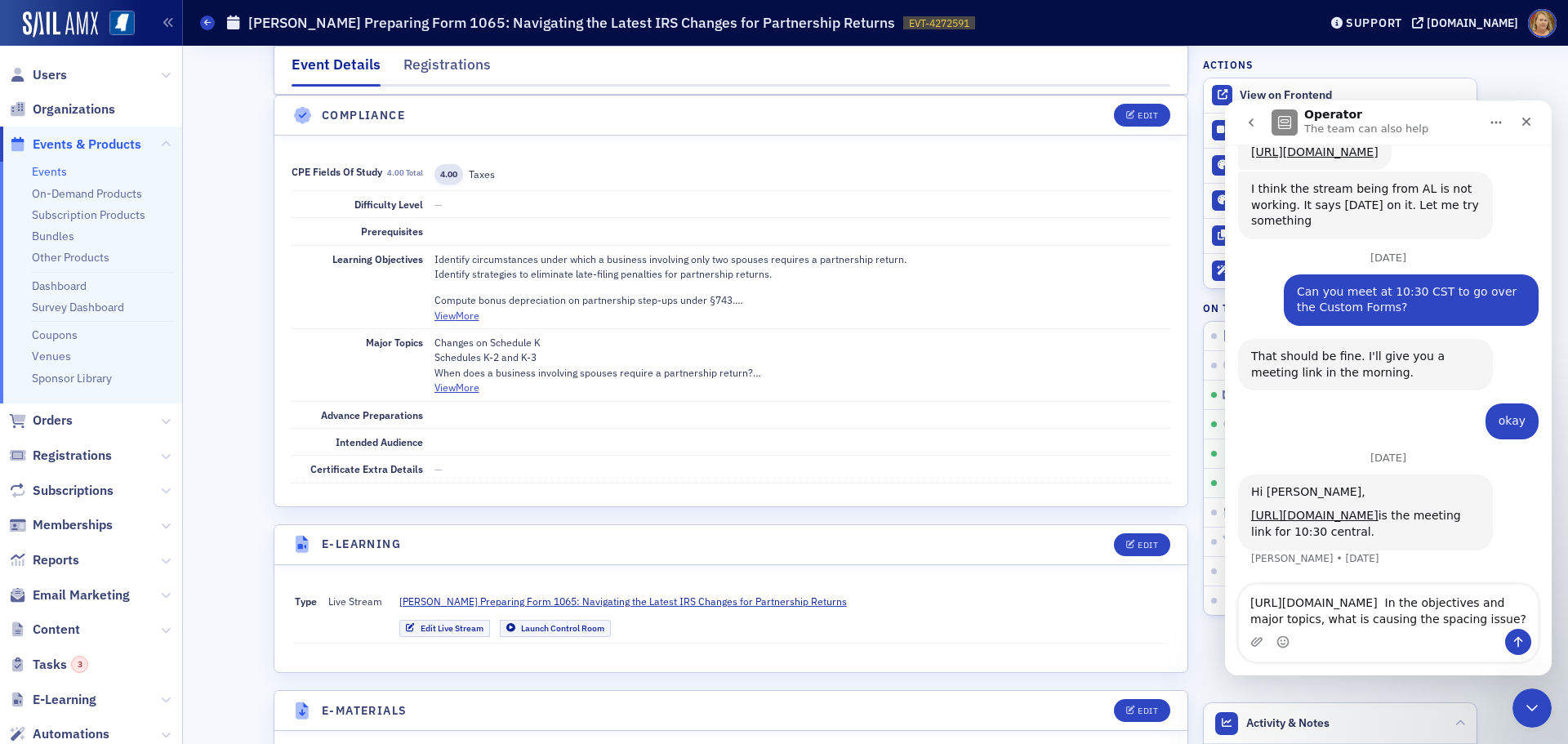
type textarea "https://ms-cpa.org/catalog/events/4272591-don-farmers-preparing-form-1065-navig…"
click at [1520, 641] on icon "Send a message…" at bounding box center [1518, 641] width 13 height 13
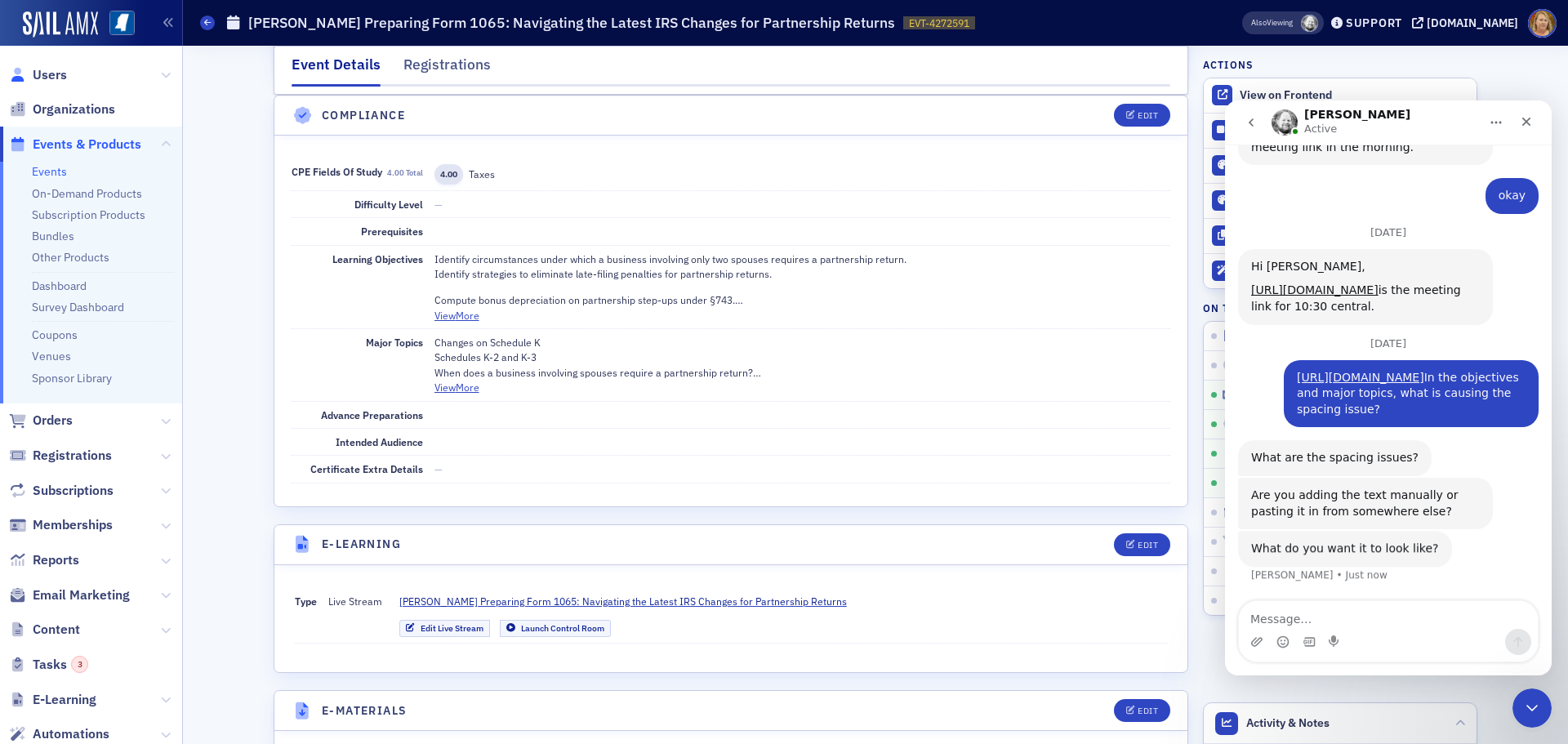
scroll to position [854, 0]
